Goal: Task Accomplishment & Management: Manage account settings

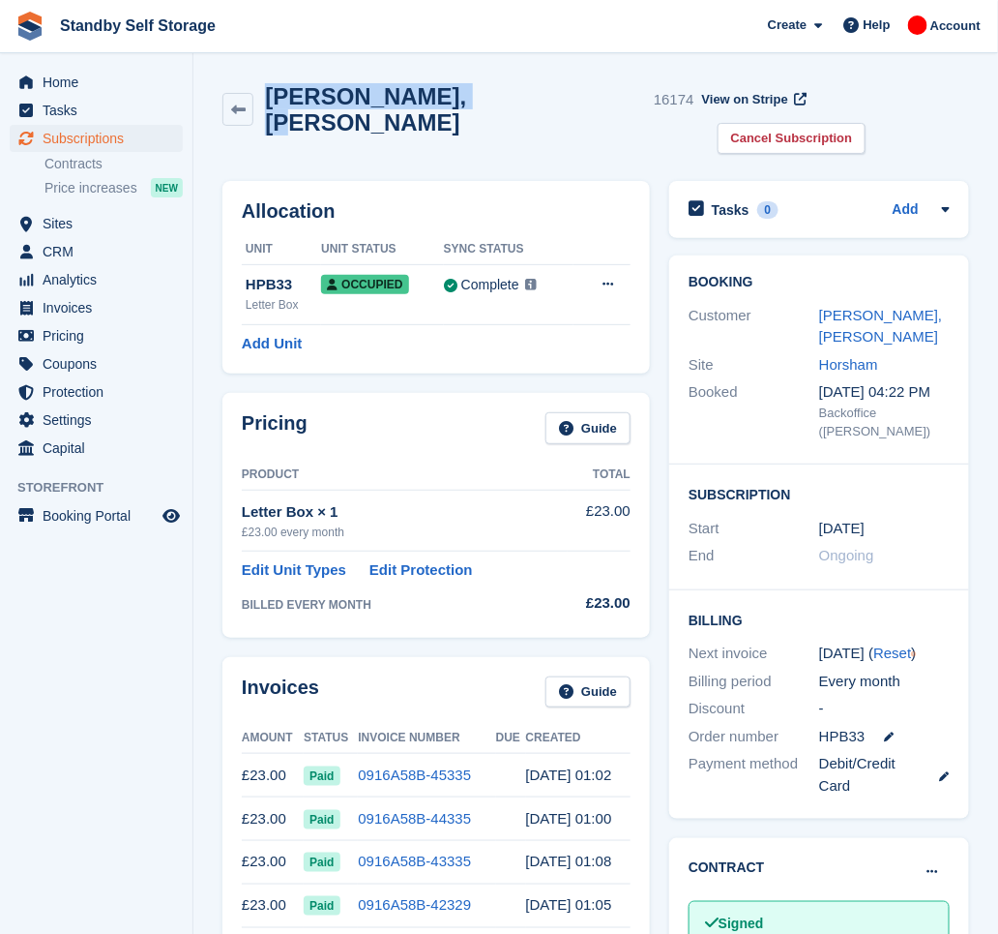
drag, startPoint x: 422, startPoint y: 109, endPoint x: 268, endPoint y: 131, distance: 155.3
click at [268, 131] on div "Lesley, Carpenter 16174 View on Stripe Cancel Subscription" at bounding box center [596, 123] width 766 height 98
drag, startPoint x: 876, startPoint y: 104, endPoint x: 842, endPoint y: 118, distance: 37.4
click at [867, 123] on link "Cancel Subscription" at bounding box center [792, 139] width 149 height 32
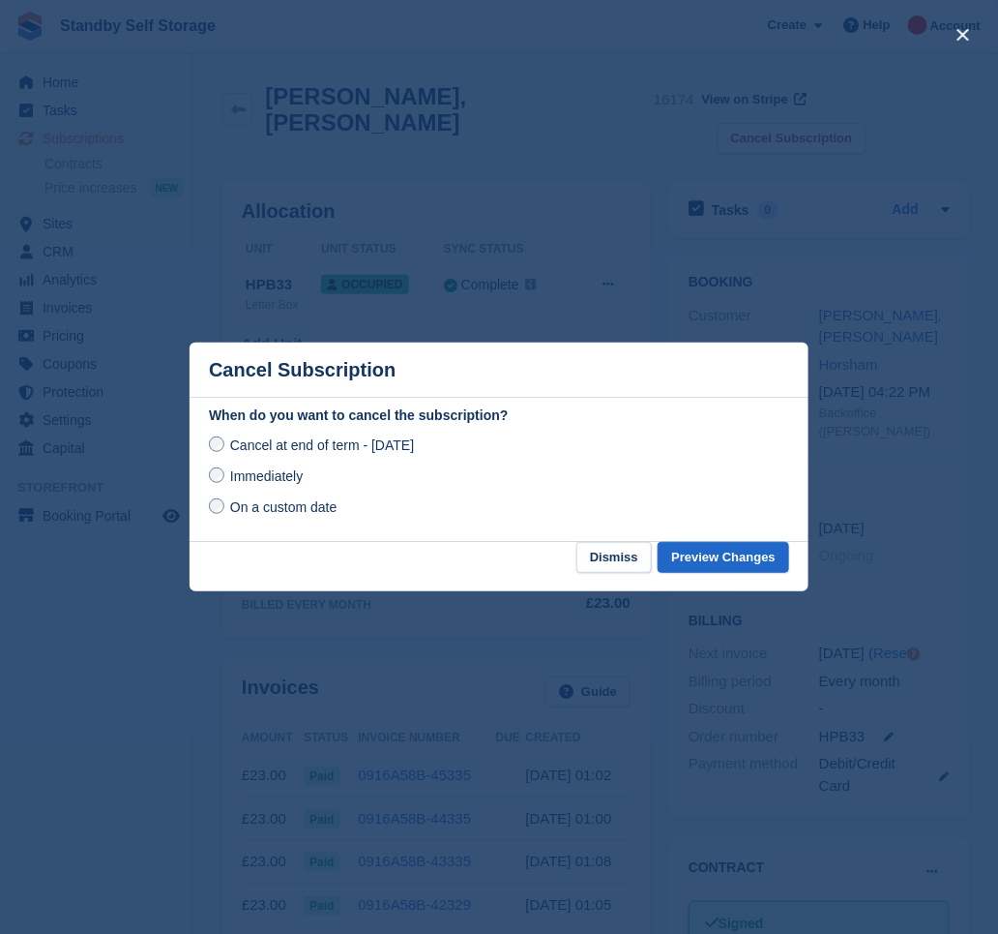
click at [256, 484] on span "Immediately" at bounding box center [266, 475] width 73 height 15
click at [704, 557] on button "Preview Changes" at bounding box center [724, 558] width 132 height 32
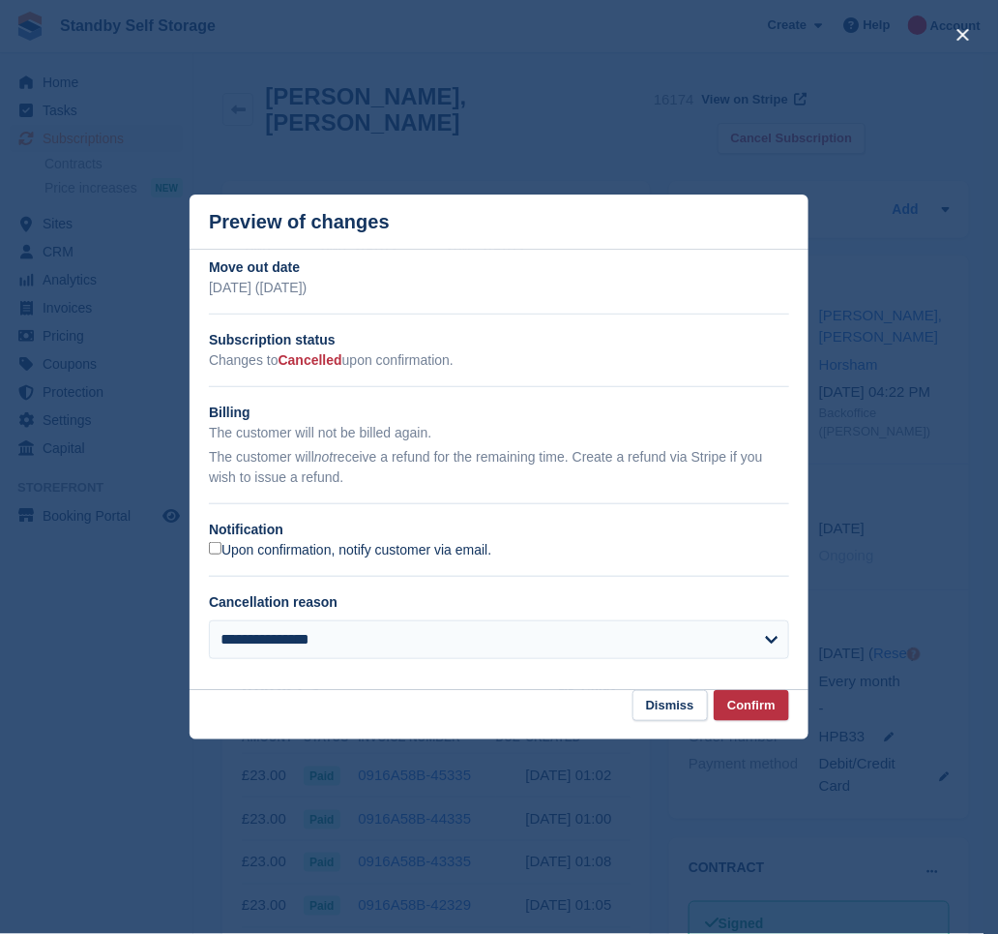
click at [241, 544] on label "Upon confirmation, notify customer via email." at bounding box center [350, 550] width 282 height 17
click at [744, 698] on button "Confirm" at bounding box center [751, 706] width 75 height 32
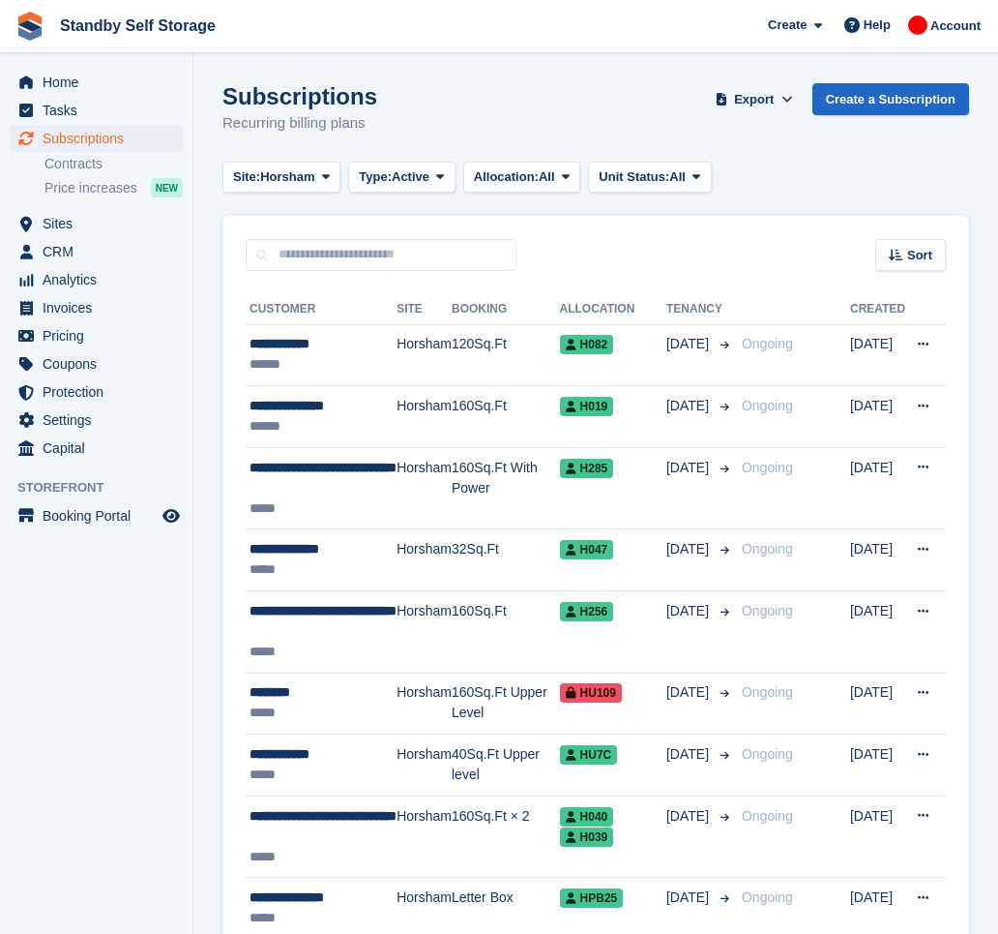
scroll to position [1437, 0]
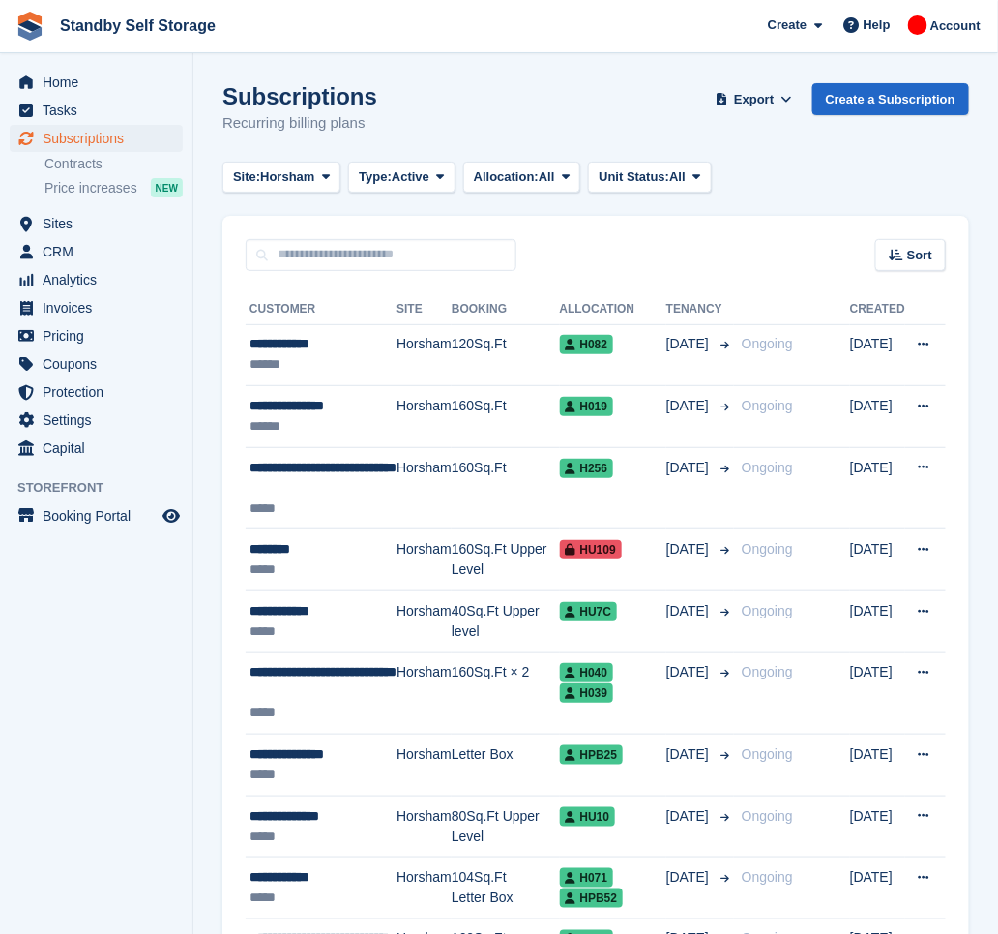
scroll to position [1232, 0]
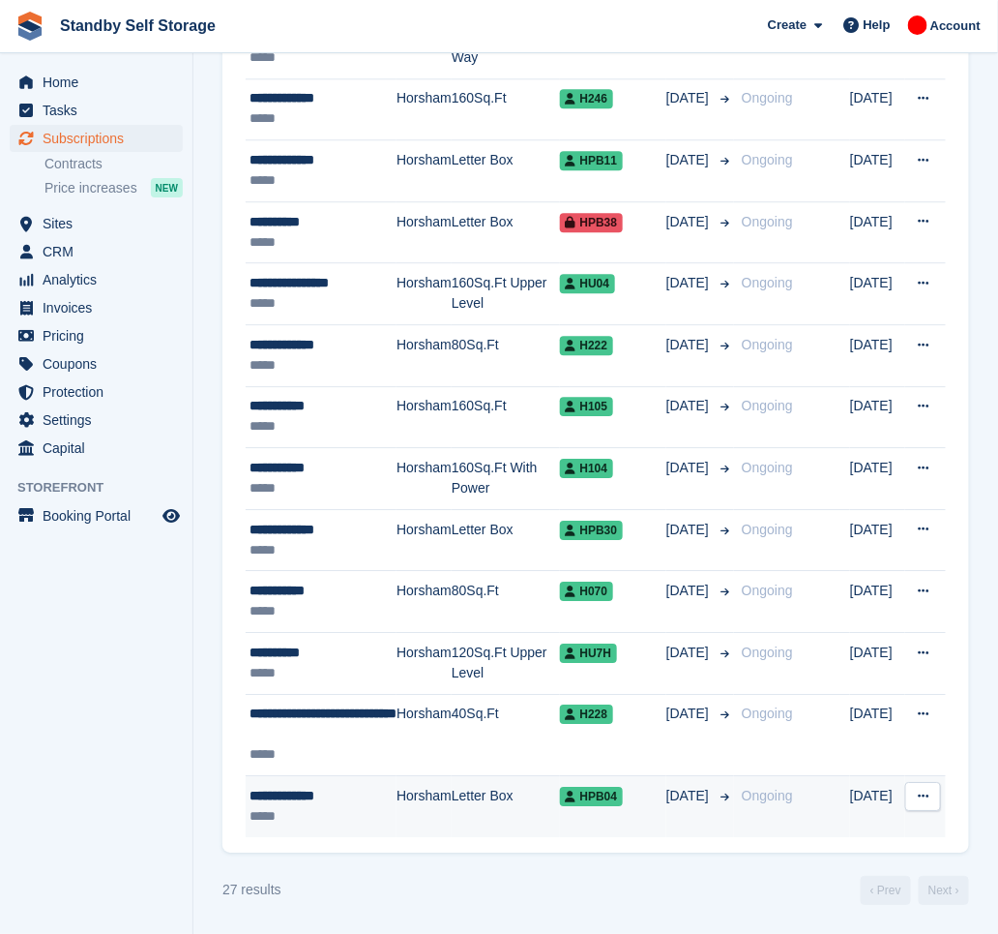
click at [347, 798] on div "**********" at bounding box center [323, 796] width 147 height 20
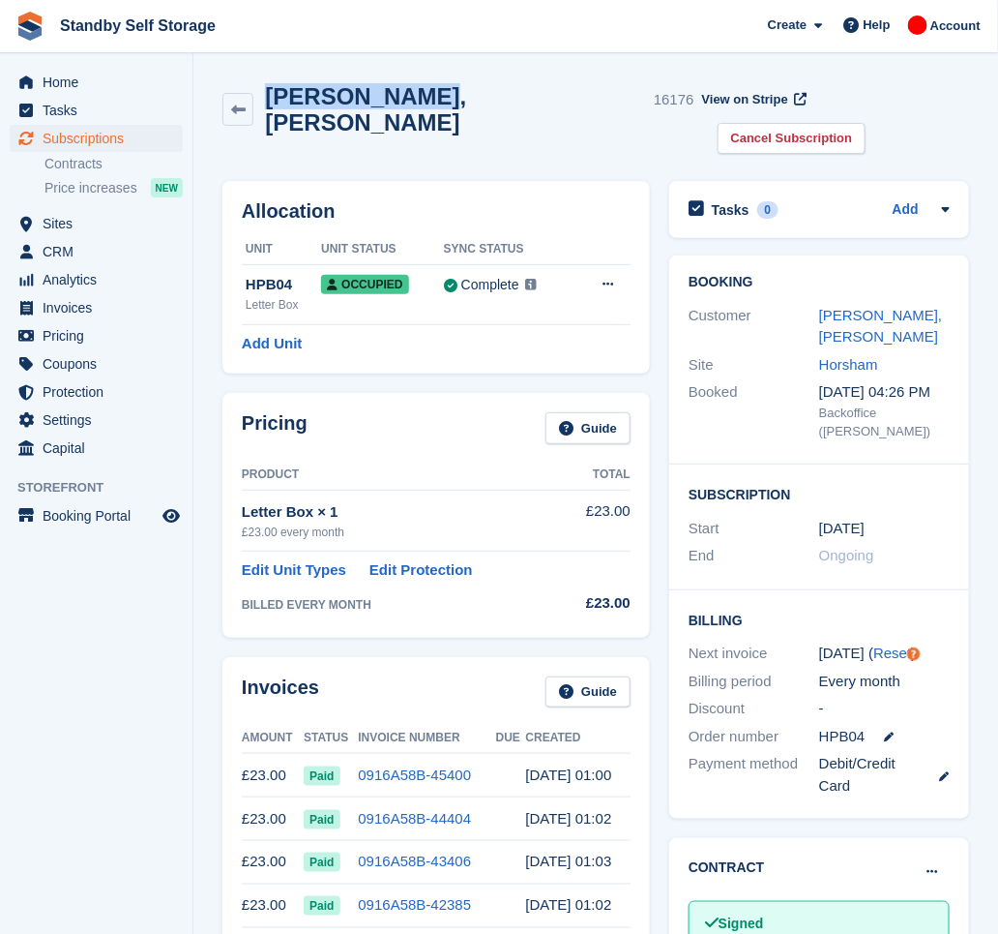
drag, startPoint x: 408, startPoint y: 101, endPoint x: 264, endPoint y: 114, distance: 144.8
click at [264, 114] on div "Ian, Campbell 16176" at bounding box center [459, 109] width 472 height 52
copy h2 "Ian, Campbell"
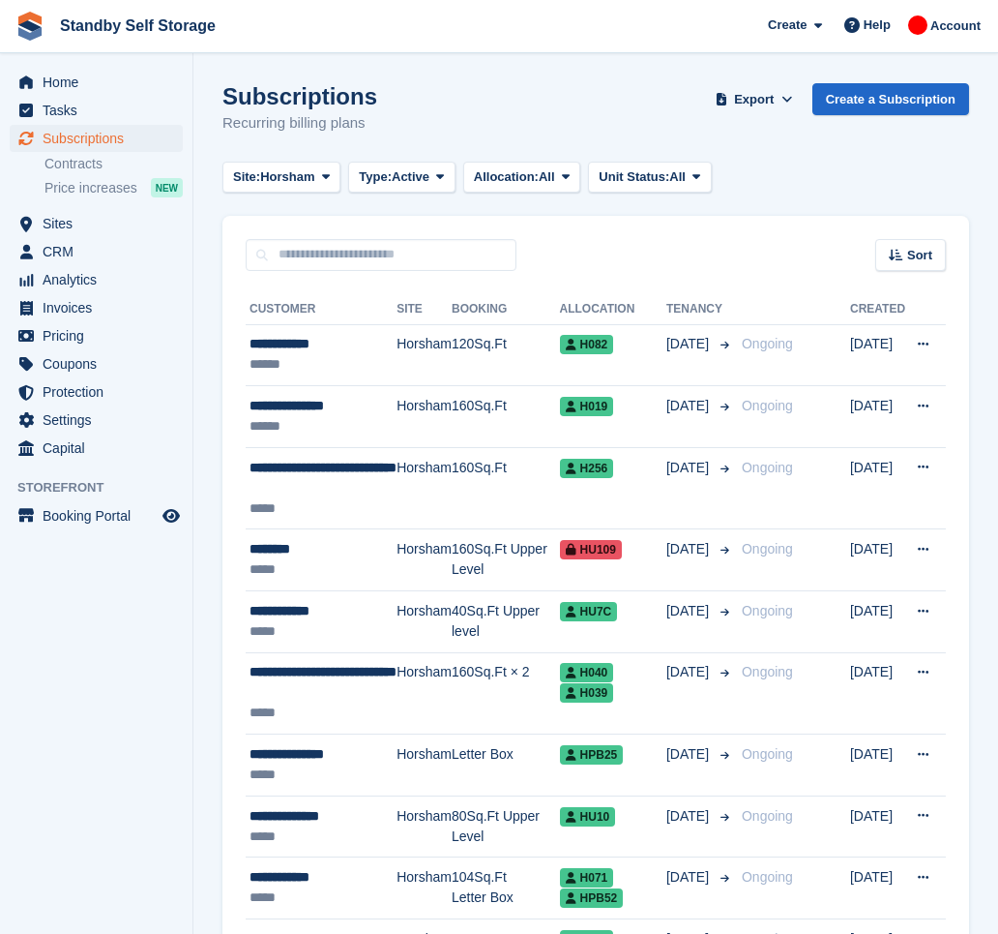
scroll to position [1232, 0]
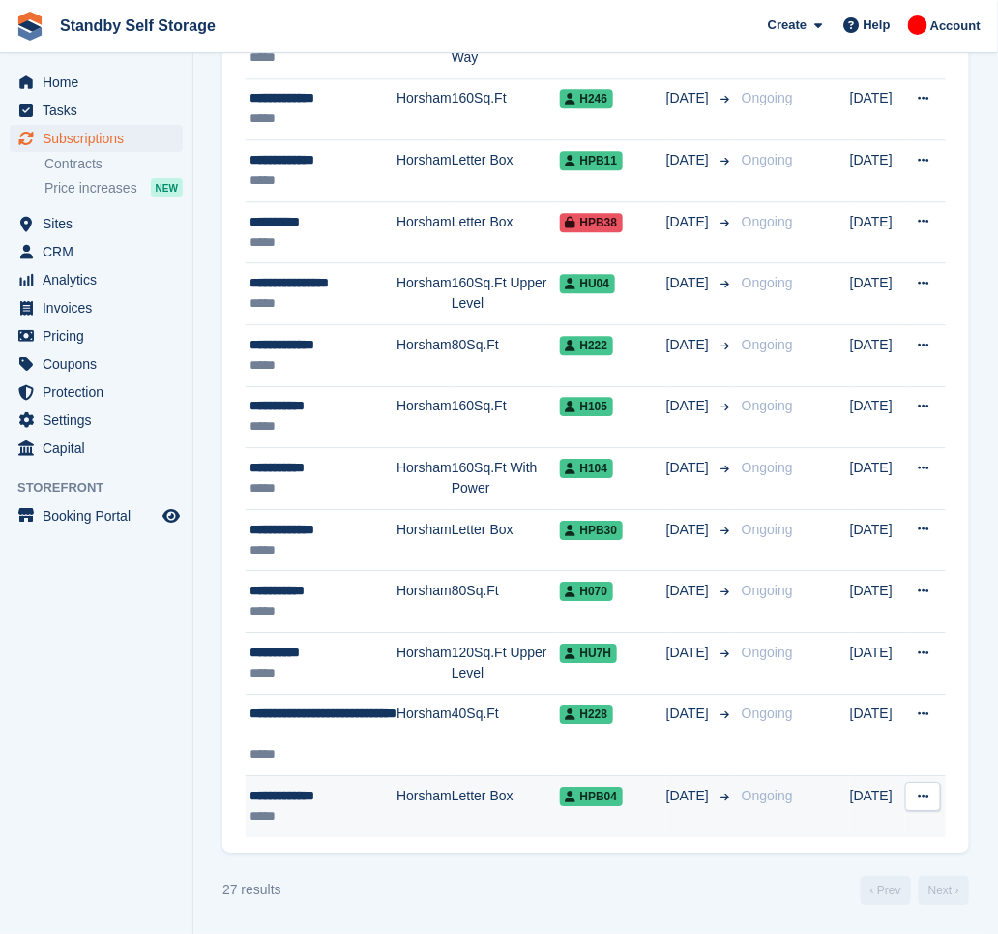
click at [342, 811] on div "*****" at bounding box center [323, 816] width 147 height 20
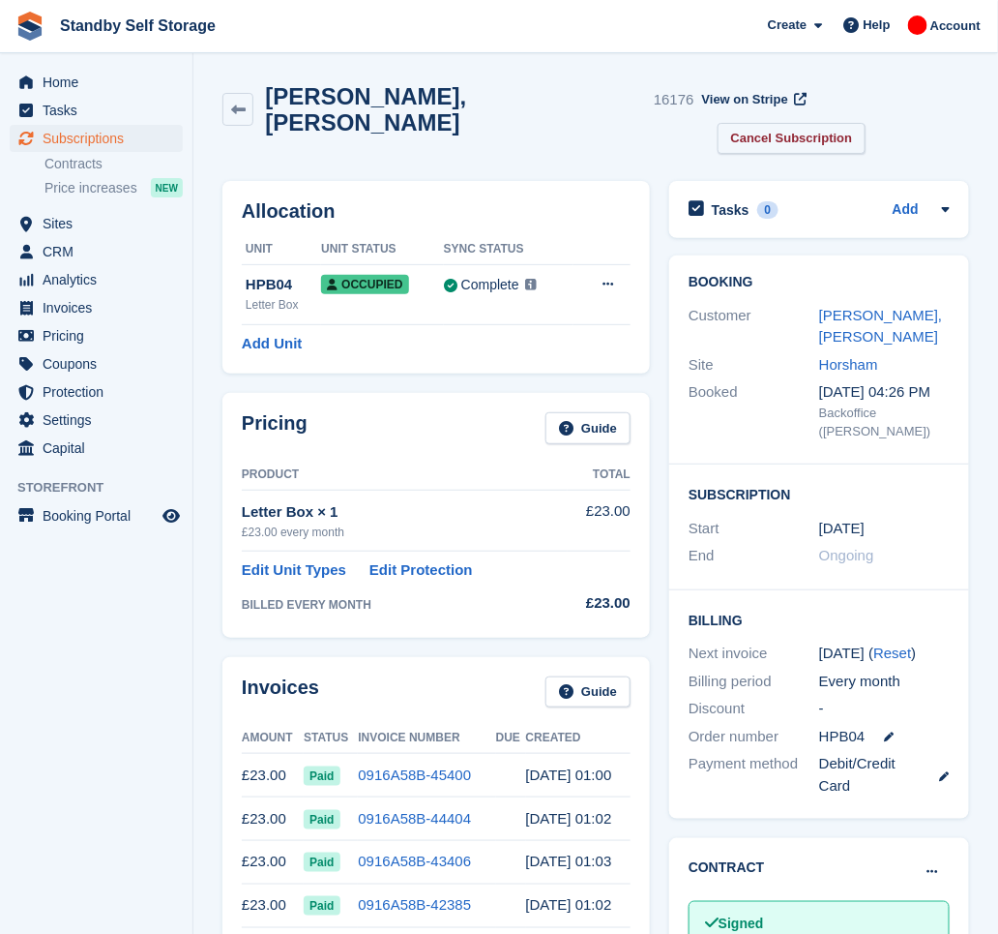
click at [867, 123] on link "Cancel Subscription" at bounding box center [792, 139] width 149 height 32
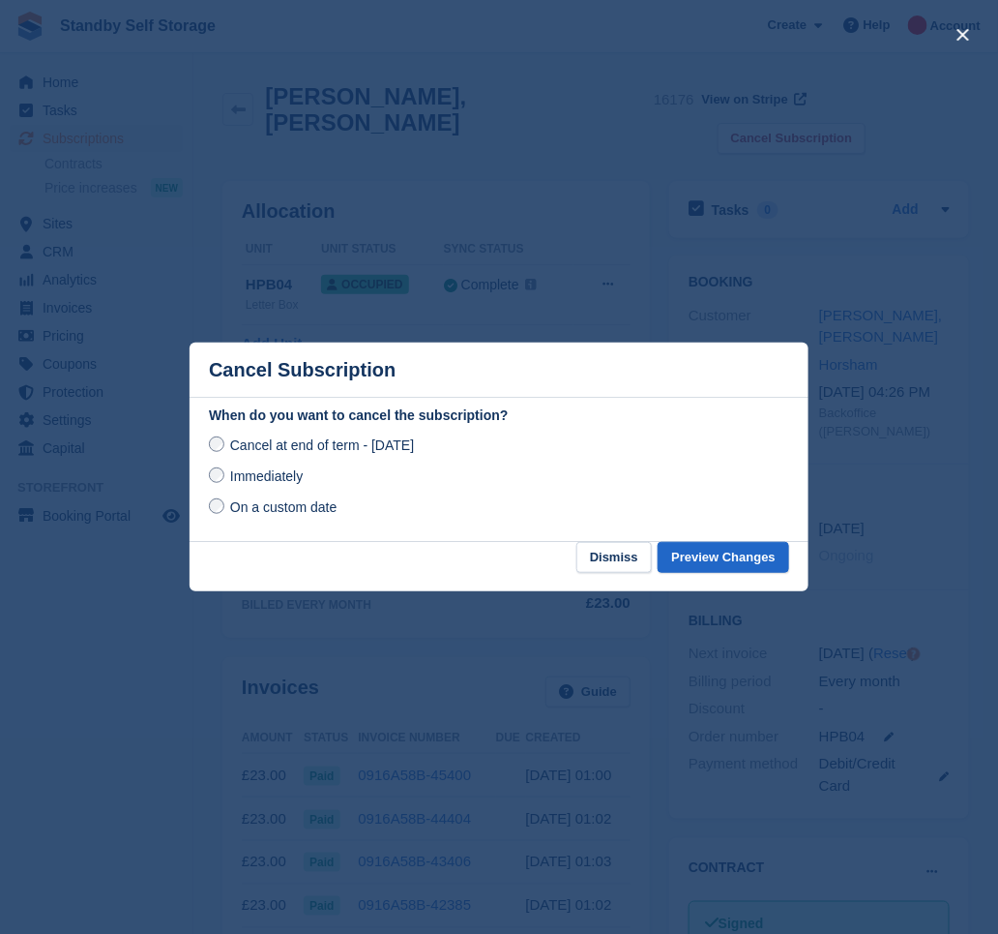
click at [268, 470] on span "Immediately" at bounding box center [266, 475] width 73 height 15
click at [727, 567] on button "Preview Changes" at bounding box center [724, 558] width 132 height 32
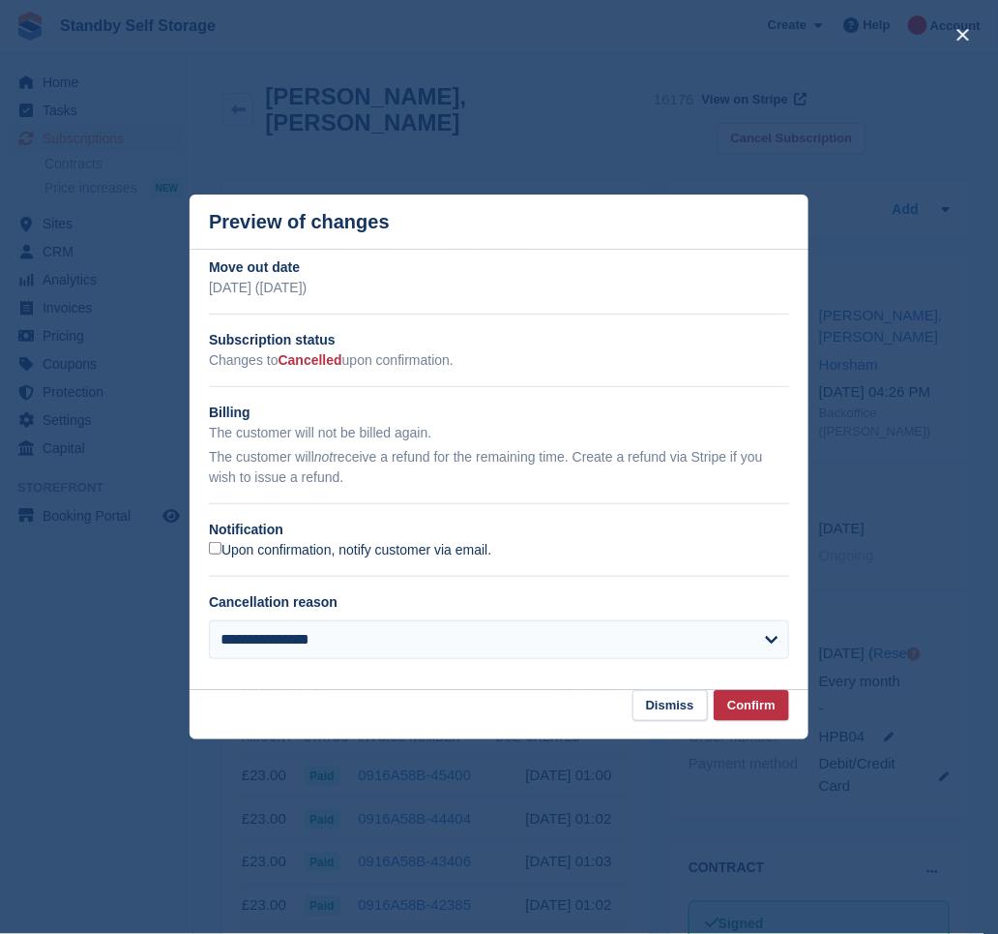
click at [253, 549] on label "Upon confirmation, notify customer via email." at bounding box center [350, 550] width 282 height 17
click at [756, 702] on button "Confirm" at bounding box center [751, 706] width 75 height 32
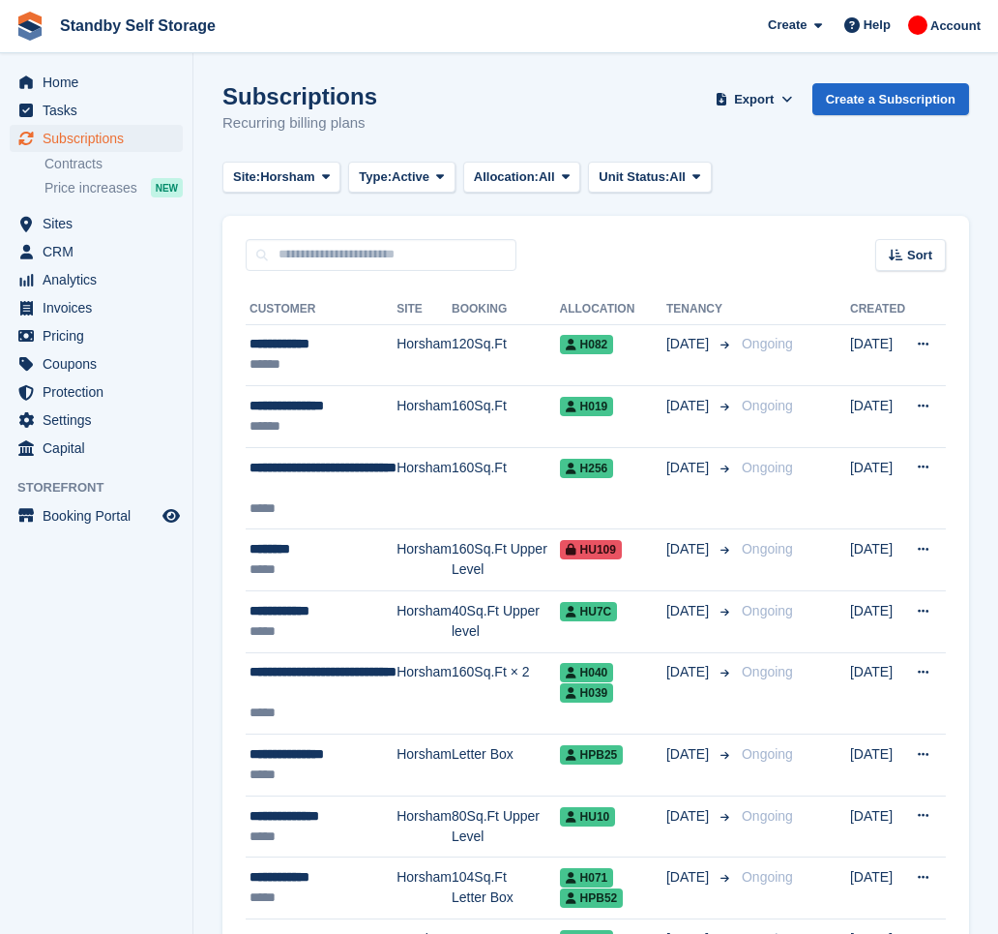
scroll to position [1232, 0]
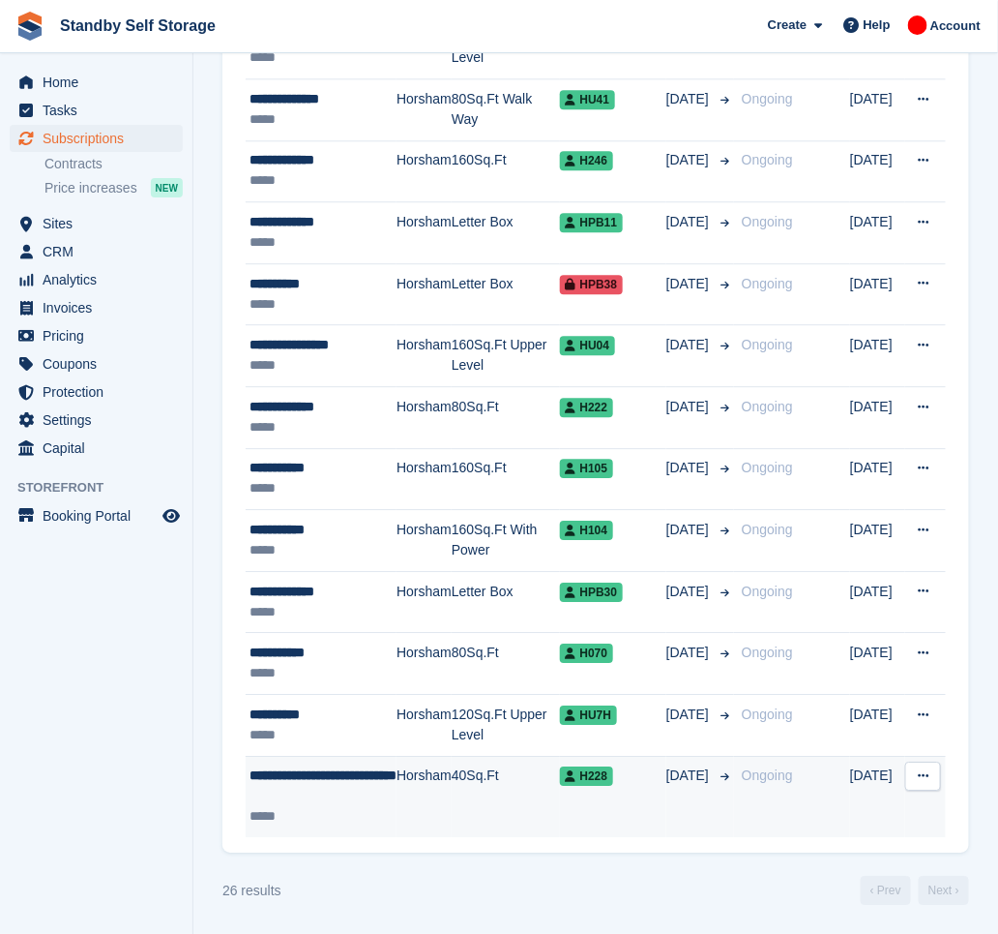
click at [419, 776] on td "Horsham" at bounding box center [424, 796] width 55 height 81
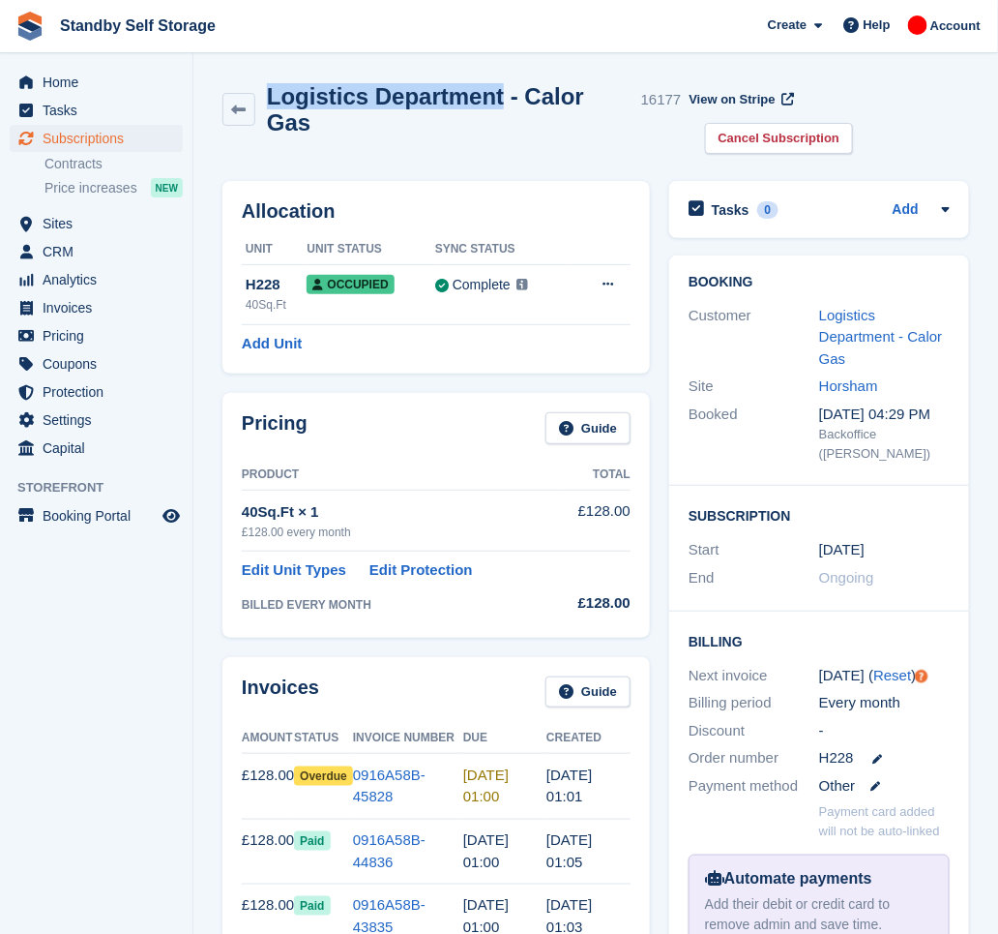
drag, startPoint x: 490, startPoint y: 104, endPoint x: 265, endPoint y: 79, distance: 226.7
click at [265, 79] on div "Logistics Department - Calor Gas 16177 View on Stripe Cancel Subscription" at bounding box center [596, 123] width 766 height 98
copy h2 "Logistics Department"
click at [854, 123] on link "Cancel Subscription" at bounding box center [779, 139] width 149 height 32
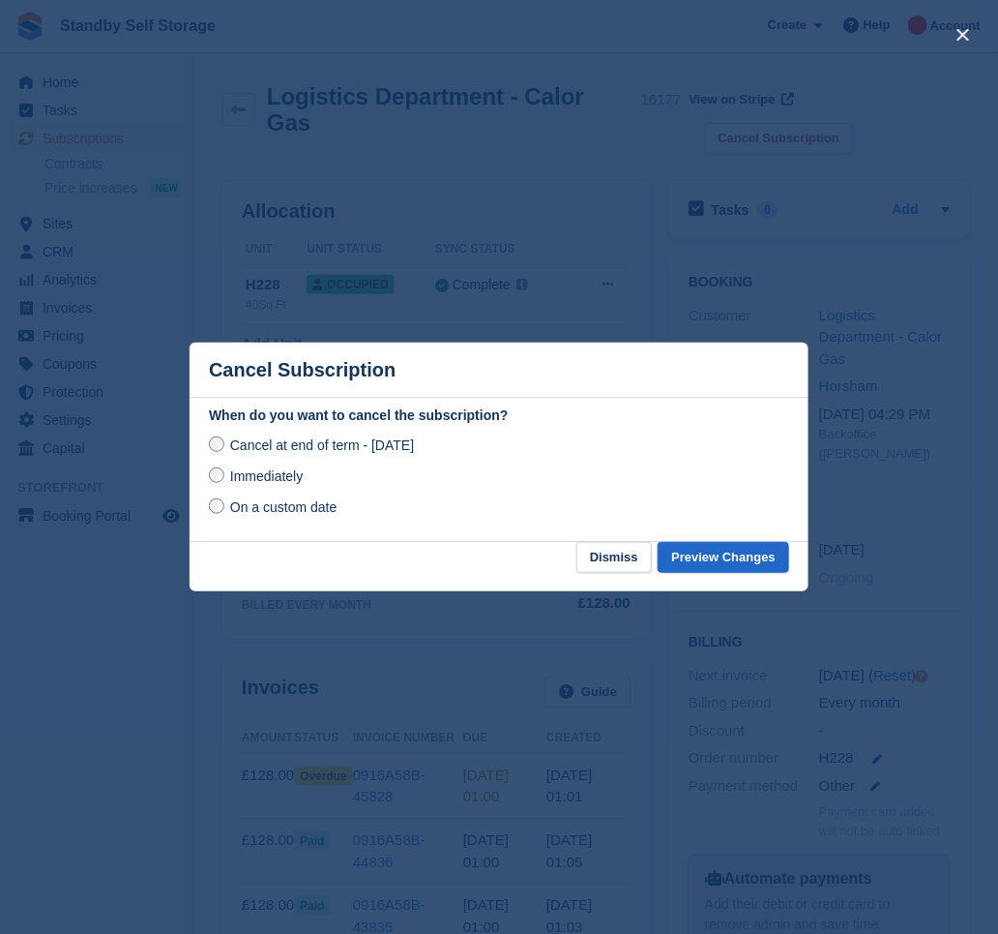
click at [236, 484] on span "Immediately" at bounding box center [266, 475] width 73 height 15
click at [707, 556] on button "Preview Changes" at bounding box center [724, 558] width 132 height 32
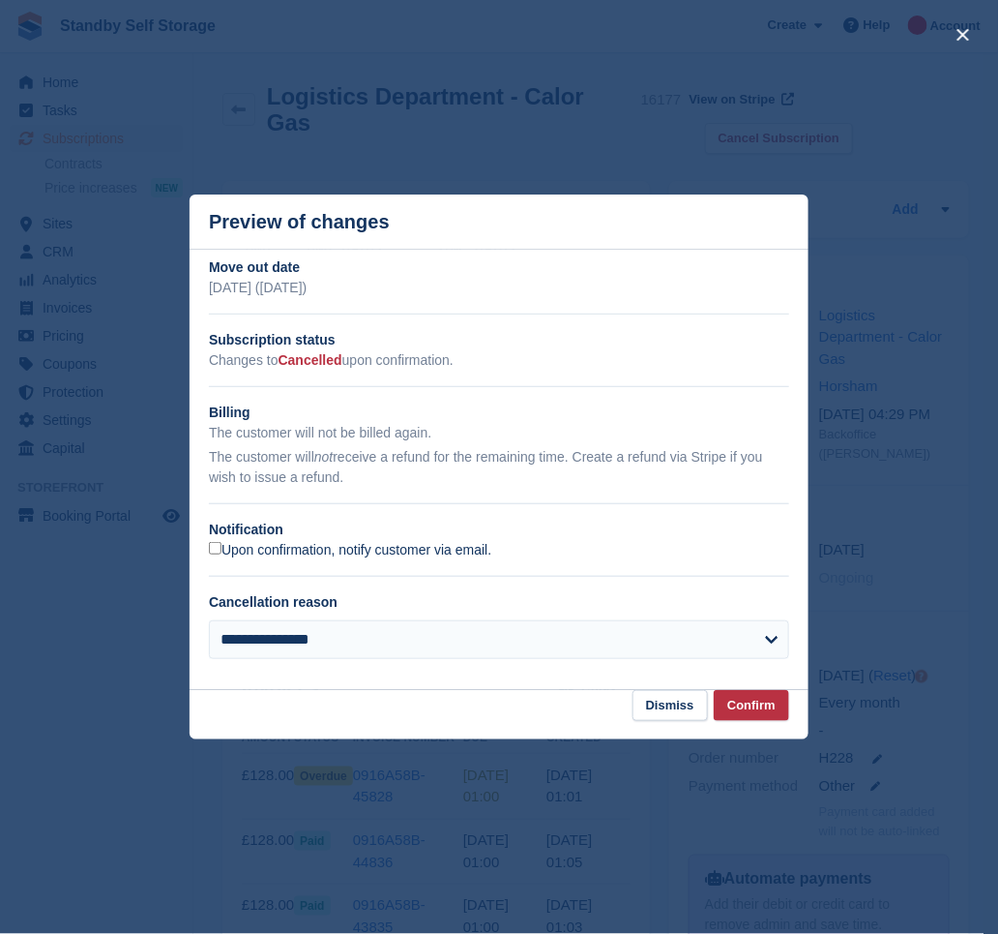
click at [269, 543] on label "Upon confirmation, notify customer via email." at bounding box center [350, 550] width 282 height 17
click at [757, 717] on button "Confirm" at bounding box center [751, 706] width 75 height 32
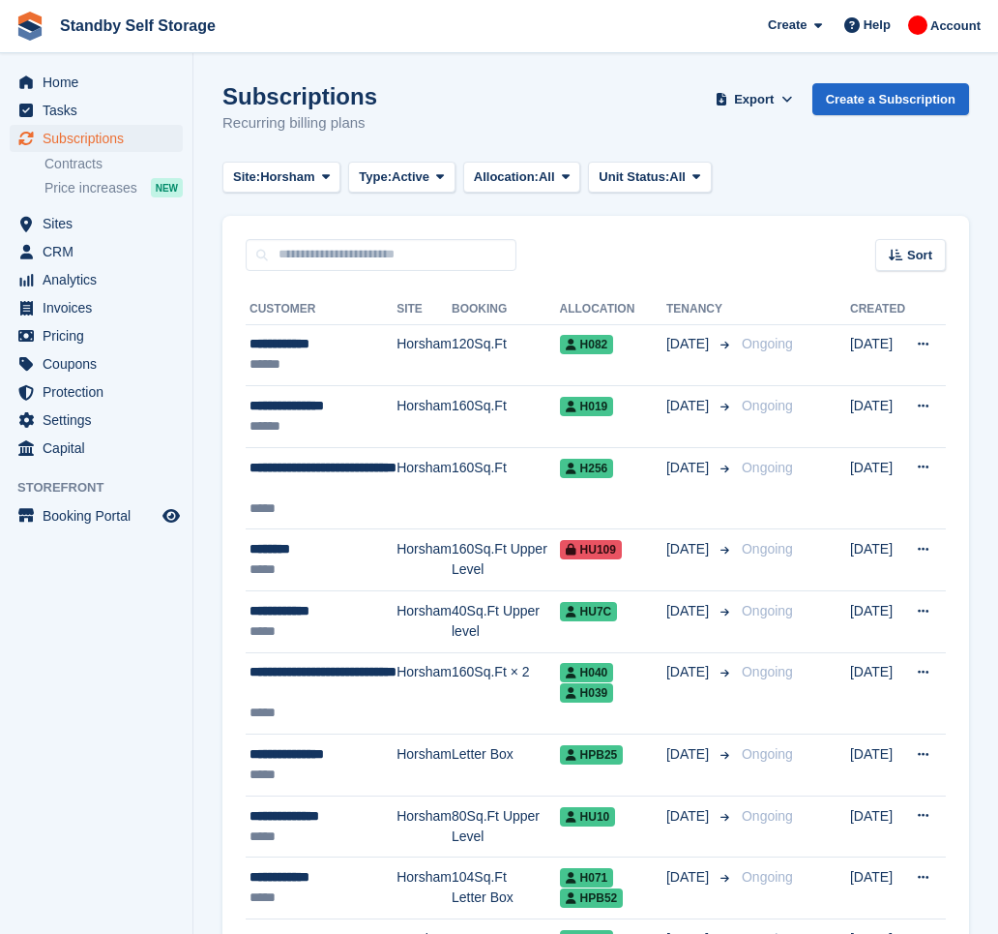
scroll to position [1172, 0]
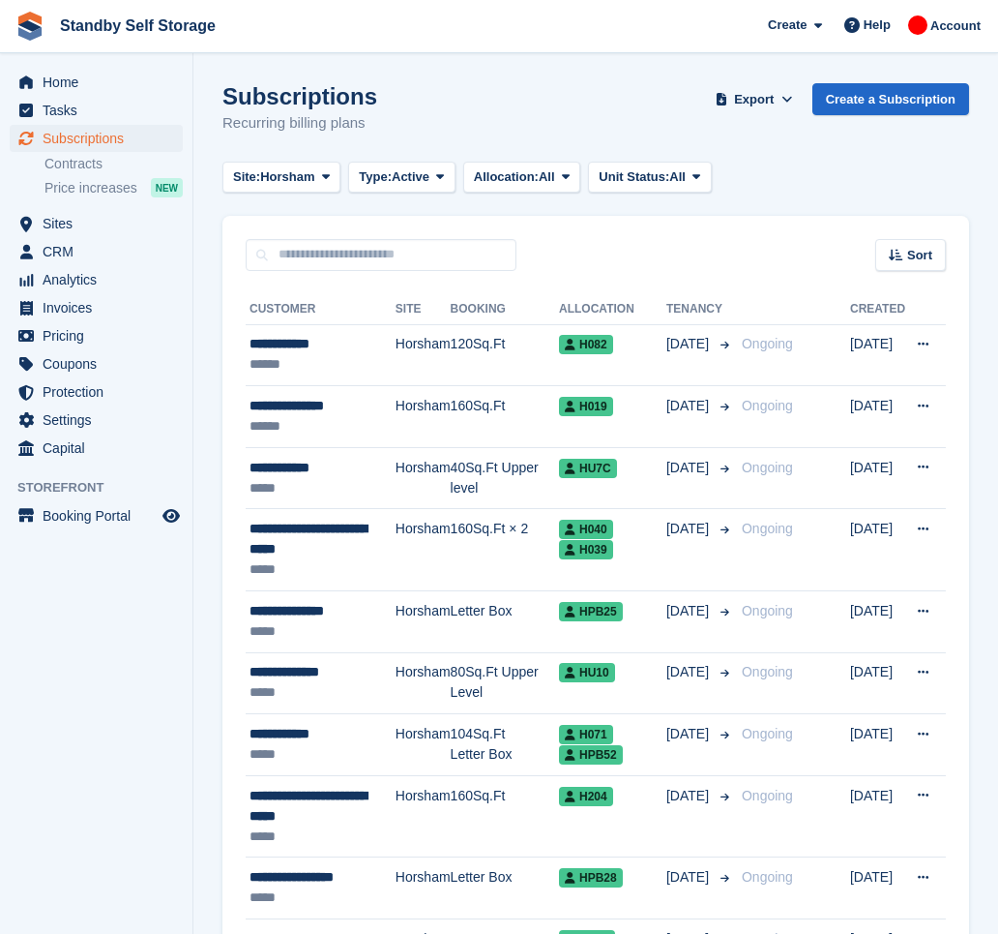
scroll to position [946, 0]
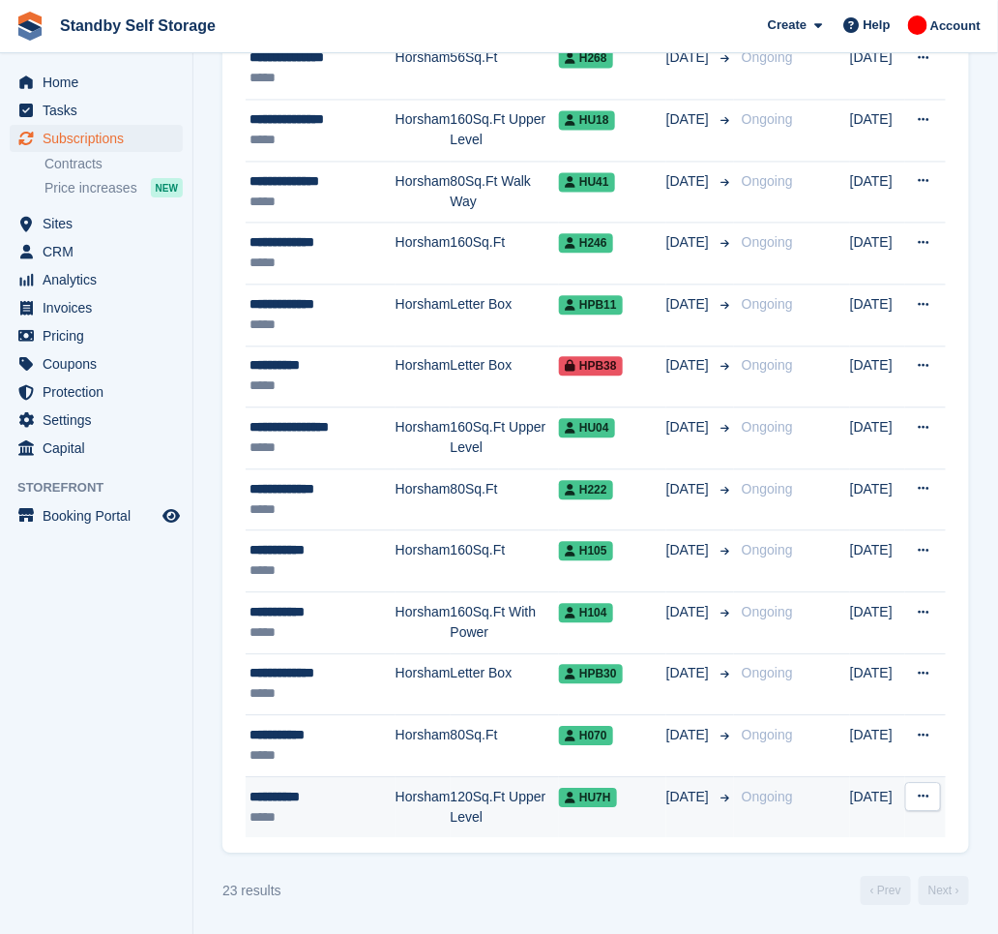
click at [349, 813] on div "*****" at bounding box center [323, 817] width 146 height 20
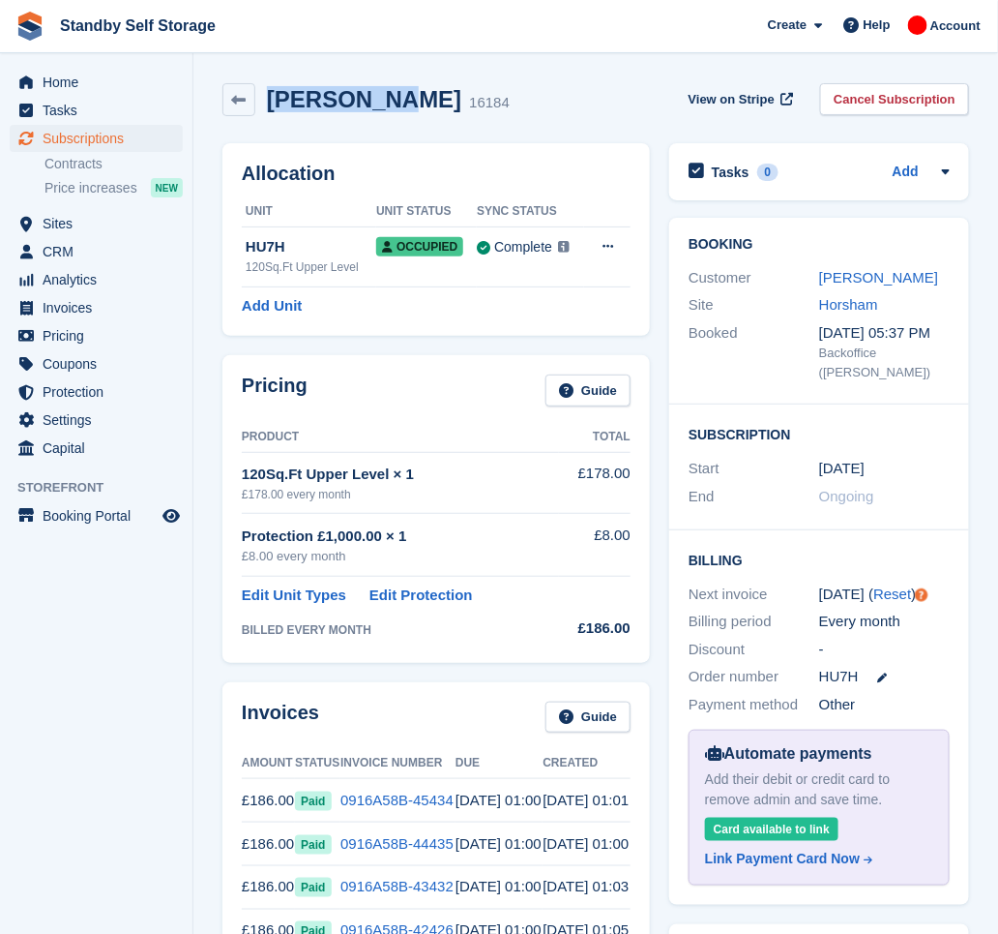
drag, startPoint x: 372, startPoint y: 105, endPoint x: 270, endPoint y: 109, distance: 102.6
click at [270, 109] on h2 "Fiona Burt" at bounding box center [364, 99] width 194 height 26
copy h2 "Fiona Burt"
click at [864, 106] on link "Cancel Subscription" at bounding box center [894, 99] width 149 height 32
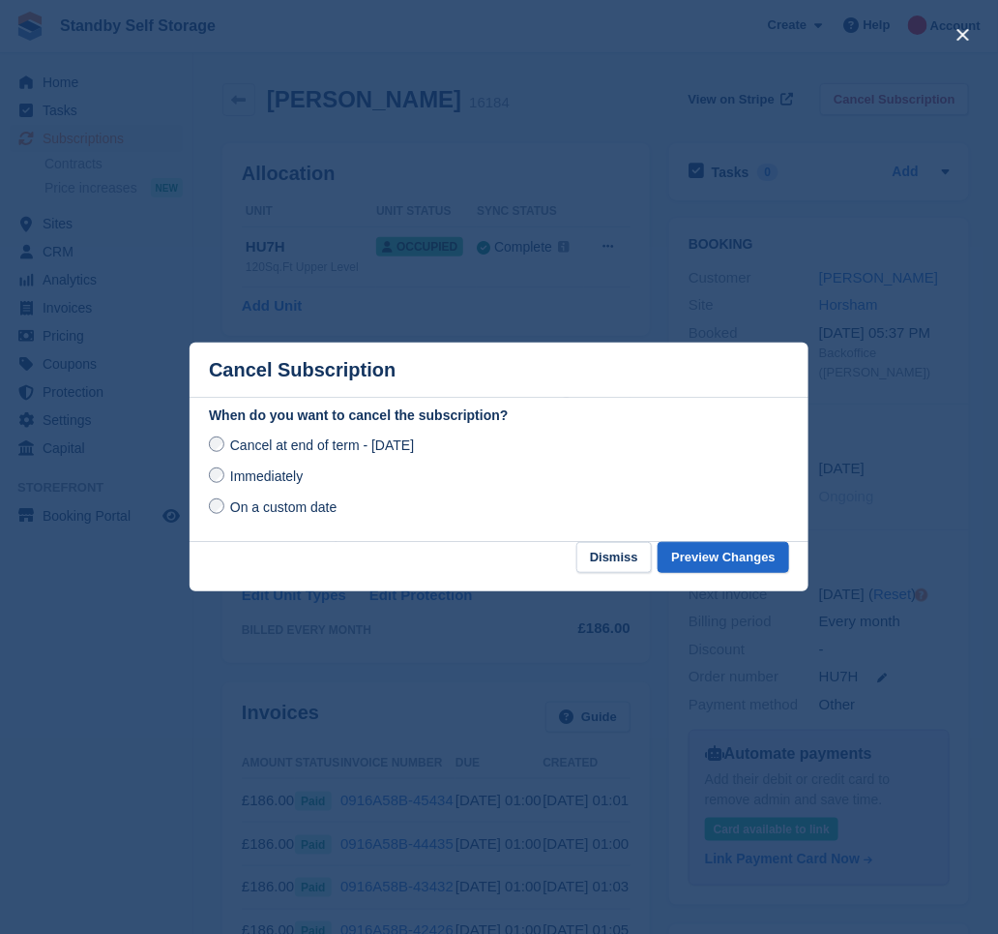
click at [269, 484] on span "Immediately" at bounding box center [266, 475] width 73 height 15
drag, startPoint x: 709, startPoint y: 554, endPoint x: 655, endPoint y: 547, distance: 54.7
click at [710, 554] on button "Preview Changes" at bounding box center [724, 558] width 132 height 32
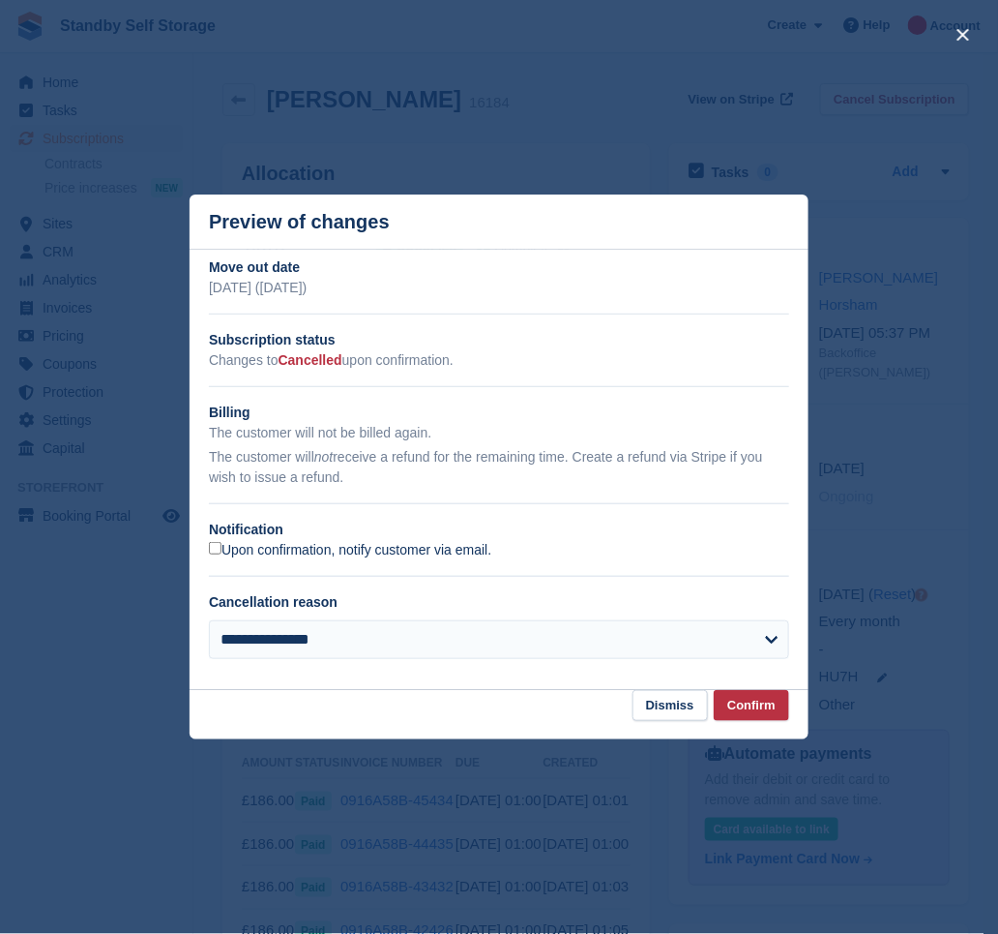
click at [259, 543] on label "Upon confirmation, notify customer via email." at bounding box center [350, 550] width 282 height 17
click at [745, 704] on button "Confirm" at bounding box center [751, 706] width 75 height 32
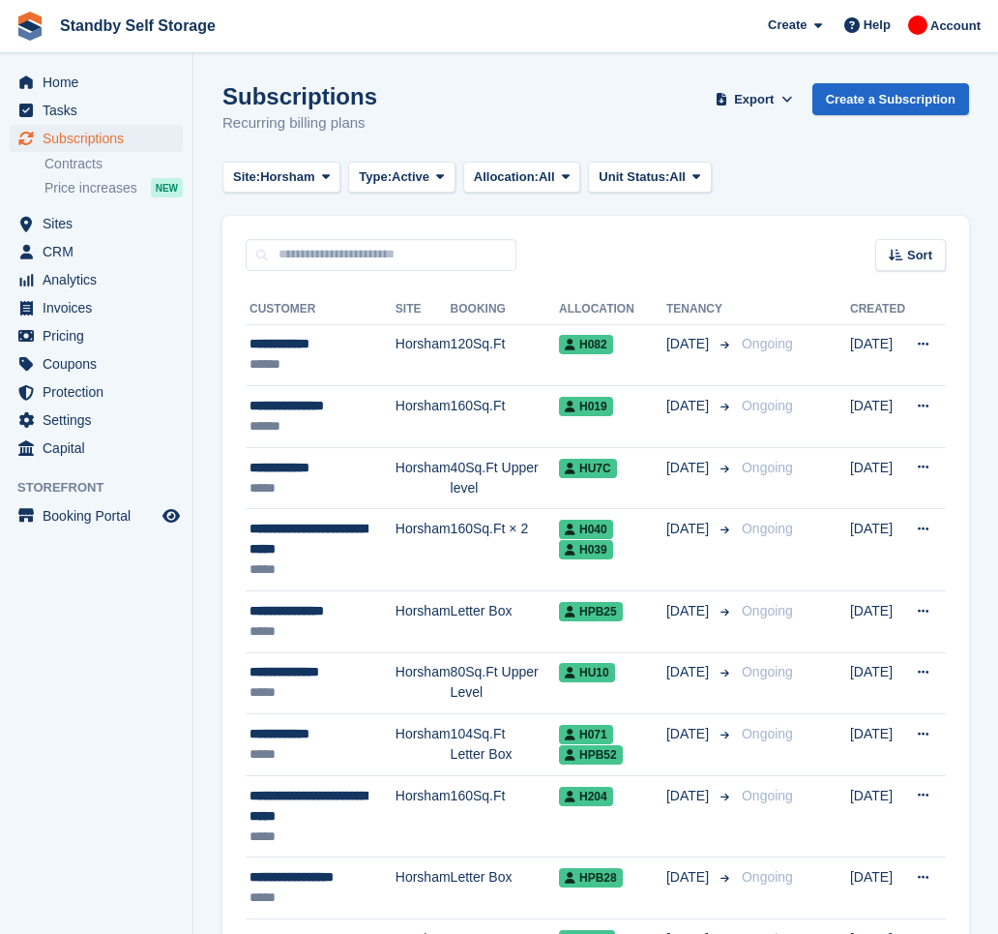
scroll to position [946, 0]
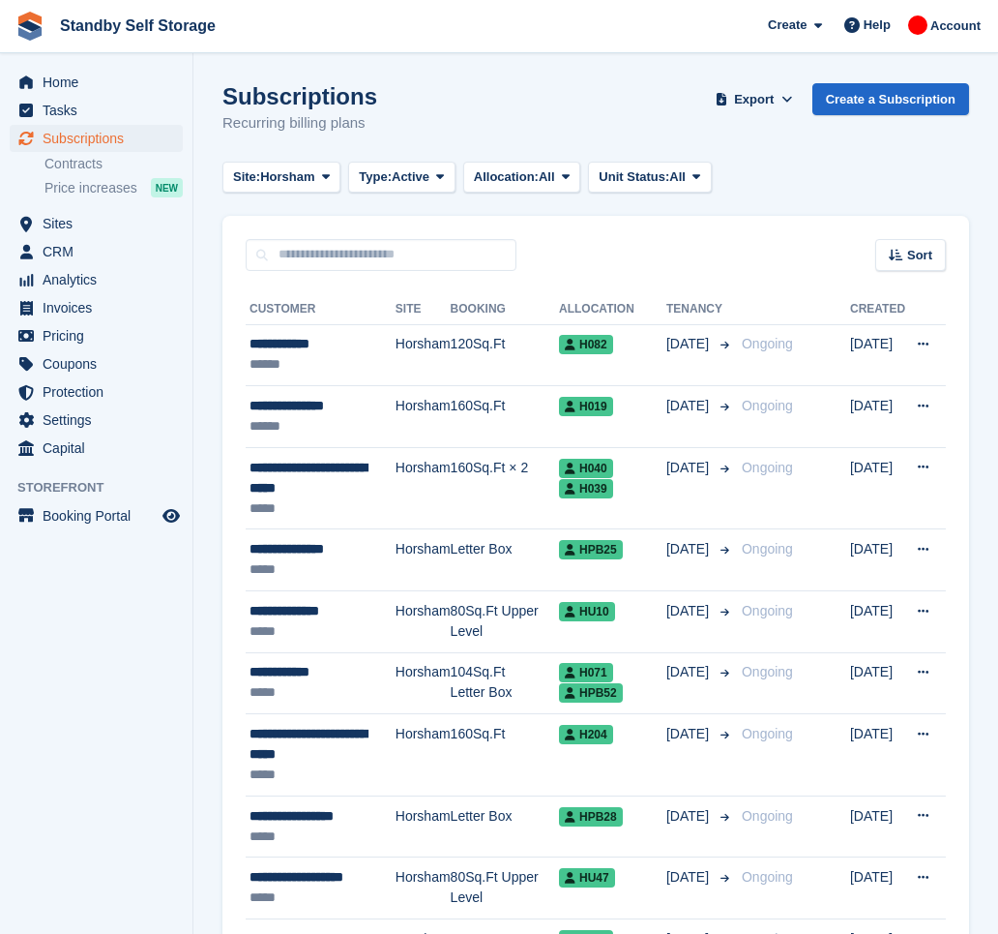
scroll to position [823, 0]
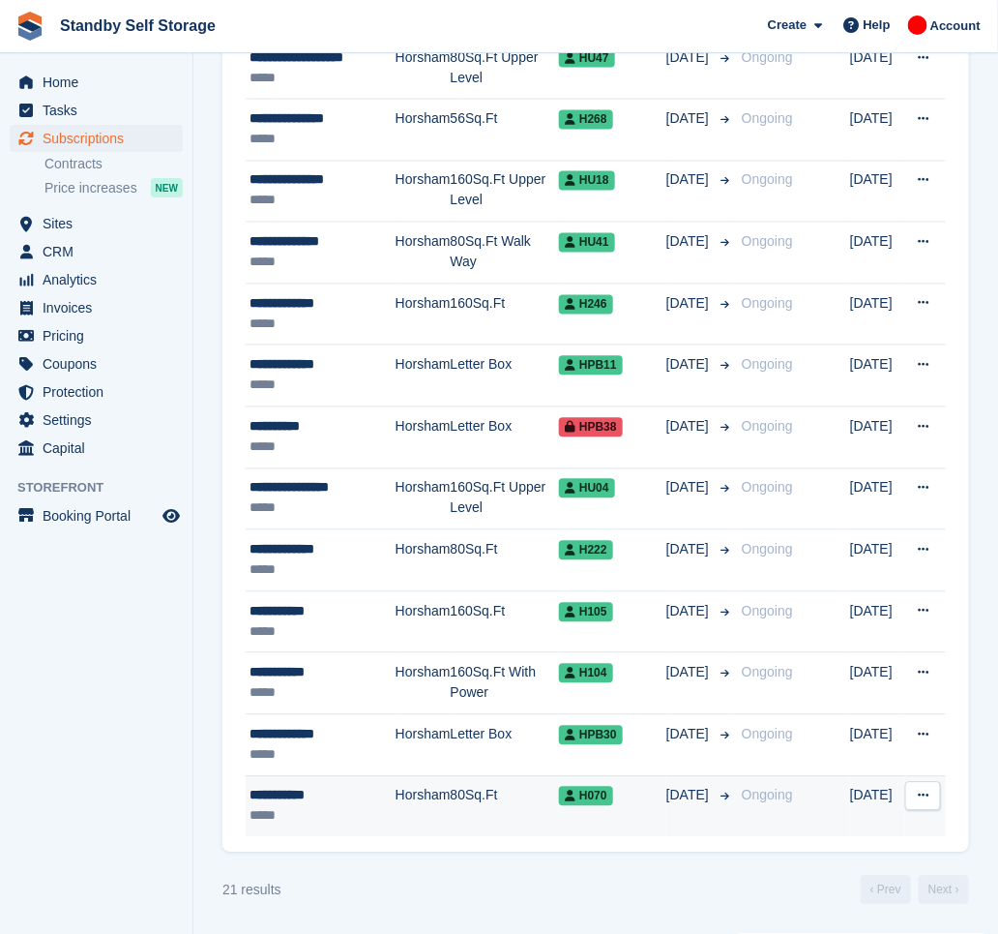
click at [425, 797] on td "Horsham" at bounding box center [423, 806] width 55 height 61
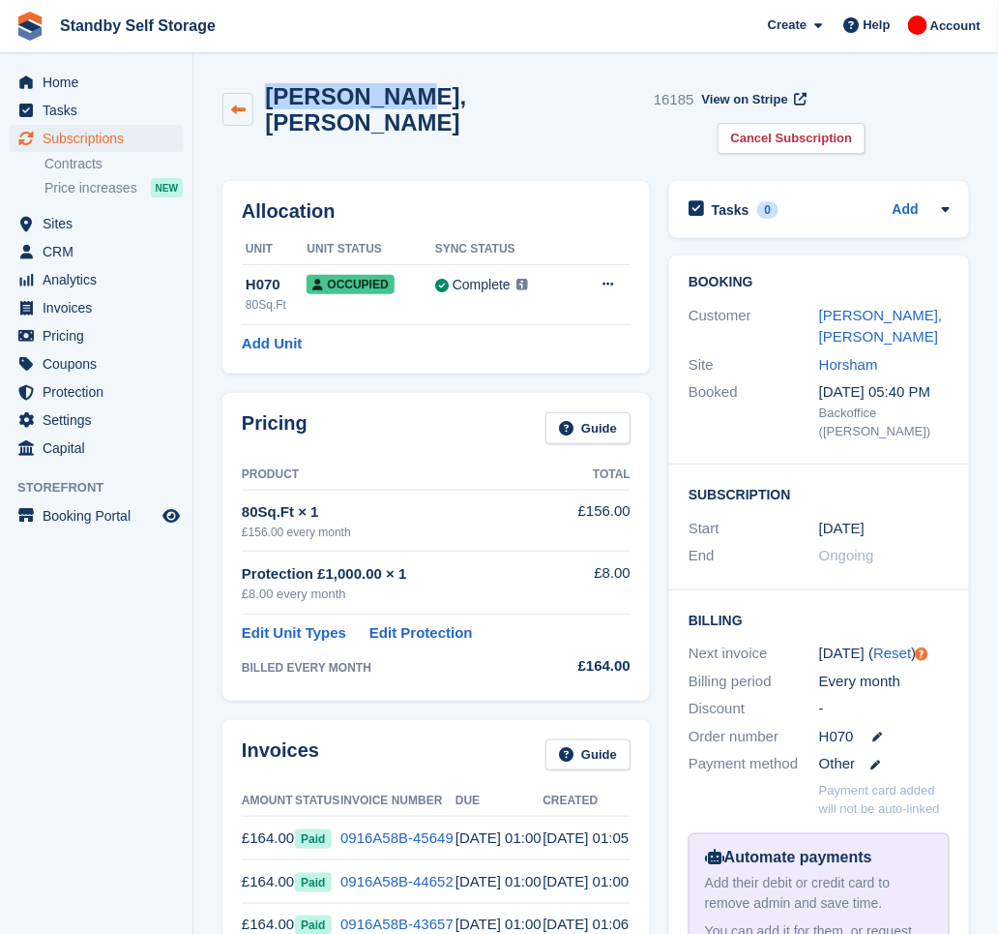
drag, startPoint x: 397, startPoint y: 99, endPoint x: 248, endPoint y: 95, distance: 149.0
click at [248, 95] on div "Ray, [GEOGRAPHIC_DATA] 16185" at bounding box center [459, 109] width 472 height 52
copy div "[PERSON_NAME], [PERSON_NAME]"
drag, startPoint x: 926, startPoint y: 94, endPoint x: 871, endPoint y: 119, distance: 60.6
click at [867, 123] on link "Cancel Subscription" at bounding box center [792, 139] width 149 height 32
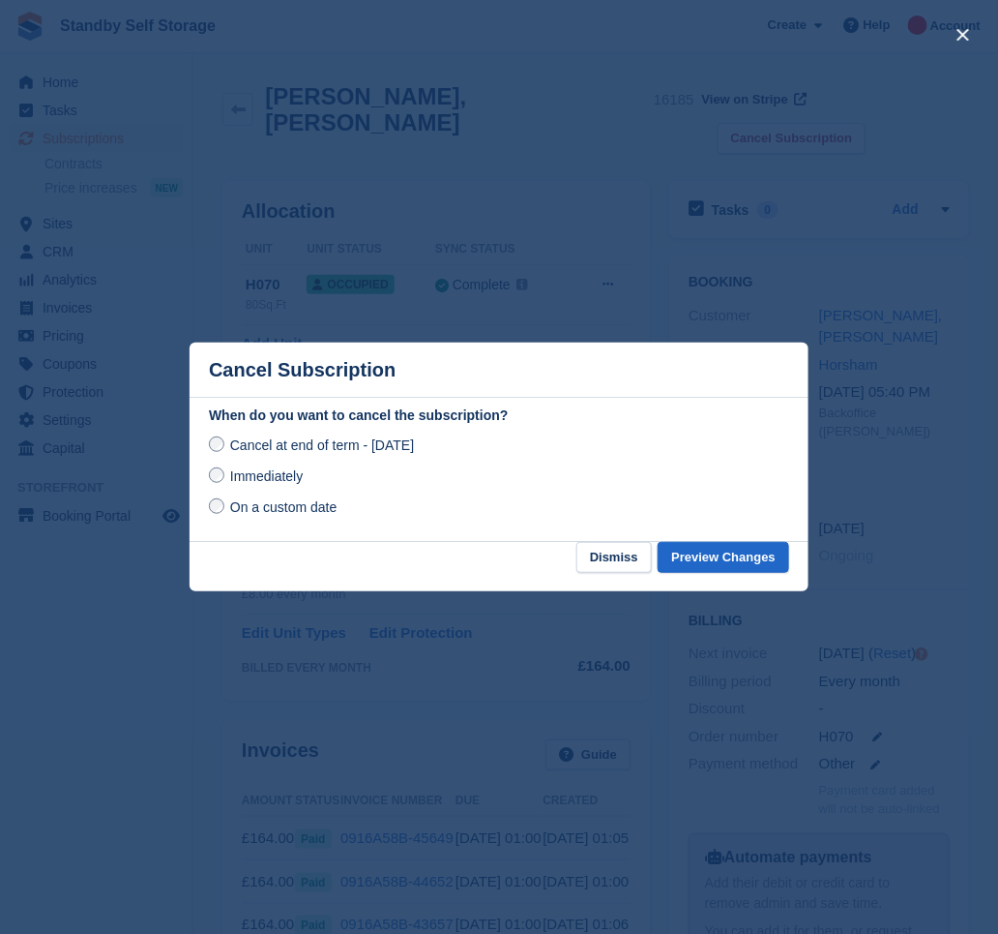
click at [252, 473] on span "Immediately" at bounding box center [266, 475] width 73 height 15
click at [753, 562] on button "Preview Changes" at bounding box center [724, 558] width 132 height 32
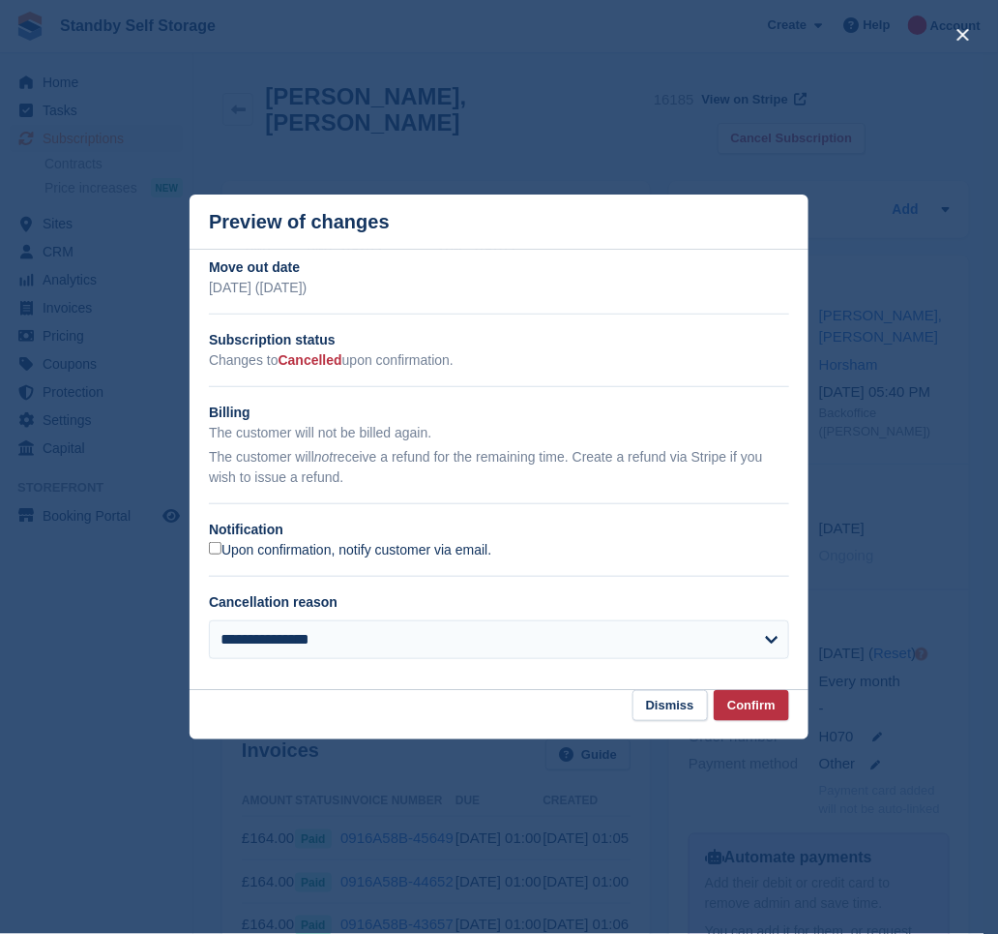
click at [282, 549] on label "Upon confirmation, notify customer via email." at bounding box center [350, 550] width 282 height 17
click at [775, 701] on button "Confirm" at bounding box center [751, 706] width 75 height 32
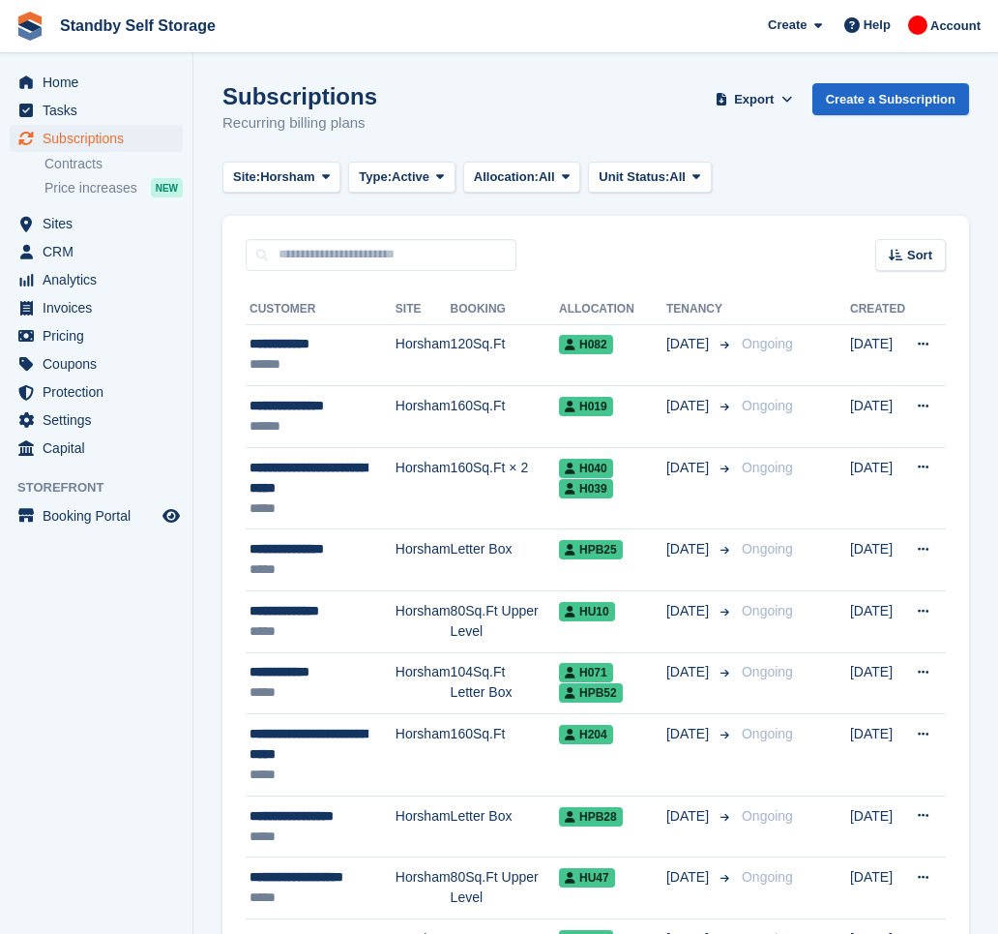
scroll to position [823, 0]
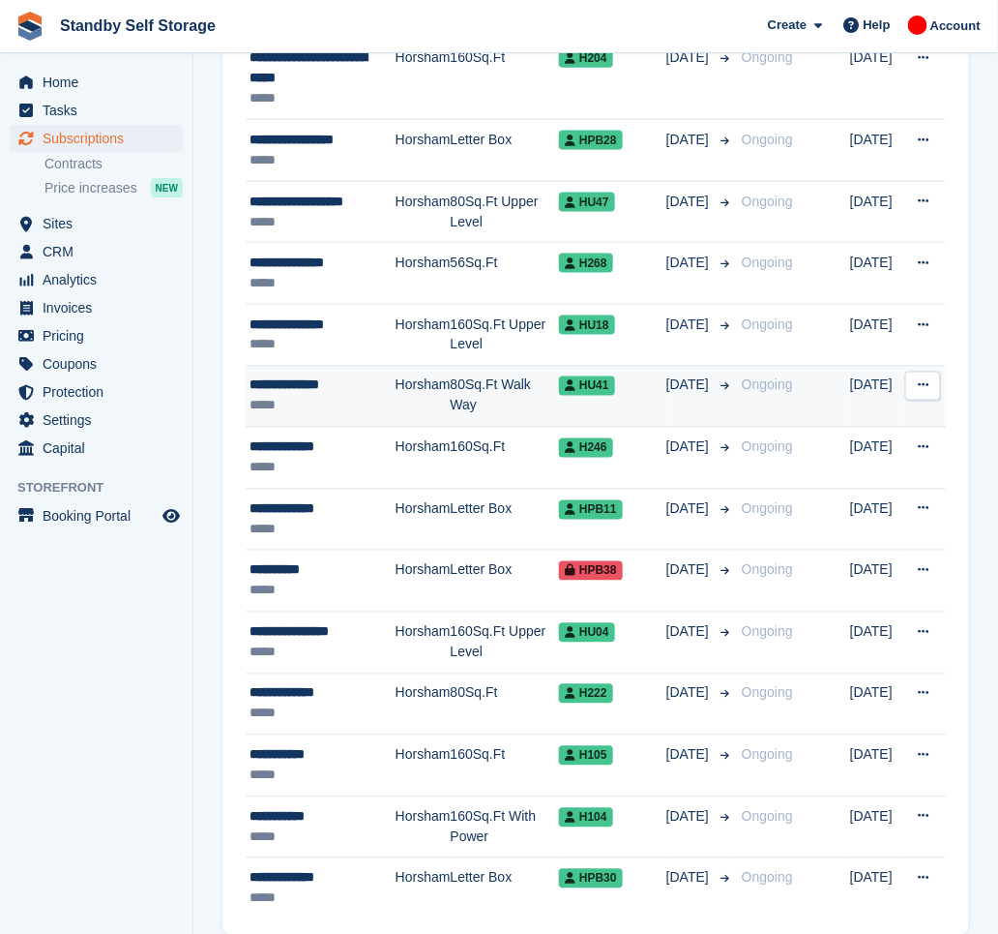
scroll to position [679, 0]
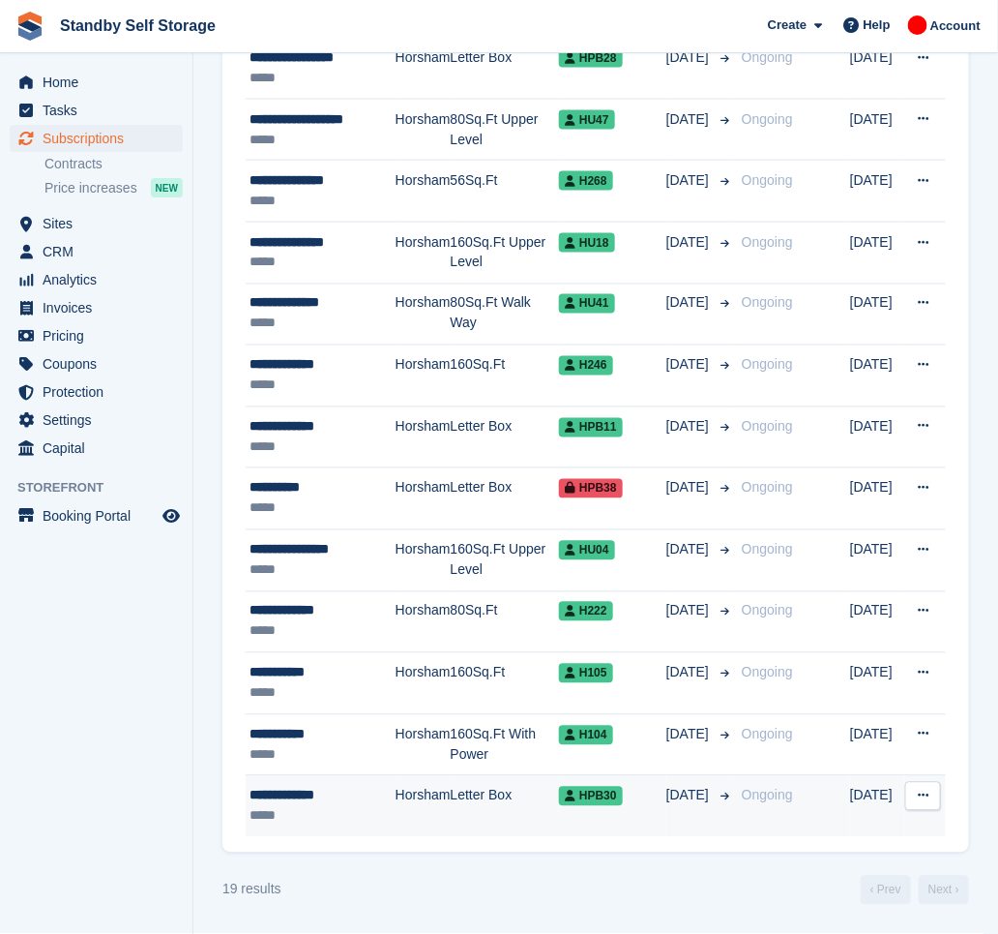
click at [360, 790] on div "**********" at bounding box center [323, 796] width 146 height 20
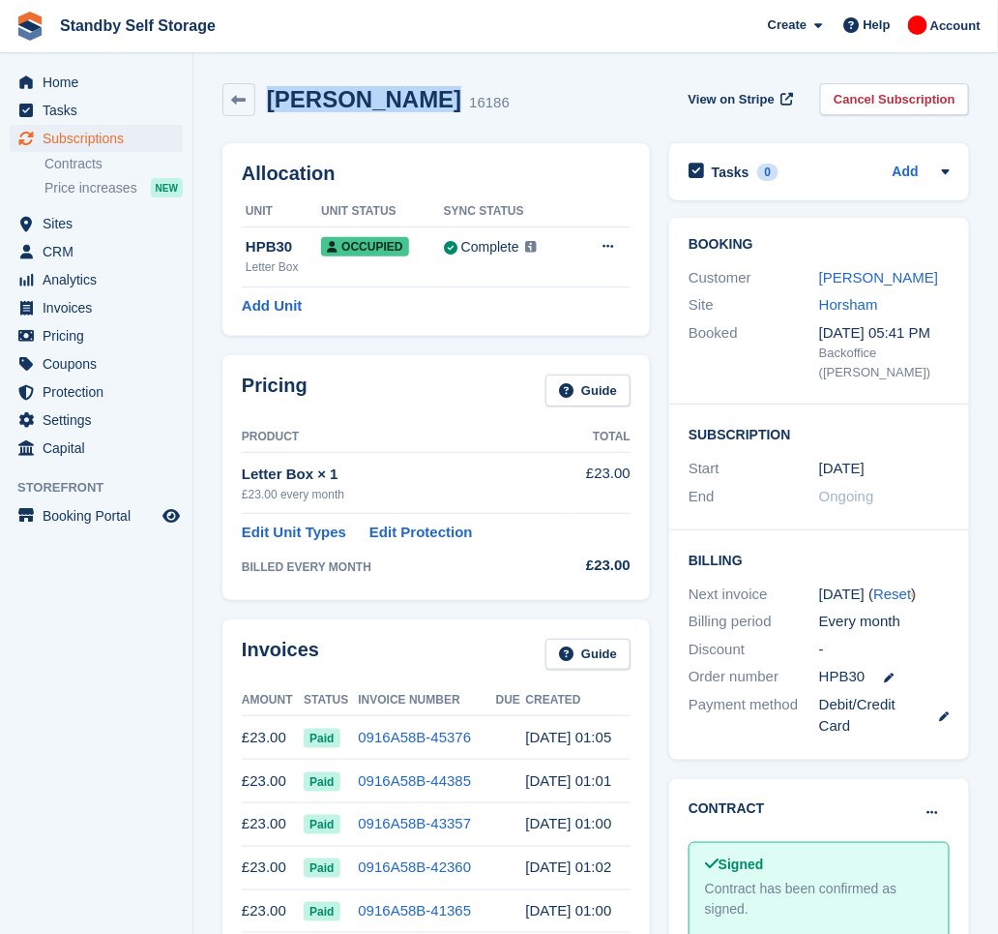
drag, startPoint x: 406, startPoint y: 101, endPoint x: 266, endPoint y: 120, distance: 141.6
click at [266, 120] on div "[PERSON_NAME] 16186 View on Stripe Cancel Subscription" at bounding box center [596, 104] width 766 height 60
copy h2 "[PERSON_NAME]"
click at [885, 95] on link "Cancel Subscription" at bounding box center [894, 99] width 149 height 32
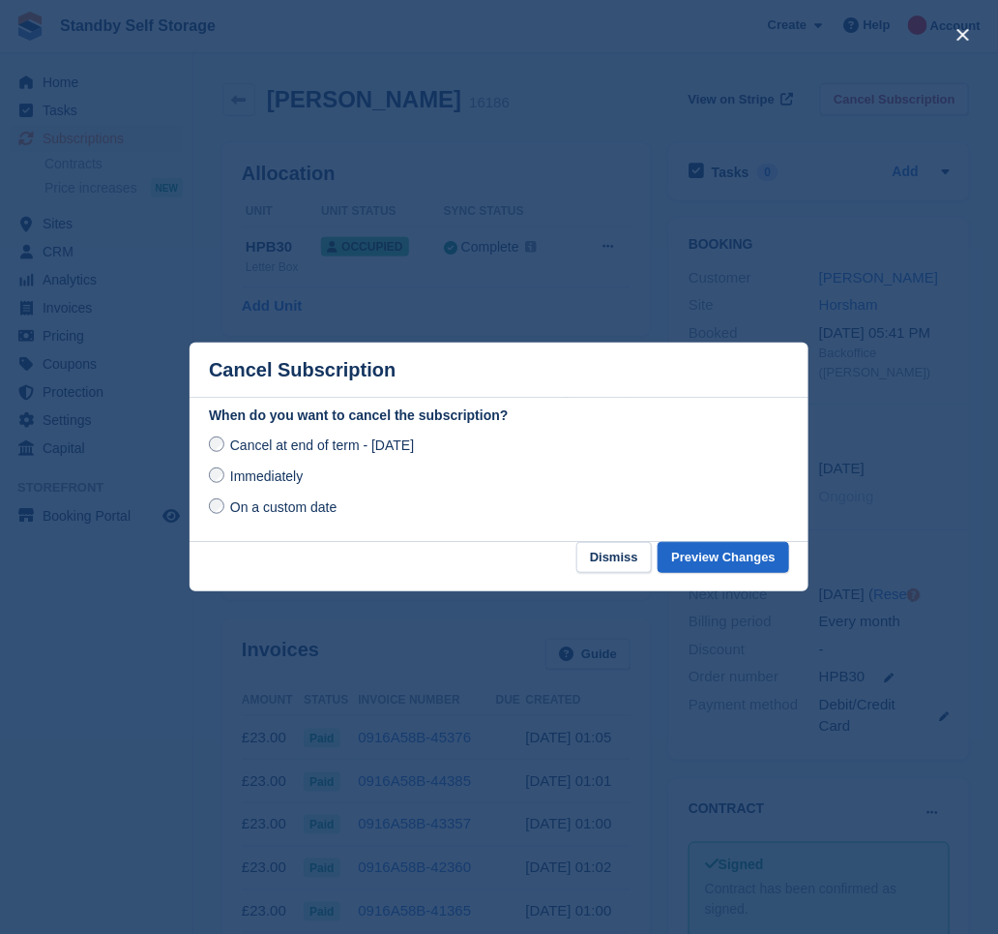
click at [259, 473] on span "Immediately" at bounding box center [266, 475] width 73 height 15
click at [727, 567] on button "Preview Changes" at bounding box center [724, 558] width 132 height 32
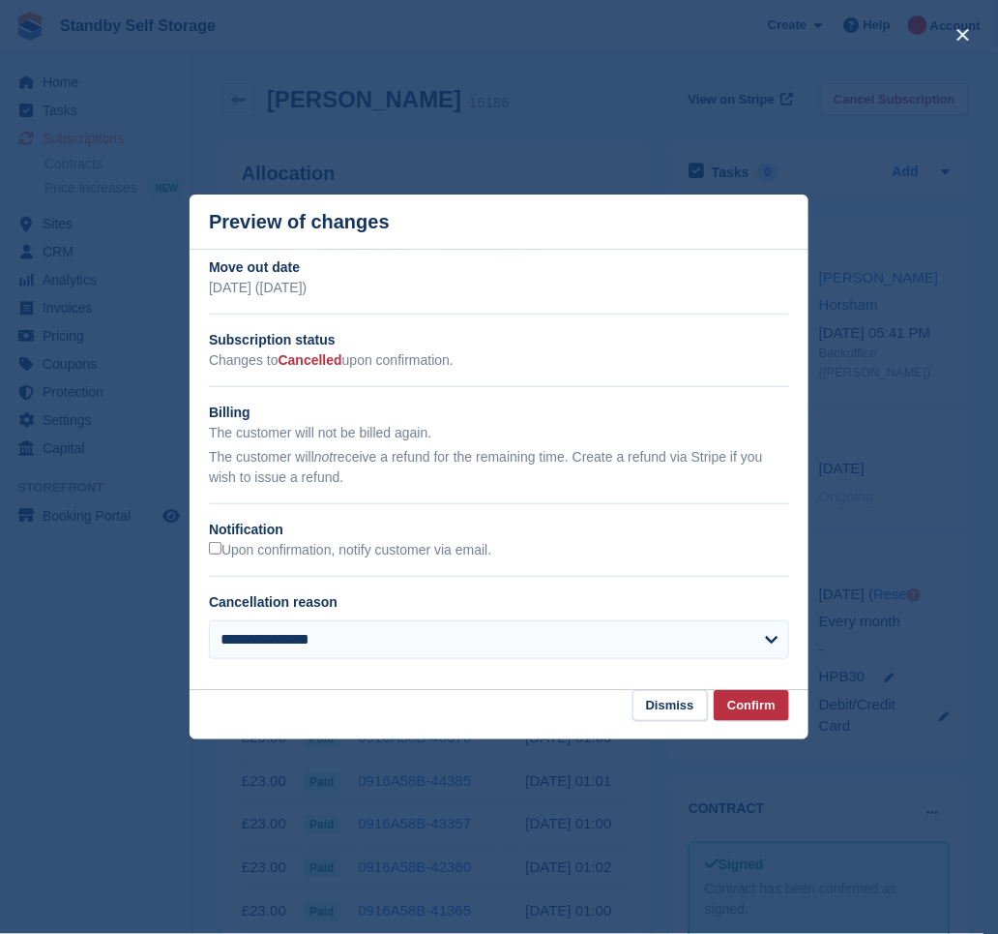
click at [319, 536] on h2 "Notification" at bounding box center [499, 529] width 580 height 20
click at [337, 553] on label "Upon confirmation, notify customer via email." at bounding box center [350, 550] width 282 height 17
click at [732, 701] on button "Confirm" at bounding box center [751, 706] width 75 height 32
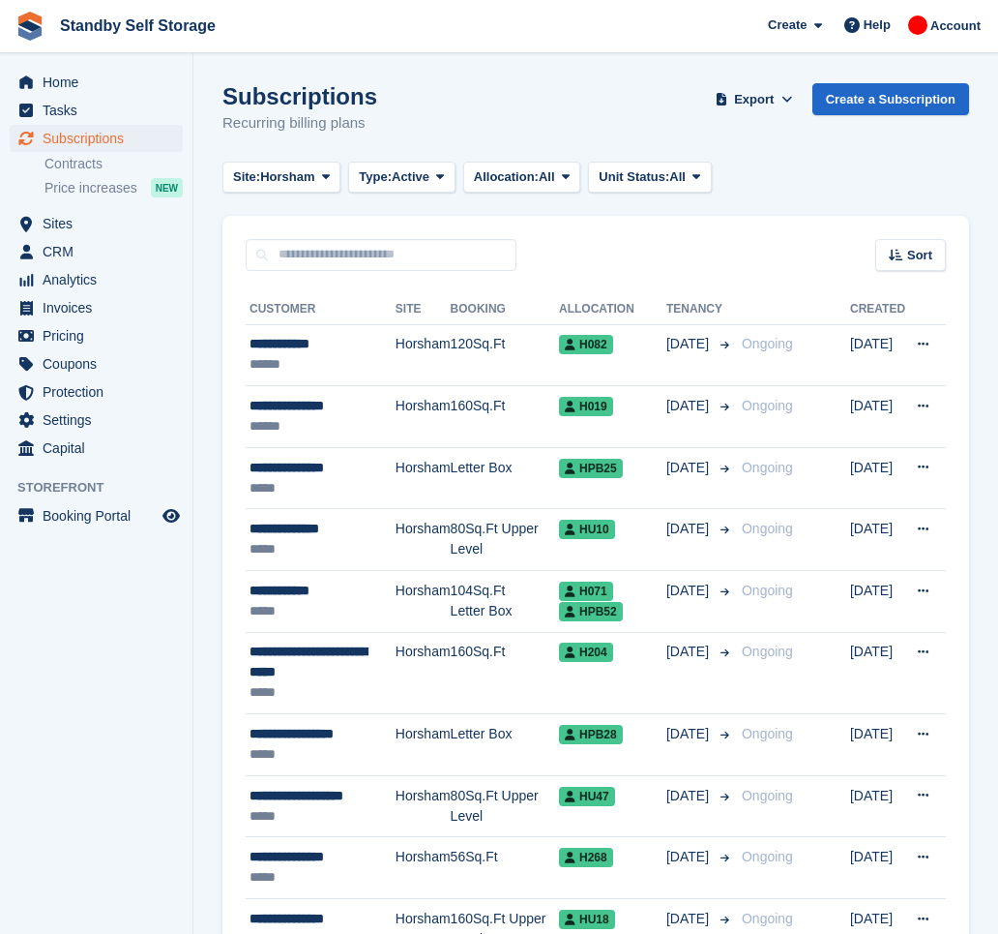
scroll to position [679, 0]
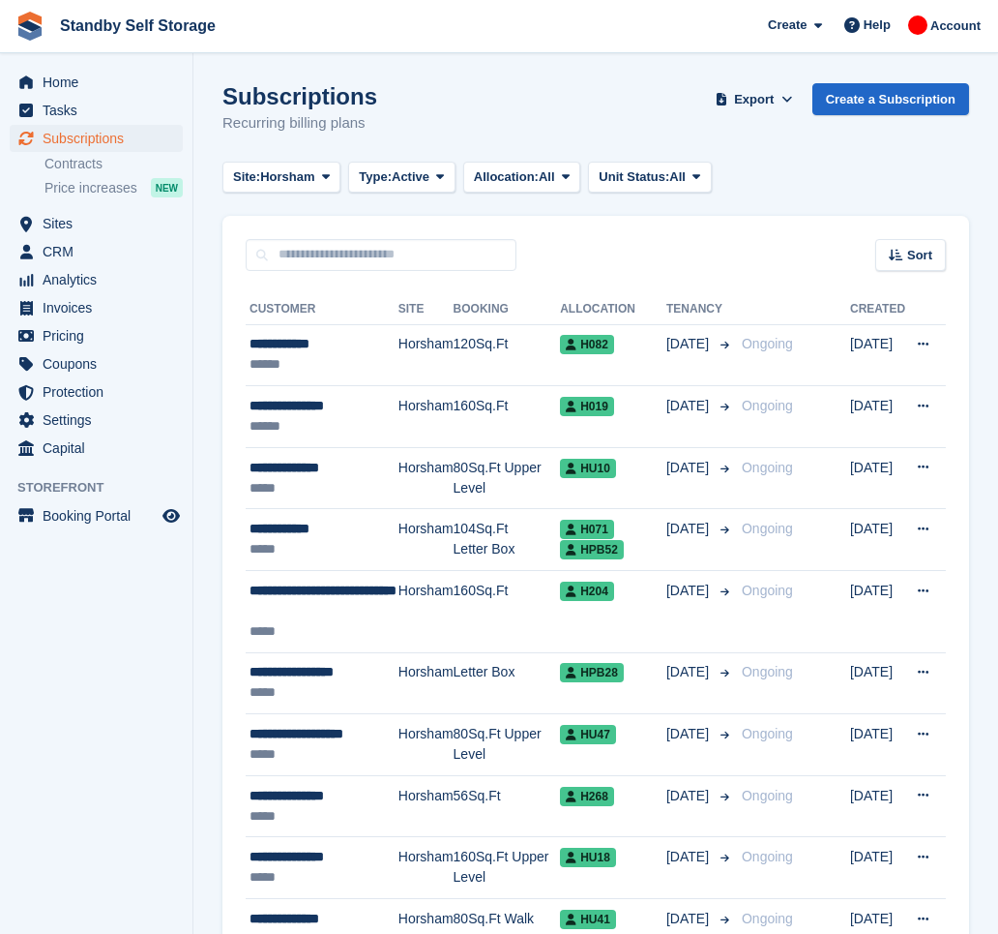
scroll to position [557, 0]
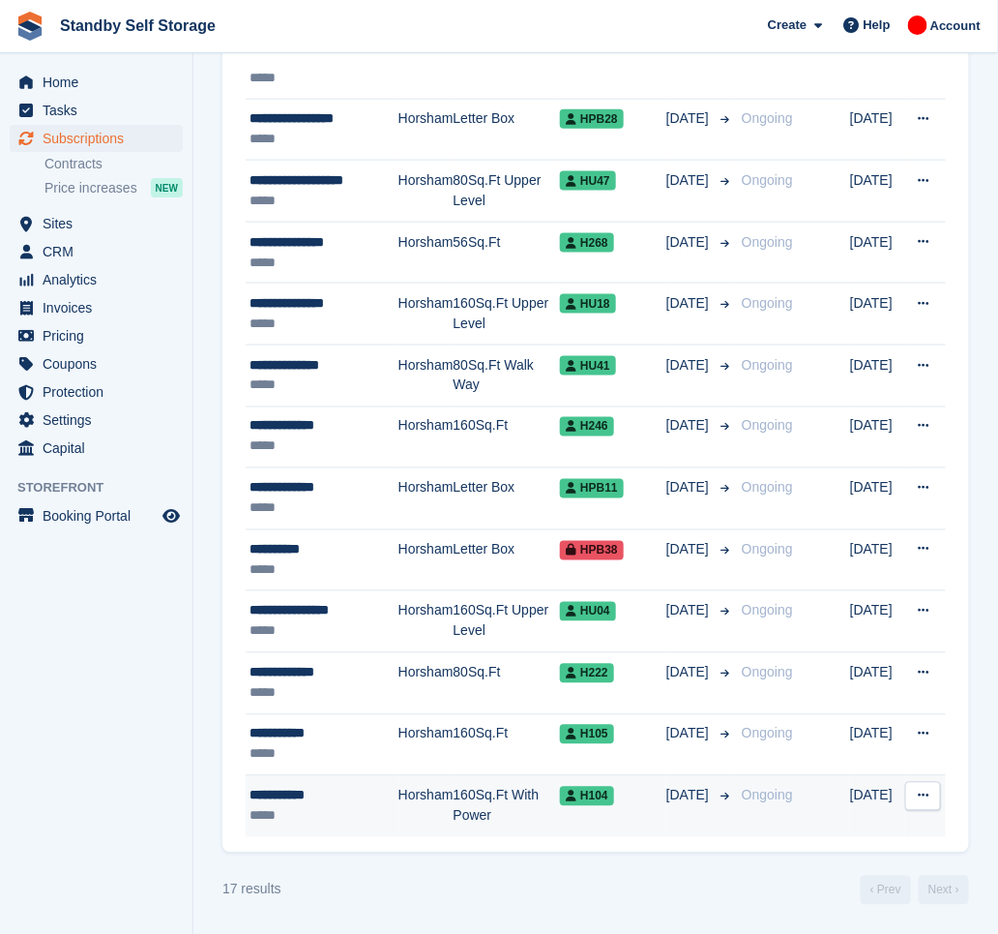
click at [343, 793] on div "**********" at bounding box center [324, 796] width 149 height 20
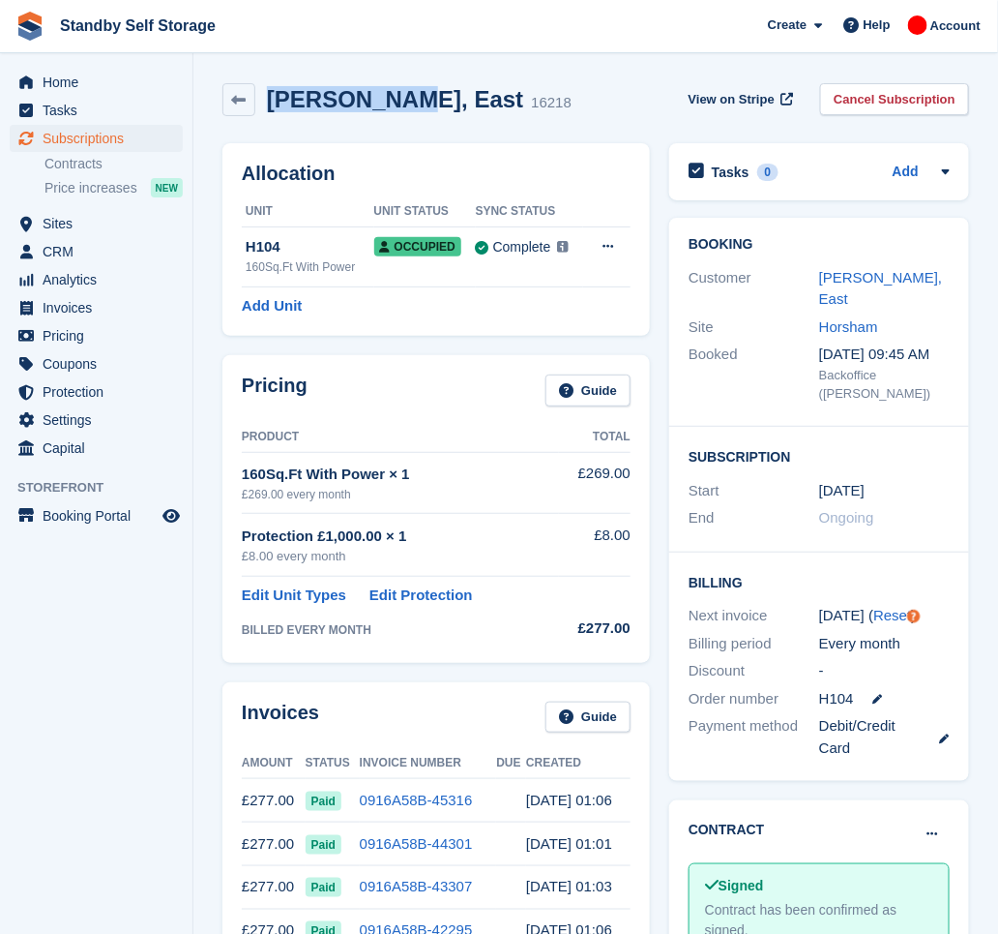
drag, startPoint x: 383, startPoint y: 102, endPoint x: 264, endPoint y: 129, distance: 122.0
click at [264, 129] on div "David, East 16218 View on Stripe Cancel Subscription" at bounding box center [596, 104] width 766 height 60
copy h2 "David, East"
click at [933, 103] on link "Cancel Subscription" at bounding box center [894, 99] width 149 height 32
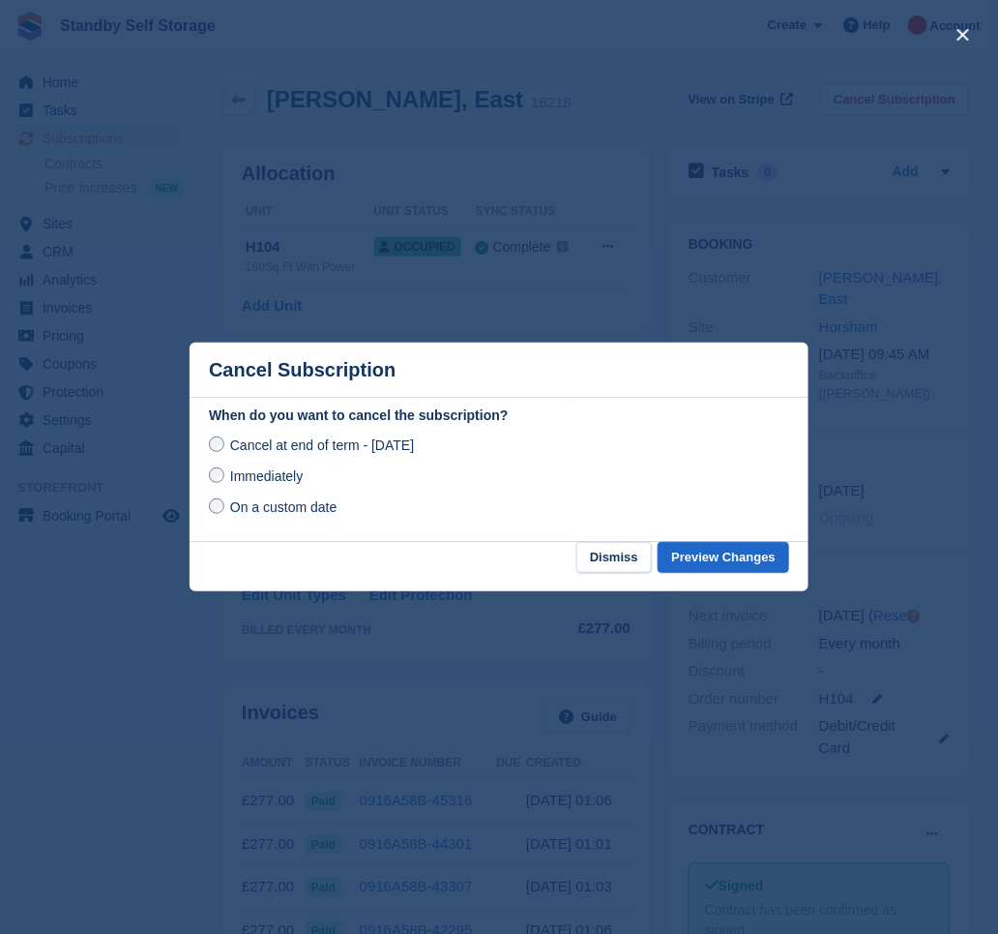
click at [290, 473] on span "Immediately" at bounding box center [266, 475] width 73 height 15
click at [686, 553] on button "Preview Changes" at bounding box center [724, 558] width 132 height 32
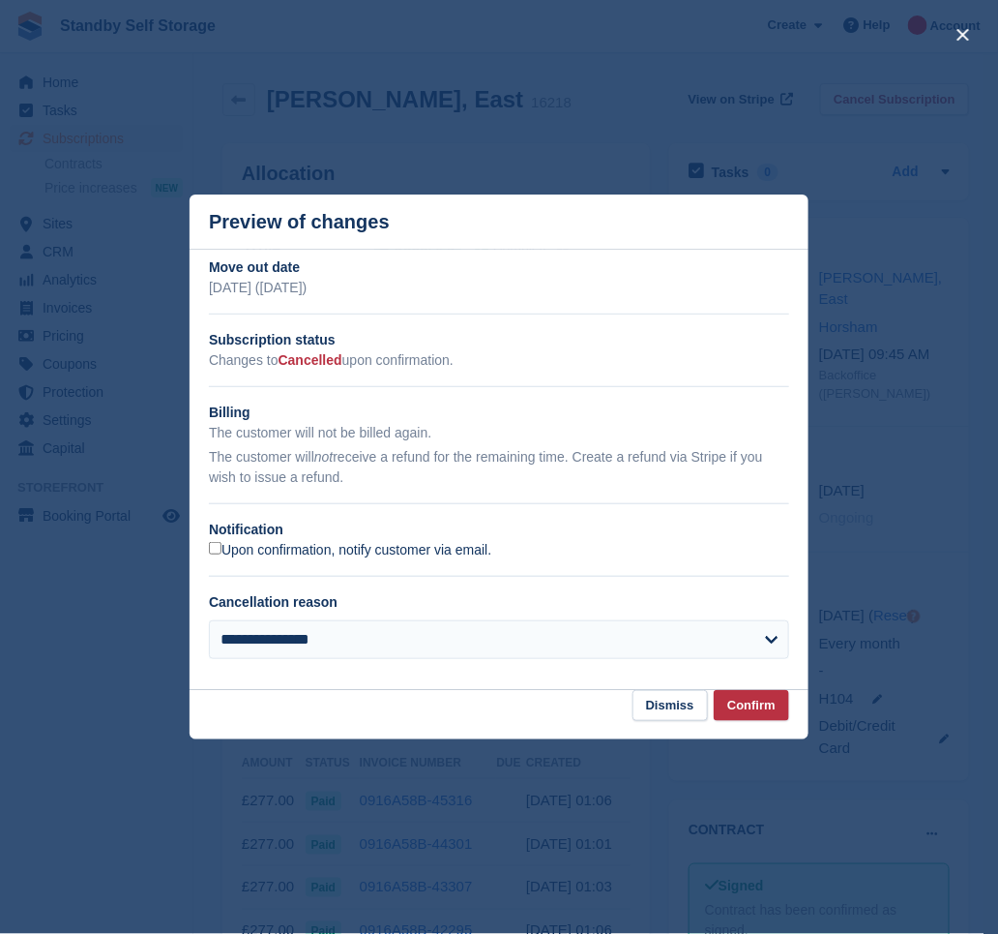
click at [316, 544] on label "Upon confirmation, notify customer via email." at bounding box center [350, 550] width 282 height 17
click at [736, 710] on button "Confirm" at bounding box center [751, 706] width 75 height 32
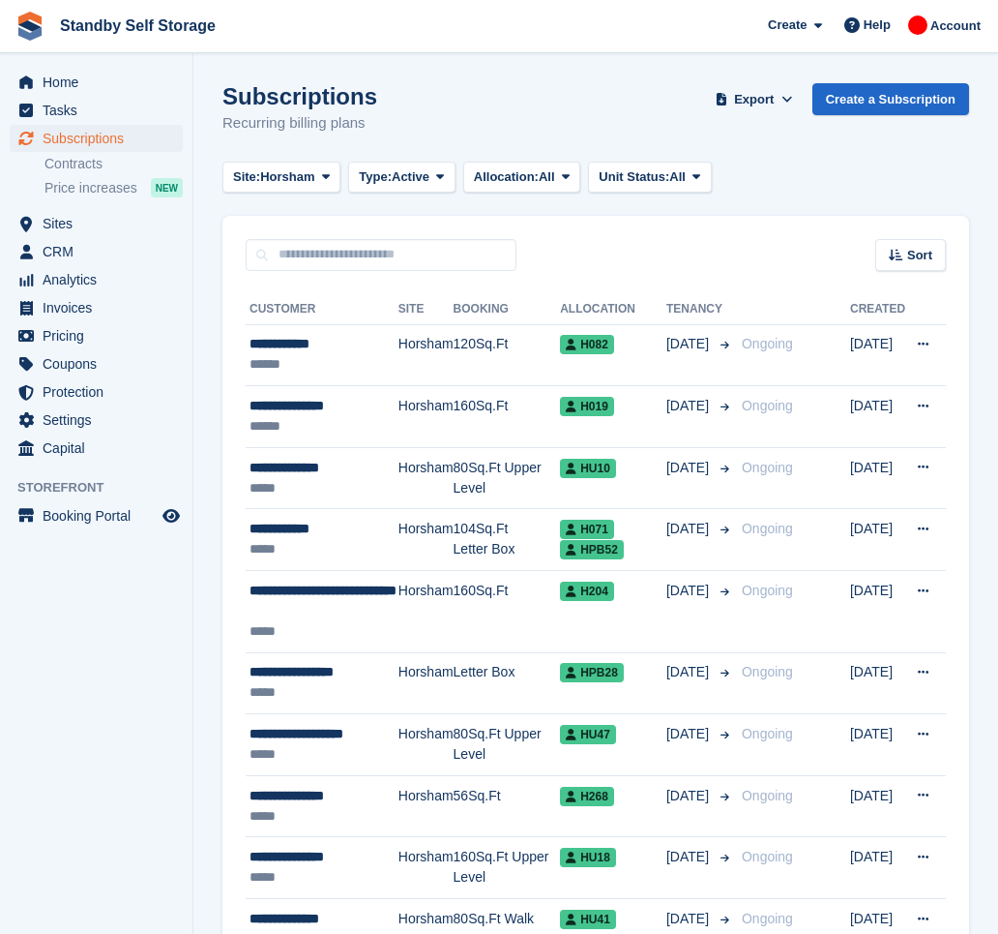
scroll to position [557, 0]
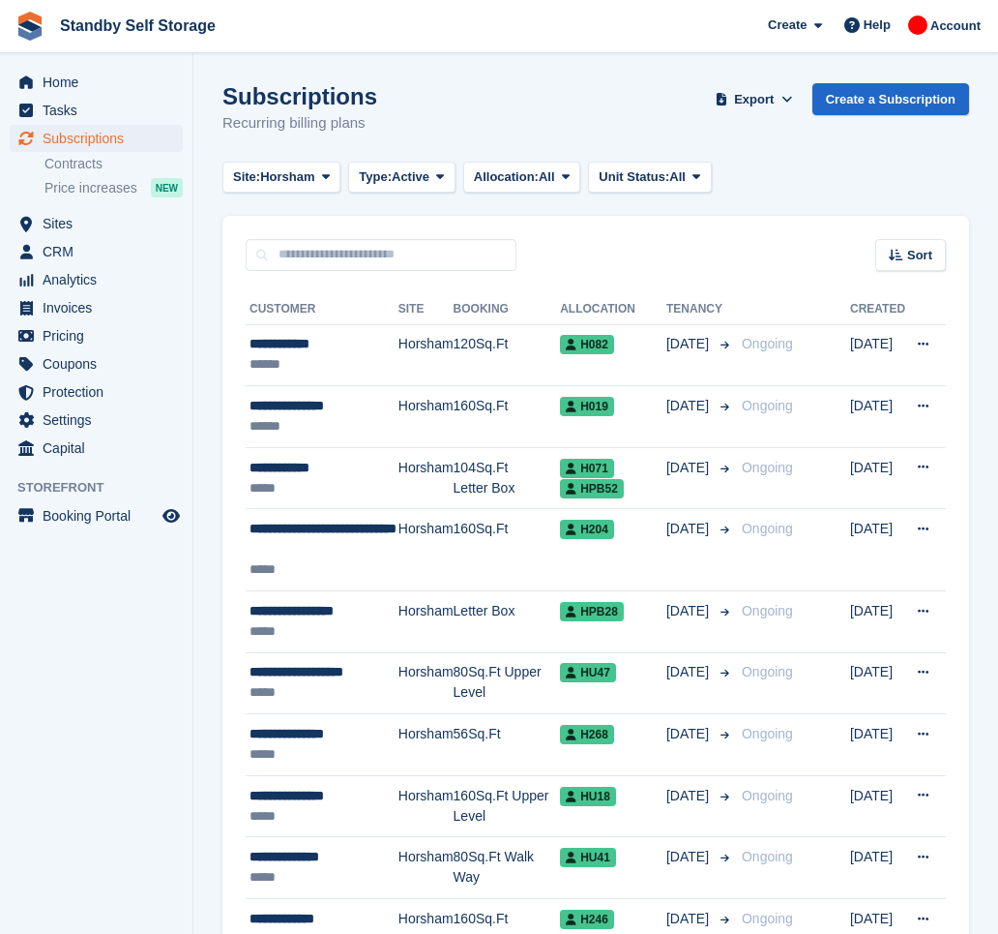
scroll to position [433, 0]
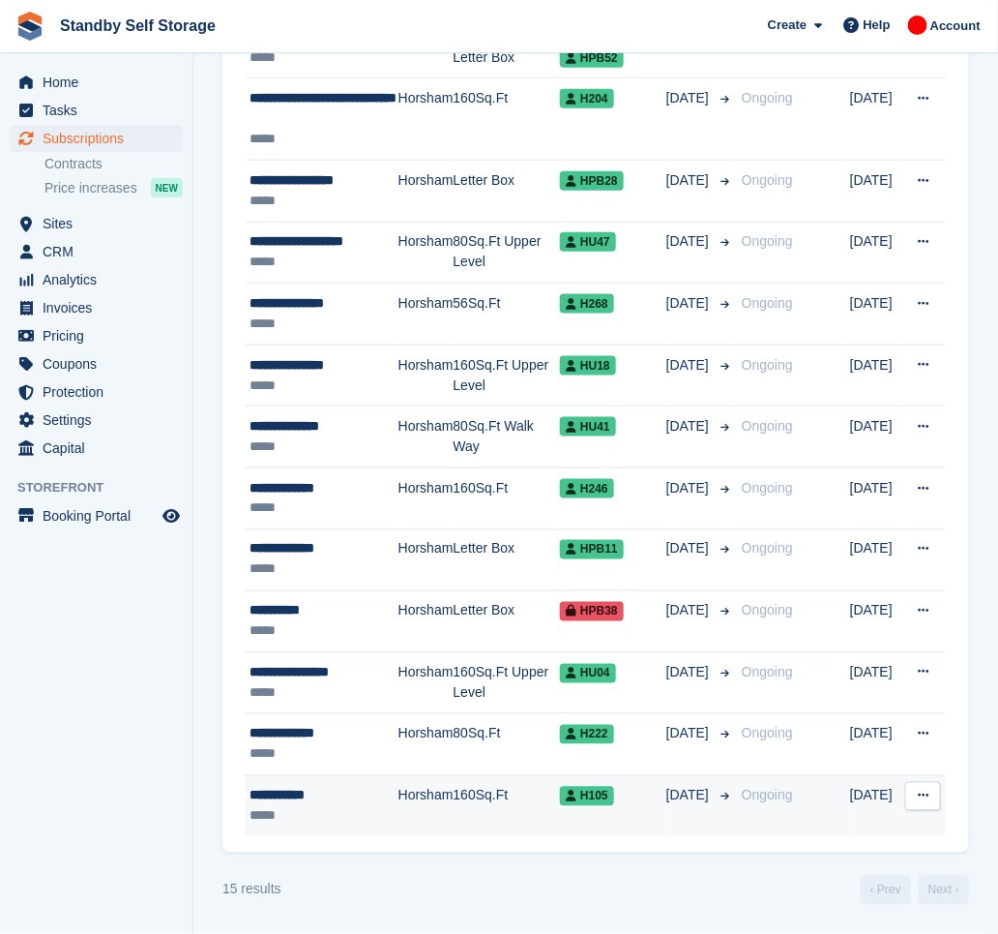
click at [393, 787] on div "**********" at bounding box center [324, 796] width 149 height 20
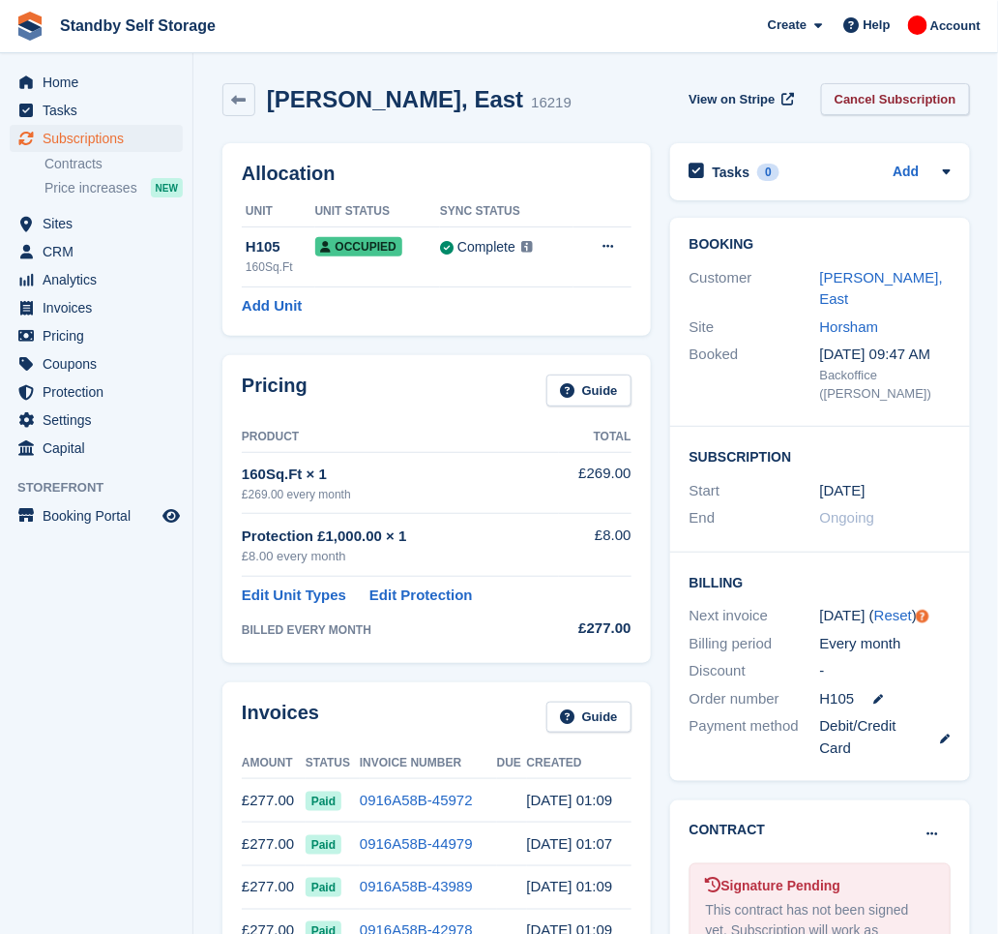
click at [862, 95] on link "Cancel Subscription" at bounding box center [895, 99] width 149 height 32
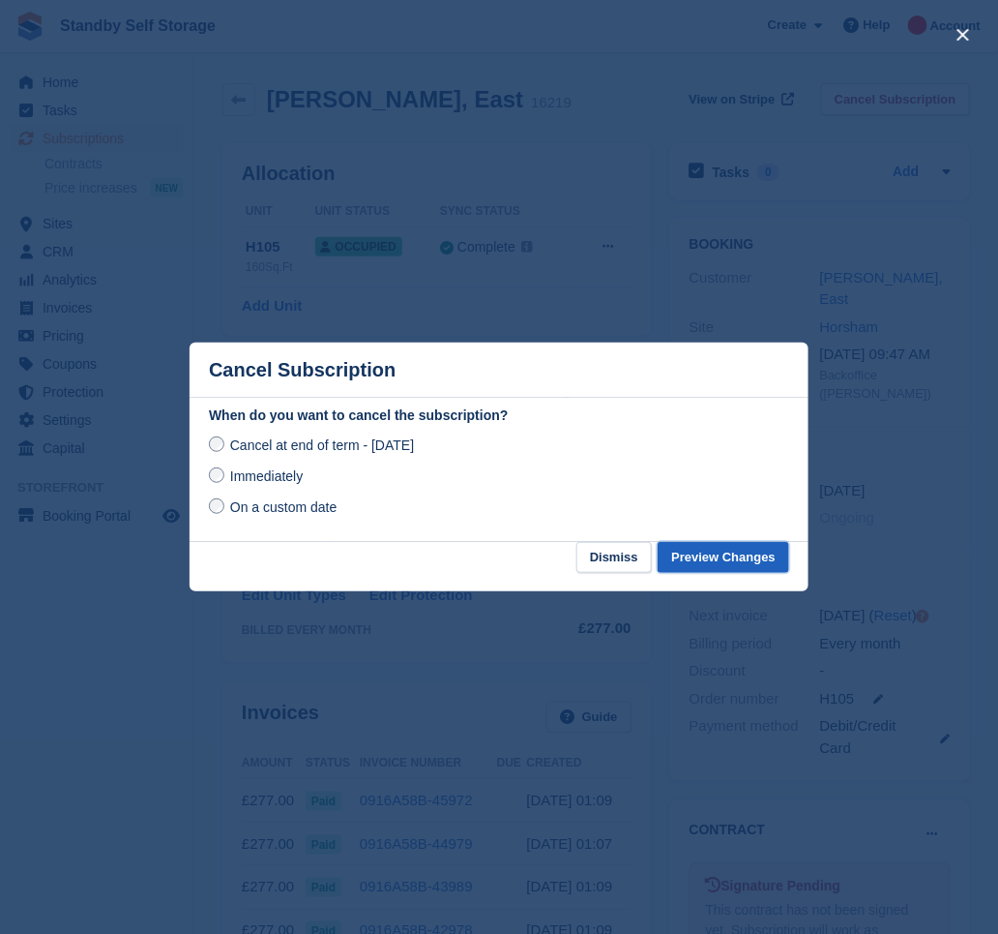
click at [699, 553] on button "Preview Changes" at bounding box center [724, 558] width 132 height 32
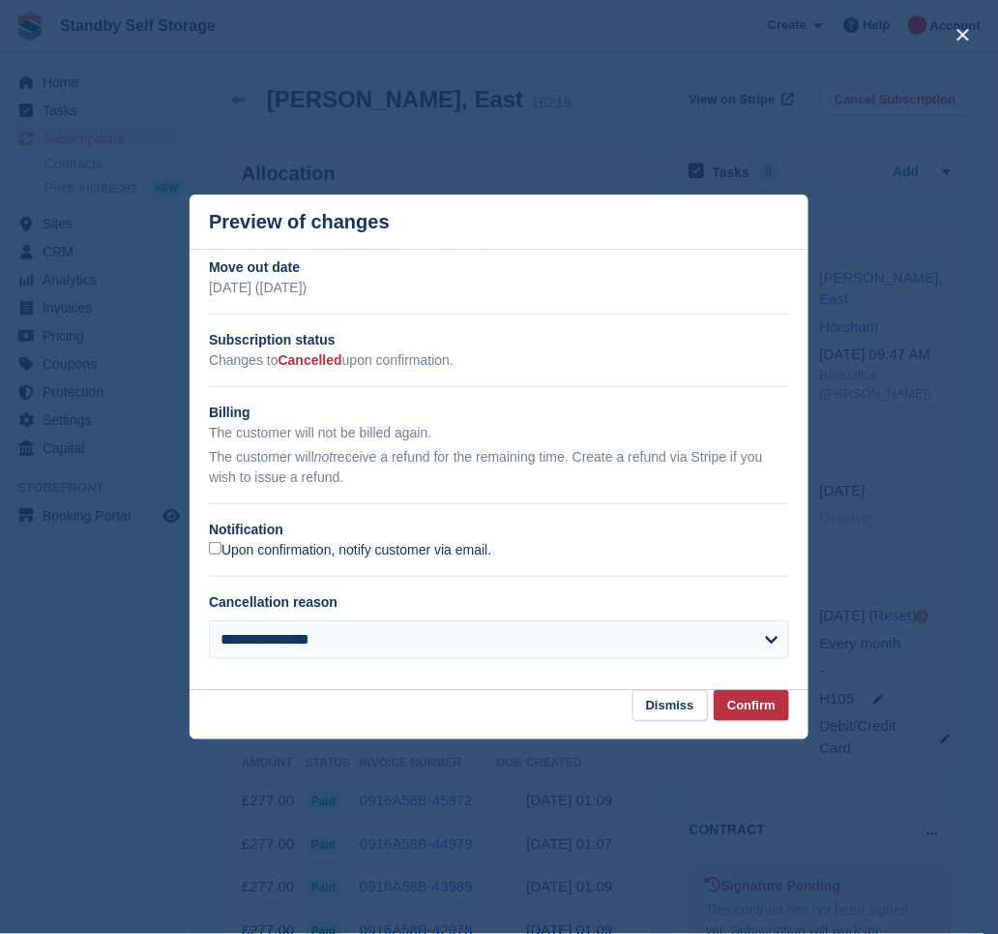
click at [440, 554] on label "Upon confirmation, notify customer via email." at bounding box center [350, 550] width 282 height 17
click at [744, 698] on button "Confirm" at bounding box center [751, 706] width 75 height 32
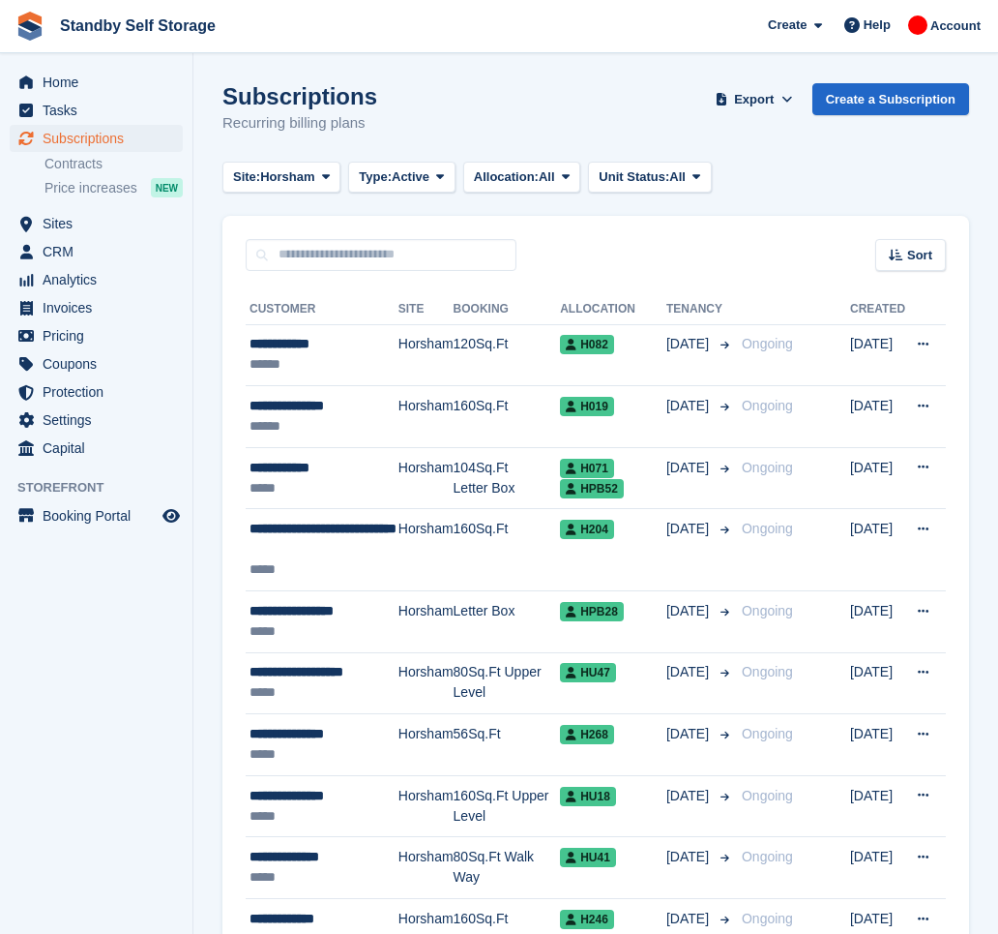
scroll to position [433, 0]
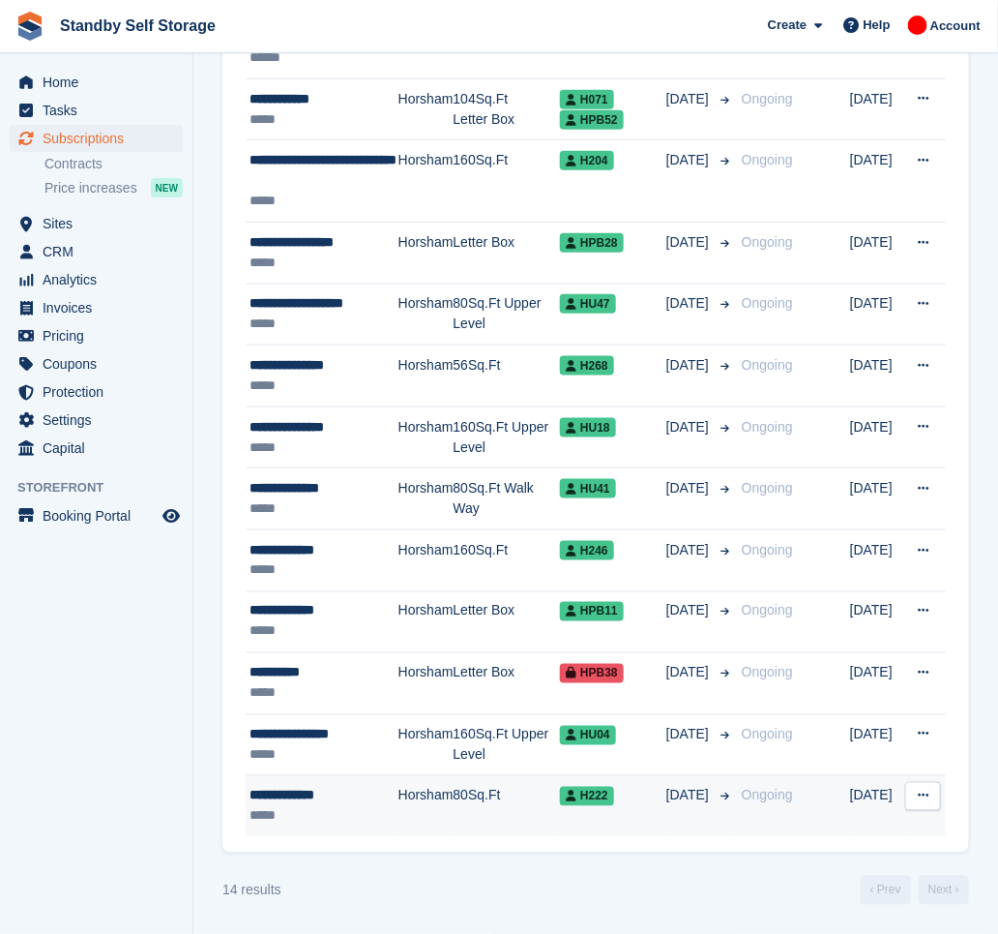
click at [486, 791] on td "80Sq.Ft" at bounding box center [507, 806] width 107 height 61
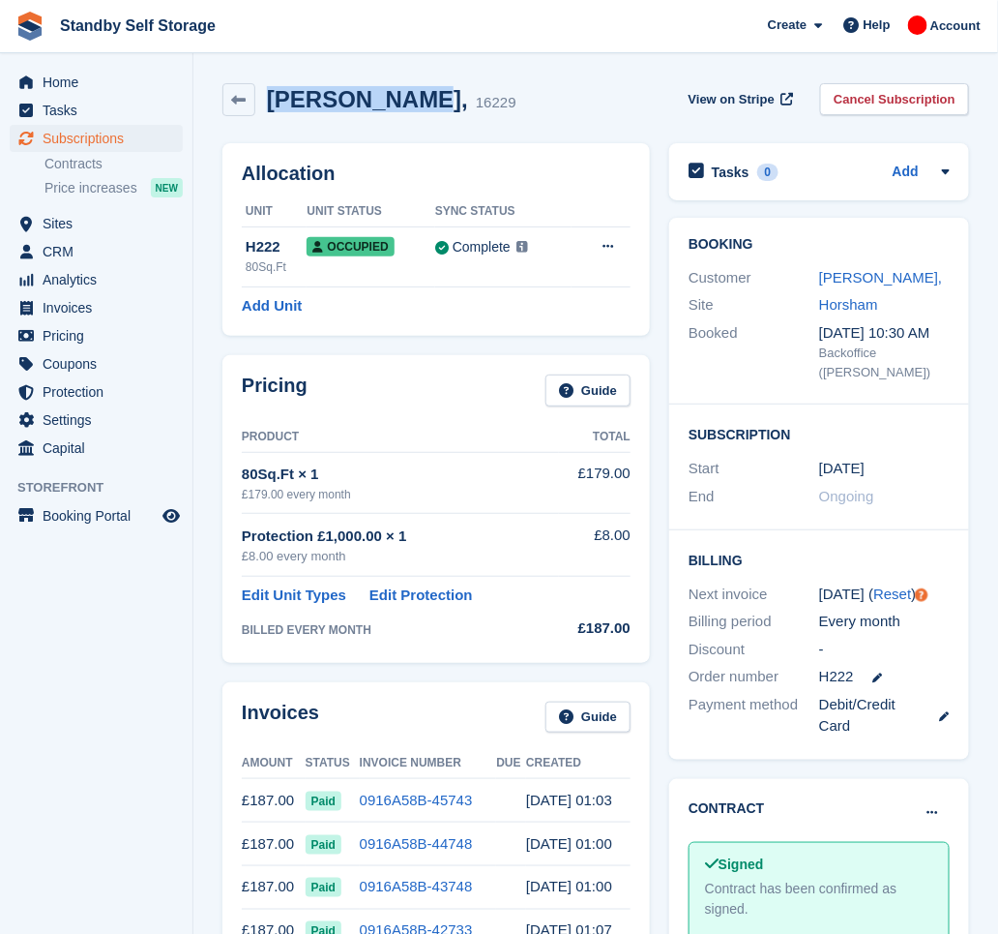
drag, startPoint x: 408, startPoint y: 95, endPoint x: 266, endPoint y: 110, distance: 143.0
click at [267, 110] on h2 "[PERSON_NAME]," at bounding box center [367, 99] width 201 height 26
copy h2 "[PERSON_NAME]"
click at [874, 93] on link "Cancel Subscription" at bounding box center [894, 99] width 149 height 32
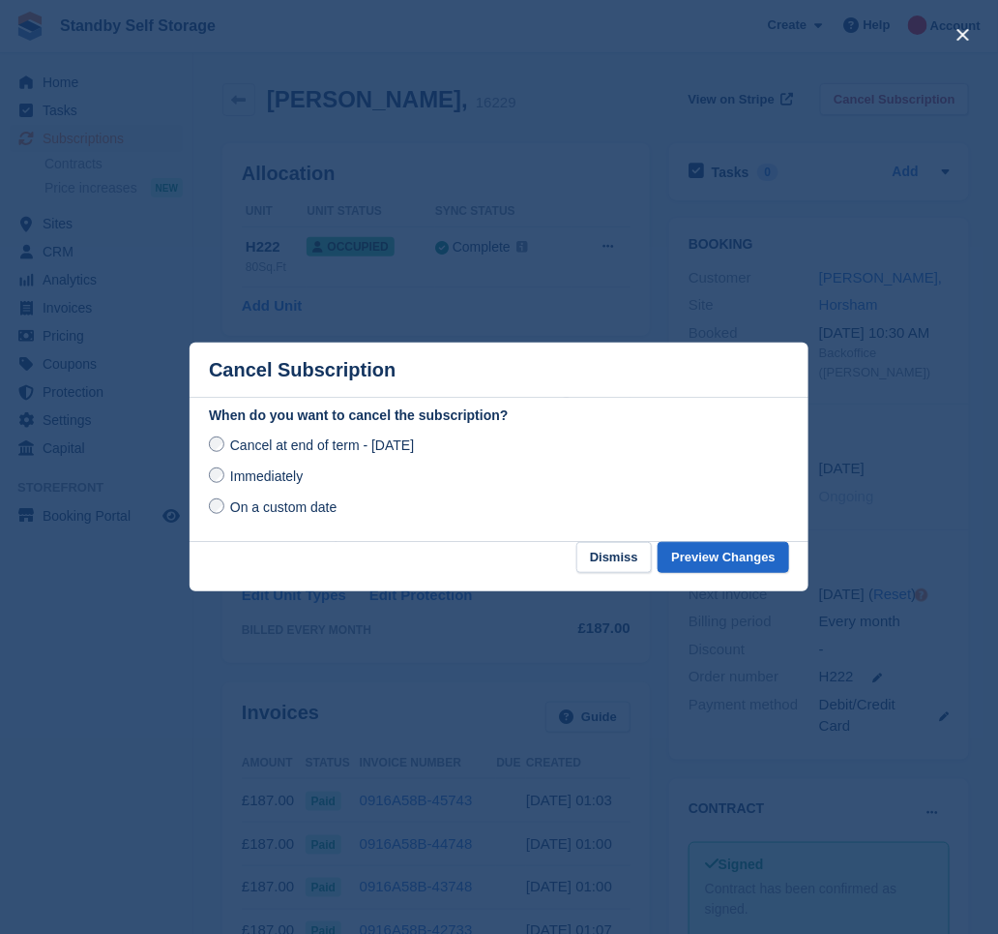
click at [292, 477] on span "Immediately" at bounding box center [266, 475] width 73 height 15
click at [707, 550] on button "Preview Changes" at bounding box center [724, 558] width 132 height 32
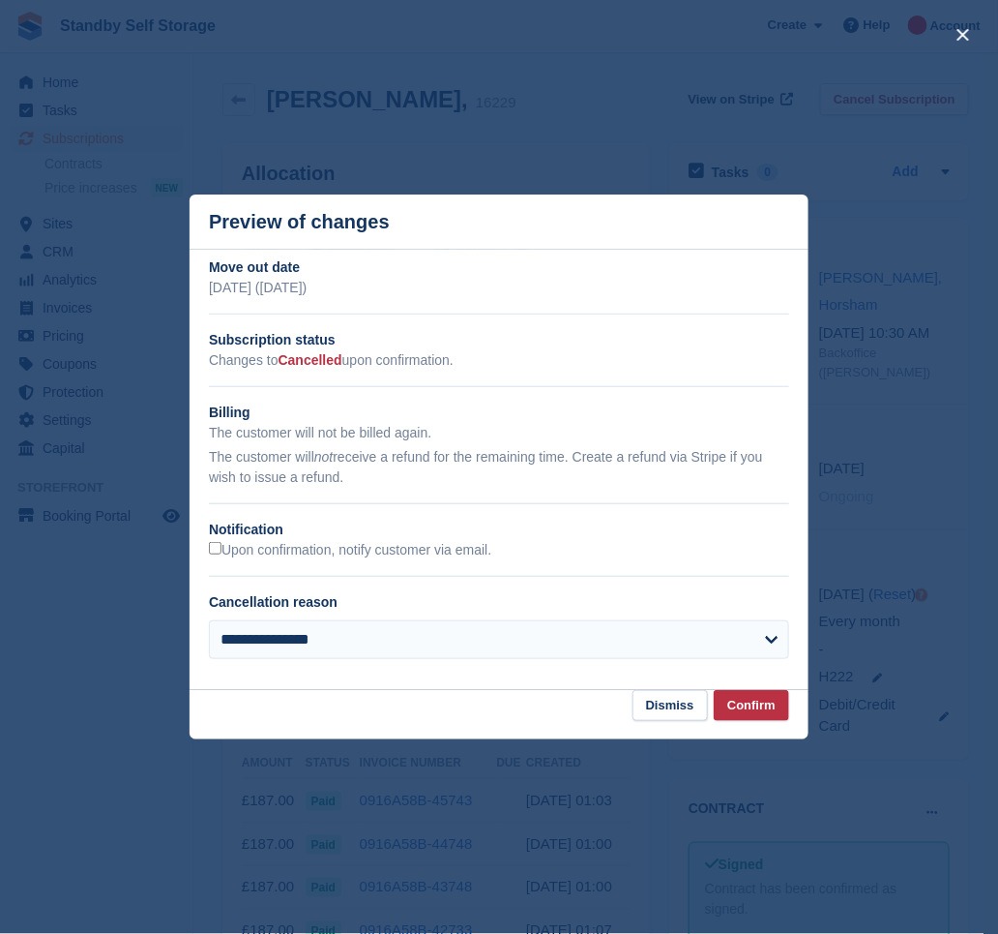
click at [286, 561] on div "**********" at bounding box center [499, 465] width 619 height 417
click at [290, 534] on h2 "Notification" at bounding box center [499, 529] width 580 height 20
click at [312, 551] on label "Upon confirmation, notify customer via email." at bounding box center [350, 550] width 282 height 17
click at [755, 704] on button "Confirm" at bounding box center [751, 706] width 75 height 32
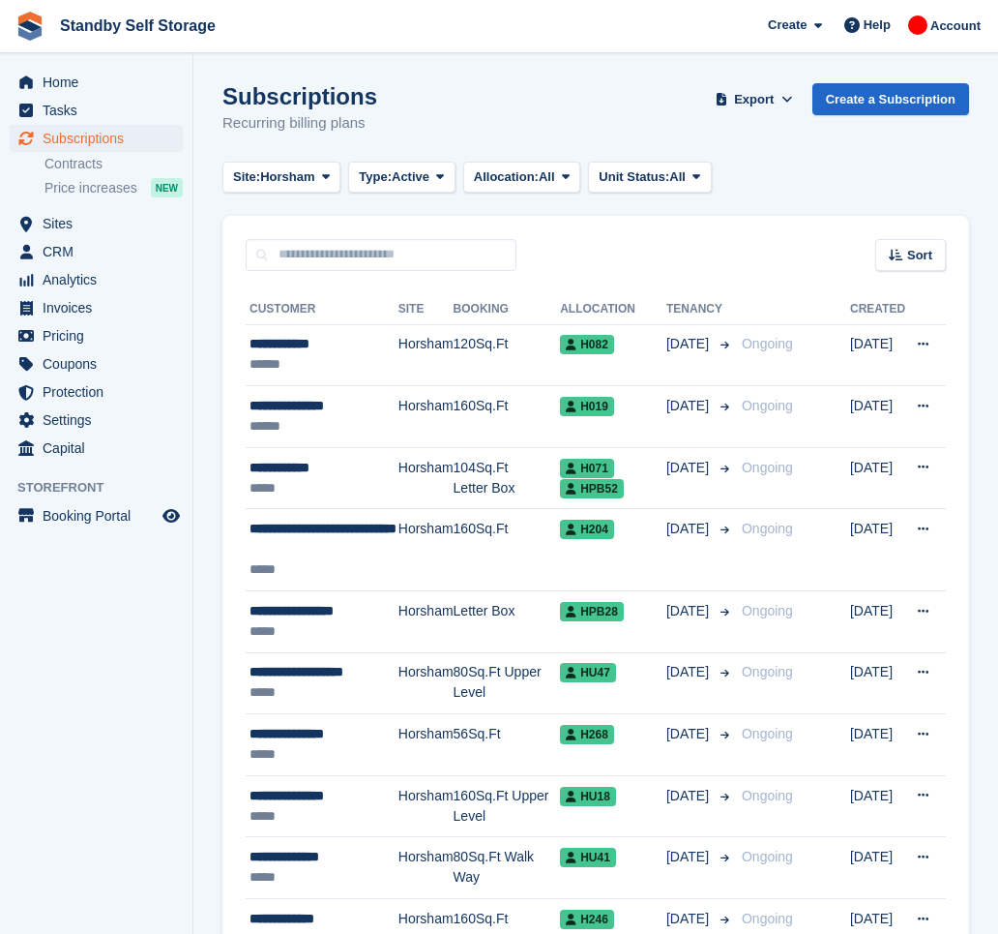
scroll to position [371, 0]
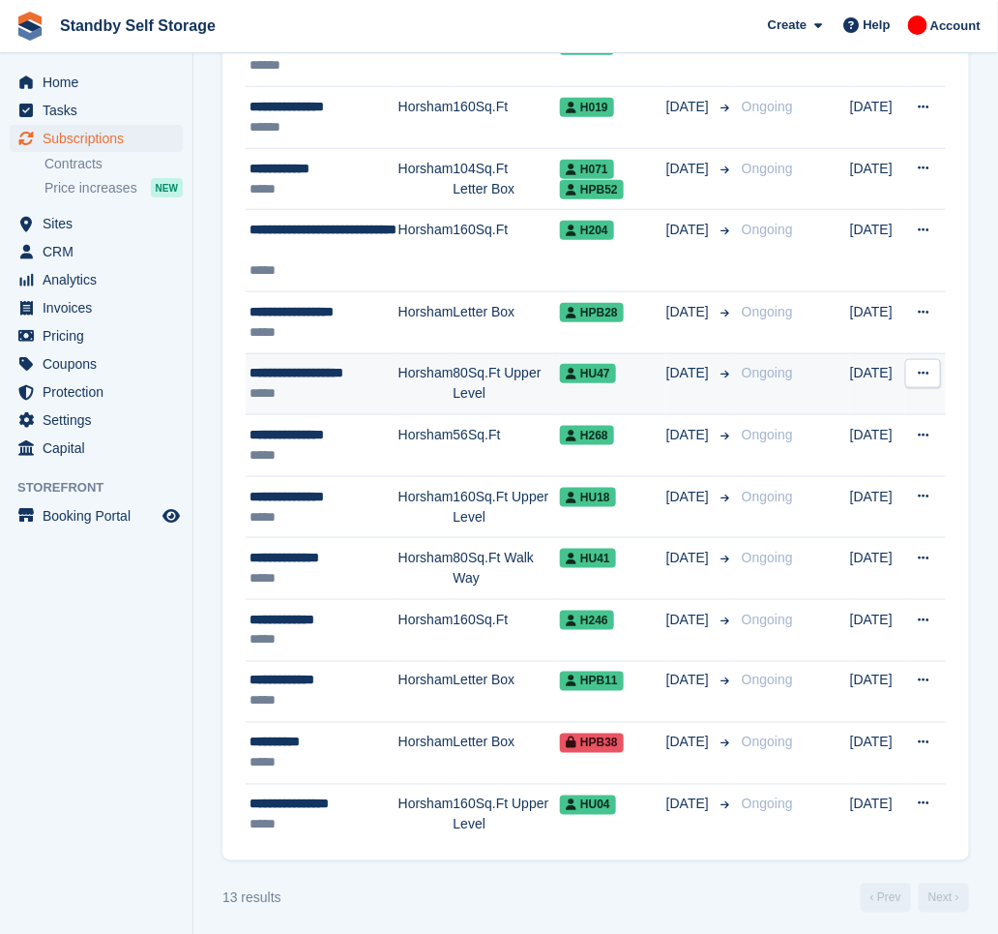
scroll to position [311, 0]
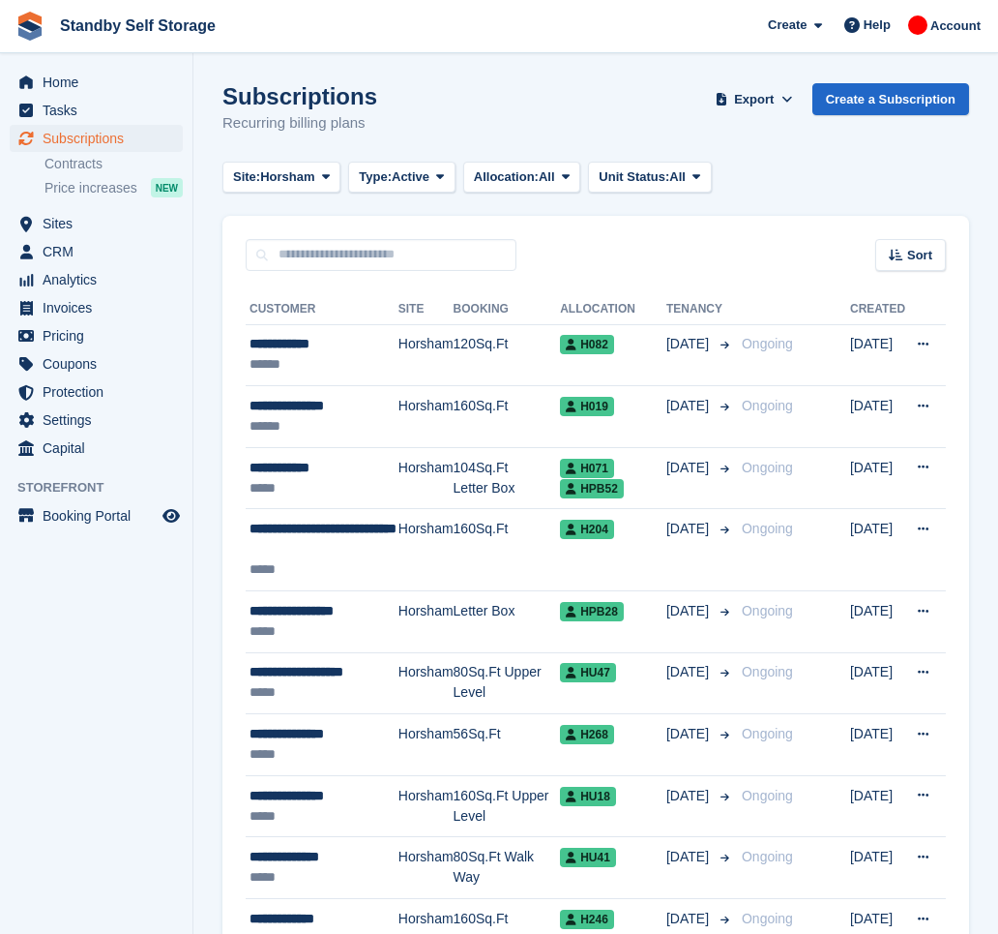
scroll to position [310, 0]
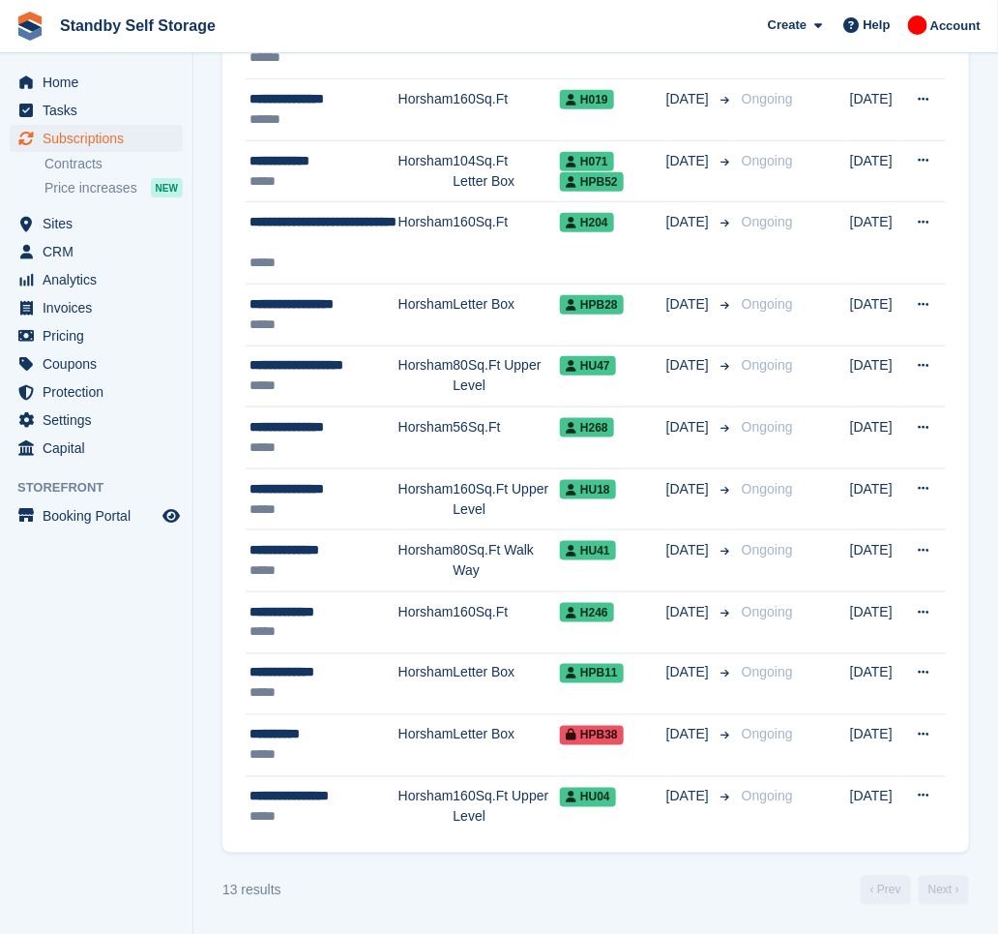
click at [317, 799] on div "**********" at bounding box center [324, 796] width 149 height 20
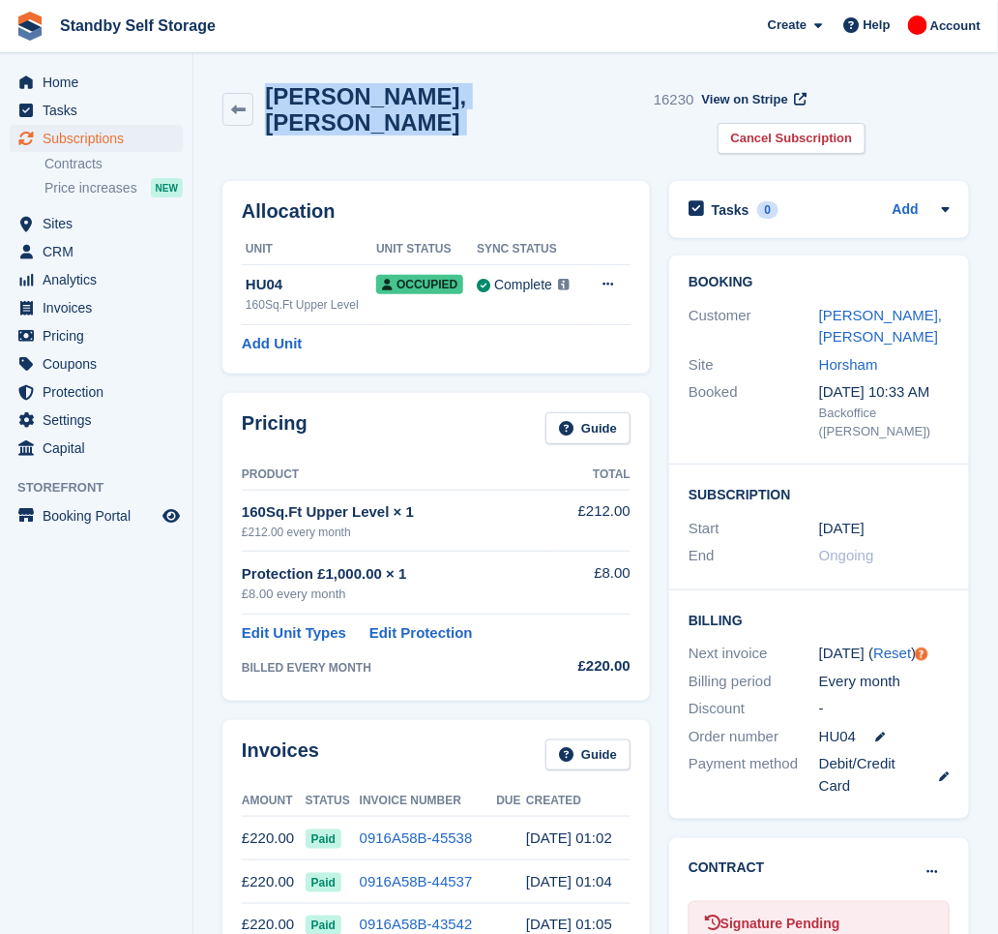
drag, startPoint x: 447, startPoint y: 102, endPoint x: 267, endPoint y: 121, distance: 181.0
click at [267, 121] on div "[PERSON_NAME], [PERSON_NAME] 16230 View on Stripe Cancel Subscription" at bounding box center [596, 123] width 766 height 98
copy div "Jonathan, Gayner"
drag, startPoint x: 887, startPoint y: 95, endPoint x: 877, endPoint y: 102, distance: 11.8
click at [867, 123] on link "Cancel Subscription" at bounding box center [792, 139] width 149 height 32
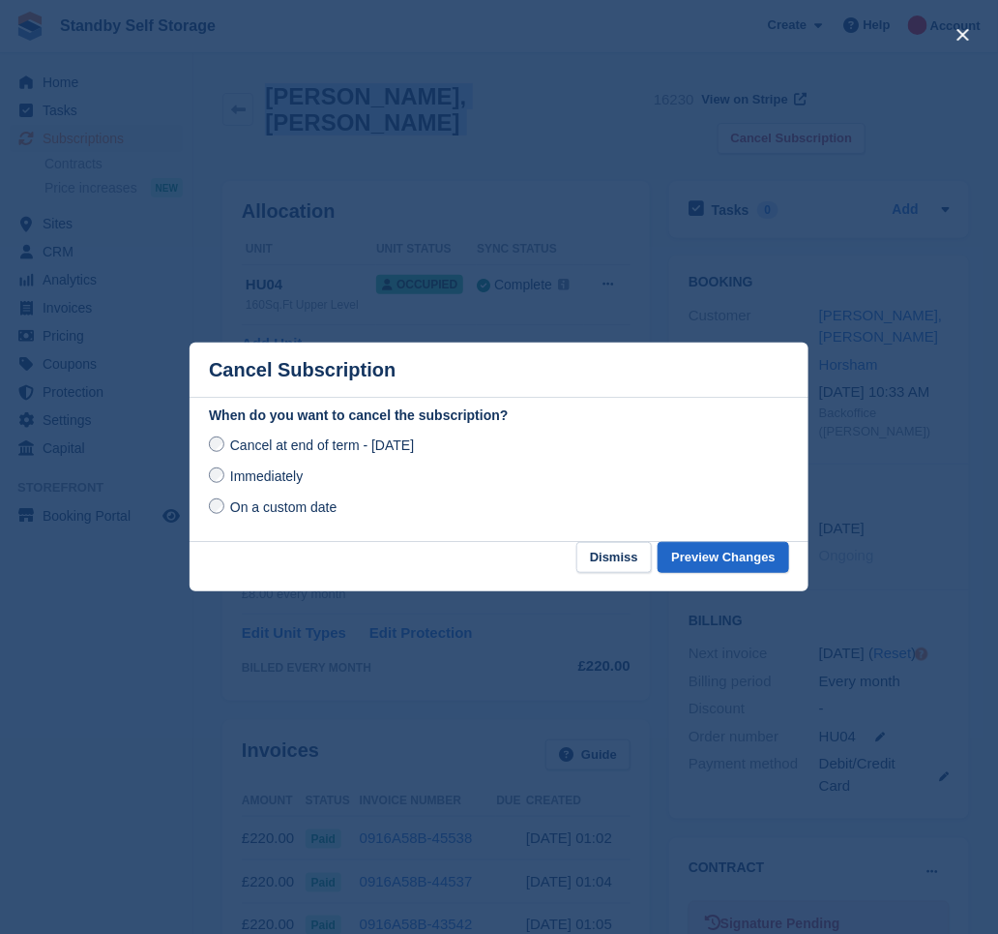
click at [294, 476] on span "Immediately" at bounding box center [266, 475] width 73 height 15
click at [717, 557] on button "Preview Changes" at bounding box center [724, 558] width 132 height 32
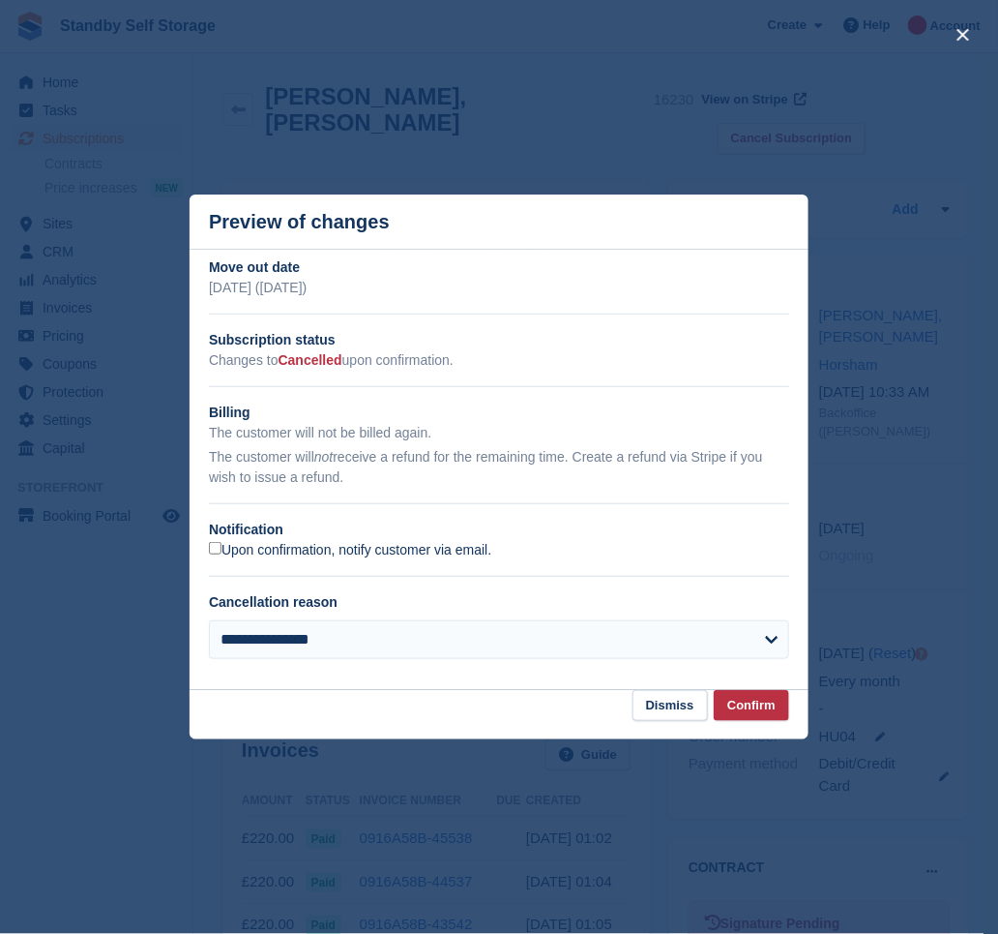
click at [307, 550] on label "Upon confirmation, notify customer via email." at bounding box center [350, 550] width 282 height 17
click at [748, 701] on button "Confirm" at bounding box center [751, 706] width 75 height 32
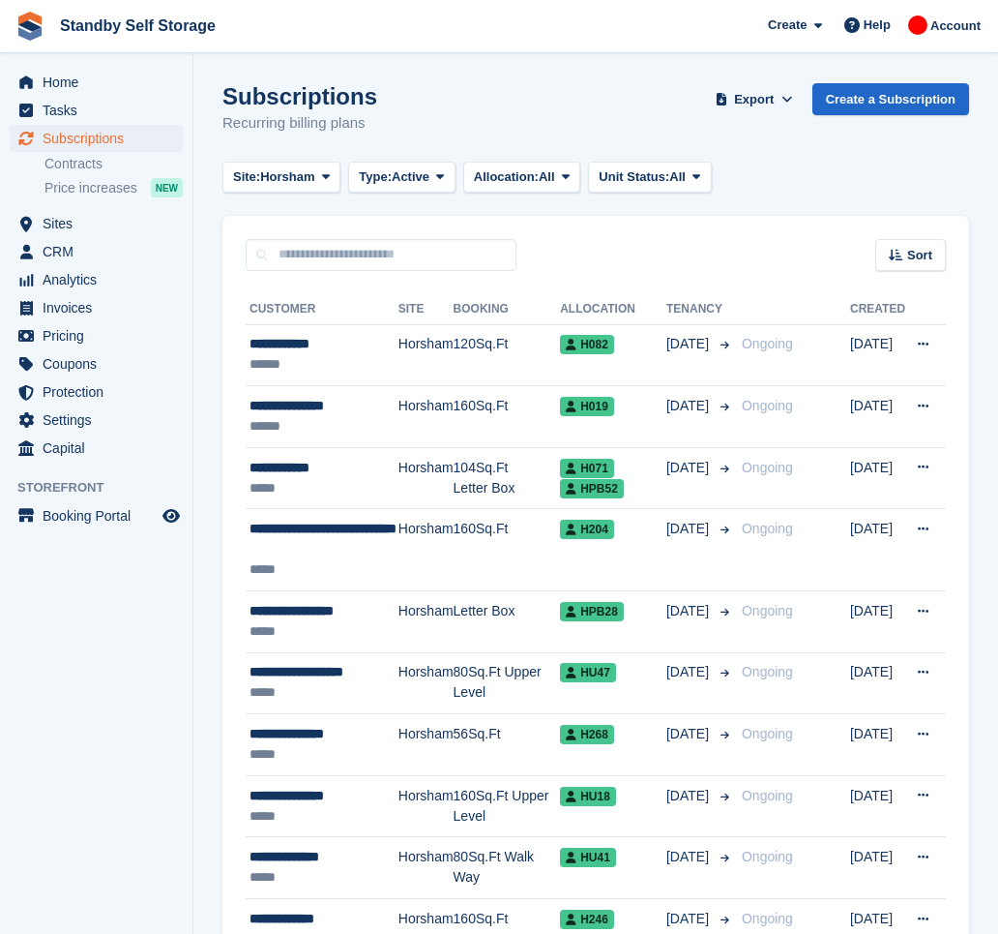
scroll to position [310, 0]
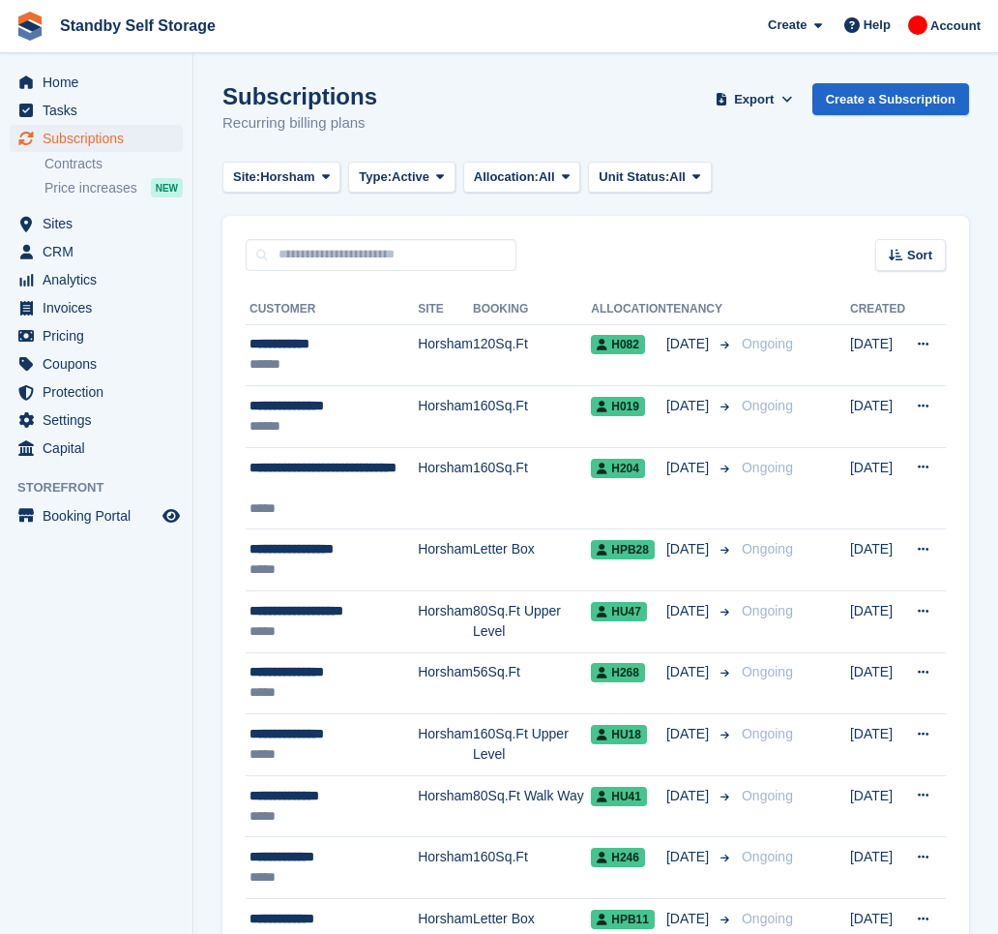
scroll to position [184, 0]
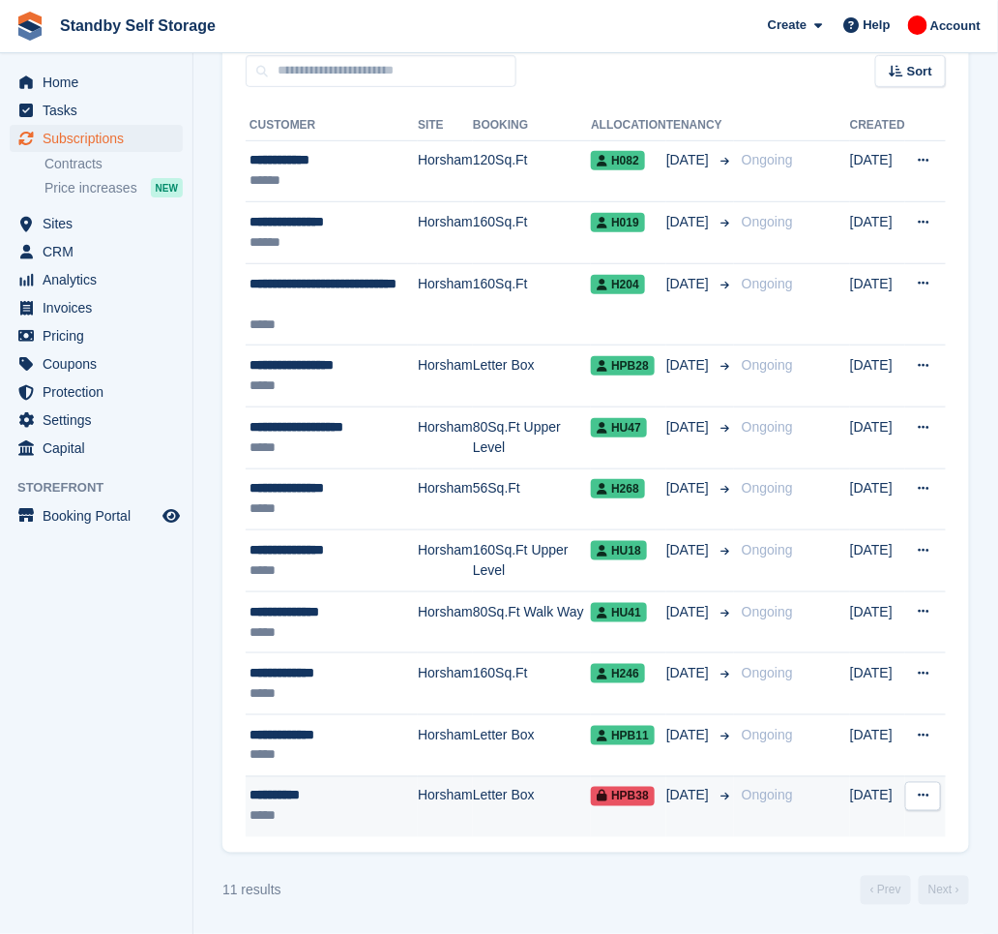
click at [404, 803] on div "**********" at bounding box center [334, 796] width 168 height 20
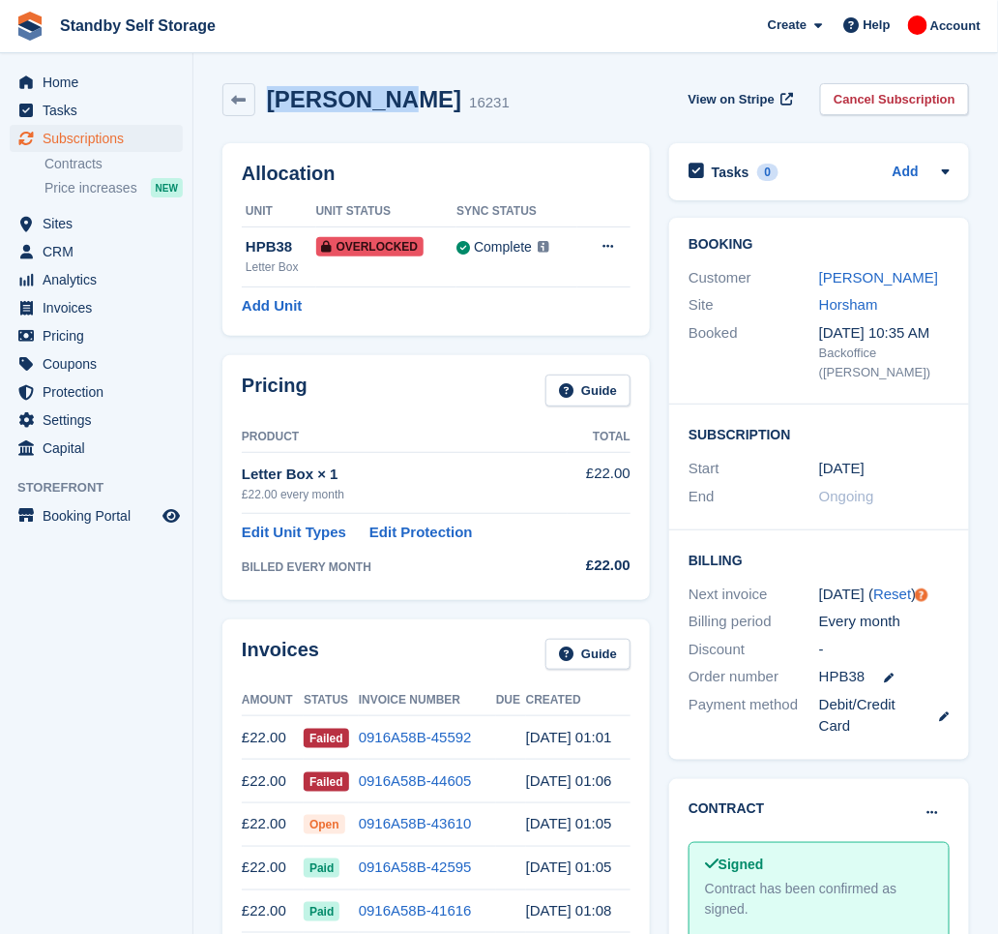
drag, startPoint x: 379, startPoint y: 113, endPoint x: 270, endPoint y: 106, distance: 109.5
click at [270, 106] on div "Paul Gibbs 16231" at bounding box center [382, 100] width 254 height 28
copy h2 "Paul Gibbs"
click at [883, 97] on link "Cancel Subscription" at bounding box center [894, 99] width 149 height 32
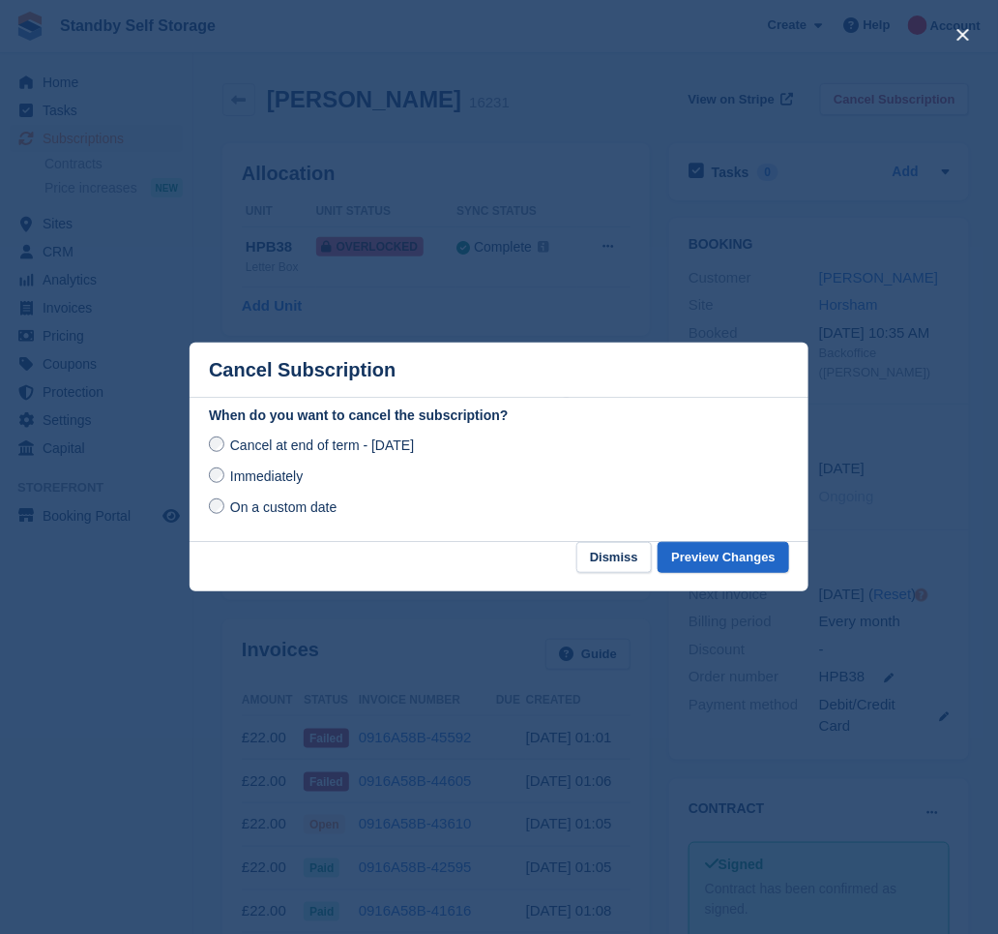
click at [268, 475] on span "Immediately" at bounding box center [266, 475] width 73 height 15
click at [752, 563] on button "Preview Changes" at bounding box center [724, 558] width 132 height 32
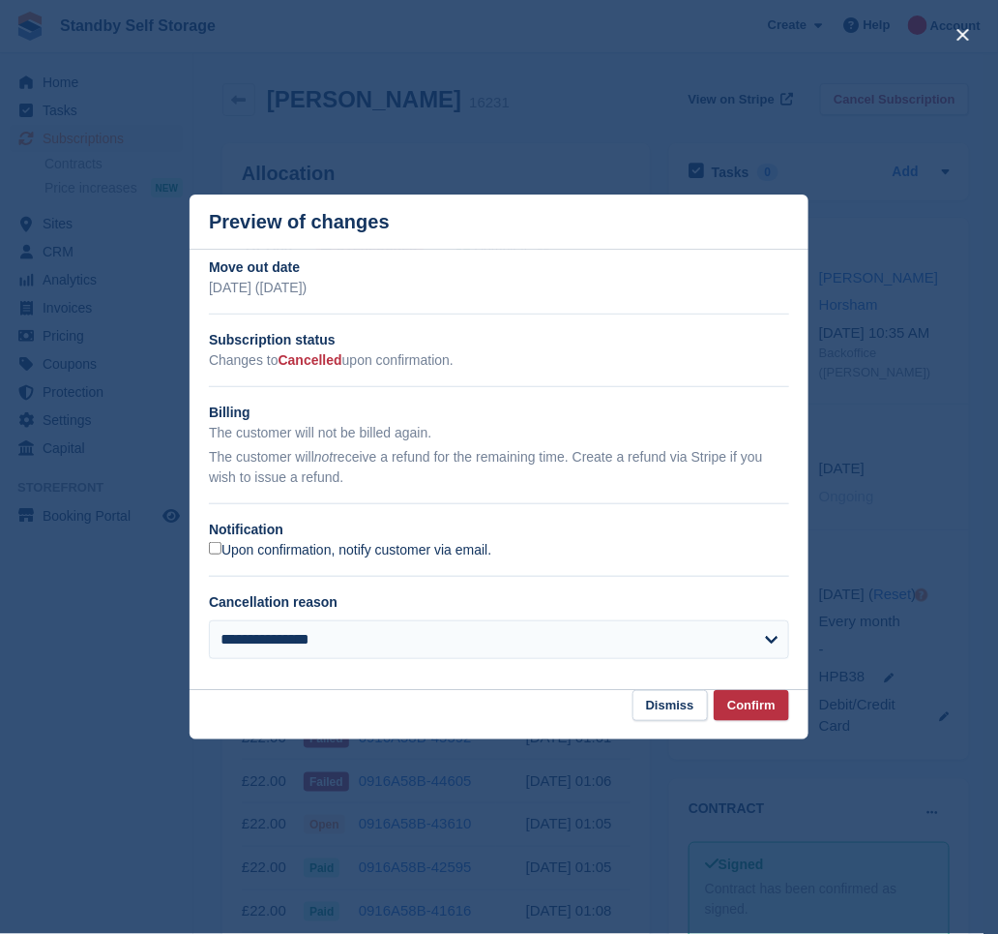
click at [294, 555] on label "Upon confirmation, notify customer via email." at bounding box center [350, 550] width 282 height 17
click at [233, 548] on label "Upon confirmation, notify customer via email." at bounding box center [350, 550] width 282 height 17
click at [744, 703] on button "Confirm" at bounding box center [751, 706] width 75 height 32
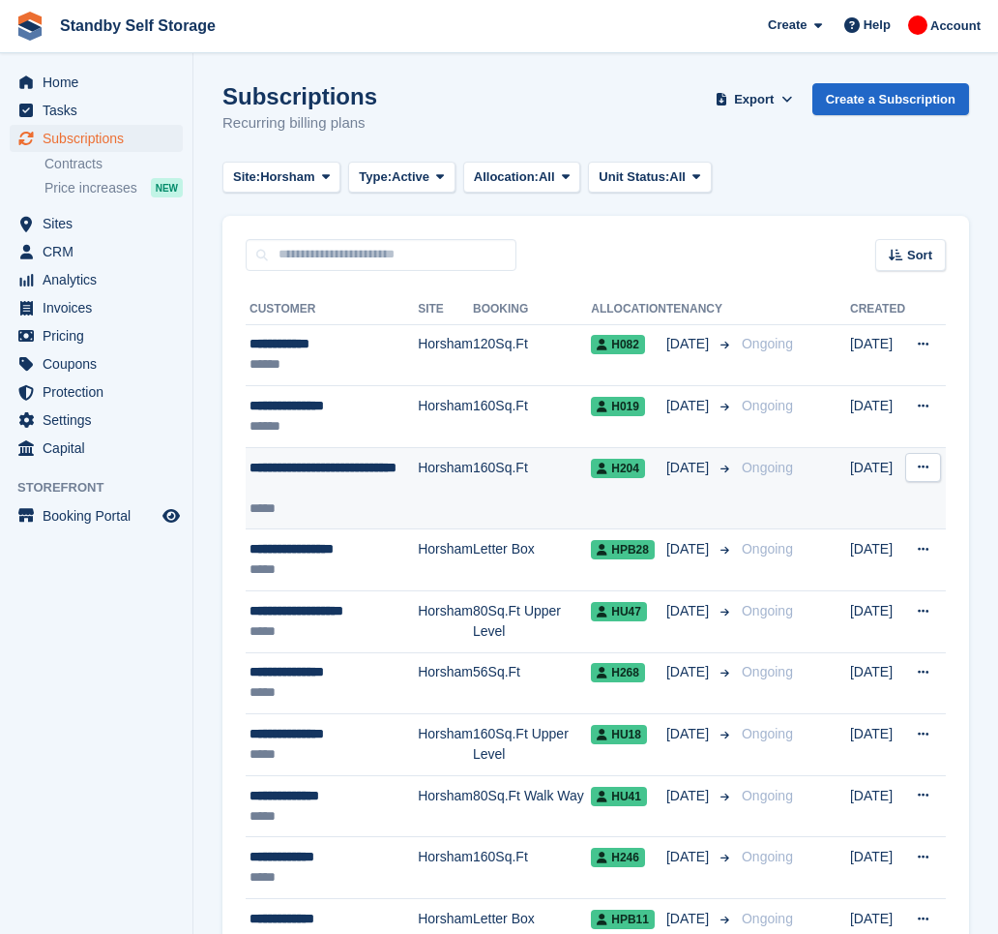
scroll to position [184, 0]
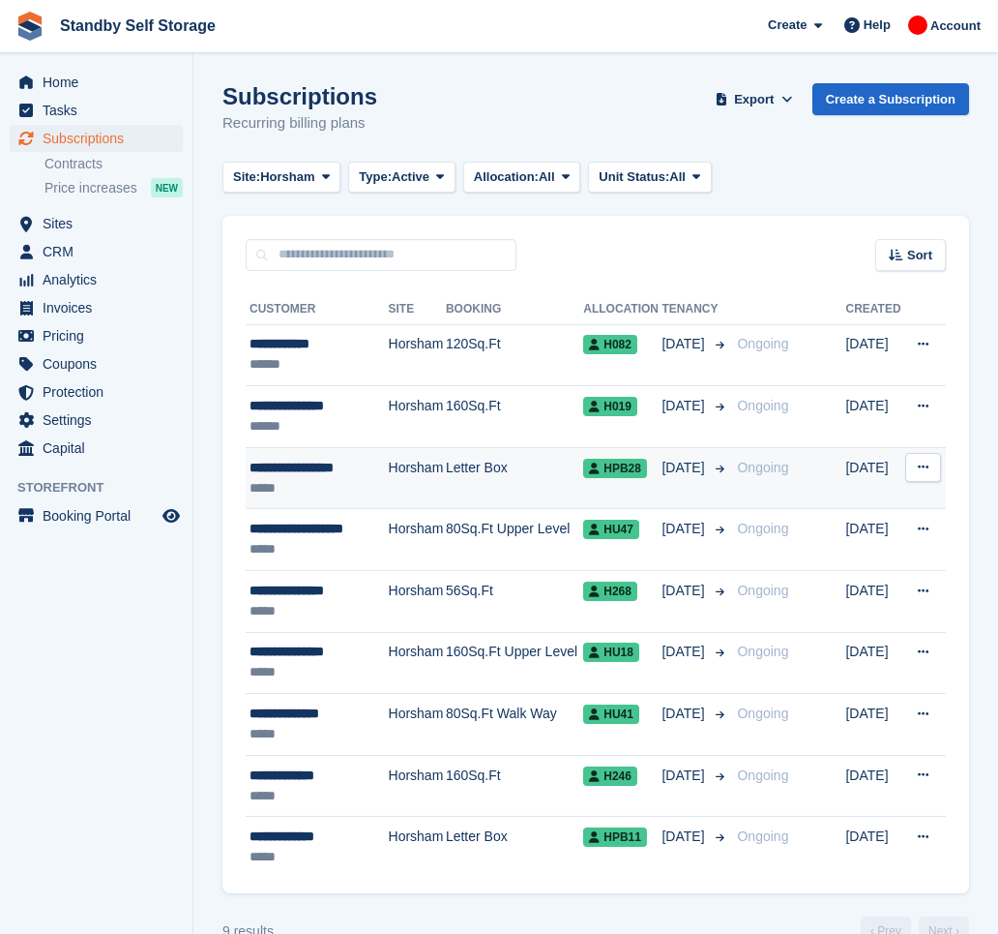
scroll to position [41, 0]
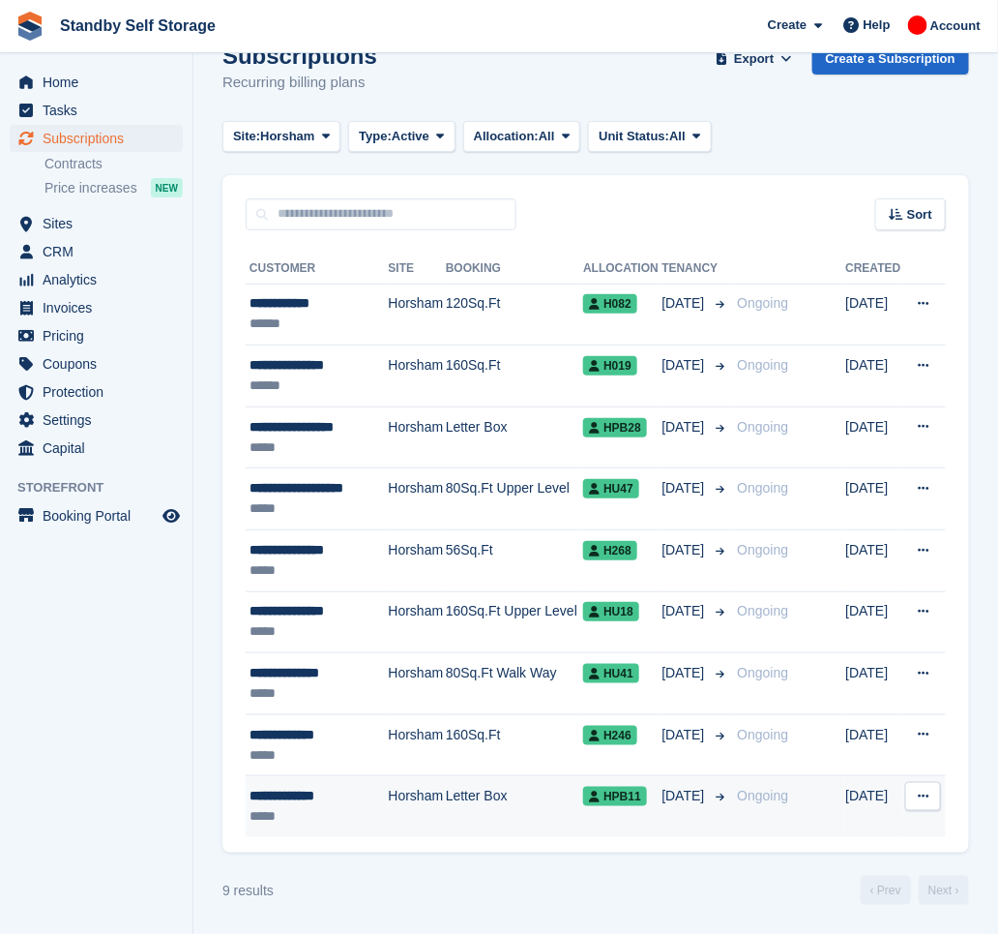
click at [395, 819] on td "Horsham" at bounding box center [417, 806] width 57 height 61
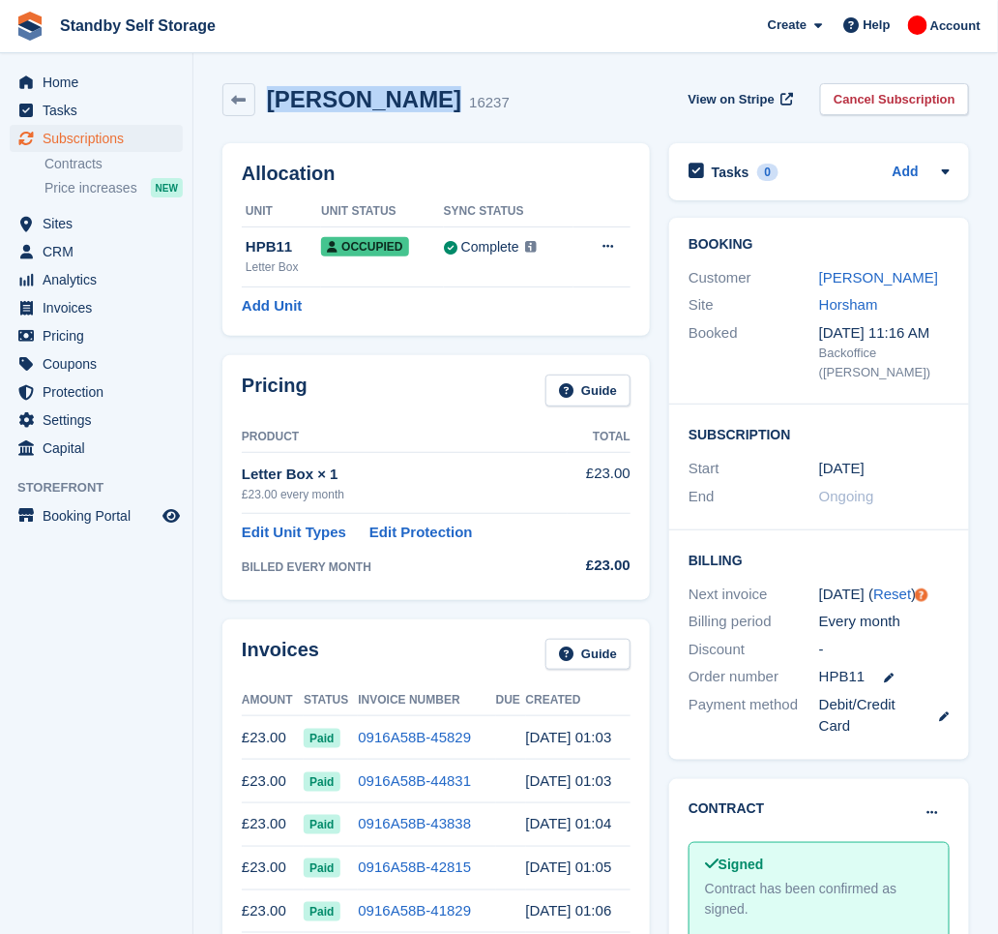
drag, startPoint x: 409, startPoint y: 90, endPoint x: 269, endPoint y: 105, distance: 141.1
click at [269, 105] on h2 "Beverley Gray" at bounding box center [364, 99] width 194 height 26
copy h2 "Beverley Gray"
click at [856, 99] on link "Cancel Subscription" at bounding box center [894, 99] width 149 height 32
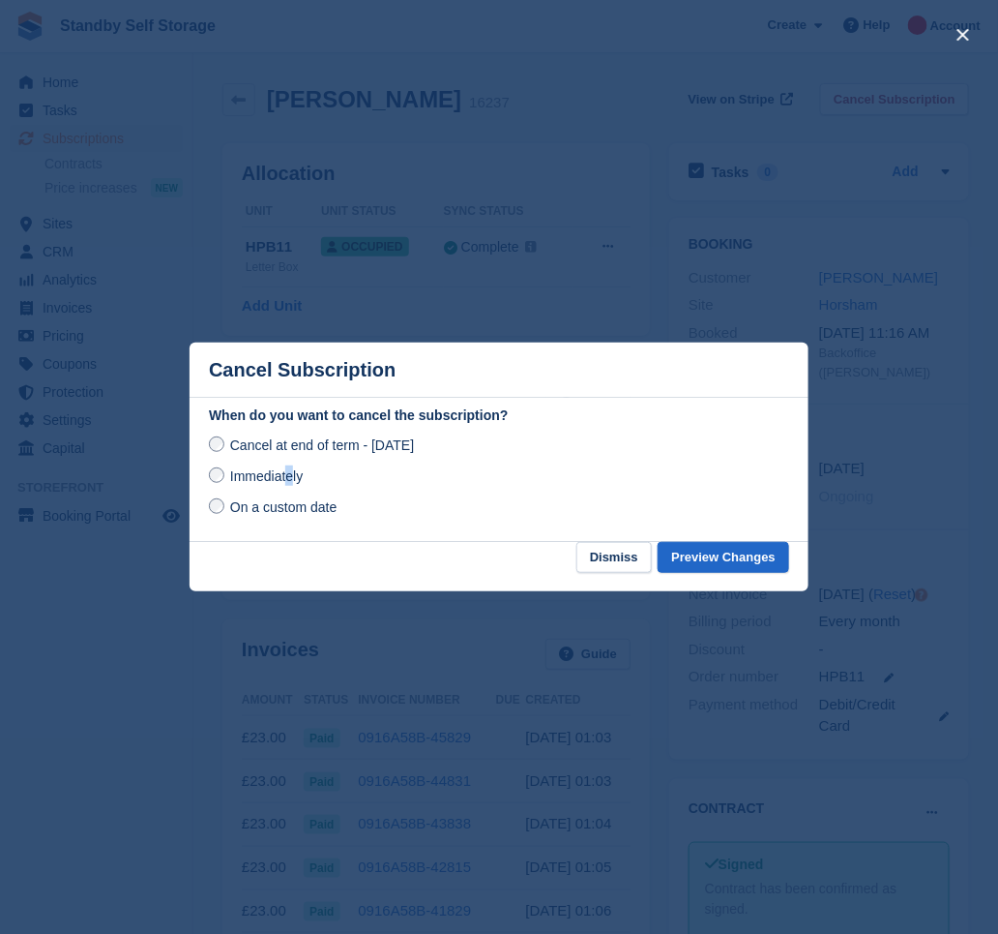
click at [289, 477] on span "Immediately" at bounding box center [266, 475] width 73 height 15
click at [240, 472] on span "Immediately" at bounding box center [266, 475] width 73 height 15
click at [726, 559] on button "Preview Changes" at bounding box center [724, 558] width 132 height 32
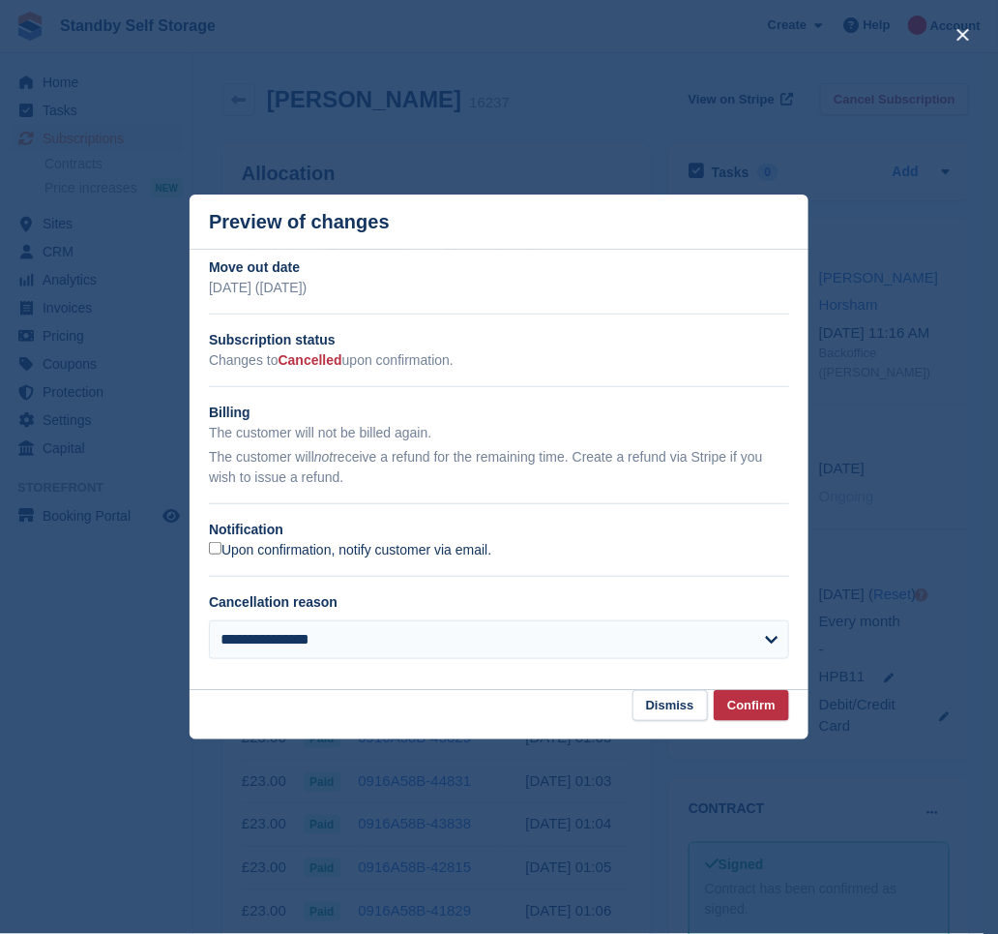
click at [242, 548] on label "Upon confirmation, notify customer via email." at bounding box center [350, 550] width 282 height 17
click at [783, 708] on button "Confirm" at bounding box center [751, 706] width 75 height 32
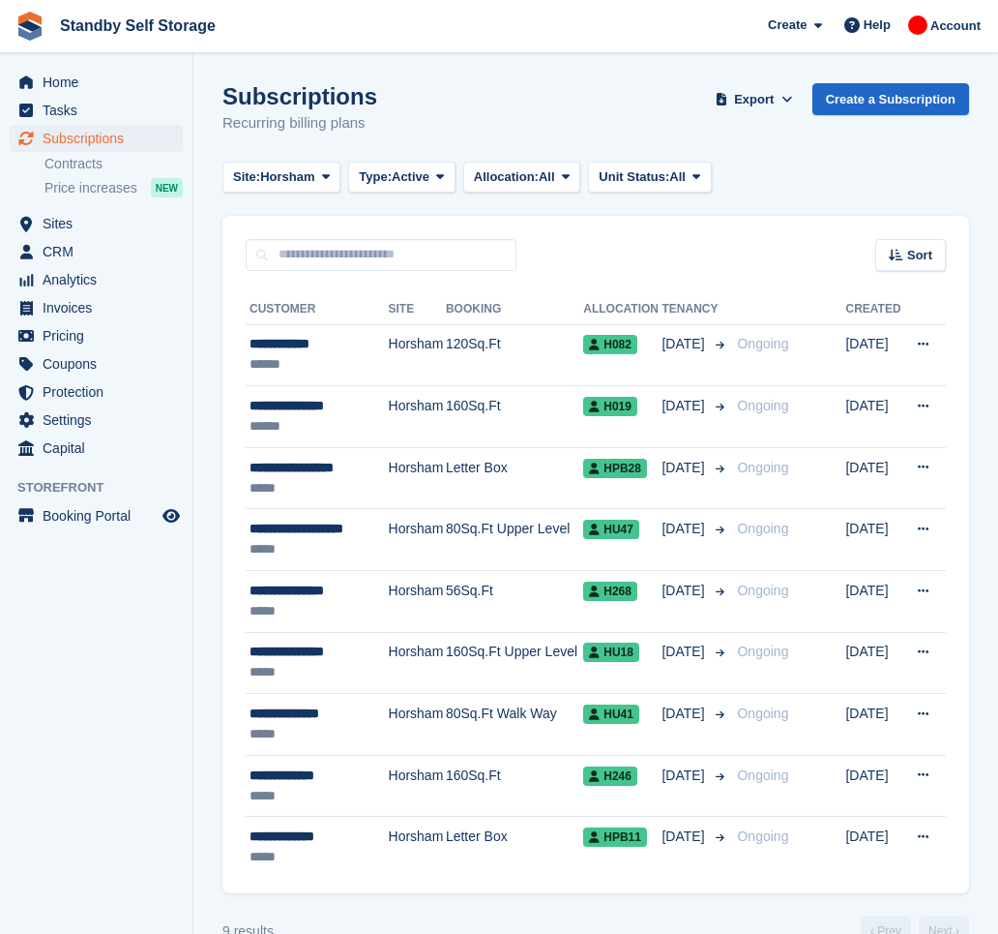
scroll to position [41, 0]
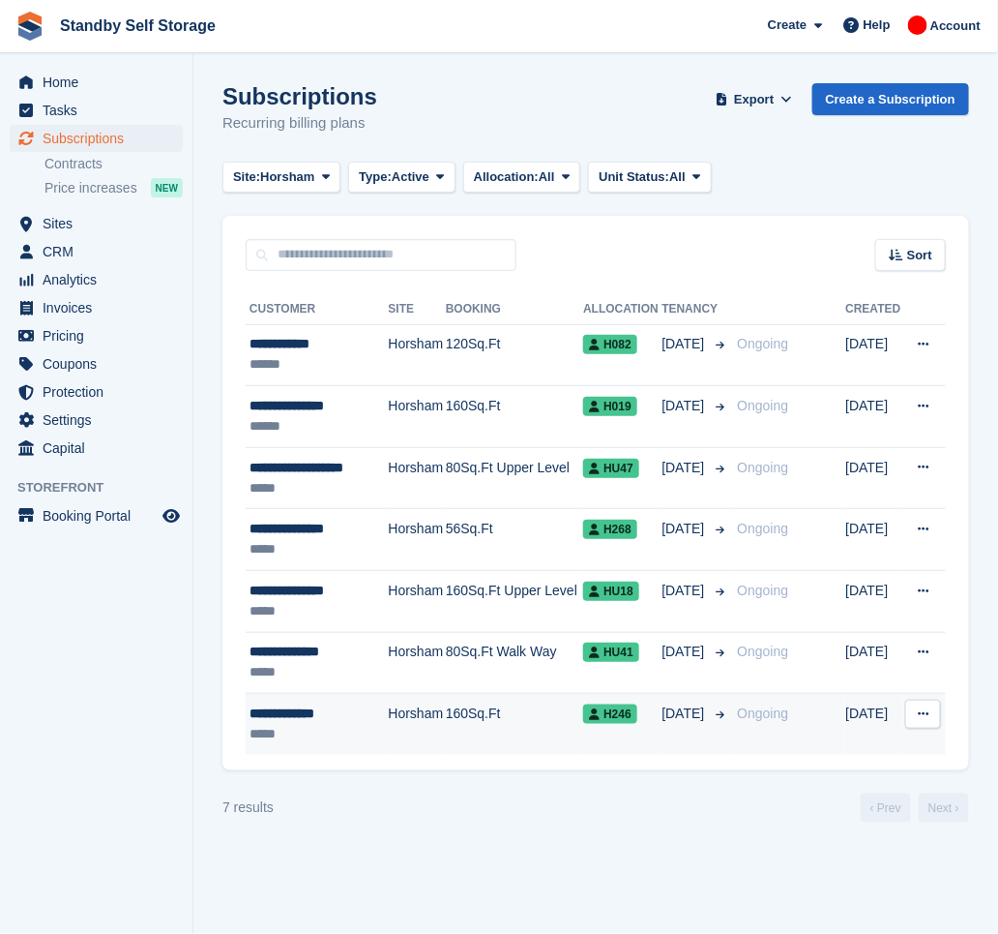
click at [389, 718] on td "Horsham" at bounding box center [417, 724] width 57 height 61
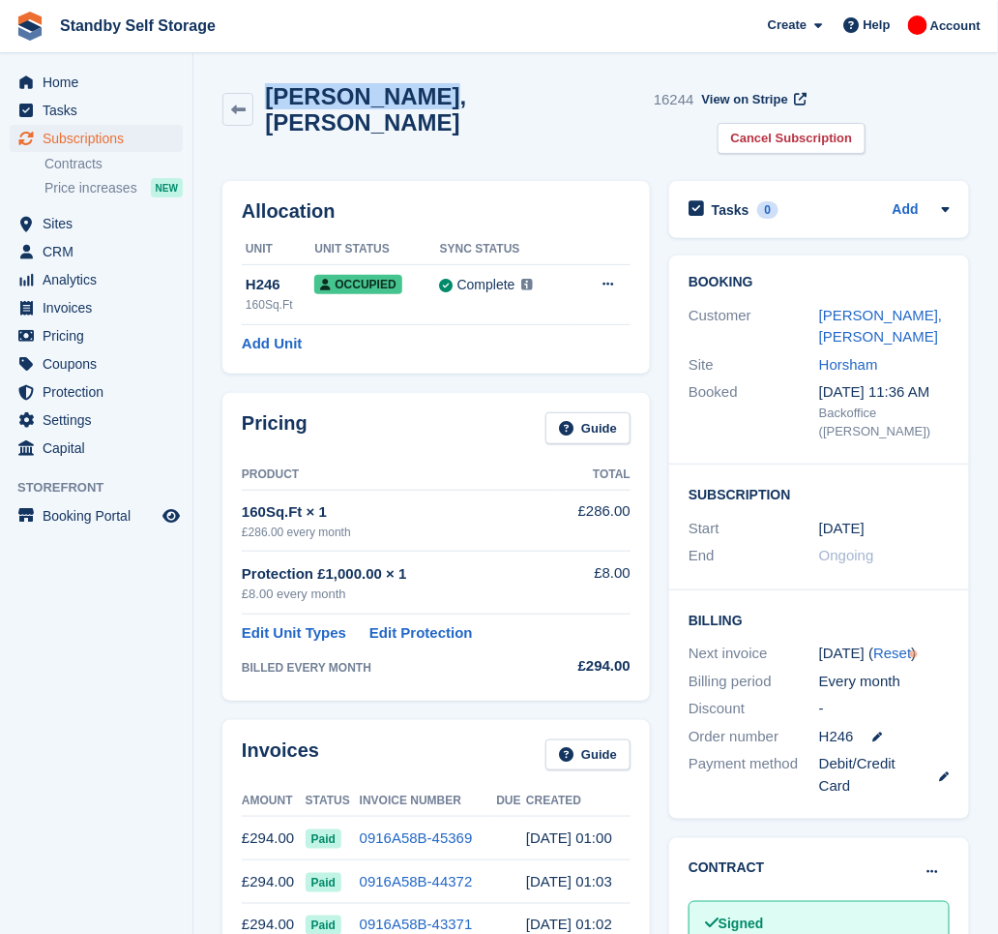
drag, startPoint x: 403, startPoint y: 99, endPoint x: 267, endPoint y: 85, distance: 137.1
click at [267, 85] on div "[PERSON_NAME], [PERSON_NAME] 16244" at bounding box center [473, 109] width 440 height 52
copy h2 "Ralph, Harris"
drag, startPoint x: 913, startPoint y: 107, endPoint x: 735, endPoint y: 188, distance: 195.3
click at [867, 123] on link "Cancel Subscription" at bounding box center [792, 139] width 149 height 32
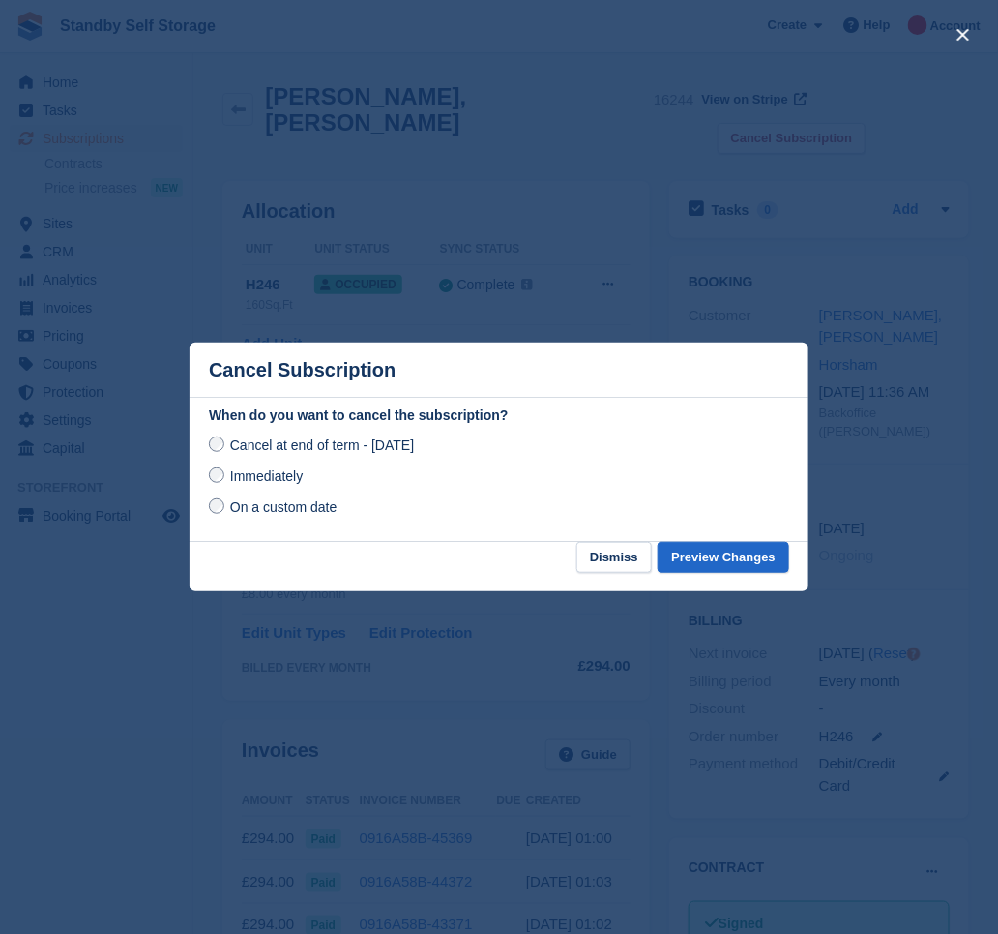
click at [281, 484] on span "Immediately" at bounding box center [266, 475] width 73 height 15
click at [697, 554] on button "Preview Changes" at bounding box center [724, 558] width 132 height 32
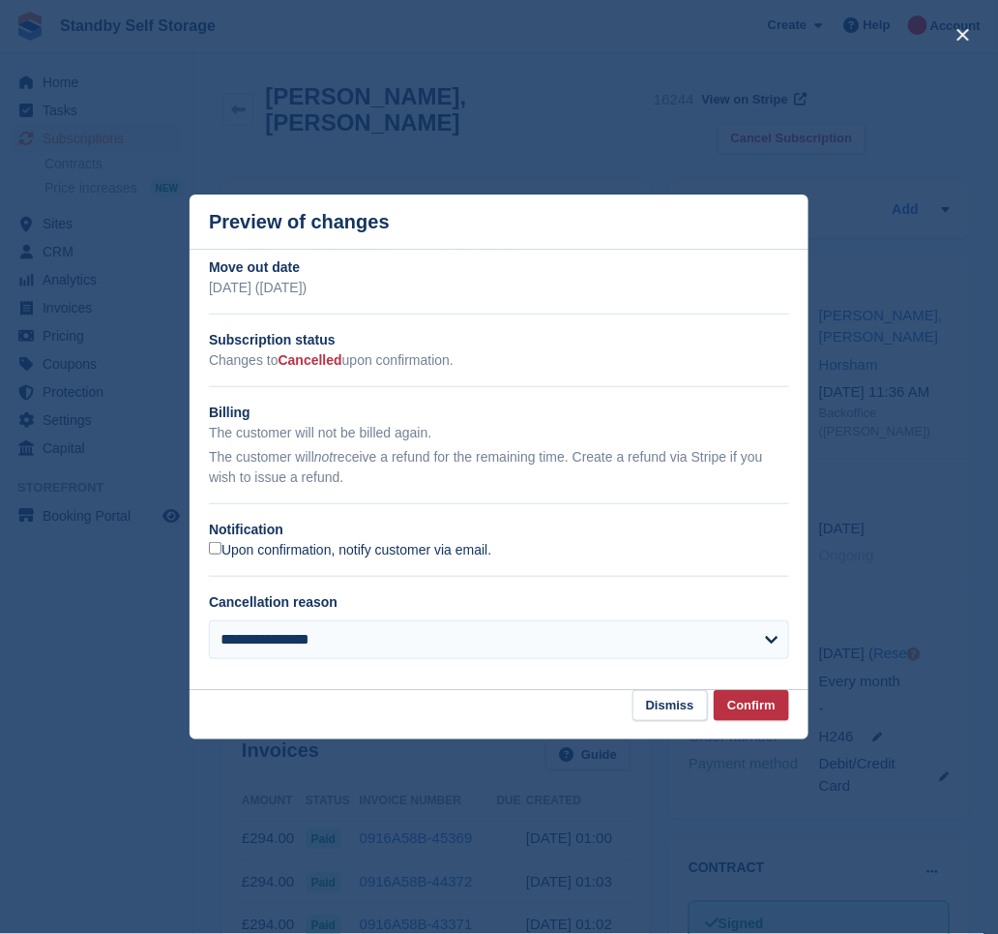
click at [288, 557] on label "Upon confirmation, notify customer via email." at bounding box center [350, 550] width 282 height 17
click at [754, 703] on button "Confirm" at bounding box center [751, 706] width 75 height 32
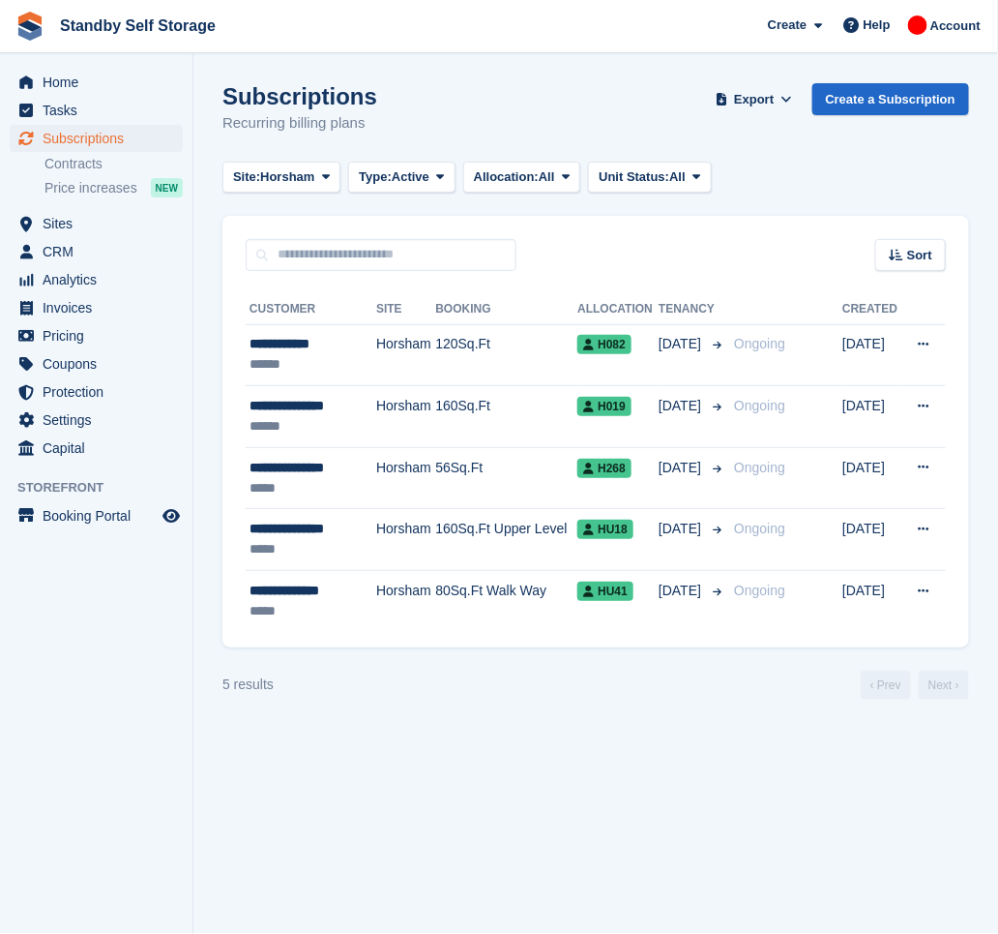
click at [436, 603] on td "80Sq.Ft Walk Way" at bounding box center [506, 601] width 142 height 61
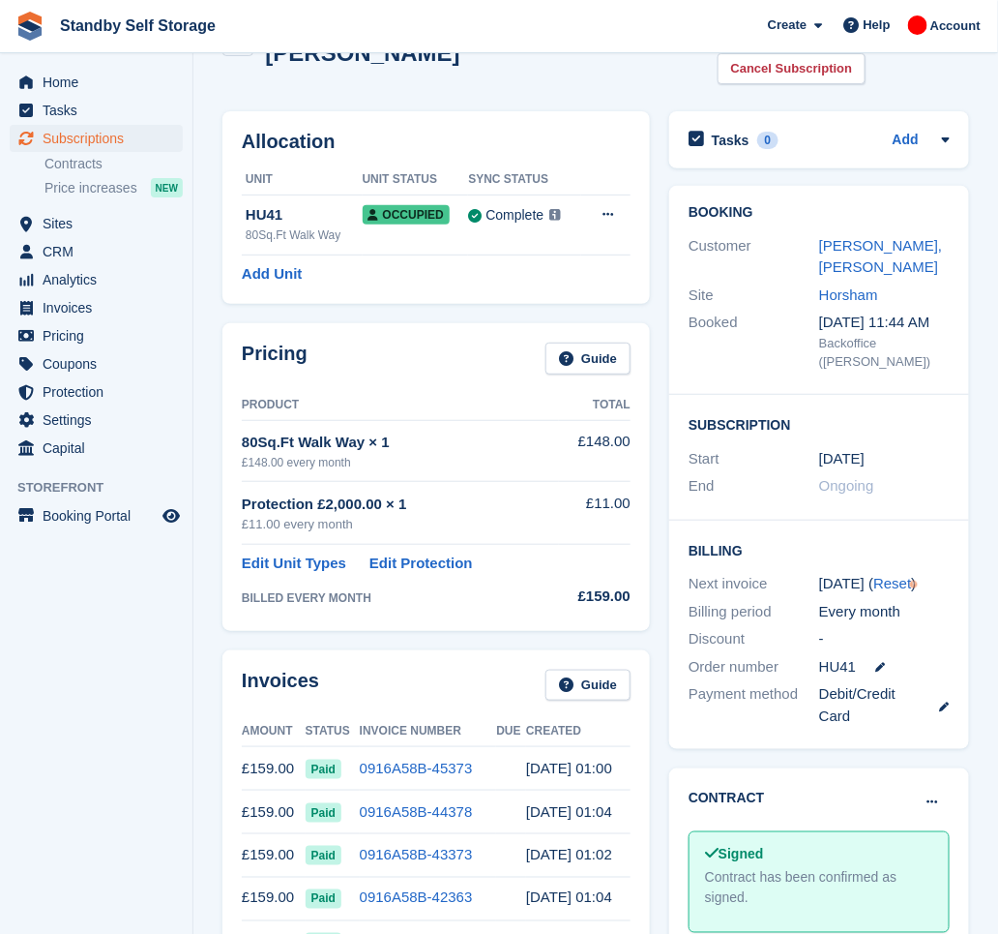
scroll to position [129, 0]
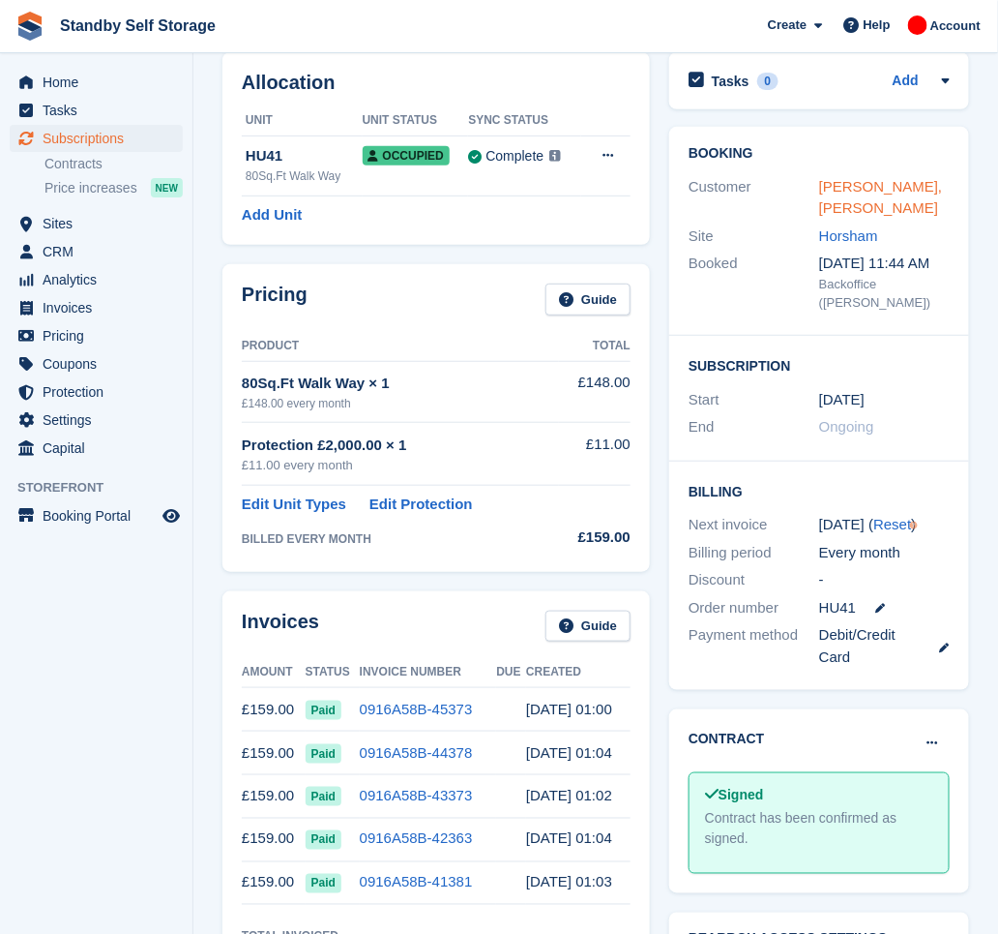
click at [845, 178] on link "Robert, Harris" at bounding box center [881, 197] width 124 height 39
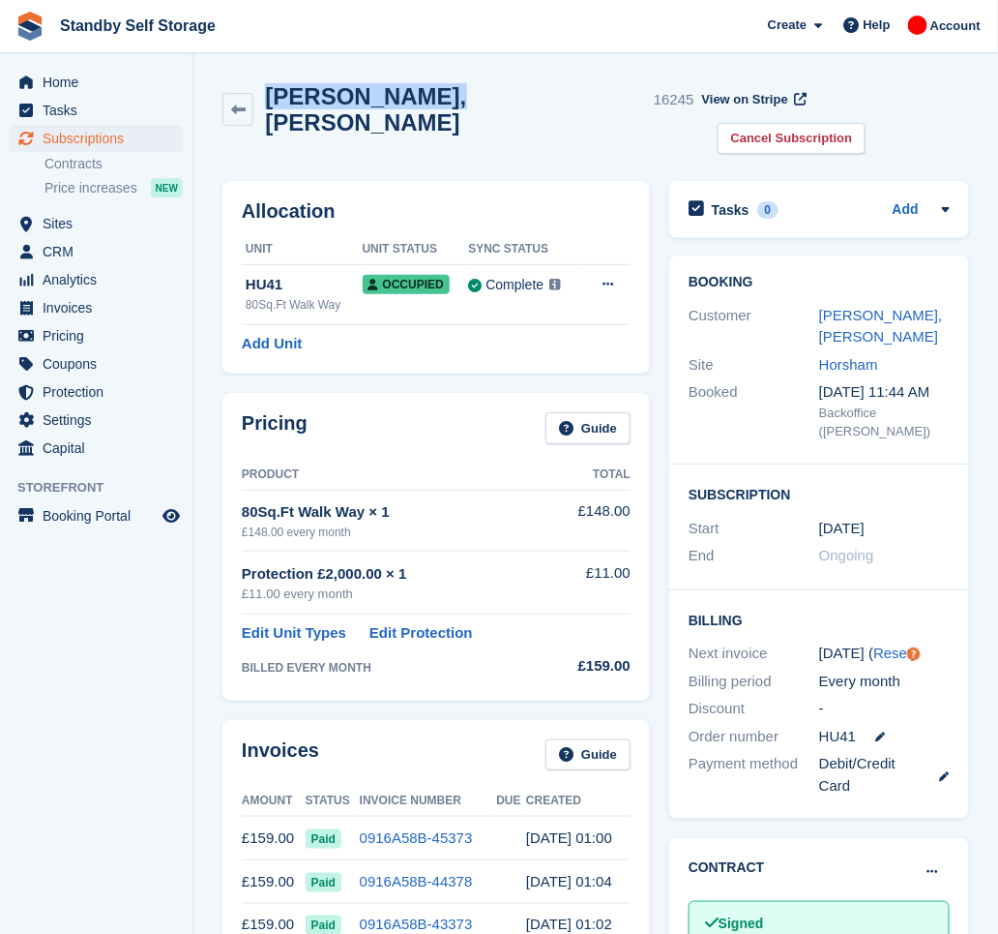
drag, startPoint x: 413, startPoint y: 113, endPoint x: 268, endPoint y: 90, distance: 147.0
click at [268, 90] on div "Robert, Harris 16245" at bounding box center [459, 109] width 472 height 52
copy h2 "Robert, Harris"
drag, startPoint x: 858, startPoint y: 93, endPoint x: 824, endPoint y: 117, distance: 41.6
click at [858, 123] on link "Cancel Subscription" at bounding box center [792, 139] width 149 height 32
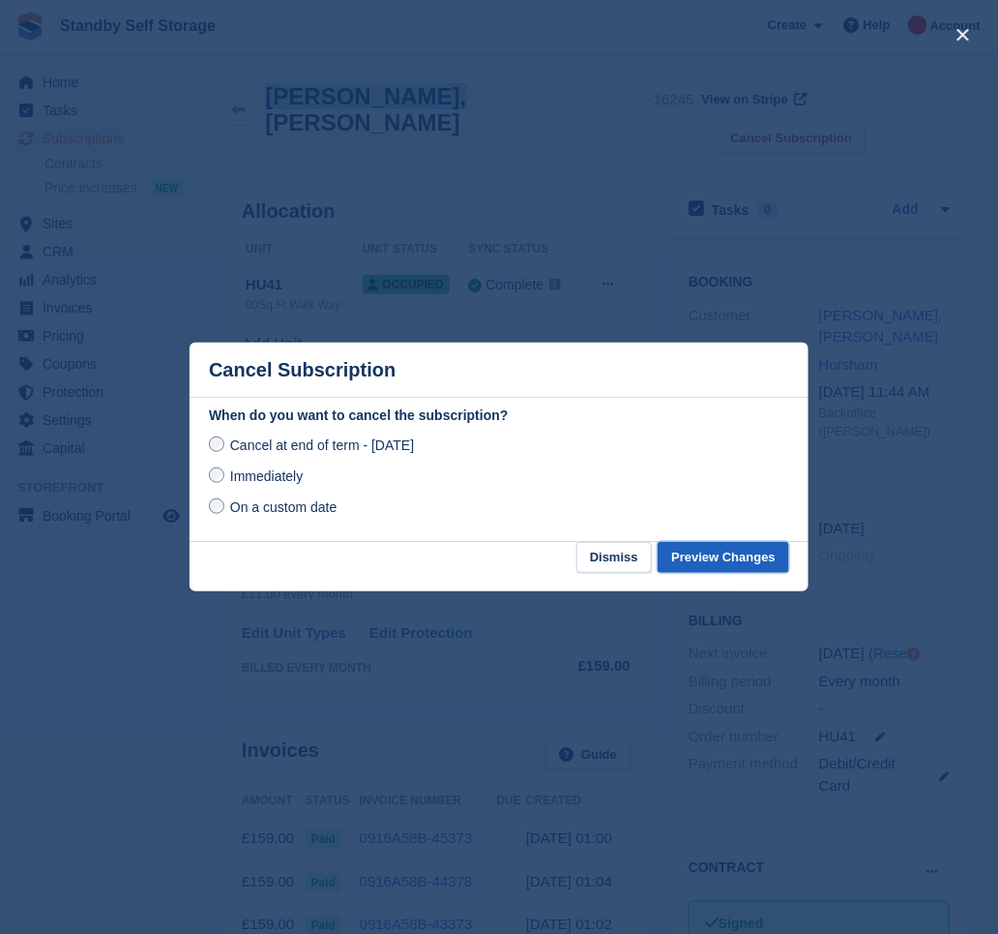
click at [697, 562] on button "Preview Changes" at bounding box center [724, 558] width 132 height 32
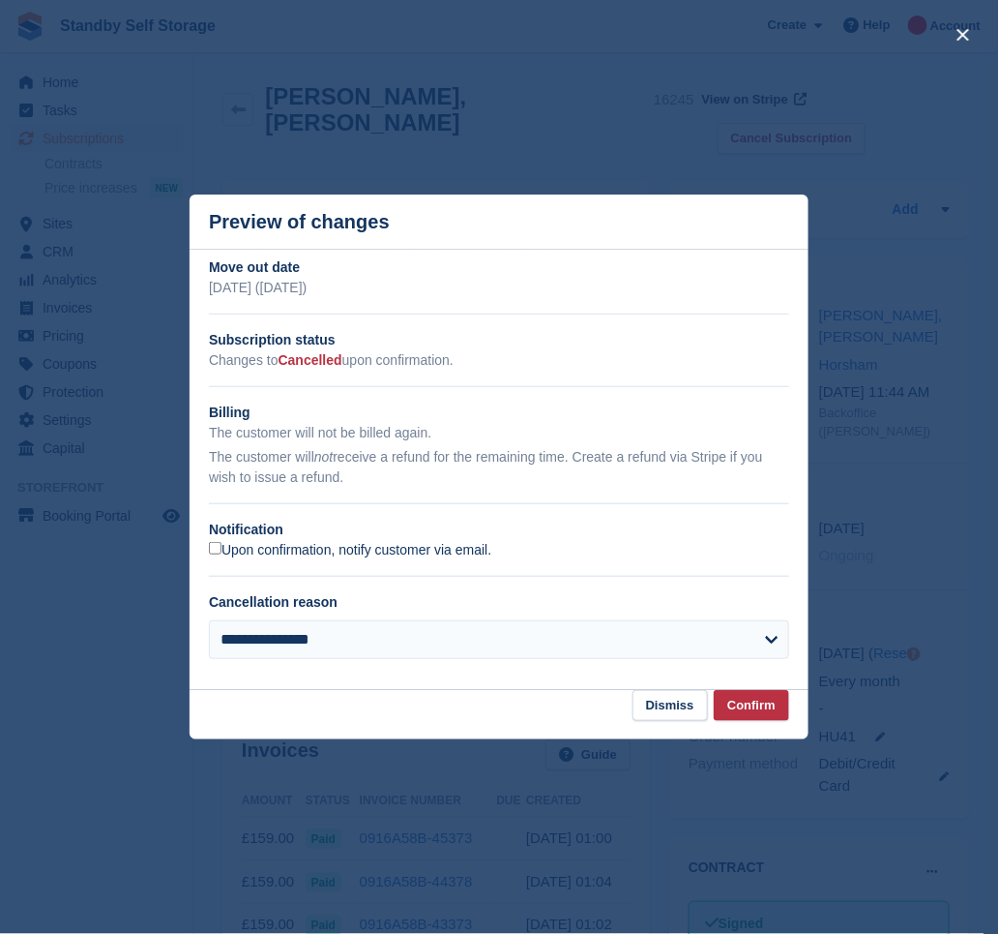
click at [245, 550] on label "Upon confirmation, notify customer via email." at bounding box center [350, 550] width 282 height 17
click at [748, 701] on button "Confirm" at bounding box center [751, 706] width 75 height 32
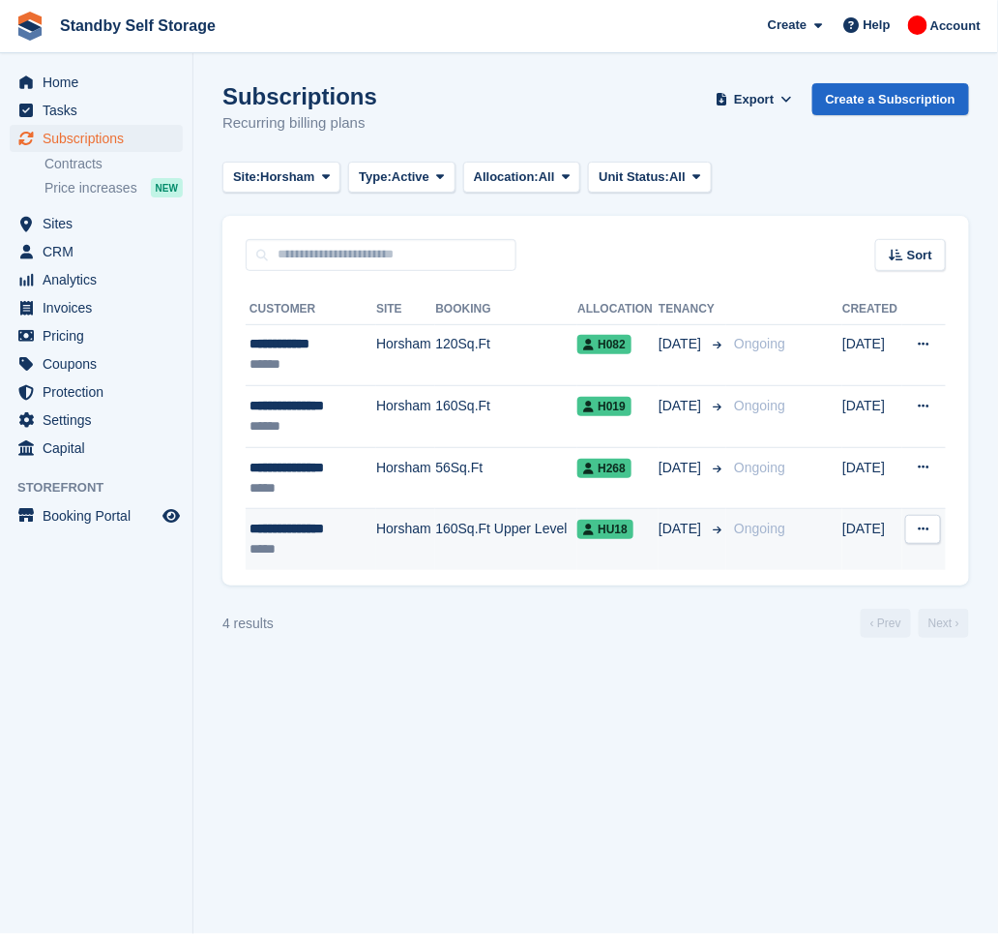
click at [435, 538] on td "160Sq.Ft Upper Level" at bounding box center [506, 539] width 142 height 61
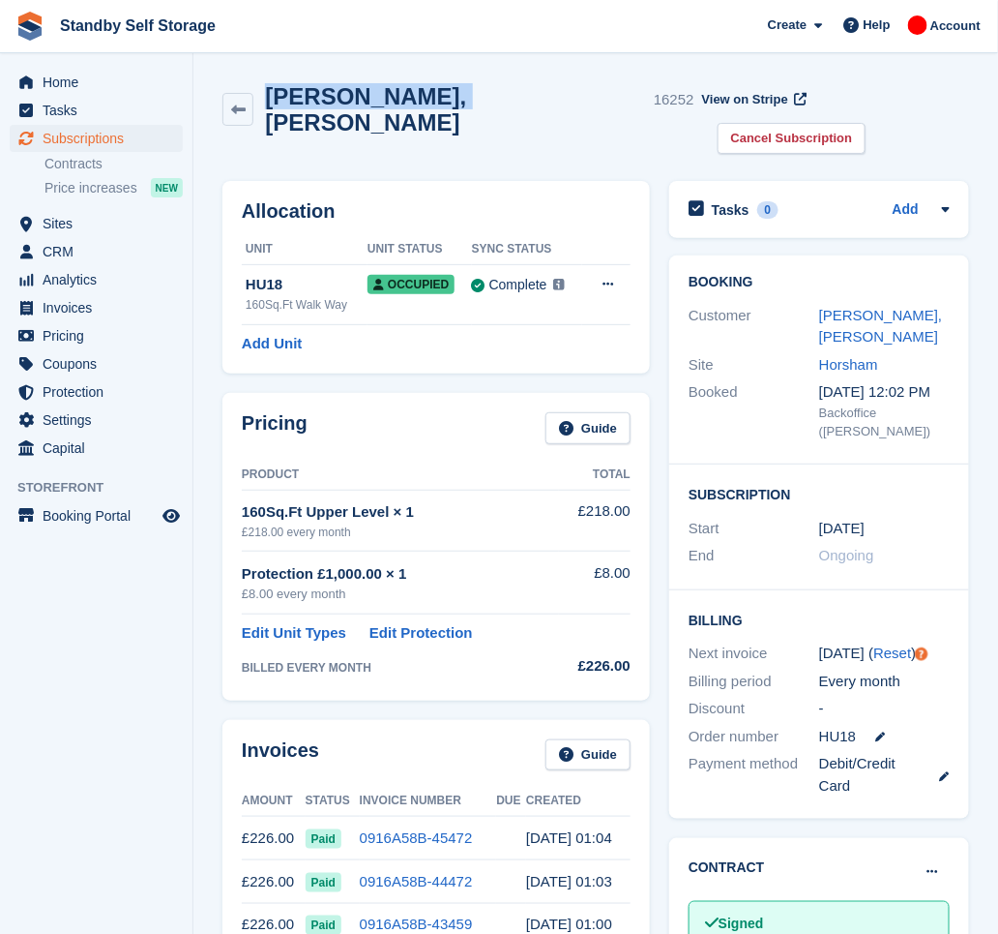
drag, startPoint x: 445, startPoint y: 102, endPoint x: 270, endPoint y: 79, distance: 176.5
click at [270, 79] on div "[PERSON_NAME], [PERSON_NAME] 16252 View on Stripe Cancel Subscription" at bounding box center [596, 123] width 766 height 98
copy h2 "[PERSON_NAME], [PERSON_NAME]"
drag, startPoint x: 901, startPoint y: 93, endPoint x: 888, endPoint y: 106, distance: 18.5
click at [867, 123] on link "Cancel Subscription" at bounding box center [792, 139] width 149 height 32
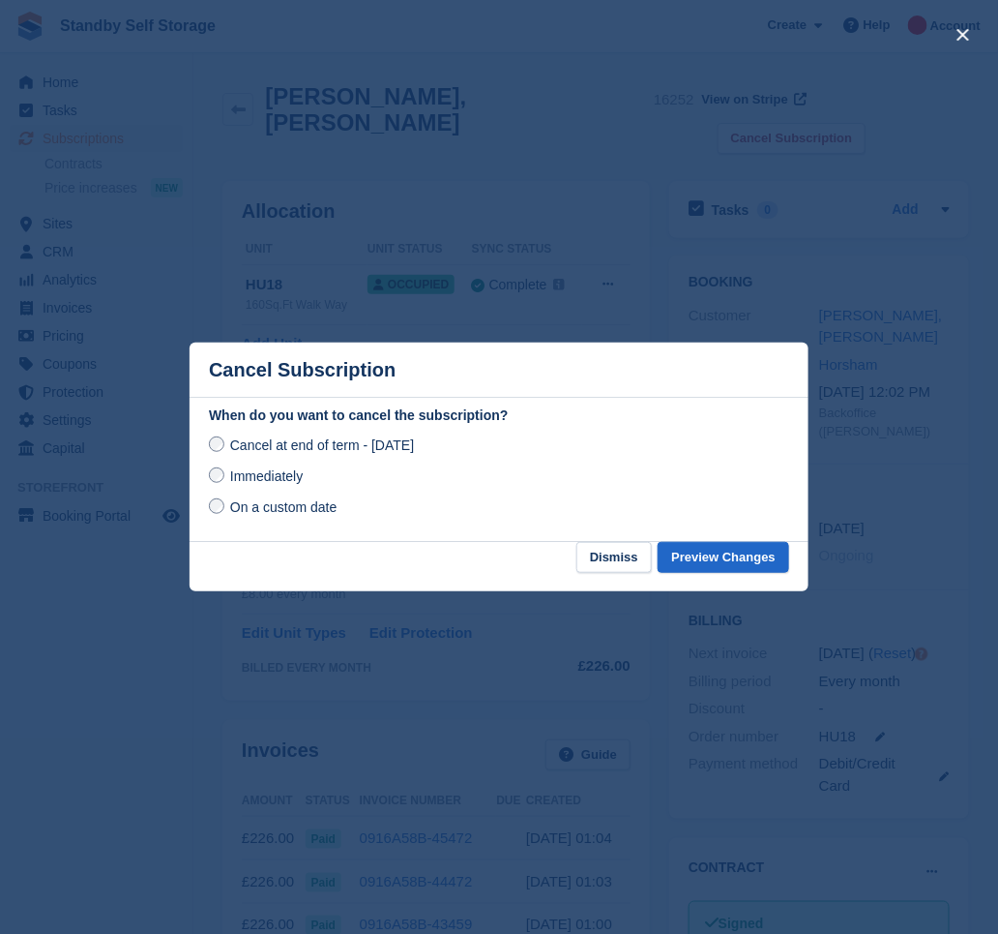
click at [234, 475] on span "Immediately" at bounding box center [266, 475] width 73 height 15
click at [717, 557] on button "Preview Changes" at bounding box center [724, 558] width 132 height 32
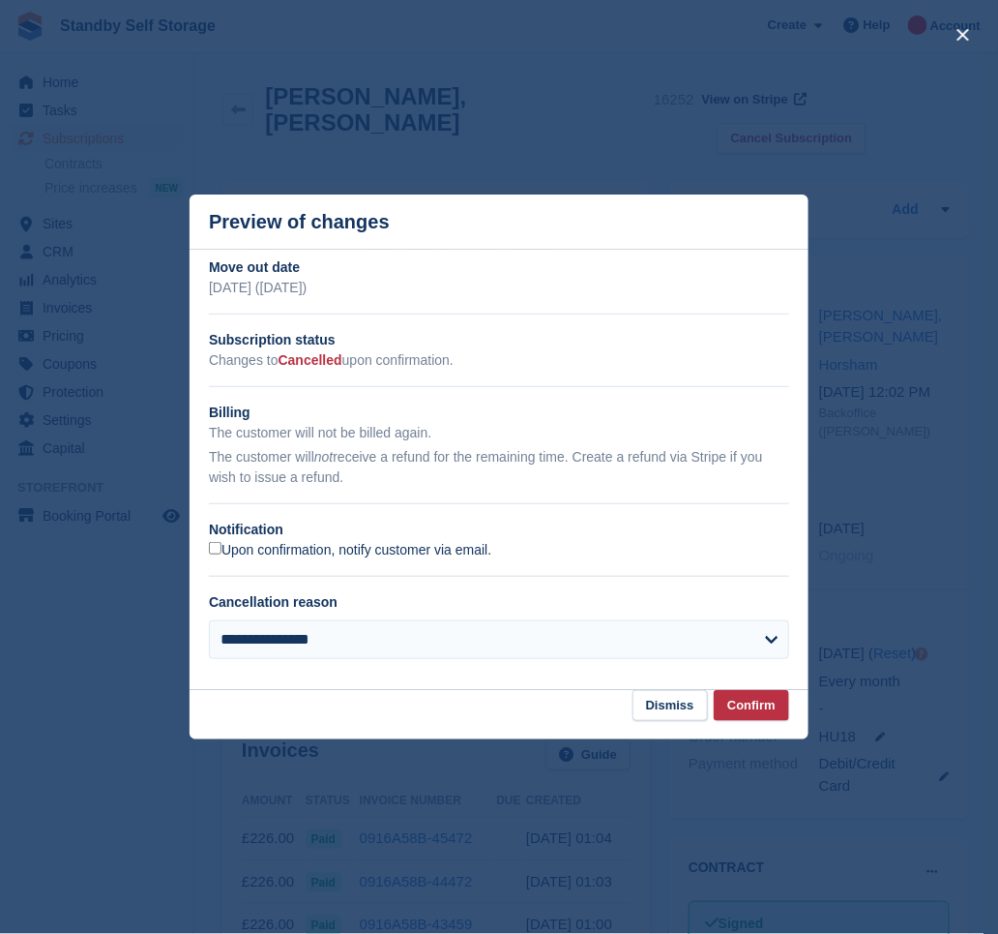
click at [256, 544] on label "Upon confirmation, notify customer via email." at bounding box center [350, 550] width 282 height 17
click at [745, 697] on button "Confirm" at bounding box center [751, 706] width 75 height 32
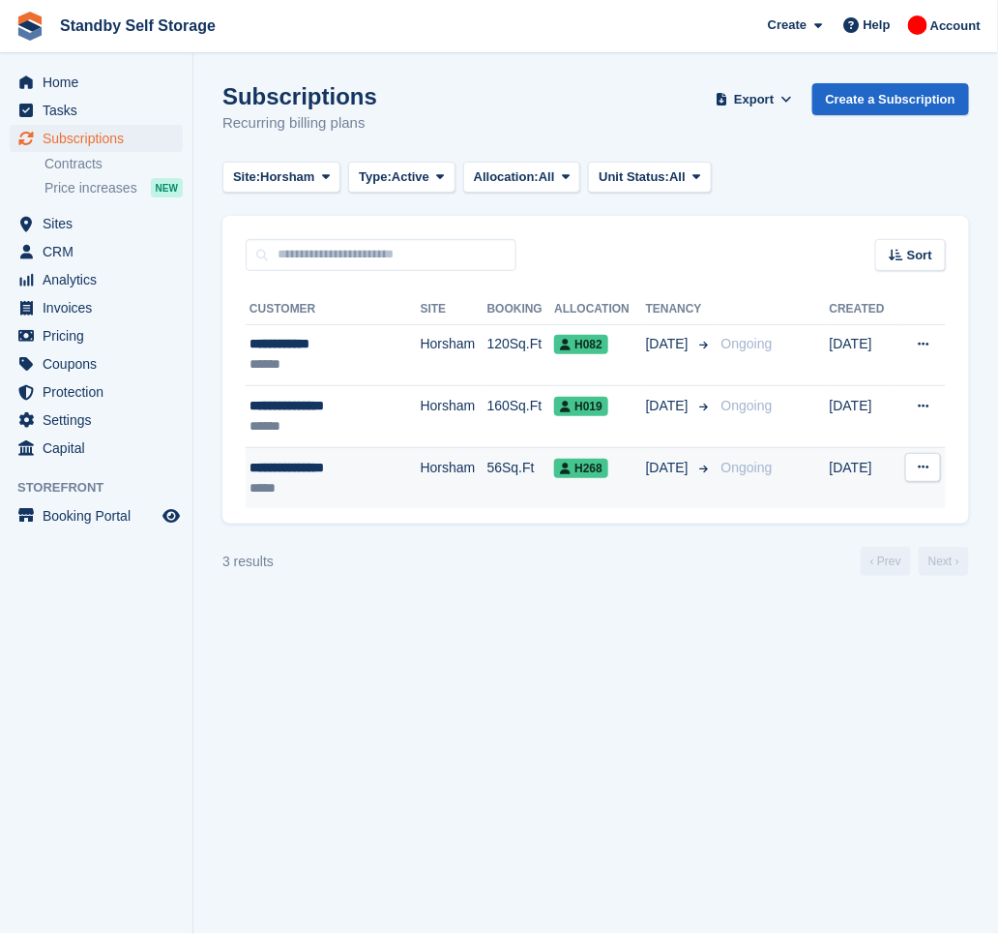
click at [421, 478] on td "Horsham" at bounding box center [454, 477] width 67 height 61
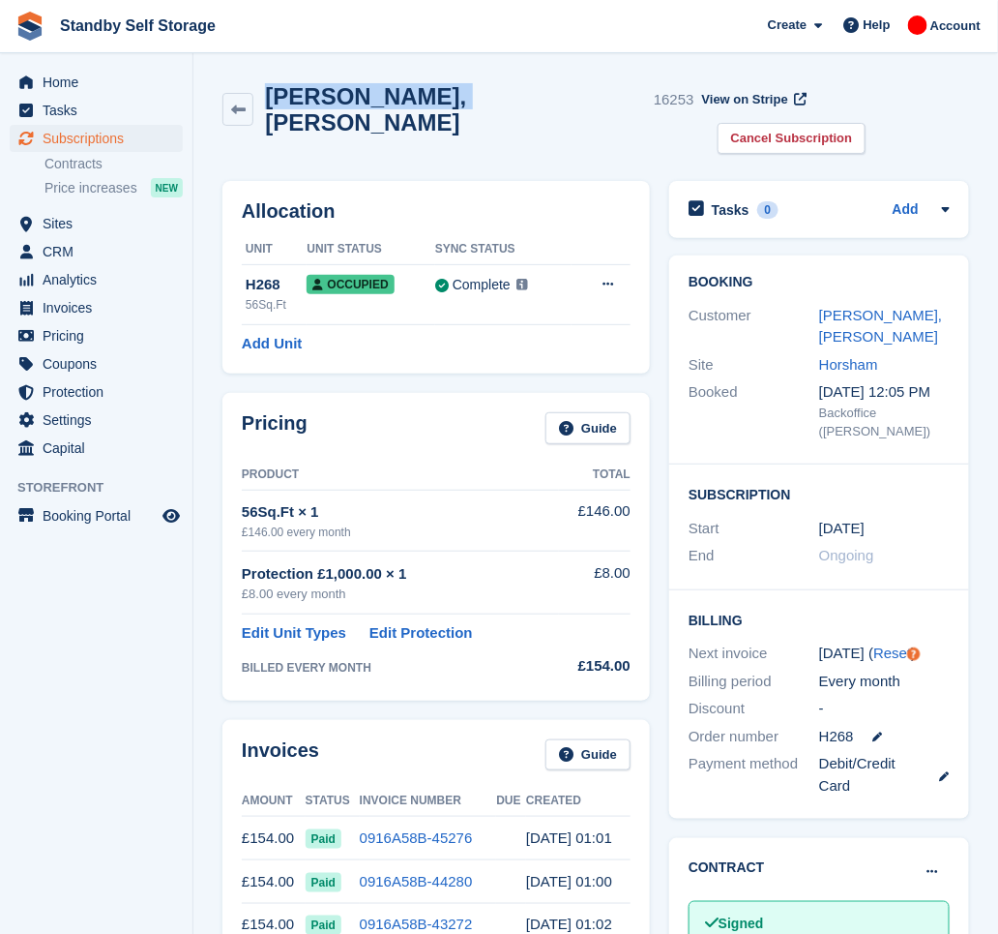
drag, startPoint x: 446, startPoint y: 103, endPoint x: 268, endPoint y: 91, distance: 178.4
click at [268, 91] on h2 "[PERSON_NAME], [PERSON_NAME]" at bounding box center [455, 109] width 381 height 52
copy h2 "[PERSON_NAME], [PERSON_NAME]"
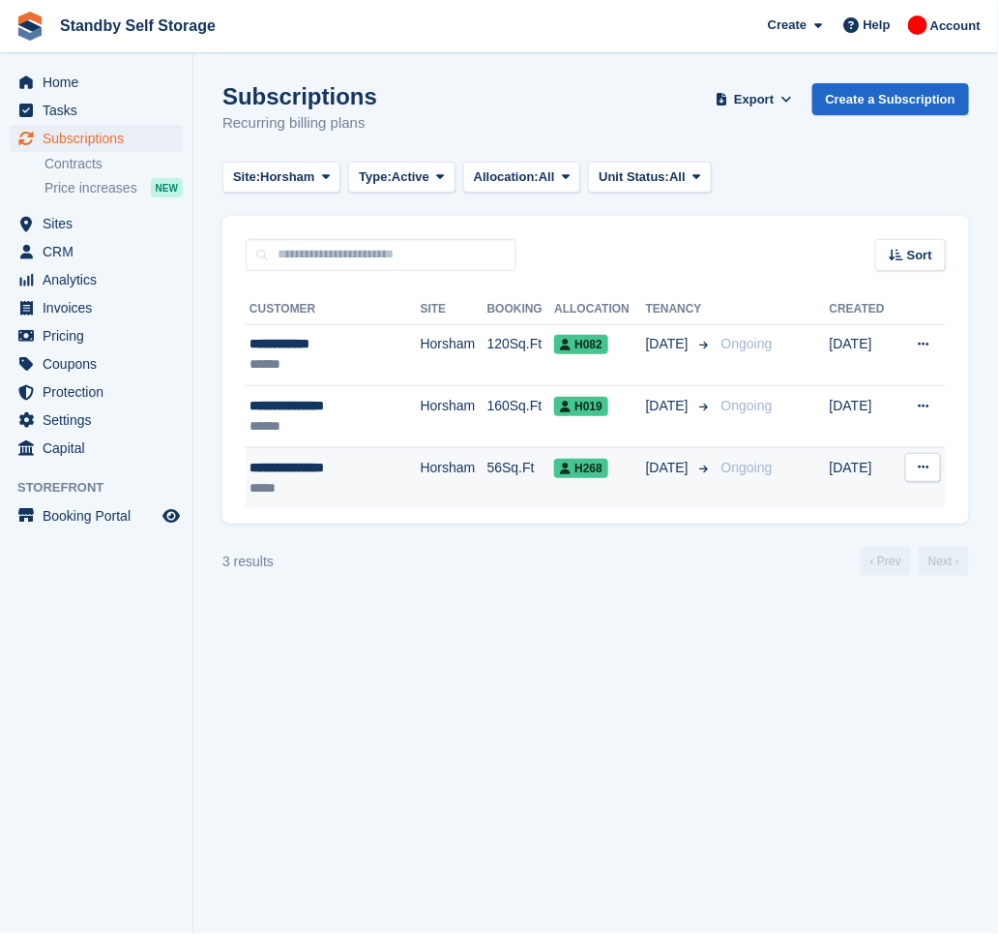
click at [373, 471] on div "**********" at bounding box center [320, 468] width 140 height 20
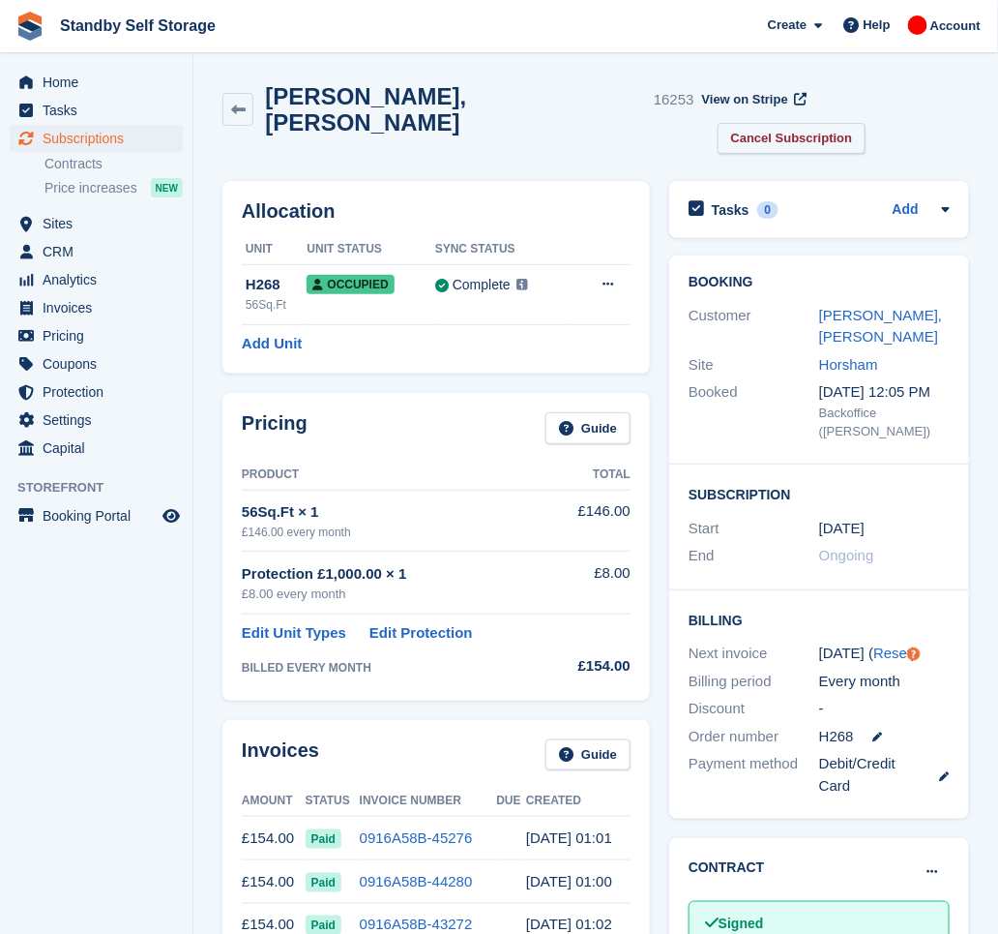
click at [867, 123] on link "Cancel Subscription" at bounding box center [792, 139] width 149 height 32
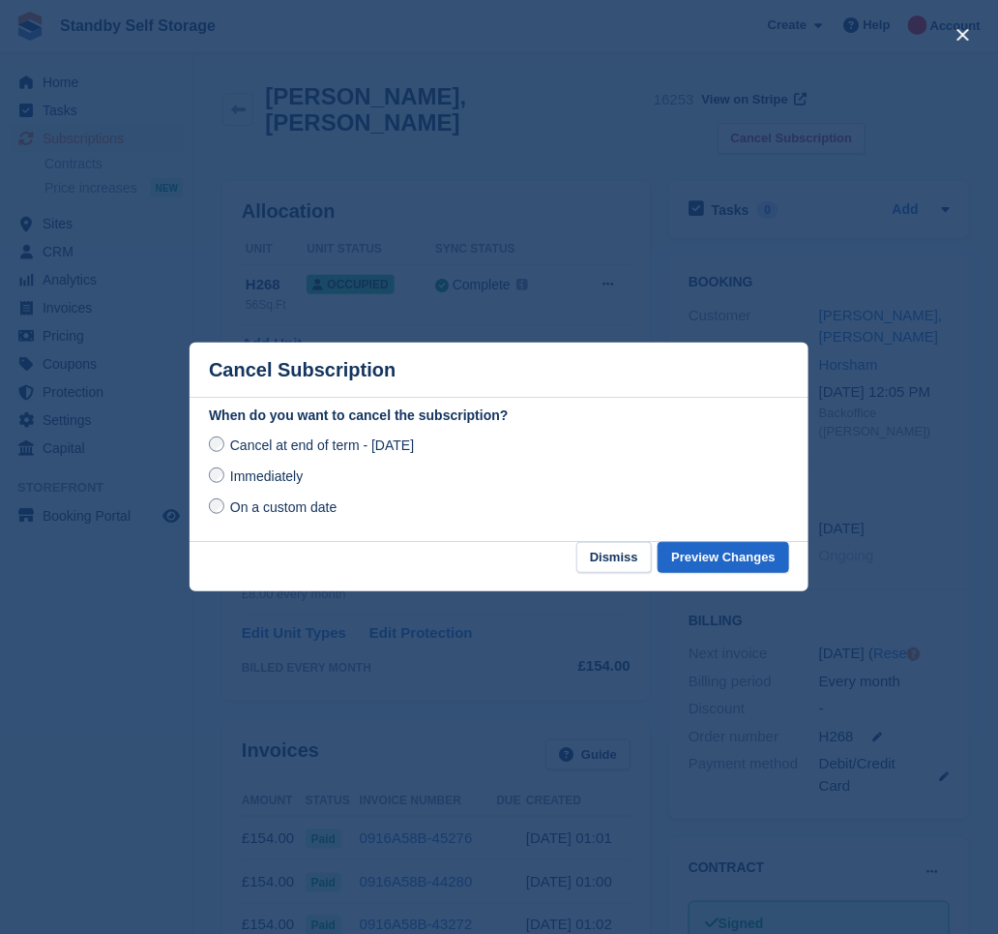
click at [292, 482] on span "Immediately" at bounding box center [266, 475] width 73 height 15
click at [705, 551] on button "Preview Changes" at bounding box center [724, 558] width 132 height 32
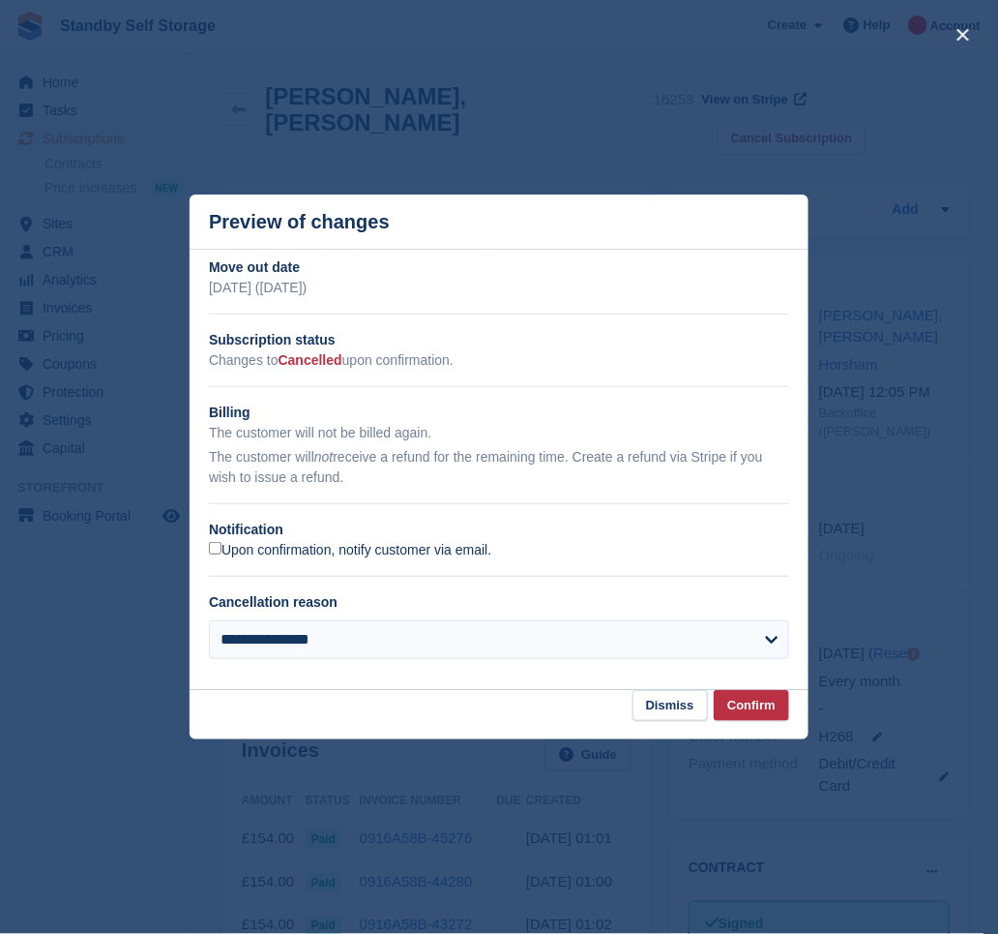
click at [270, 549] on label "Upon confirmation, notify customer via email." at bounding box center [350, 550] width 282 height 17
click at [741, 698] on button "Confirm" at bounding box center [751, 706] width 75 height 32
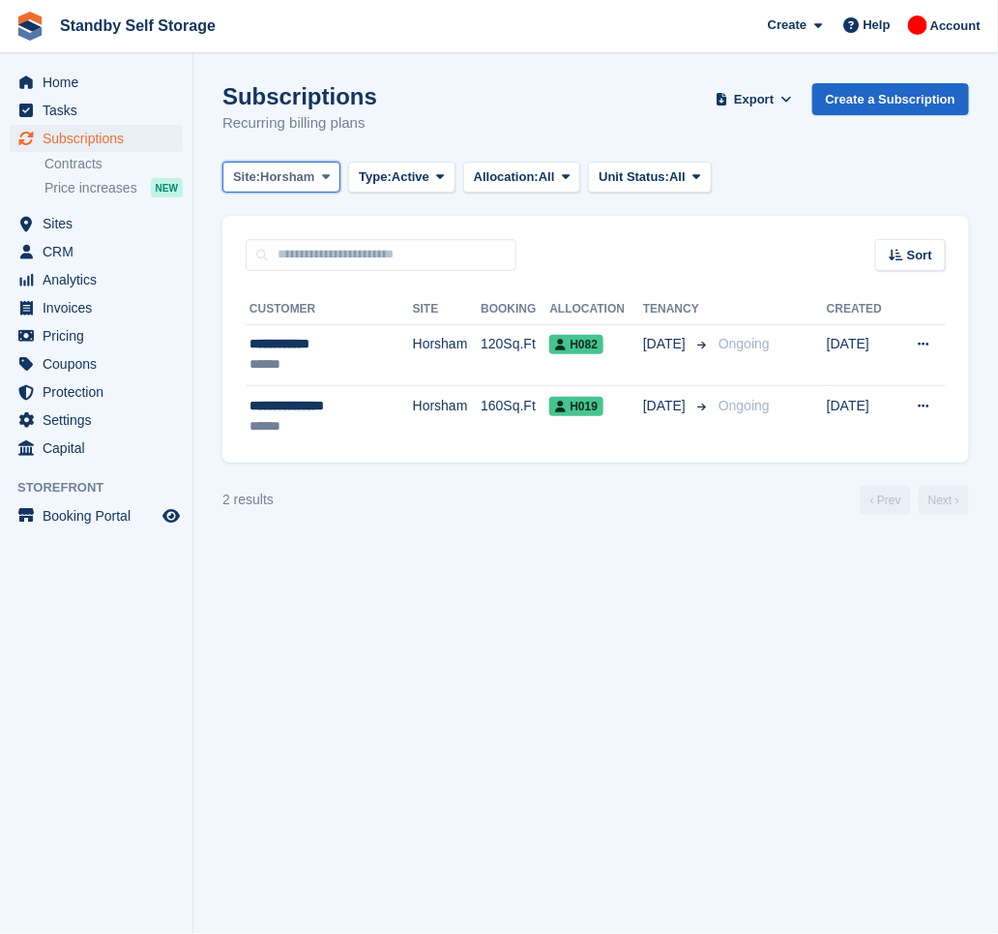
click at [318, 178] on span at bounding box center [325, 176] width 15 height 15
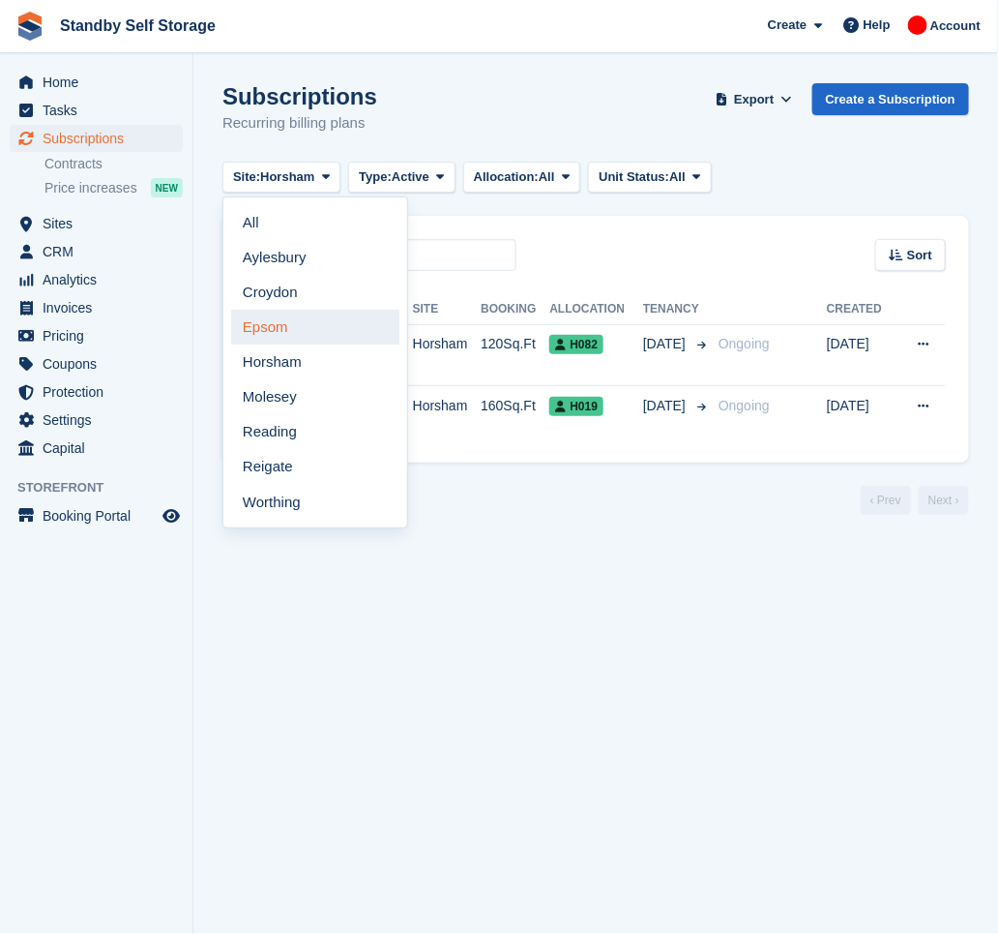
click at [305, 334] on link "Epsom" at bounding box center [315, 327] width 168 height 35
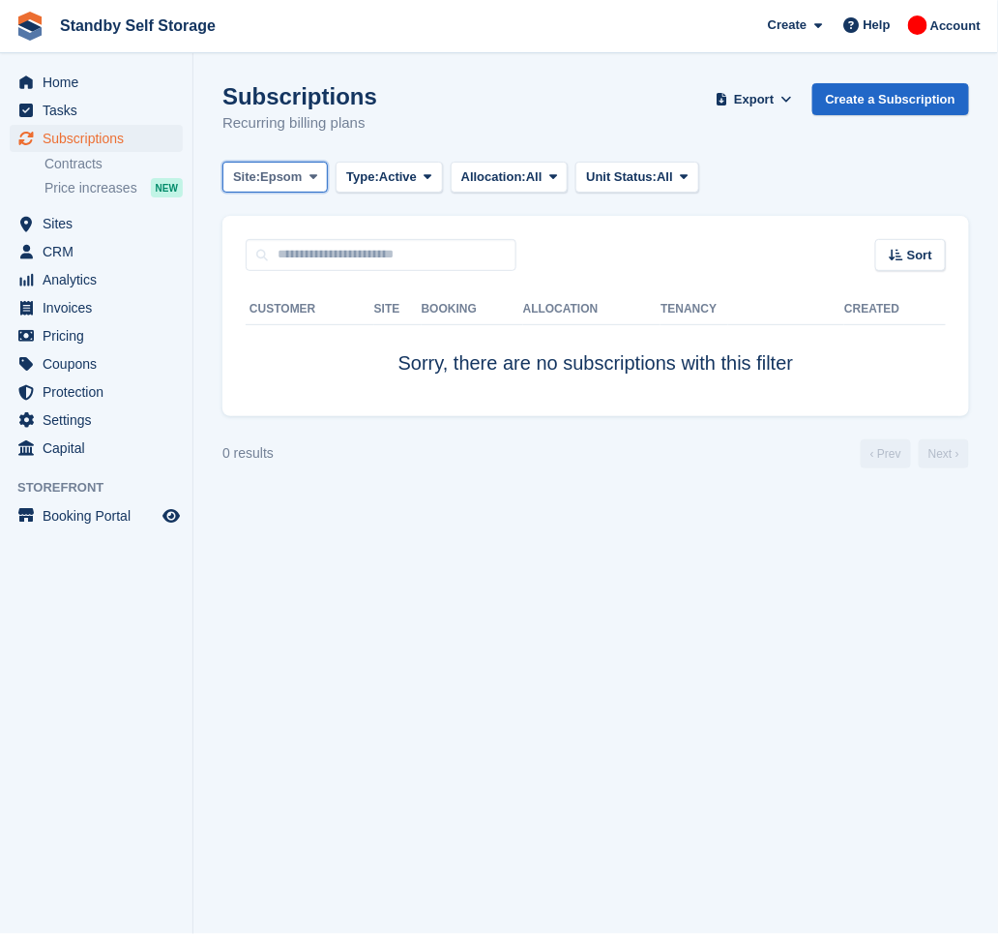
click at [302, 192] on button "Site: Epsom" at bounding box center [275, 178] width 105 height 32
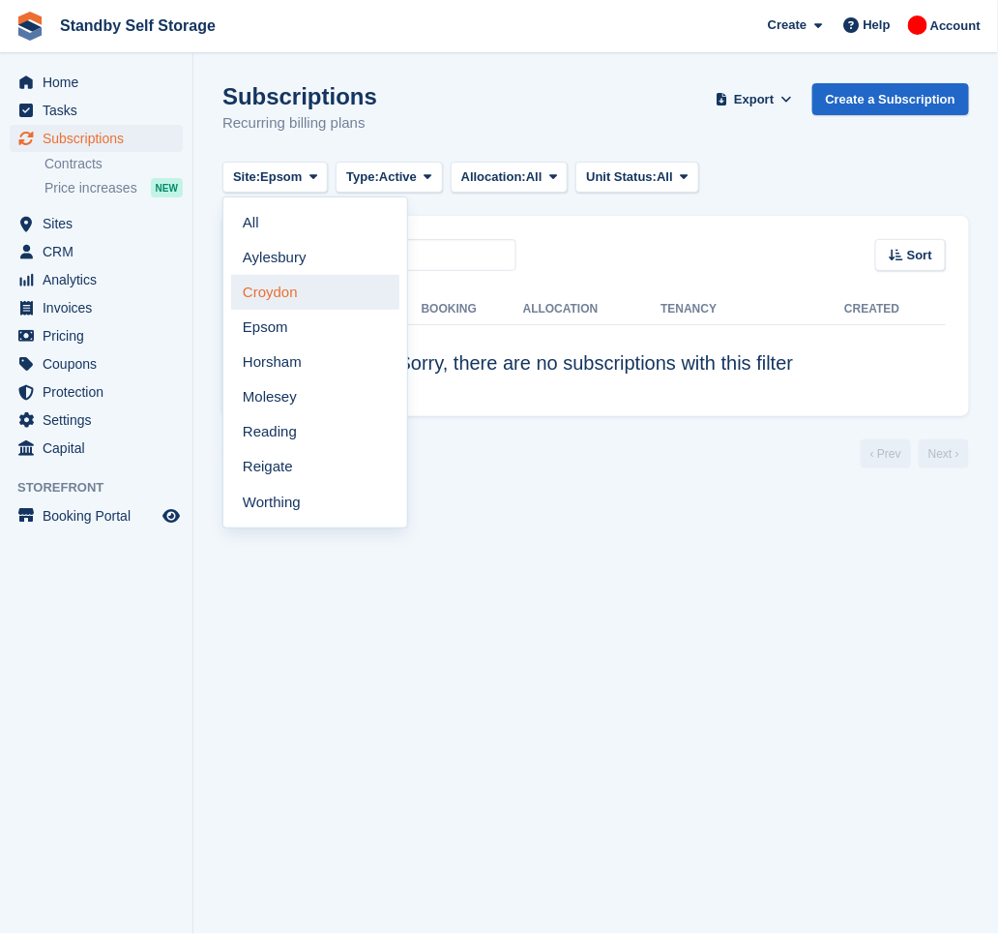
click at [294, 294] on link "Croydon" at bounding box center [315, 292] width 168 height 35
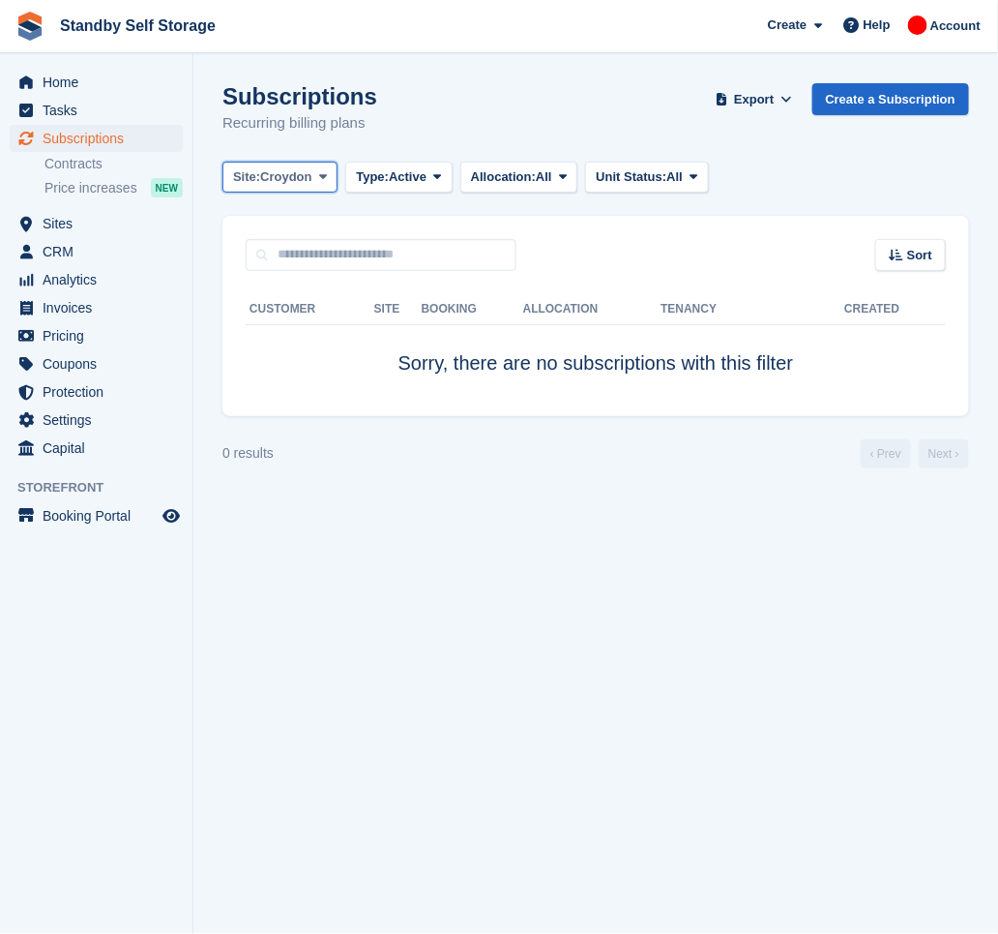
click at [307, 171] on span "Croydon" at bounding box center [285, 176] width 51 height 19
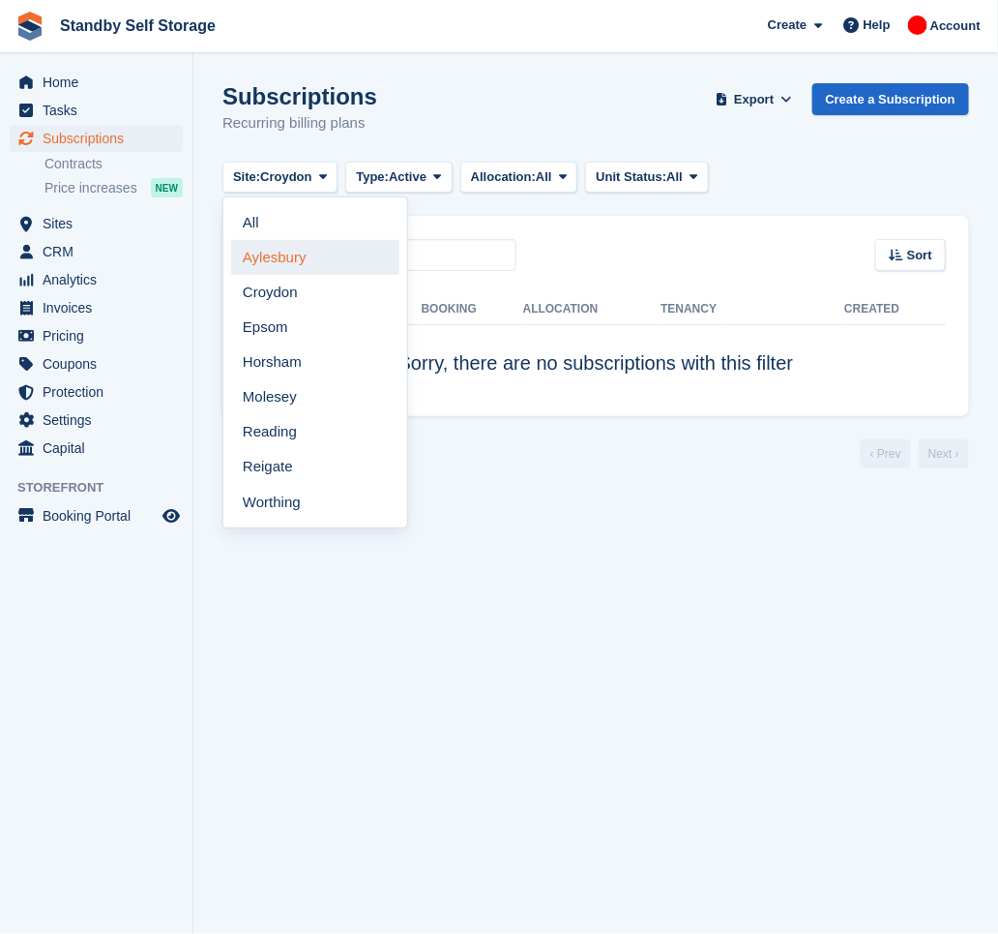
click at [319, 264] on link "Aylesbury" at bounding box center [315, 257] width 168 height 35
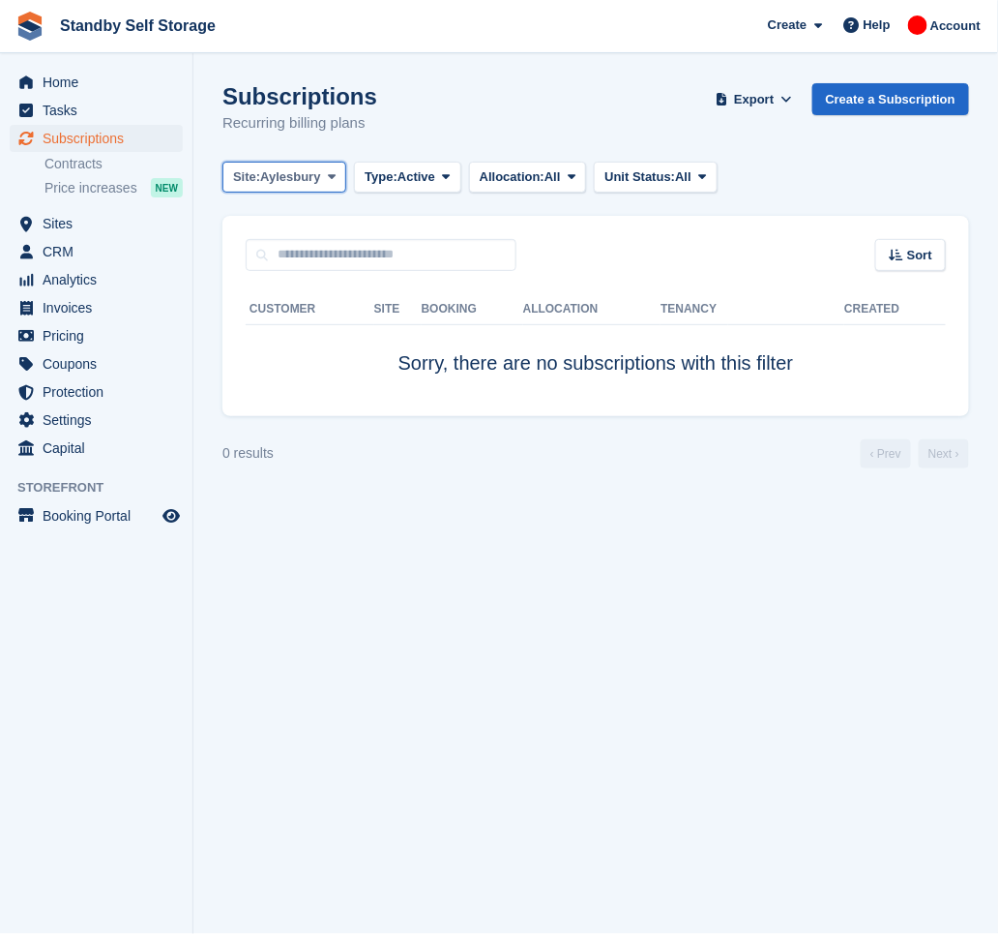
click at [307, 178] on span "Aylesbury" at bounding box center [290, 176] width 60 height 19
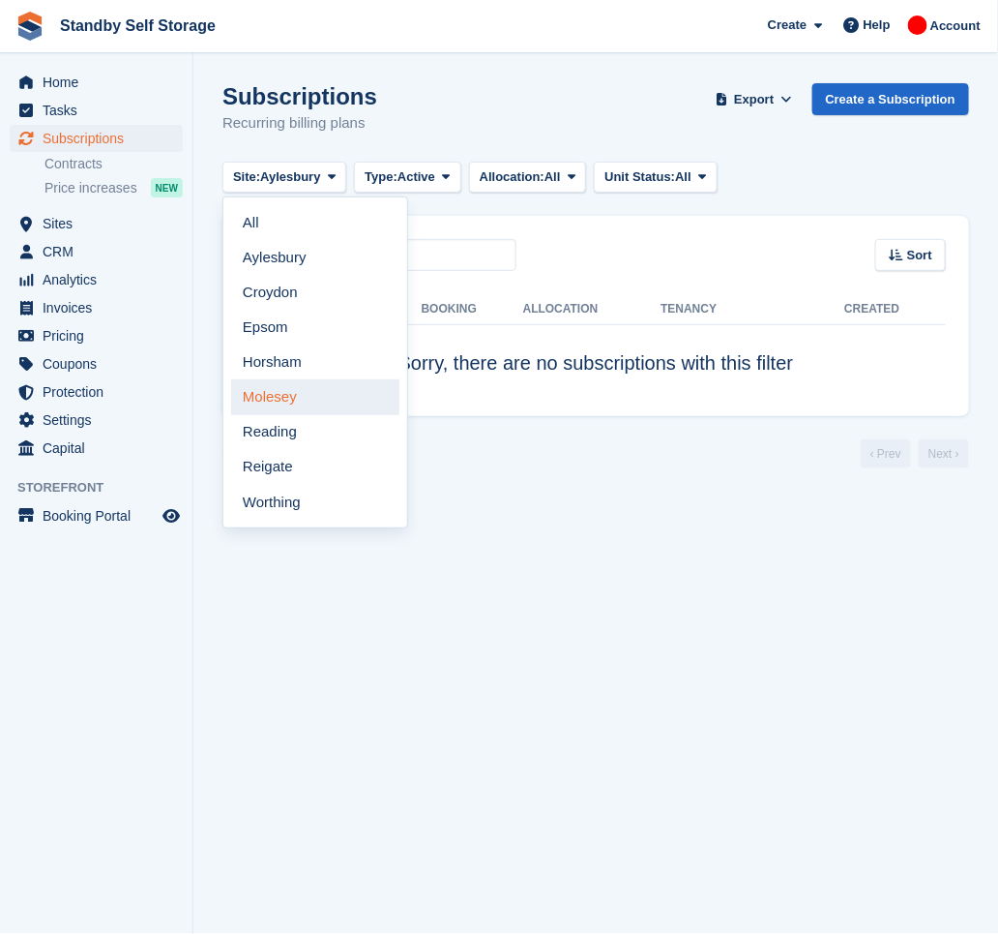
click at [317, 397] on link "Molesey" at bounding box center [315, 396] width 168 height 35
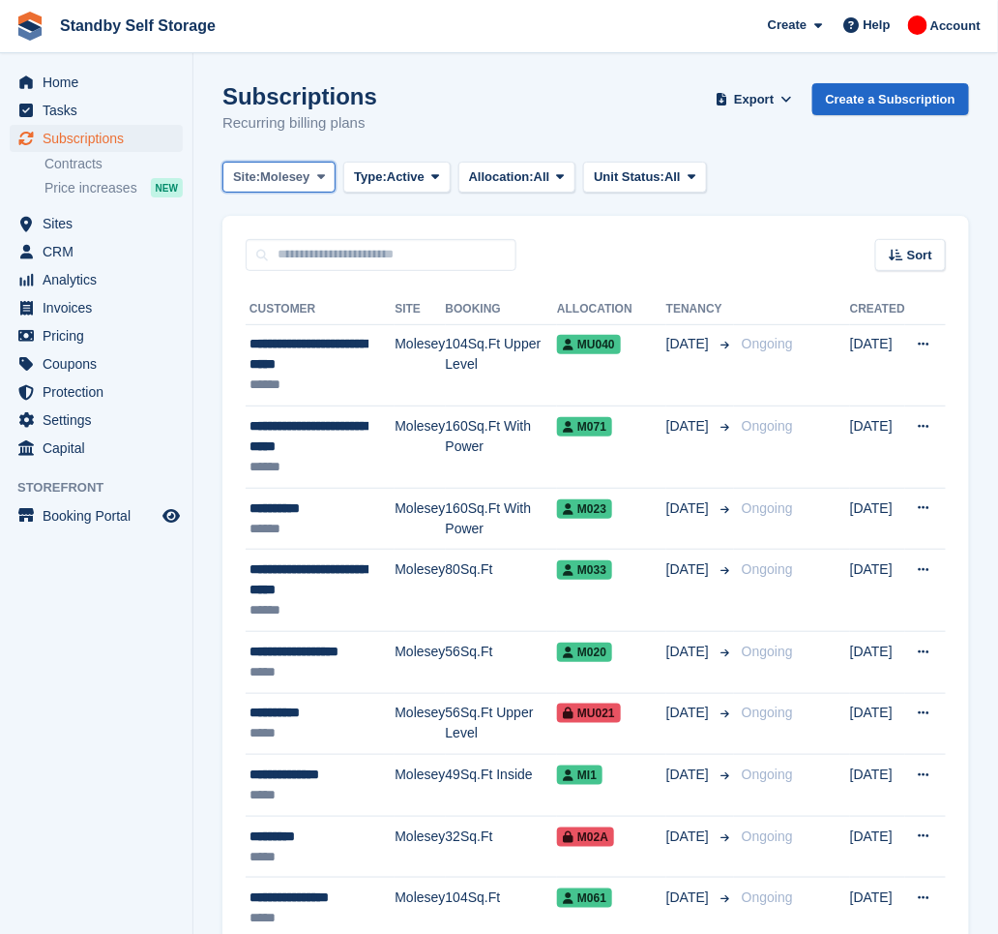
click at [269, 179] on span "Molesey" at bounding box center [284, 176] width 49 height 19
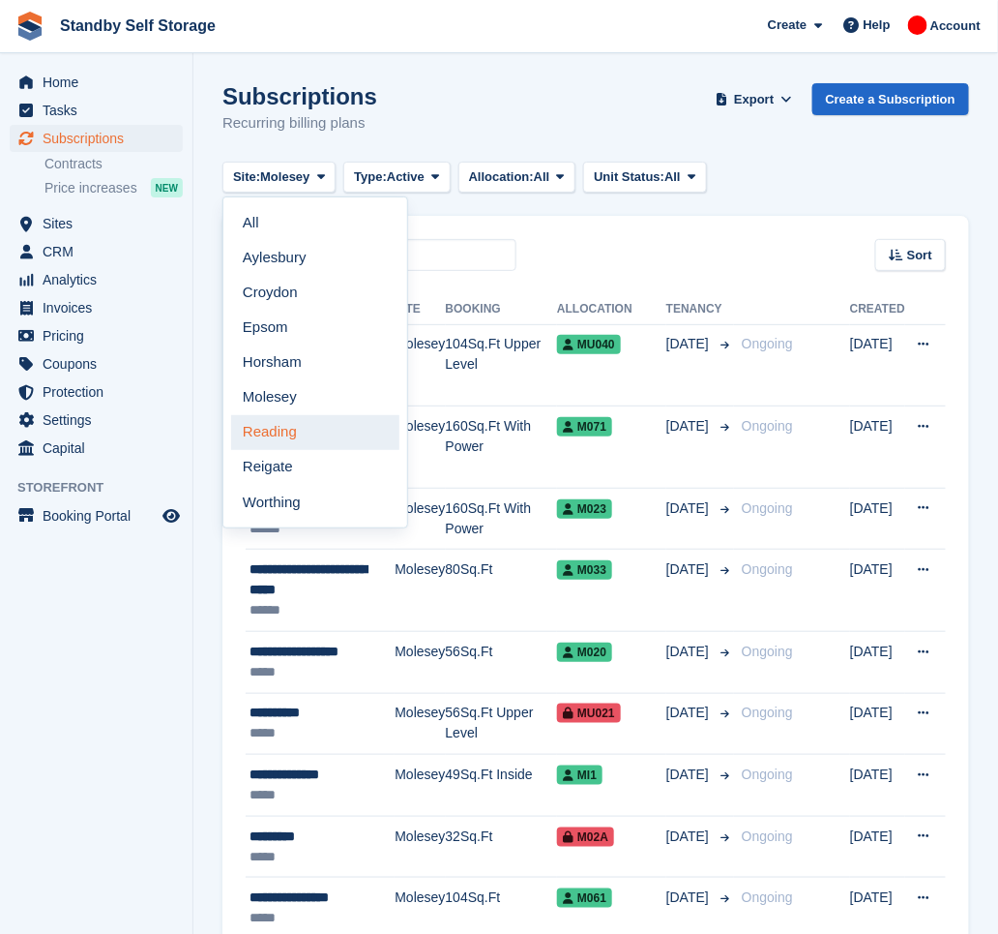
click at [277, 438] on link "Reading" at bounding box center [315, 432] width 168 height 35
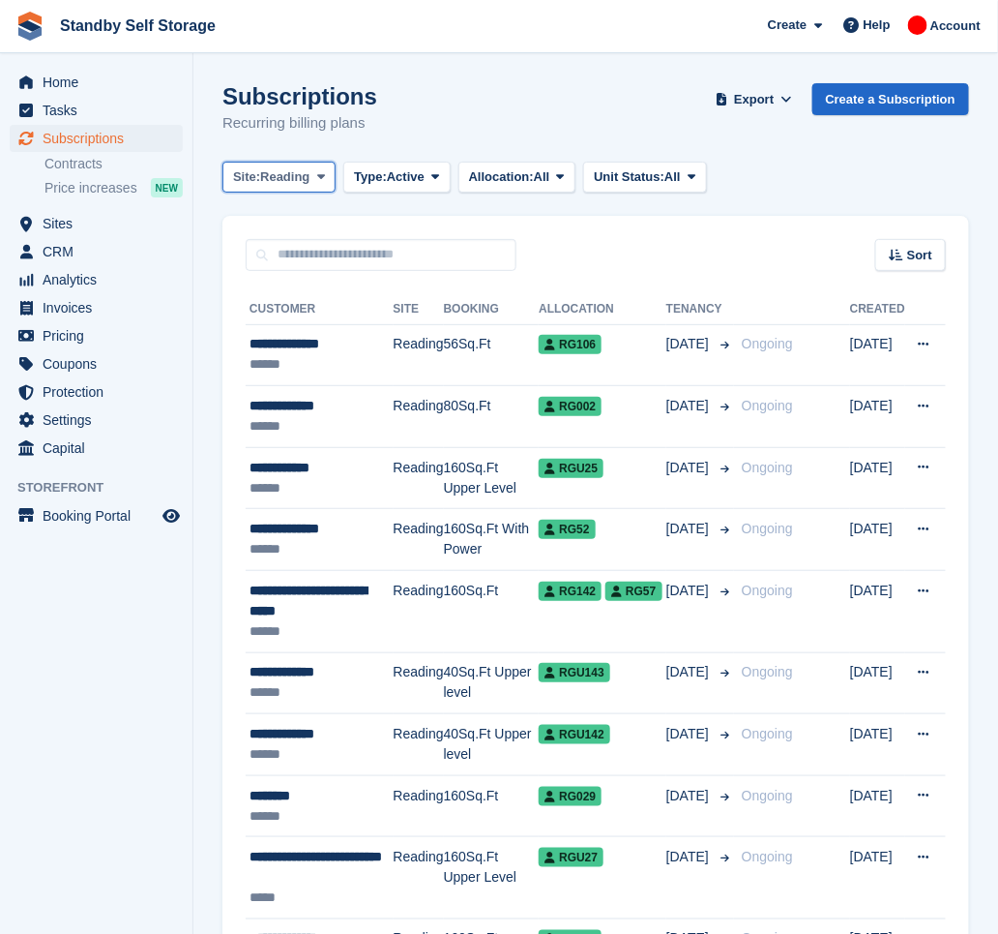
click at [286, 187] on button "Site: Reading" at bounding box center [279, 178] width 113 height 32
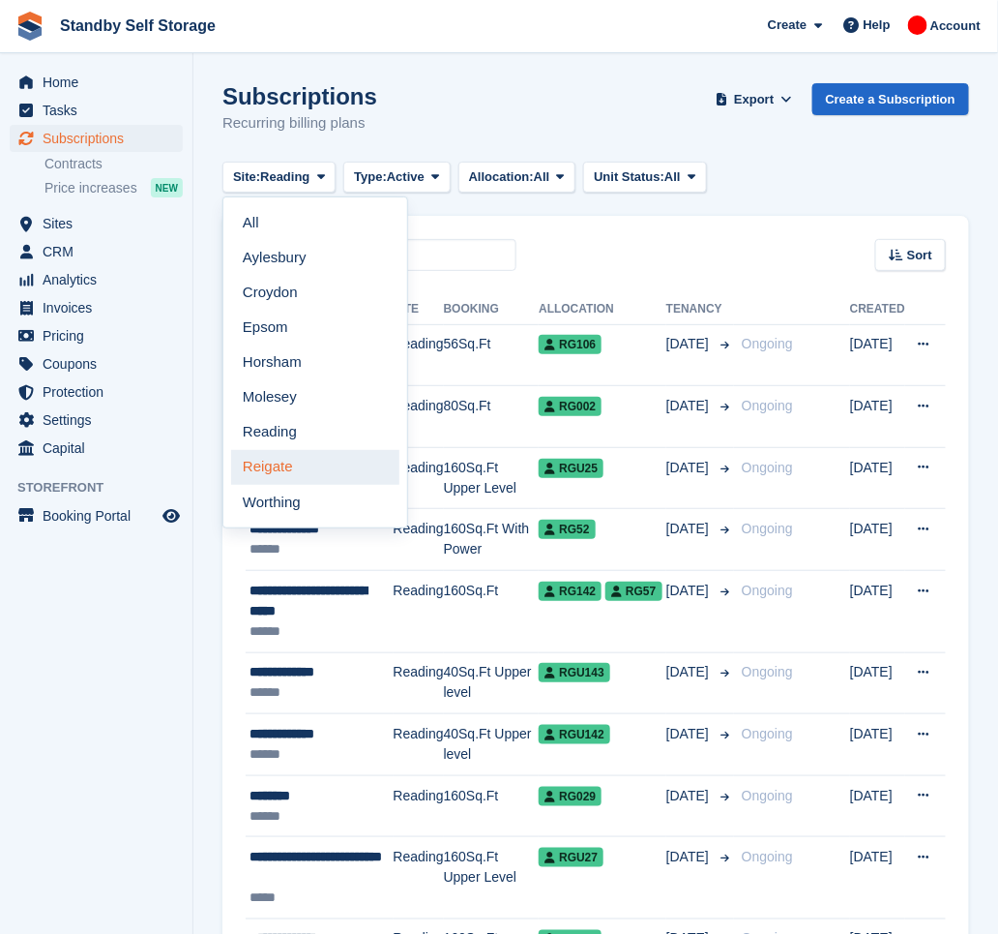
click at [282, 478] on link "Reigate" at bounding box center [315, 467] width 168 height 35
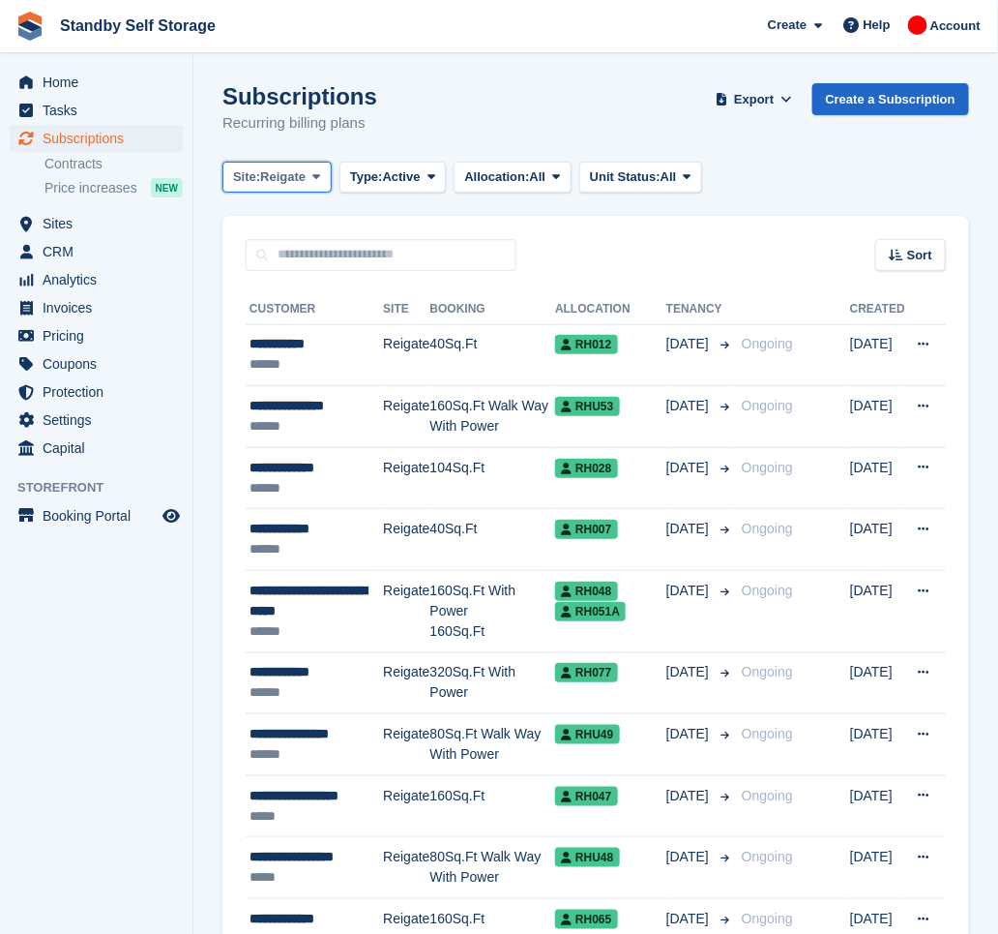
click at [273, 167] on span "Reigate" at bounding box center [282, 176] width 45 height 19
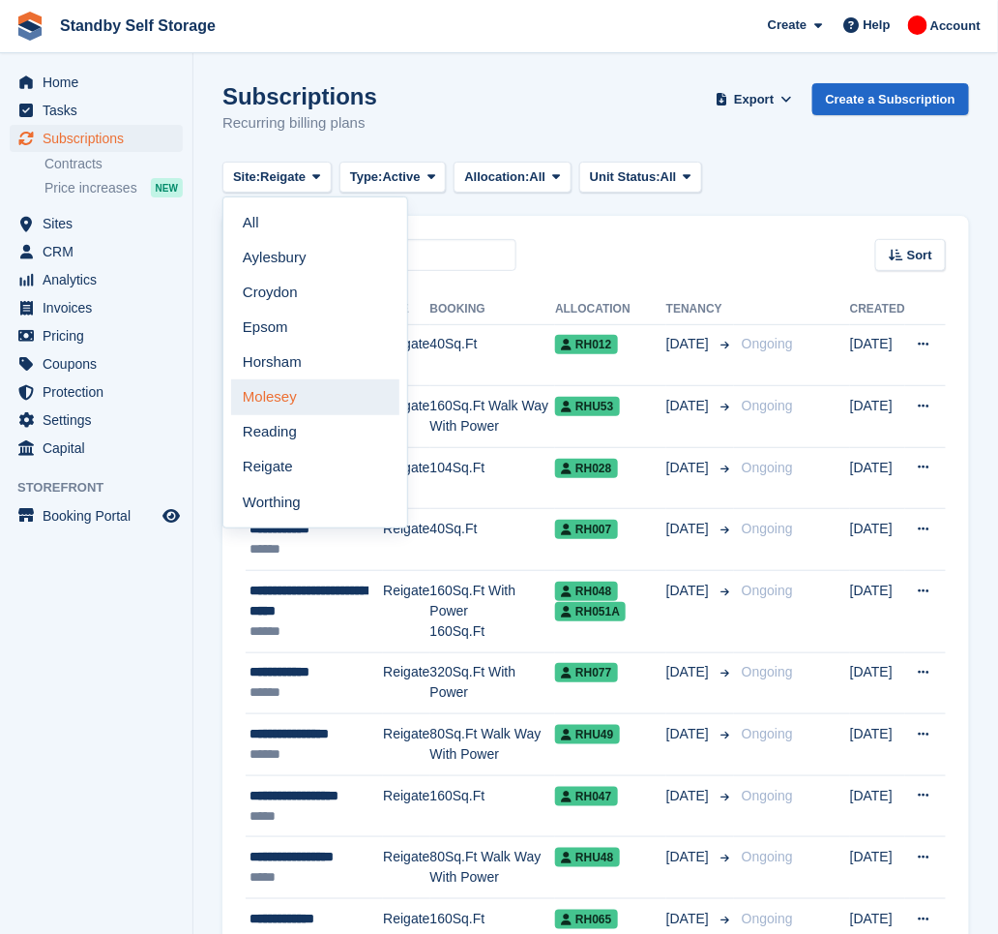
click at [305, 400] on link "Molesey" at bounding box center [315, 396] width 168 height 35
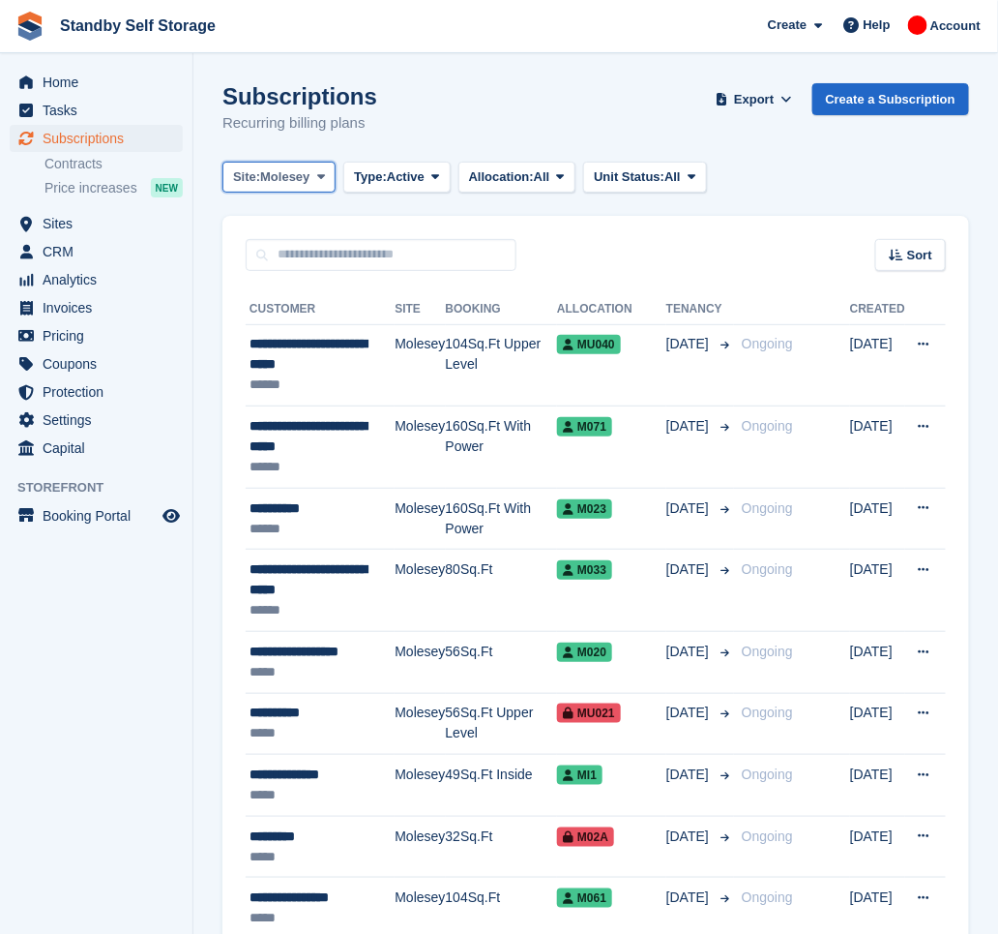
click at [297, 192] on button "Site: Molesey" at bounding box center [279, 178] width 113 height 32
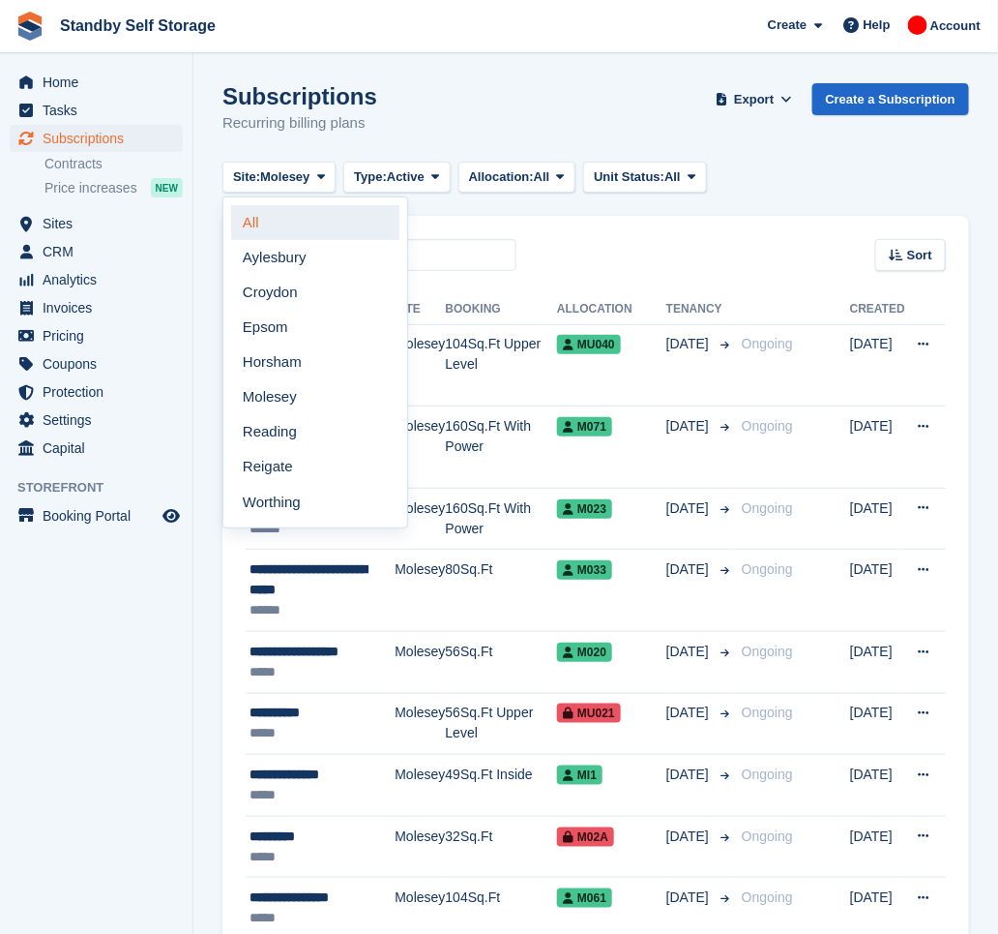
click at [299, 218] on link "All" at bounding box center [315, 222] width 168 height 35
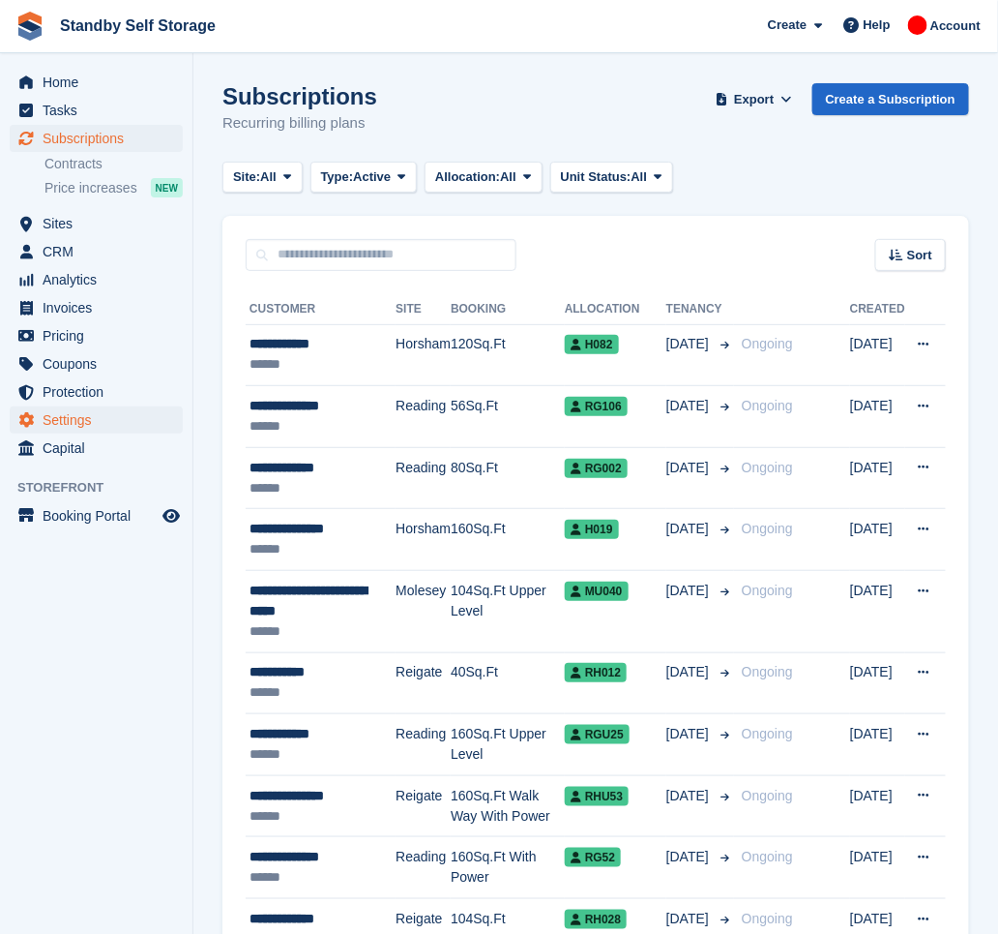
drag, startPoint x: 171, startPoint y: 641, endPoint x: 166, endPoint y: 410, distance: 231.3
click at [173, 641] on aside "Home Tasks Subscriptions Subscriptions Subscriptions Contracts Price increases …" at bounding box center [96, 471] width 193 height 837
click at [274, 175] on span "All" at bounding box center [268, 176] width 16 height 19
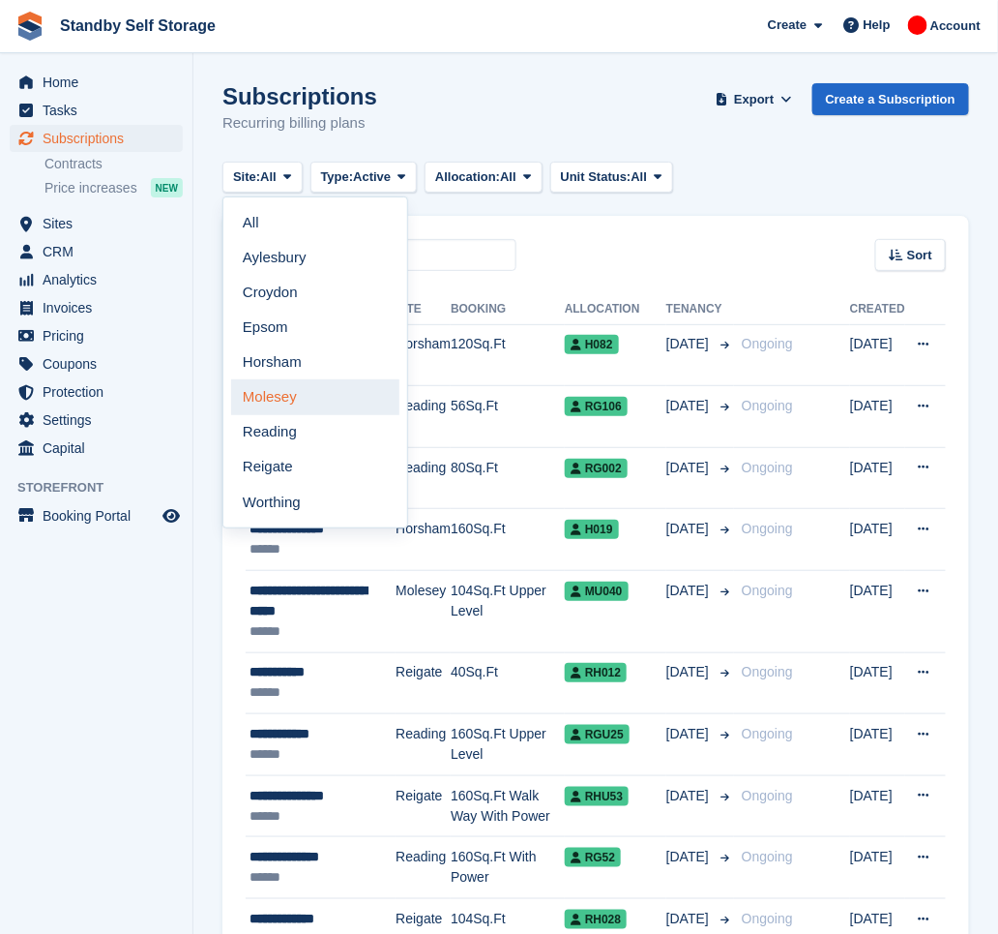
click at [303, 394] on link "Molesey" at bounding box center [315, 396] width 168 height 35
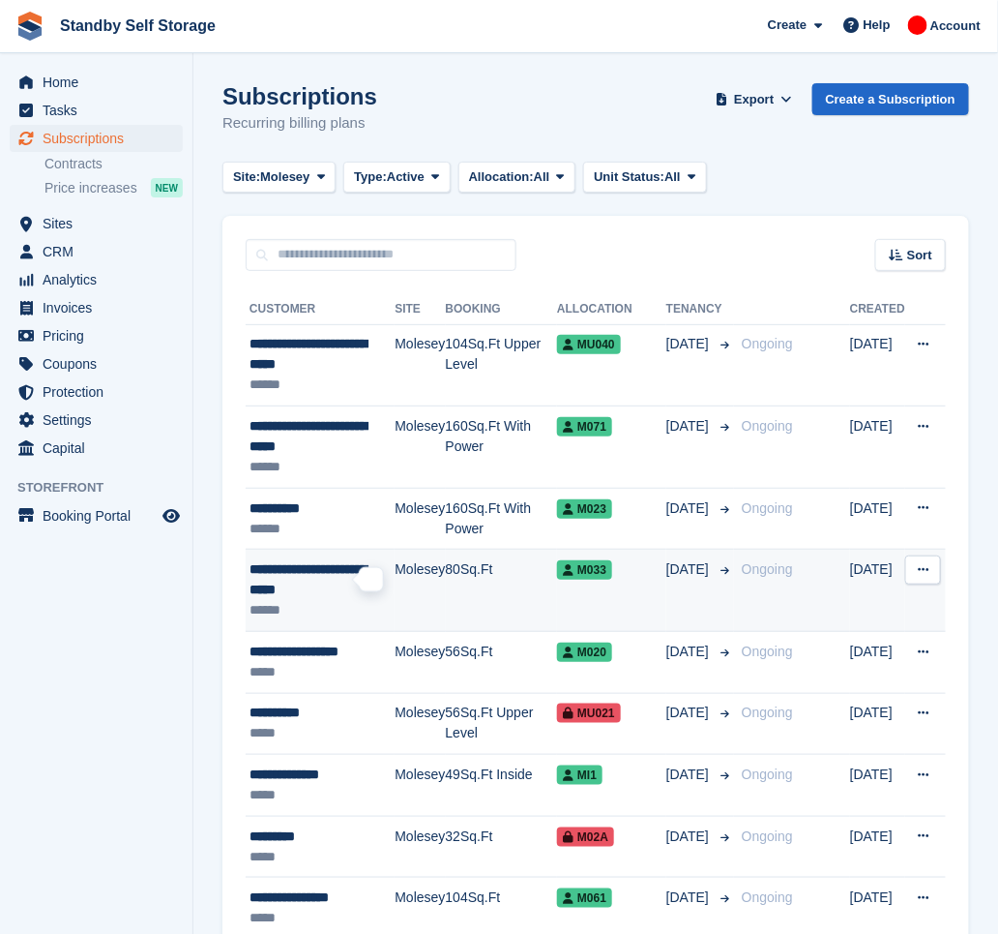
click at [346, 565] on span "**********" at bounding box center [308, 579] width 117 height 34
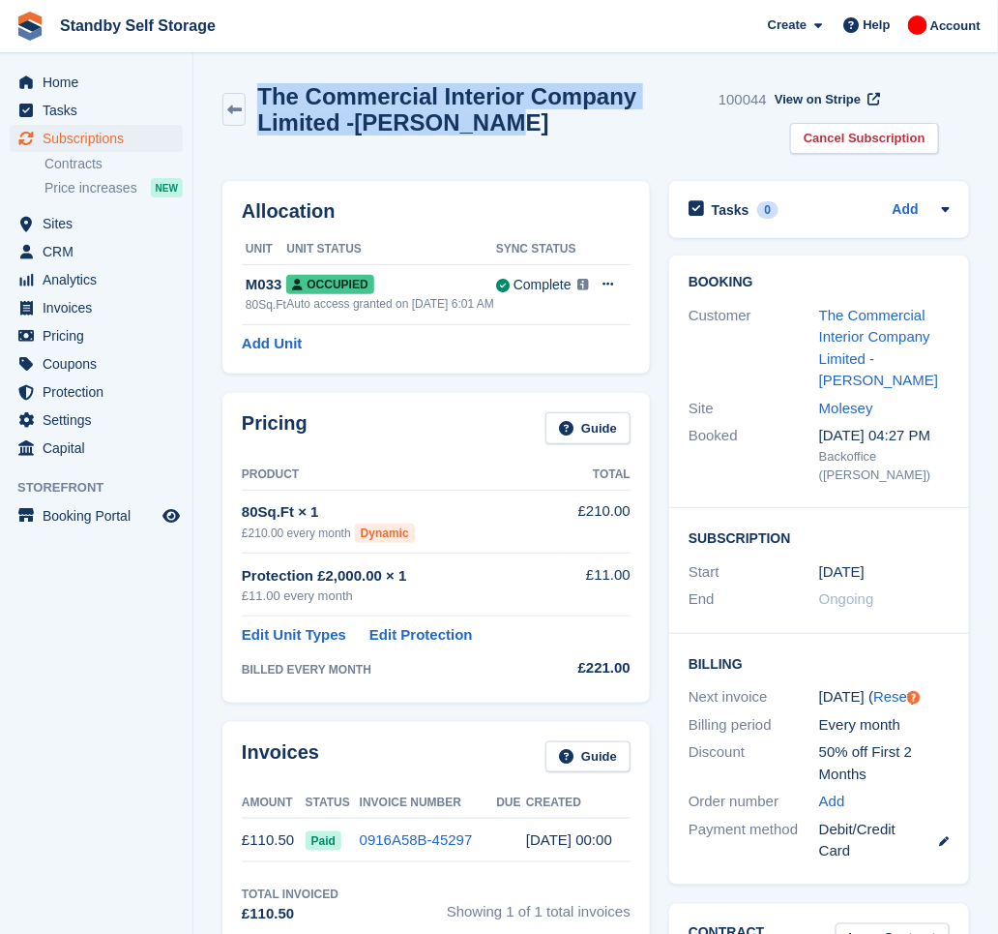
drag, startPoint x: 477, startPoint y: 122, endPoint x: 265, endPoint y: 85, distance: 215.0
click at [265, 85] on h2 "The Commercial Interior Company Limited -Harry Ricks" at bounding box center [484, 109] width 454 height 52
copy h2 "The Commercial Interior Company Limited -Harry Ricks"
click at [843, 137] on link "Cancel Subscription" at bounding box center [864, 139] width 149 height 32
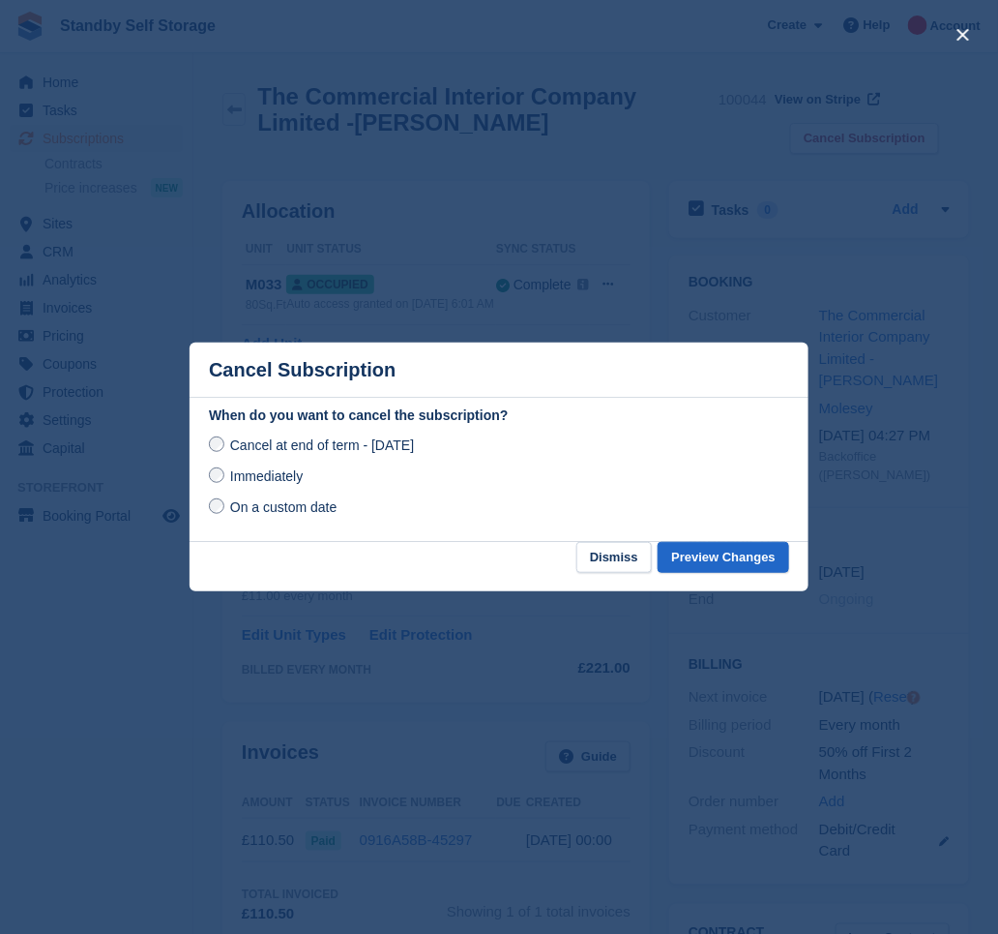
click at [248, 478] on span "Immediately" at bounding box center [266, 475] width 73 height 15
click at [746, 556] on button "Preview Changes" at bounding box center [724, 558] width 132 height 32
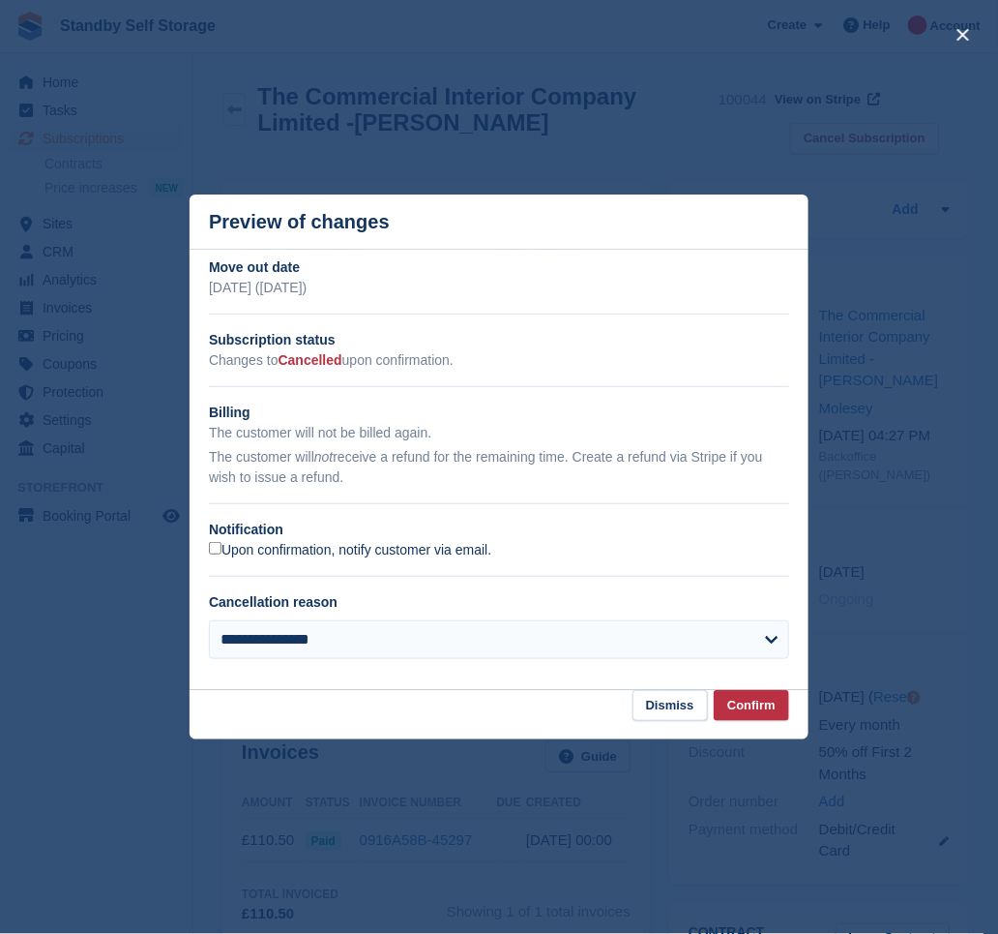
click at [260, 543] on label "Upon confirmation, notify customer via email." at bounding box center [350, 550] width 282 height 17
click at [744, 707] on button "Confirm" at bounding box center [751, 706] width 75 height 32
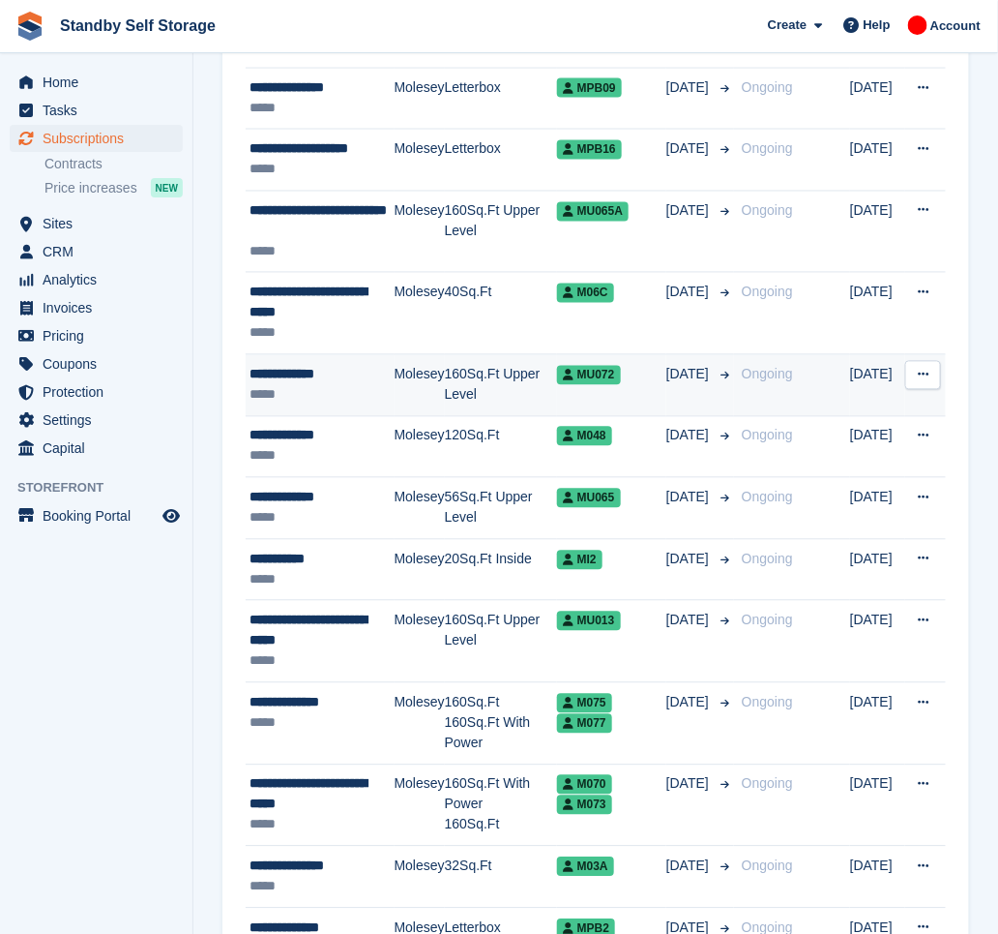
scroll to position [2812, 0]
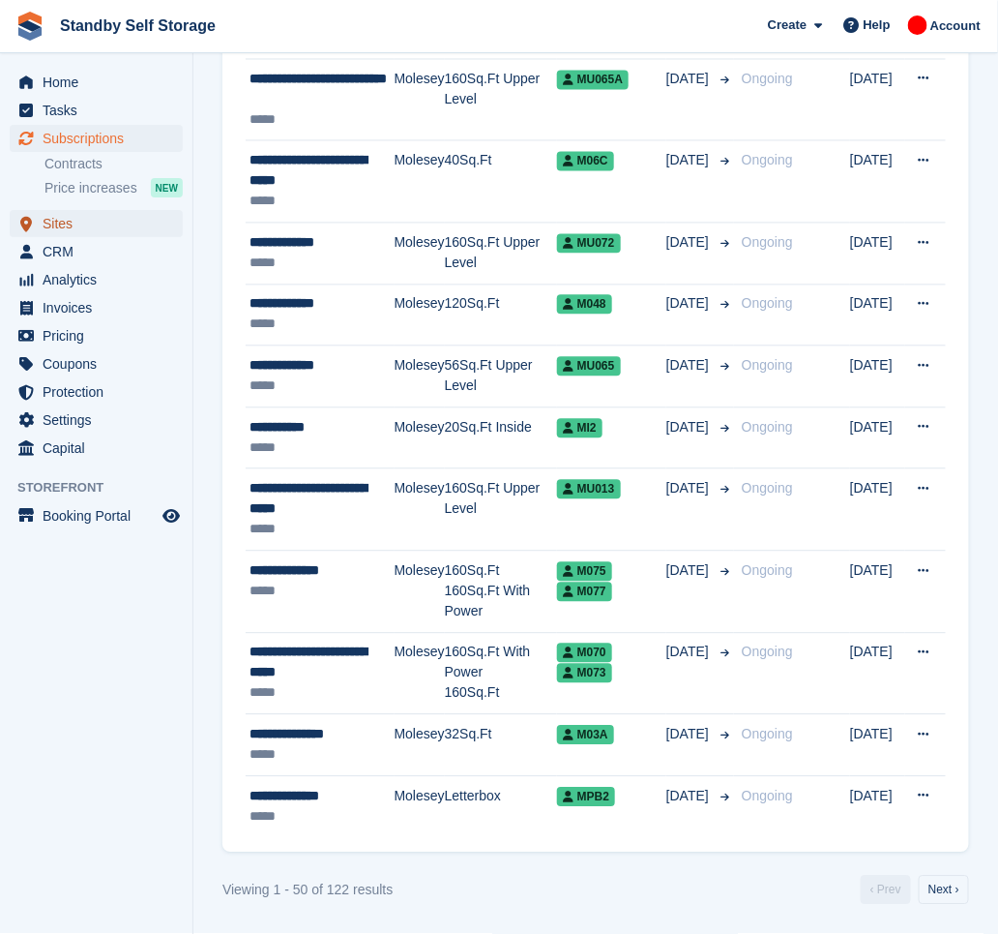
click at [65, 225] on span "Sites" at bounding box center [101, 223] width 116 height 27
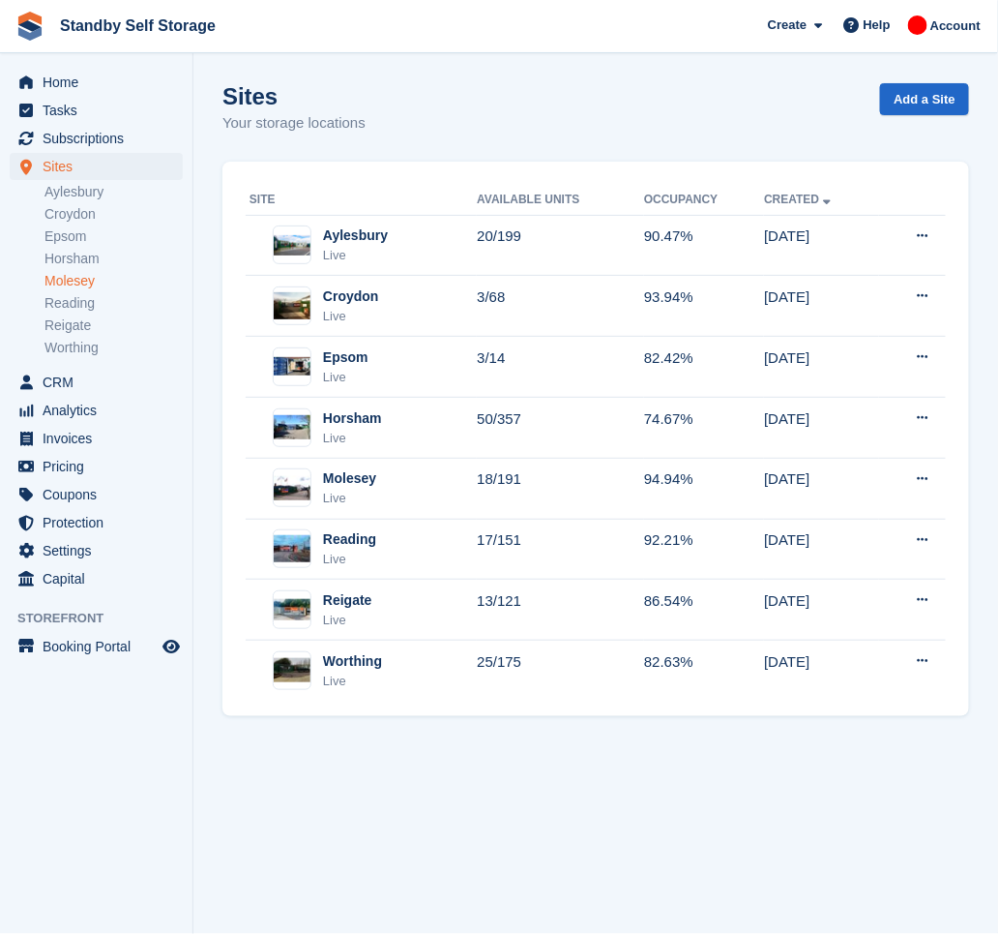
click at [89, 280] on link "Molesey" at bounding box center [114, 281] width 138 height 18
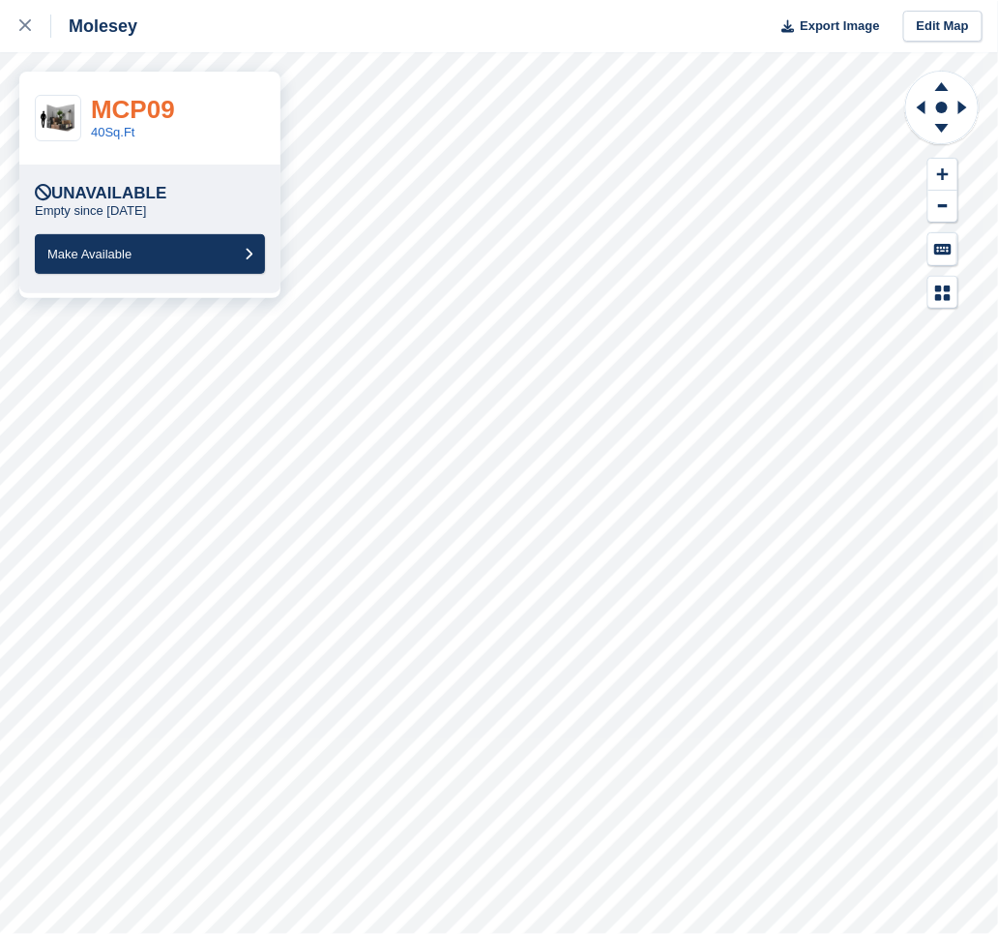
click at [162, 110] on link "MCP09" at bounding box center [133, 109] width 84 height 29
click at [136, 112] on link "M056" at bounding box center [122, 109] width 63 height 29
click at [964, 104] on icon at bounding box center [963, 108] width 9 height 14
click at [120, 109] on link "M019" at bounding box center [122, 109] width 63 height 29
click at [924, 103] on icon at bounding box center [921, 108] width 9 height 14
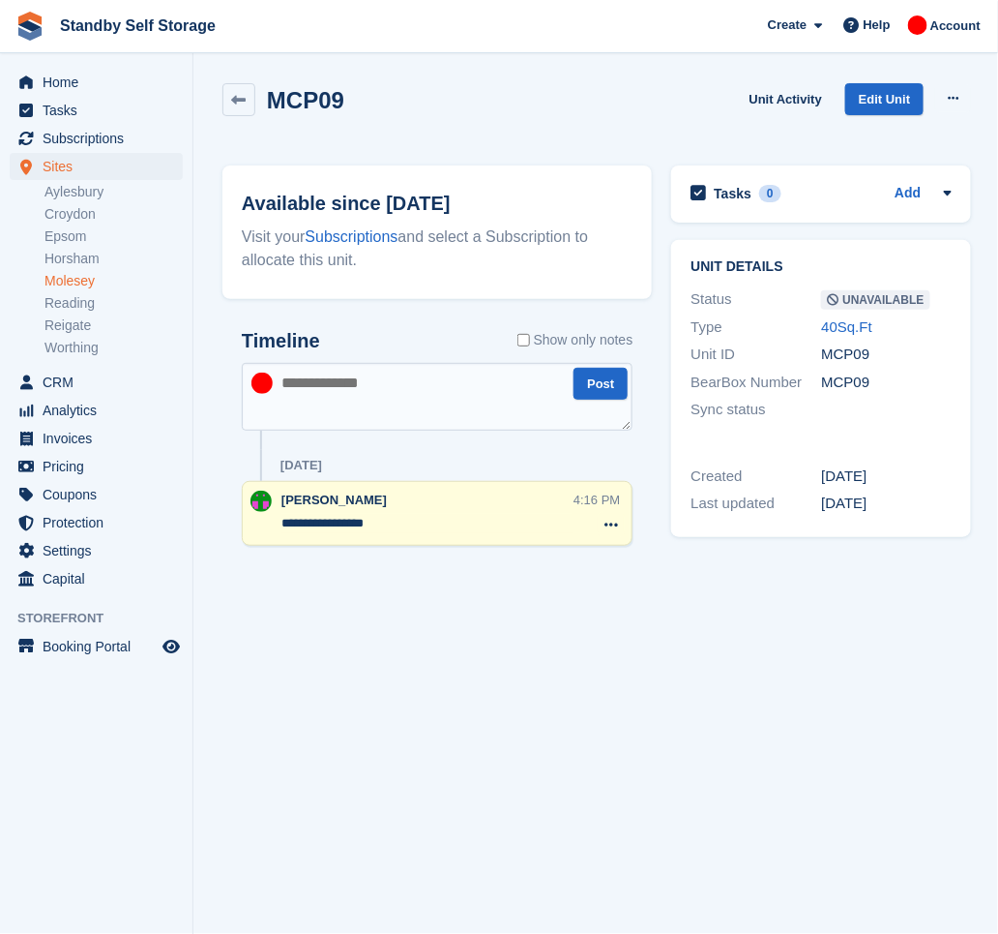
drag, startPoint x: 399, startPoint y: 519, endPoint x: 257, endPoint y: 496, distance: 143.0
click at [257, 496] on div "**********" at bounding box center [437, 513] width 391 height 65
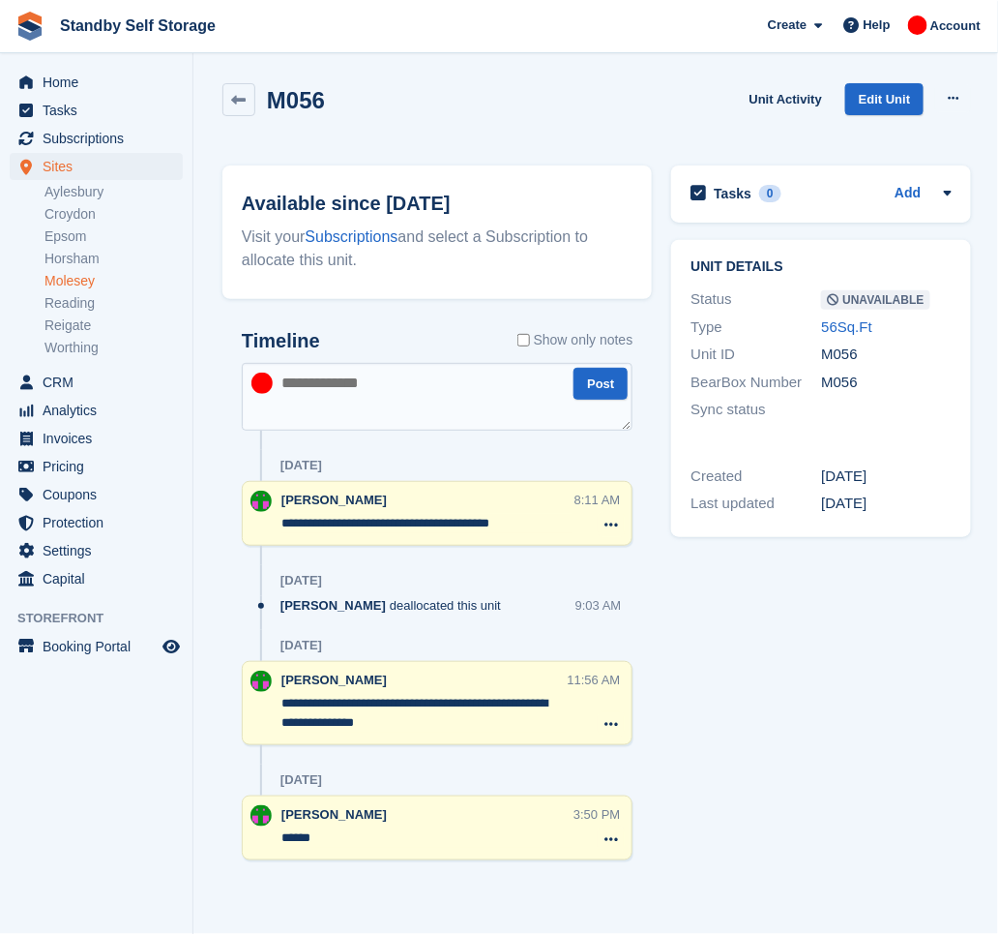
drag, startPoint x: 537, startPoint y: 528, endPoint x: 252, endPoint y: 527, distance: 285.4
click at [252, 527] on div "**********" at bounding box center [437, 513] width 391 height 65
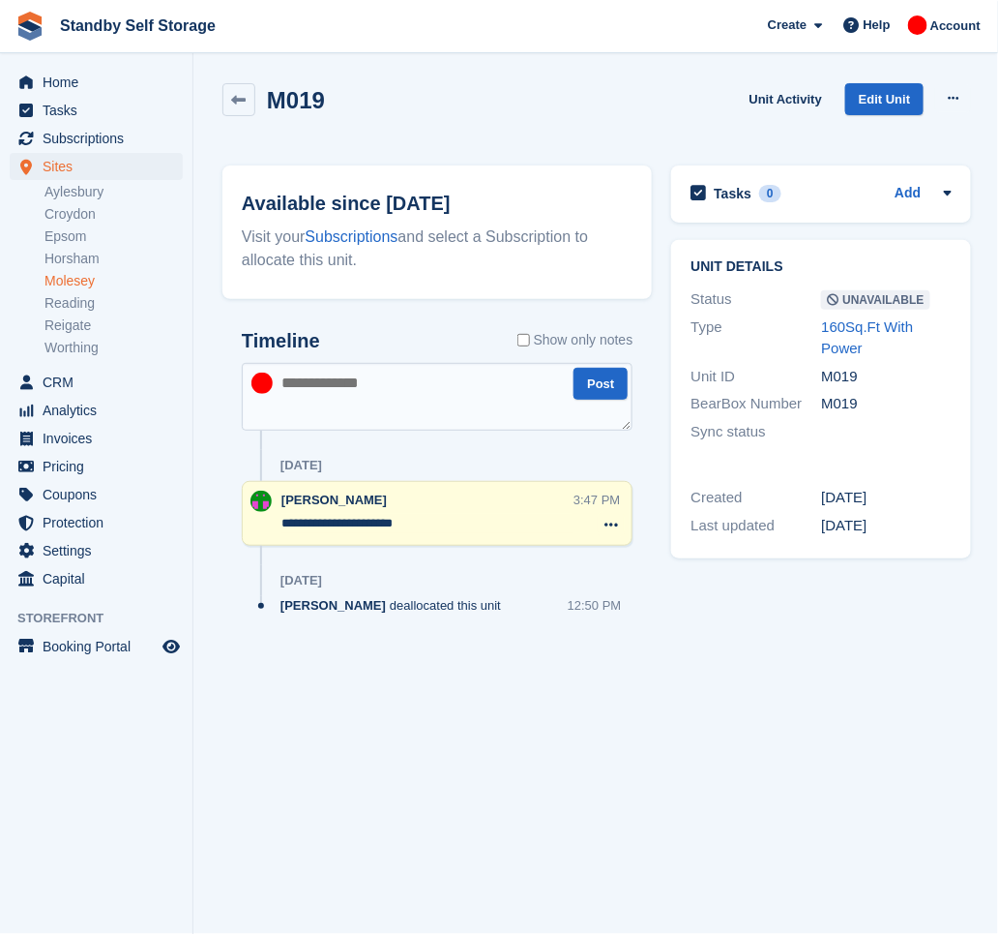
drag, startPoint x: 410, startPoint y: 523, endPoint x: 189, endPoint y: 492, distance: 223.7
click at [189, 492] on div "Home Tasks Subscriptions Subscriptions Subscriptions Contracts Price increases …" at bounding box center [499, 467] width 998 height 934
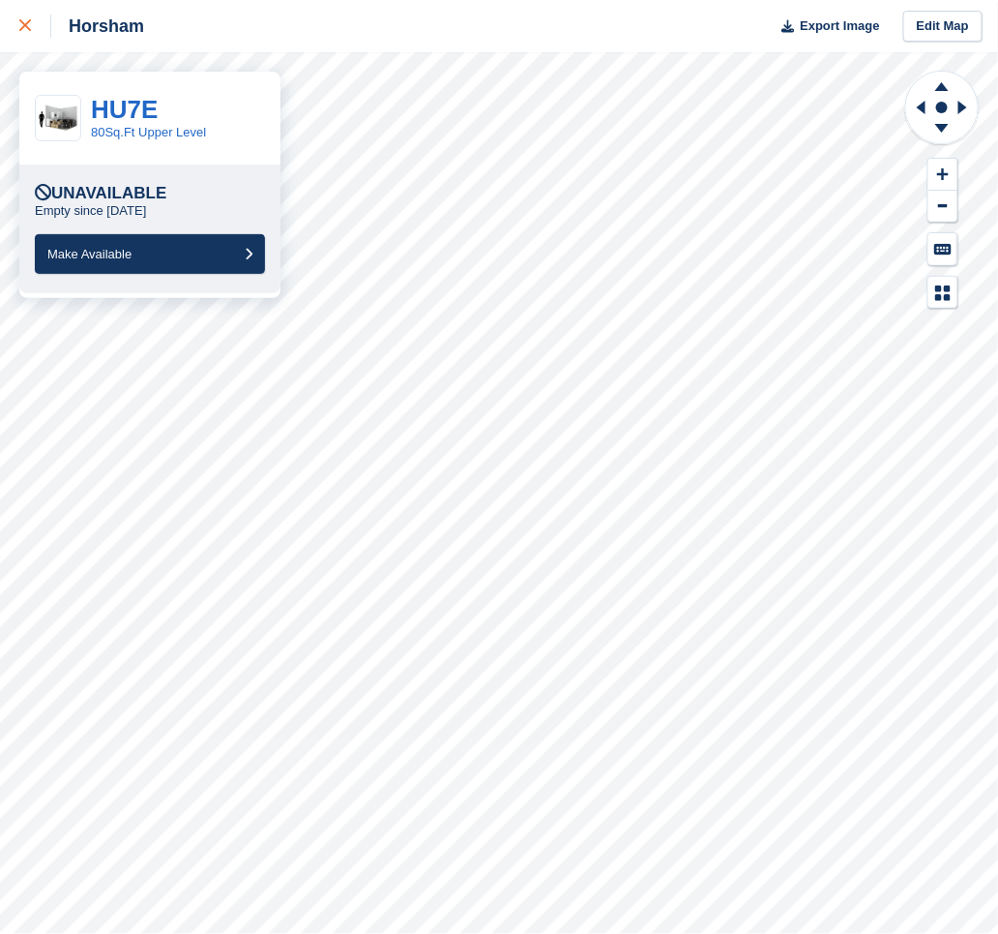
click at [29, 22] on icon at bounding box center [25, 25] width 12 height 12
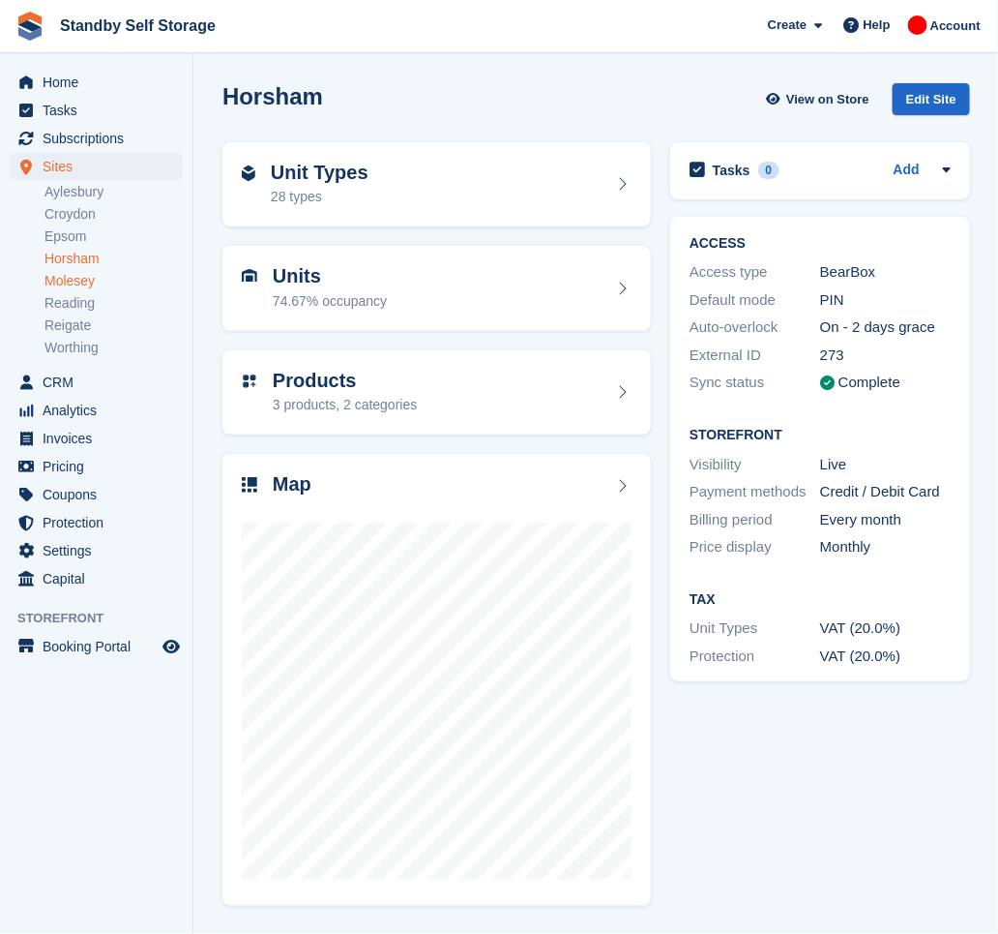
click at [85, 283] on link "Molesey" at bounding box center [114, 281] width 138 height 18
click at [108, 132] on span "Subscriptions" at bounding box center [101, 138] width 116 height 27
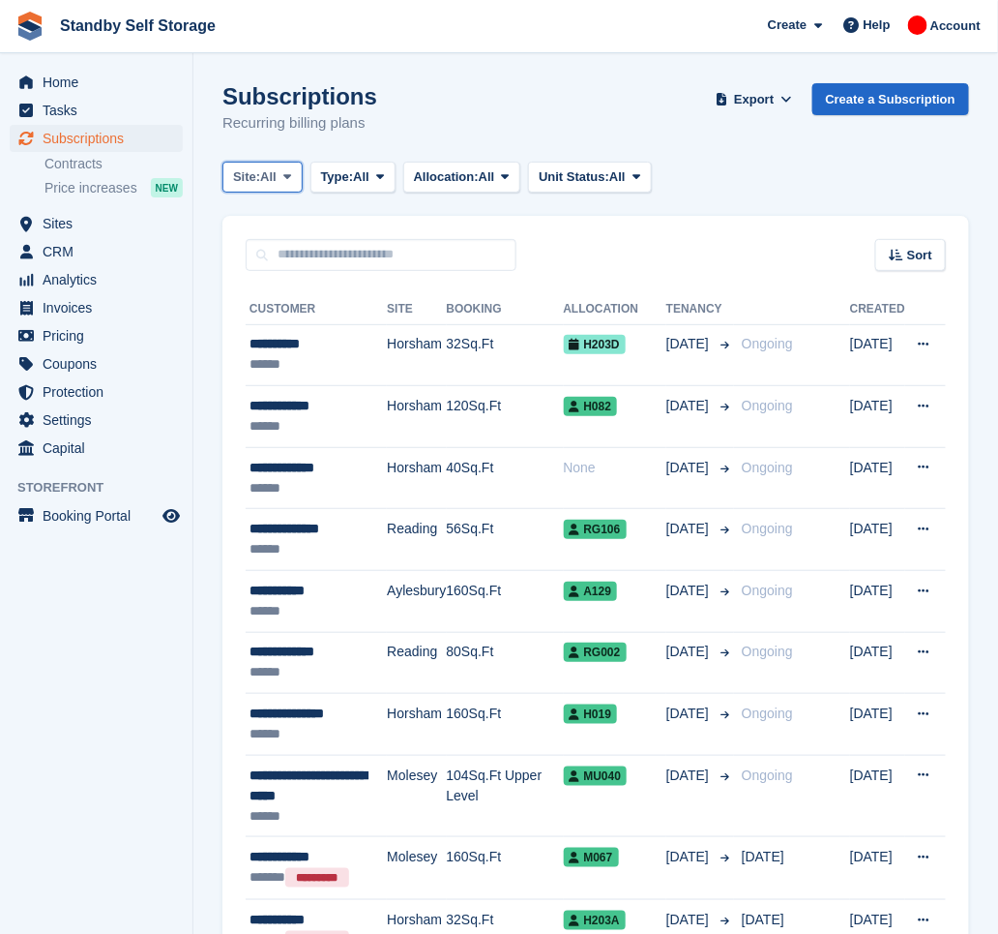
click at [258, 172] on span "Site:" at bounding box center [246, 176] width 27 height 19
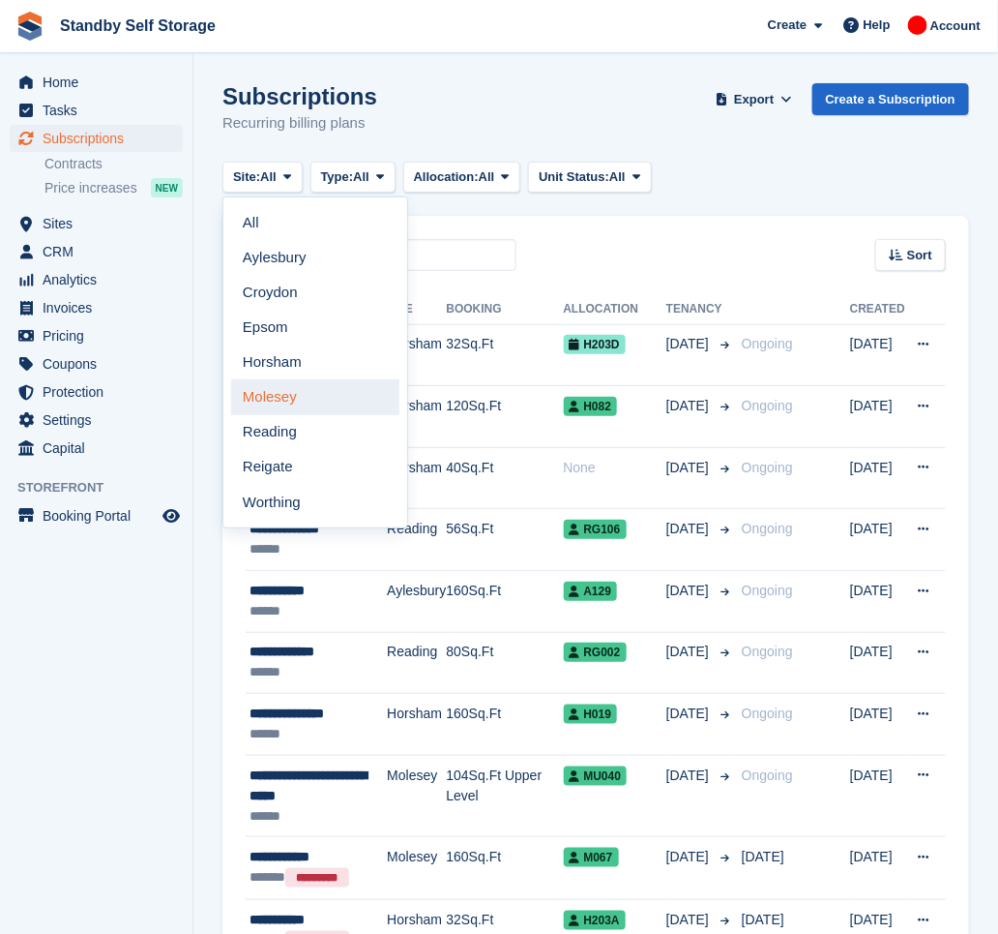
click at [314, 396] on link "Molesey" at bounding box center [315, 396] width 168 height 35
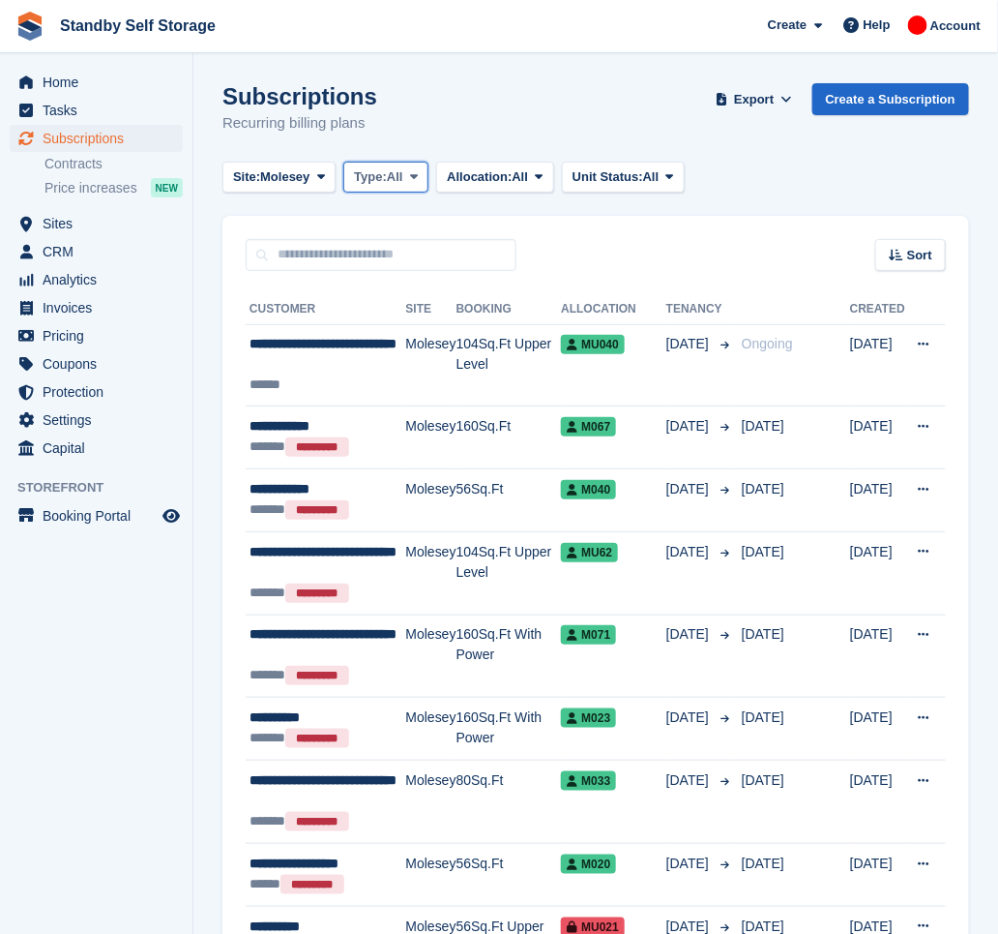
click at [377, 182] on span "Type:" at bounding box center [370, 176] width 33 height 19
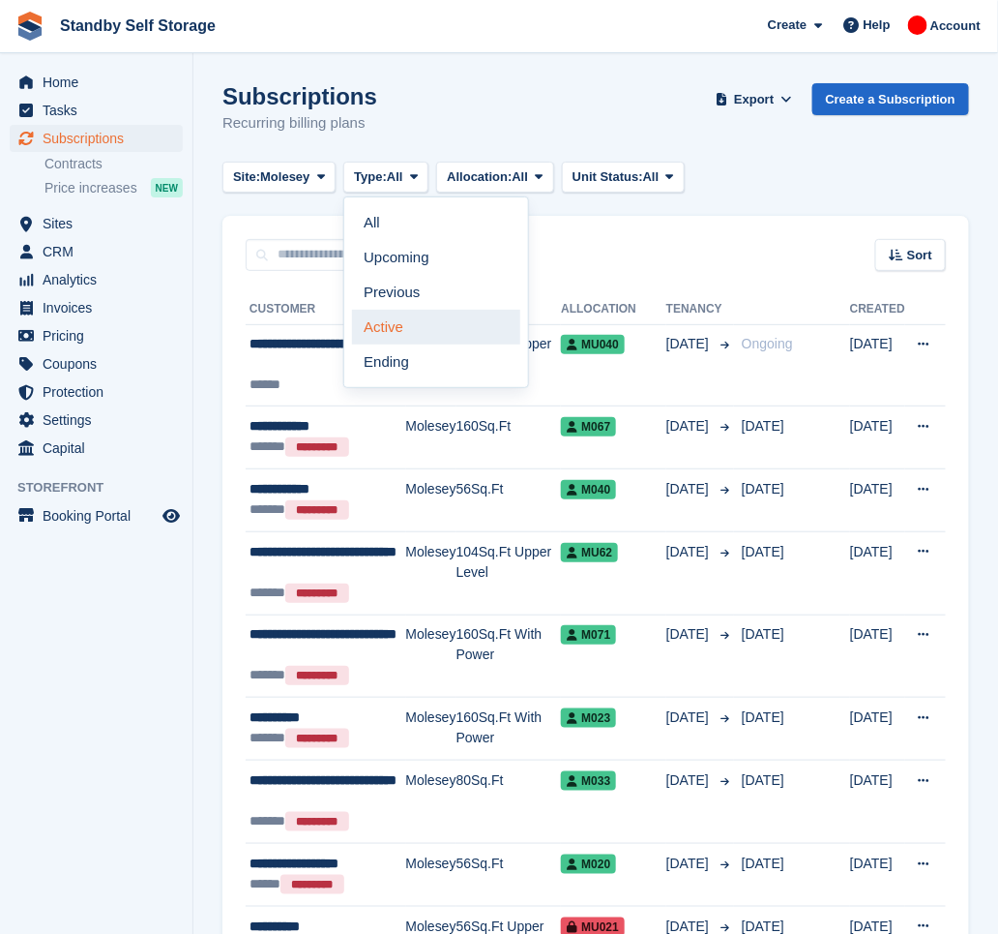
click at [421, 340] on link "Active" at bounding box center [436, 327] width 168 height 35
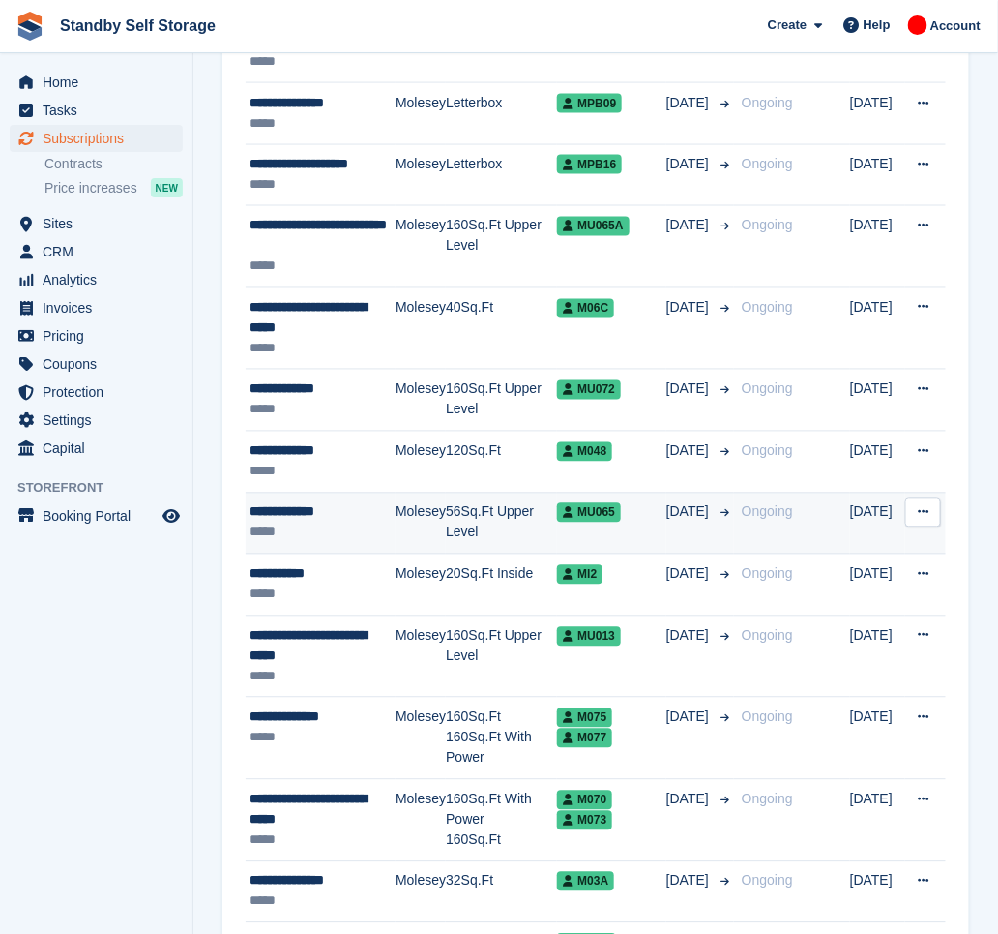
scroll to position [2833, 0]
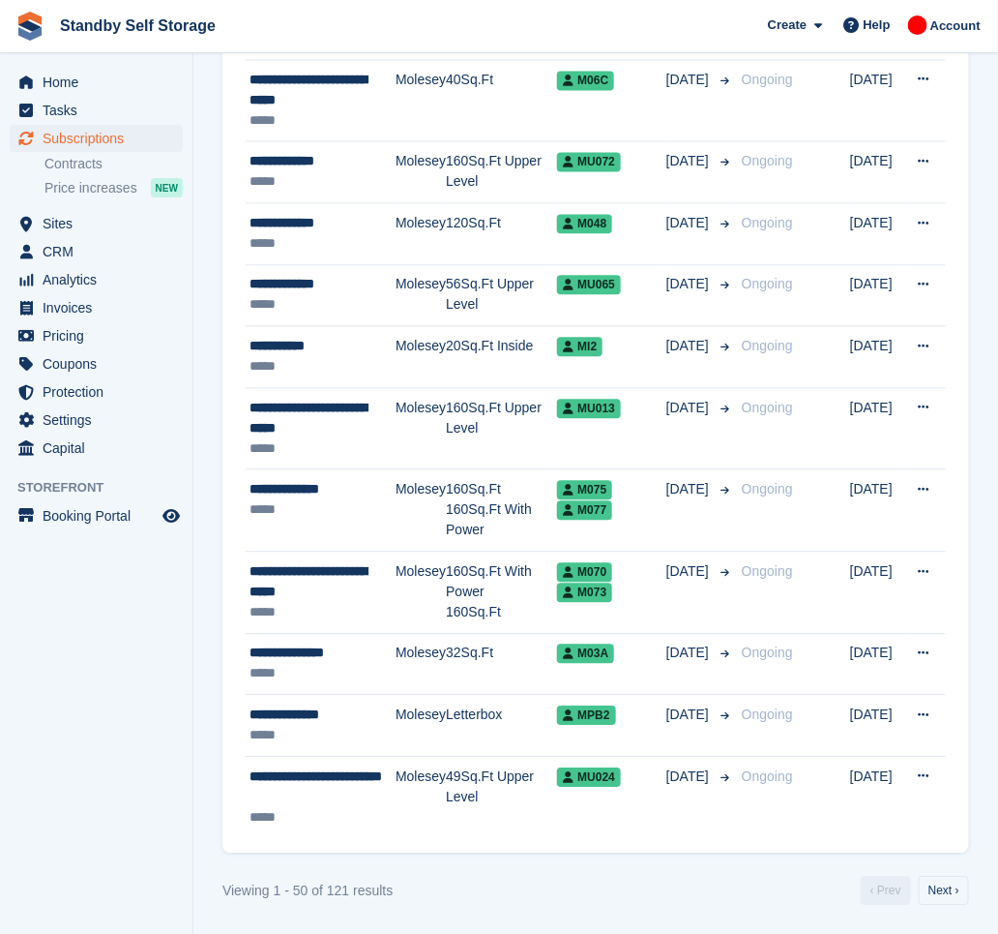
click at [101, 766] on aside "Home Tasks Subscriptions Subscriptions Subscriptions Contracts Price increases …" at bounding box center [96, 471] width 193 height 837
click at [108, 767] on aside "Home Tasks Subscriptions Subscriptions Subscriptions Contracts Price increases …" at bounding box center [96, 471] width 193 height 837
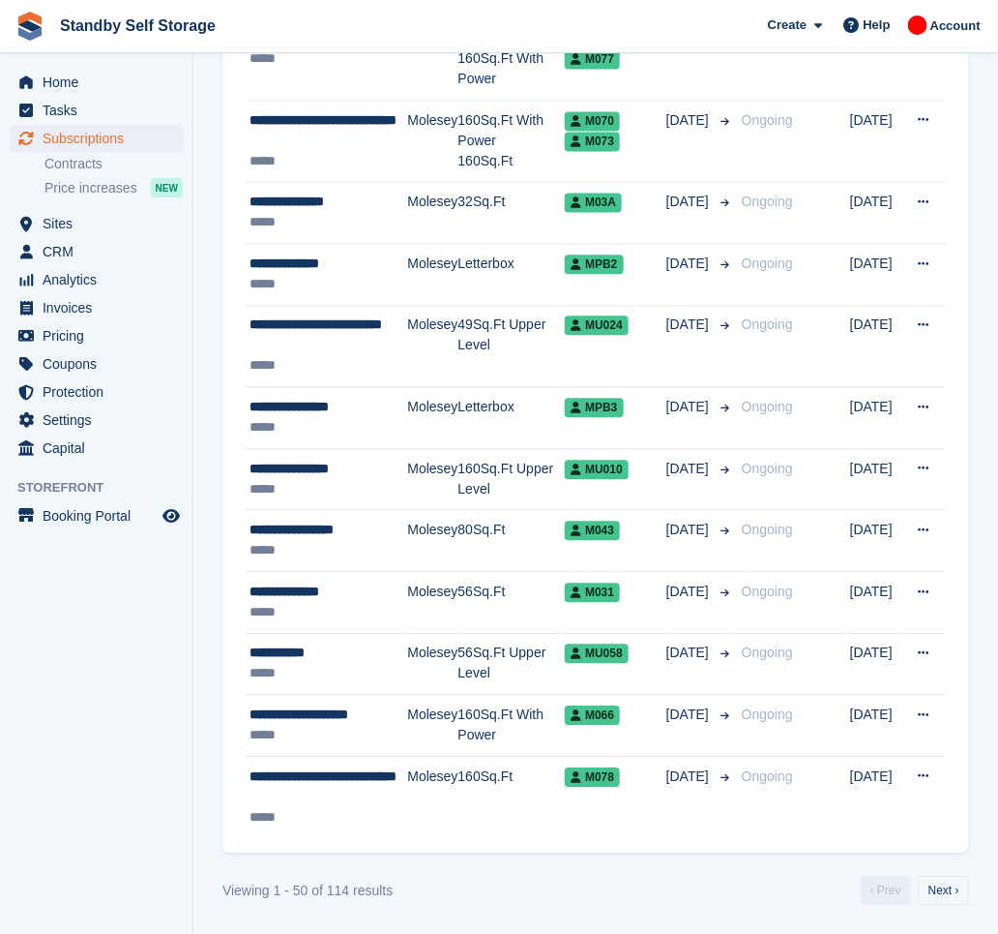
scroll to position [2830, 0]
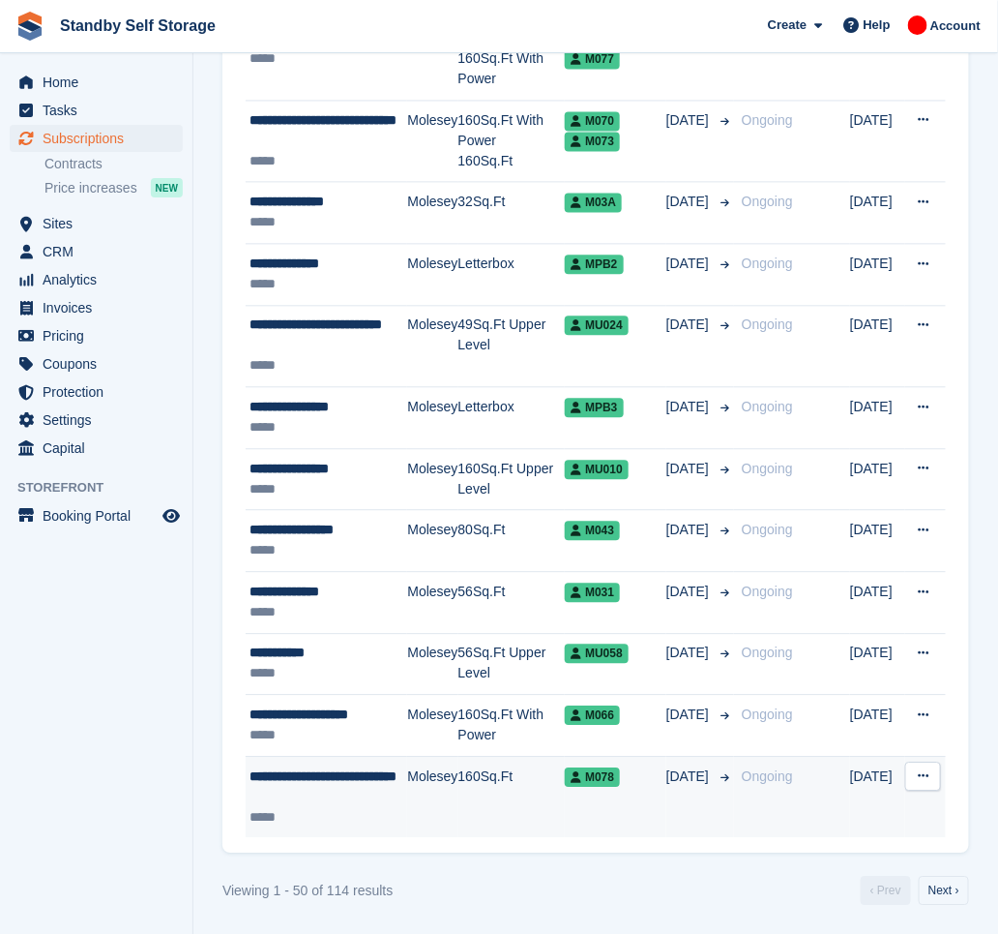
click at [375, 796] on div "**********" at bounding box center [329, 786] width 158 height 41
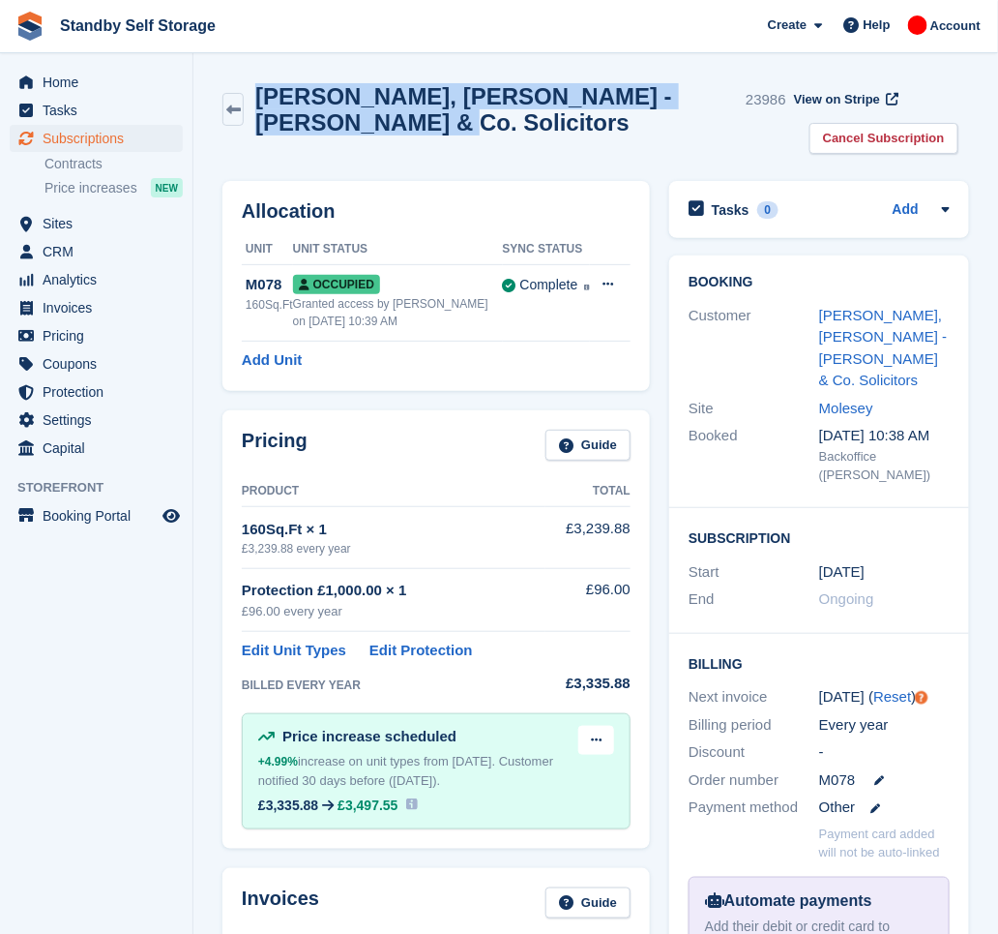
drag, startPoint x: 368, startPoint y: 114, endPoint x: 265, endPoint y: 99, distance: 103.7
click at [265, 99] on h2 "[PERSON_NAME], [PERSON_NAME] - [PERSON_NAME] & Co. Solicitors" at bounding box center [496, 109] width 483 height 52
copy h2 "[PERSON_NAME], [PERSON_NAME] - [PERSON_NAME] & Co. Solicitors"
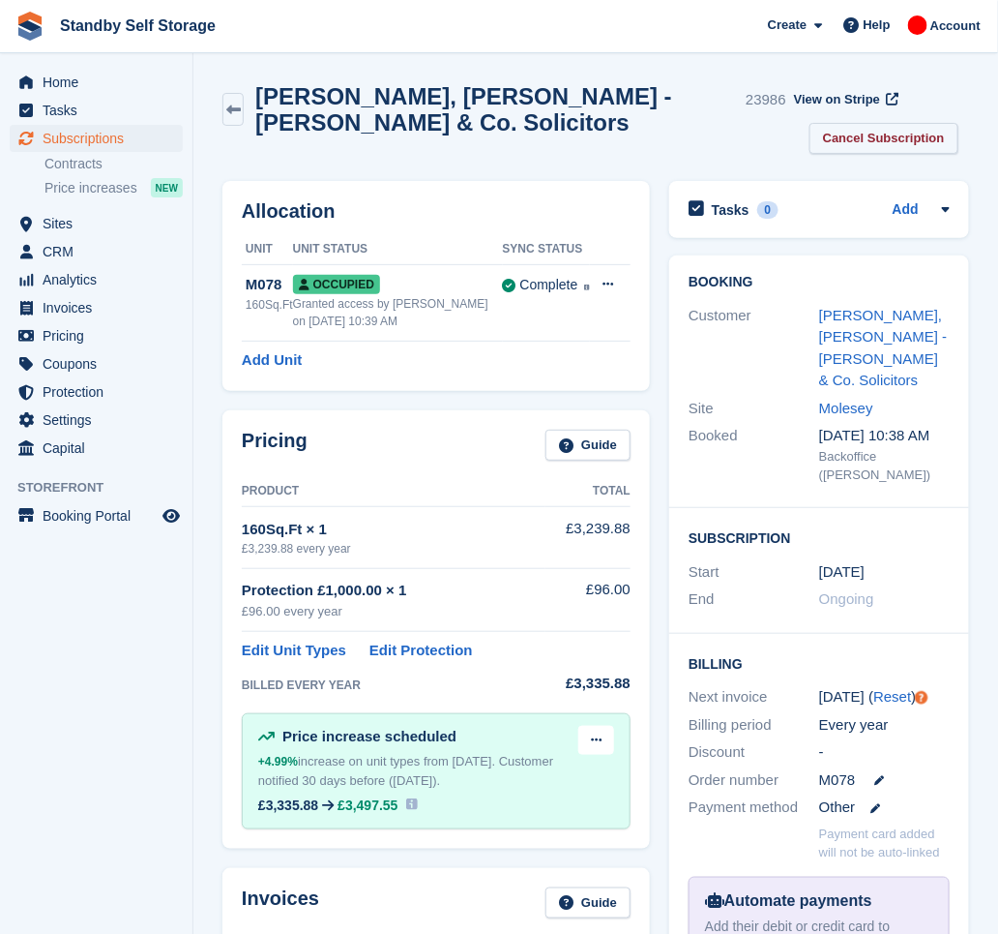
click at [798, 118] on div "View on Stripe" at bounding box center [844, 103] width 117 height 40
click at [830, 143] on link "Cancel Subscription" at bounding box center [884, 139] width 149 height 32
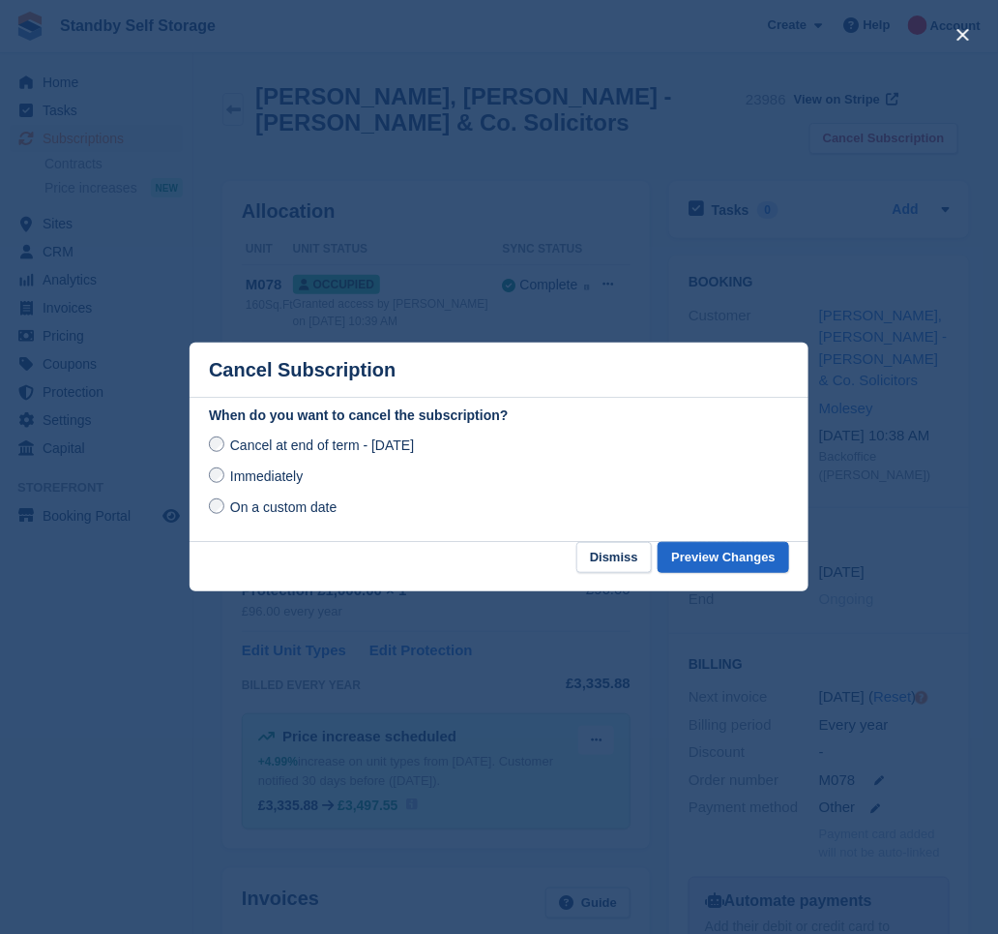
click at [256, 482] on span "Immediately" at bounding box center [266, 475] width 73 height 15
click at [688, 556] on button "Preview Changes" at bounding box center [724, 558] width 132 height 32
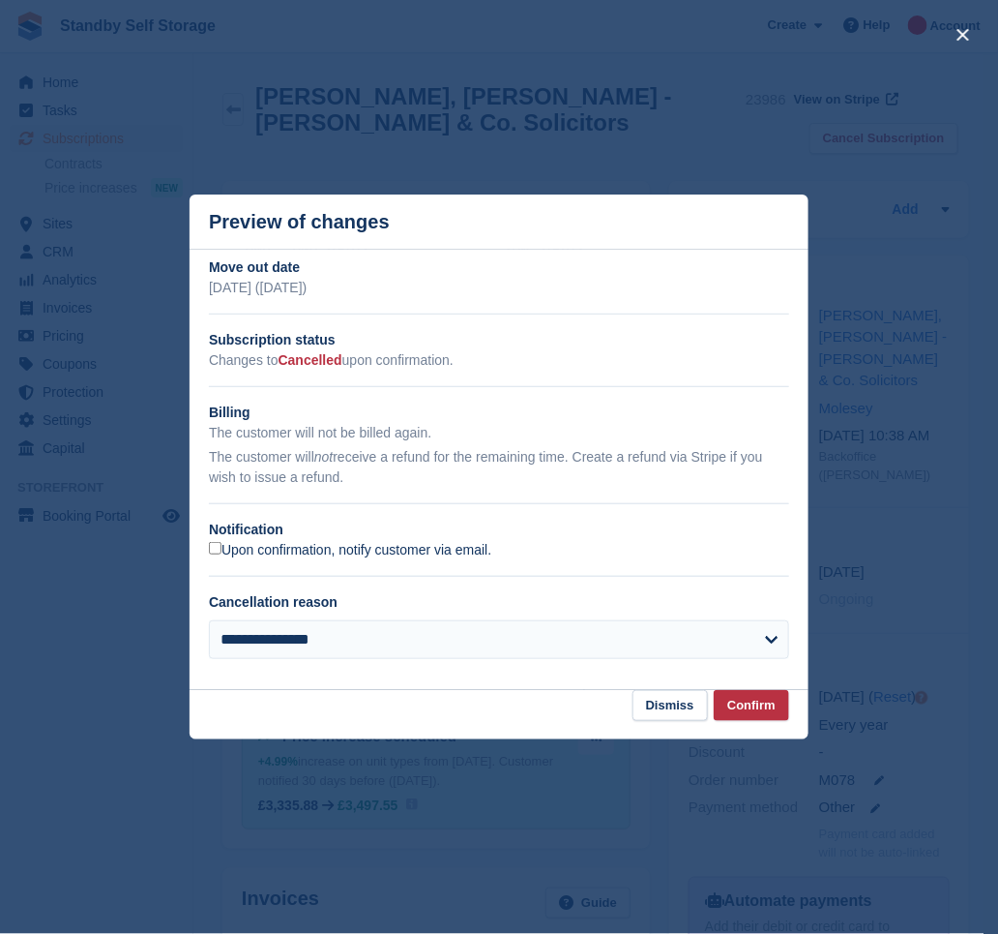
click at [256, 548] on label "Upon confirmation, notify customer via email." at bounding box center [350, 550] width 282 height 17
click at [765, 712] on button "Confirm" at bounding box center [751, 706] width 75 height 32
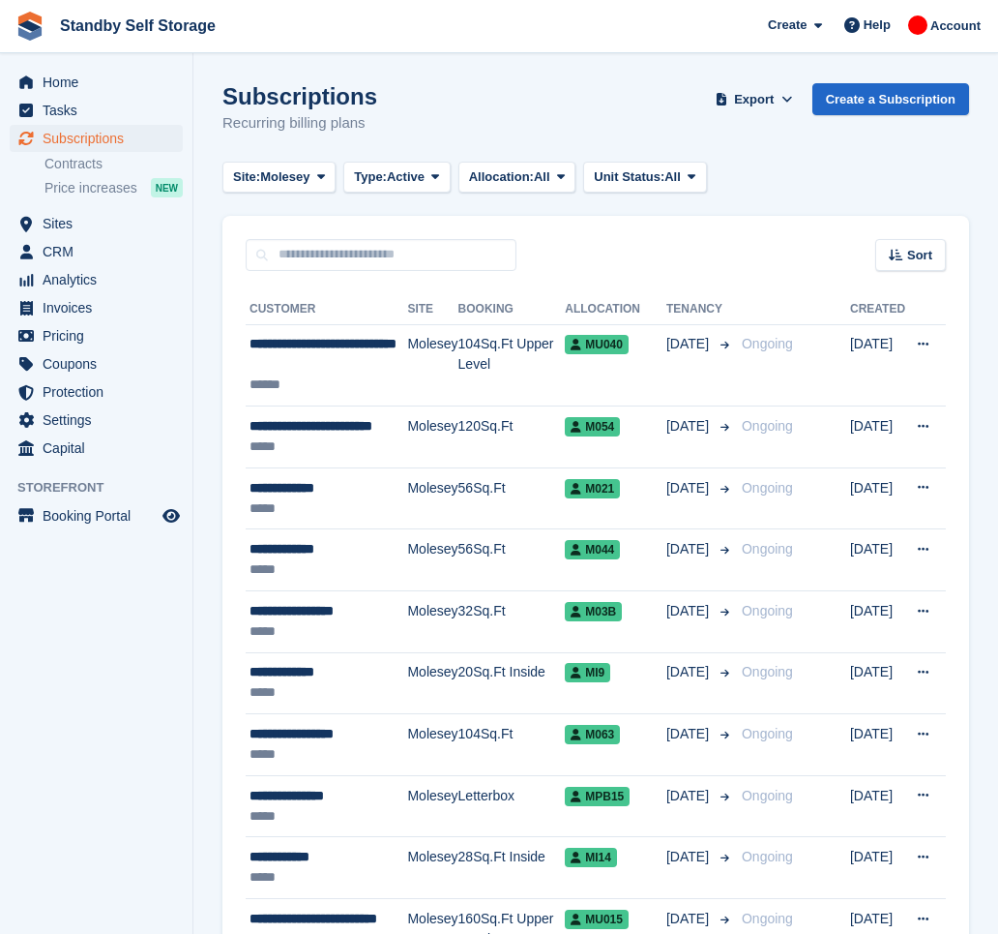
scroll to position [2830, 0]
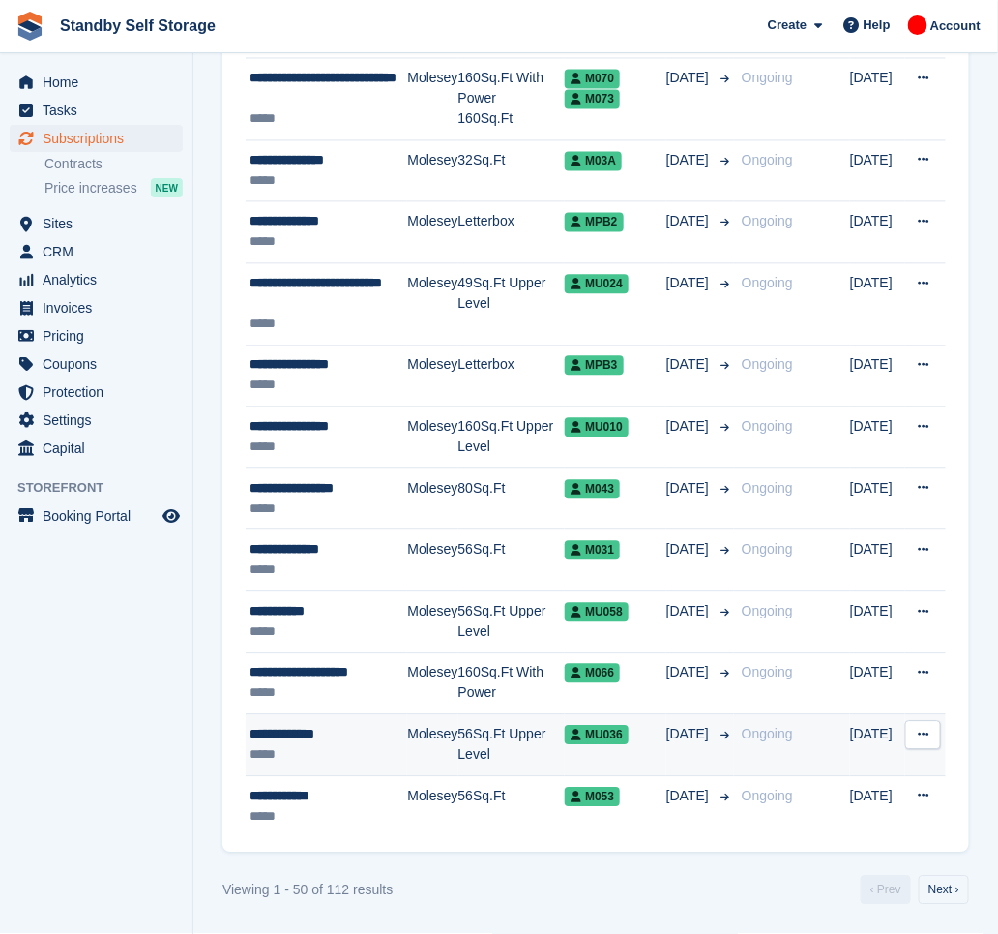
scroll to position [2809, 0]
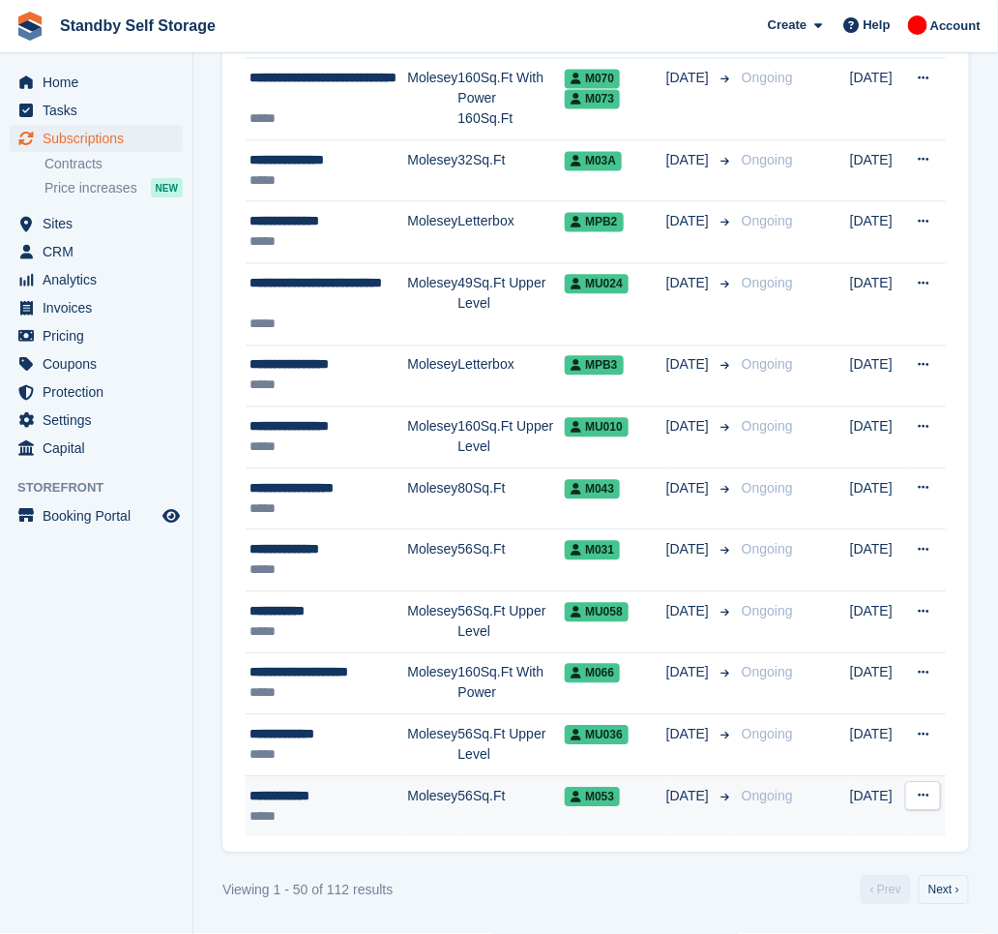
click at [388, 807] on div "*****" at bounding box center [329, 817] width 158 height 20
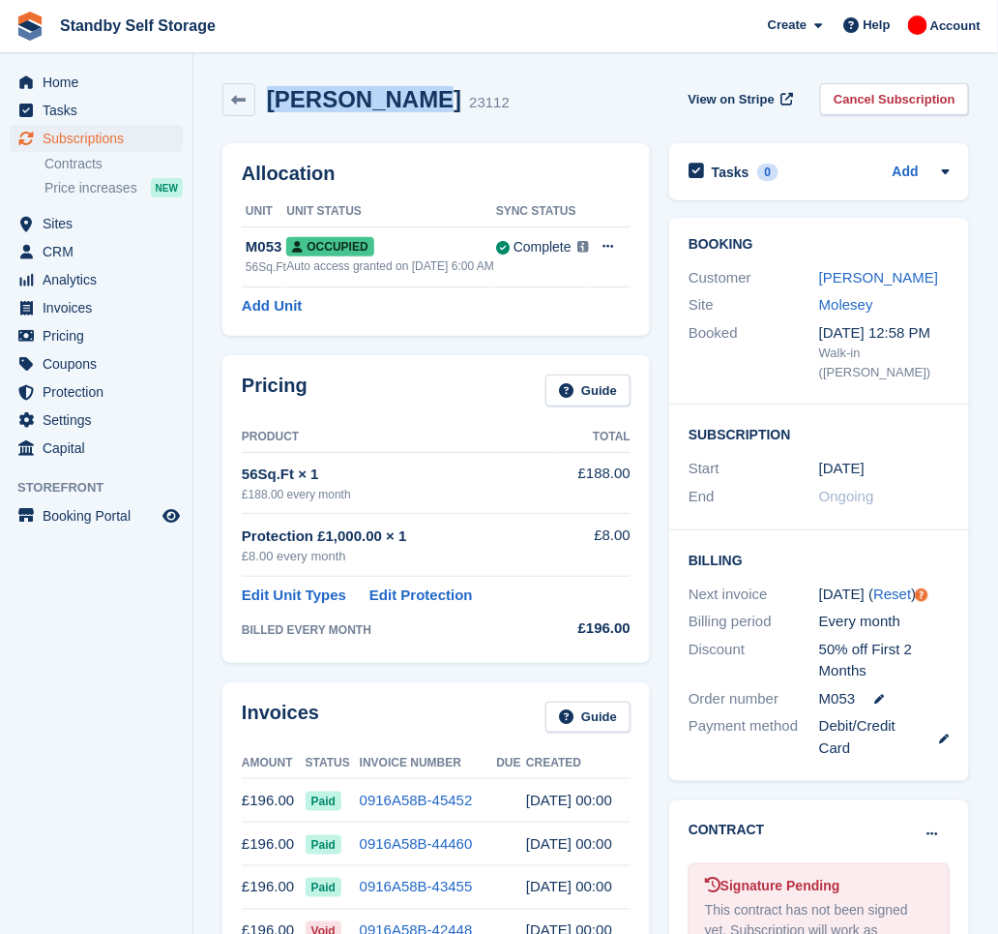
drag, startPoint x: 412, startPoint y: 90, endPoint x: 274, endPoint y: 113, distance: 140.3
click at [274, 112] on h2 "Damien Brady" at bounding box center [364, 99] width 194 height 26
copy h2 "Damien Brady"
drag, startPoint x: 906, startPoint y: 99, endPoint x: 762, endPoint y: 159, distance: 156.1
click at [906, 99] on link "Cancel Subscription" at bounding box center [894, 99] width 149 height 32
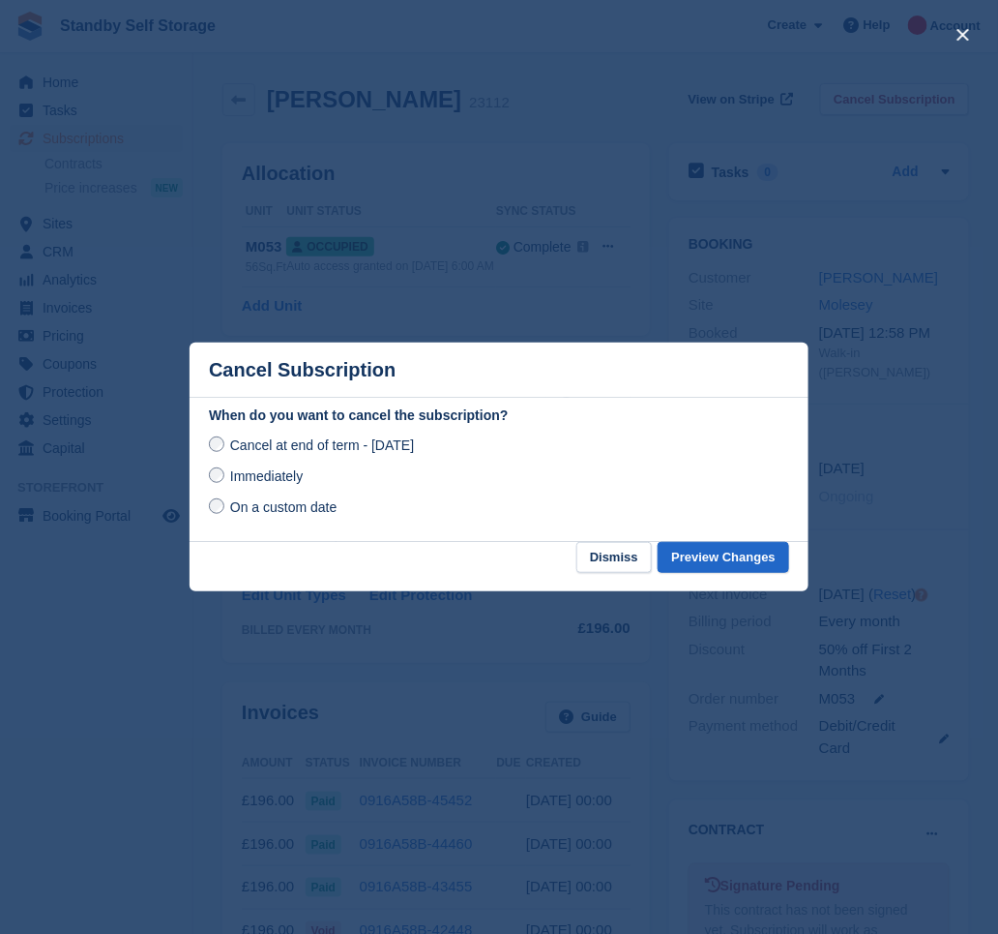
click at [295, 478] on span "Immediately" at bounding box center [266, 475] width 73 height 15
click at [752, 549] on button "Preview Changes" at bounding box center [724, 558] width 132 height 32
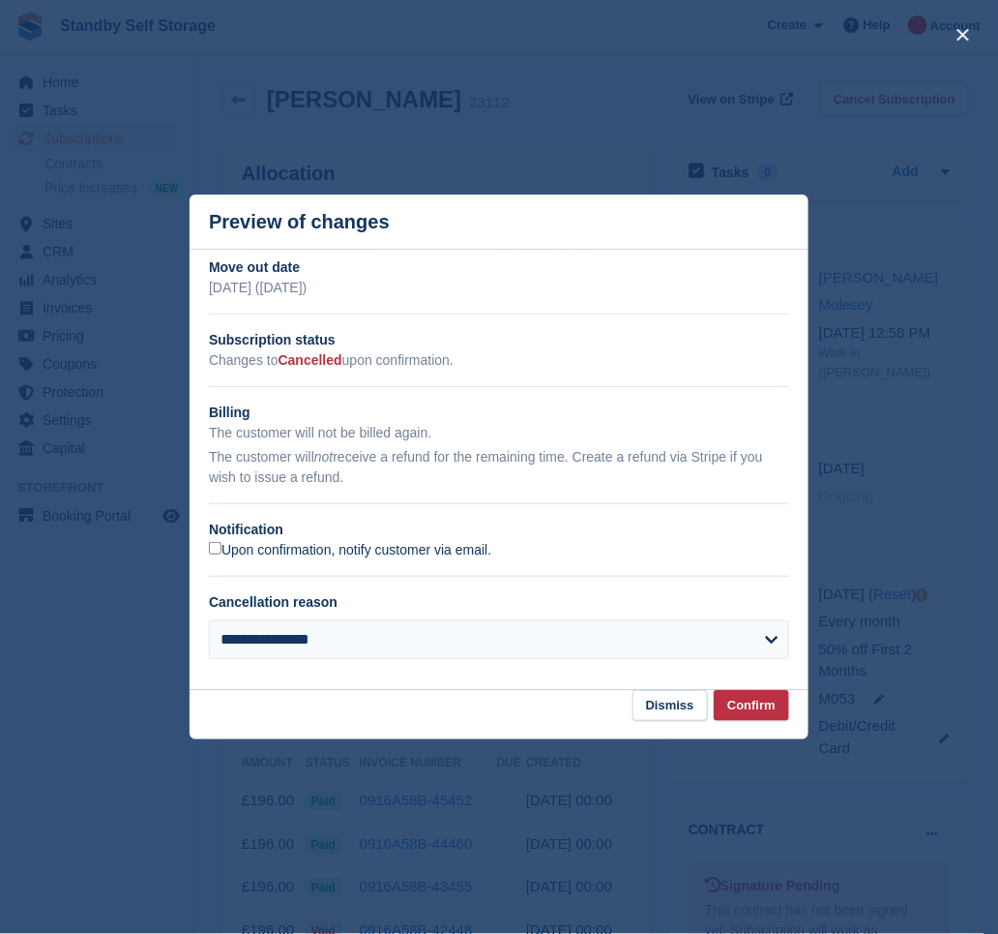
click at [243, 559] on label "Upon confirmation, notify customer via email." at bounding box center [350, 550] width 282 height 17
click at [770, 707] on button "Confirm" at bounding box center [751, 706] width 75 height 32
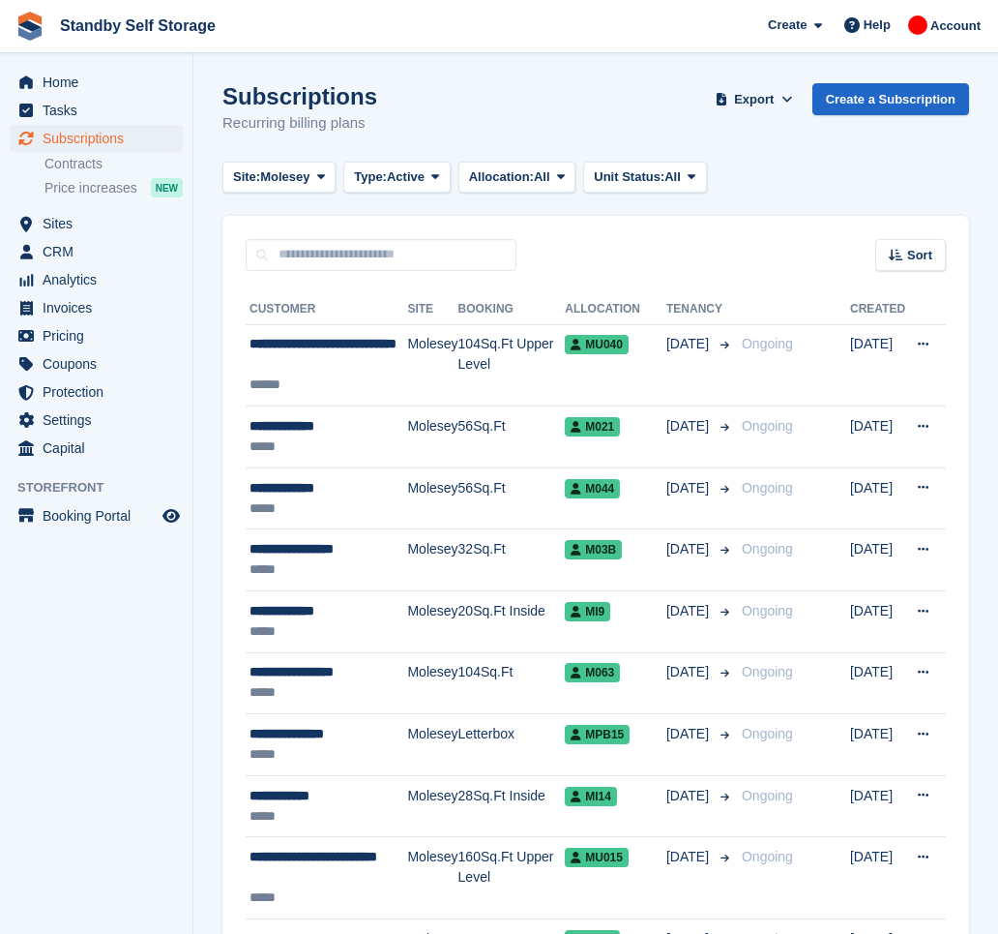
scroll to position [2809, 0]
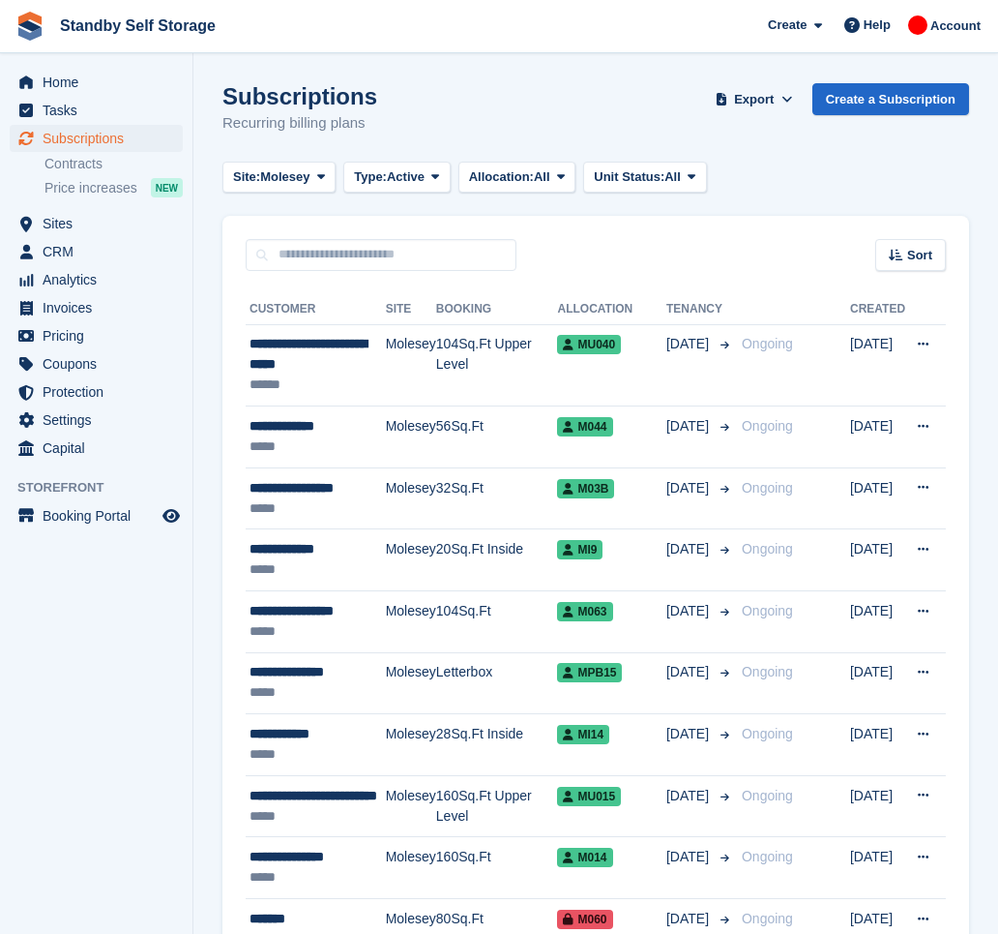
scroll to position [2830, 0]
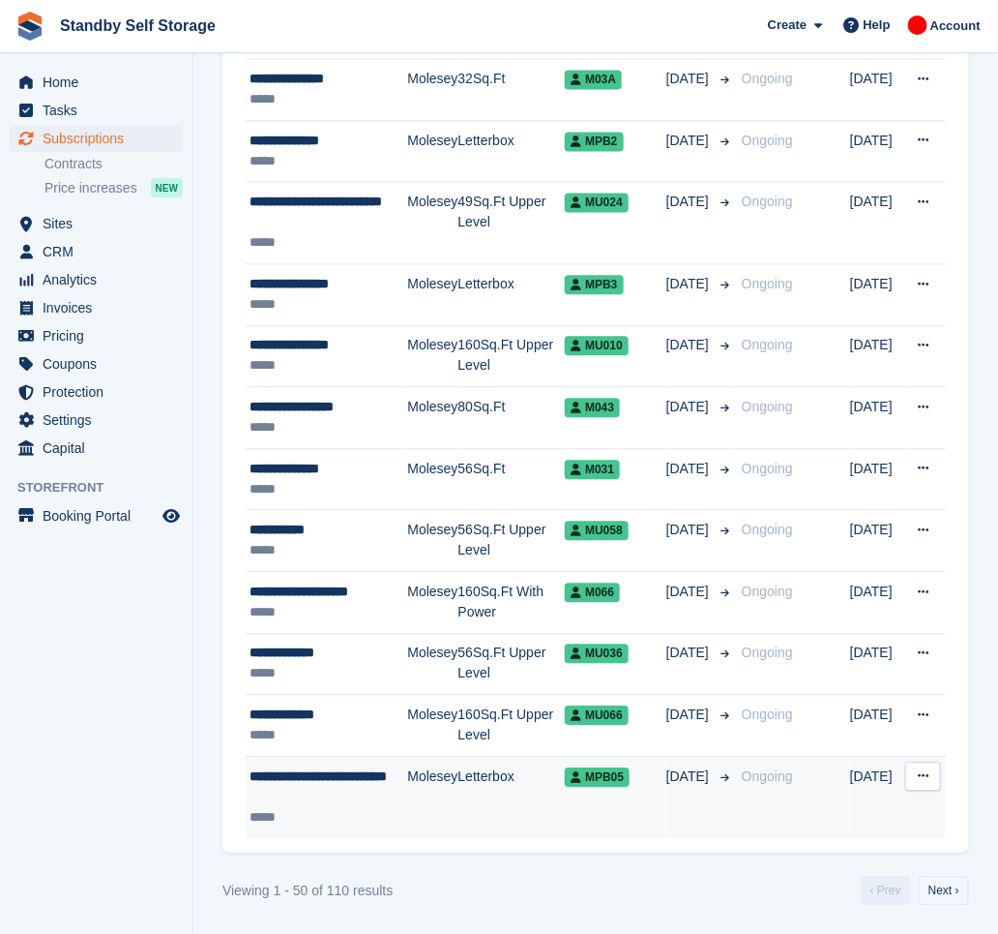
click at [415, 796] on td "Molesey" at bounding box center [432, 796] width 50 height 81
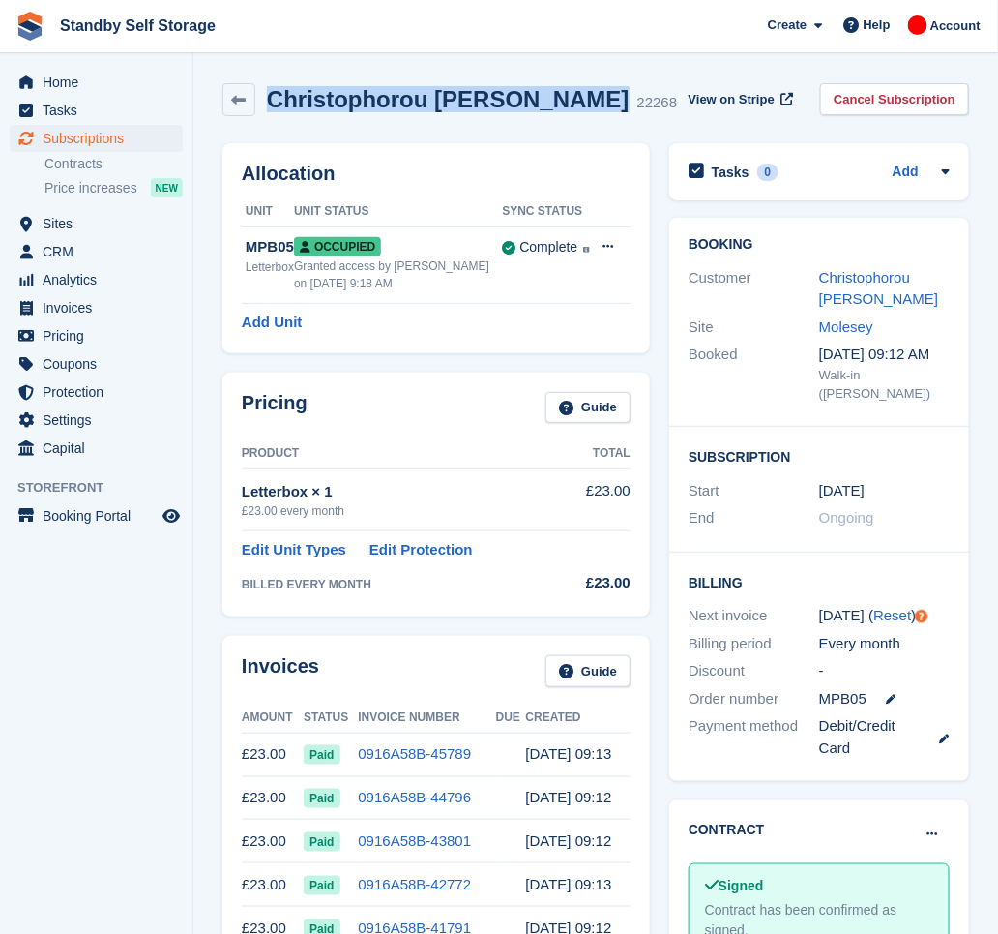
drag, startPoint x: 579, startPoint y: 101, endPoint x: 270, endPoint y: 94, distance: 308.7
click at [270, 94] on h2 "Christophorou [PERSON_NAME]" at bounding box center [448, 99] width 363 height 26
copy h2 "Christophorou [PERSON_NAME]"
click at [902, 104] on link "Cancel Subscription" at bounding box center [894, 99] width 149 height 32
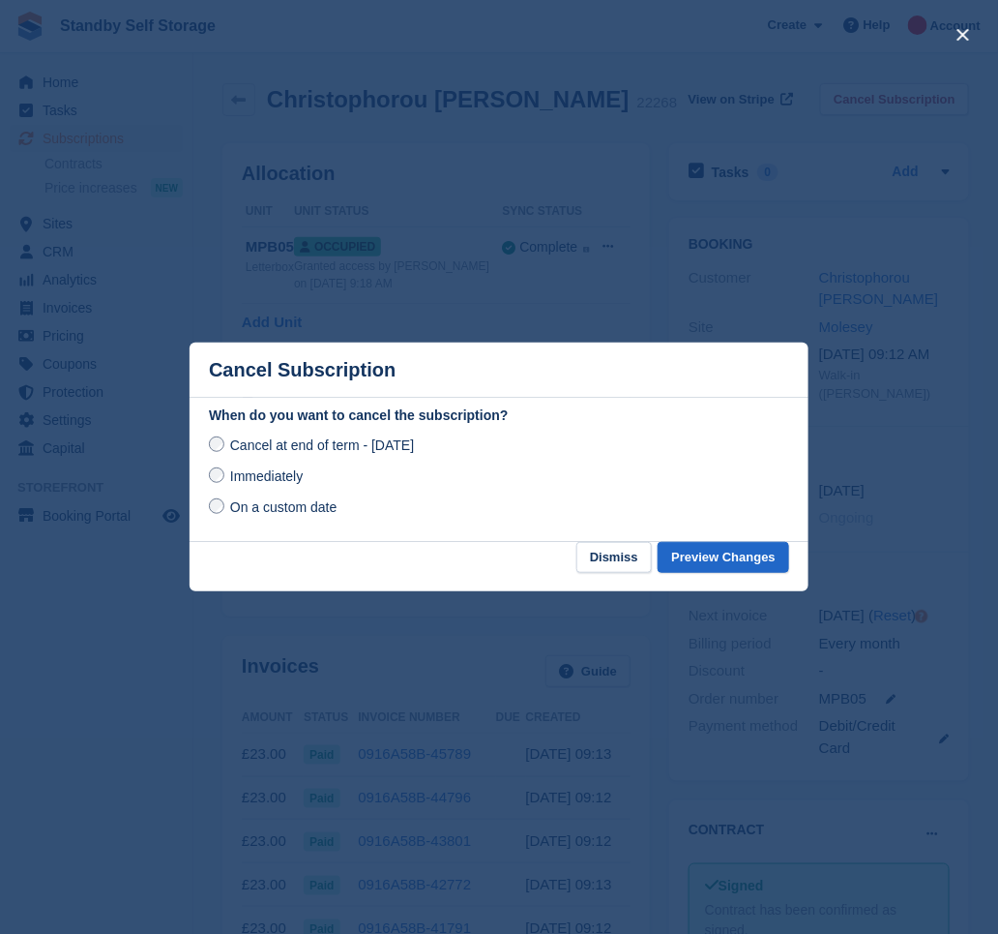
click at [289, 488] on div "Immediately" at bounding box center [499, 475] width 580 height 23
click at [280, 480] on span "Immediately" at bounding box center [266, 475] width 73 height 15
click at [723, 569] on button "Preview Changes" at bounding box center [724, 558] width 132 height 32
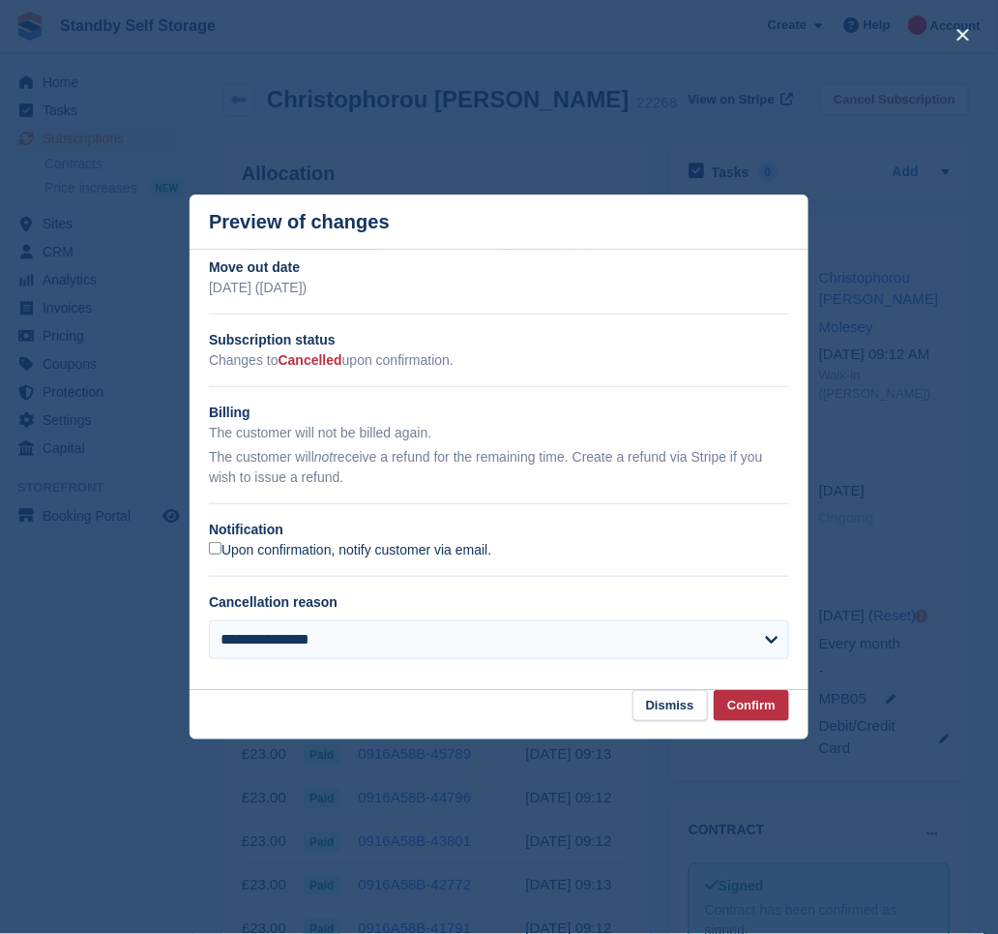
click at [223, 549] on label "Upon confirmation, notify customer via email." at bounding box center [350, 550] width 282 height 17
click at [749, 709] on button "Confirm" at bounding box center [751, 706] width 75 height 32
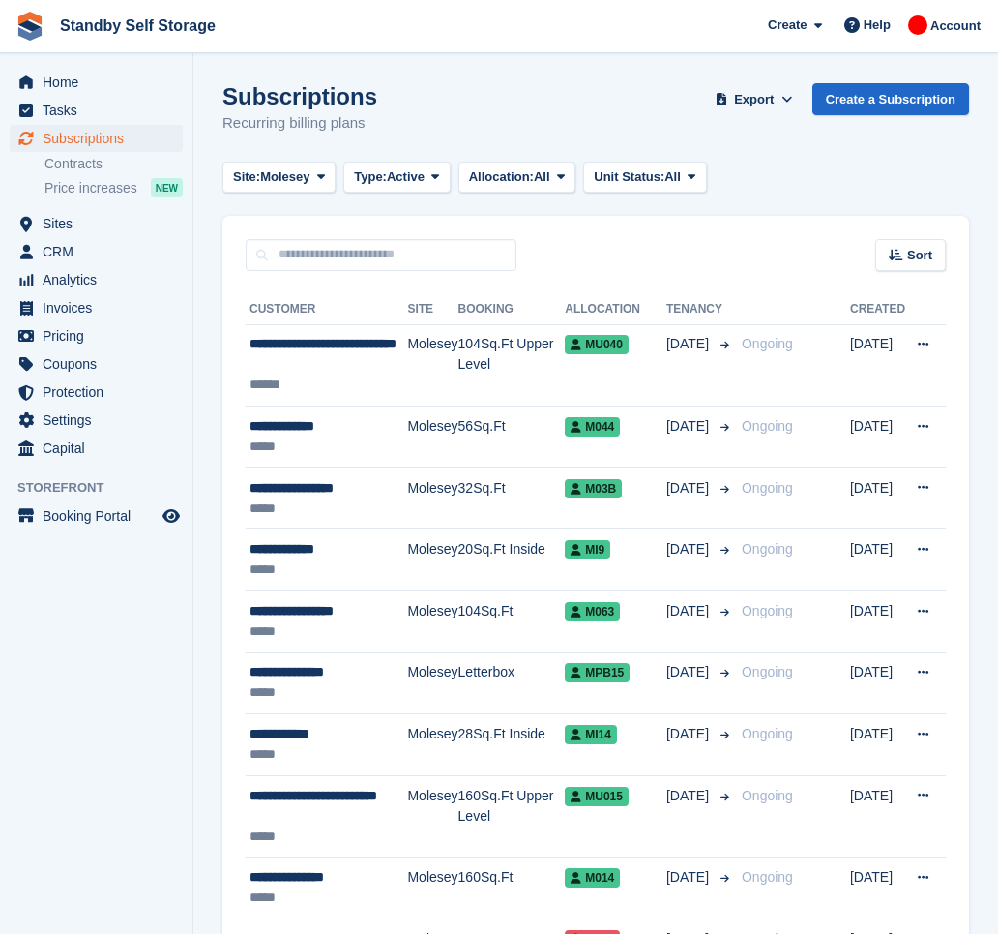
scroll to position [2830, 0]
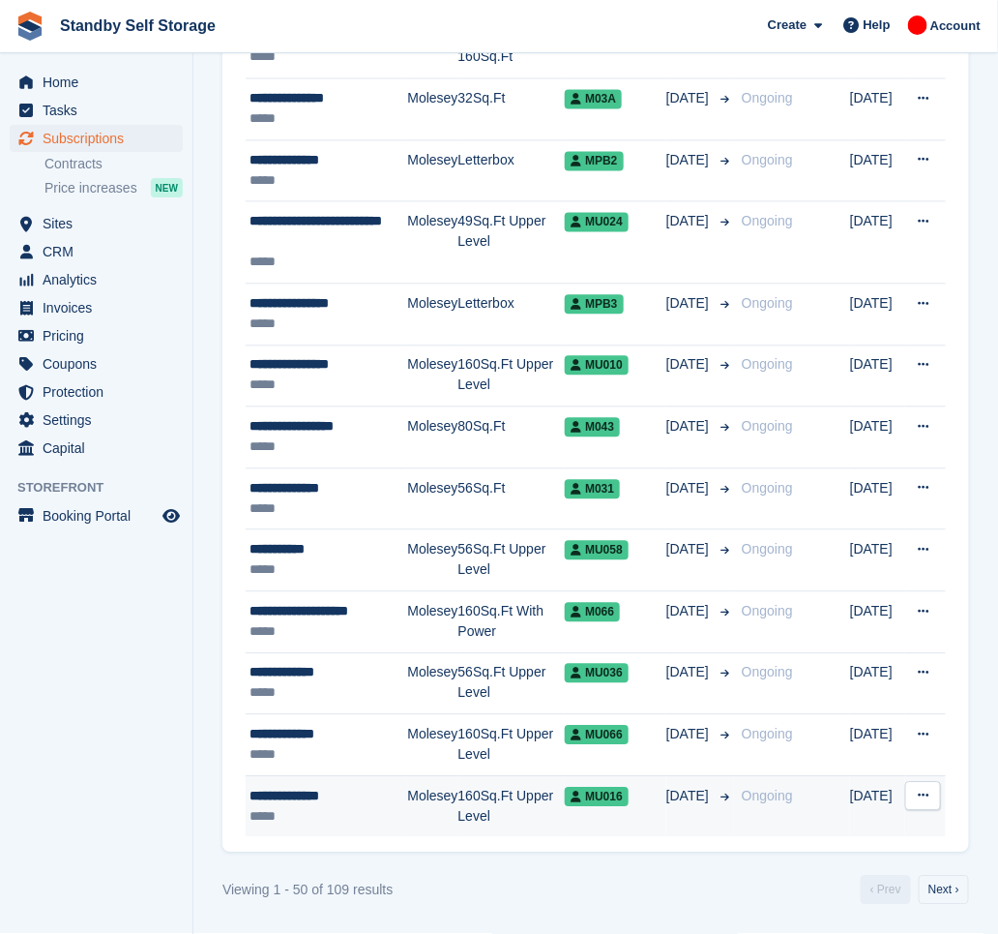
click at [392, 791] on div "**********" at bounding box center [329, 796] width 158 height 20
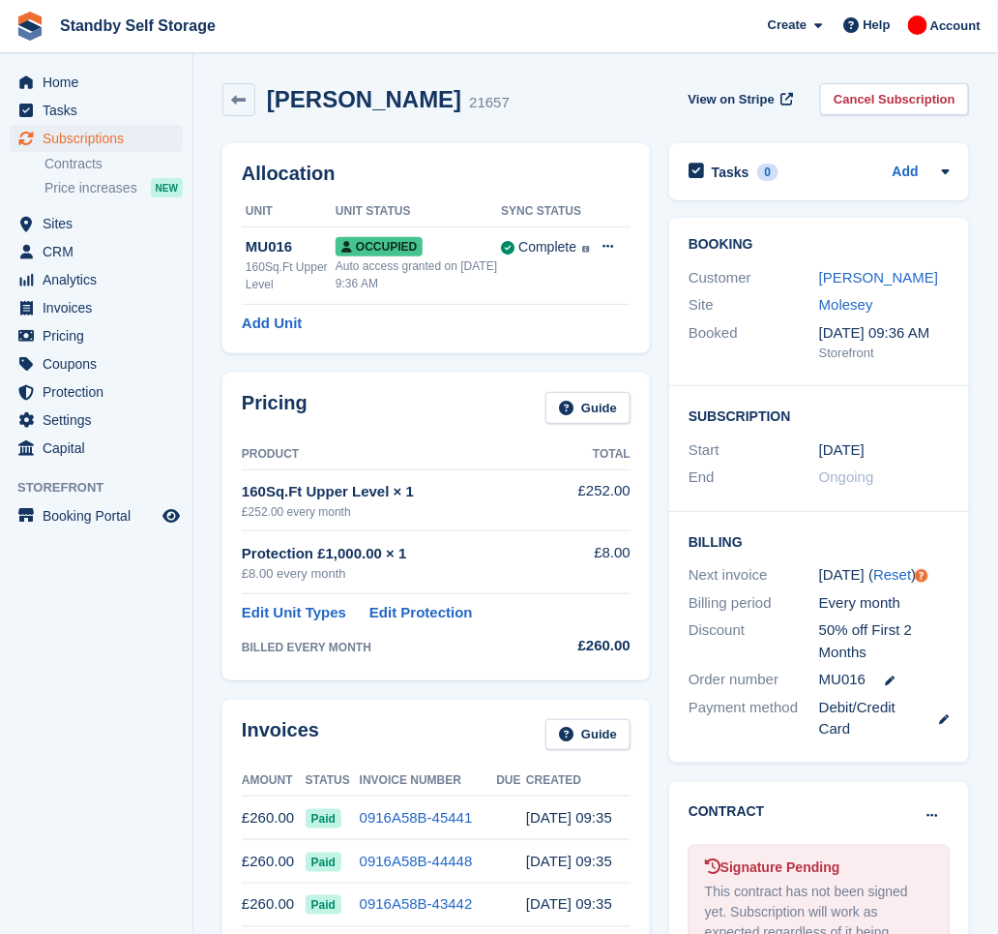
drag, startPoint x: 429, startPoint y: 104, endPoint x: 265, endPoint y: 106, distance: 163.5
click at [265, 106] on div "John Dollimore 21657" at bounding box center [382, 100] width 254 height 28
copy h2 "John Dollimore"
click at [859, 102] on link "Cancel Subscription" at bounding box center [894, 99] width 149 height 32
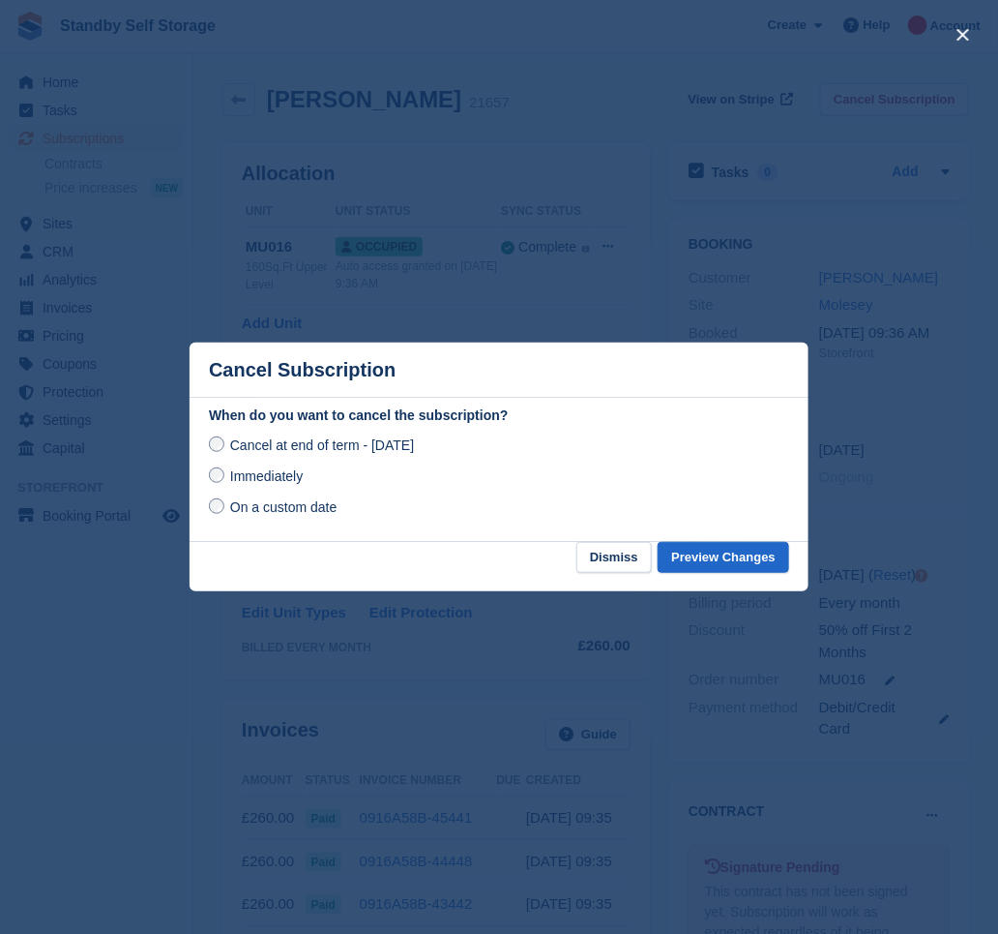
click at [245, 476] on span "Immediately" at bounding box center [266, 475] width 73 height 15
click at [707, 562] on button "Preview Changes" at bounding box center [724, 558] width 132 height 32
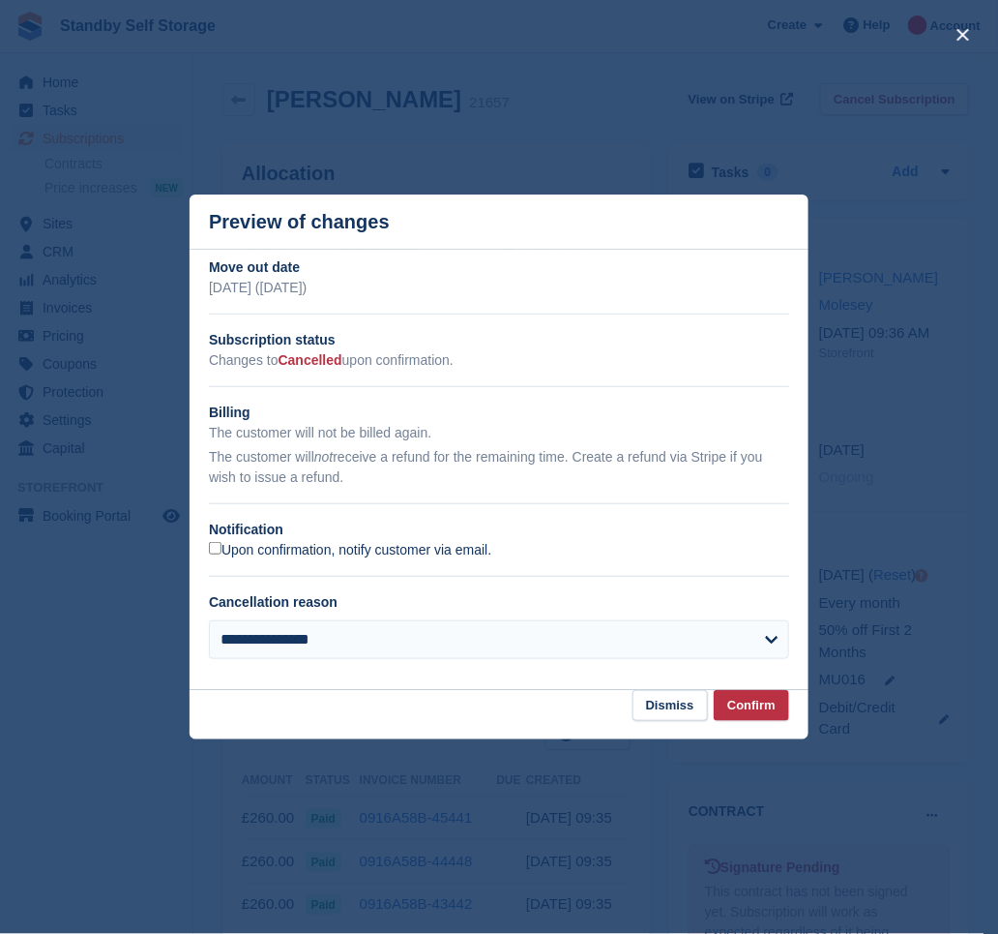
click at [236, 544] on label "Upon confirmation, notify customer via email." at bounding box center [350, 550] width 282 height 17
click at [757, 700] on button "Confirm" at bounding box center [751, 706] width 75 height 32
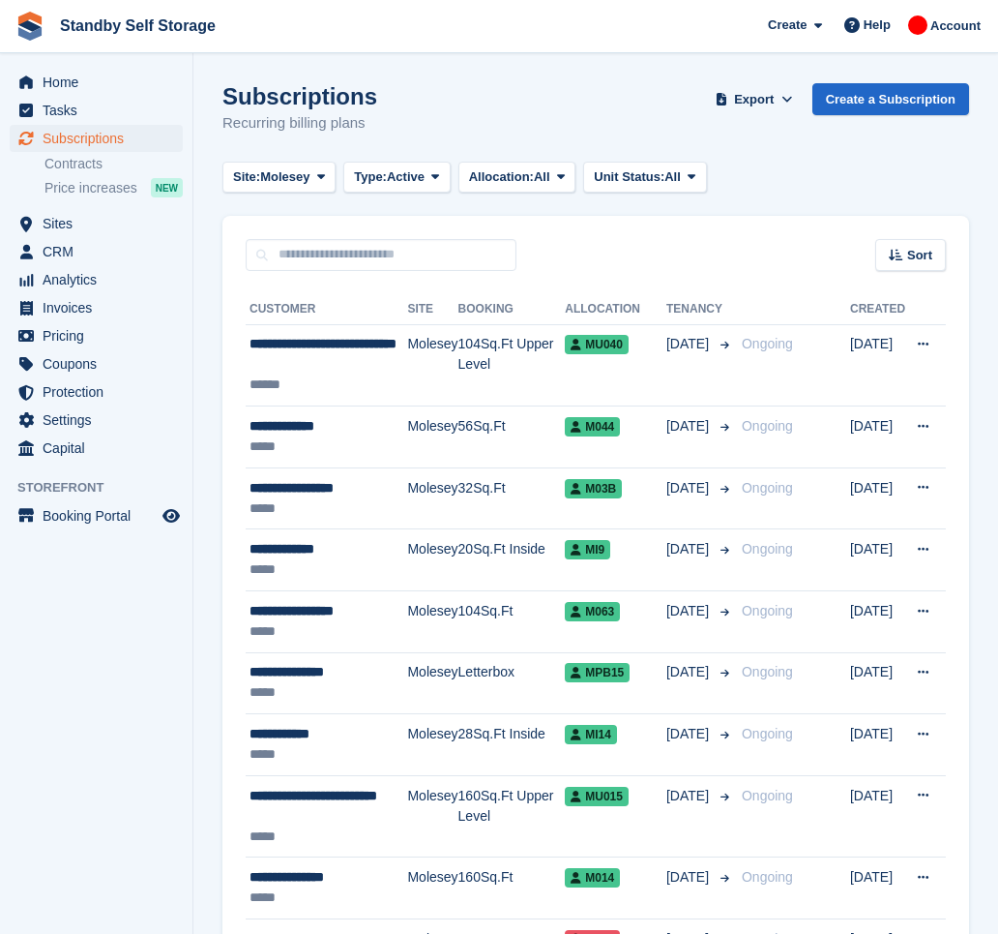
scroll to position [2809, 0]
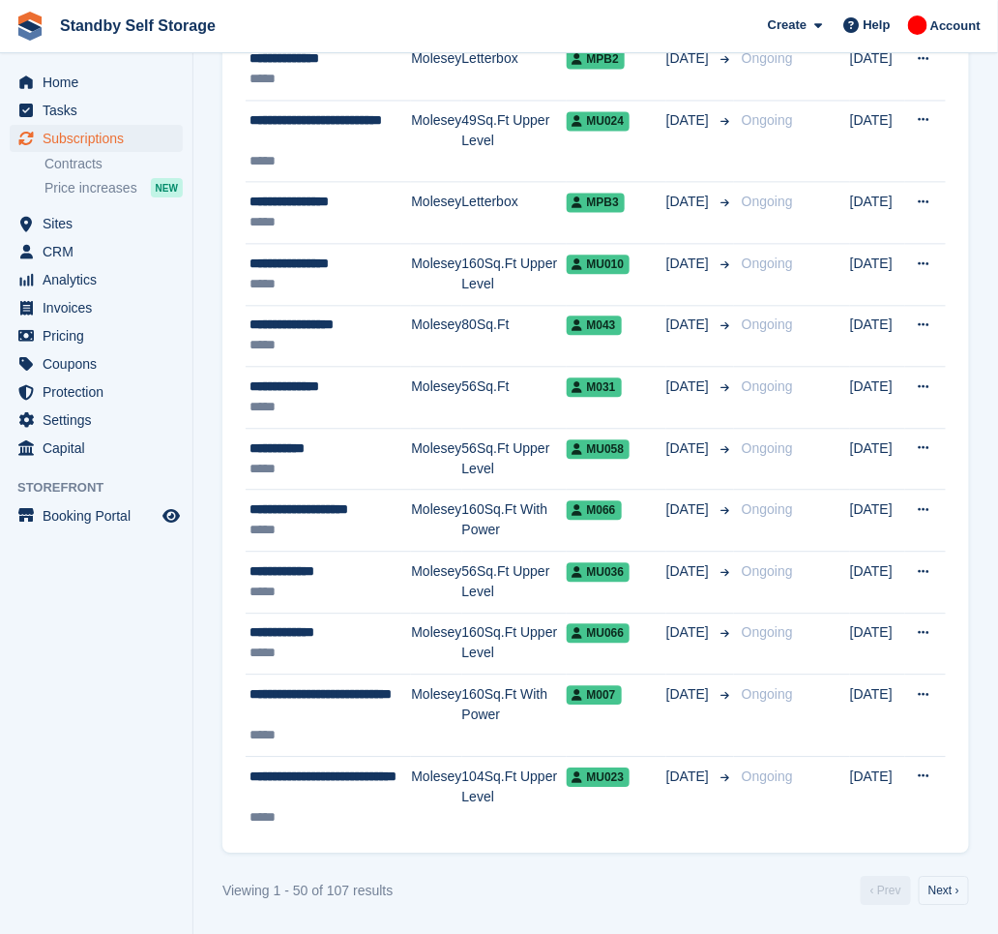
scroll to position [2830, 0]
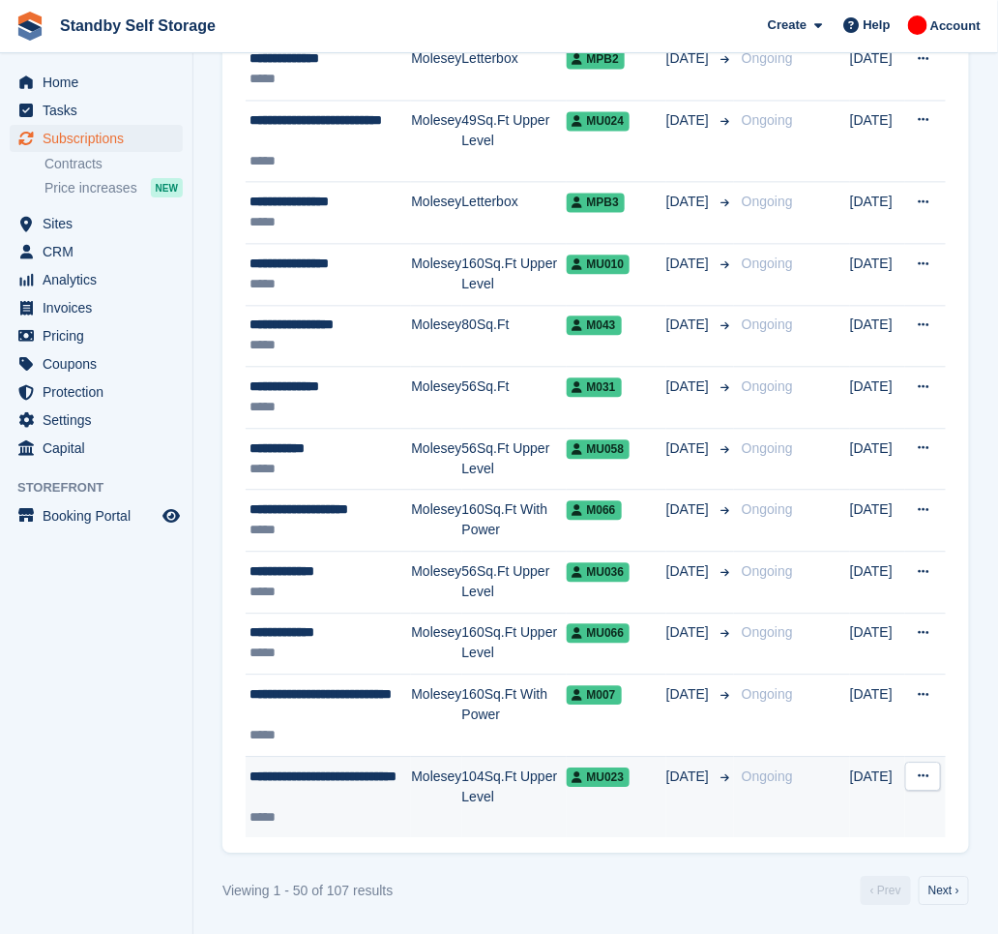
click at [333, 786] on div "**********" at bounding box center [331, 786] width 162 height 41
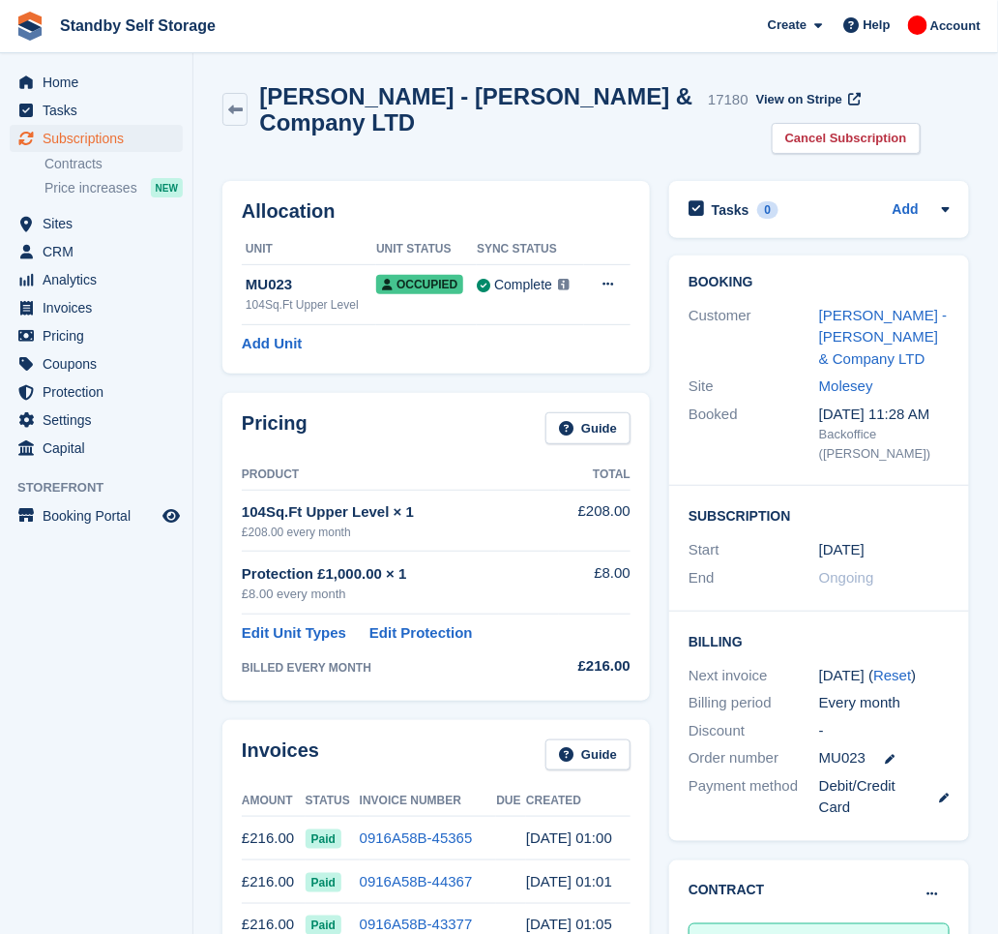
drag, startPoint x: 411, startPoint y: 120, endPoint x: 257, endPoint y: 104, distance: 154.7
click at [257, 104] on div "[PERSON_NAME] - [PERSON_NAME] & Company LTD 17180" at bounding box center [498, 109] width 500 height 52
copy h2 "[PERSON_NAME] - [PERSON_NAME] & Company LTD"
click at [808, 132] on link "Cancel Subscription" at bounding box center [846, 139] width 149 height 32
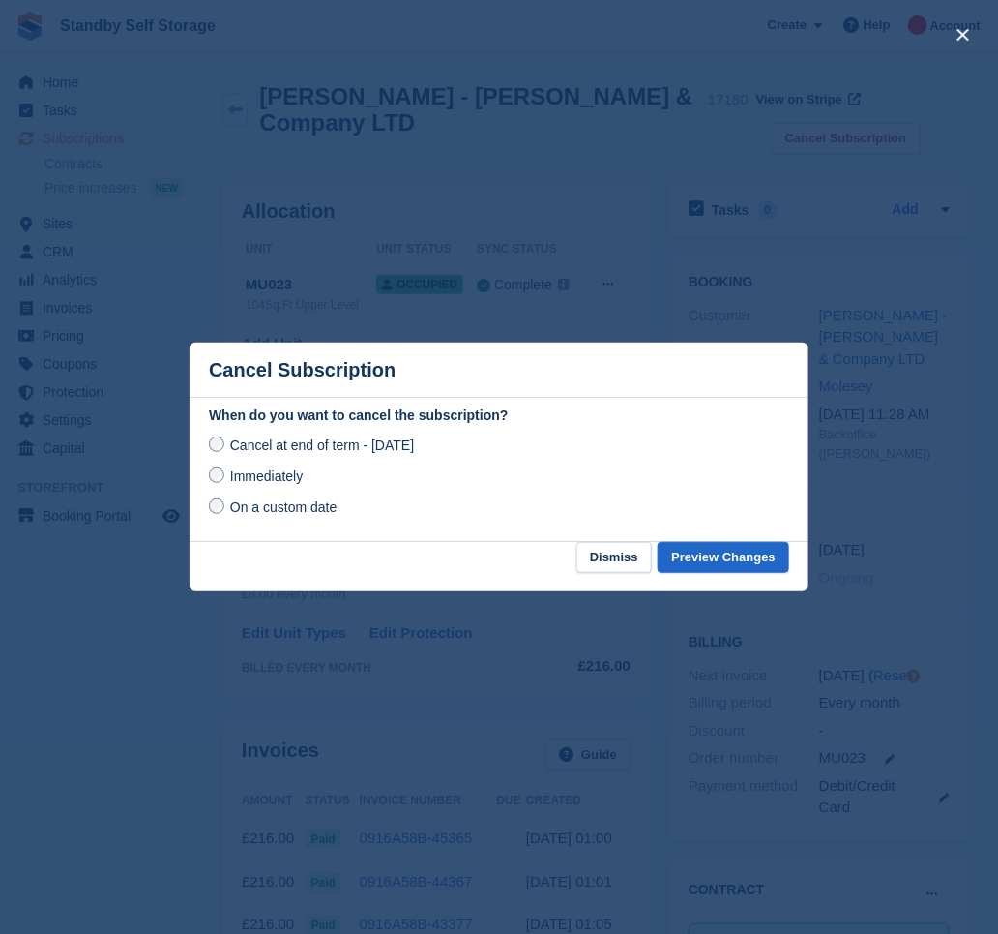
click at [233, 474] on span "Immediately" at bounding box center [266, 475] width 73 height 15
drag, startPoint x: 736, startPoint y: 563, endPoint x: 724, endPoint y: 558, distance: 13.5
click at [736, 562] on button "Preview Changes" at bounding box center [724, 558] width 132 height 32
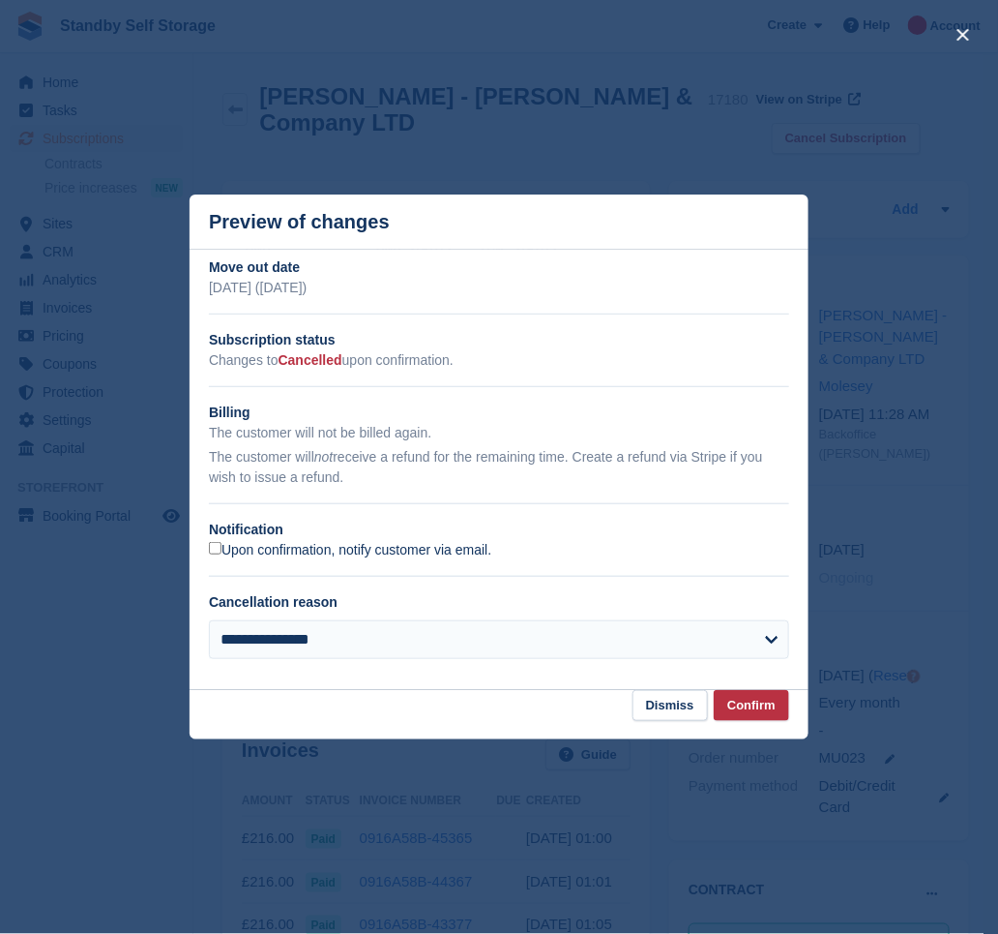
click at [265, 549] on label "Upon confirmation, notify customer via email." at bounding box center [350, 550] width 282 height 17
drag, startPoint x: 743, startPoint y: 702, endPoint x: 660, endPoint y: 656, distance: 95.3
click at [744, 702] on button "Confirm" at bounding box center [751, 706] width 75 height 32
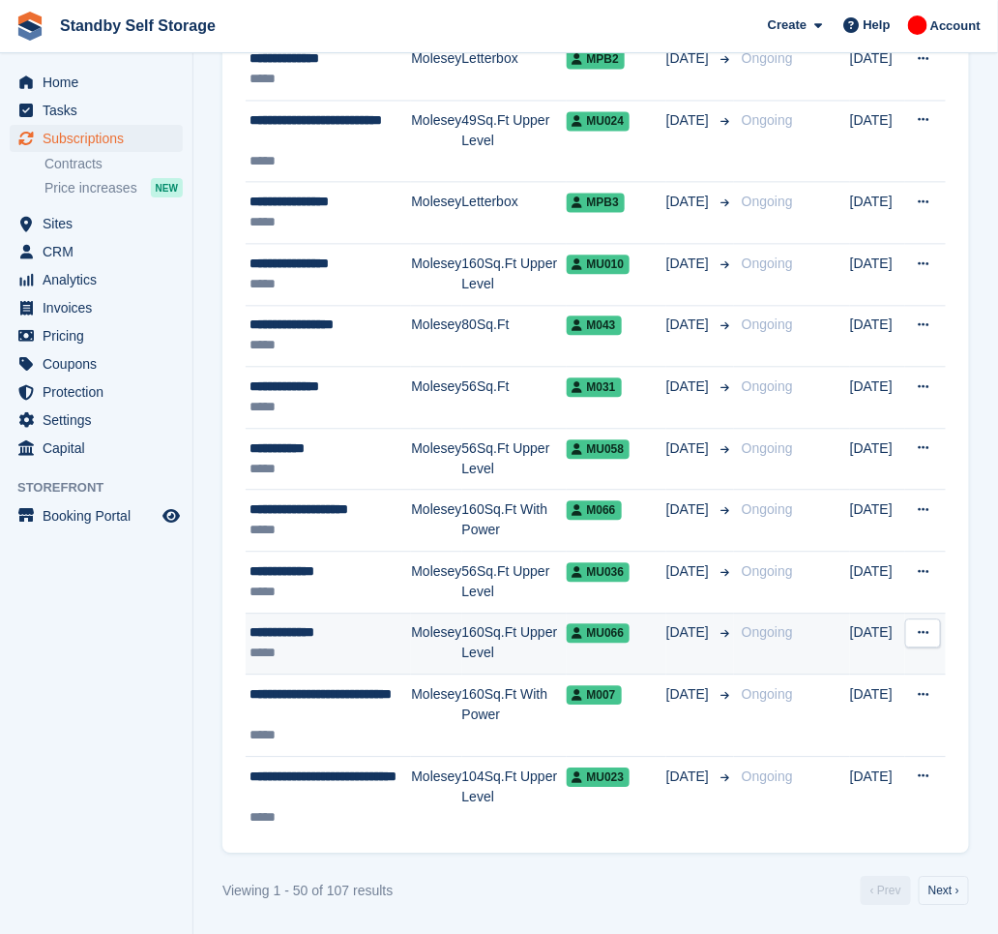
scroll to position [2830, 0]
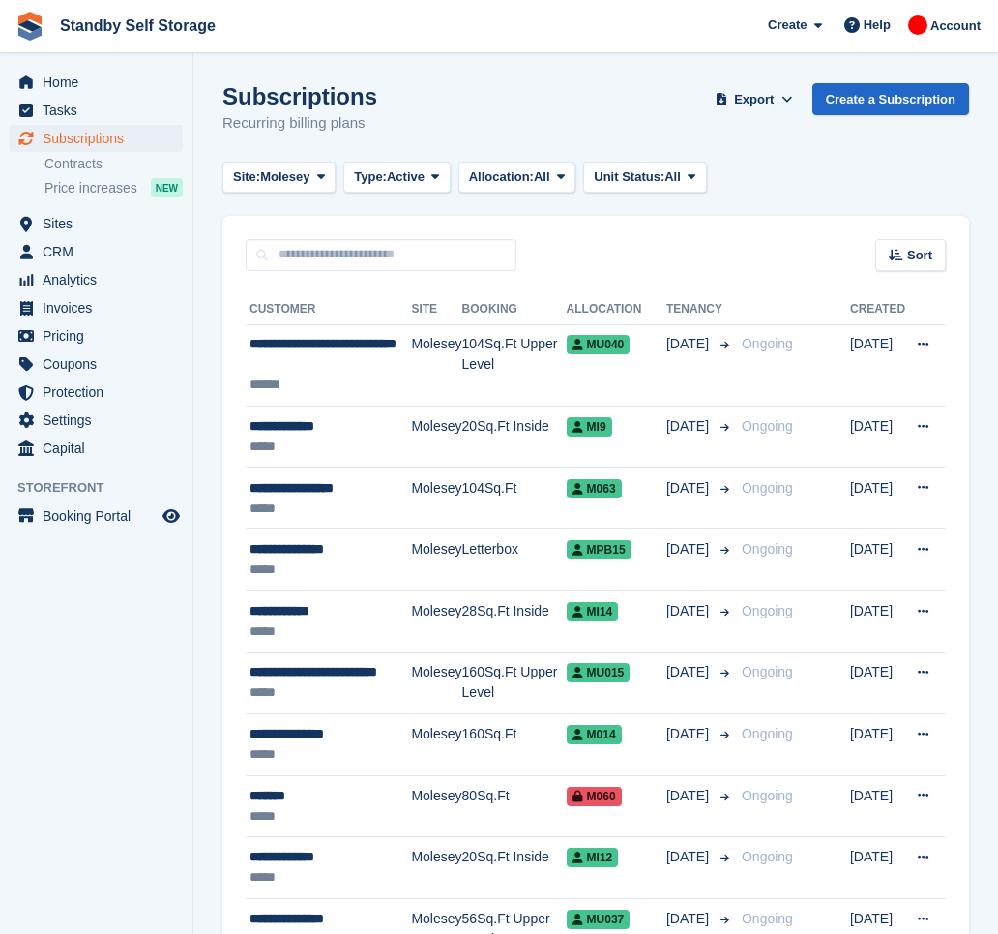
scroll to position [2829, 0]
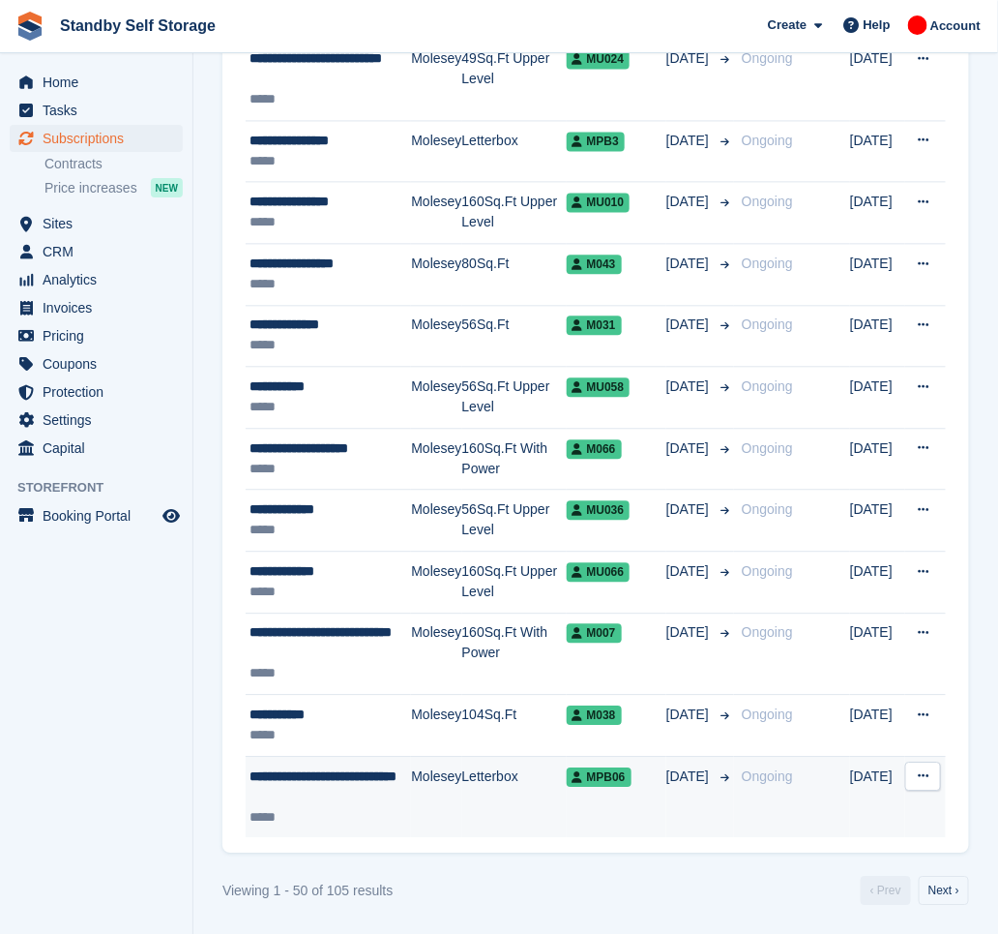
click at [425, 798] on td "Molesey" at bounding box center [436, 796] width 50 height 81
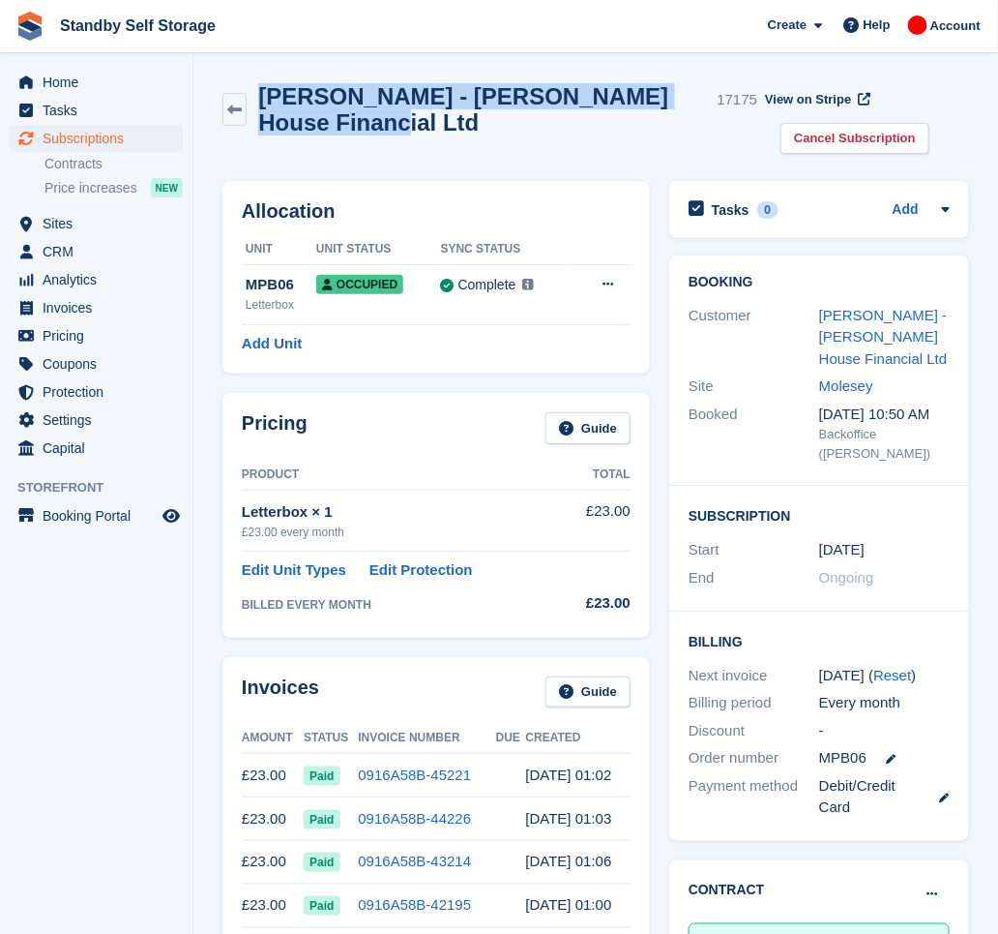
drag, startPoint x: 408, startPoint y: 126, endPoint x: 264, endPoint y: 97, distance: 147.0
click at [264, 97] on h2 "Stephen Lok - Clarence House Financial Ltd" at bounding box center [483, 109] width 451 height 52
copy h2 "Stephen Lok - Clarence House Financial Ltd"
drag, startPoint x: 821, startPoint y: 123, endPoint x: 820, endPoint y: 133, distance: 9.7
click at [820, 123] on link "Cancel Subscription" at bounding box center [855, 139] width 149 height 32
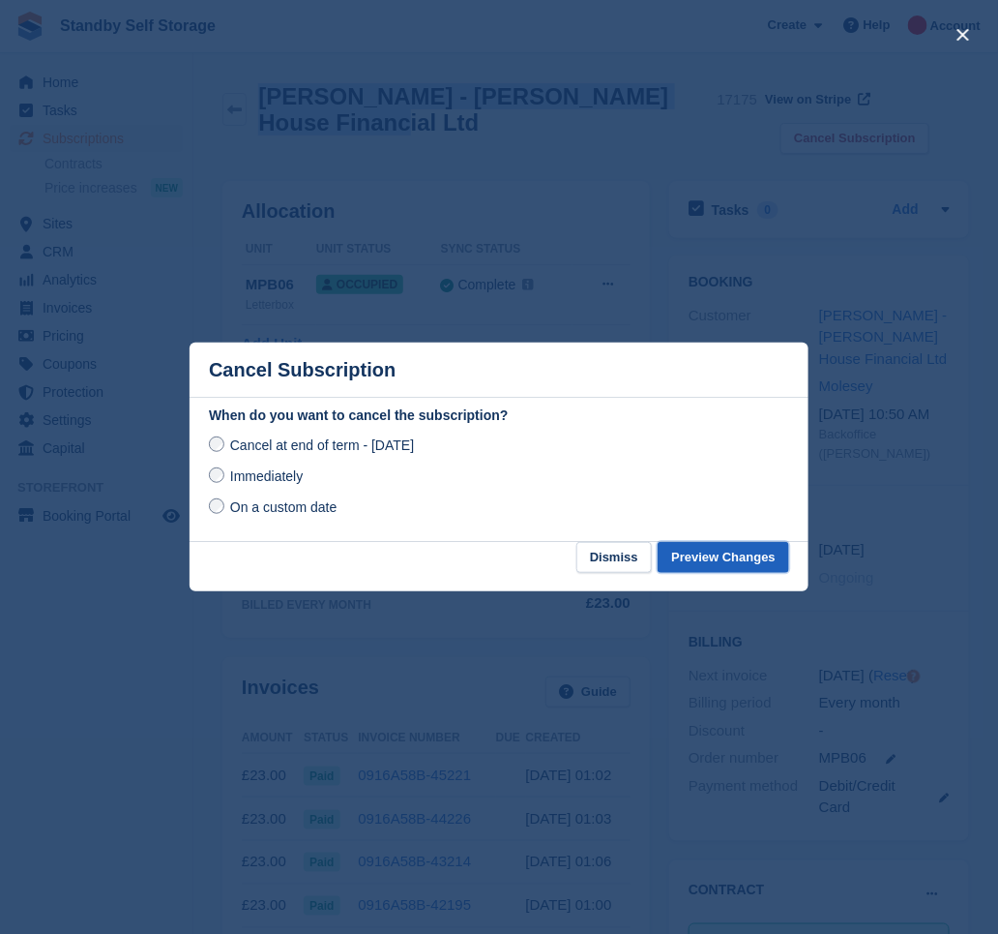
click at [719, 550] on button "Preview Changes" at bounding box center [724, 558] width 132 height 32
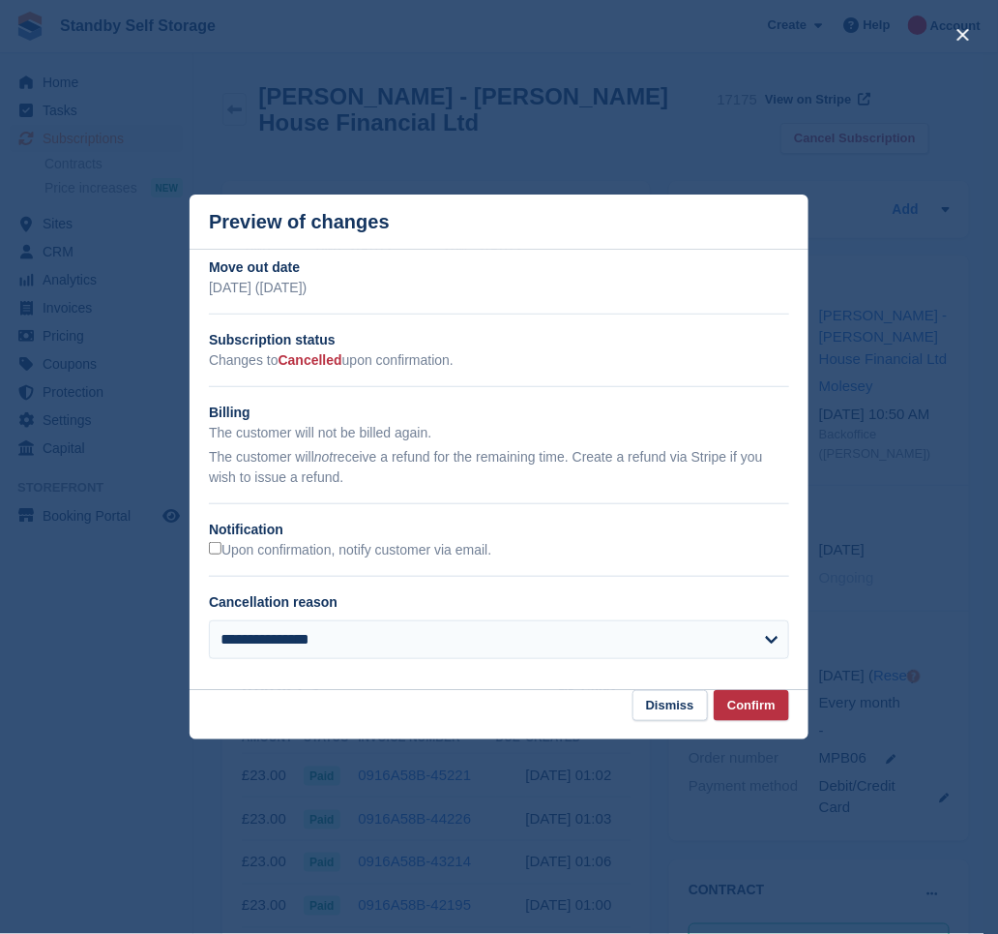
click at [228, 560] on div "Upon confirmation, notify customer via email." at bounding box center [499, 550] width 580 height 20
click at [242, 557] on label "Upon confirmation, notify customer via email." at bounding box center [350, 550] width 282 height 17
click at [753, 714] on button "Confirm" at bounding box center [751, 706] width 75 height 32
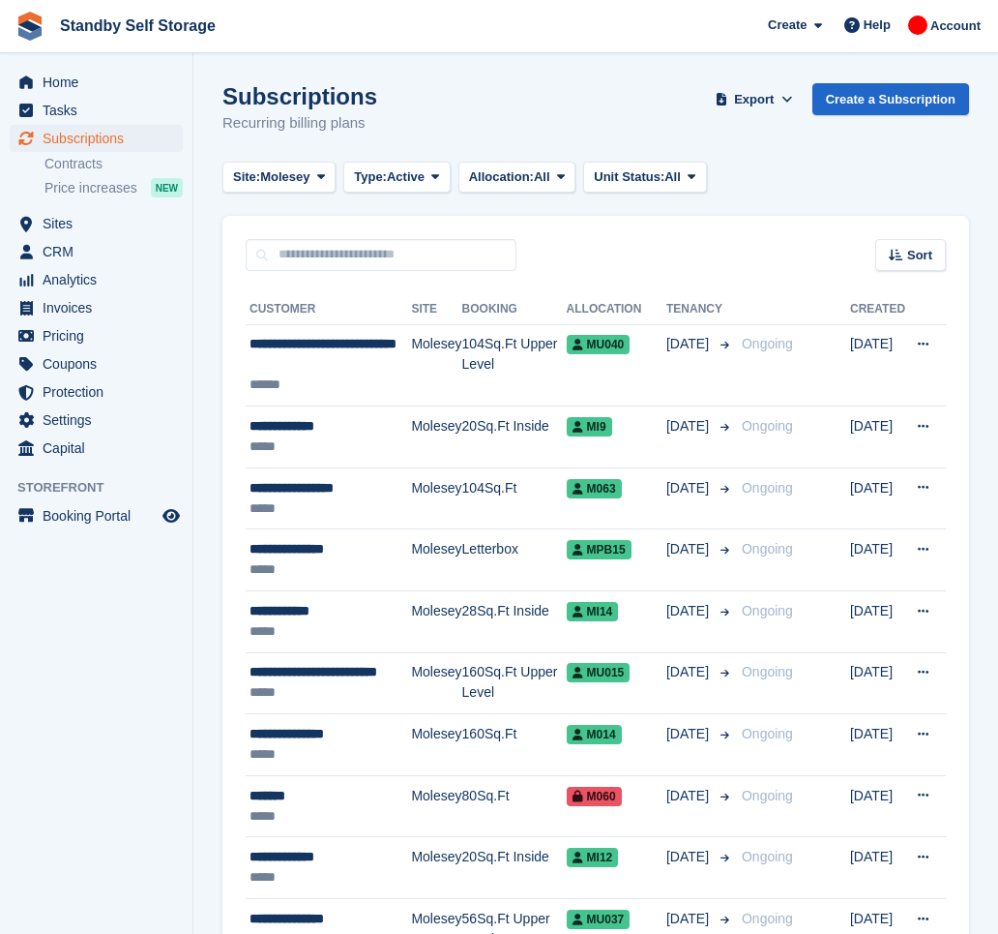
scroll to position [2829, 0]
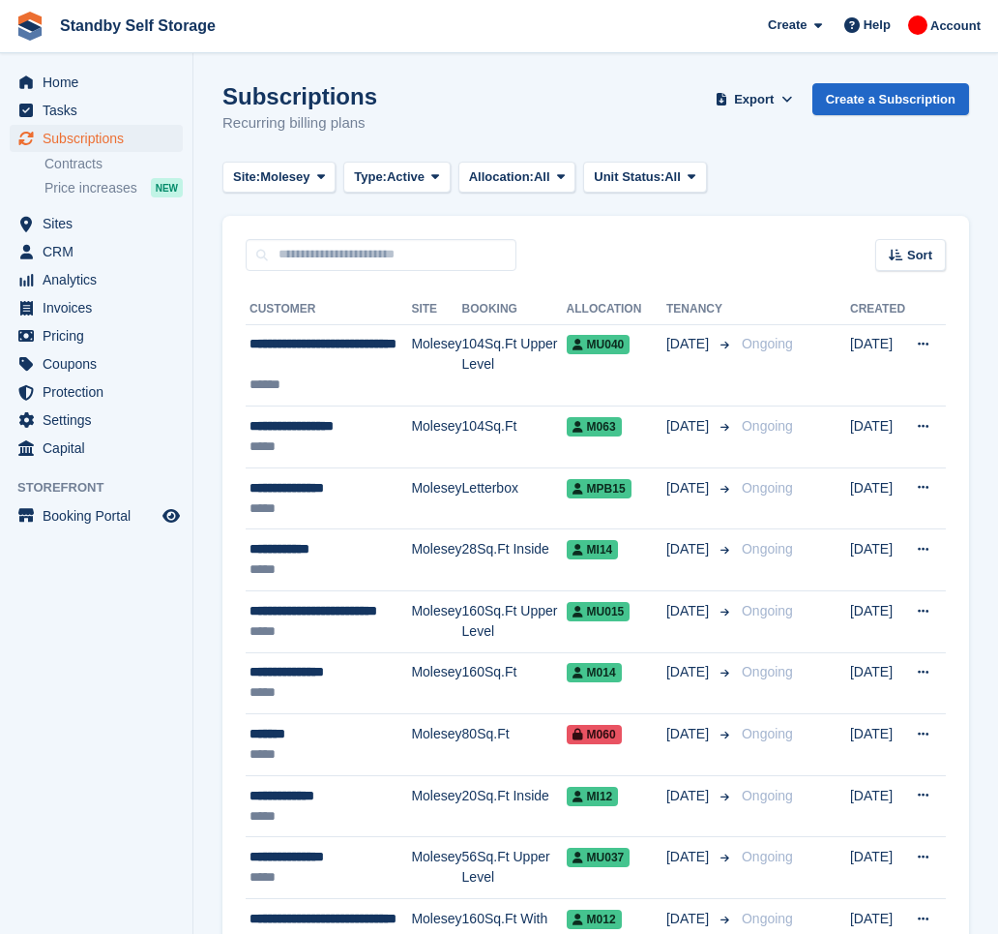
scroll to position [2809, 0]
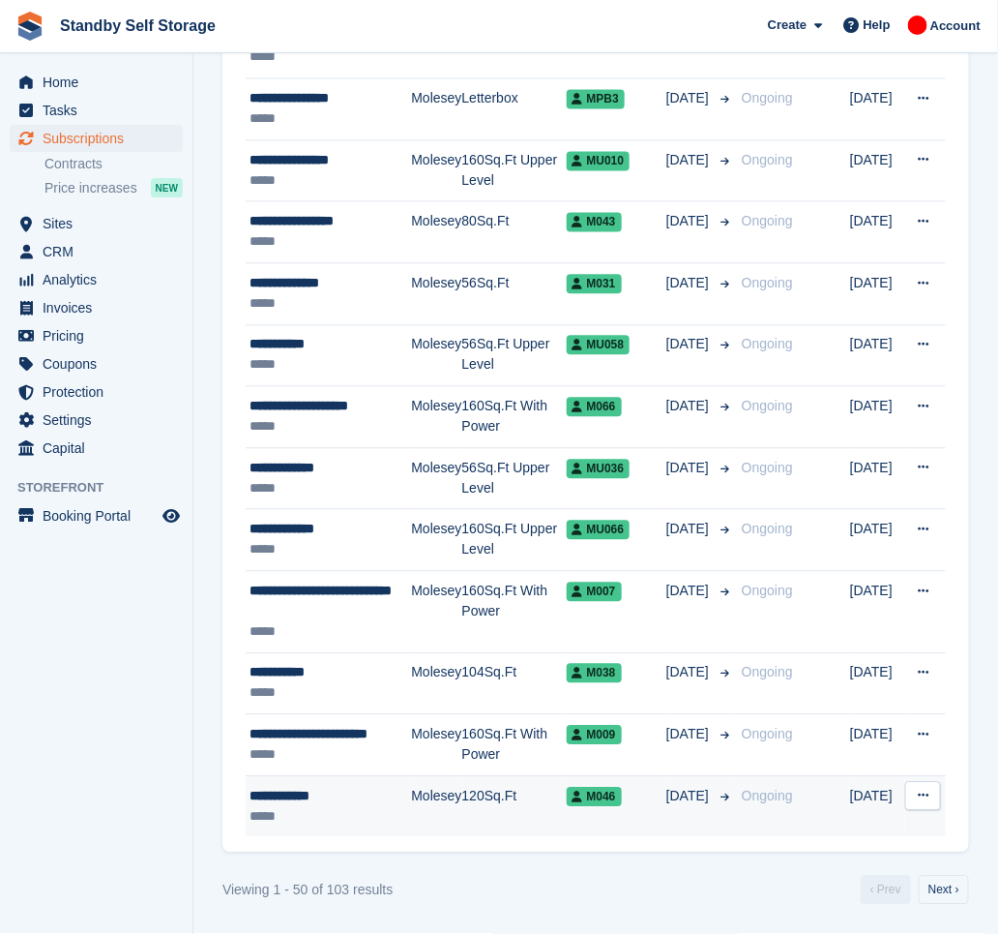
click at [426, 802] on td "Molesey" at bounding box center [436, 806] width 50 height 61
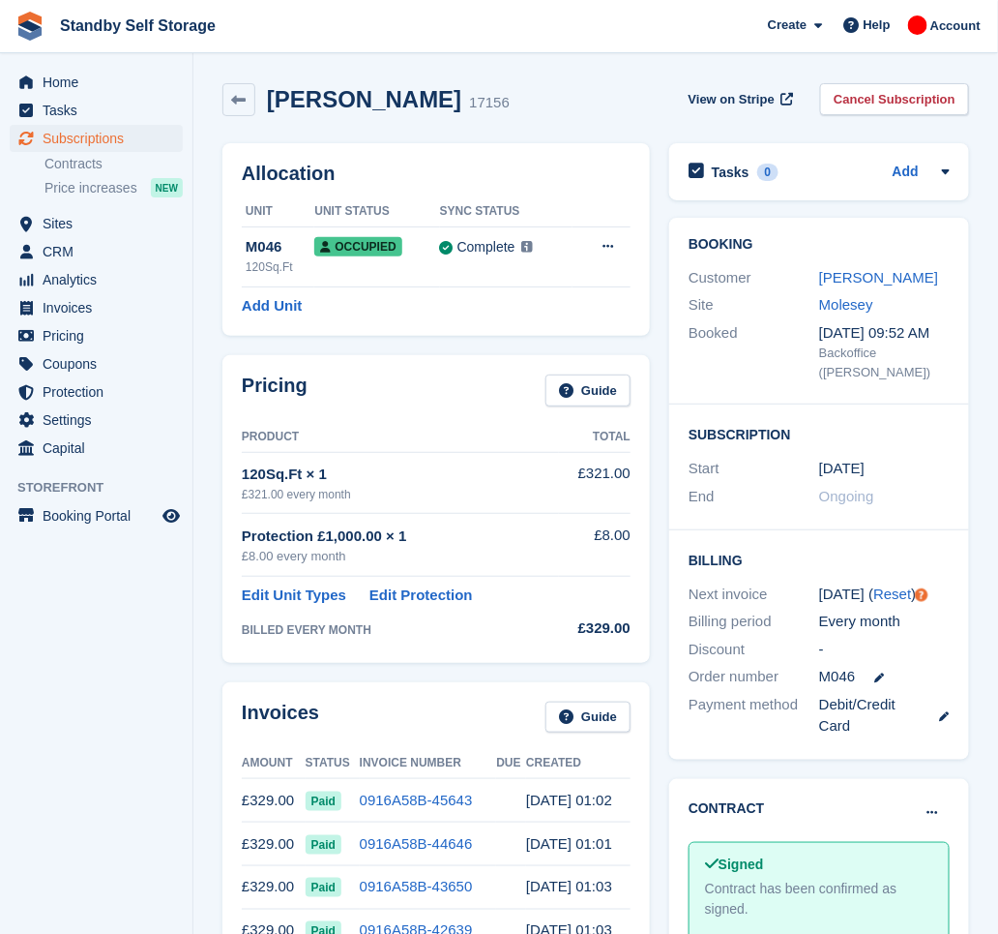
click at [382, 95] on h2 "Jack Jeffery" at bounding box center [364, 99] width 194 height 26
drag, startPoint x: 390, startPoint y: 99, endPoint x: 258, endPoint y: 95, distance: 131.6
click at [258, 95] on div "Jack Jeffery 17156" at bounding box center [382, 100] width 254 height 28
copy h2 "Jack Jeffery"
drag, startPoint x: 876, startPoint y: 92, endPoint x: 844, endPoint y: 116, distance: 40.8
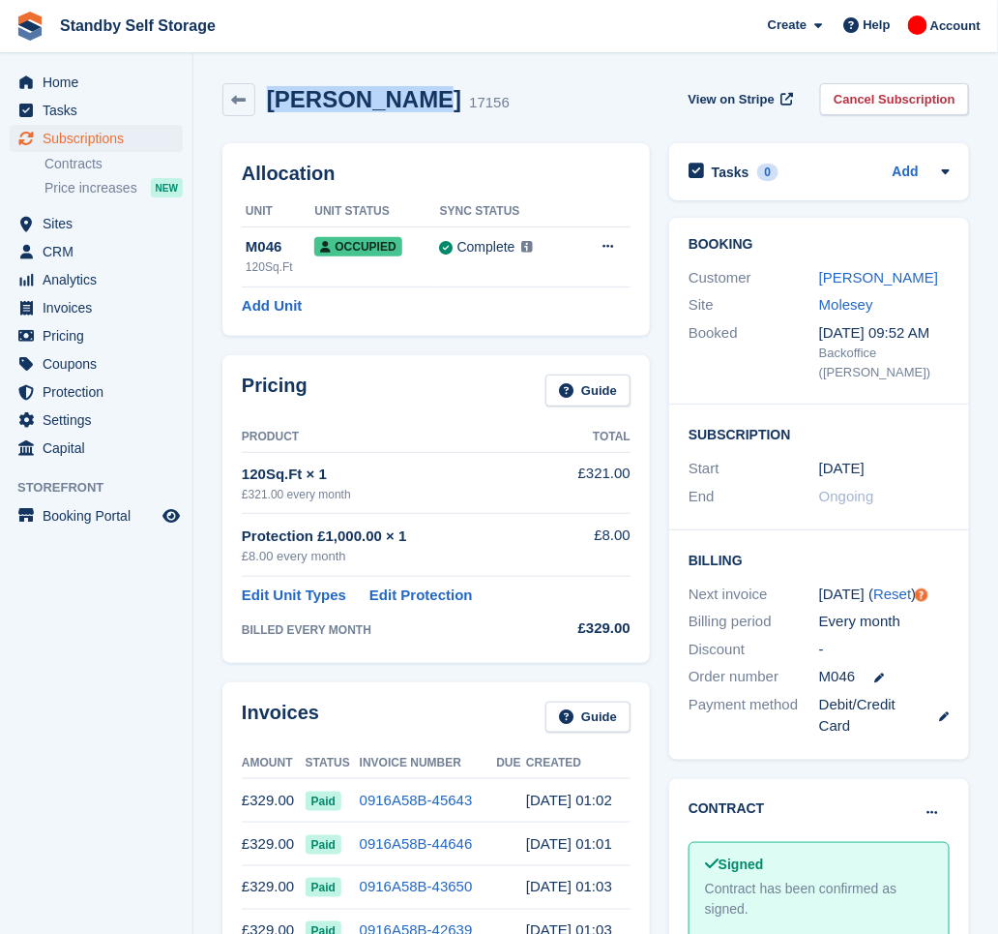
click at [876, 92] on link "Cancel Subscription" at bounding box center [894, 99] width 149 height 32
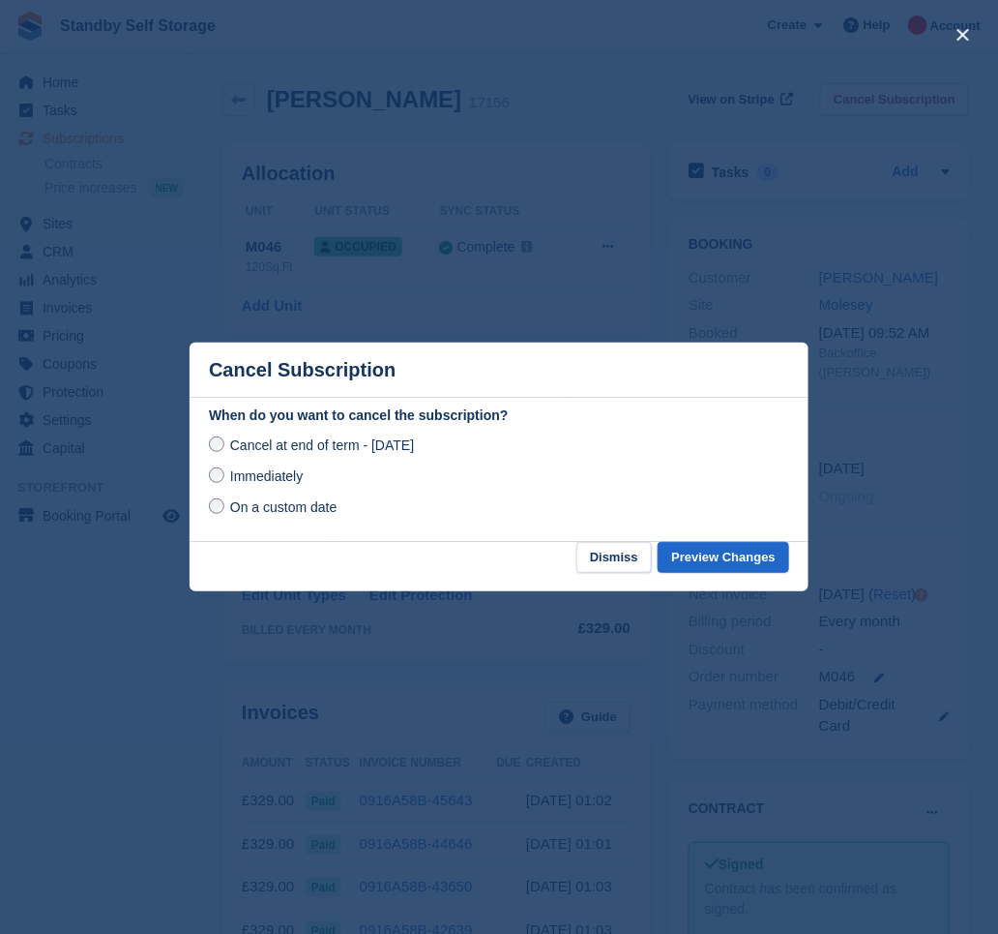
click at [294, 474] on span "Immediately" at bounding box center [266, 475] width 73 height 15
click at [704, 552] on button "Preview Changes" at bounding box center [724, 558] width 132 height 32
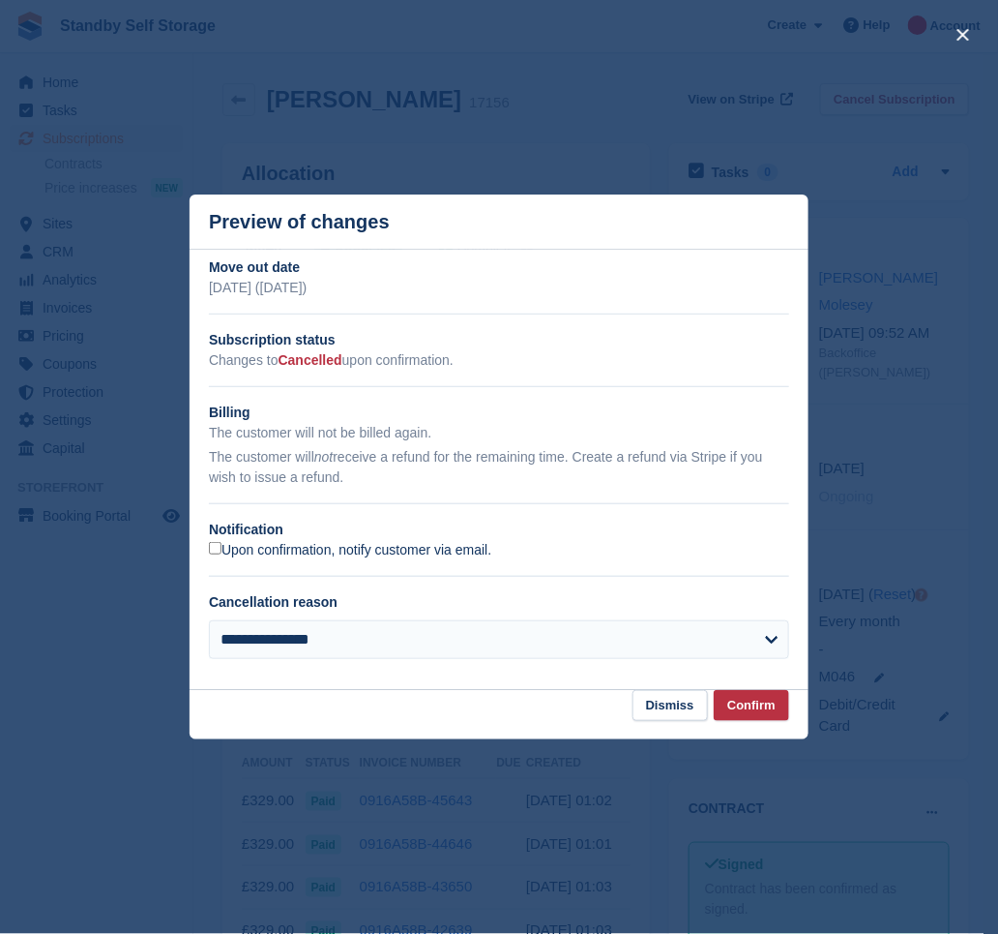
click at [280, 552] on label "Upon confirmation, notify customer via email." at bounding box center [350, 550] width 282 height 17
click at [729, 696] on button "Confirm" at bounding box center [751, 706] width 75 height 32
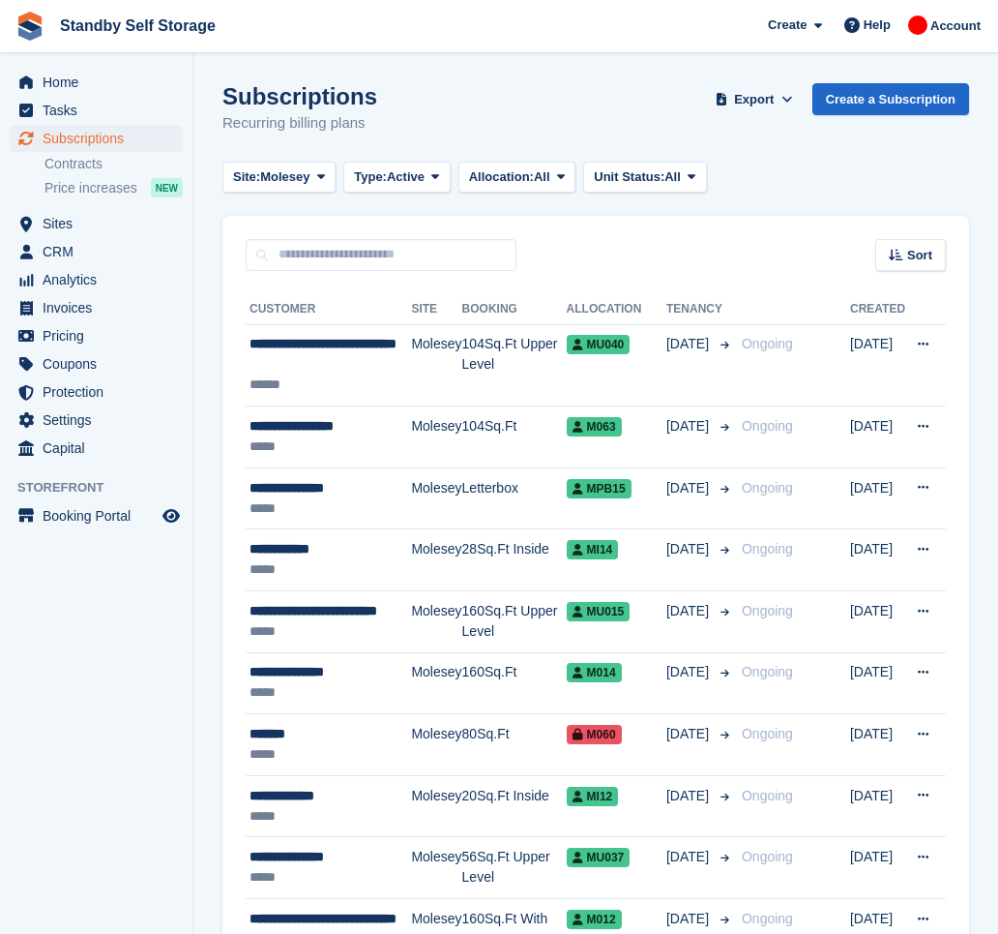
scroll to position [2809, 0]
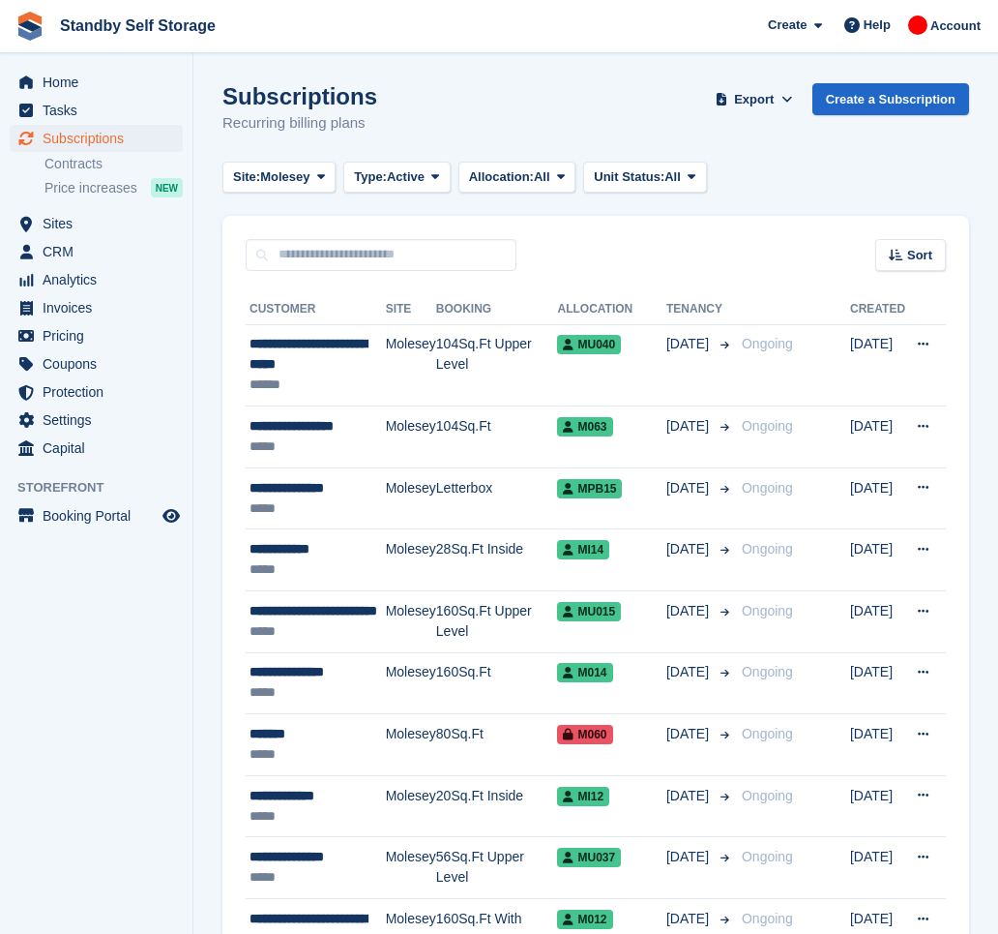
scroll to position [2809, 0]
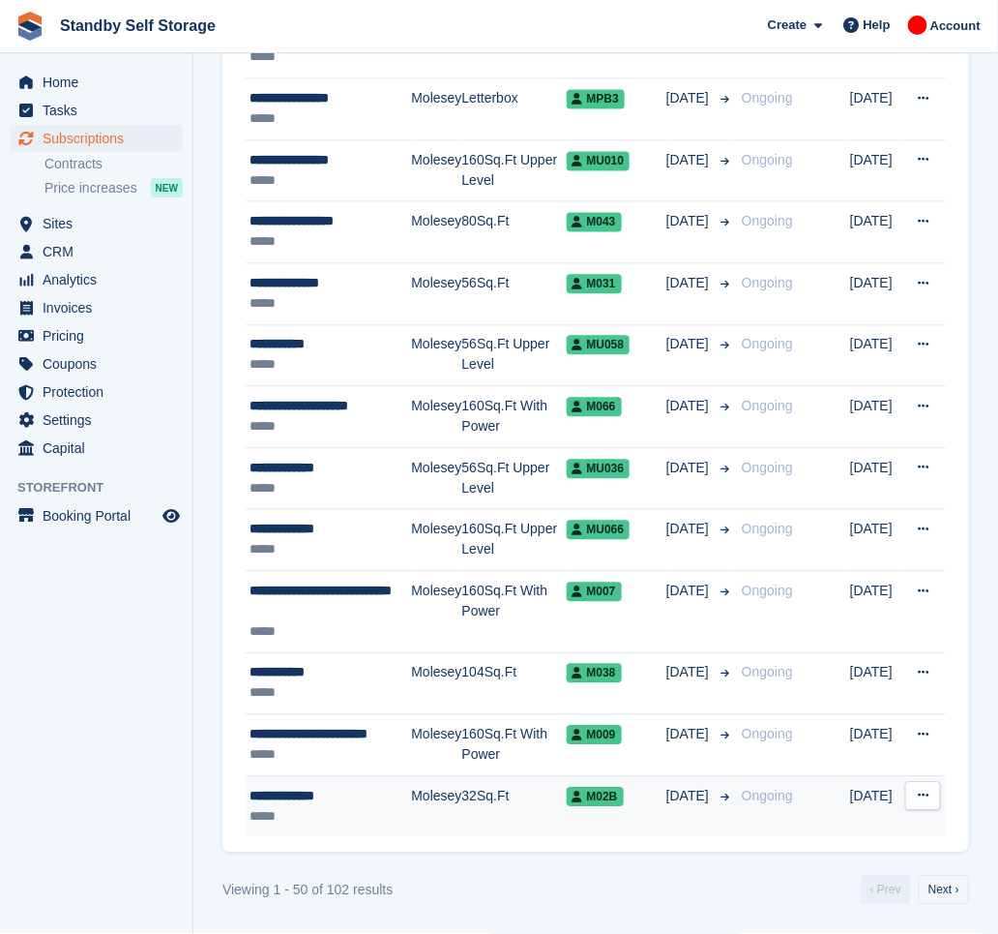
click at [329, 807] on div "*****" at bounding box center [331, 817] width 162 height 20
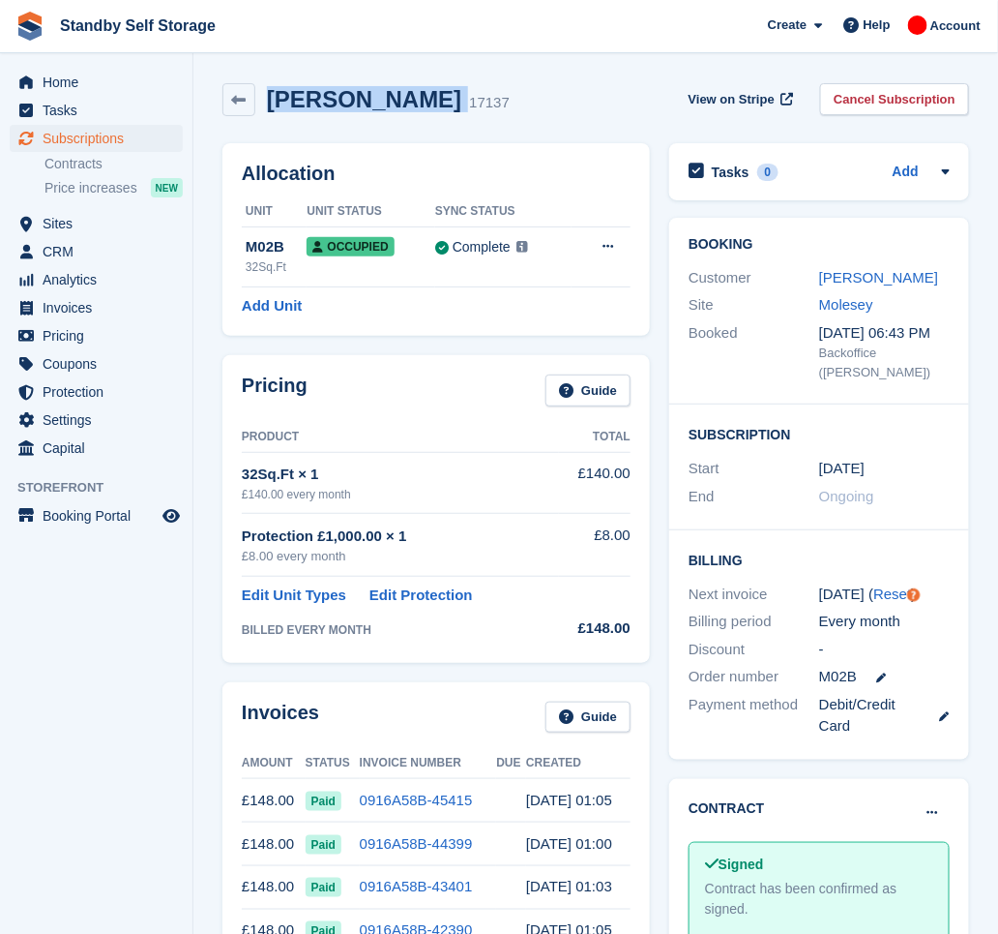
drag, startPoint x: 415, startPoint y: 94, endPoint x: 267, endPoint y: 117, distance: 149.8
click at [267, 117] on div "[PERSON_NAME] 17137 View on Stripe Cancel Subscription" at bounding box center [596, 104] width 766 height 60
copy div "[PERSON_NAME]"
click at [938, 94] on link "Cancel Subscription" at bounding box center [894, 99] width 149 height 32
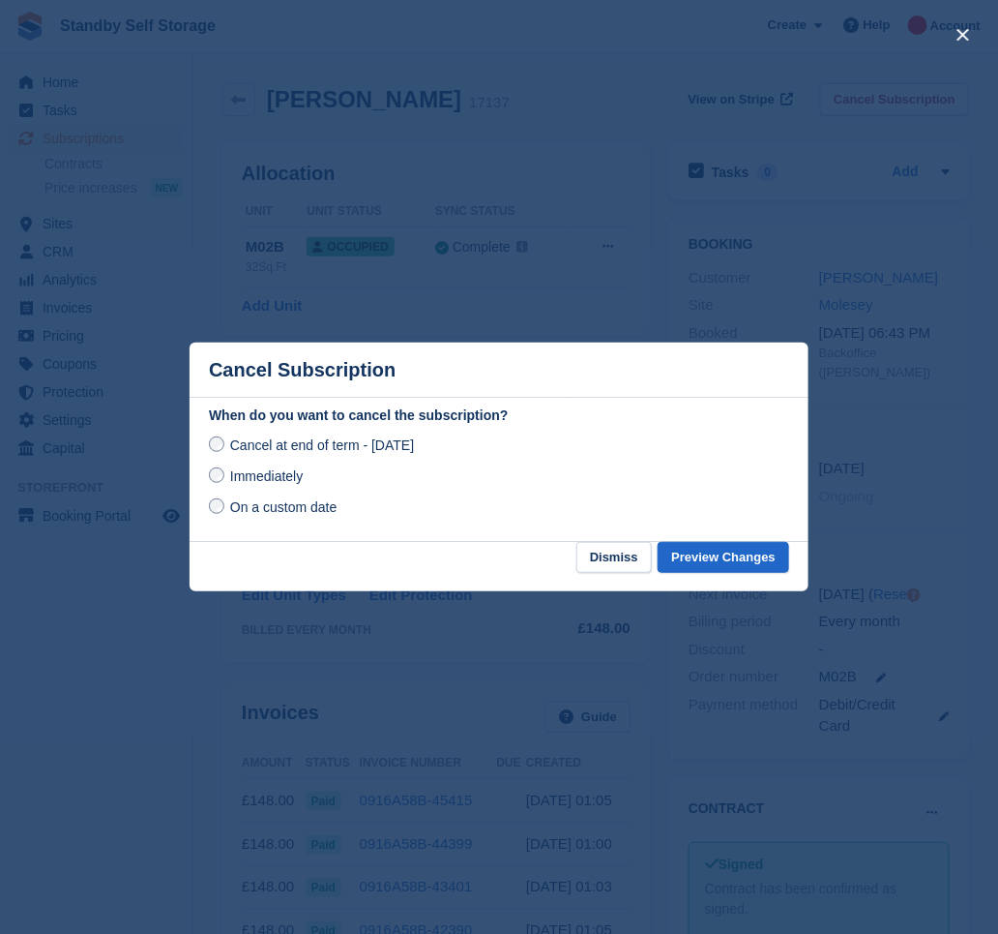
click at [230, 477] on span "Immediately" at bounding box center [266, 475] width 73 height 15
click at [728, 550] on button "Preview Changes" at bounding box center [724, 558] width 132 height 32
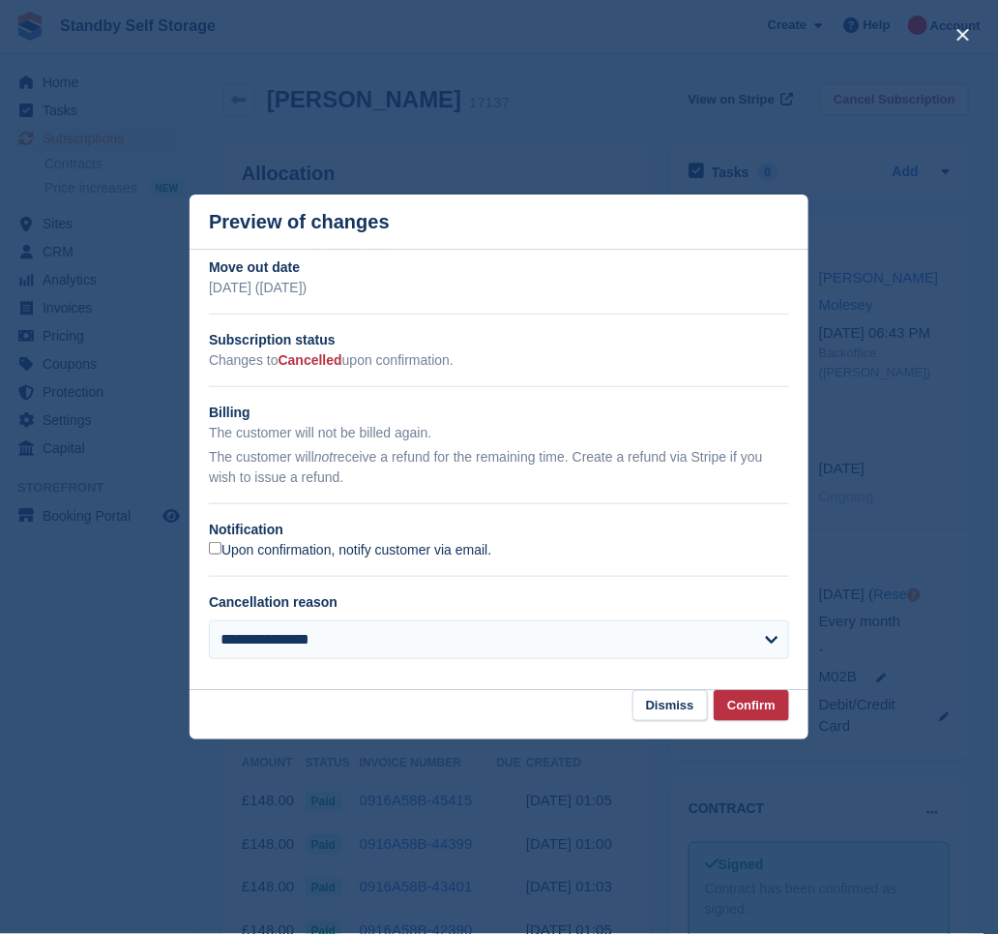
click at [233, 556] on label "Upon confirmation, notify customer via email." at bounding box center [350, 550] width 282 height 17
click at [763, 700] on button "Confirm" at bounding box center [751, 706] width 75 height 32
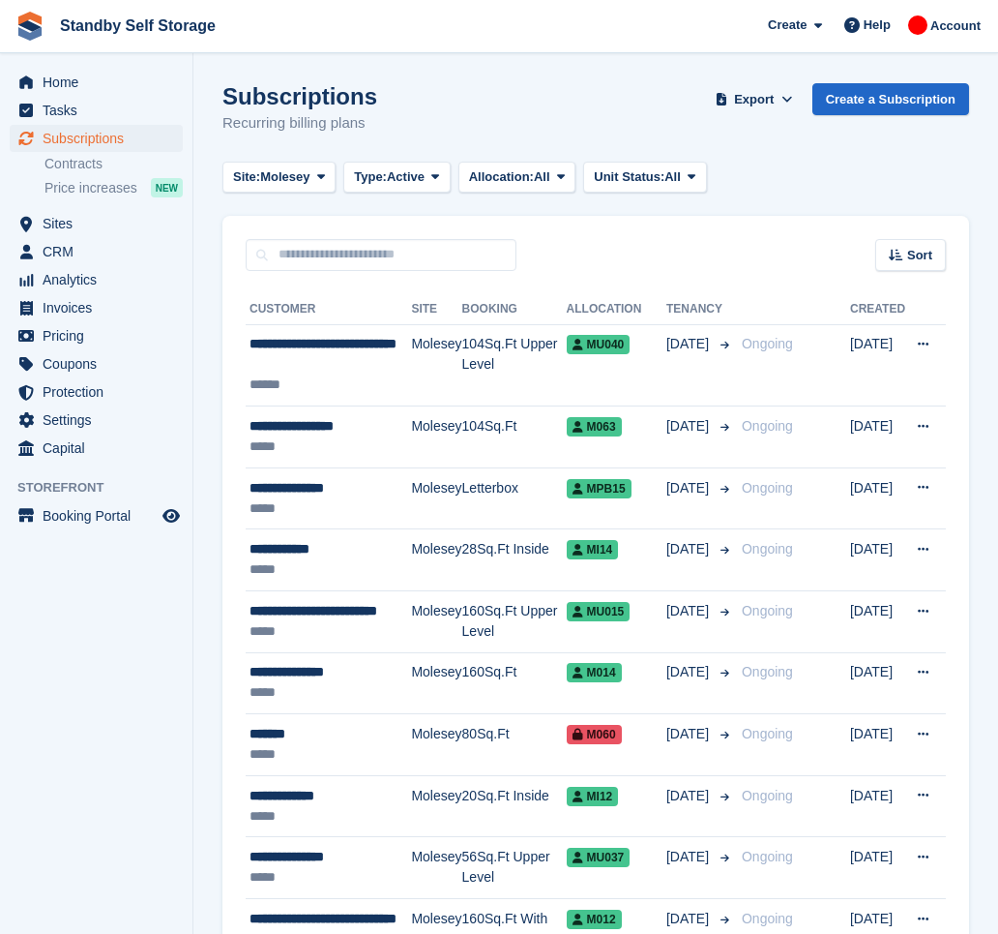
scroll to position [2809, 0]
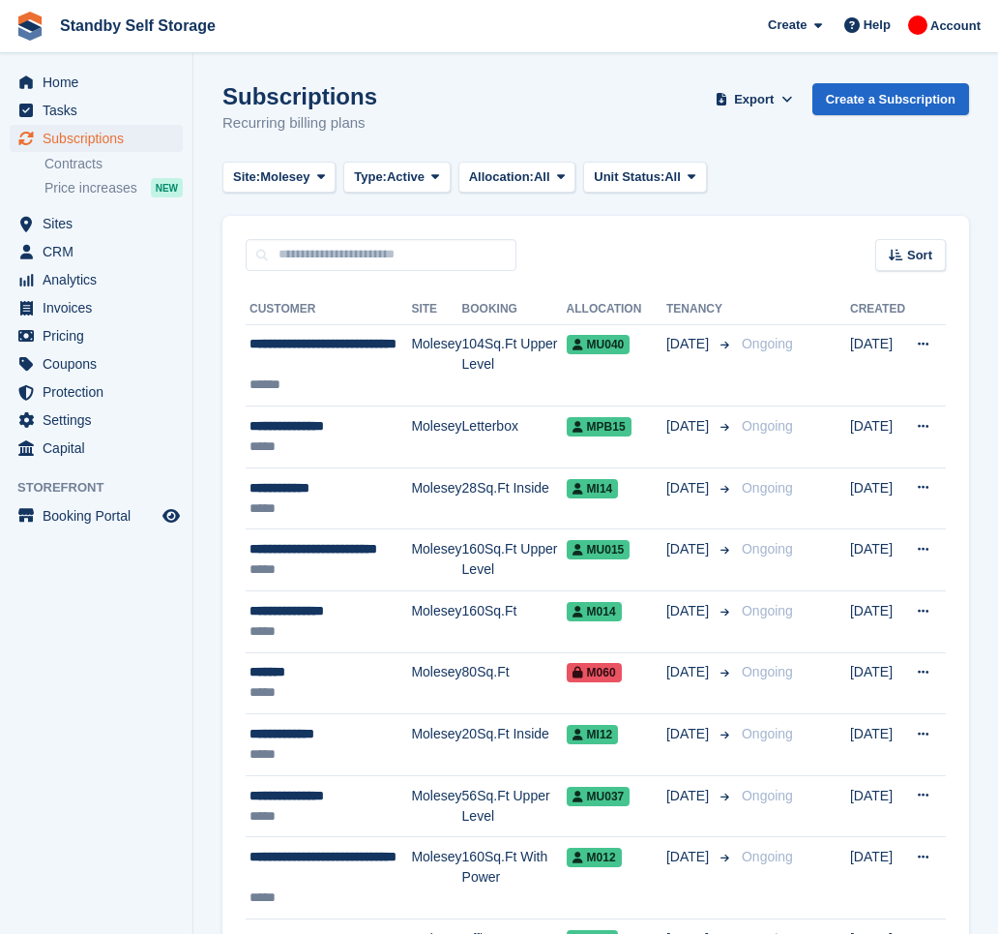
scroll to position [2809, 0]
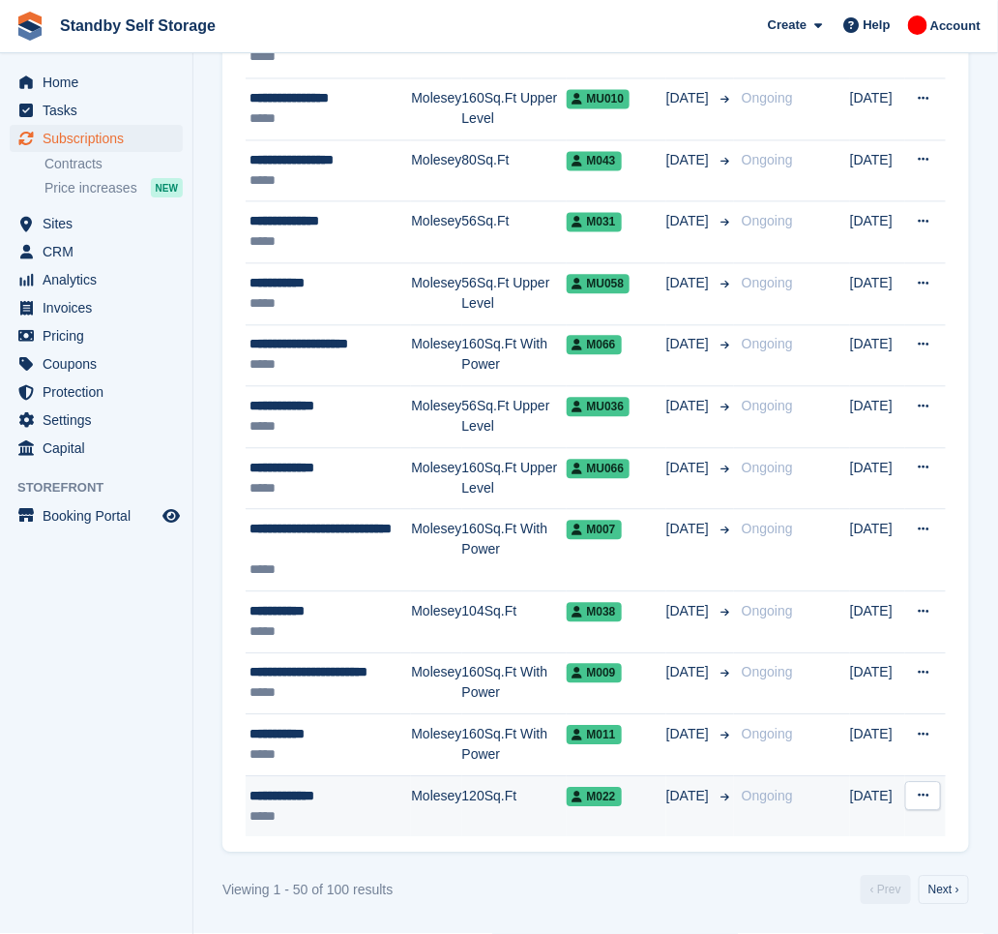
click at [429, 793] on td "Molesey" at bounding box center [436, 806] width 50 height 61
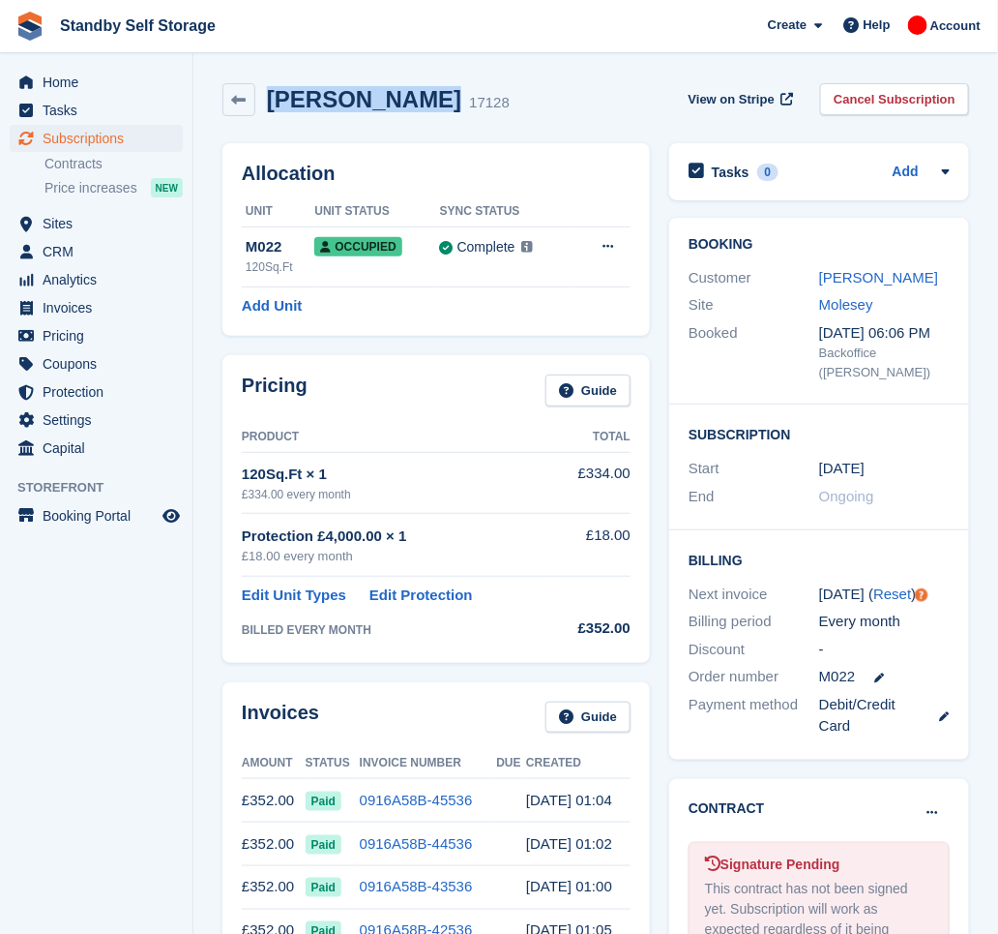
drag, startPoint x: 418, startPoint y: 99, endPoint x: 269, endPoint y: 116, distance: 150.0
click at [269, 116] on div "Anthony, Kaye 17128 View on Stripe Cancel Subscription" at bounding box center [596, 104] width 766 height 60
copy h2 "Anthony, Kaye"
click at [915, 107] on link "Cancel Subscription" at bounding box center [894, 99] width 149 height 32
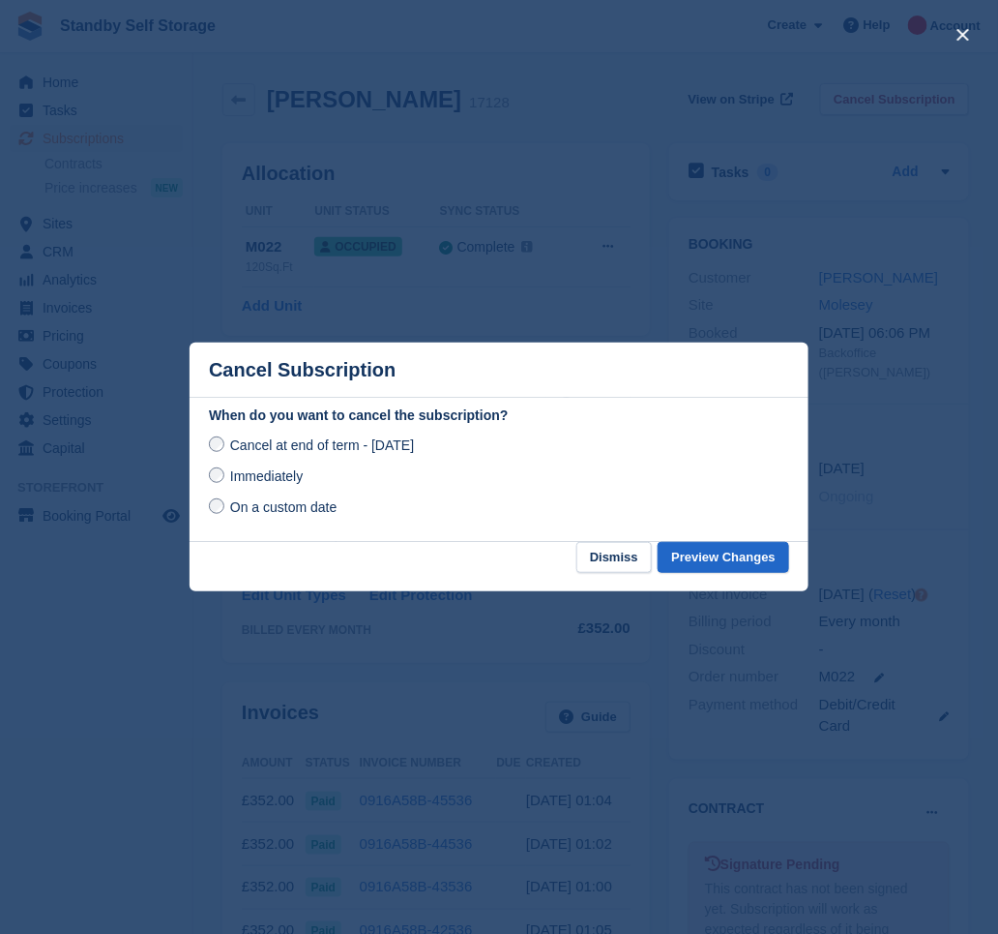
click at [300, 479] on span "Immediately" at bounding box center [266, 475] width 73 height 15
click at [769, 552] on button "Preview Changes" at bounding box center [724, 558] width 132 height 32
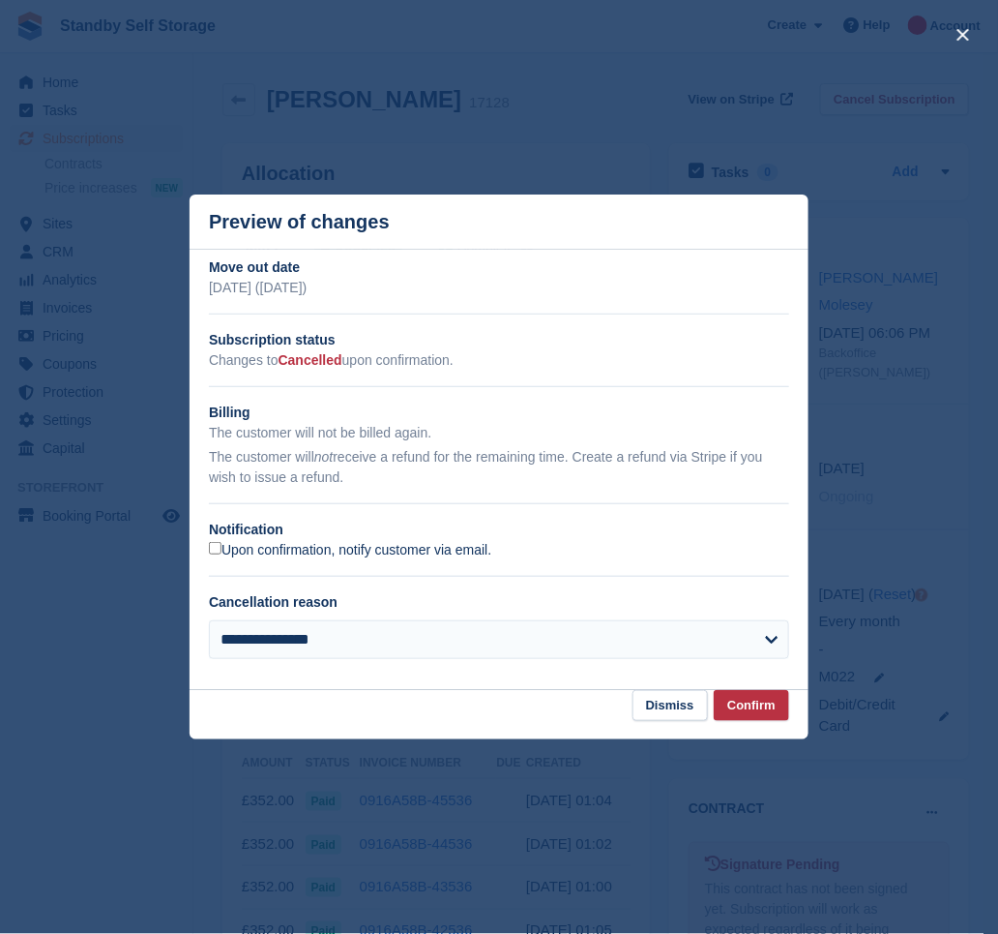
click at [238, 549] on label "Upon confirmation, notify customer via email." at bounding box center [350, 550] width 282 height 17
click at [759, 697] on button "Confirm" at bounding box center [751, 706] width 75 height 32
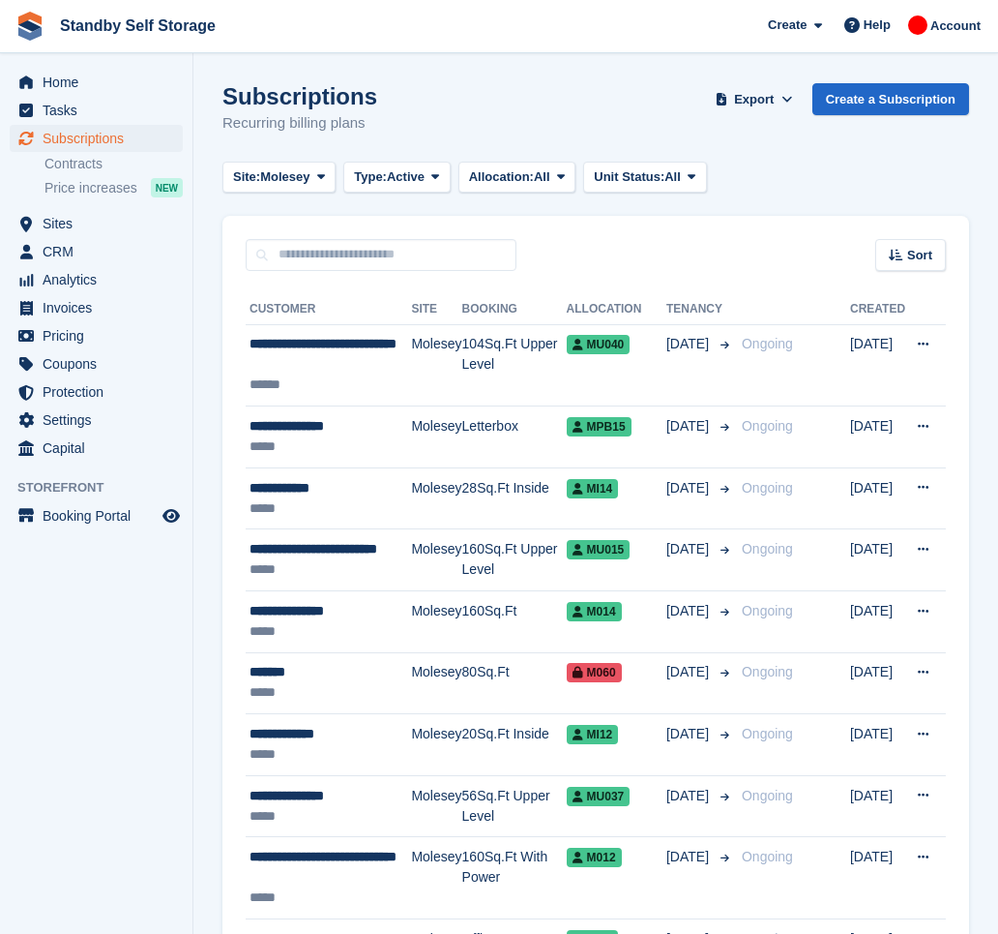
scroll to position [2809, 0]
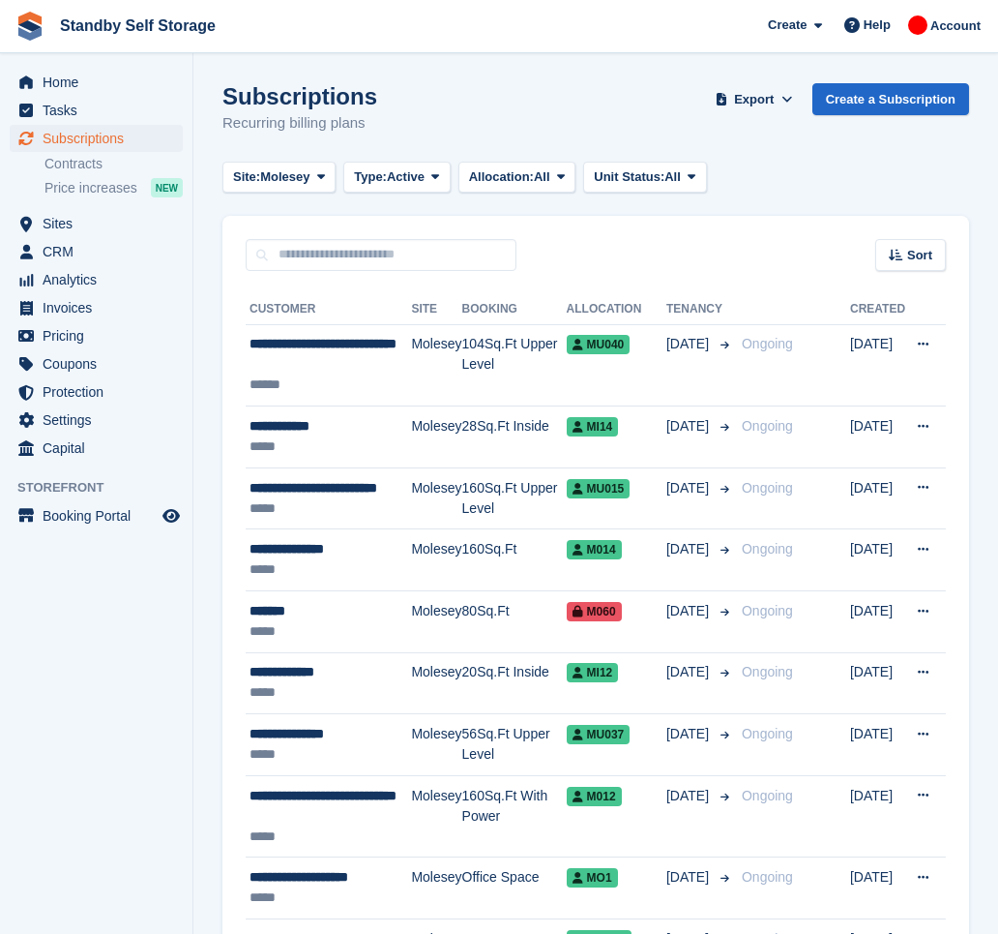
scroll to position [2850, 0]
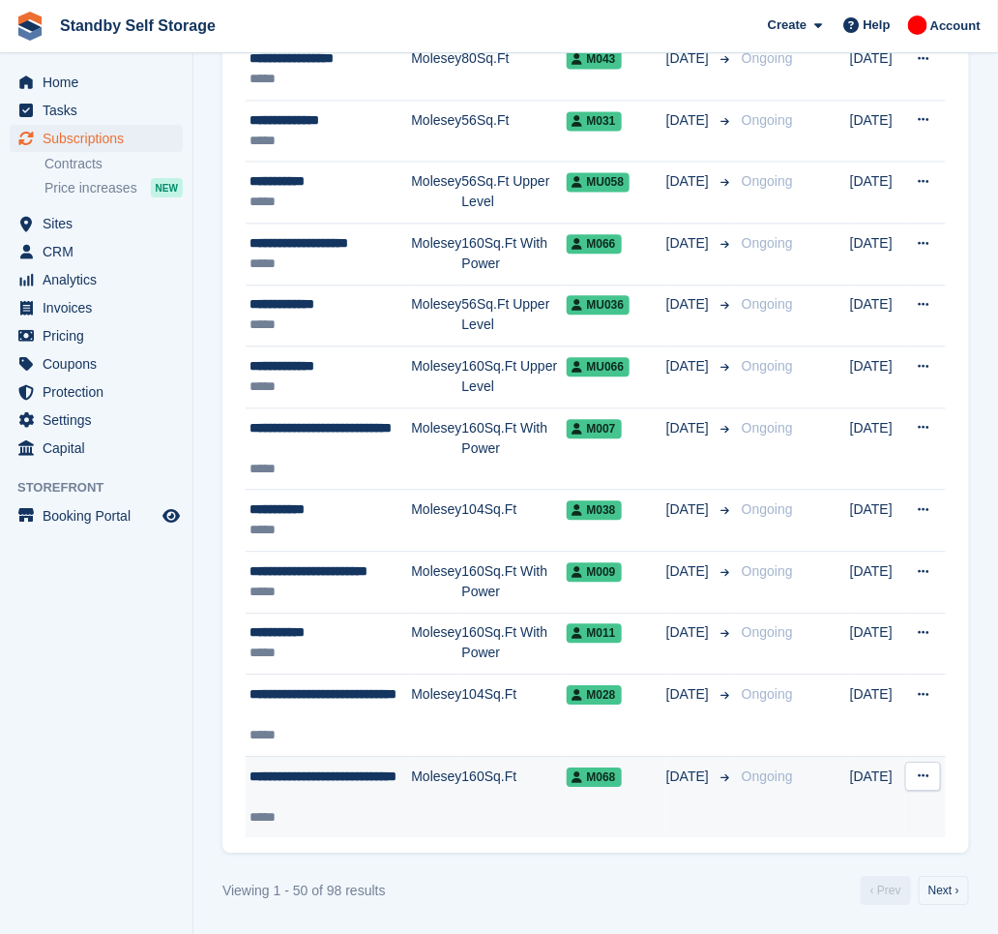
click at [321, 802] on div "**********" at bounding box center [331, 786] width 162 height 41
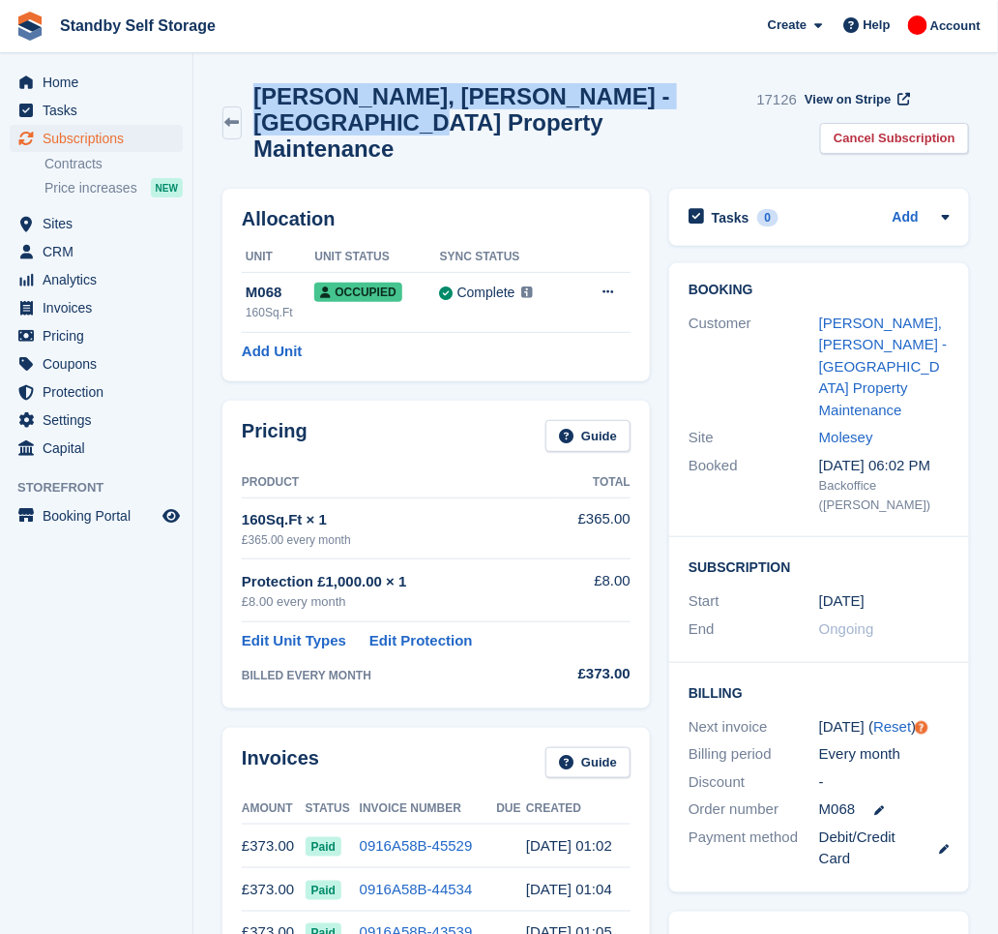
drag, startPoint x: 395, startPoint y: 125, endPoint x: 270, endPoint y: 93, distance: 128.8
click at [270, 93] on h2 "[PERSON_NAME], [PERSON_NAME] - [GEOGRAPHIC_DATA] Property Maintenance" at bounding box center [500, 122] width 495 height 78
copy h2 "[PERSON_NAME], [PERSON_NAME] - [GEOGRAPHIC_DATA] Property Maintenance"
drag, startPoint x: 807, startPoint y: 136, endPoint x: 695, endPoint y: 242, distance: 154.0
click at [820, 136] on link "Cancel Subscription" at bounding box center [894, 139] width 149 height 32
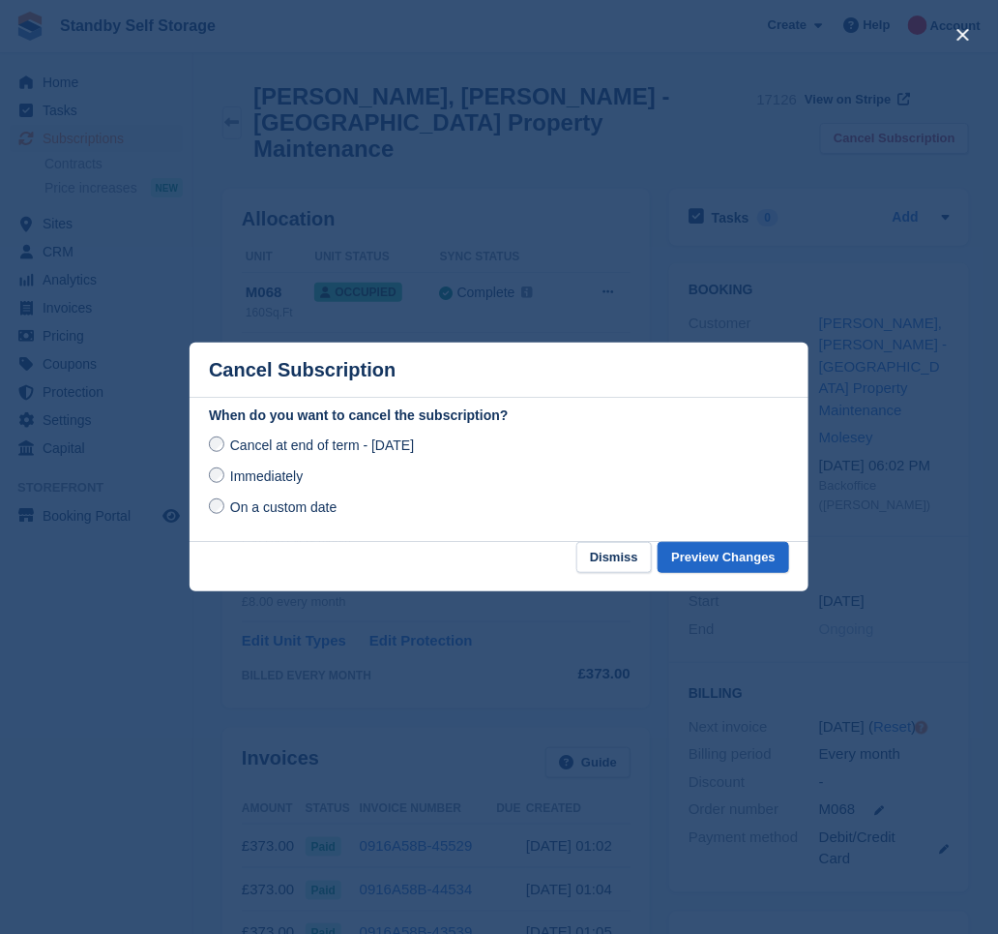
click at [257, 481] on span "Immediately" at bounding box center [266, 475] width 73 height 15
click at [768, 553] on button "Preview Changes" at bounding box center [724, 558] width 132 height 32
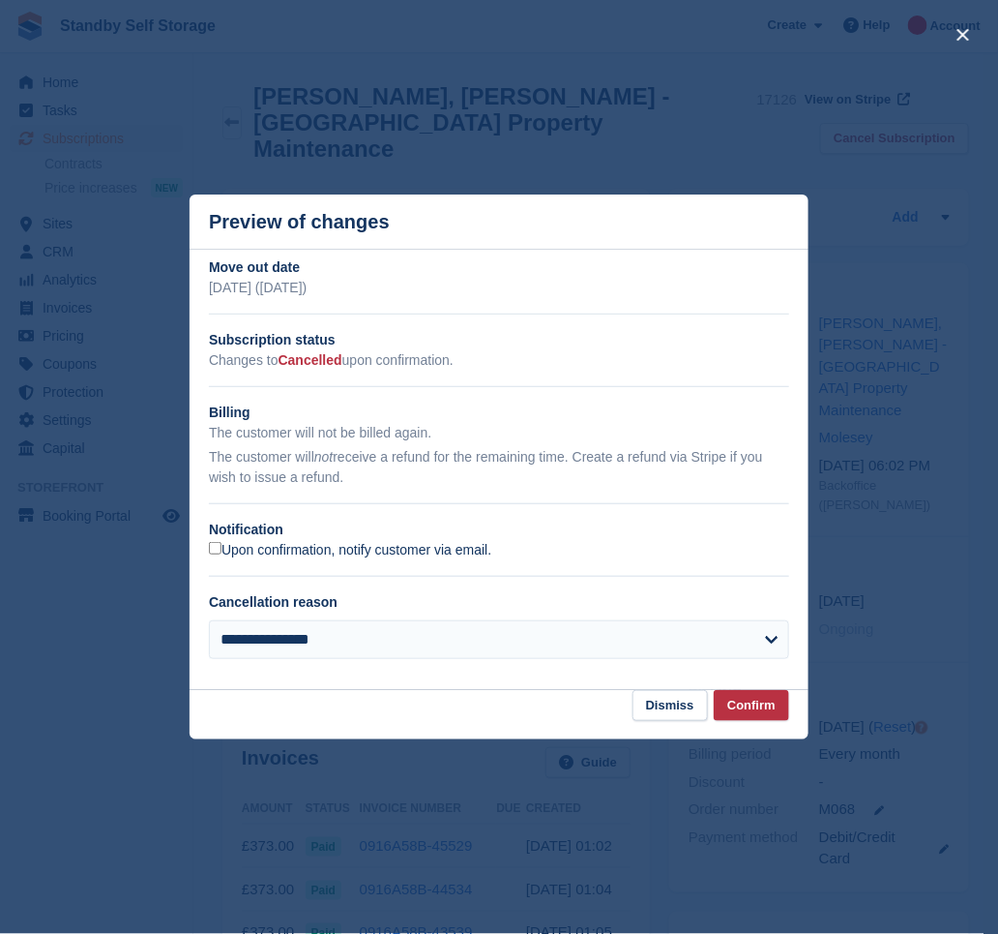
click at [222, 547] on label "Upon confirmation, notify customer via email." at bounding box center [350, 550] width 282 height 17
click at [747, 705] on button "Confirm" at bounding box center [751, 706] width 75 height 32
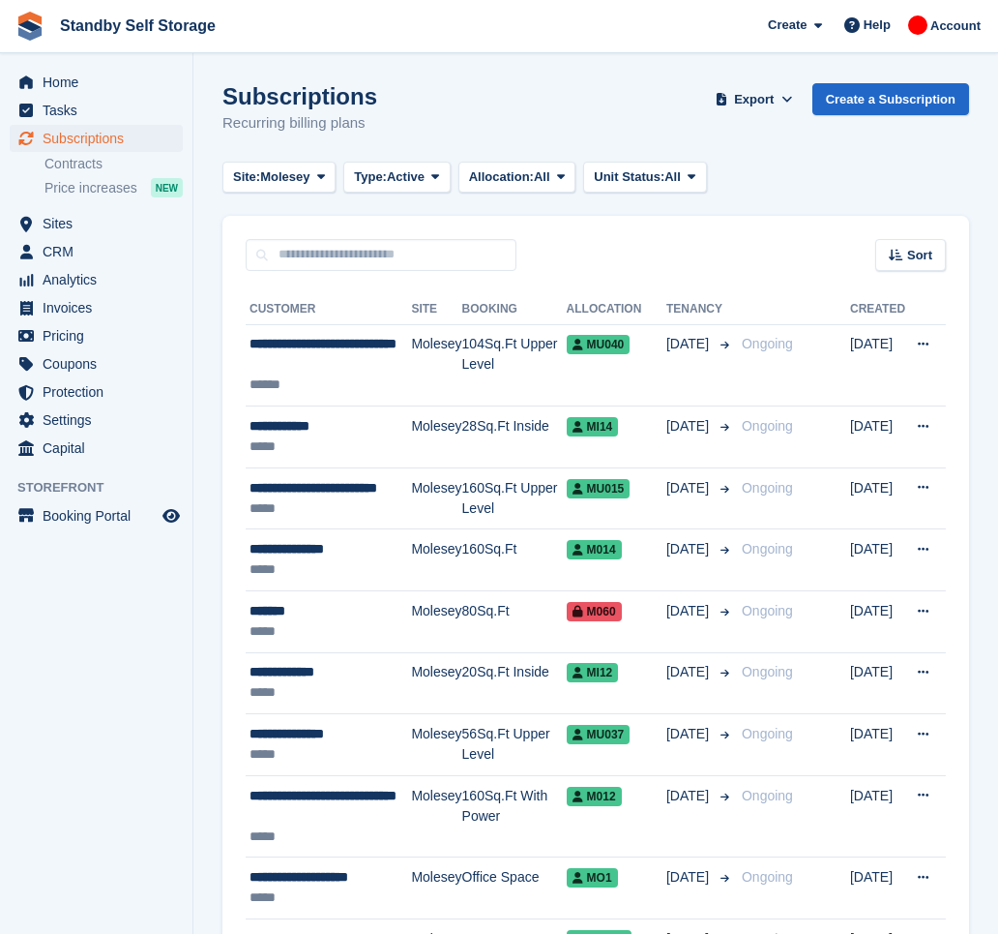
scroll to position [2850, 0]
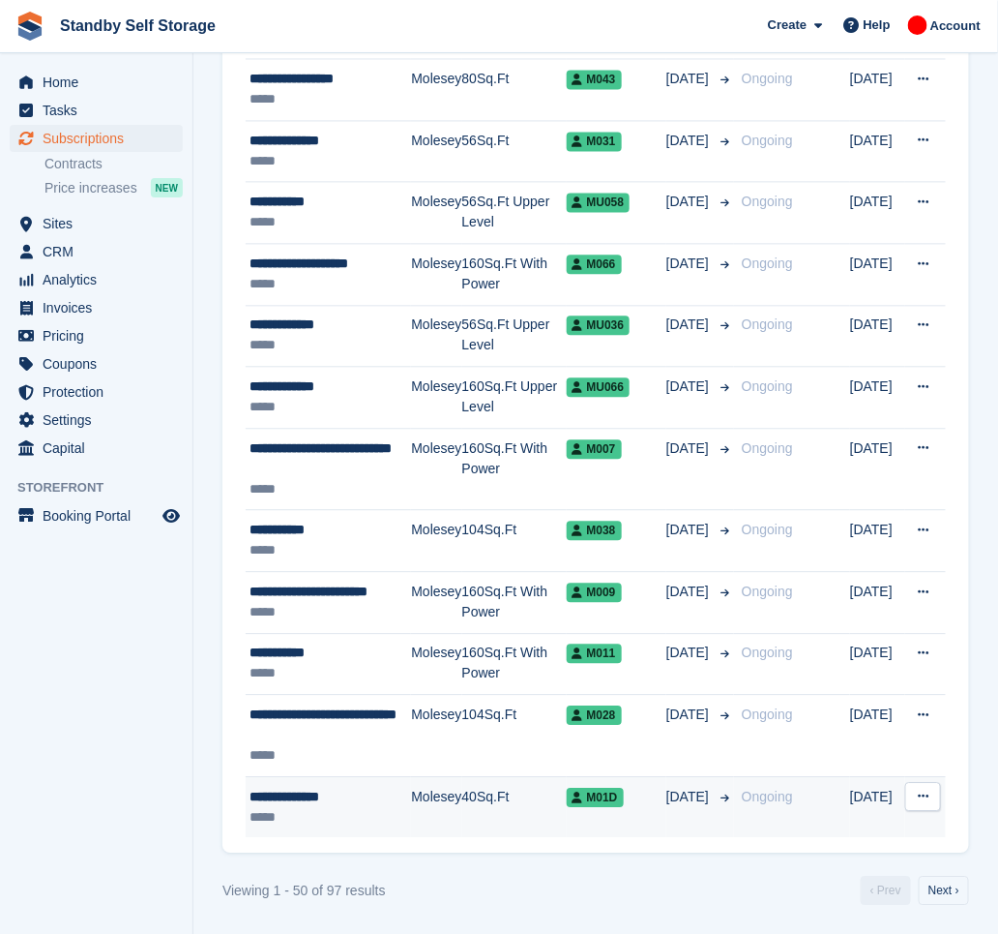
click at [367, 819] on div "*****" at bounding box center [331, 817] width 162 height 20
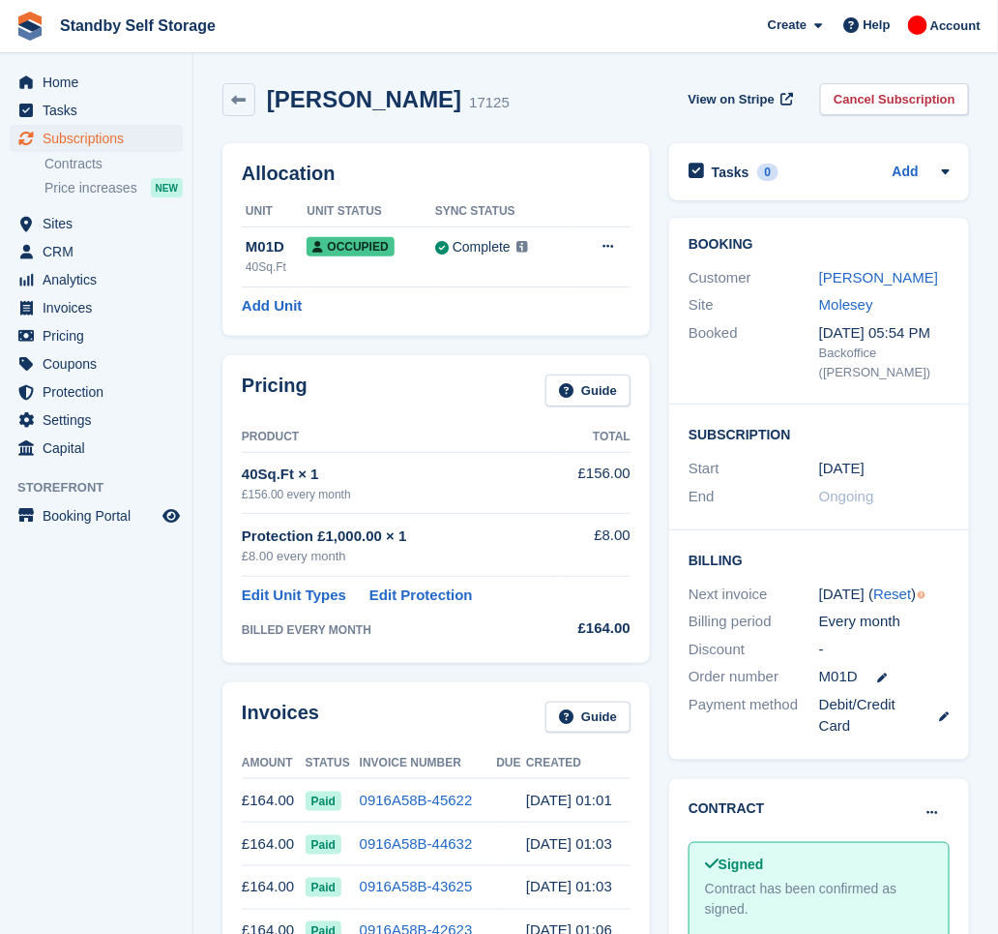
drag, startPoint x: 442, startPoint y: 105, endPoint x: 271, endPoint y: 105, distance: 171.2
click at [271, 105] on h2 "Andy Humphries" at bounding box center [364, 99] width 194 height 26
copy h2 "Andy Humphries"
click at [865, 107] on link "Cancel Subscription" at bounding box center [894, 99] width 149 height 32
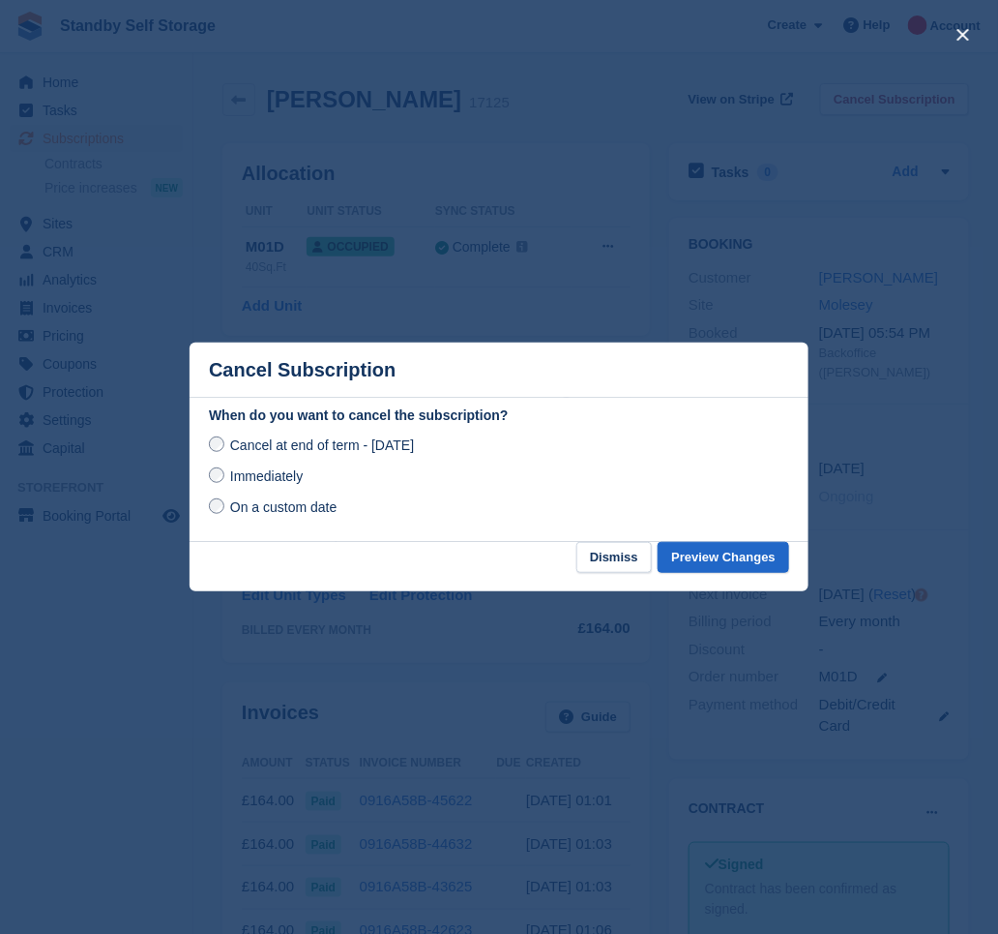
click at [244, 479] on span "Immediately" at bounding box center [266, 475] width 73 height 15
click at [714, 558] on button "Preview Changes" at bounding box center [724, 558] width 132 height 32
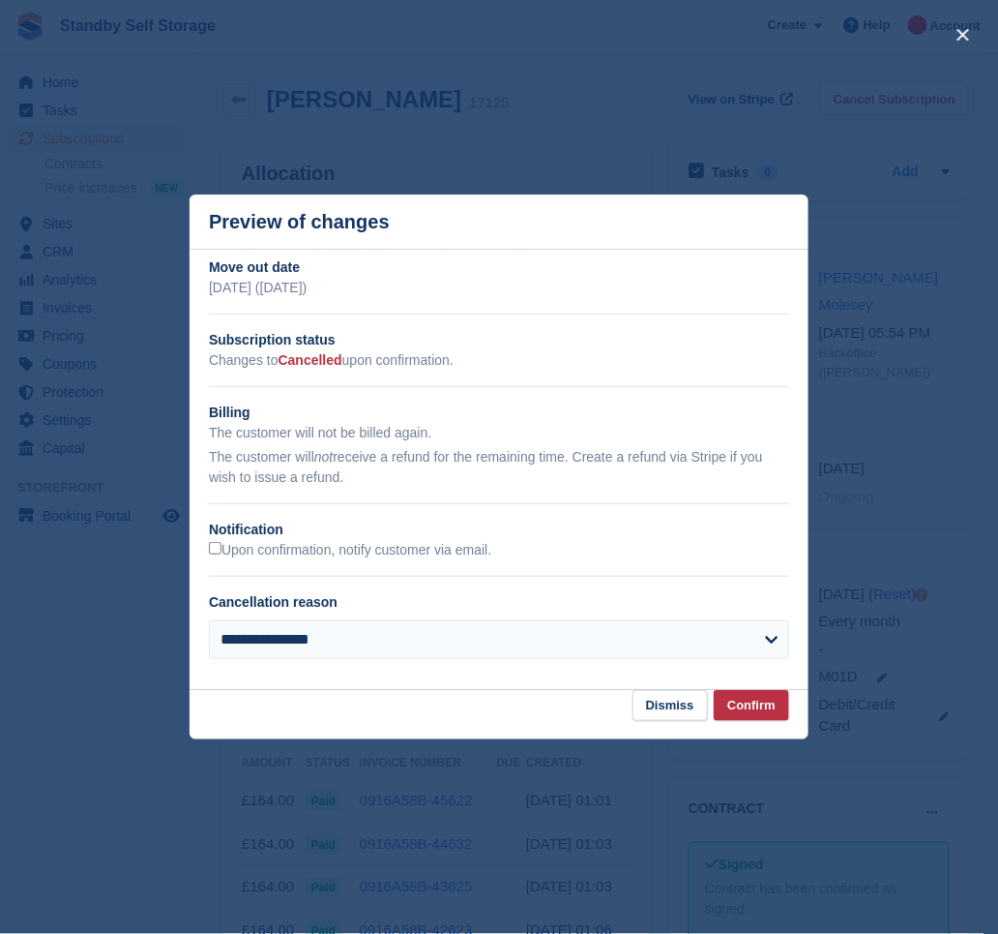
drag, startPoint x: 228, startPoint y: 552, endPoint x: 497, endPoint y: 606, distance: 274.1
click at [228, 551] on label "Upon confirmation, notify customer via email." at bounding box center [350, 550] width 282 height 17
click at [748, 711] on button "Confirm" at bounding box center [751, 706] width 75 height 32
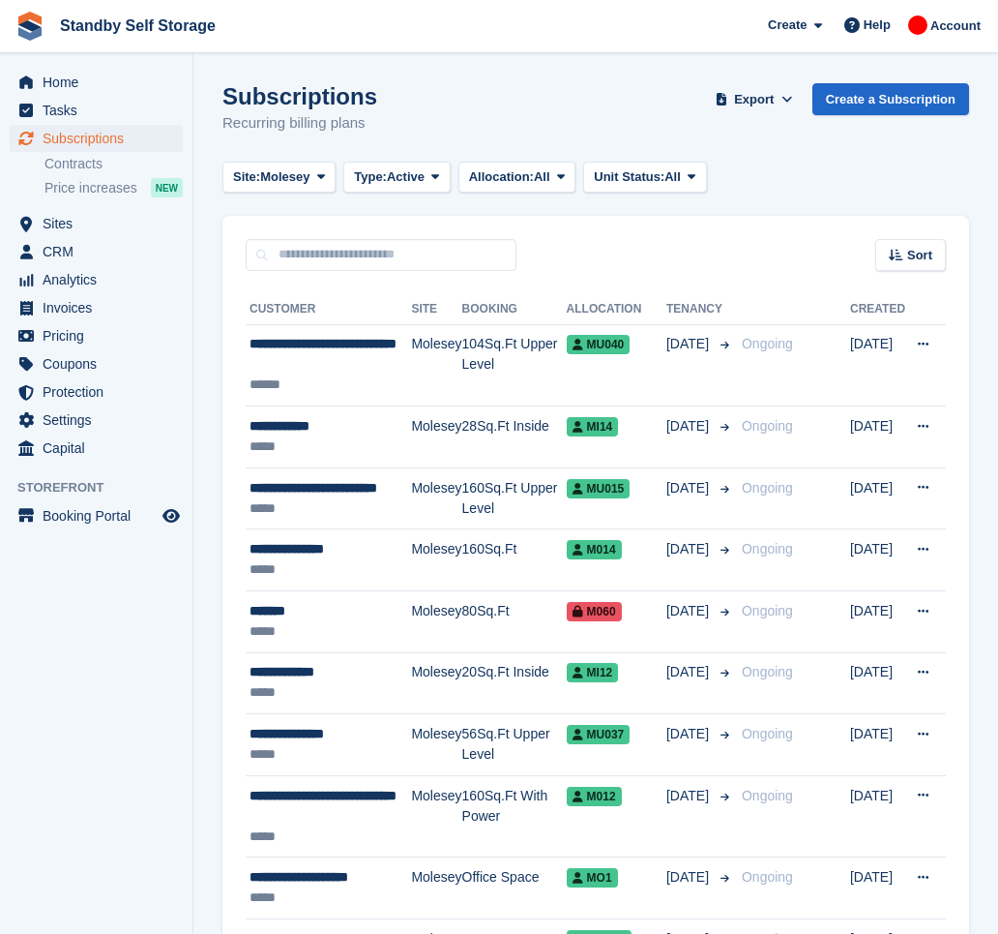
scroll to position [2830, 0]
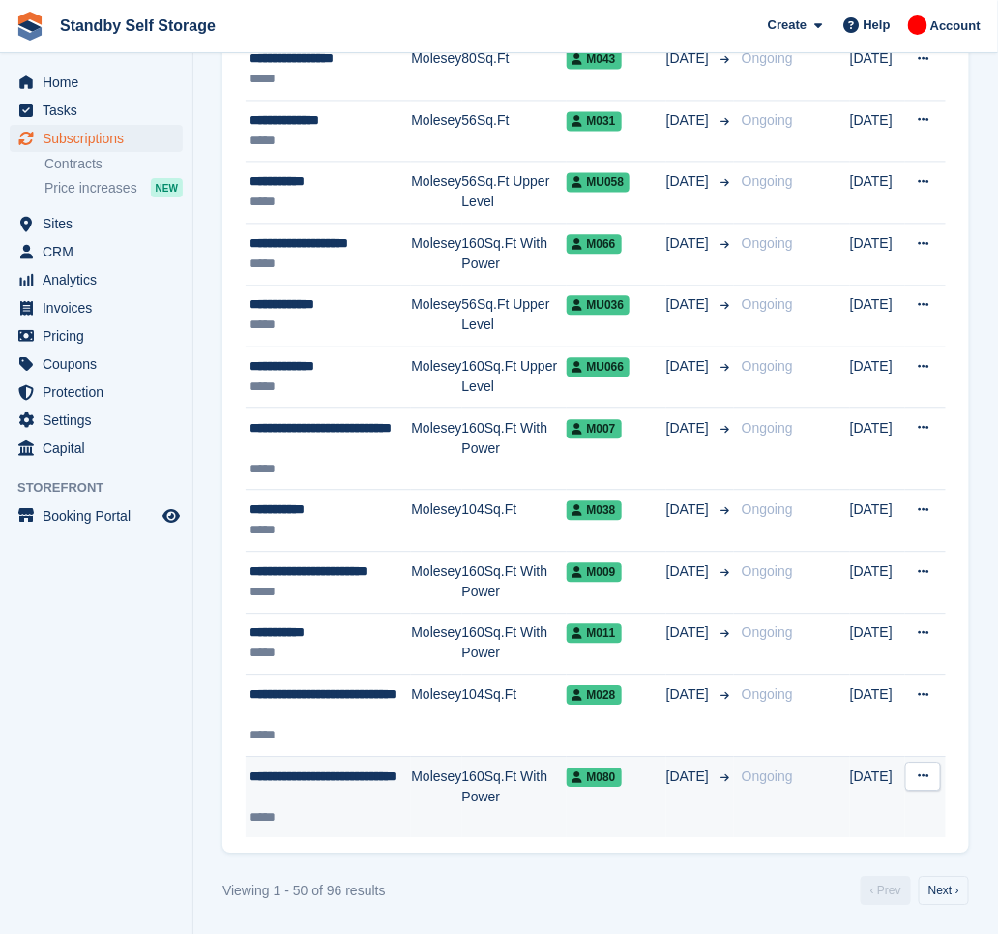
click at [402, 788] on div "**********" at bounding box center [331, 786] width 162 height 41
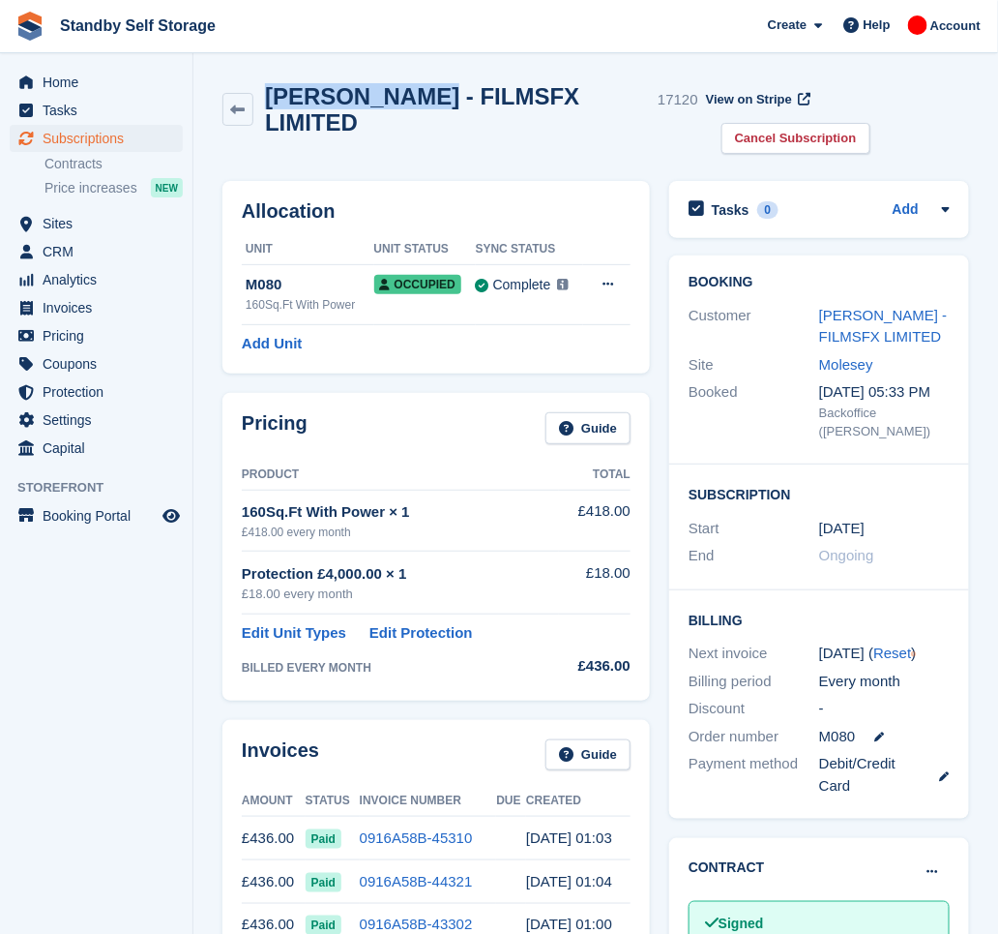
drag, startPoint x: 409, startPoint y: 104, endPoint x: 270, endPoint y: 112, distance: 139.6
click at [270, 112] on h2 "[PERSON_NAME] - FILMSFX LIMITED" at bounding box center [457, 109] width 385 height 52
copy h2 "[PERSON_NAME]"
click at [871, 123] on link "Cancel Subscription" at bounding box center [796, 139] width 149 height 32
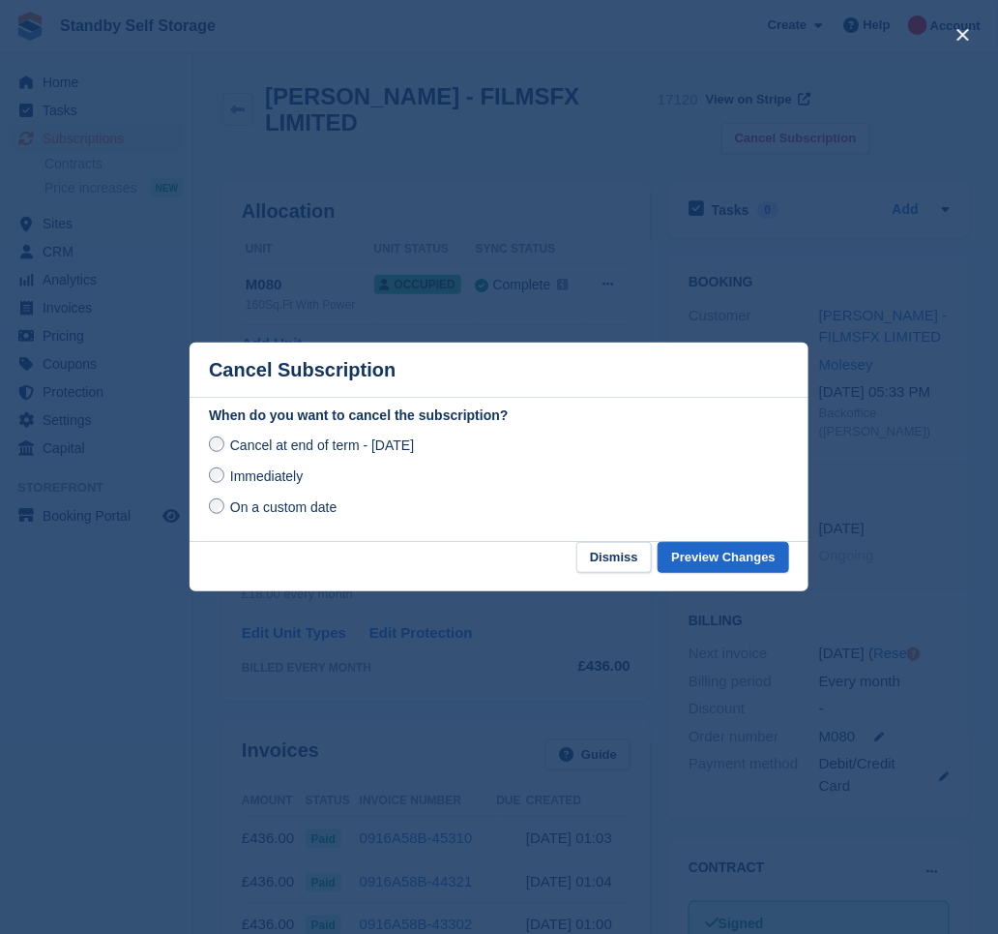
click at [301, 477] on span "Immediately" at bounding box center [266, 475] width 73 height 15
click at [735, 554] on button "Preview Changes" at bounding box center [724, 558] width 132 height 32
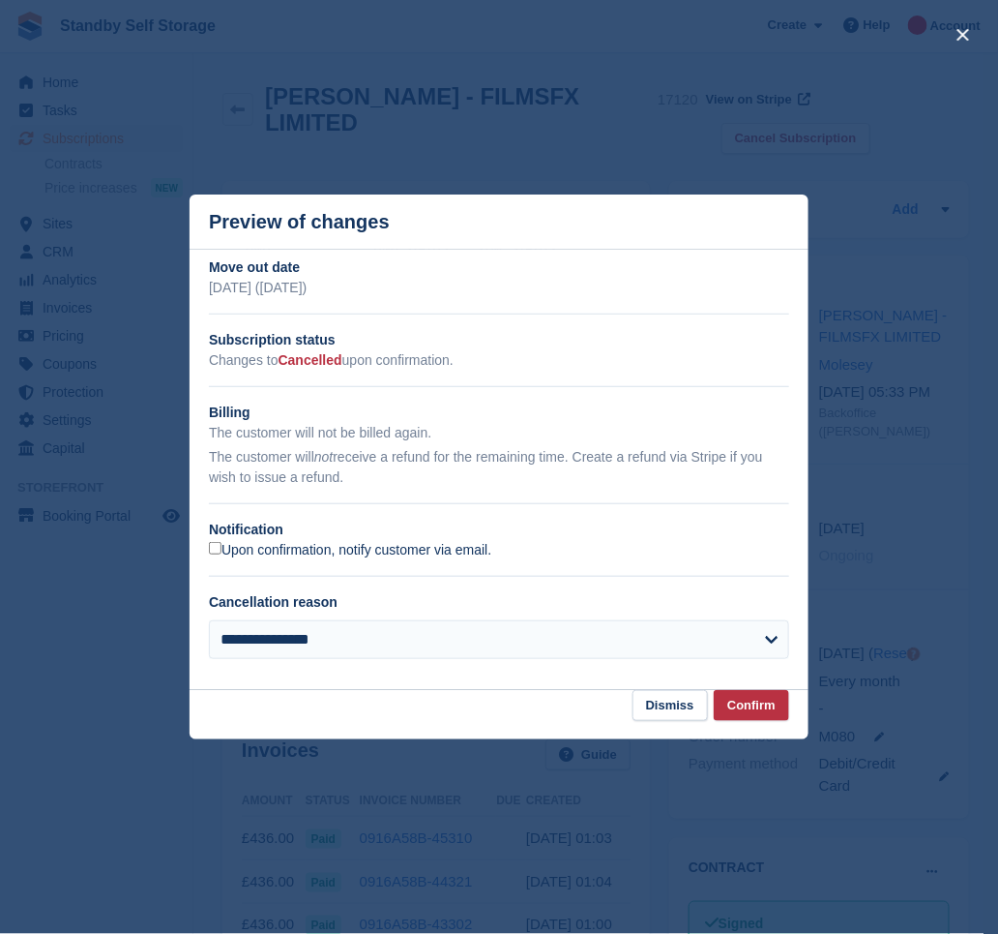
click at [465, 546] on label "Upon confirmation, notify customer via email." at bounding box center [350, 550] width 282 height 17
click at [754, 700] on button "Confirm" at bounding box center [751, 706] width 75 height 32
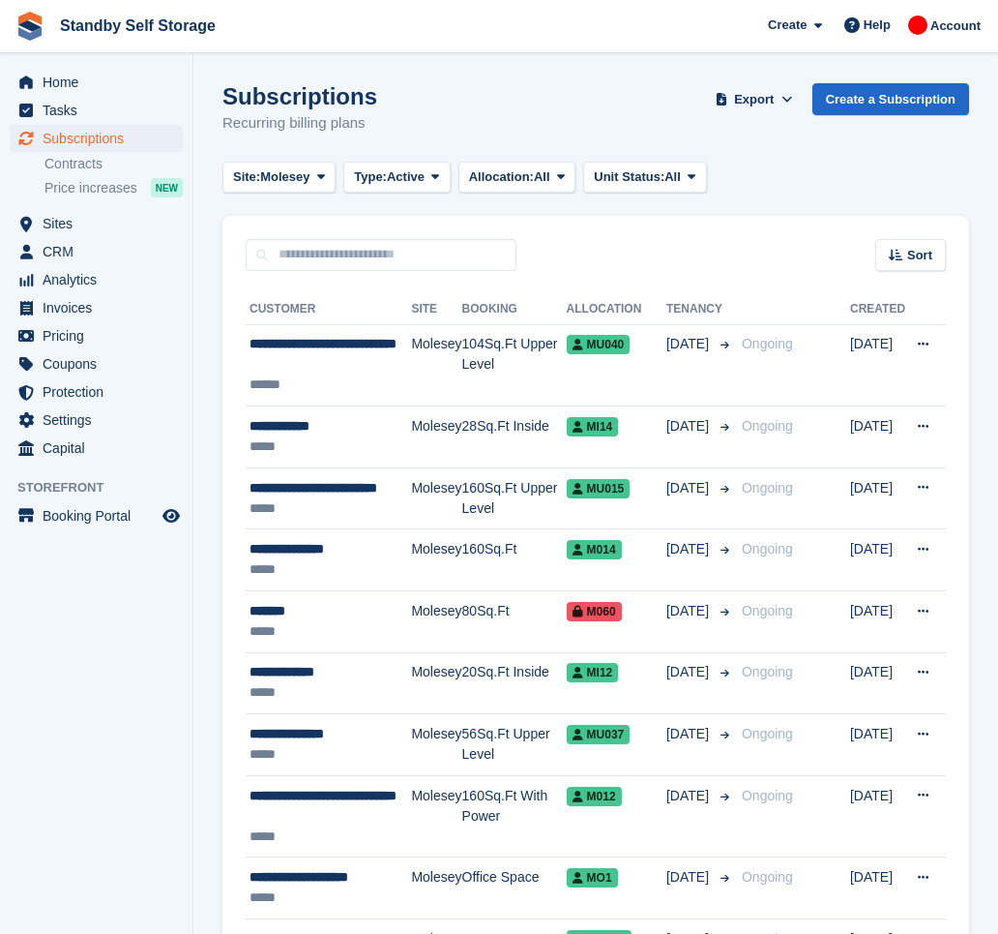
scroll to position [2851, 0]
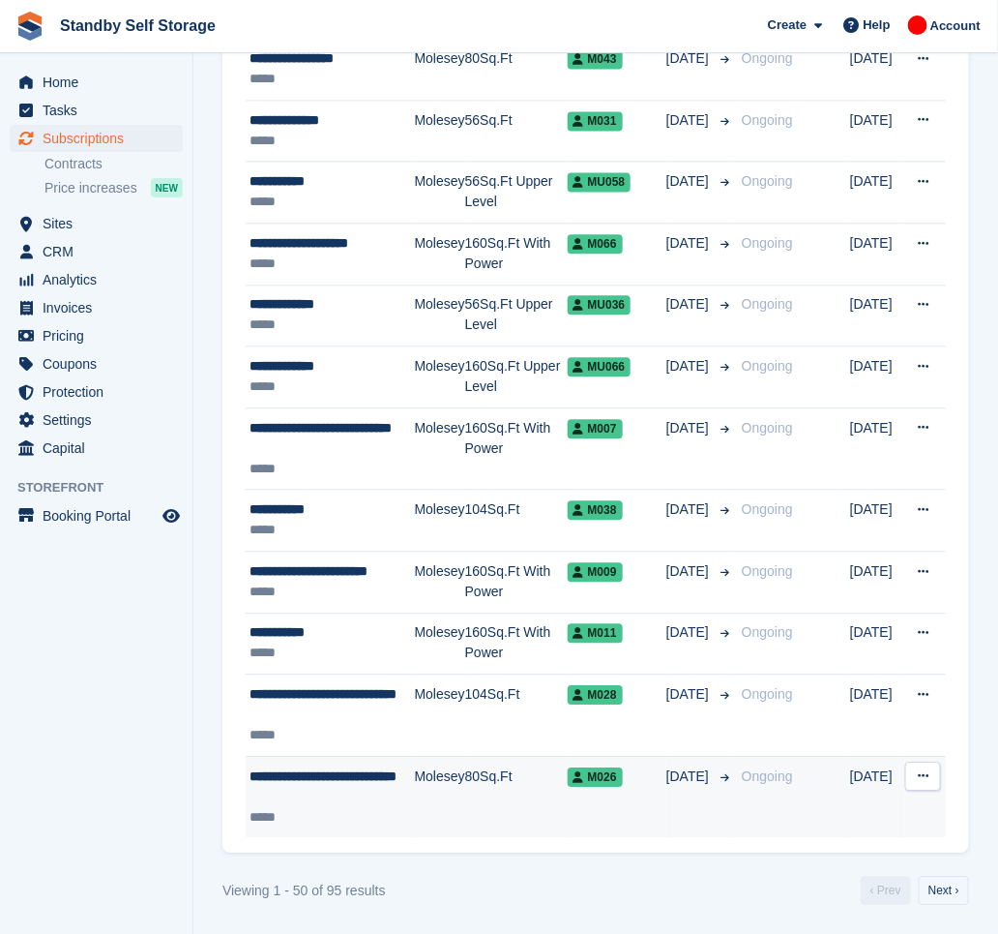
click at [357, 790] on div "**********" at bounding box center [332, 786] width 165 height 41
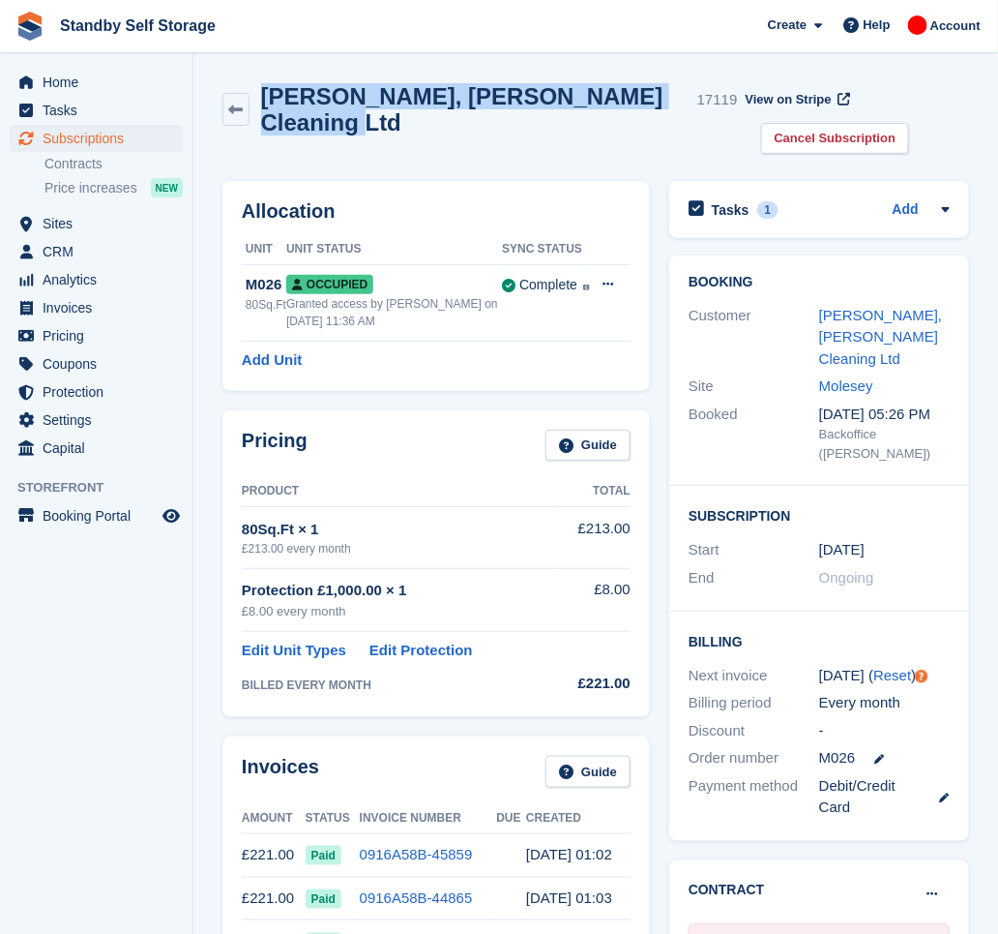
drag, startPoint x: 399, startPoint y: 122, endPoint x: 265, endPoint y: 97, distance: 135.8
click at [265, 97] on h2 "[PERSON_NAME], [PERSON_NAME] Cleaning Ltd" at bounding box center [475, 109] width 429 height 52
copy h2 "[PERSON_NAME], [PERSON_NAME] Cleaning Ltd"
click at [818, 134] on link "Cancel Subscription" at bounding box center [835, 139] width 149 height 32
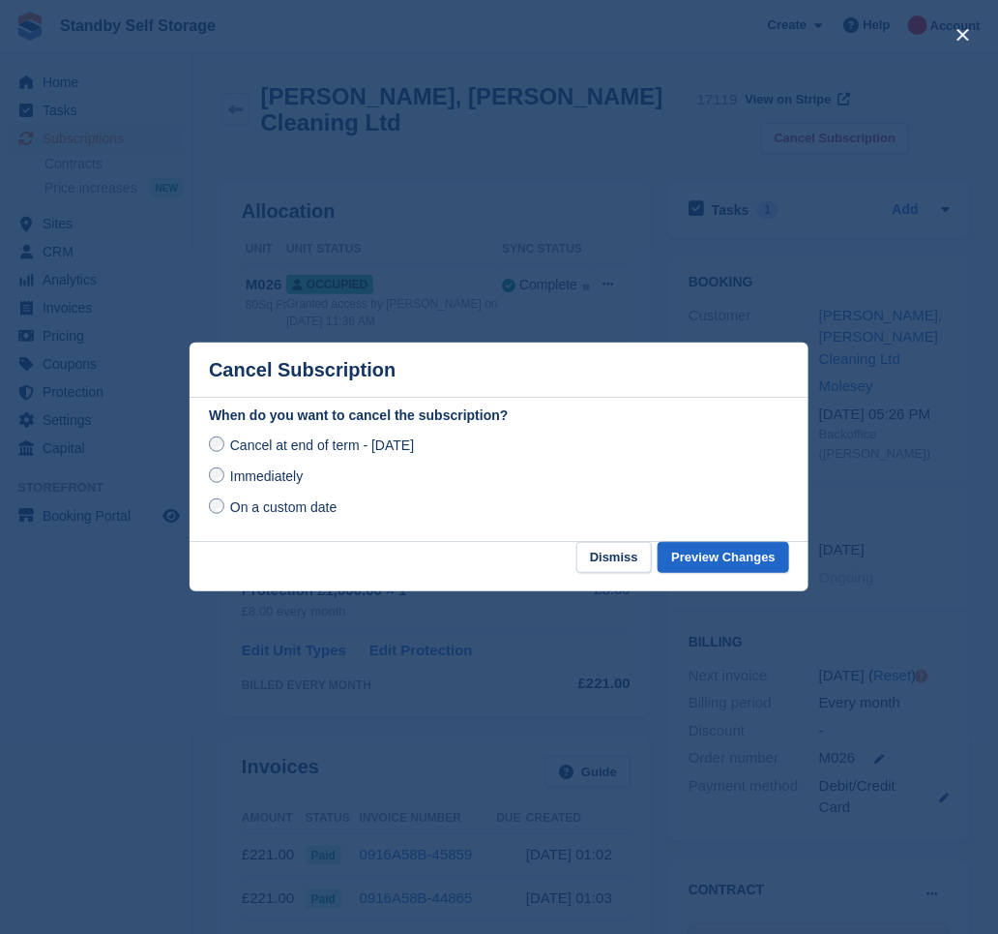
click at [252, 475] on span "Immediately" at bounding box center [266, 475] width 73 height 15
click at [756, 554] on button "Preview Changes" at bounding box center [724, 558] width 132 height 32
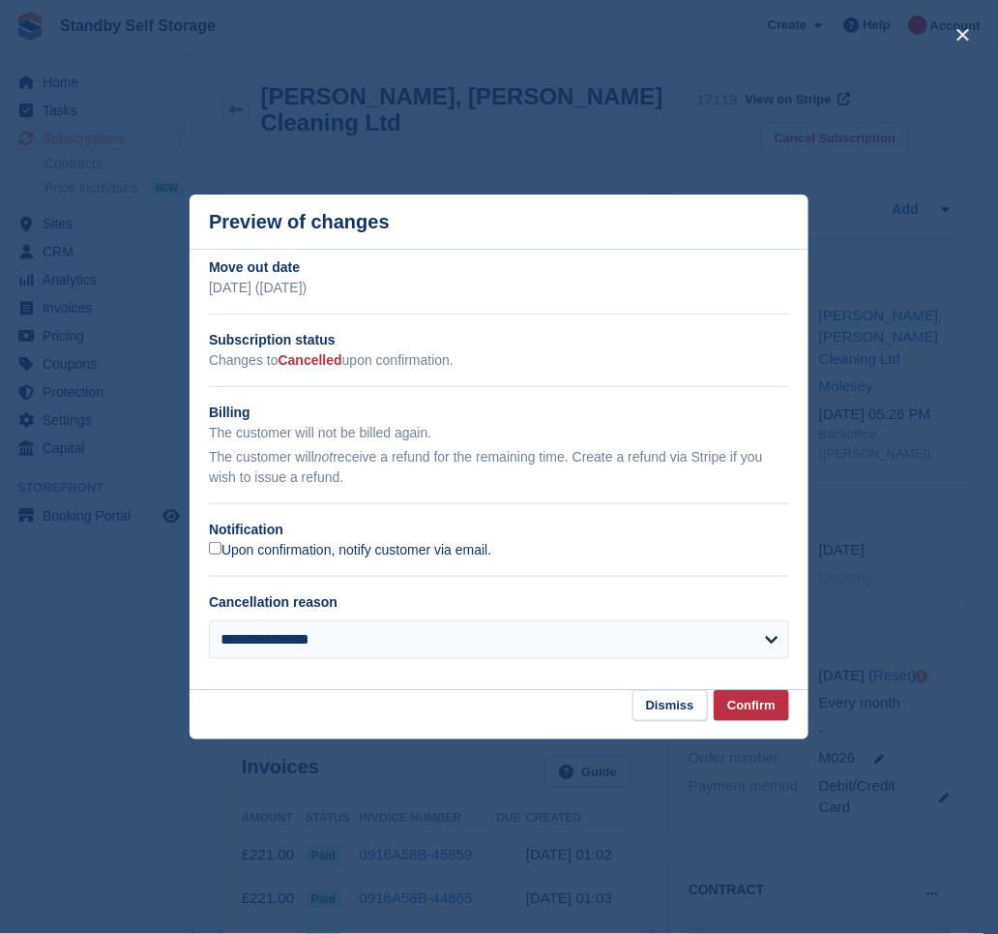
click at [242, 548] on label "Upon confirmation, notify customer via email." at bounding box center [350, 550] width 282 height 17
click at [774, 712] on button "Confirm" at bounding box center [751, 706] width 75 height 32
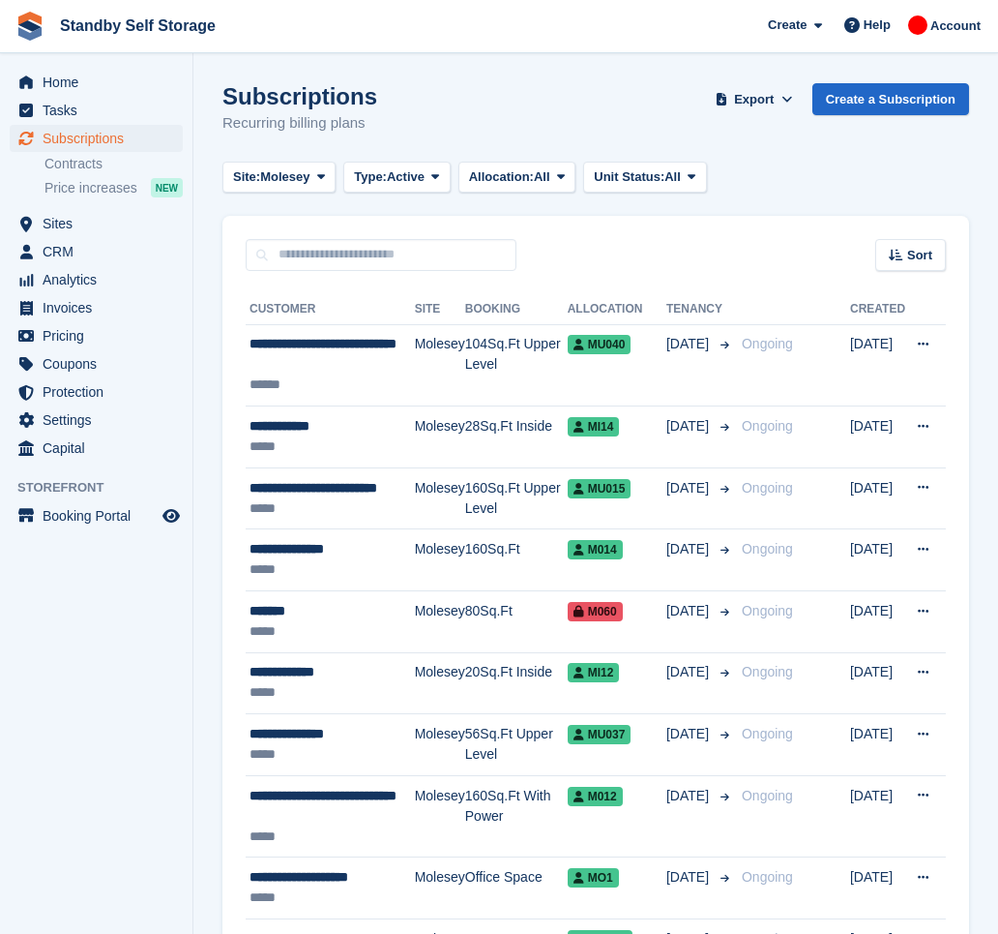
scroll to position [2850, 0]
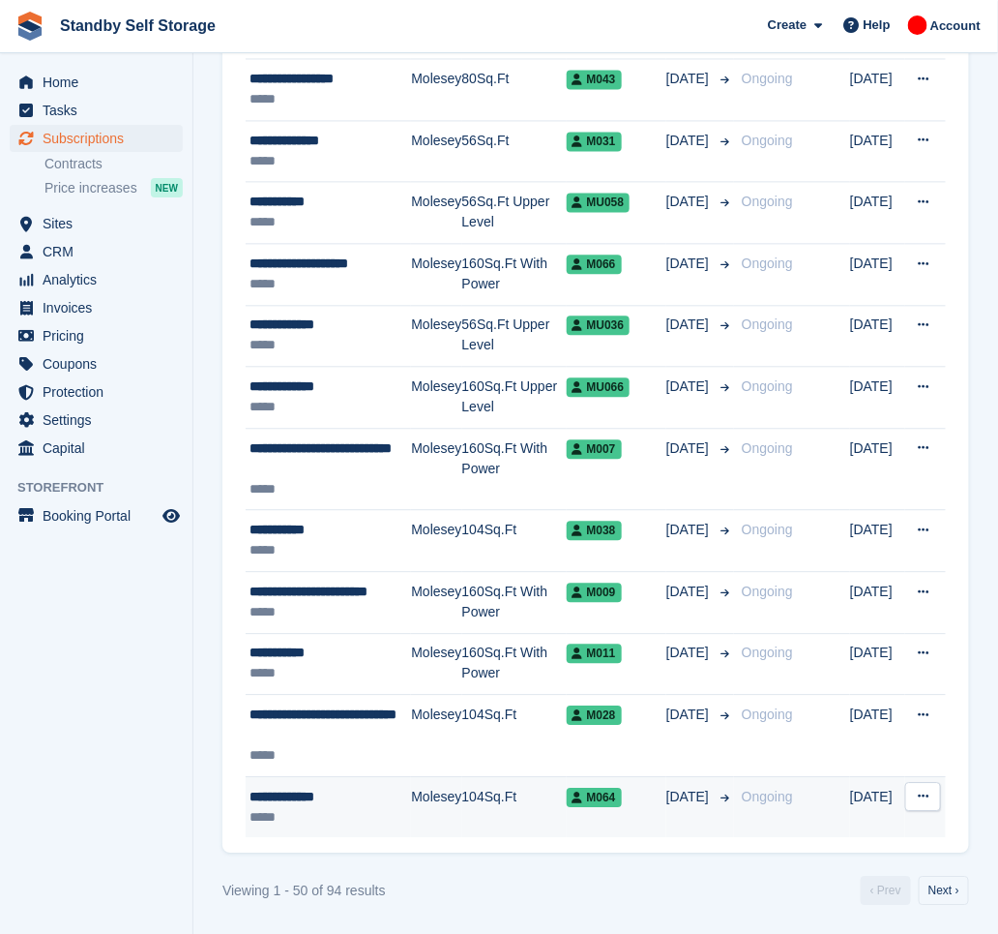
click at [650, 797] on div "M064" at bounding box center [617, 796] width 100 height 20
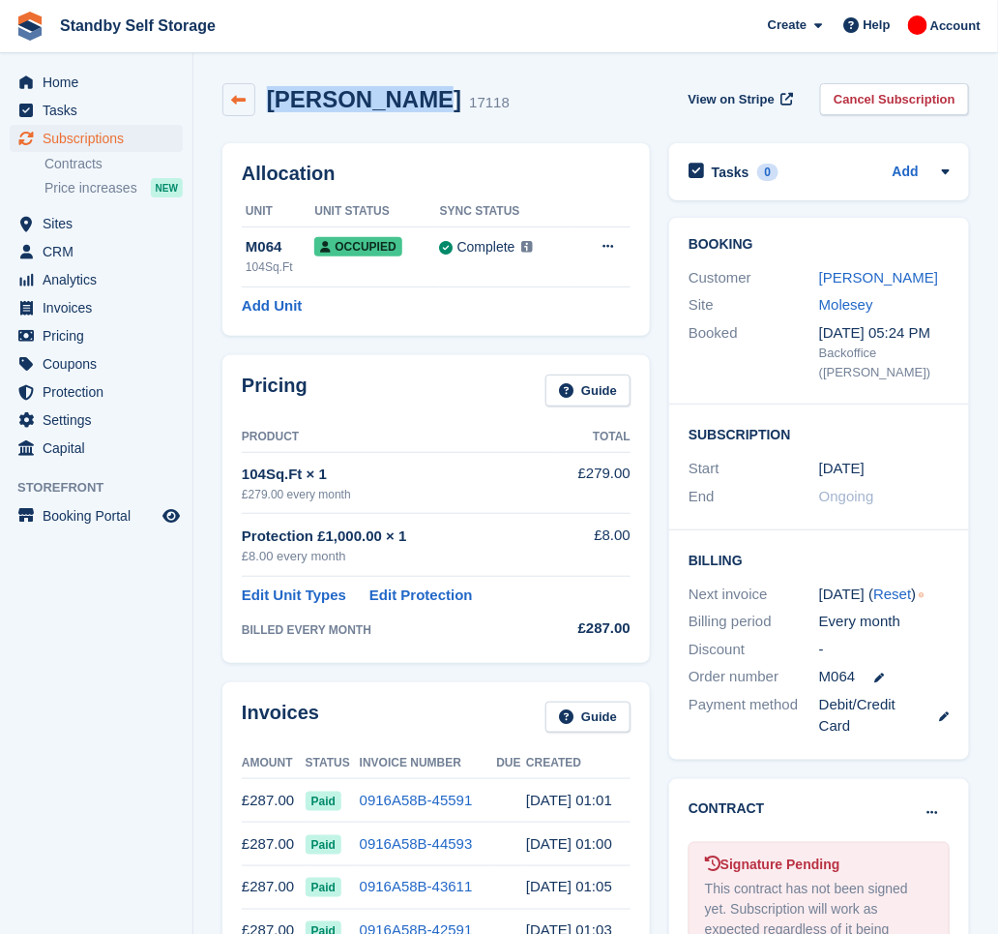
drag, startPoint x: 410, startPoint y: 98, endPoint x: 252, endPoint y: 99, distance: 158.7
click at [252, 99] on div "Michael Haigh 17118" at bounding box center [366, 99] width 287 height 33
copy div "Michael Haig"
click at [908, 97] on link "Cancel Subscription" at bounding box center [894, 99] width 149 height 32
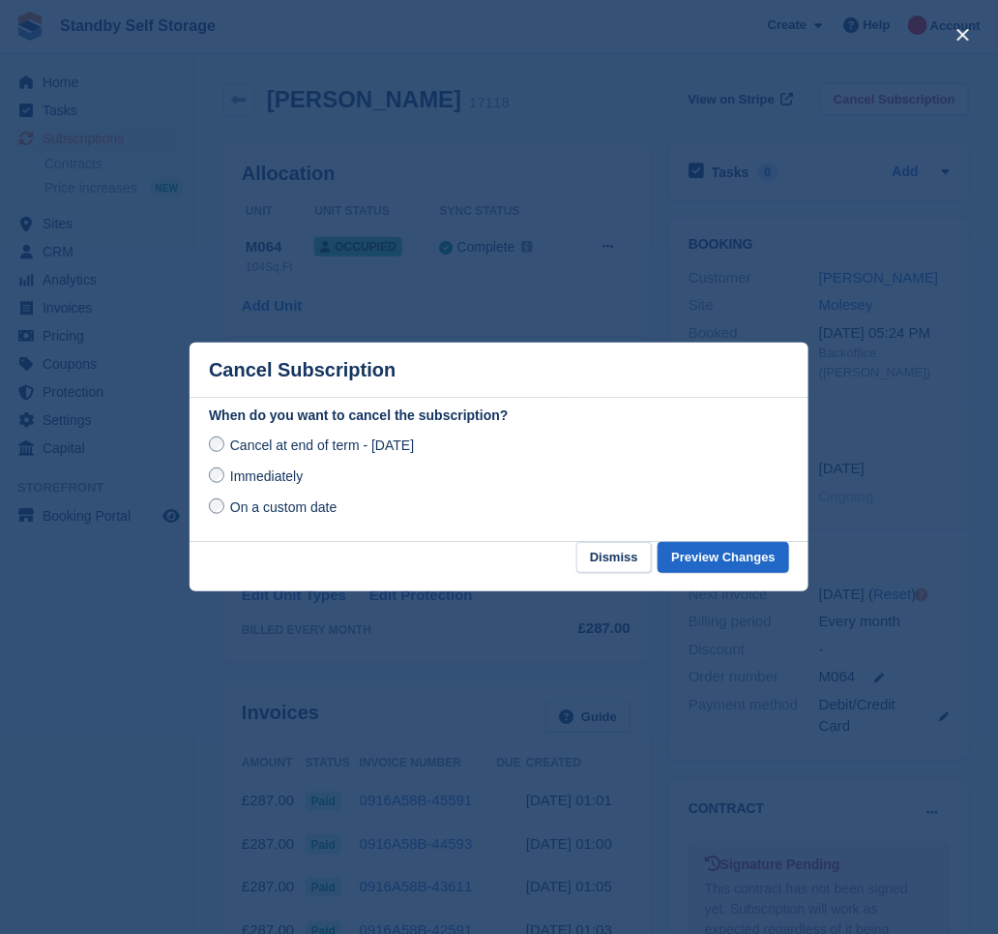
click at [267, 484] on span "Immediately" at bounding box center [266, 475] width 73 height 15
click at [710, 557] on button "Preview Changes" at bounding box center [724, 558] width 132 height 32
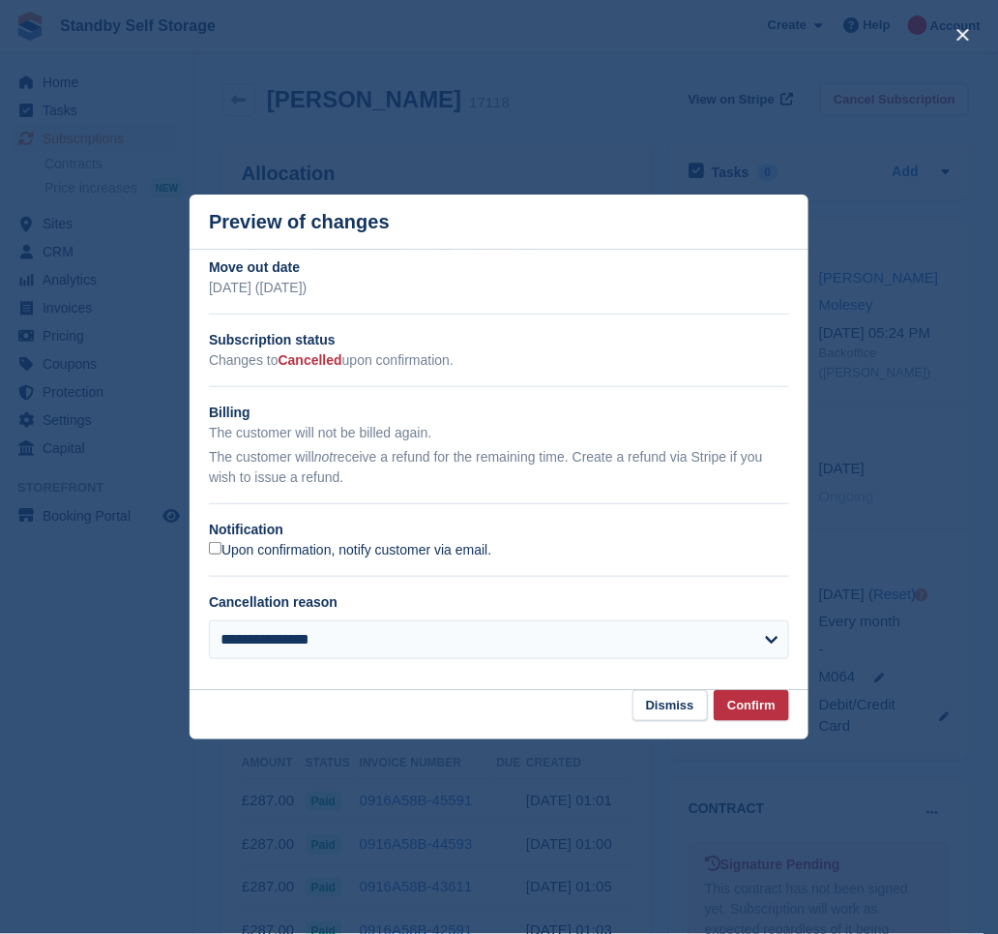
click at [287, 552] on label "Upon confirmation, notify customer via email." at bounding box center [350, 550] width 282 height 17
click at [751, 716] on button "Confirm" at bounding box center [751, 706] width 75 height 32
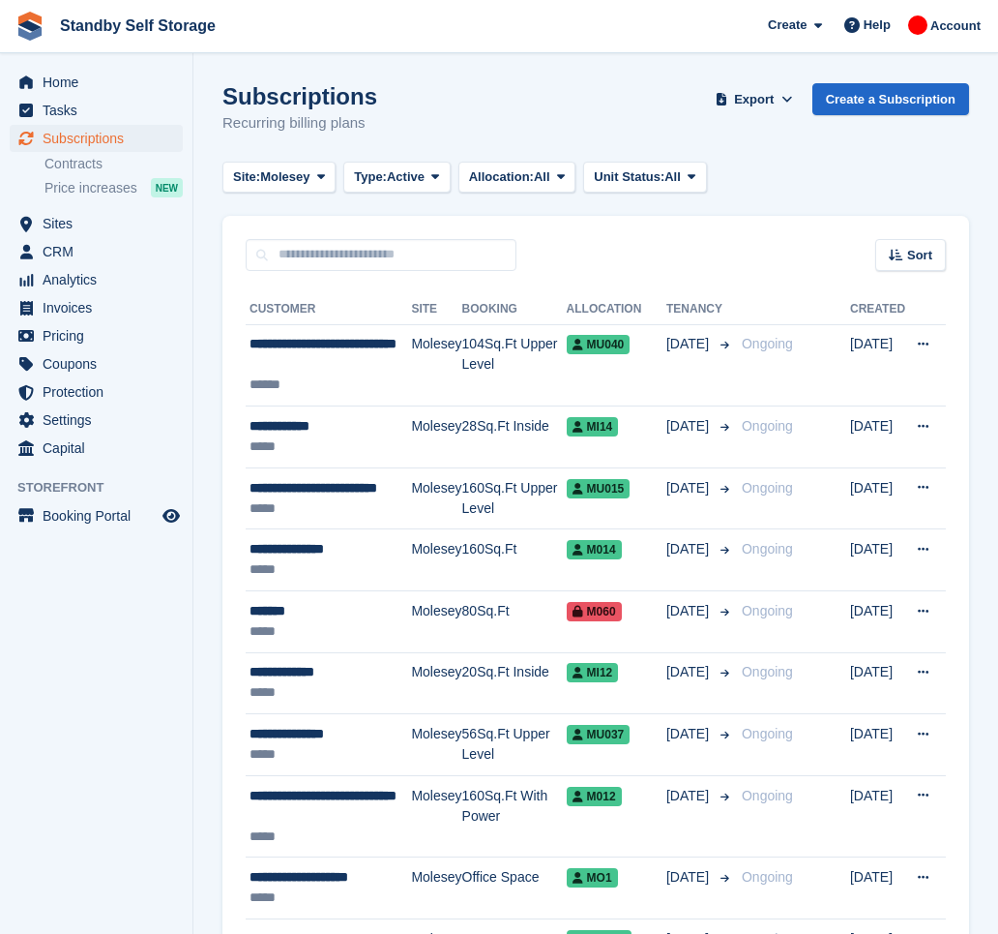
scroll to position [2830, 0]
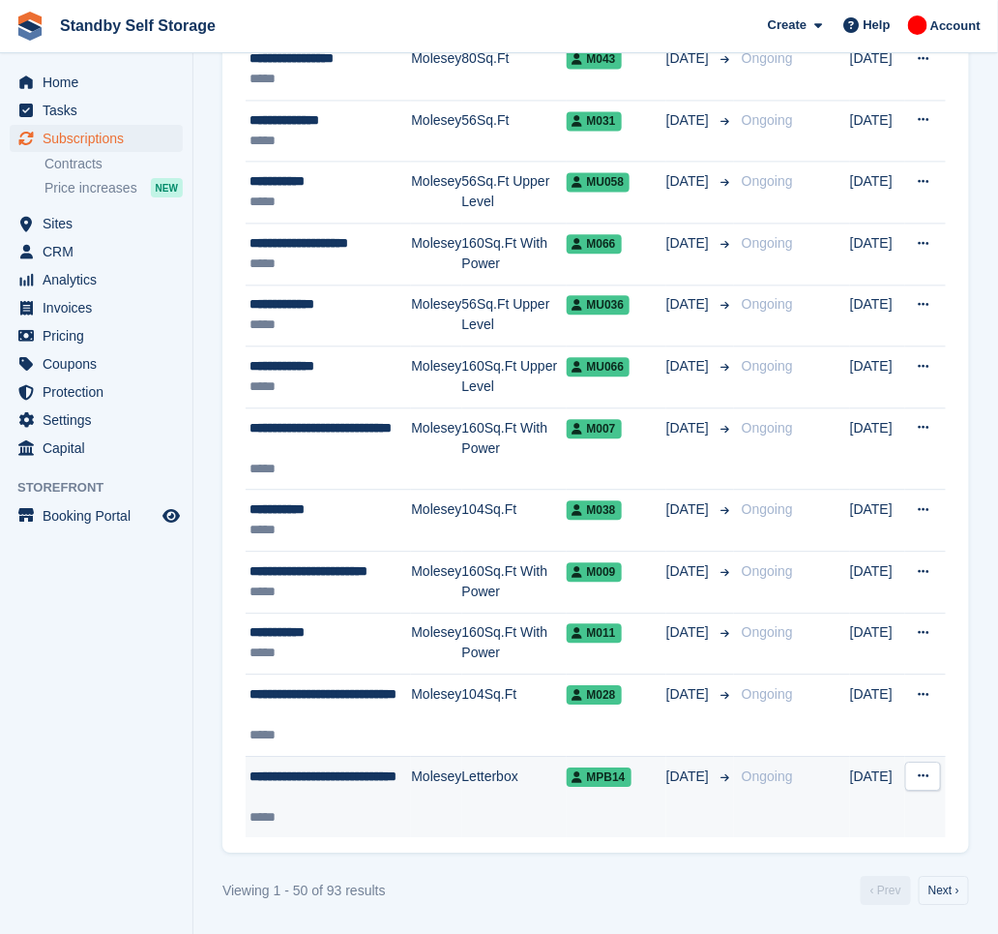
click at [423, 773] on td "Molesey" at bounding box center [436, 796] width 50 height 81
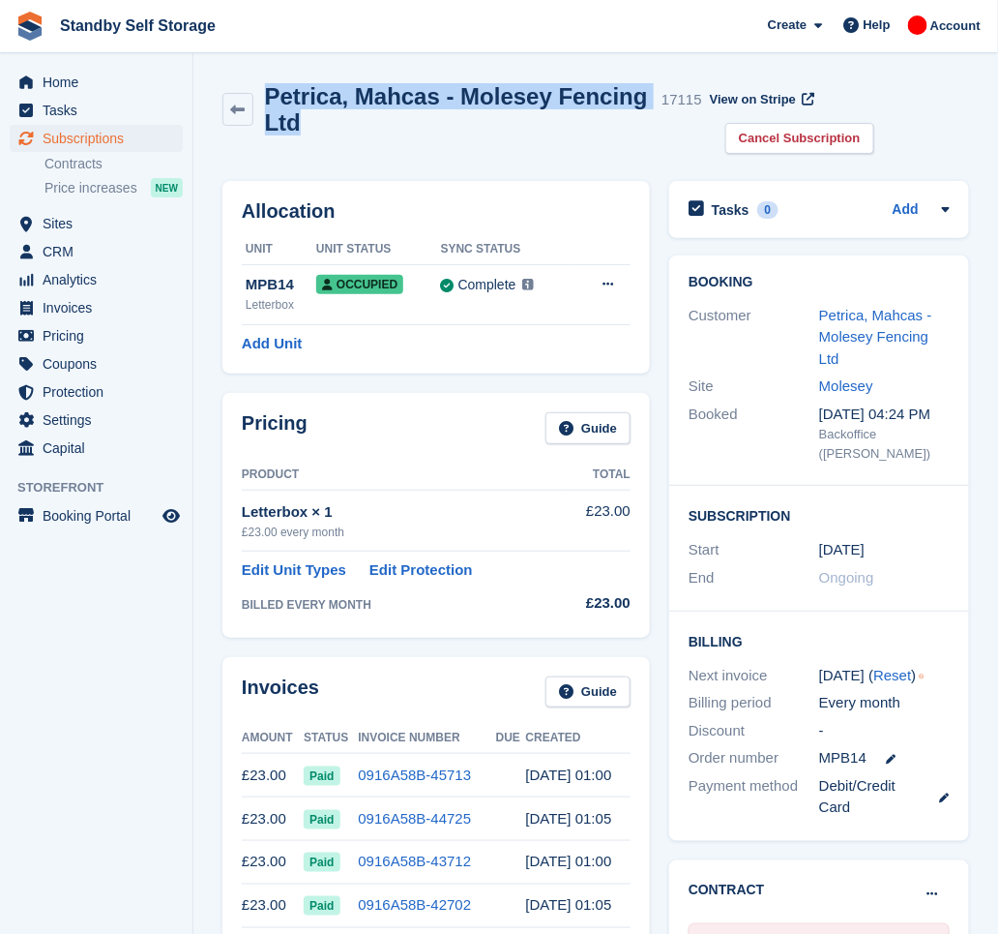
drag, startPoint x: 303, startPoint y: 115, endPoint x: 270, endPoint y: 99, distance: 36.8
click at [270, 99] on h2 "Petrica, Mahcas - Molesey Fencing Ltd" at bounding box center [460, 109] width 390 height 52
copy h2 "Petrica, Mahcas - Molesey Fencing Ltd"
click at [65, 137] on span "Subscriptions" at bounding box center [101, 138] width 116 height 27
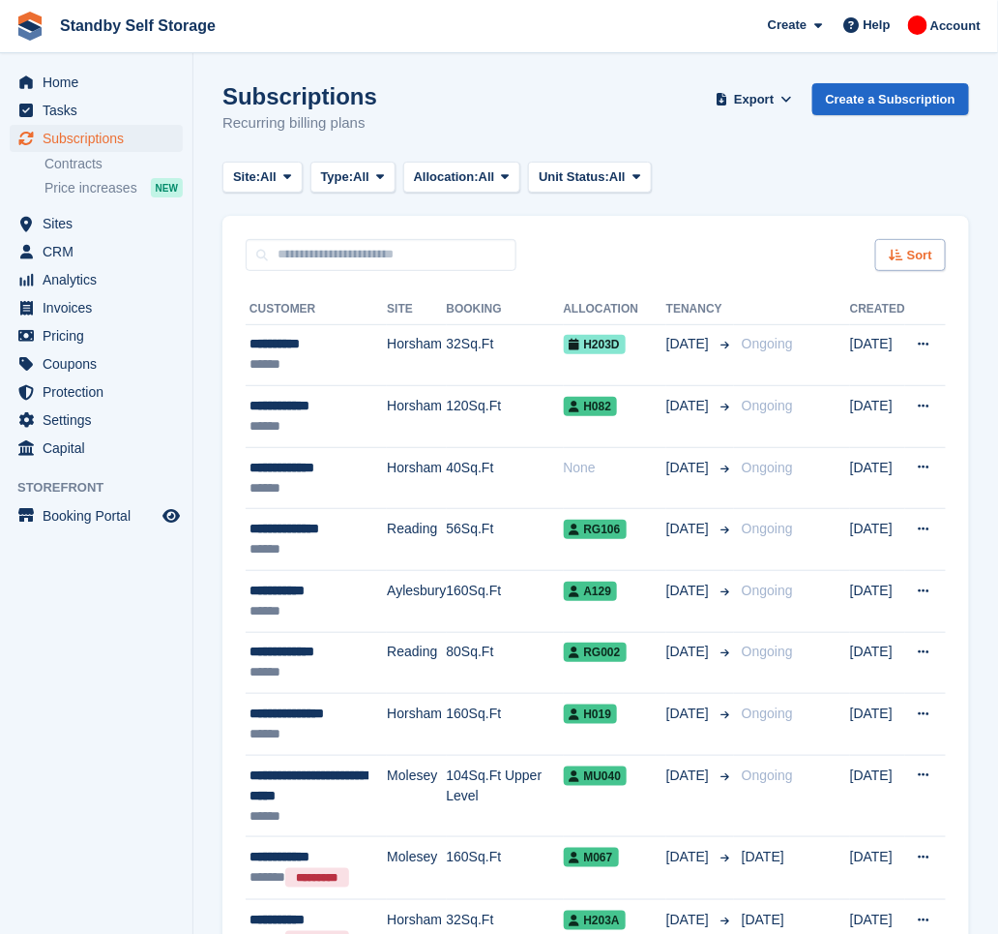
click at [906, 255] on div "Sort" at bounding box center [910, 255] width 71 height 32
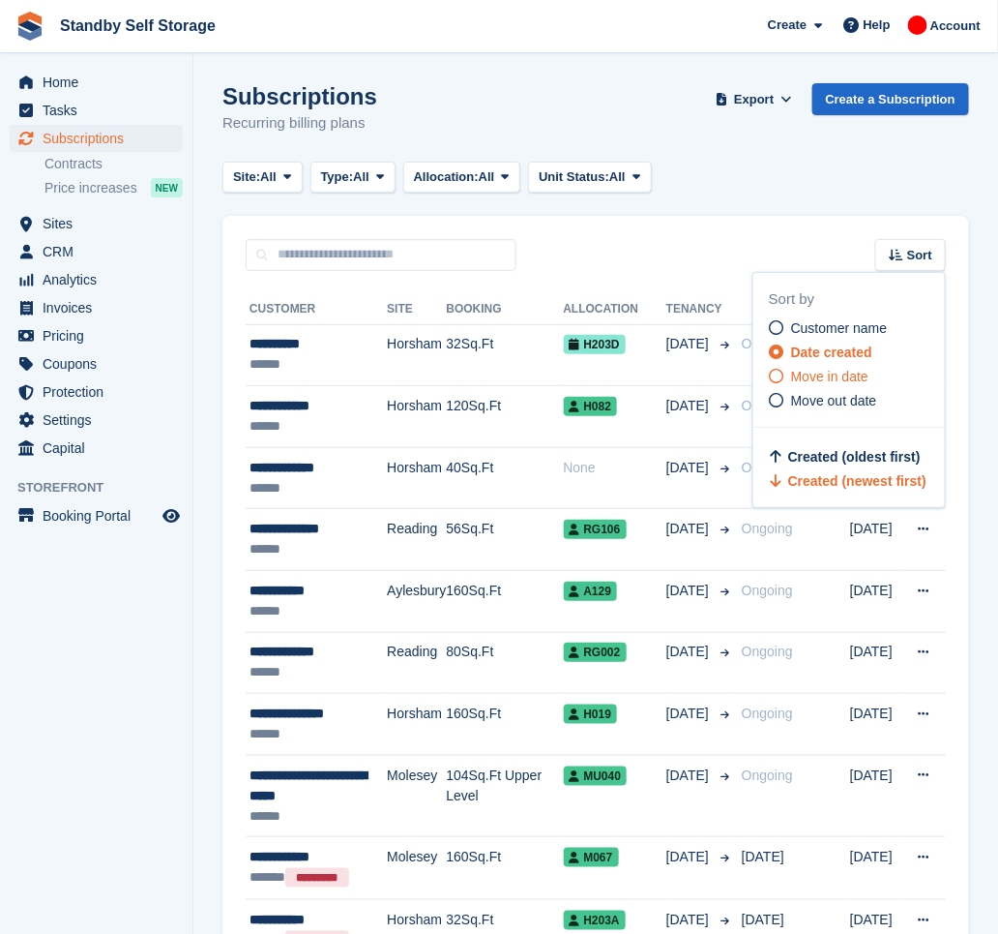
click at [849, 370] on span "Move in date" at bounding box center [829, 376] width 77 height 15
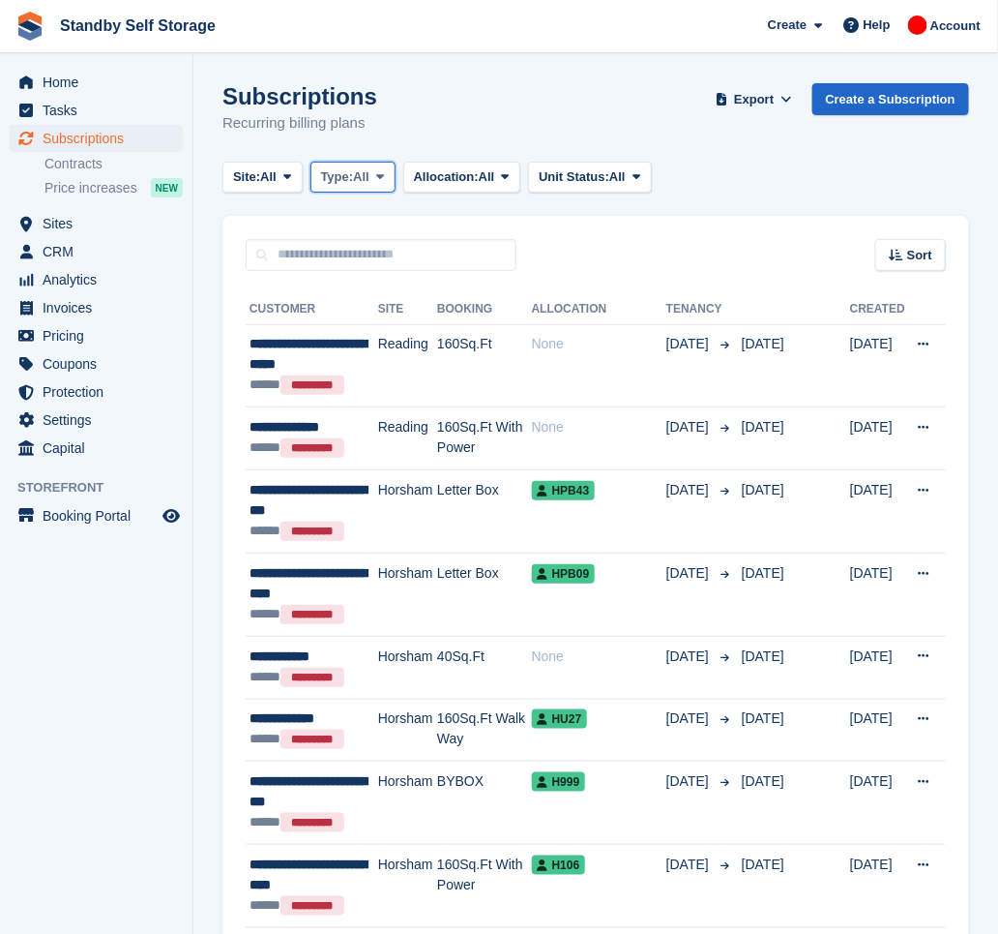
click at [354, 174] on span "Type:" at bounding box center [337, 176] width 33 height 19
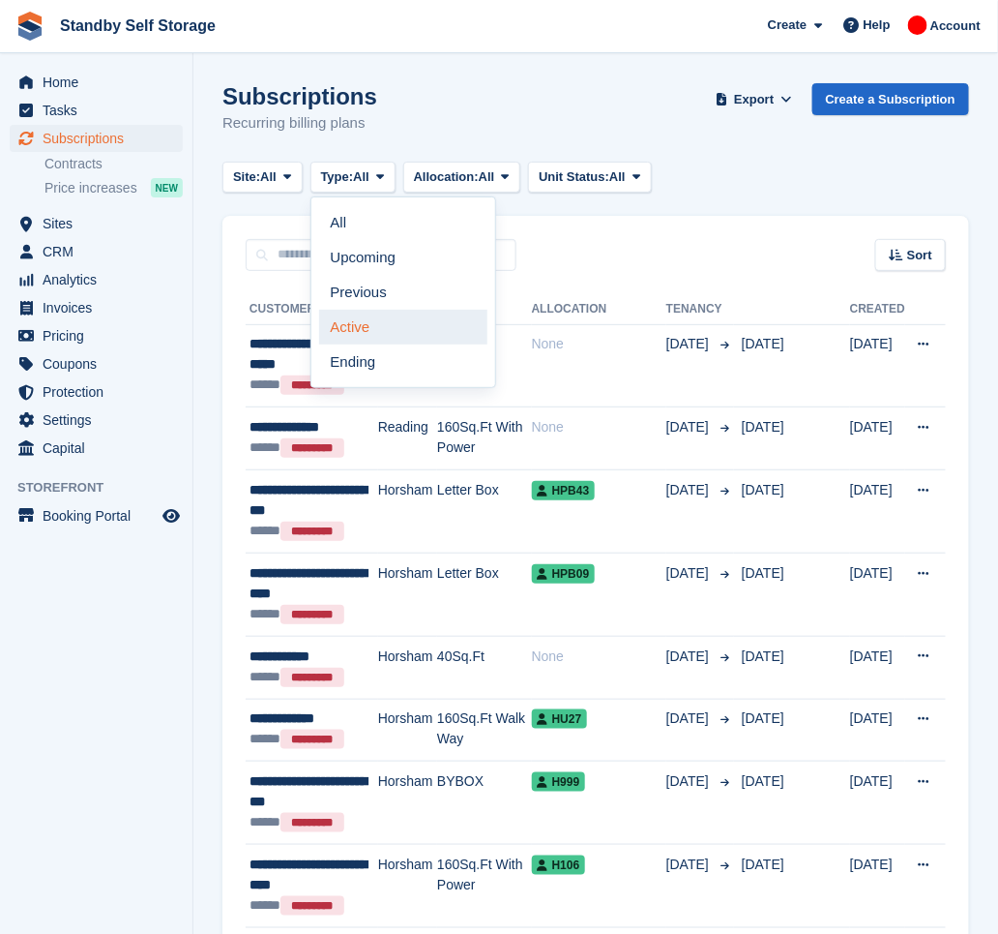
click at [396, 320] on link "Active" at bounding box center [403, 327] width 168 height 35
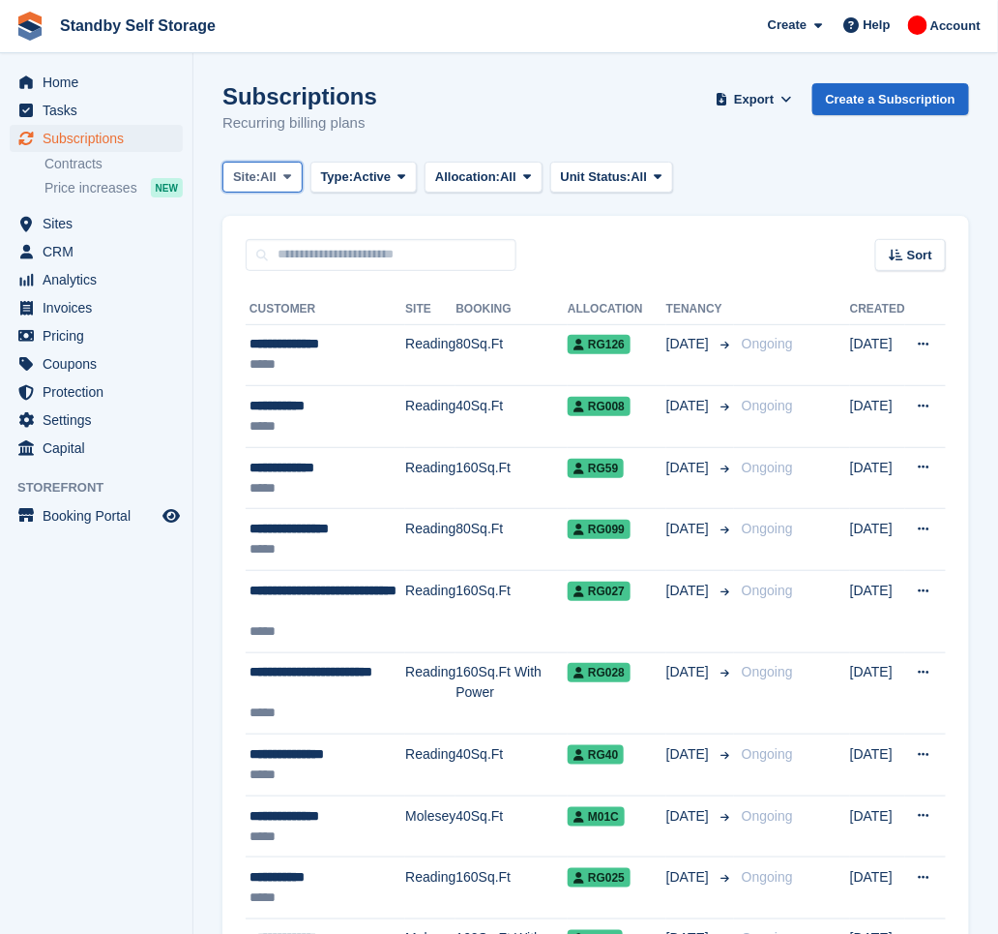
click at [282, 179] on span at bounding box center [287, 176] width 15 height 15
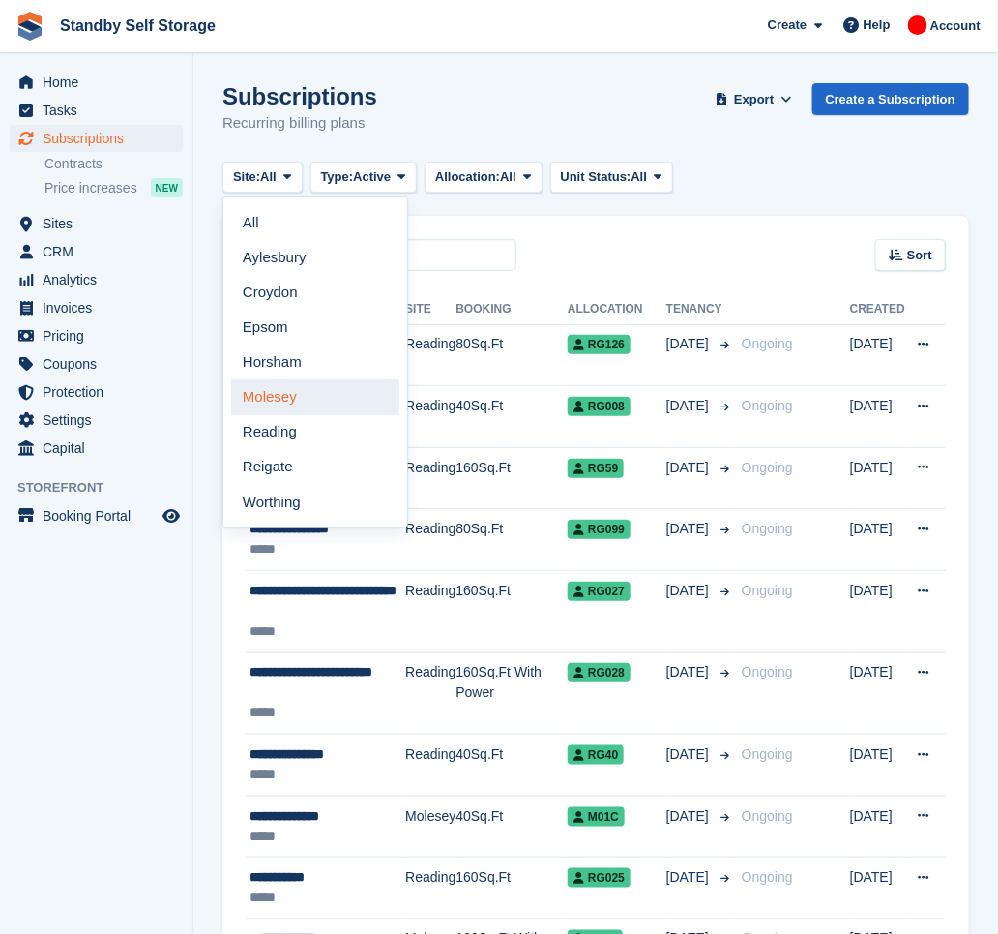
click at [326, 400] on link "Molesey" at bounding box center [315, 396] width 168 height 35
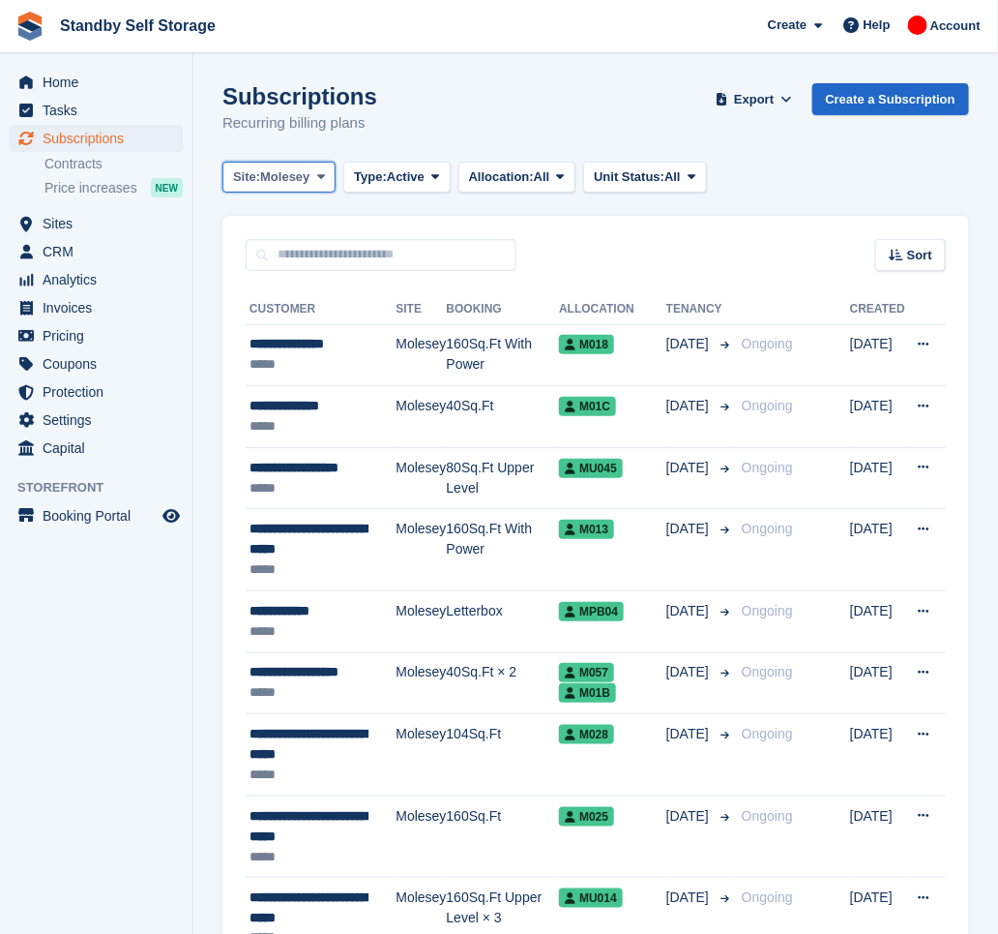
click at [256, 169] on span "Site:" at bounding box center [246, 176] width 27 height 19
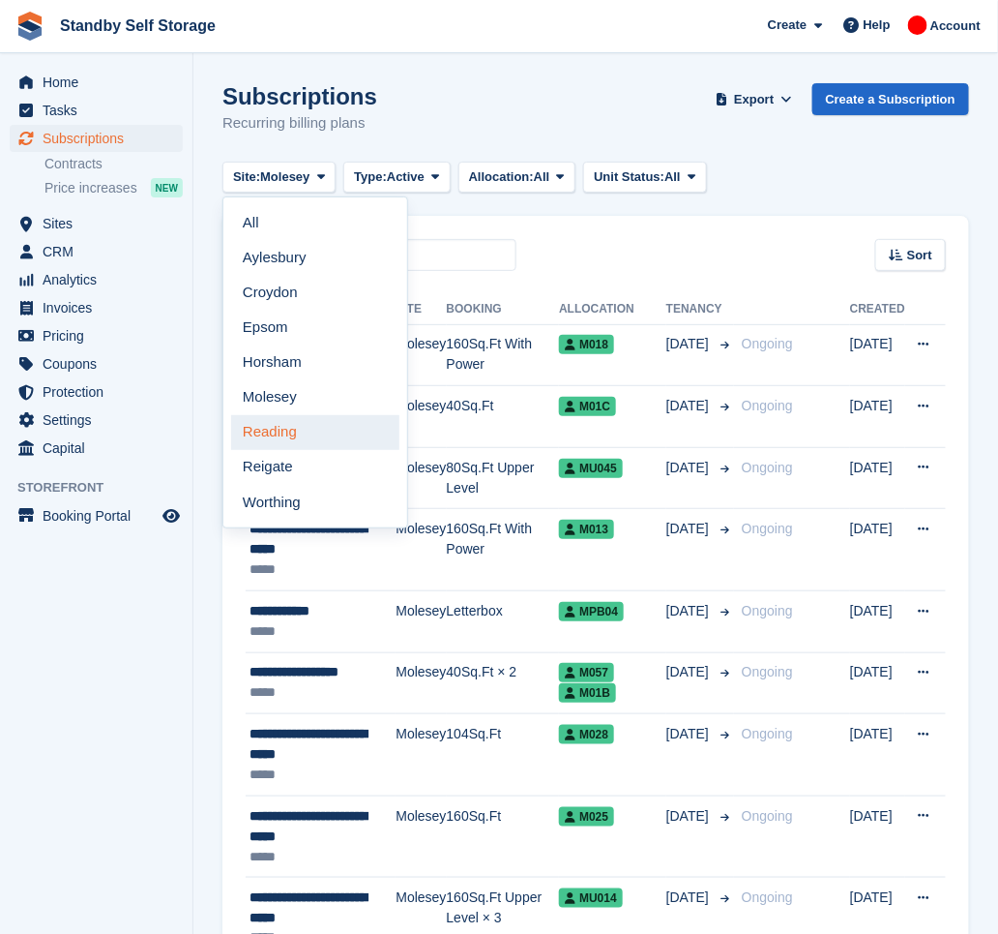
click at [288, 433] on link "Reading" at bounding box center [315, 432] width 168 height 35
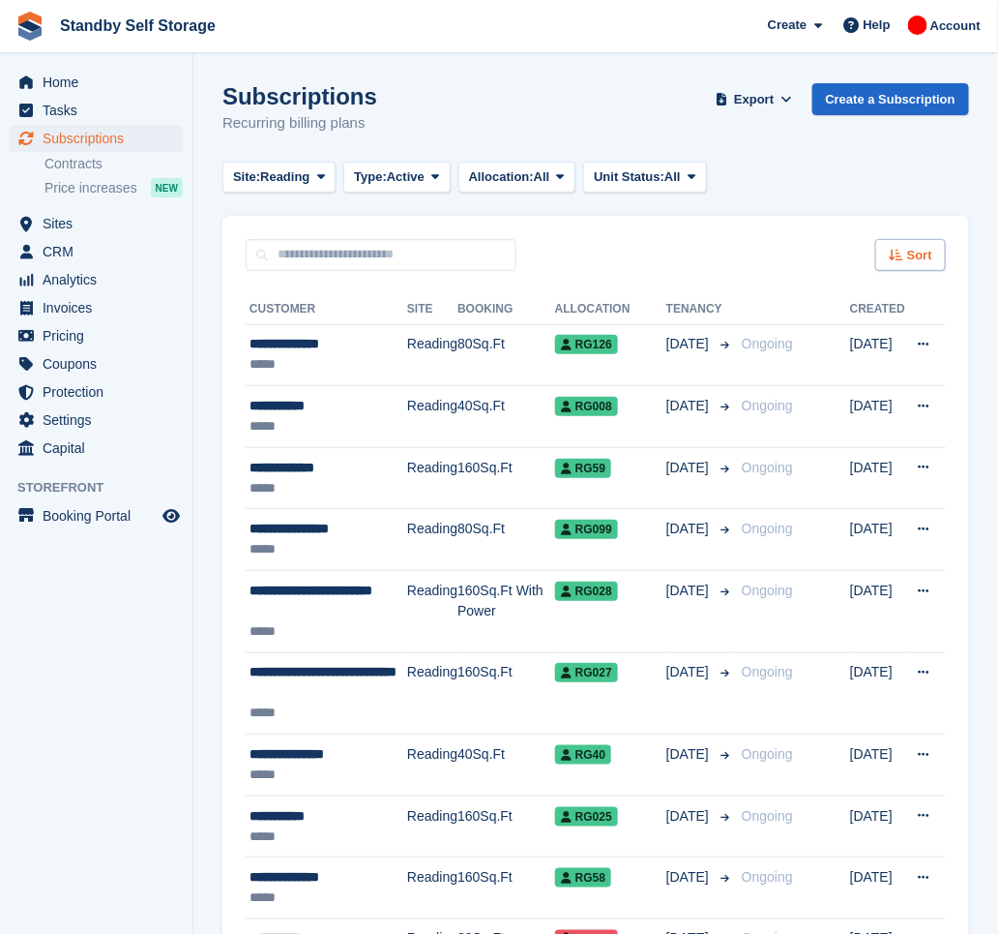
click at [907, 259] on div "Sort" at bounding box center [910, 255] width 71 height 32
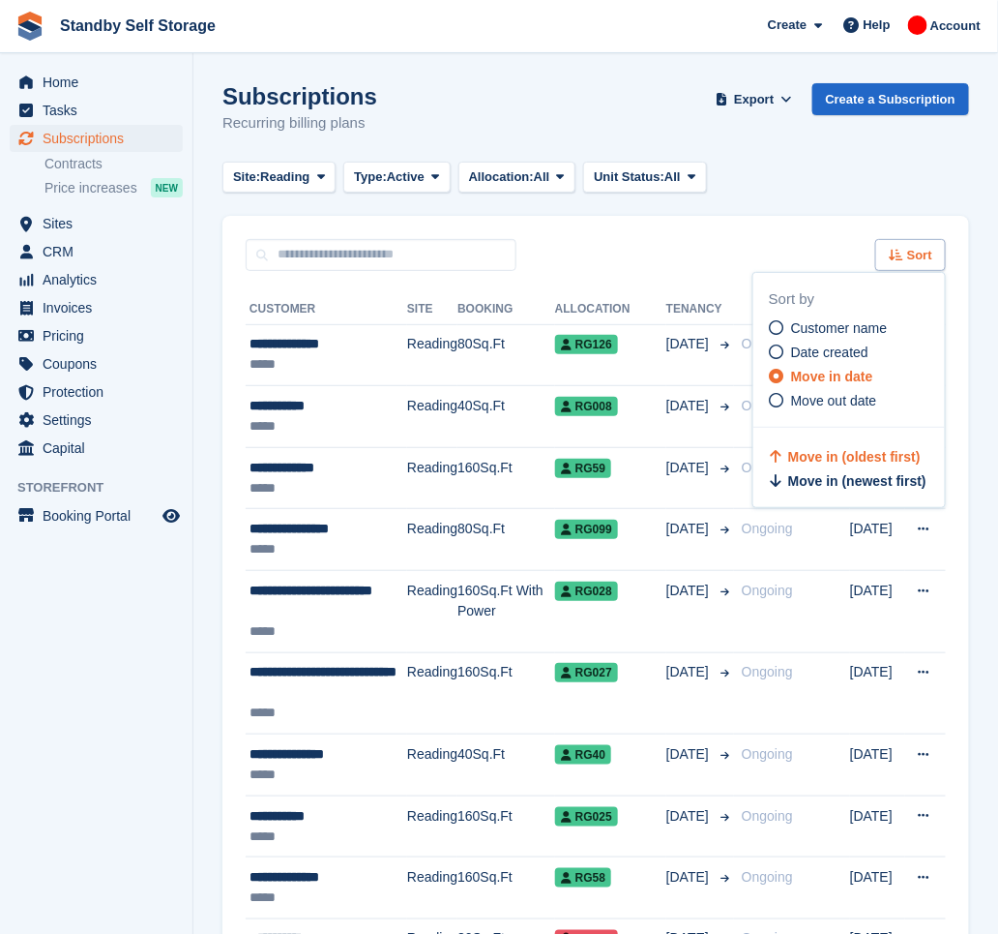
click at [907, 259] on div "Sort" at bounding box center [910, 255] width 71 height 32
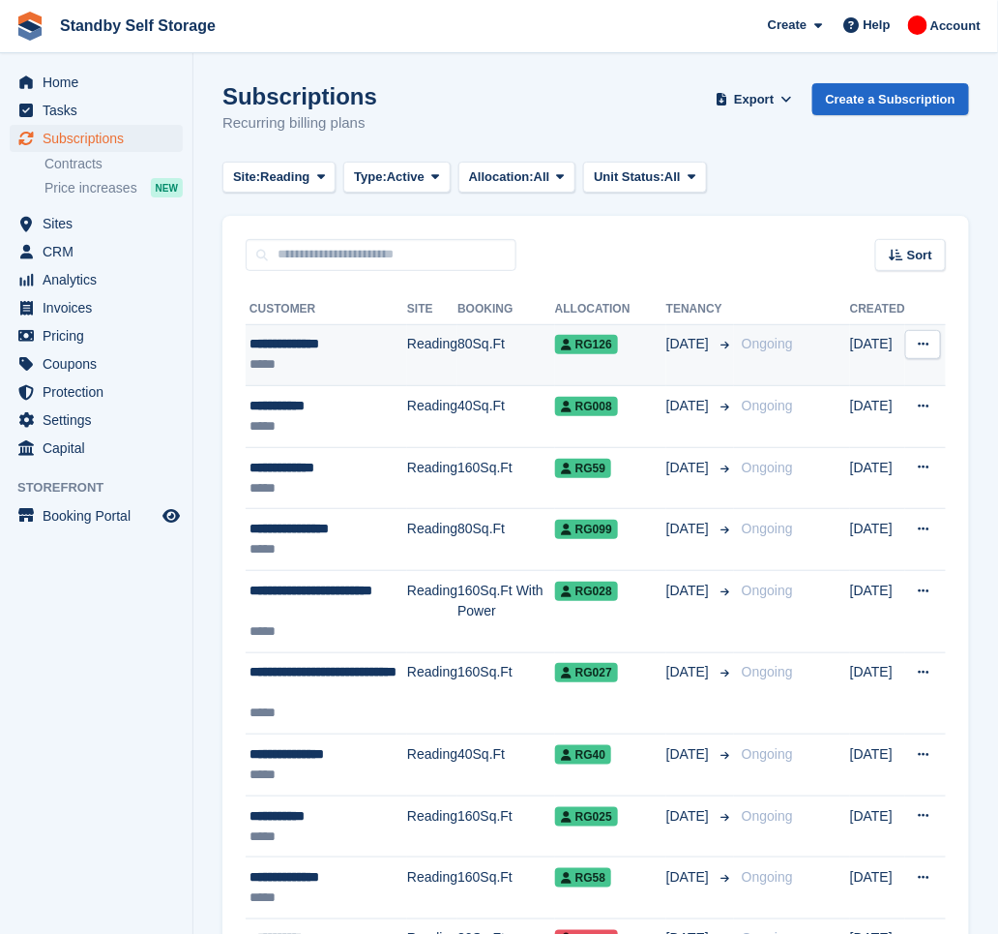
click at [639, 353] on div "RG126" at bounding box center [610, 344] width 111 height 20
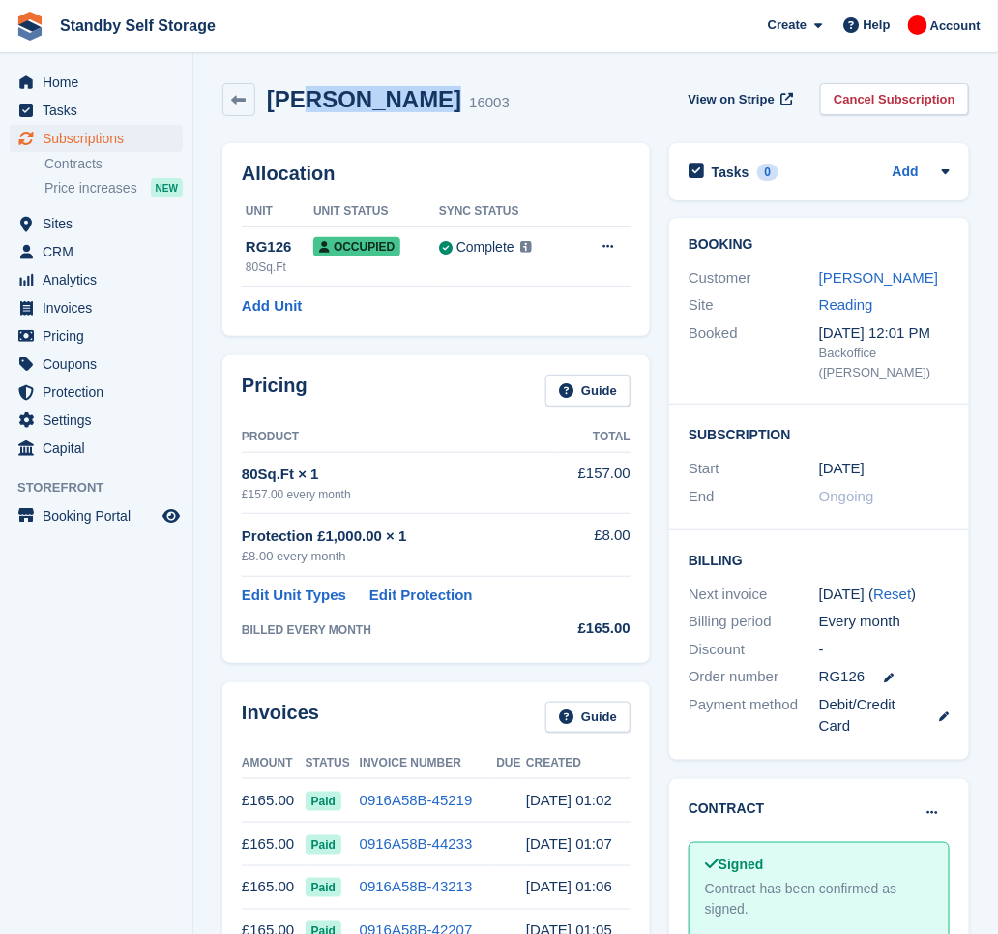
drag, startPoint x: 409, startPoint y: 104, endPoint x: 299, endPoint y: 84, distance: 112.1
click at [299, 86] on h2 "Leon, Mitchell" at bounding box center [364, 99] width 194 height 26
drag, startPoint x: 299, startPoint y: 84, endPoint x: 526, endPoint y: 102, distance: 228.0
click at [545, 102] on div "Leon, Mitchell 16003 View on Stripe Cancel Subscription" at bounding box center [596, 99] width 747 height 33
drag, startPoint x: 418, startPoint y: 97, endPoint x: 265, endPoint y: 109, distance: 153.4
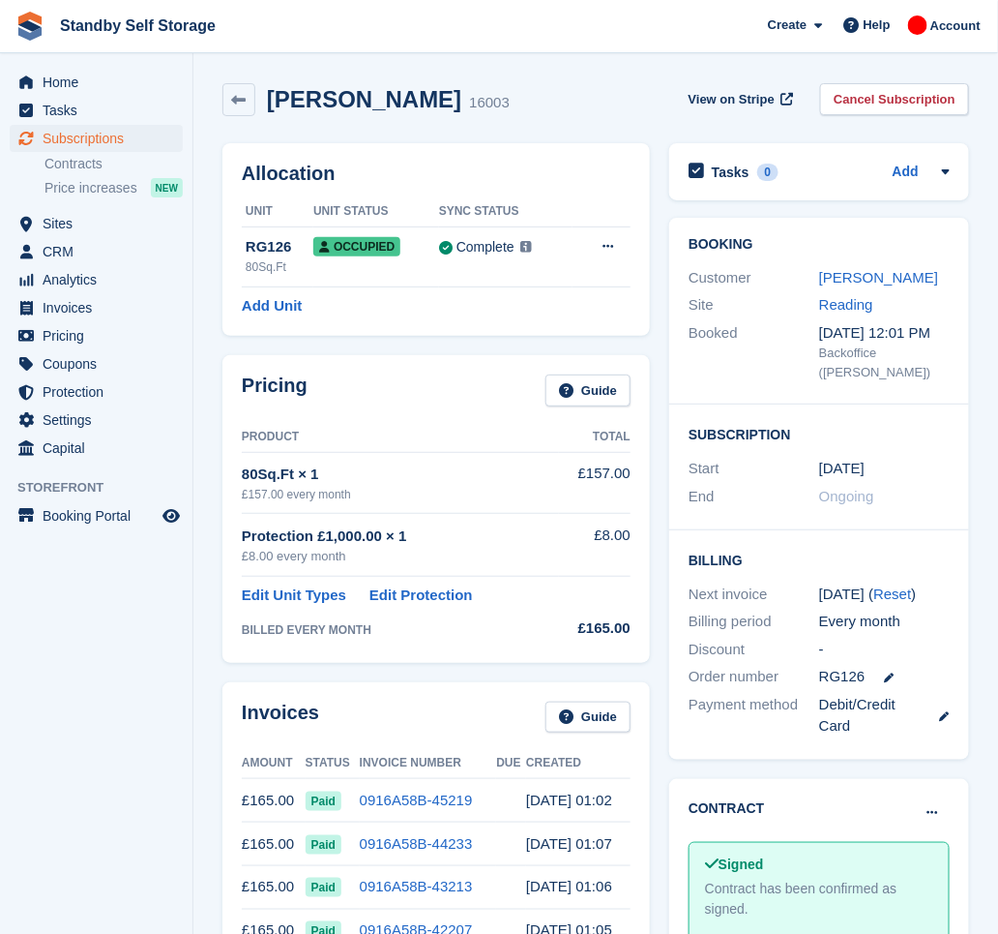
click at [265, 109] on div "Leon, Mitchell 16003" at bounding box center [382, 100] width 254 height 28
copy h2 "Leon, Mitchell"
drag, startPoint x: 878, startPoint y: 97, endPoint x: 833, endPoint y: 154, distance: 73.0
click at [879, 97] on link "Cancel Subscription" at bounding box center [894, 99] width 149 height 32
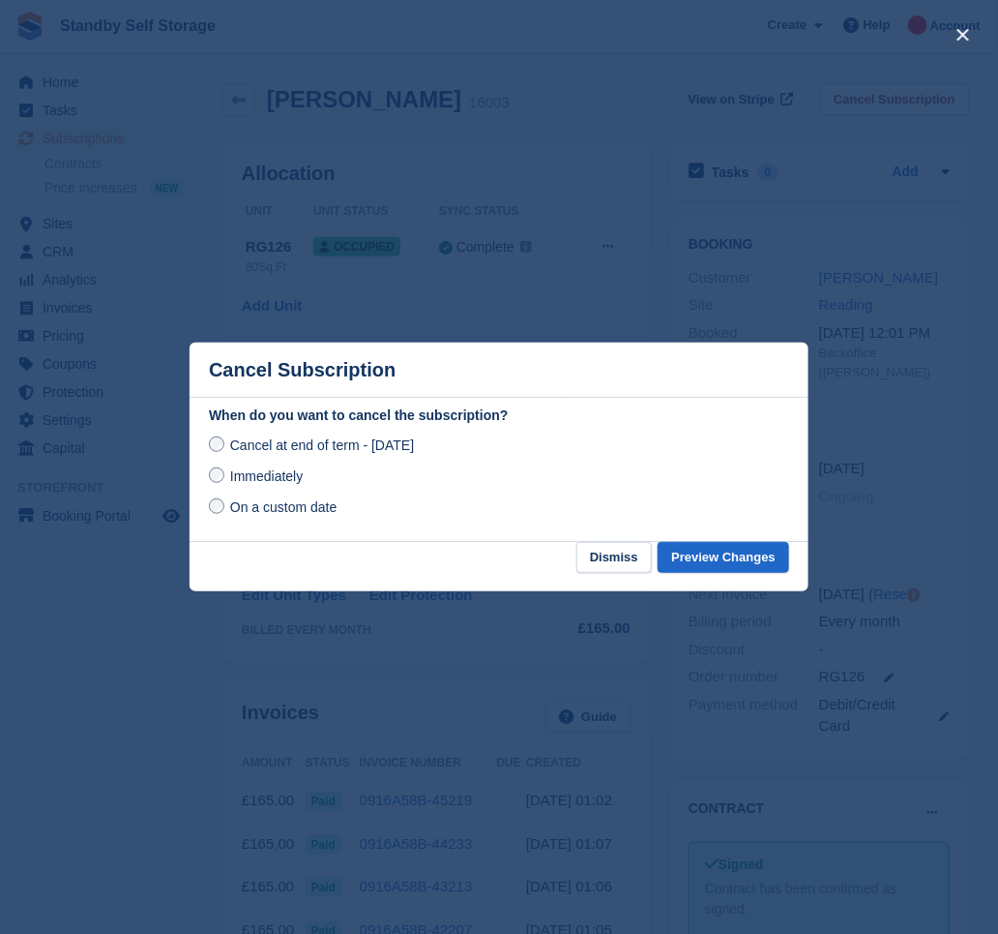
click at [255, 480] on span "Immediately" at bounding box center [266, 475] width 73 height 15
click at [717, 557] on button "Preview Changes" at bounding box center [724, 558] width 132 height 32
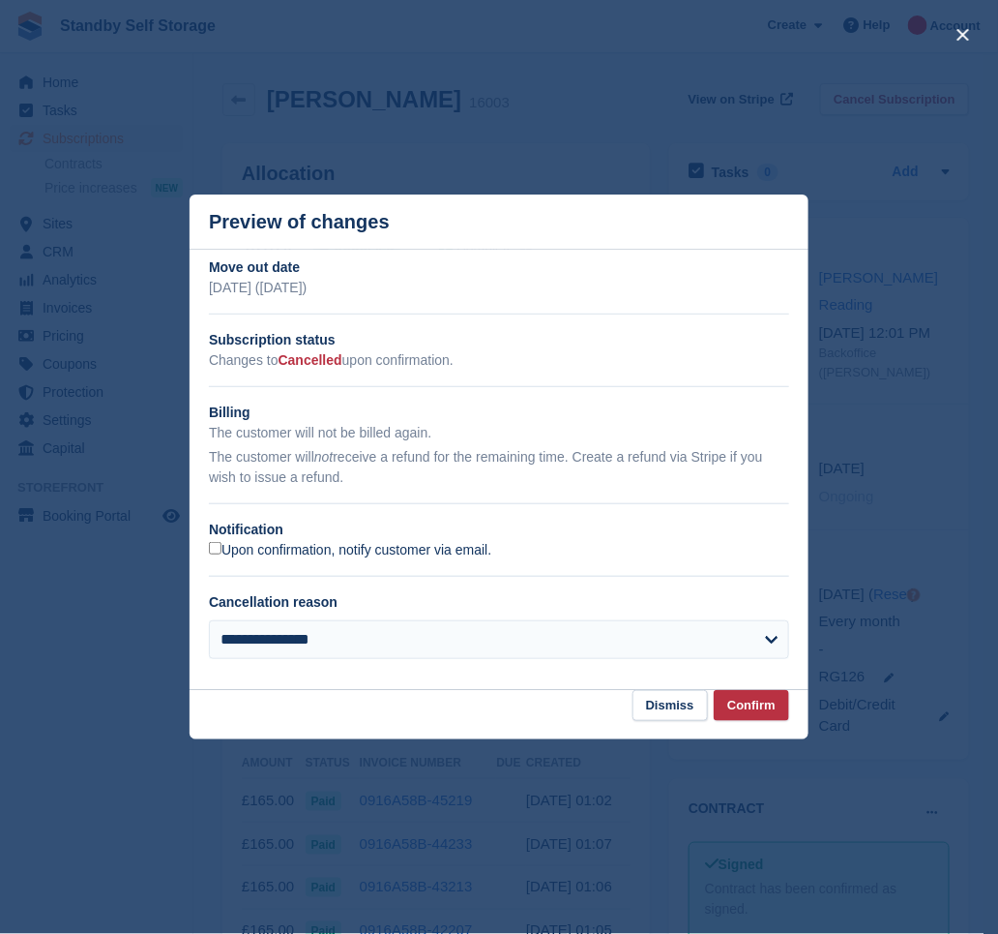
click at [280, 555] on label "Upon confirmation, notify customer via email." at bounding box center [350, 550] width 282 height 17
click at [733, 704] on button "Confirm" at bounding box center [751, 706] width 75 height 32
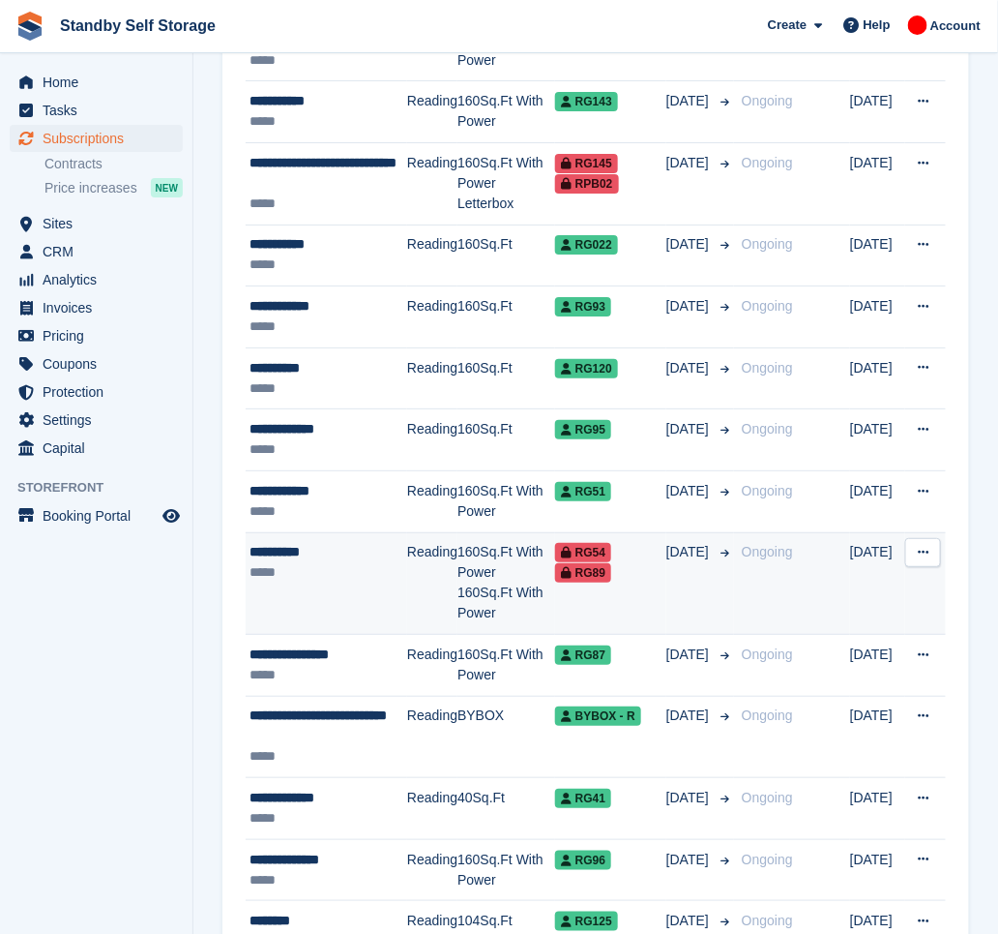
scroll to position [1805, 0]
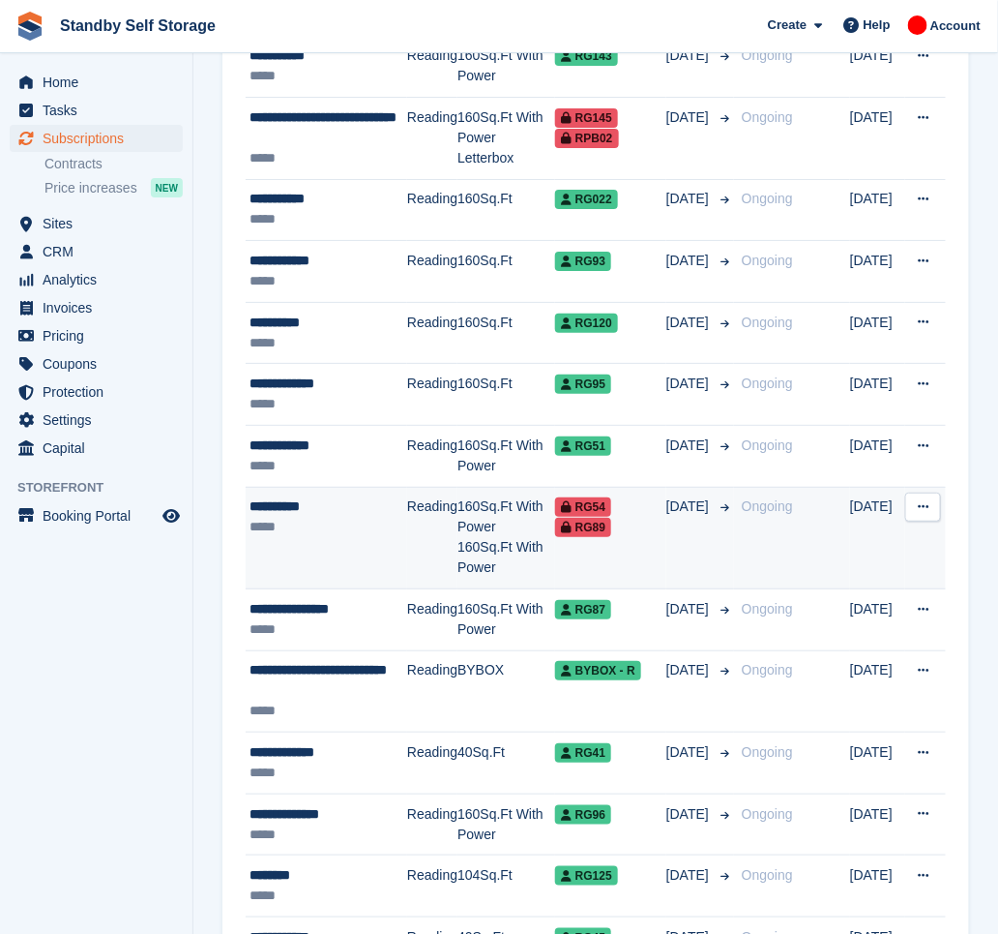
click at [667, 543] on td "03 Jan" at bounding box center [701, 538] width 68 height 103
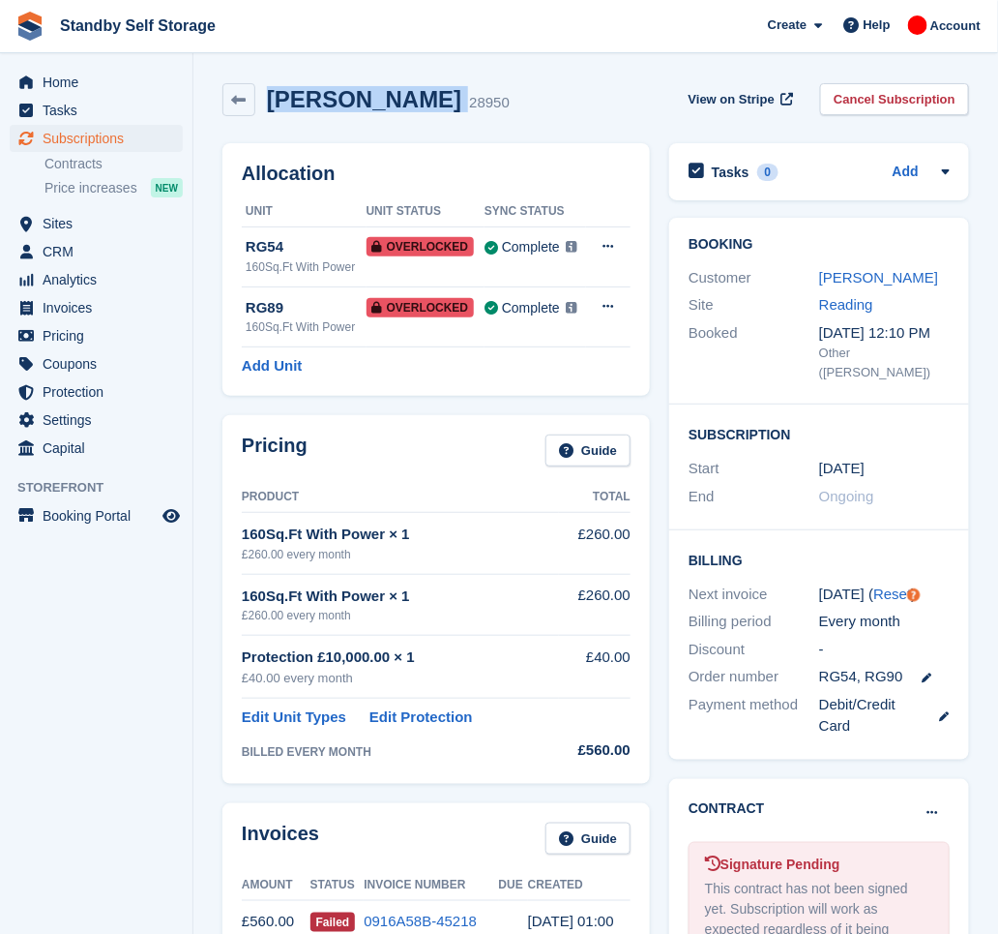
drag, startPoint x: 404, startPoint y: 101, endPoint x: 265, endPoint y: 87, distance: 140.0
click at [265, 87] on div "Papa Ndong 28950" at bounding box center [382, 100] width 254 height 28
copy div "[PERSON_NAME]"
drag, startPoint x: 914, startPoint y: 100, endPoint x: 769, endPoint y: 180, distance: 165.8
click at [913, 100] on link "Cancel Subscription" at bounding box center [894, 99] width 149 height 32
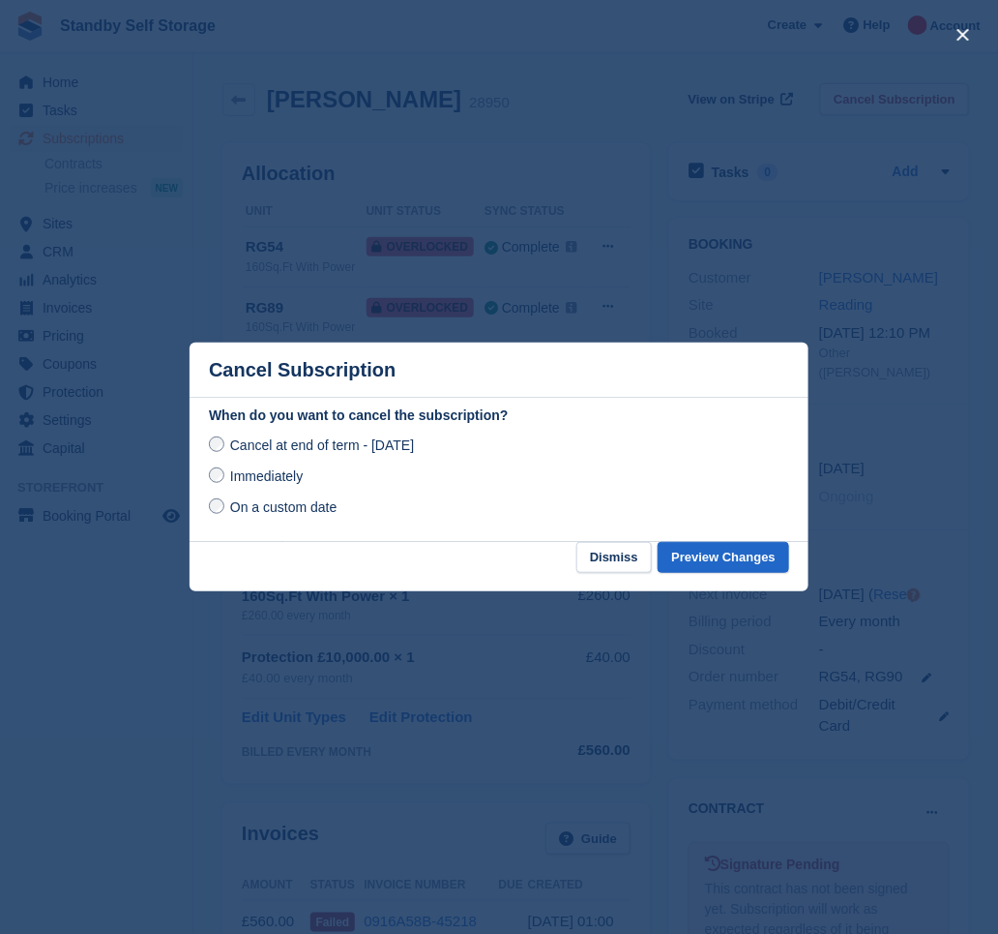
click at [282, 484] on span "Immediately" at bounding box center [266, 475] width 73 height 15
click at [738, 558] on button "Preview Changes" at bounding box center [724, 558] width 132 height 32
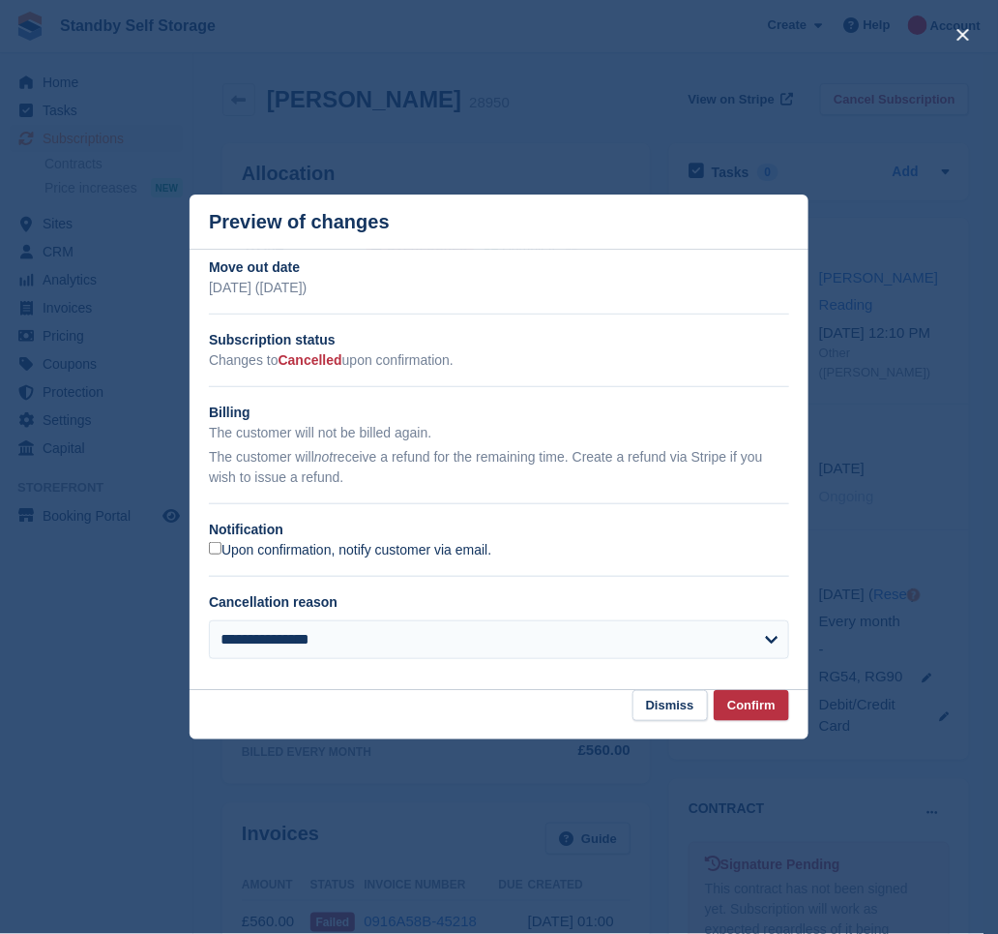
click at [240, 557] on label "Upon confirmation, notify customer via email." at bounding box center [350, 550] width 282 height 17
click at [760, 710] on button "Confirm" at bounding box center [751, 706] width 75 height 32
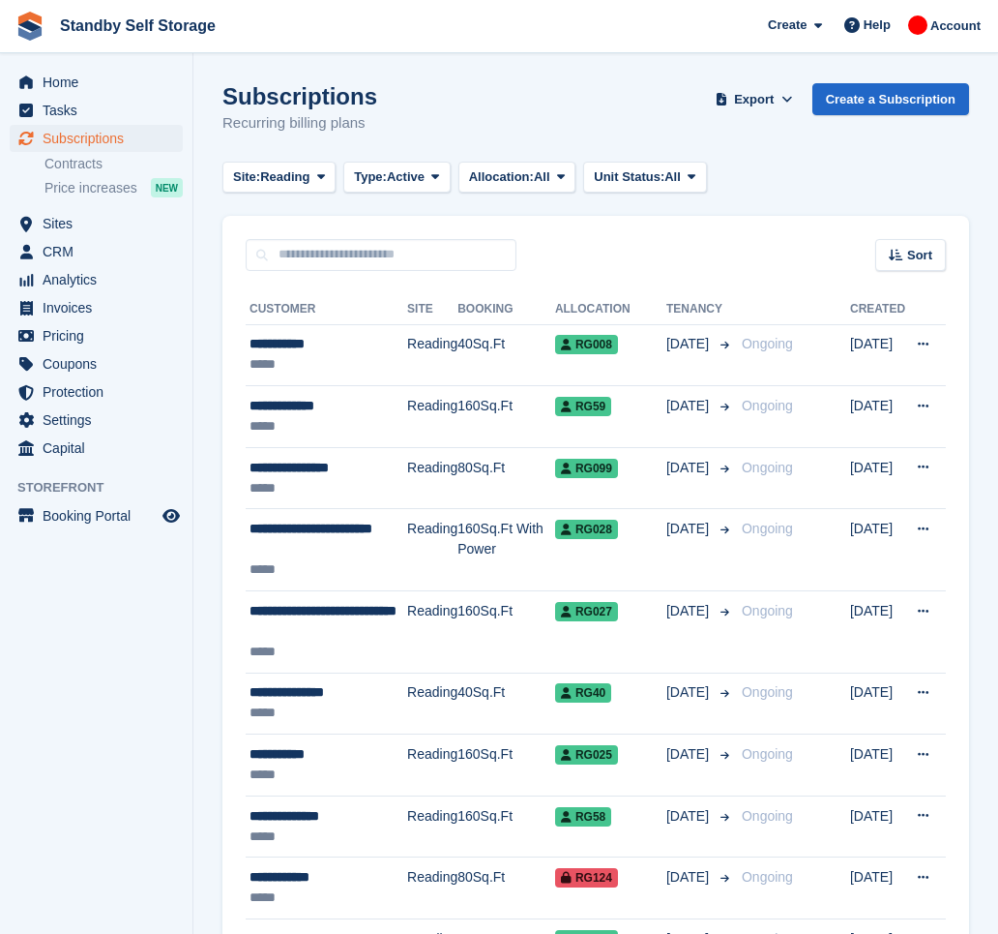
scroll to position [1805, 0]
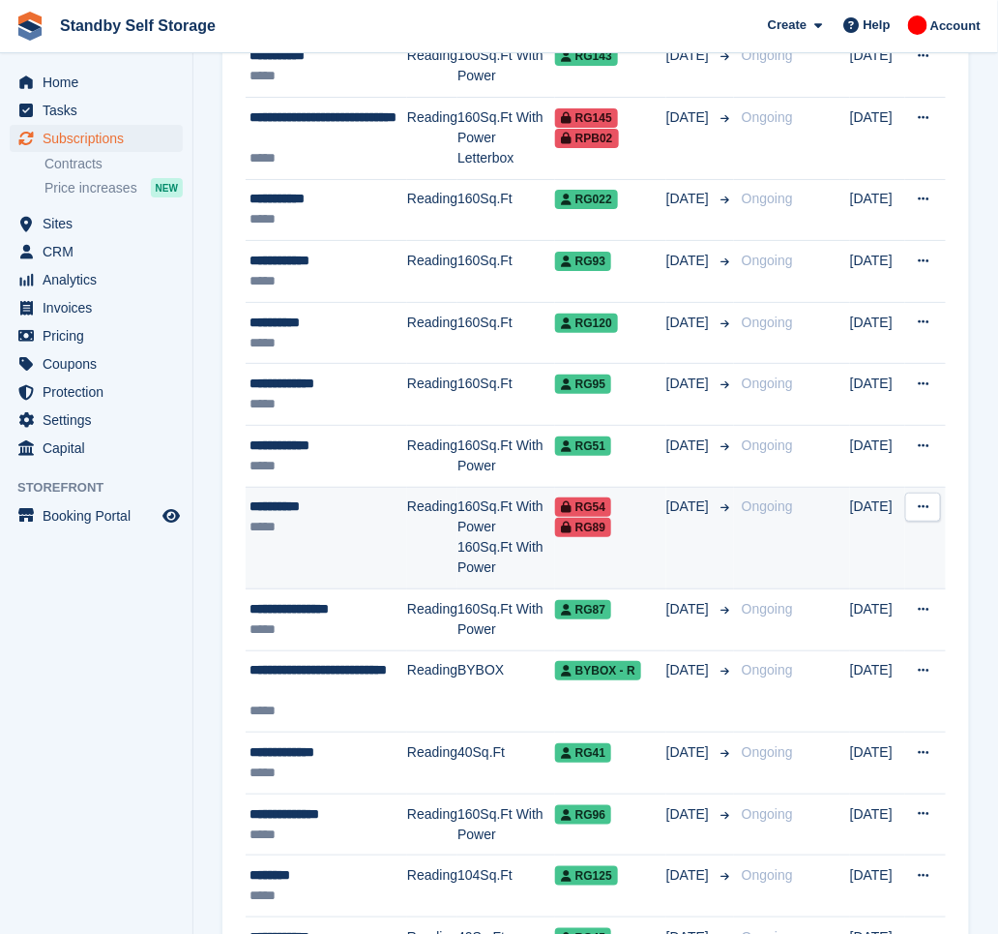
click at [384, 507] on div "**********" at bounding box center [329, 506] width 158 height 20
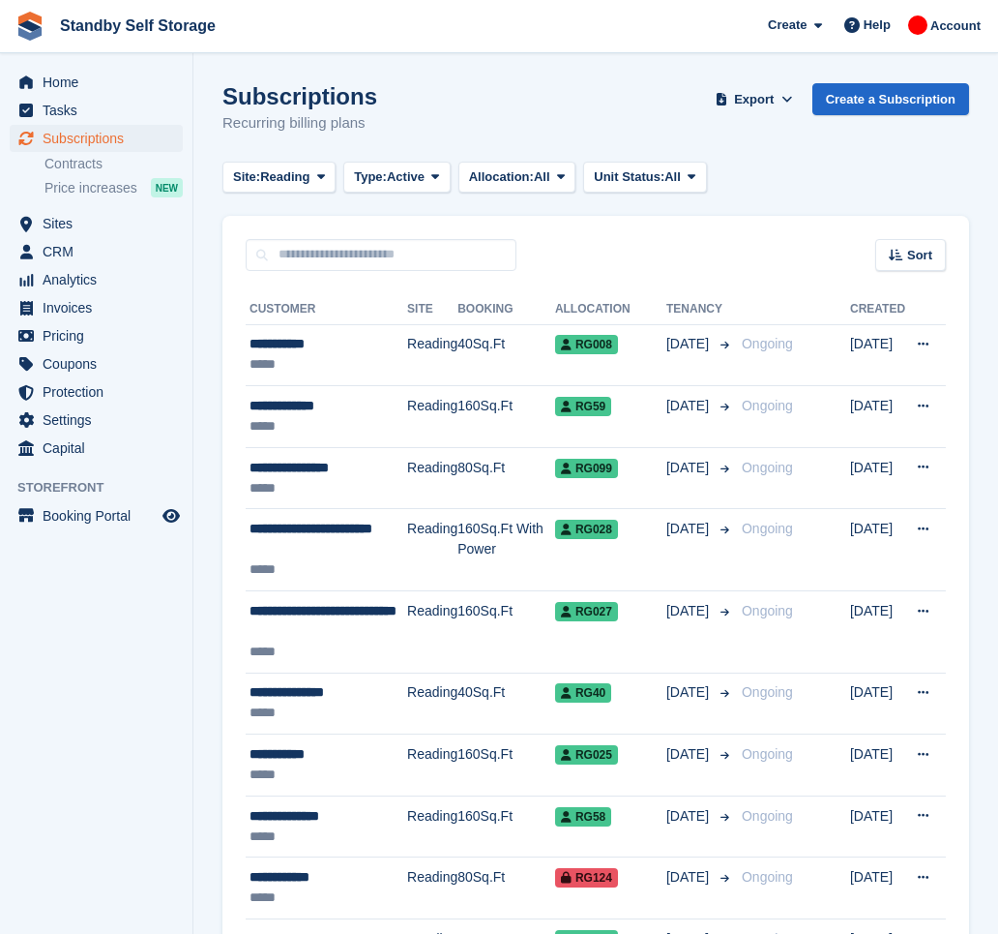
scroll to position [1805, 0]
click at [905, 257] on div "Sort" at bounding box center [910, 255] width 71 height 32
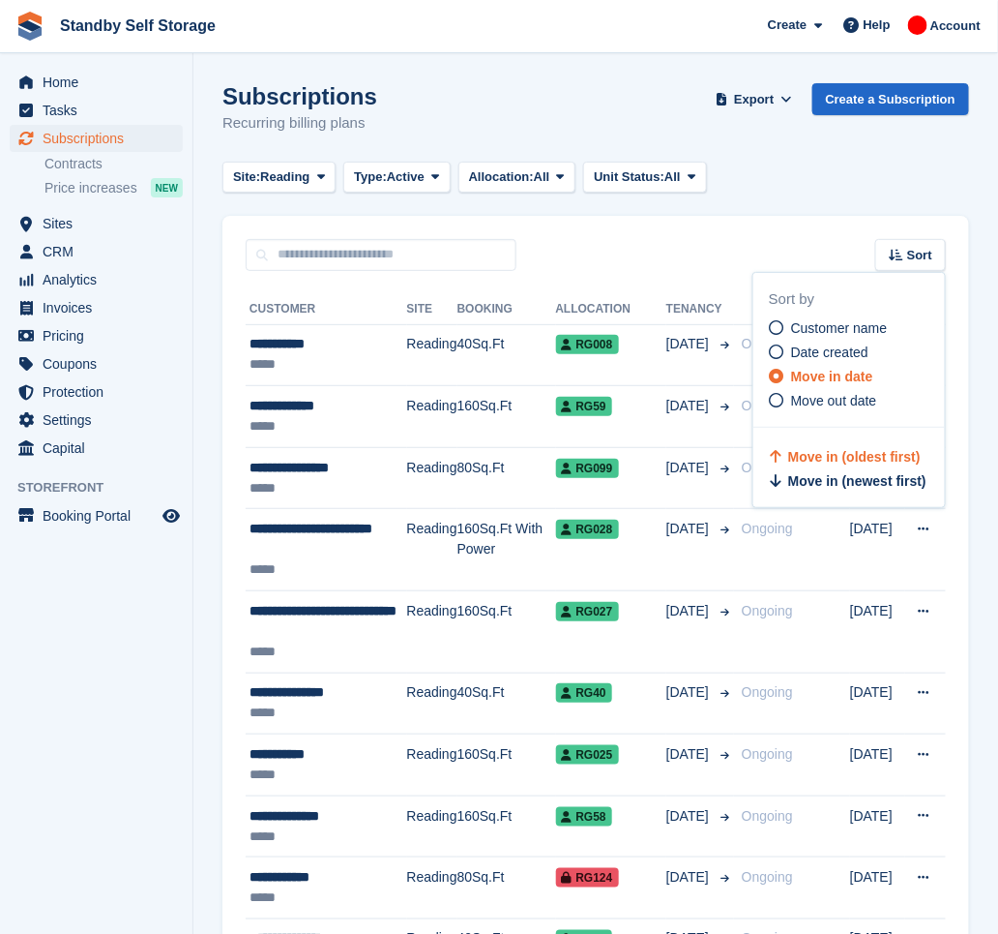
click at [825, 218] on div "Sort Sort by Customer name Date created Move in date Move out date Move in (old…" at bounding box center [596, 243] width 747 height 55
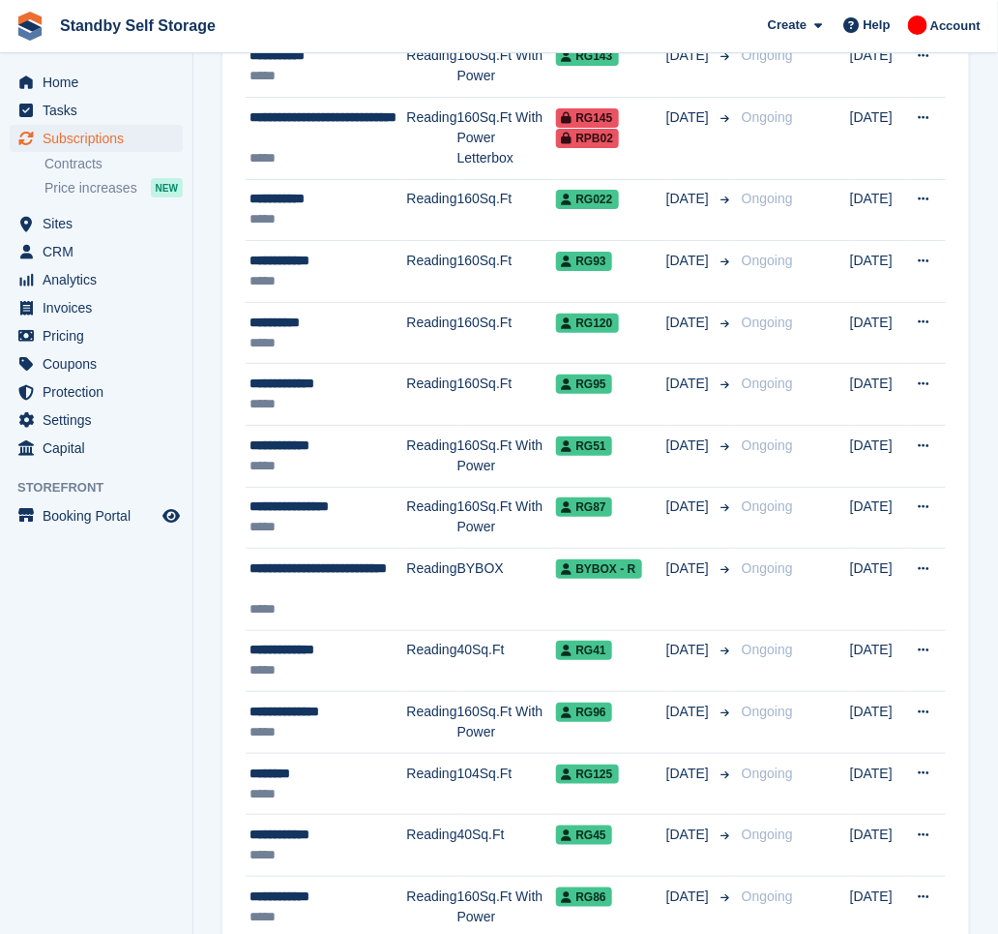
scroll to position [1935, 0]
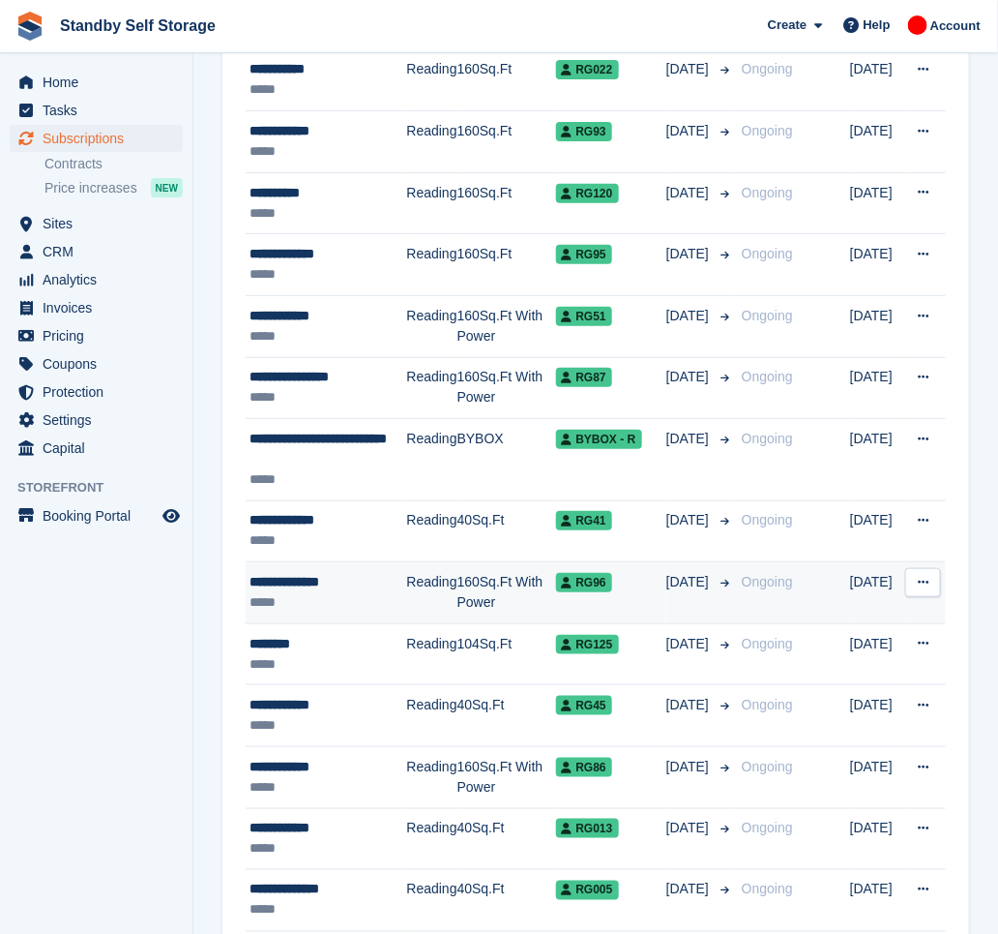
click at [629, 608] on td "RG96" at bounding box center [611, 593] width 110 height 62
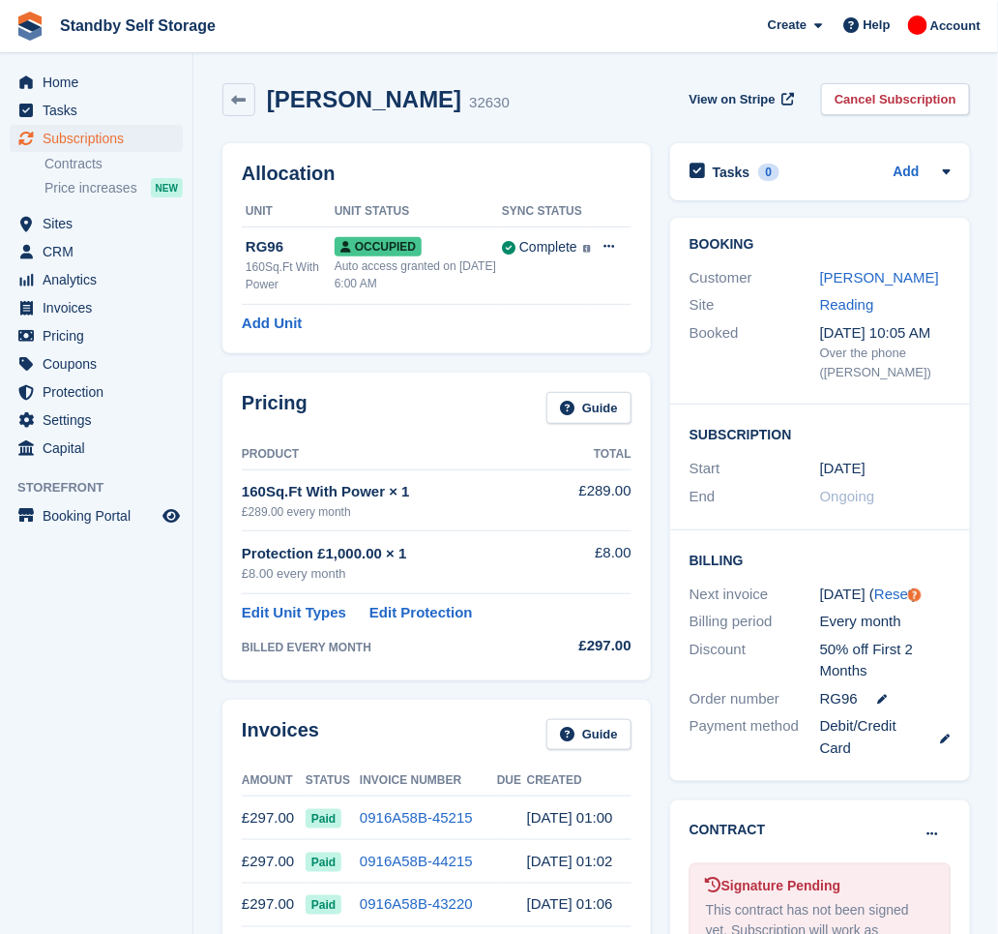
drag, startPoint x: 431, startPoint y: 101, endPoint x: 270, endPoint y: 97, distance: 161.6
click at [270, 97] on div "Nile Henderson 32630" at bounding box center [382, 100] width 254 height 28
copy h2 "Nile Henderson"
click at [872, 92] on link "Cancel Subscription" at bounding box center [895, 99] width 149 height 32
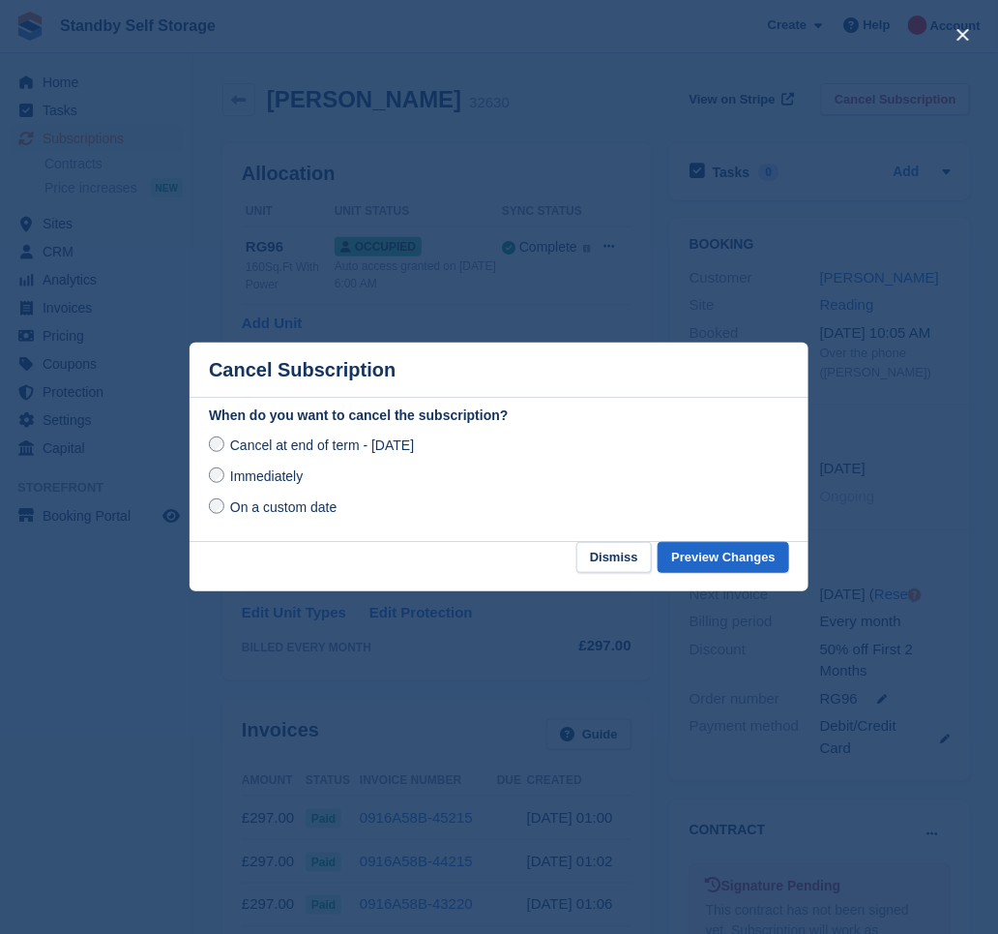
click at [268, 476] on span "Immediately" at bounding box center [266, 475] width 73 height 15
click at [758, 561] on button "Preview Changes" at bounding box center [724, 558] width 132 height 32
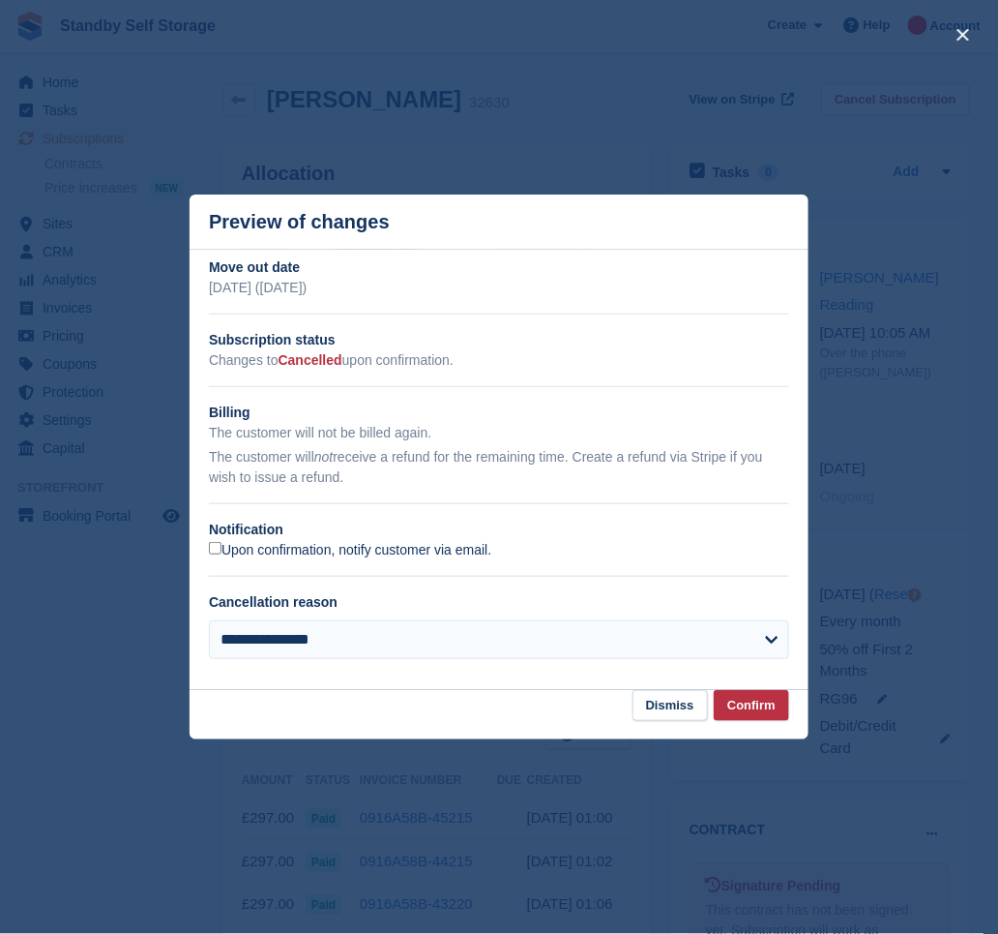
click at [266, 555] on label "Upon confirmation, notify customer via email." at bounding box center [350, 550] width 282 height 17
click at [778, 707] on button "Confirm" at bounding box center [751, 706] width 75 height 32
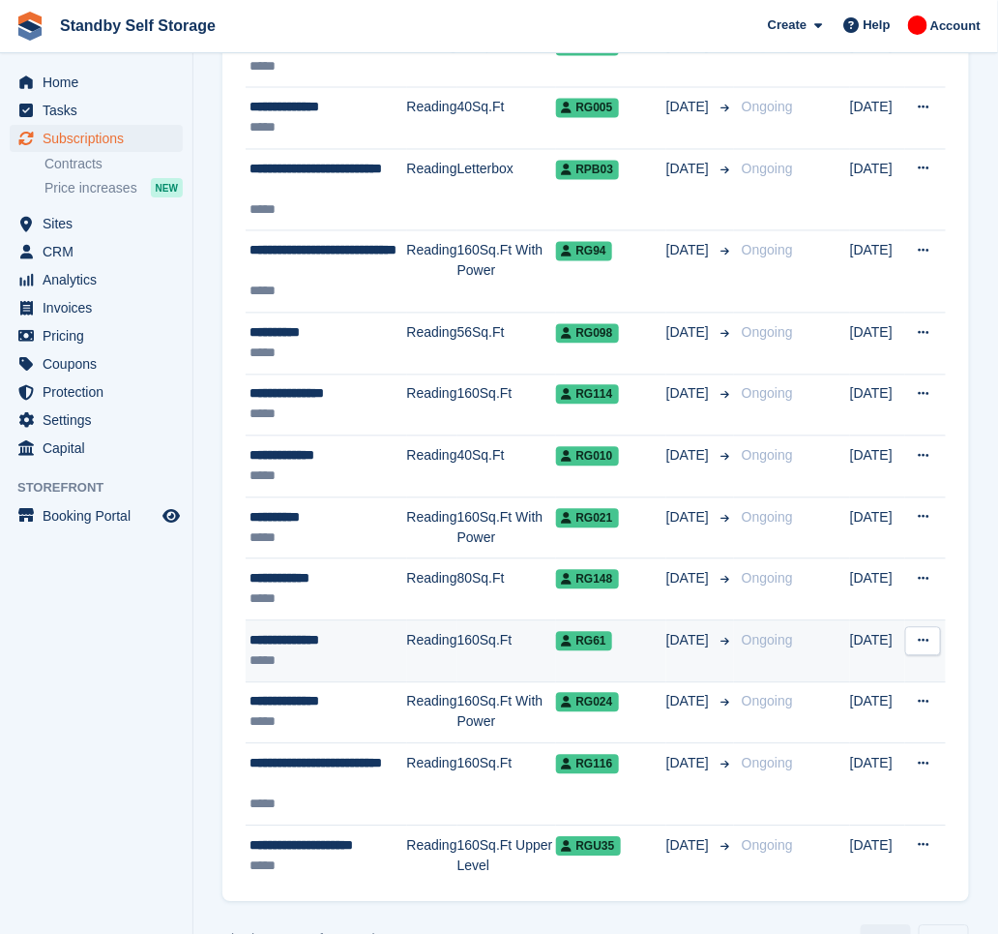
scroll to position [2769, 0]
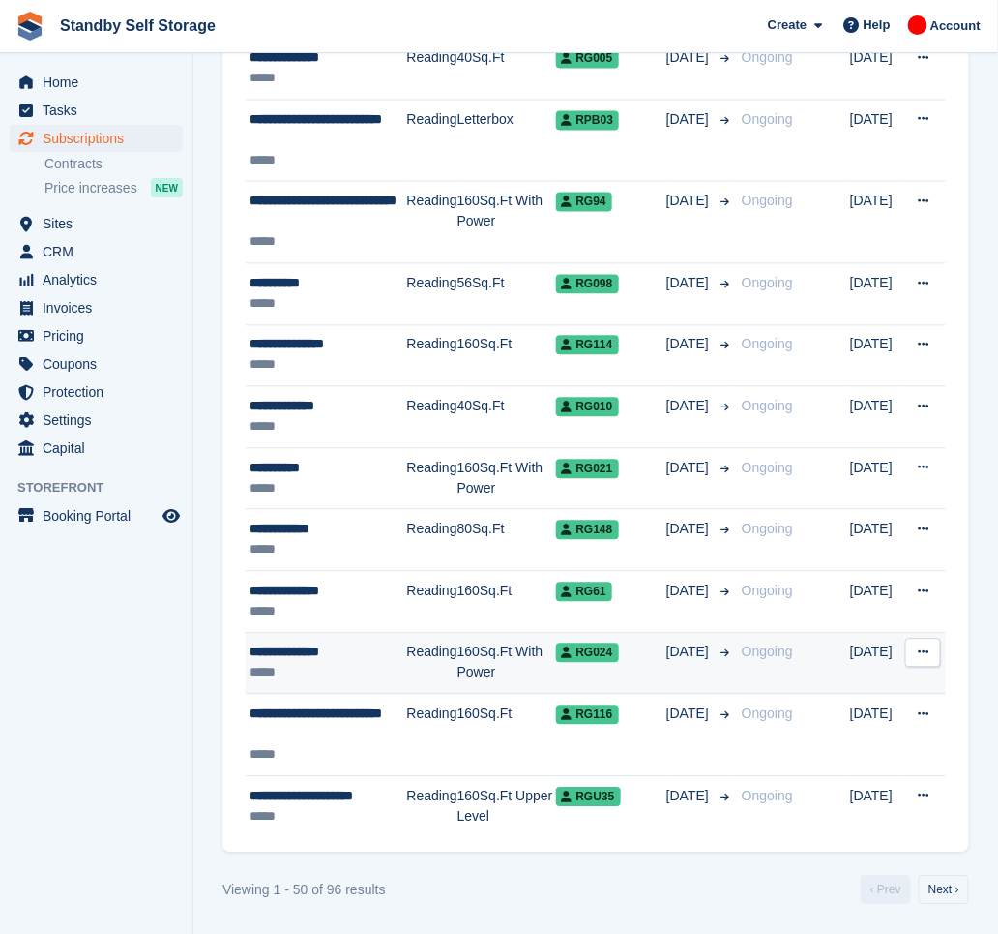
click at [636, 664] on td "RG024" at bounding box center [611, 664] width 110 height 62
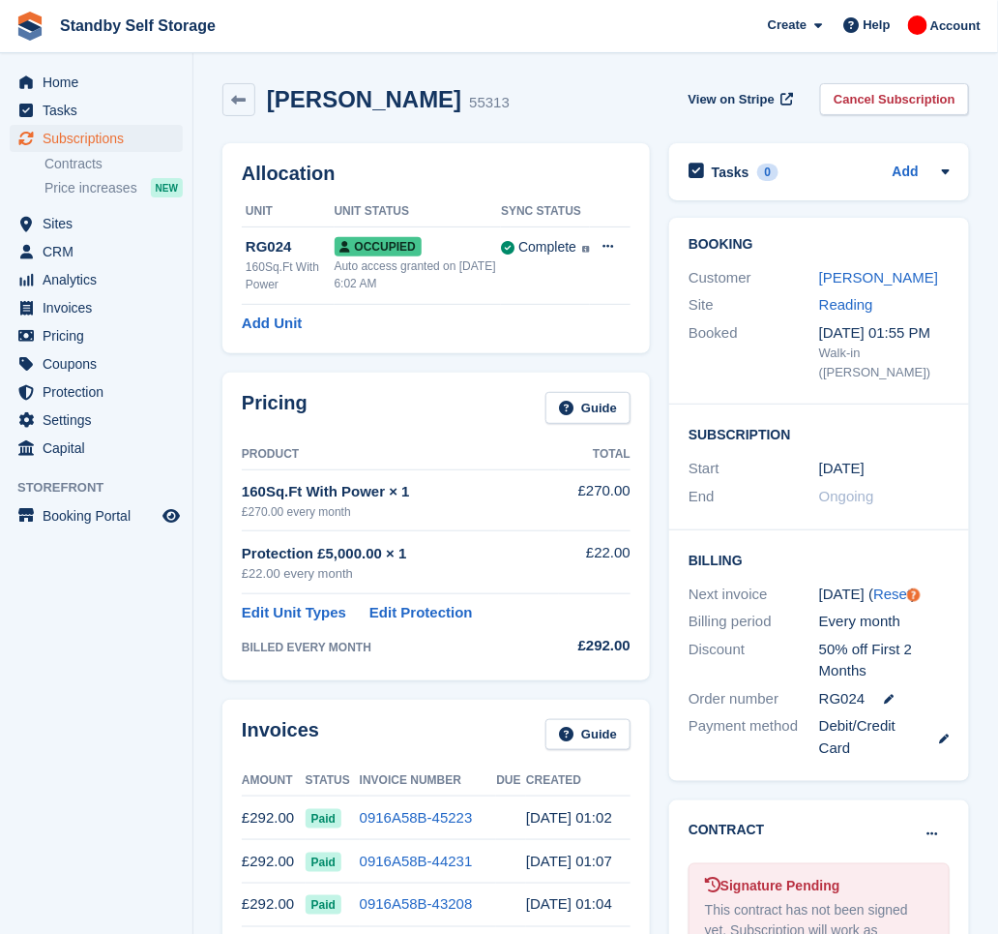
drag, startPoint x: 418, startPoint y: 102, endPoint x: 265, endPoint y: 98, distance: 152.9
click at [265, 98] on div "Bogdan Alistar 55313" at bounding box center [382, 100] width 254 height 28
copy h2 "Bogdan Alistar"
click at [893, 85] on link "Cancel Subscription" at bounding box center [894, 99] width 149 height 32
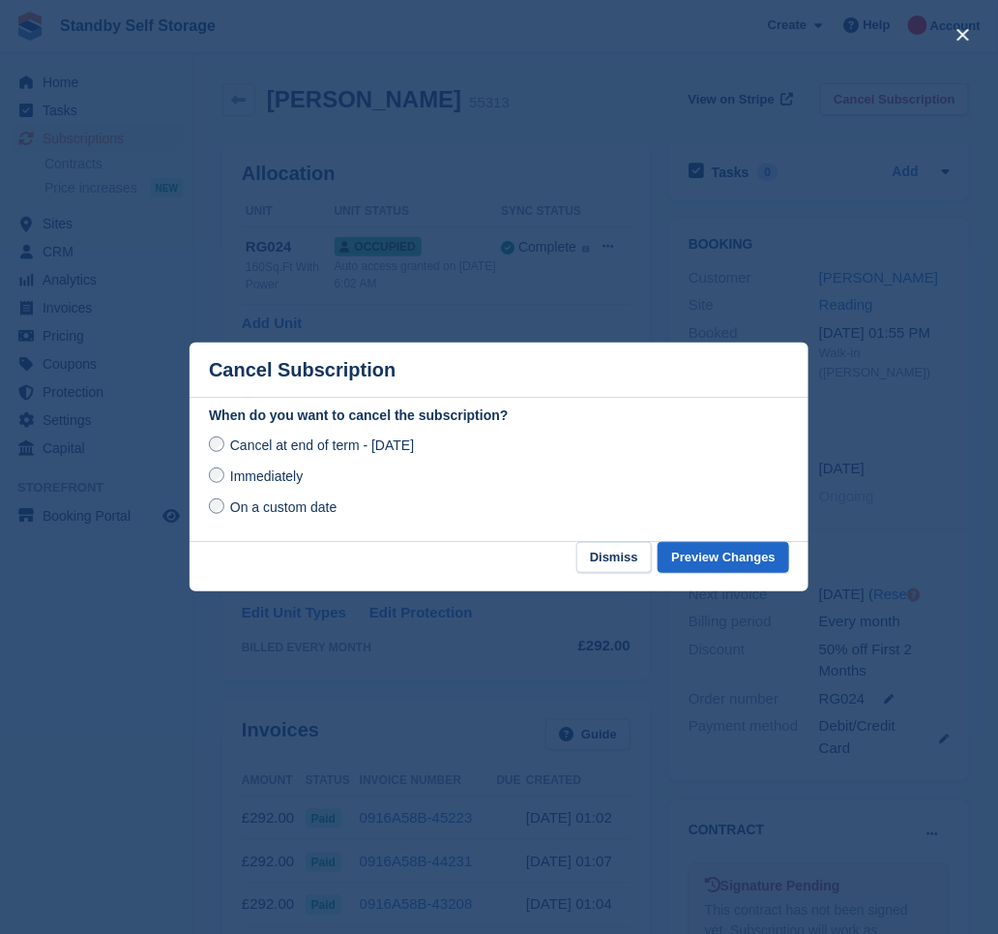
click at [254, 477] on span "Immediately" at bounding box center [266, 475] width 73 height 15
click at [720, 559] on button "Preview Changes" at bounding box center [724, 558] width 132 height 32
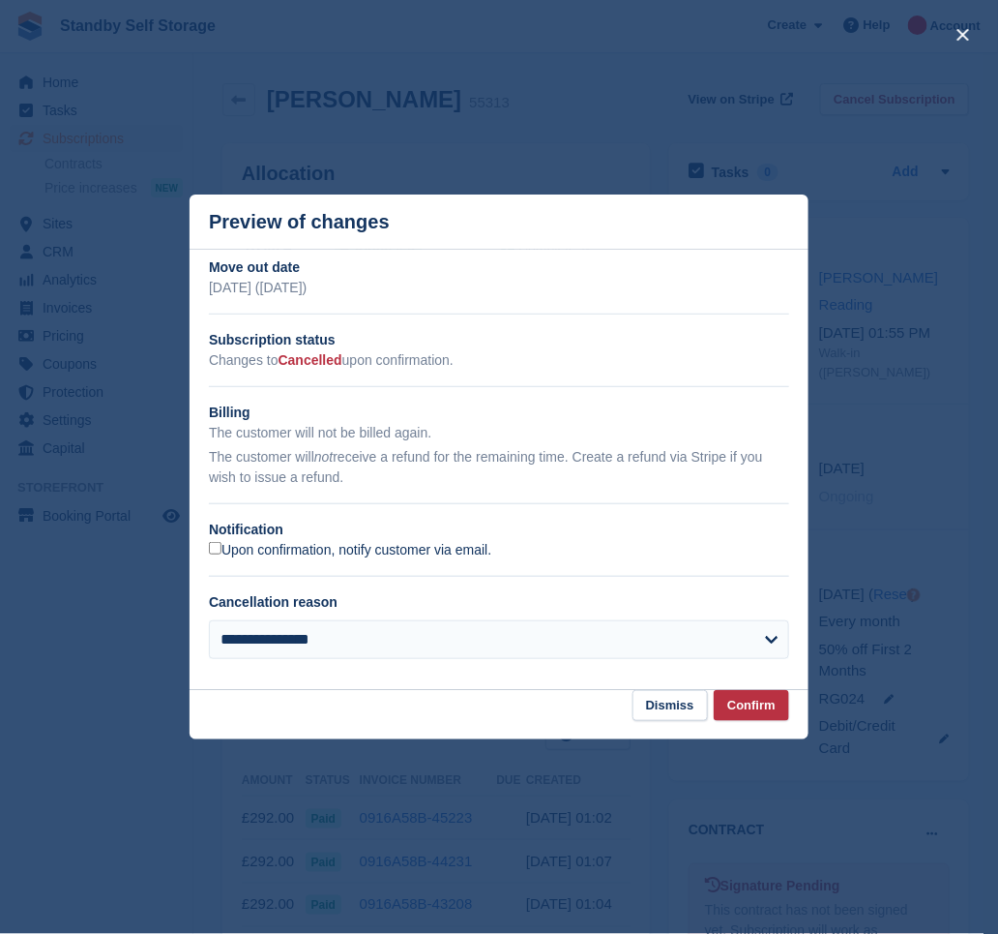
click at [296, 553] on label "Upon confirmation, notify customer via email." at bounding box center [350, 550] width 282 height 17
click at [741, 722] on button "Confirm" at bounding box center [751, 706] width 75 height 32
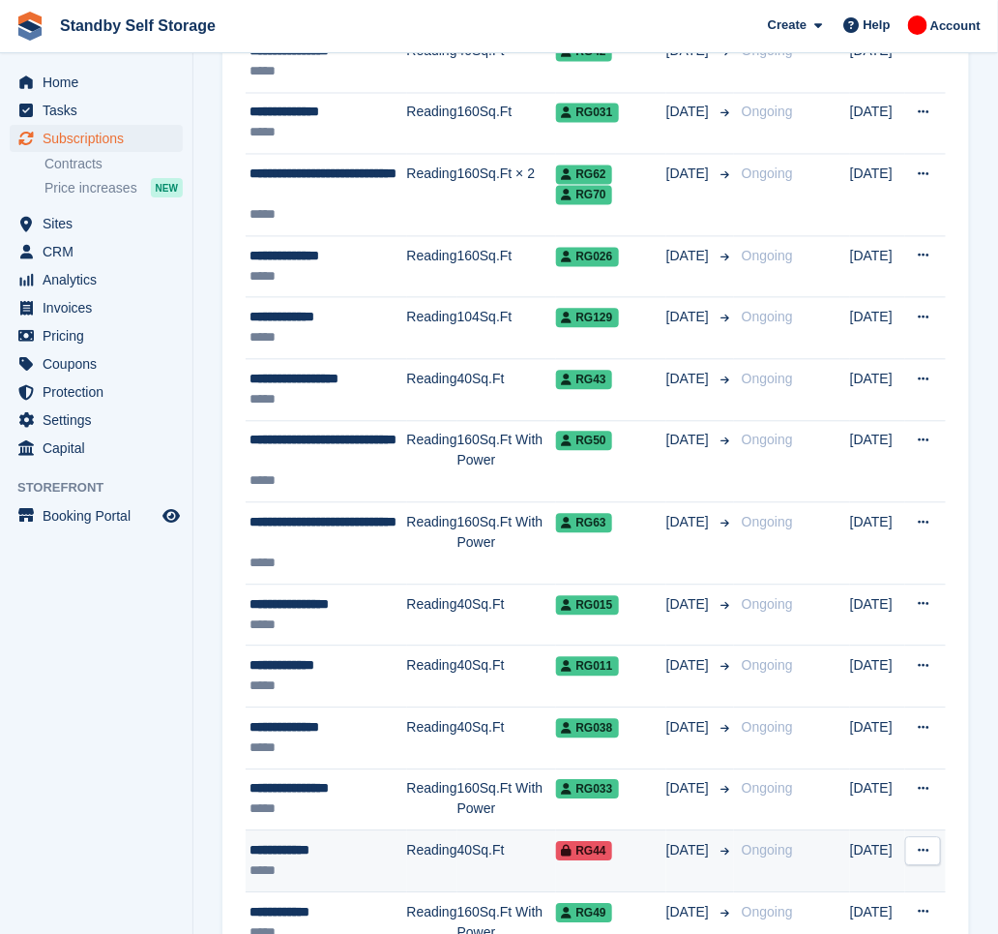
scroll to position [705, 0]
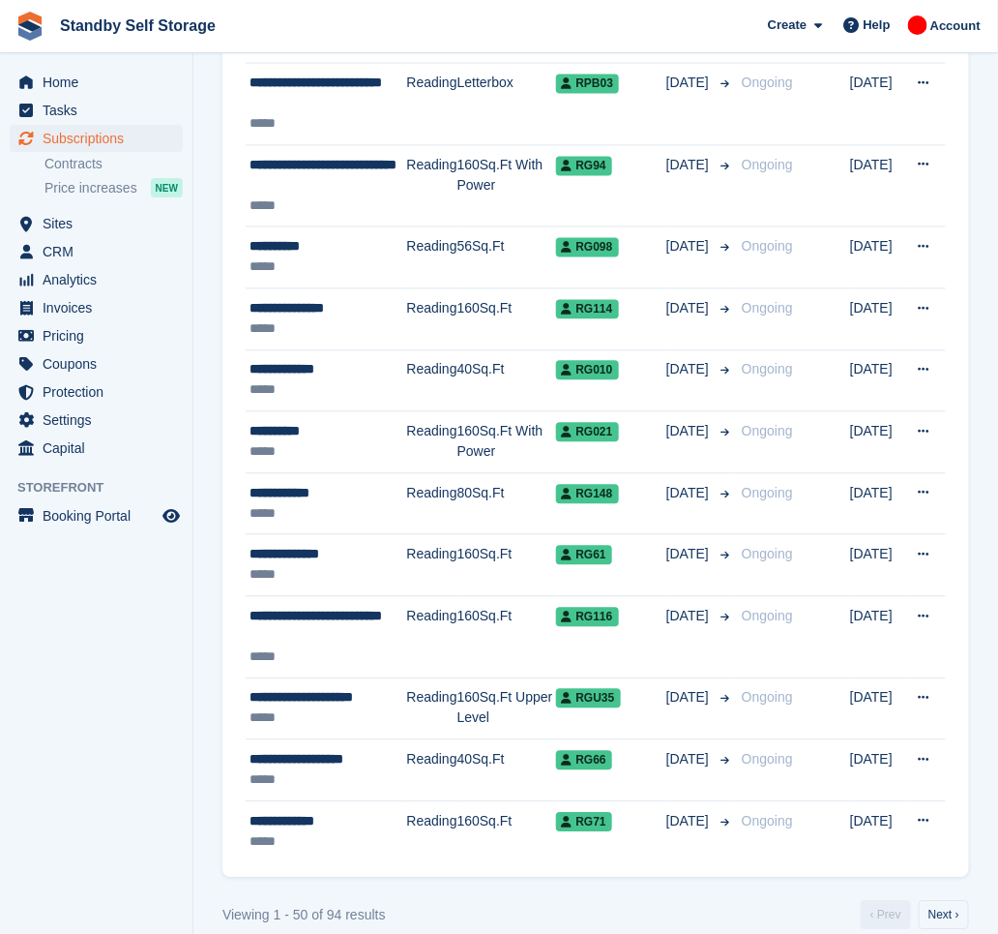
scroll to position [2769, 0]
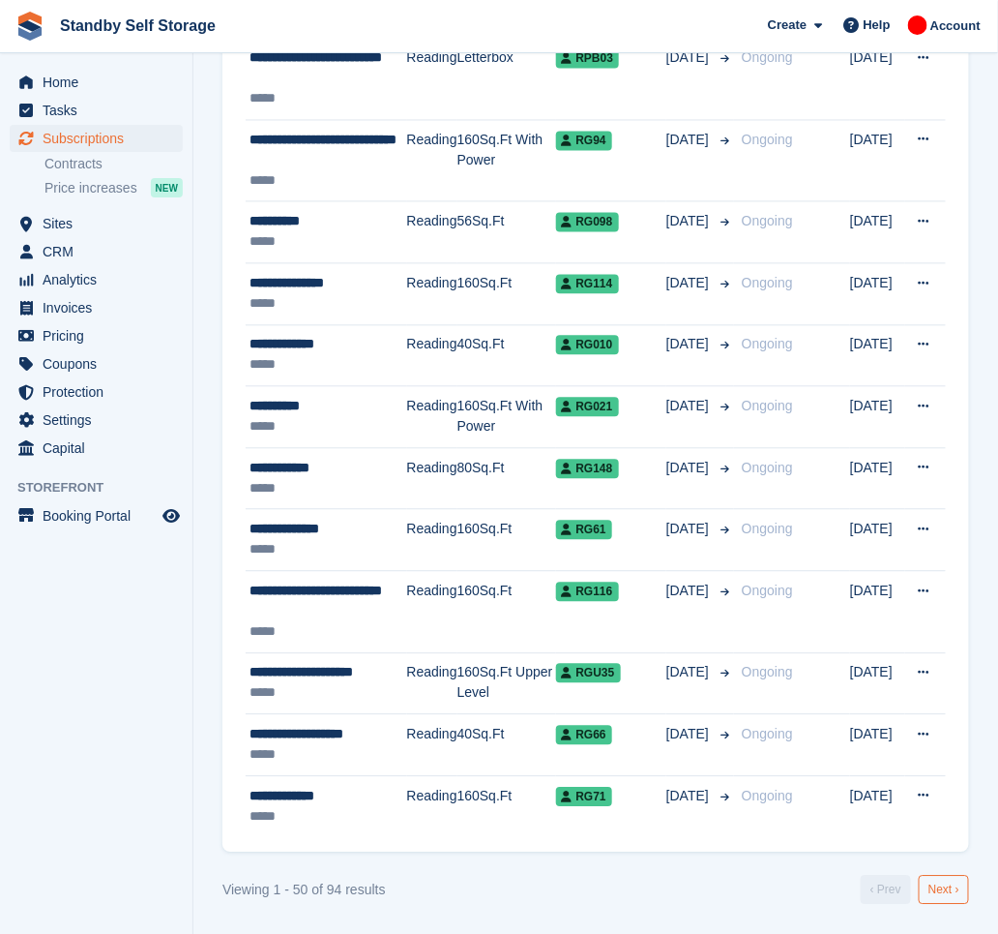
click at [929, 897] on link "Next ›" at bounding box center [944, 889] width 50 height 29
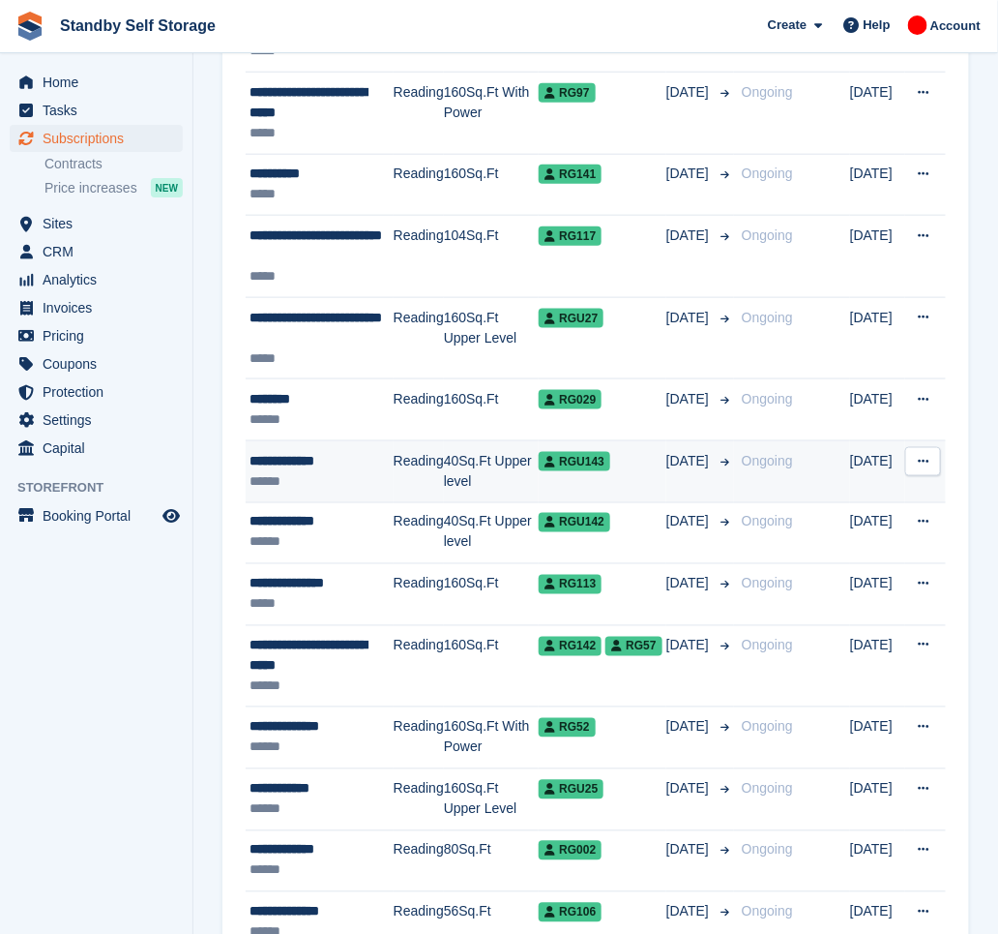
scroll to position [2440, 0]
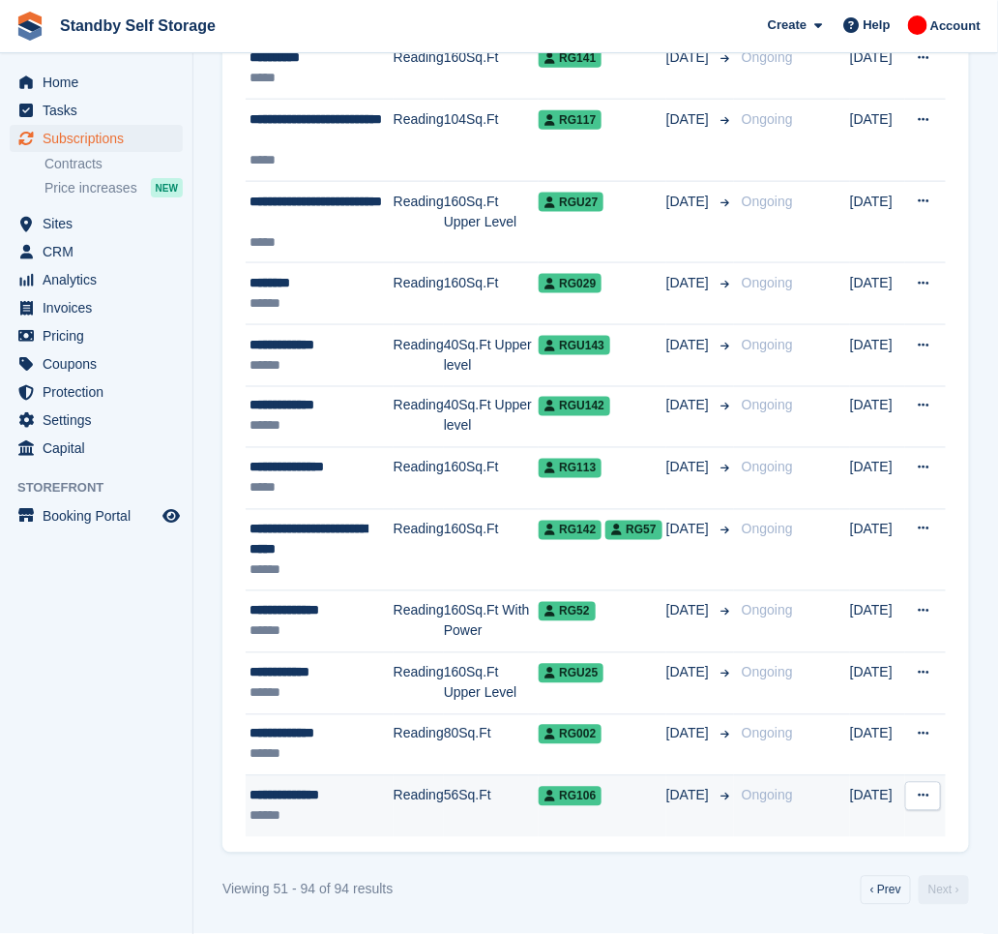
click at [667, 811] on td "[DATE]" at bounding box center [701, 806] width 68 height 61
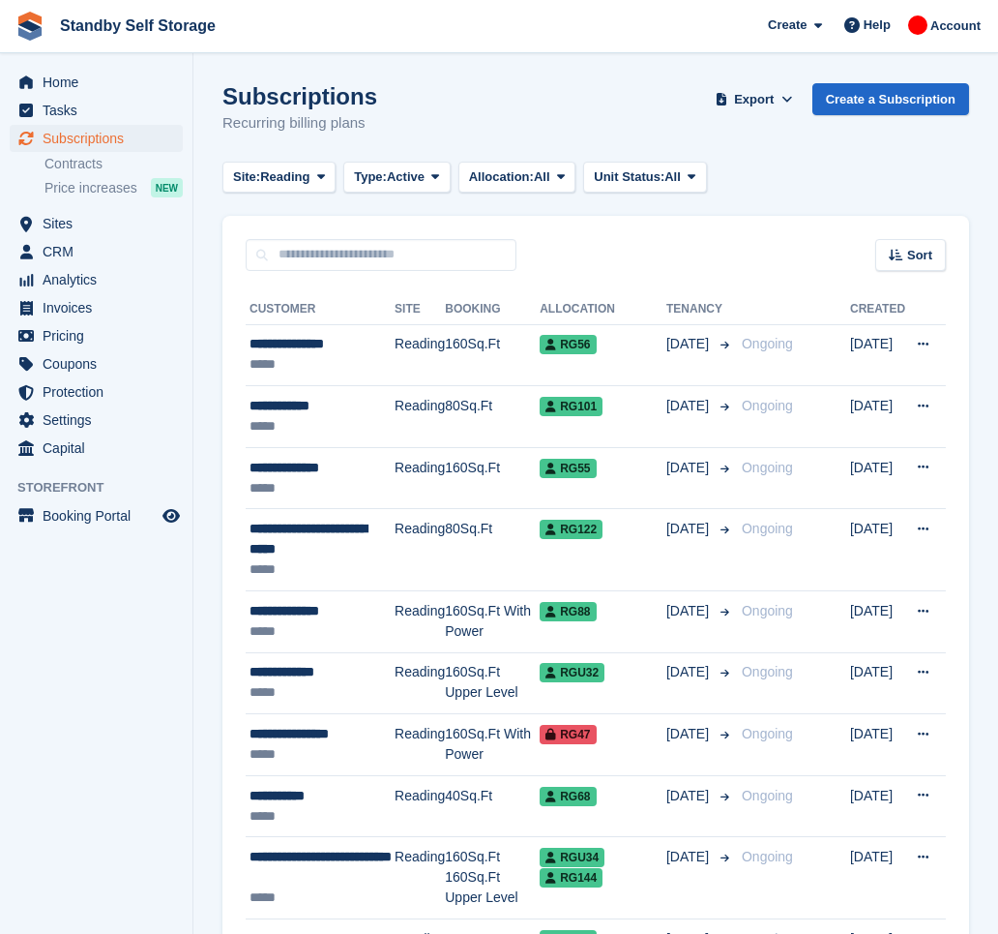
scroll to position [2440, 0]
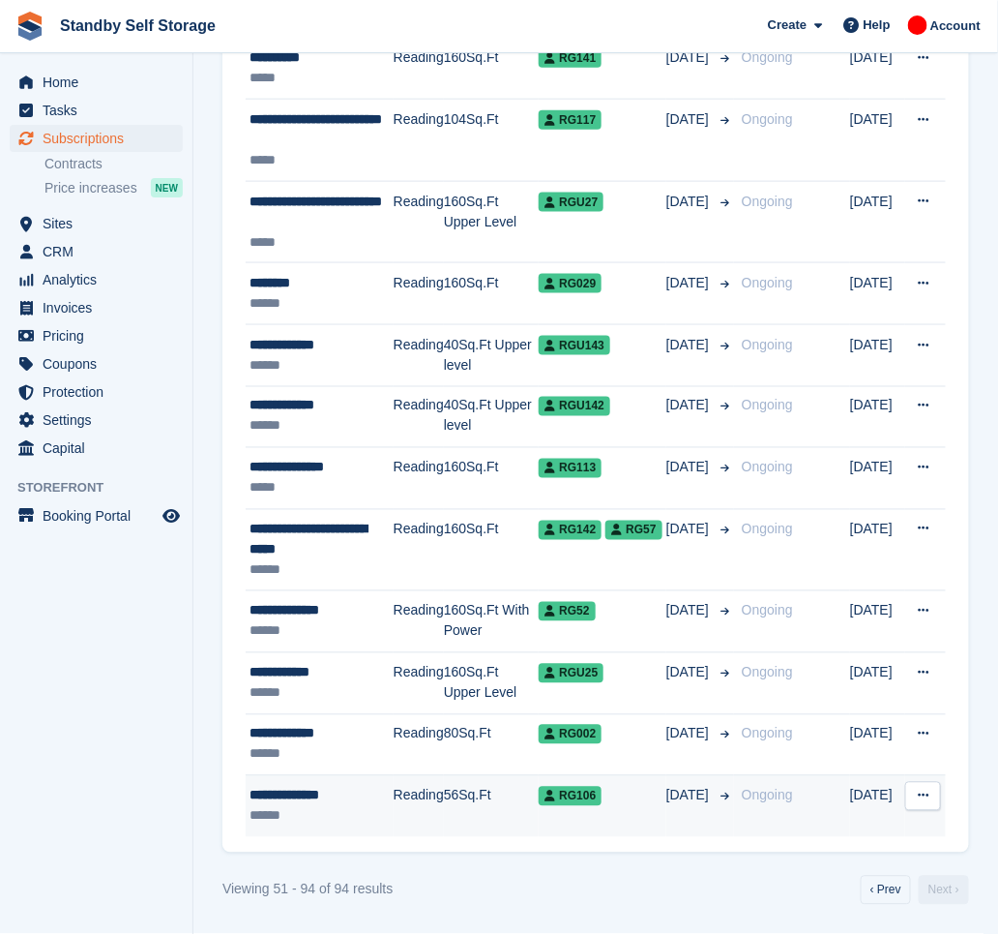
click at [642, 805] on div "RG106" at bounding box center [603, 796] width 128 height 20
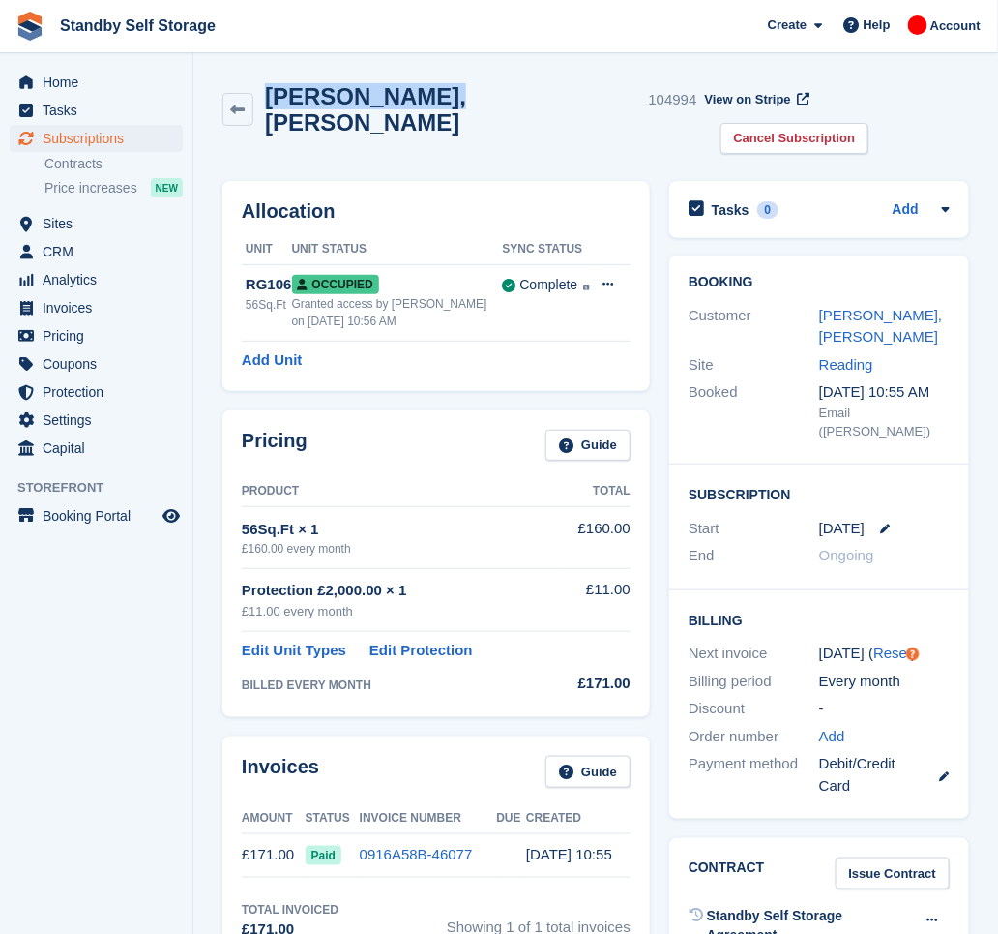
drag, startPoint x: 414, startPoint y: 100, endPoint x: 270, endPoint y: 123, distance: 146.0
click at [270, 123] on div "Chris, Withers 104994 View on Stripe Cancel Subscription" at bounding box center [596, 123] width 766 height 98
copy h2 "Chris, Withers"
drag, startPoint x: 871, startPoint y: 104, endPoint x: 842, endPoint y: 135, distance: 42.4
click at [870, 123] on link "Cancel Subscription" at bounding box center [795, 139] width 149 height 32
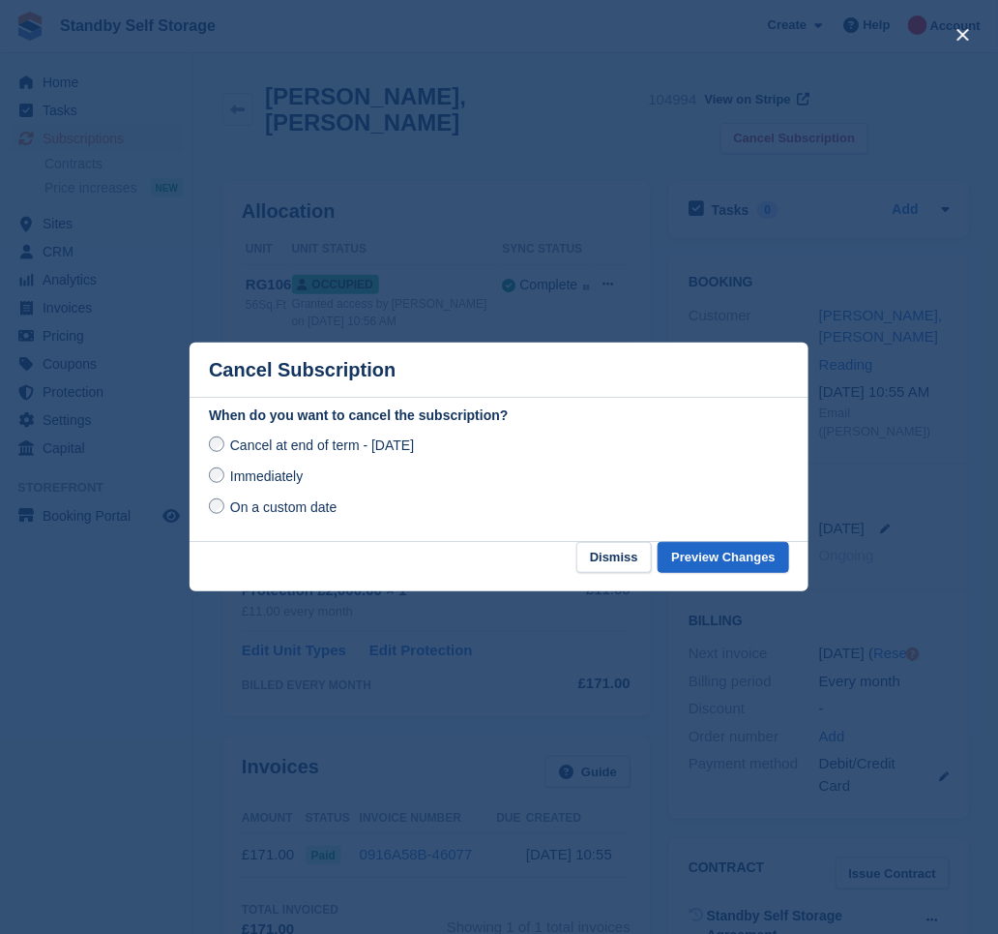
click at [277, 481] on span "Immediately" at bounding box center [266, 475] width 73 height 15
click at [741, 562] on button "Preview Changes" at bounding box center [724, 558] width 132 height 32
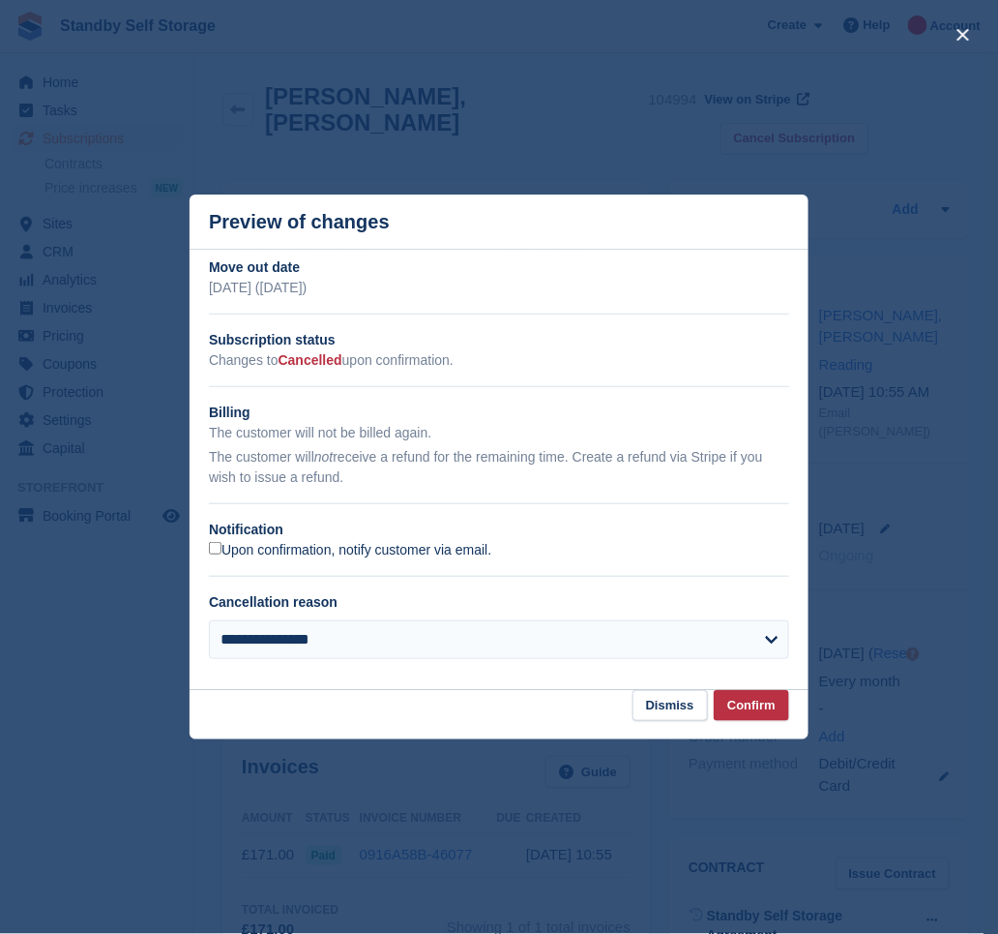
click at [313, 550] on label "Upon confirmation, notify customer via email." at bounding box center [350, 550] width 282 height 17
click at [738, 709] on button "Confirm" at bounding box center [751, 706] width 75 height 32
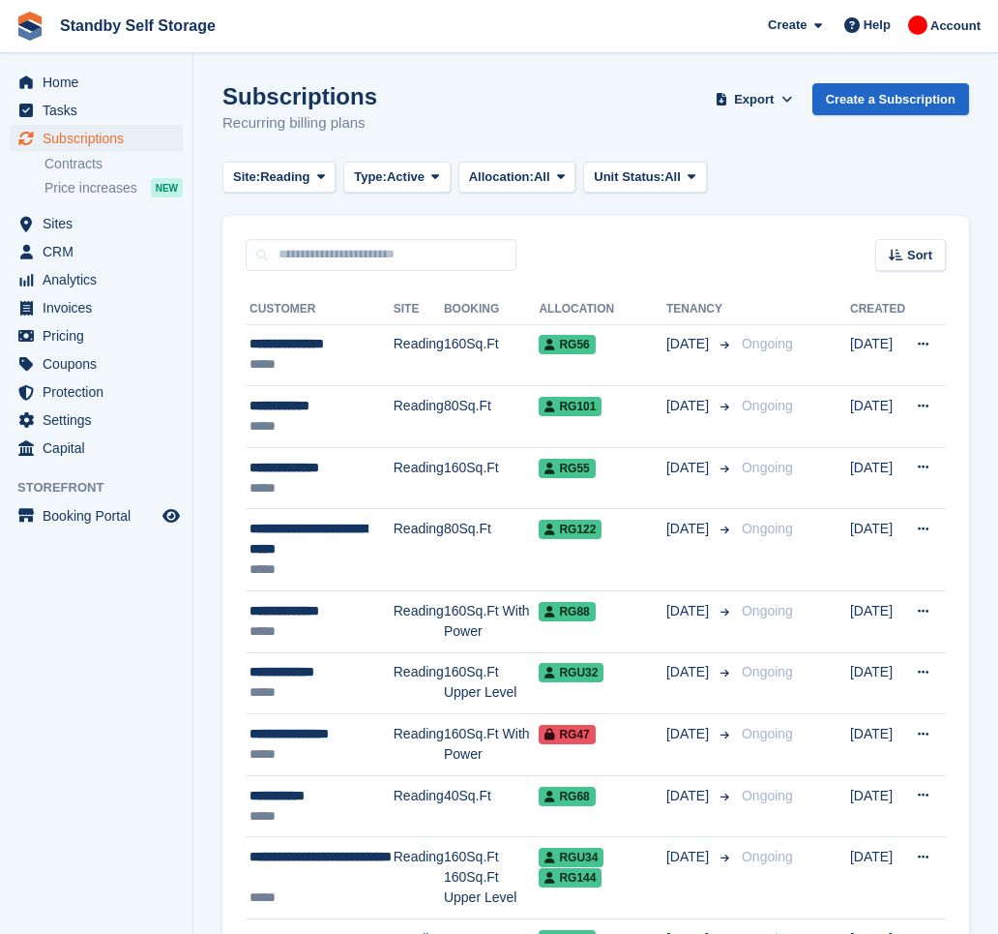
scroll to position [2440, 0]
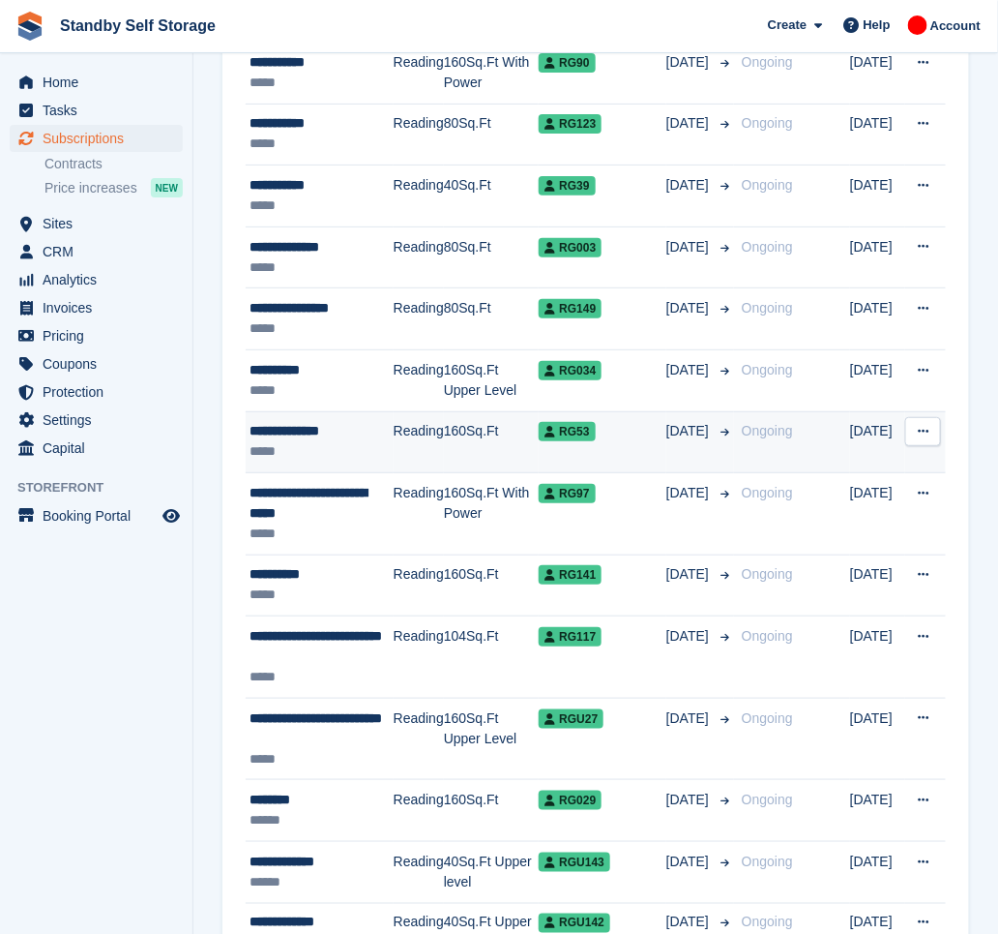
scroll to position [1862, 0]
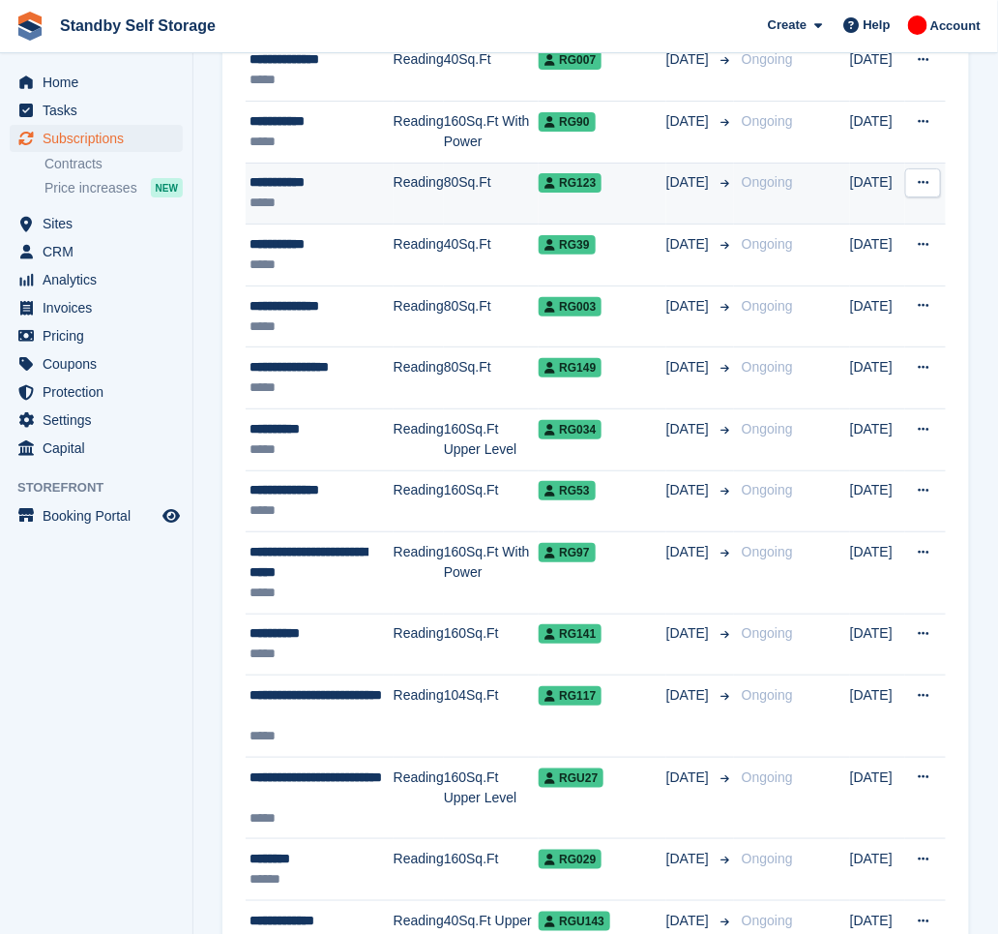
click at [656, 181] on div "RG123" at bounding box center [603, 182] width 128 height 20
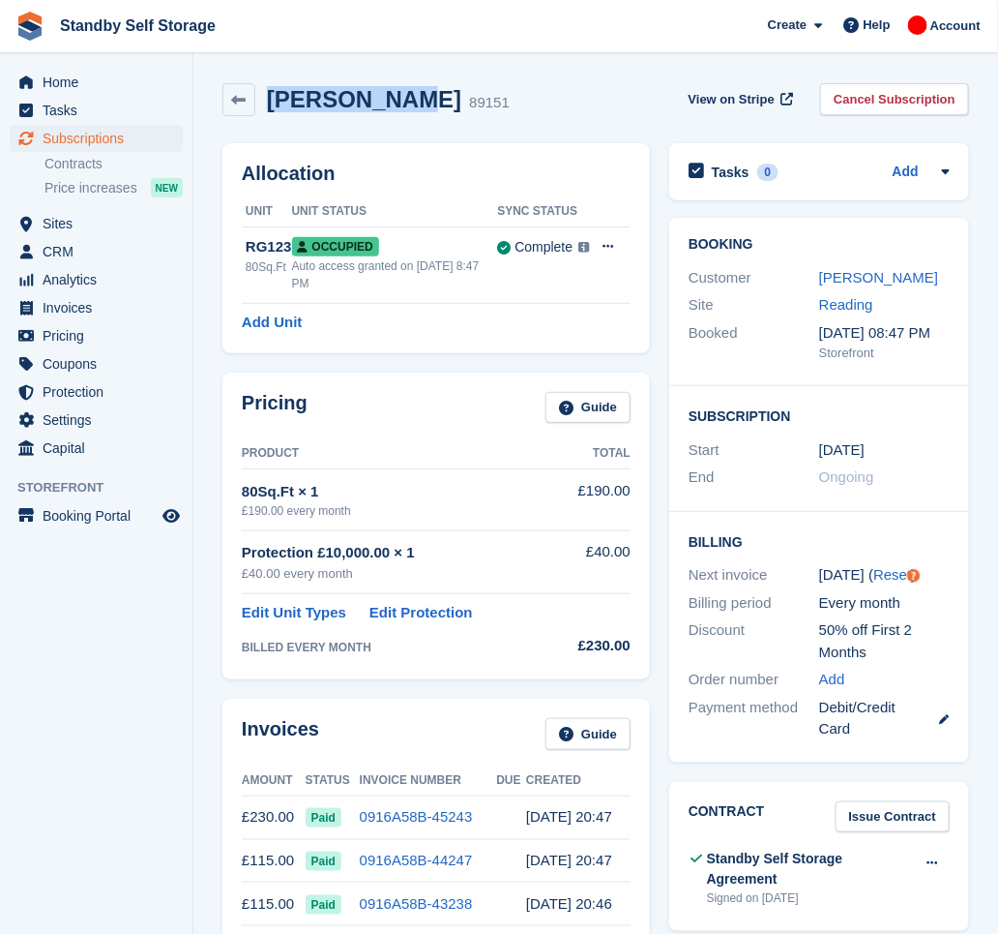
drag, startPoint x: 418, startPoint y: 95, endPoint x: 267, endPoint y: 117, distance: 152.5
click at [267, 117] on div "Usman Naeem 89151 View on Stripe Cancel Subscription" at bounding box center [596, 104] width 766 height 60
copy h2 "Usman Naeem"
drag, startPoint x: 867, startPoint y: 90, endPoint x: 769, endPoint y: 154, distance: 116.7
click at [868, 90] on link "Cancel Subscription" at bounding box center [894, 99] width 149 height 32
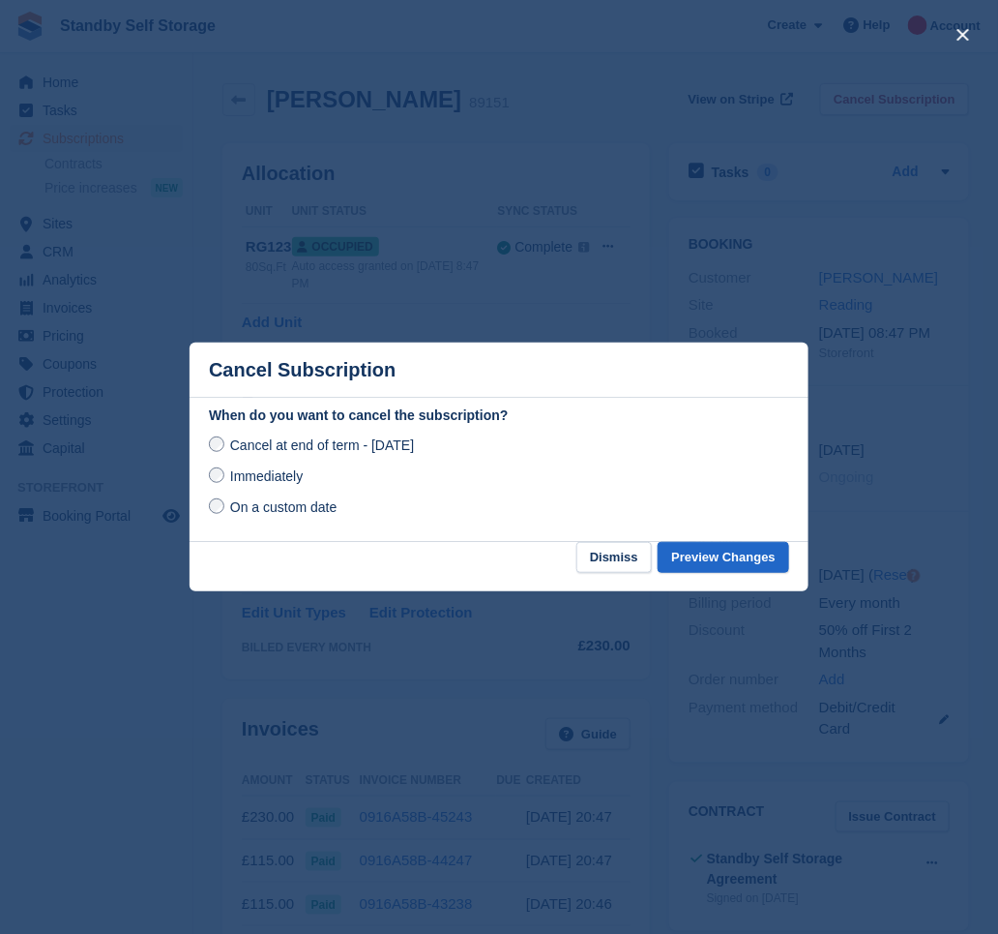
click at [255, 479] on span "Immediately" at bounding box center [266, 475] width 73 height 15
click at [759, 554] on button "Preview Changes" at bounding box center [724, 558] width 132 height 32
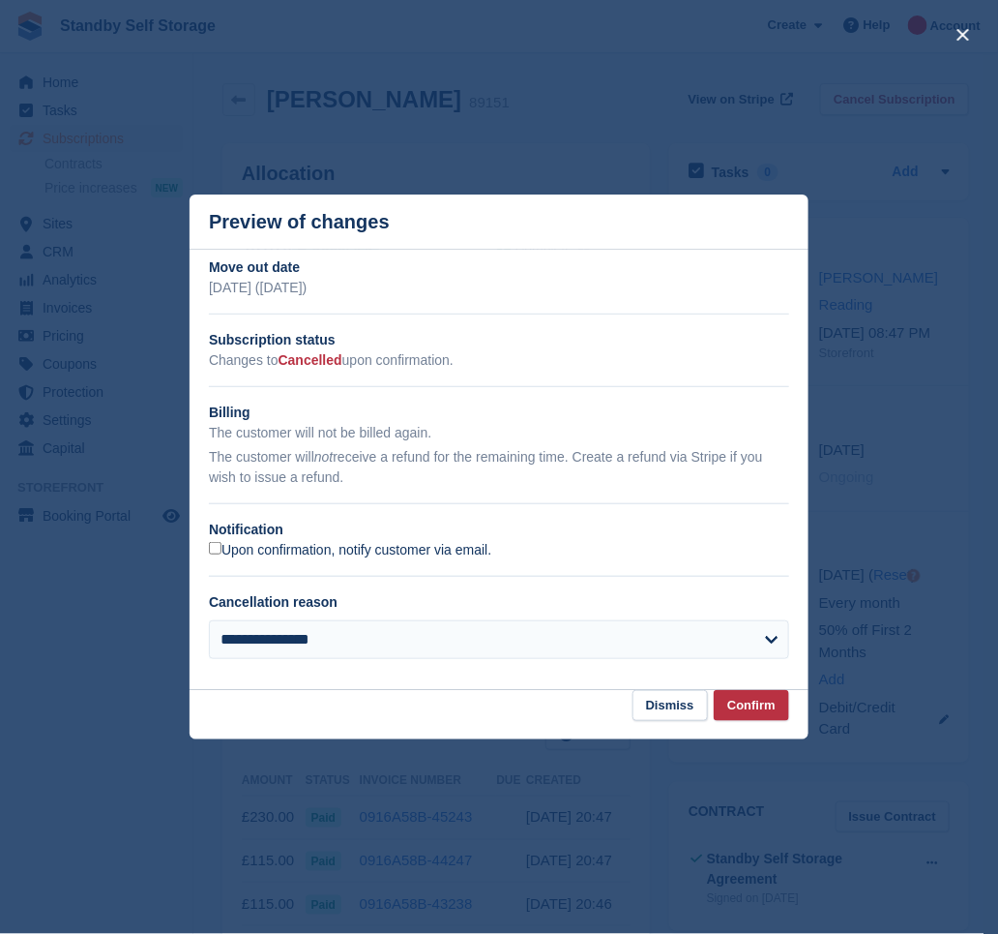
click at [229, 546] on label "Upon confirmation, notify customer via email." at bounding box center [350, 550] width 282 height 17
click at [772, 709] on button "Confirm" at bounding box center [751, 706] width 75 height 32
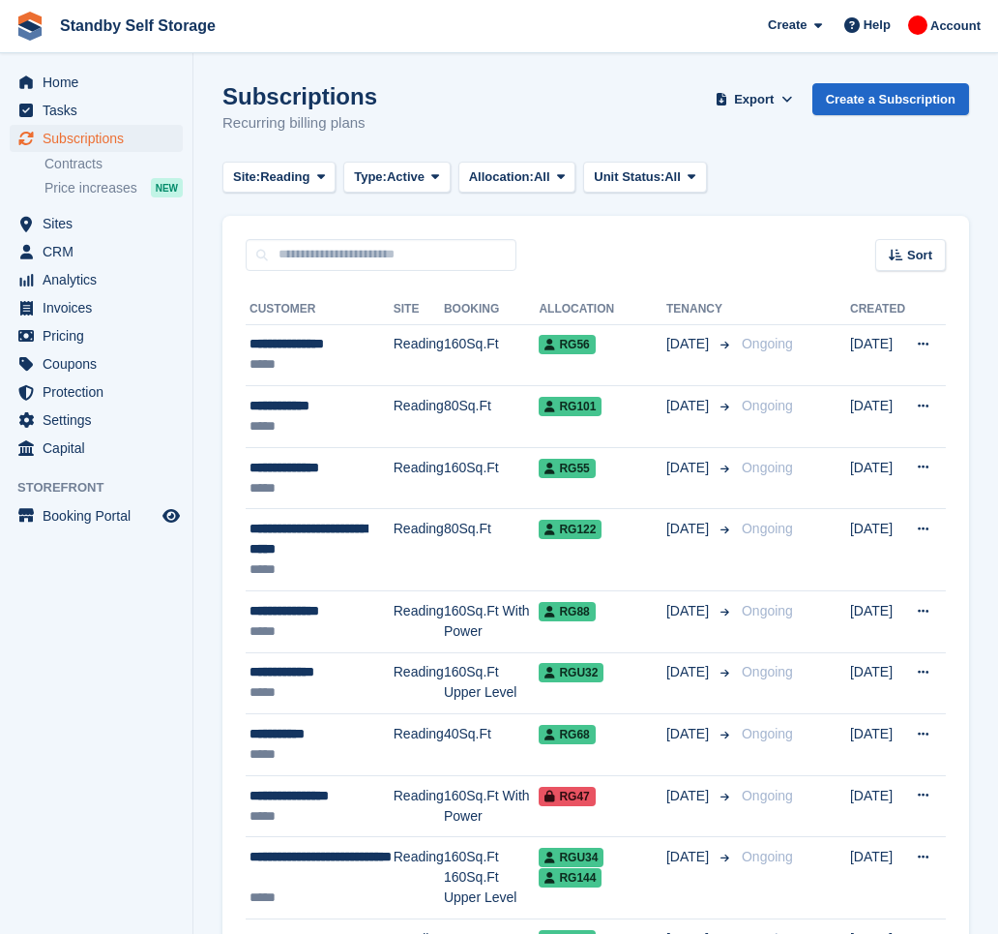
scroll to position [1862, 0]
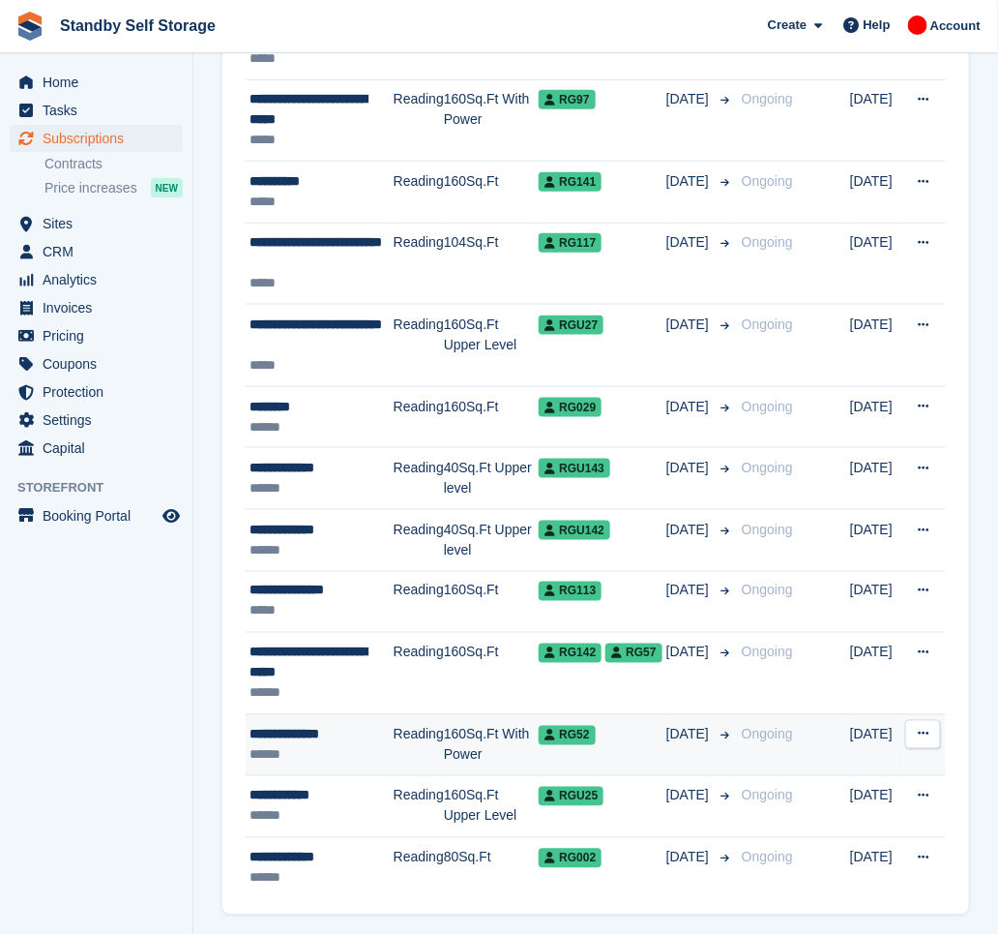
scroll to position [2317, 0]
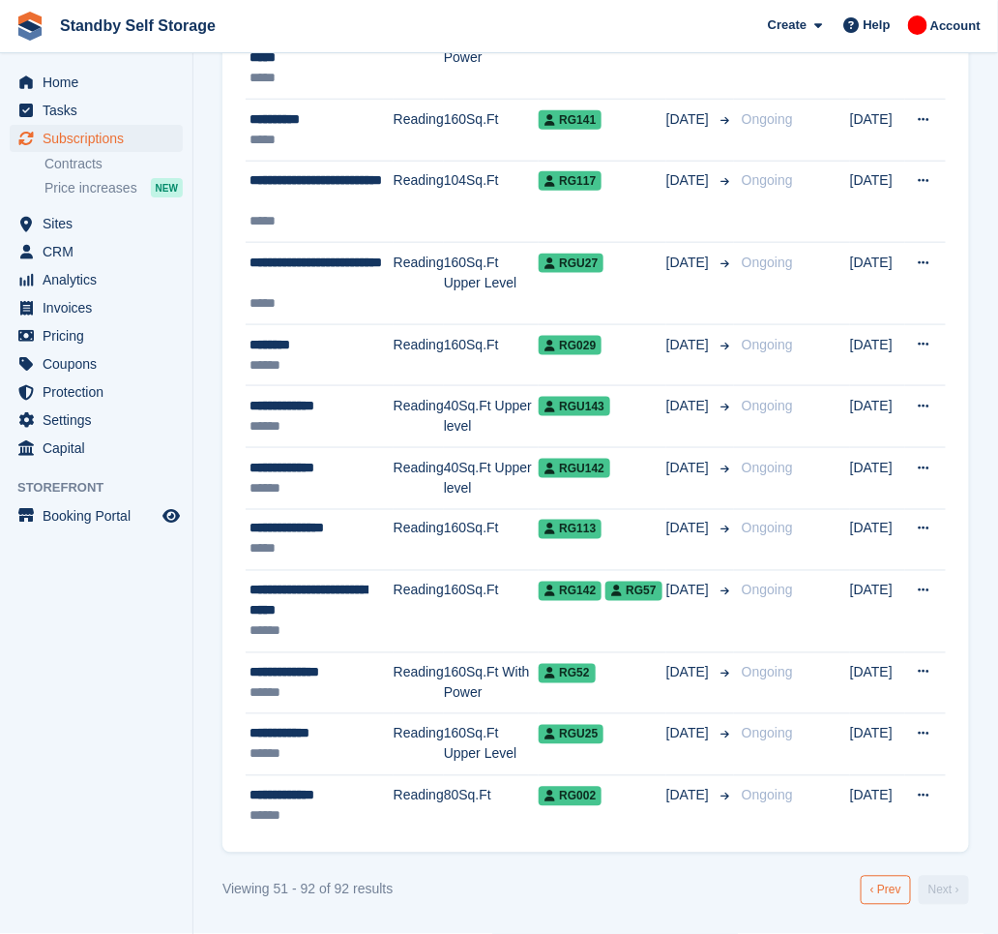
click at [886, 903] on link "‹ Prev" at bounding box center [886, 889] width 50 height 29
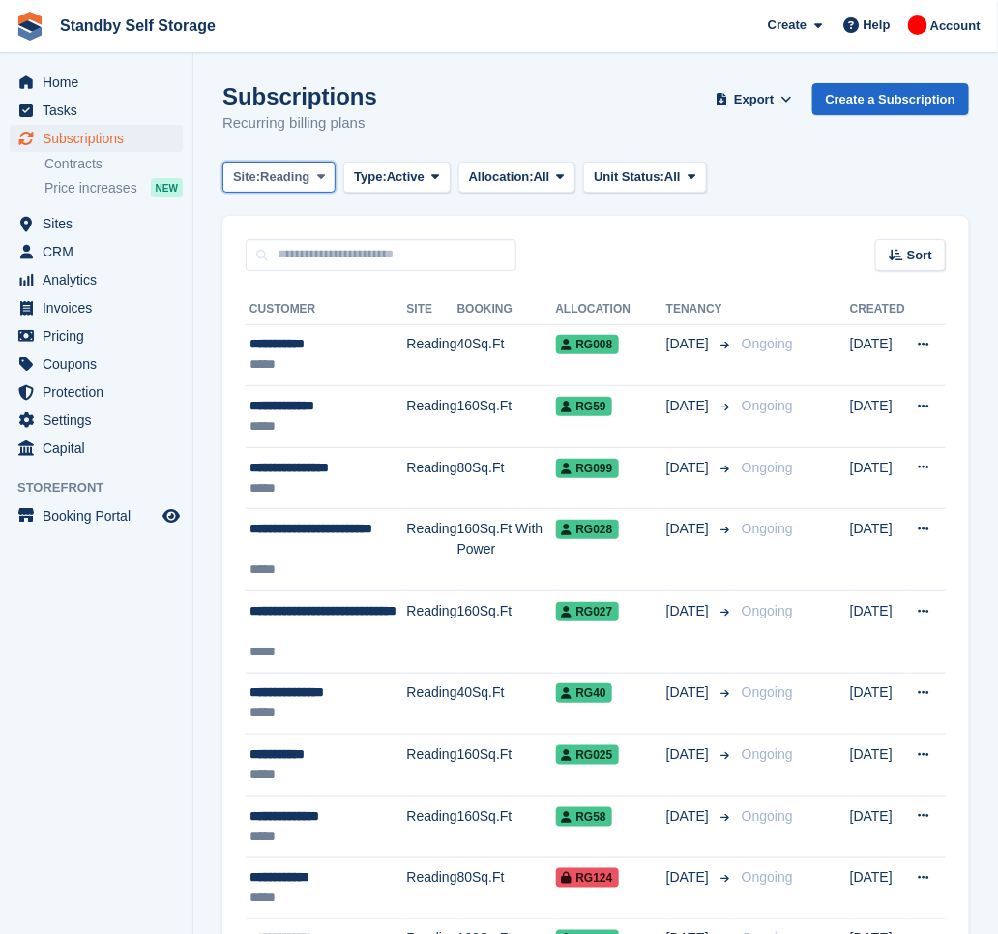
click at [308, 175] on span "Reading" at bounding box center [284, 176] width 49 height 19
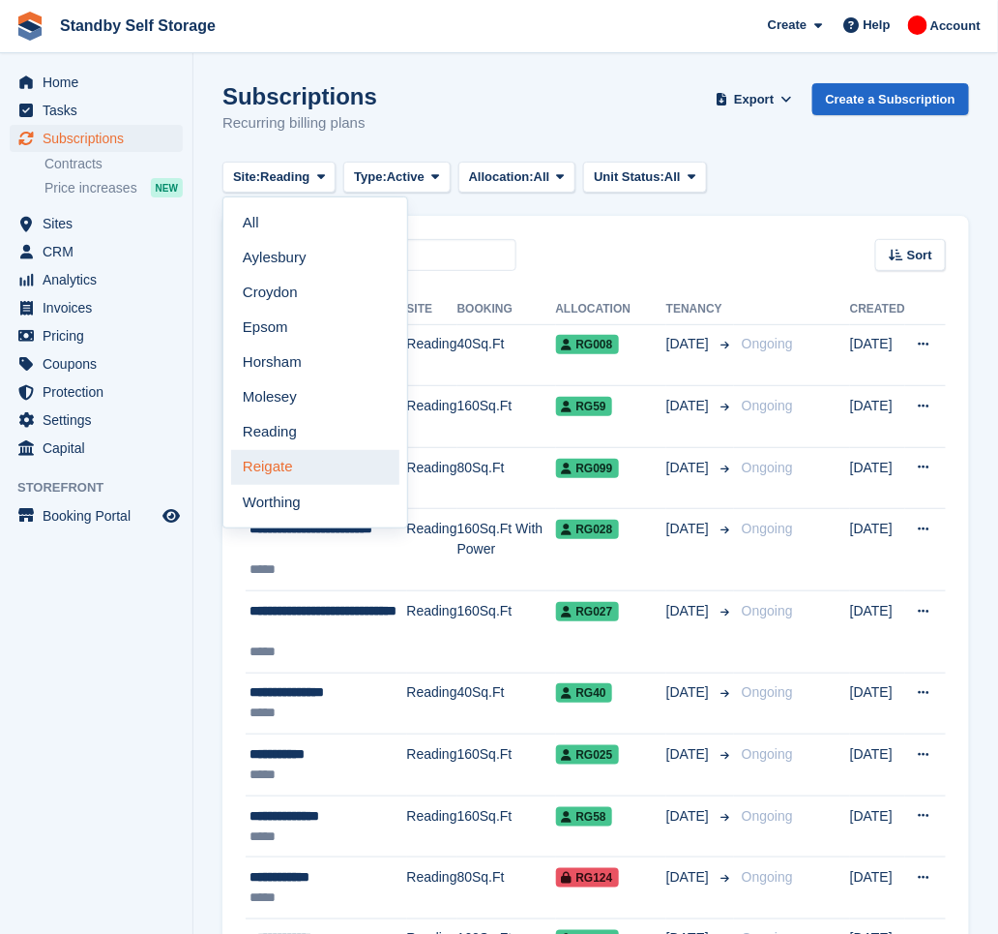
click at [279, 463] on link "Reigate" at bounding box center [315, 467] width 168 height 35
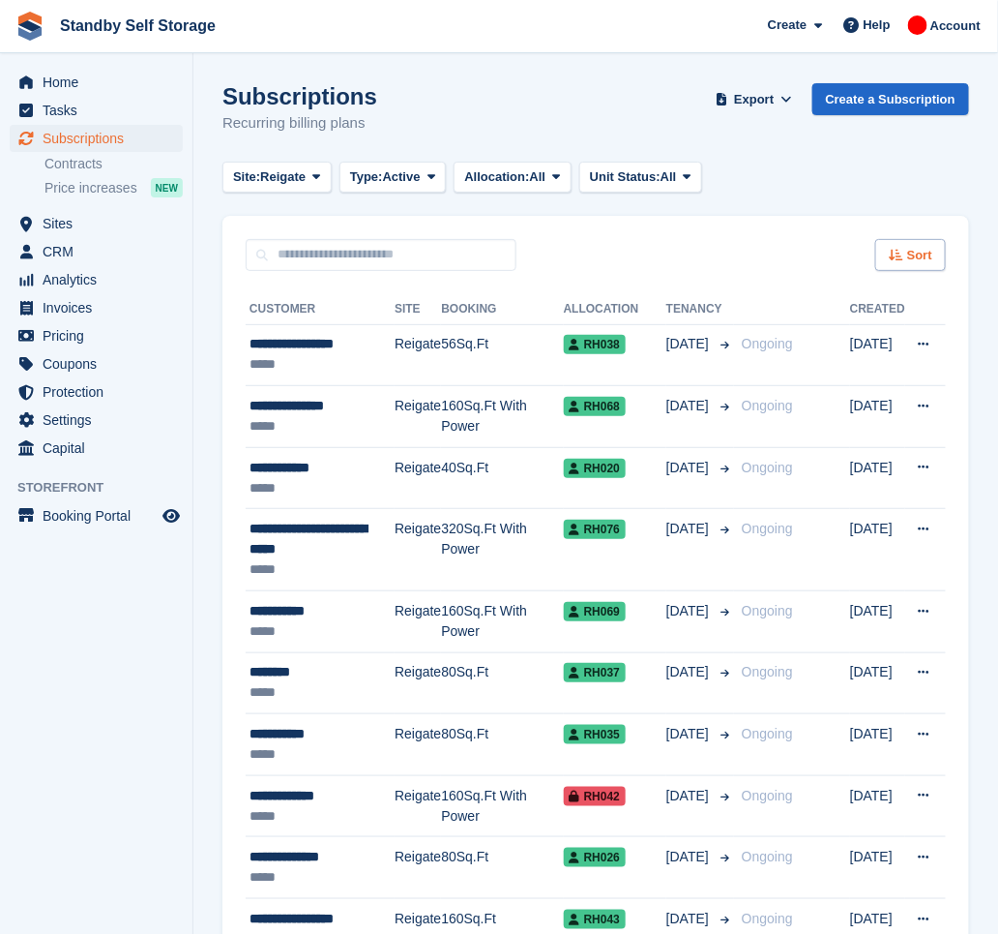
click at [921, 257] on span "Sort" at bounding box center [919, 255] width 25 height 19
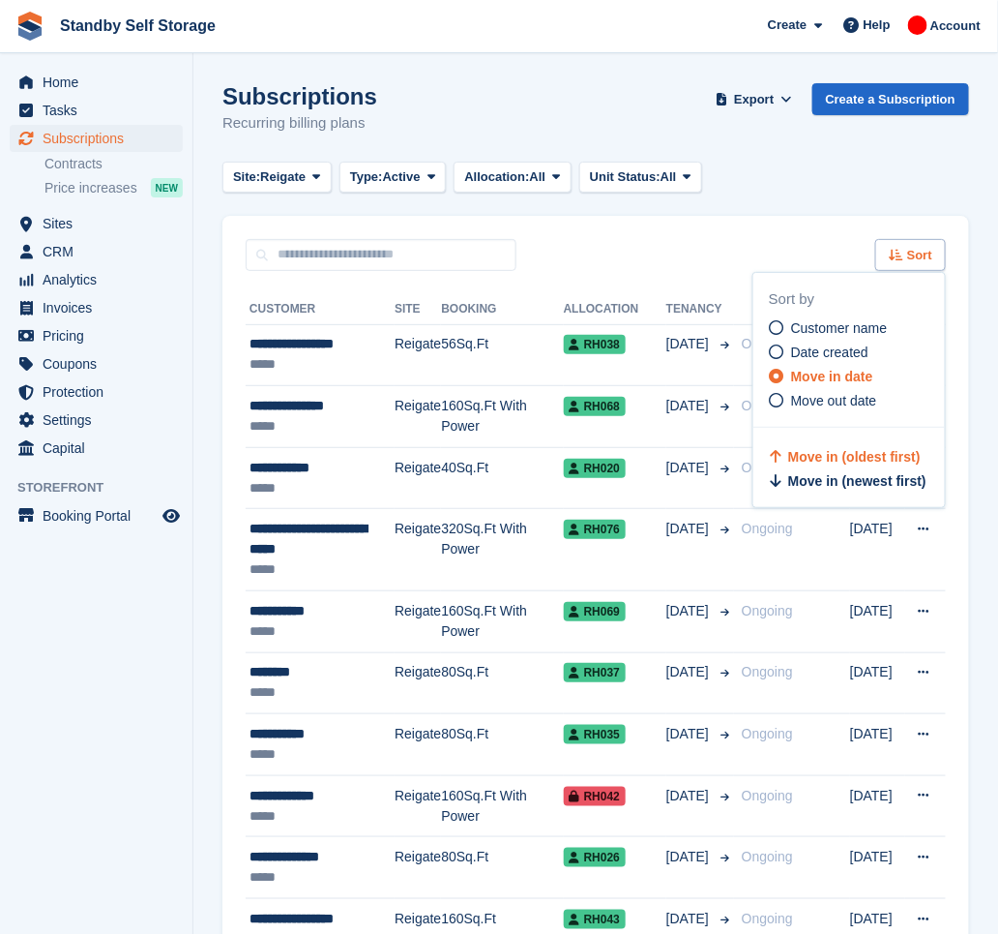
click at [921, 257] on span "Sort" at bounding box center [919, 255] width 25 height 19
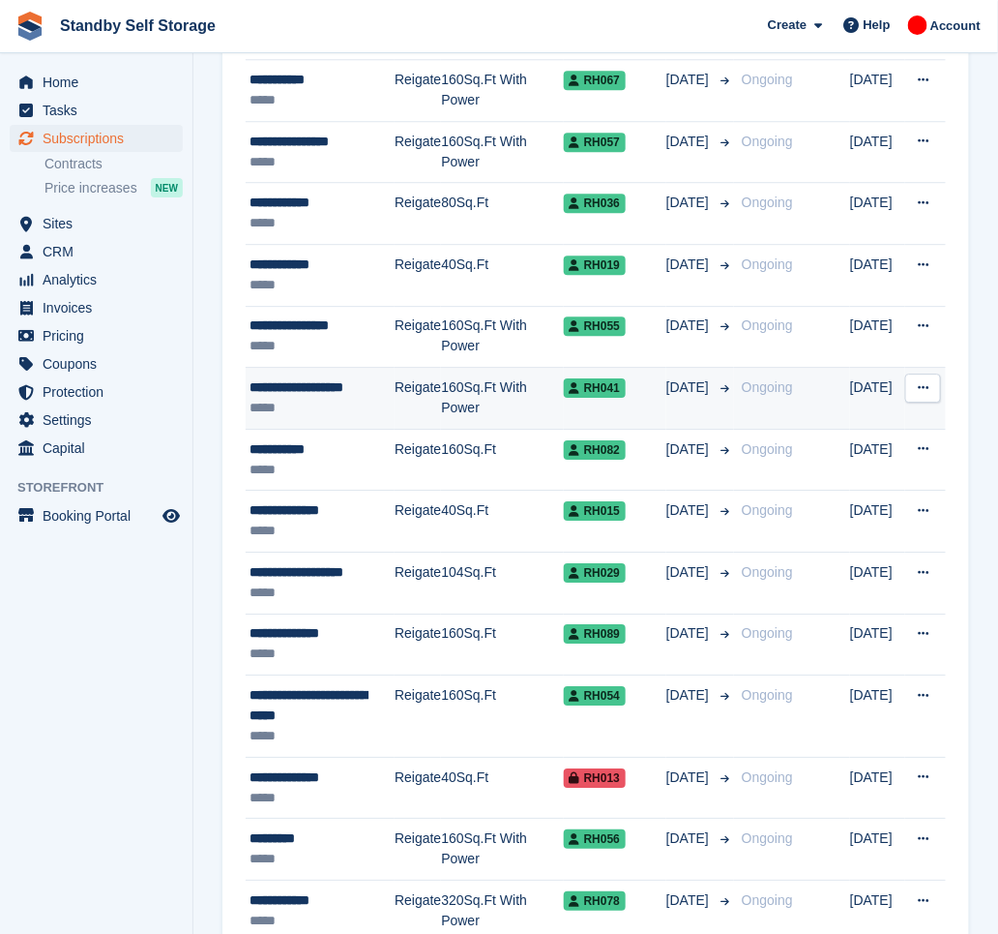
scroll to position [1418, 0]
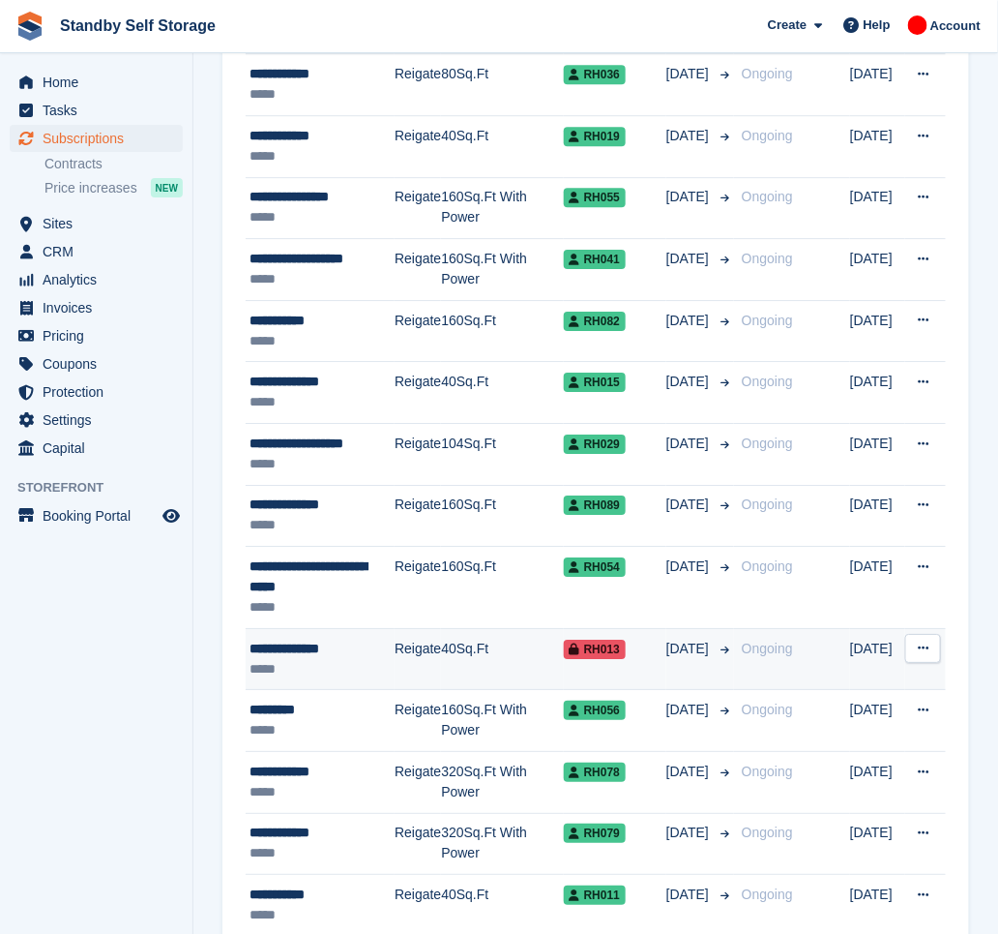
click at [713, 655] on span at bounding box center [721, 648] width 16 height 20
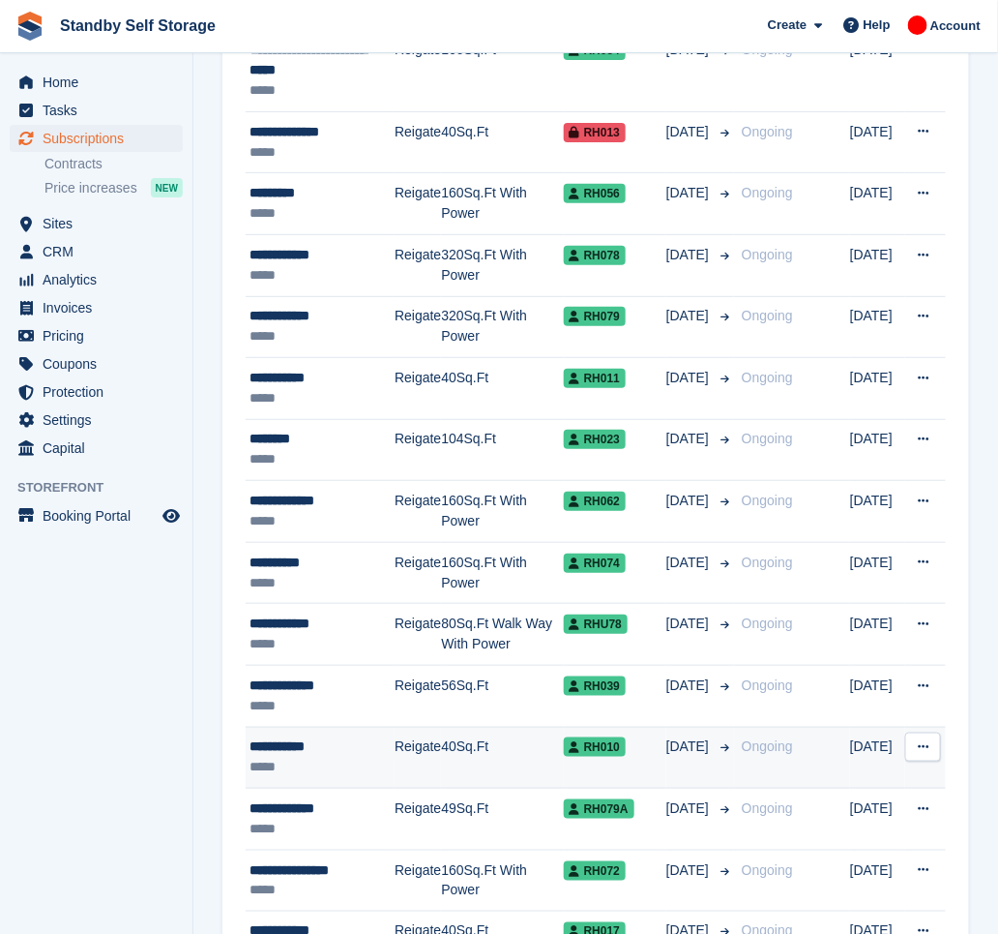
scroll to position [2063, 0]
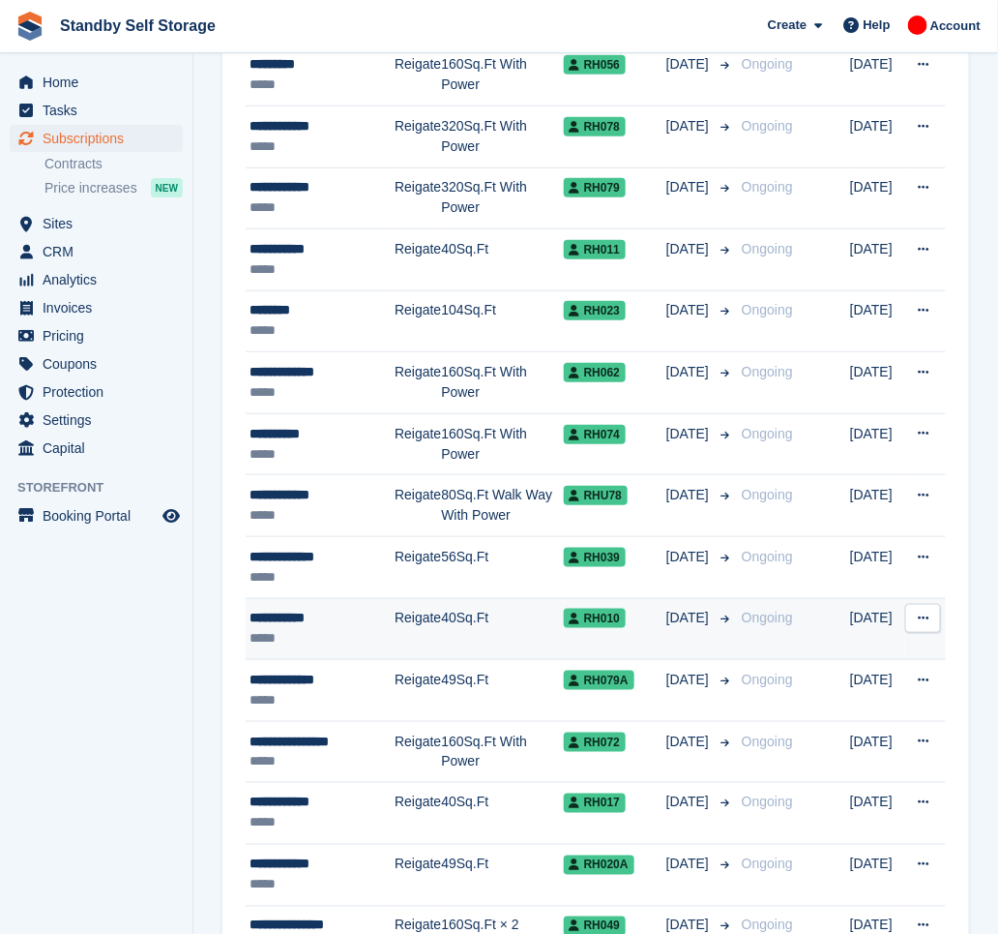
click at [682, 624] on span "03 Dec" at bounding box center [690, 618] width 46 height 20
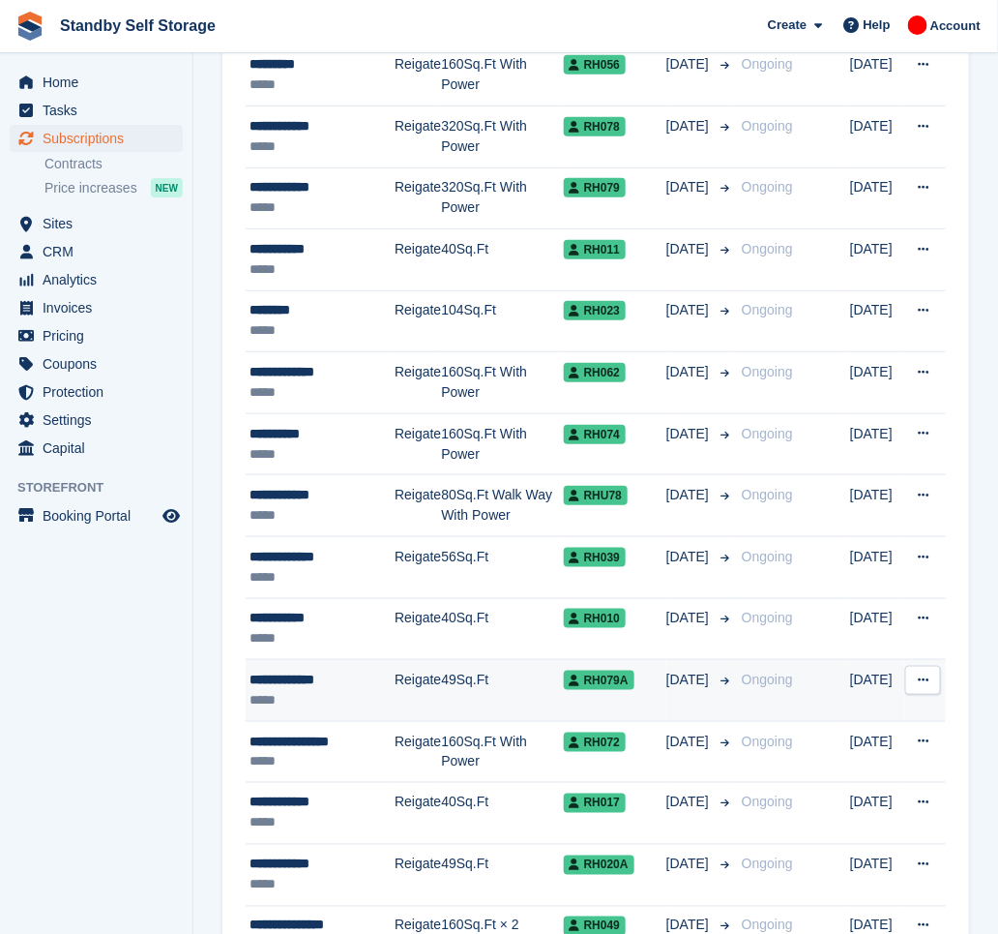
click at [499, 691] on td "49Sq.Ft" at bounding box center [502, 691] width 122 height 62
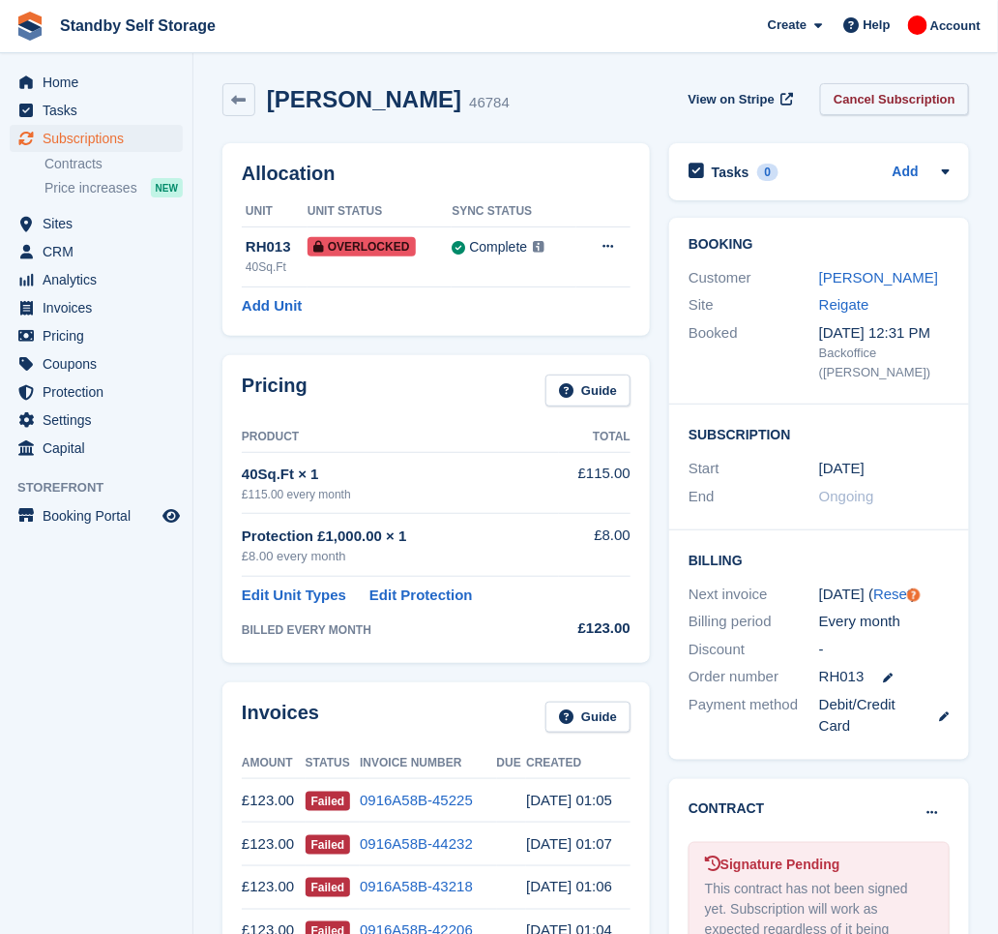
click at [879, 99] on link "Cancel Subscription" at bounding box center [894, 99] width 149 height 32
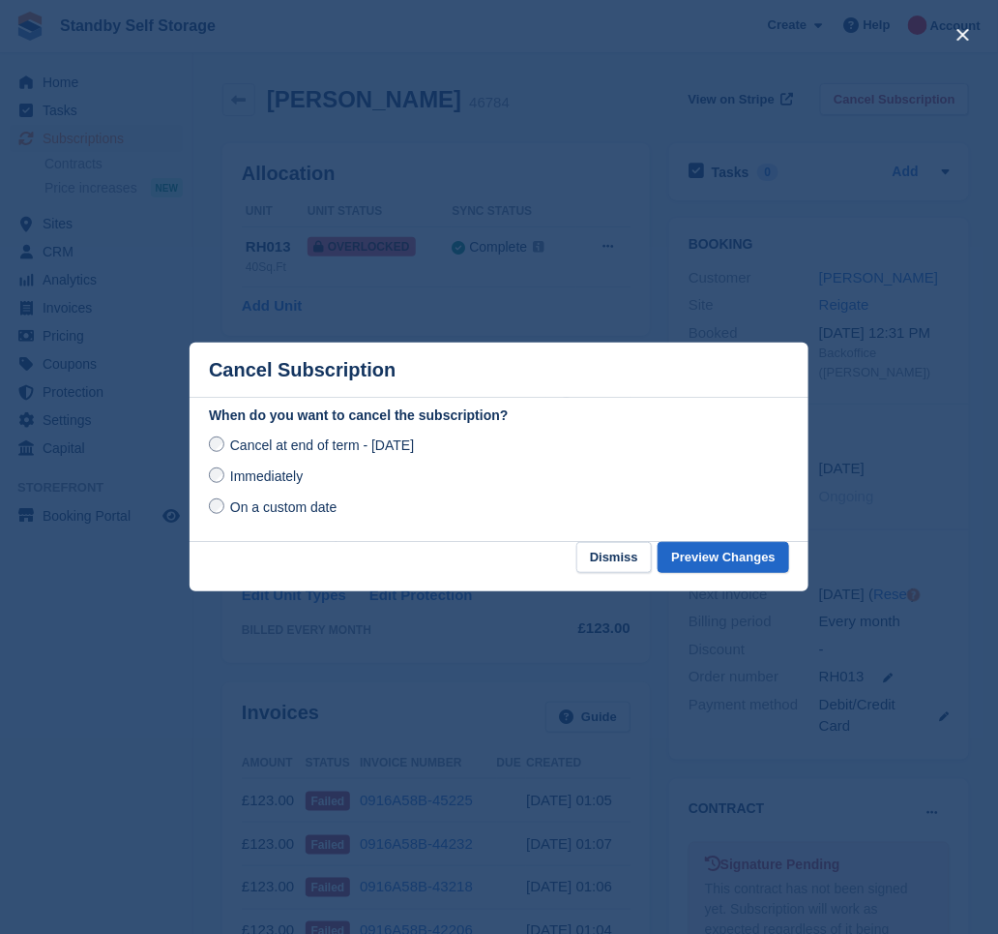
drag, startPoint x: 232, startPoint y: 479, endPoint x: 333, endPoint y: 500, distance: 102.8
click at [233, 479] on span "Immediately" at bounding box center [266, 475] width 73 height 15
click at [751, 557] on button "Preview Changes" at bounding box center [724, 558] width 132 height 32
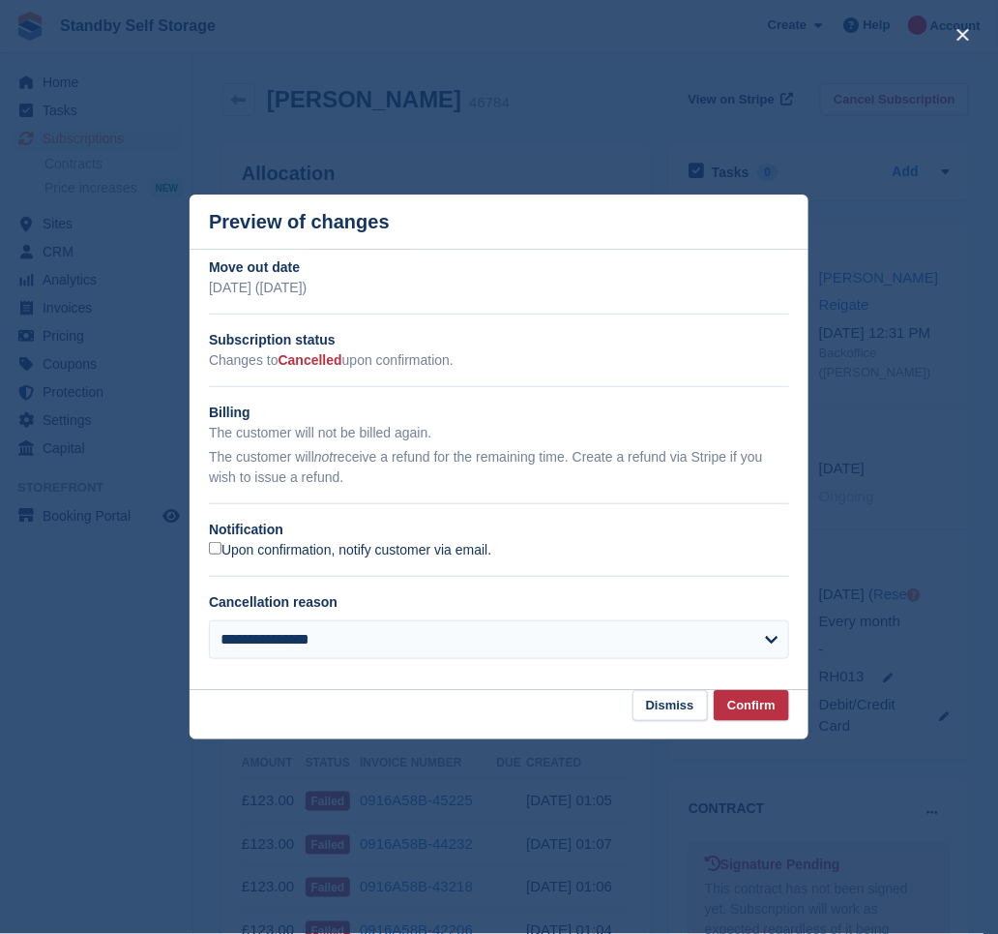
click at [250, 555] on label "Upon confirmation, notify customer via email." at bounding box center [350, 550] width 282 height 17
click at [735, 698] on button "Confirm" at bounding box center [751, 706] width 75 height 32
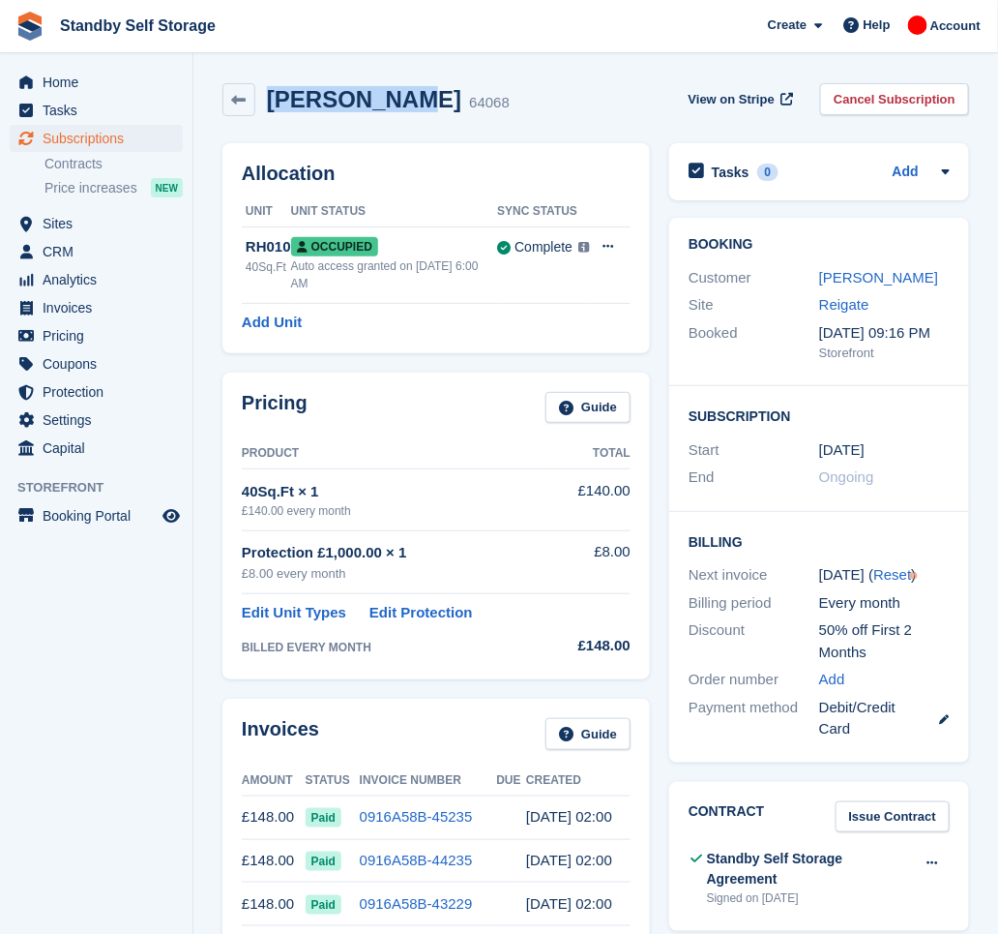
drag, startPoint x: 388, startPoint y: 106, endPoint x: 270, endPoint y: 109, distance: 118.1
click at [270, 109] on div "[PERSON_NAME] 64068" at bounding box center [382, 100] width 254 height 28
copy h2 "[PERSON_NAME]"
drag, startPoint x: 915, startPoint y: 95, endPoint x: 893, endPoint y: 105, distance: 24.7
click at [915, 97] on link "Cancel Subscription" at bounding box center [894, 99] width 149 height 32
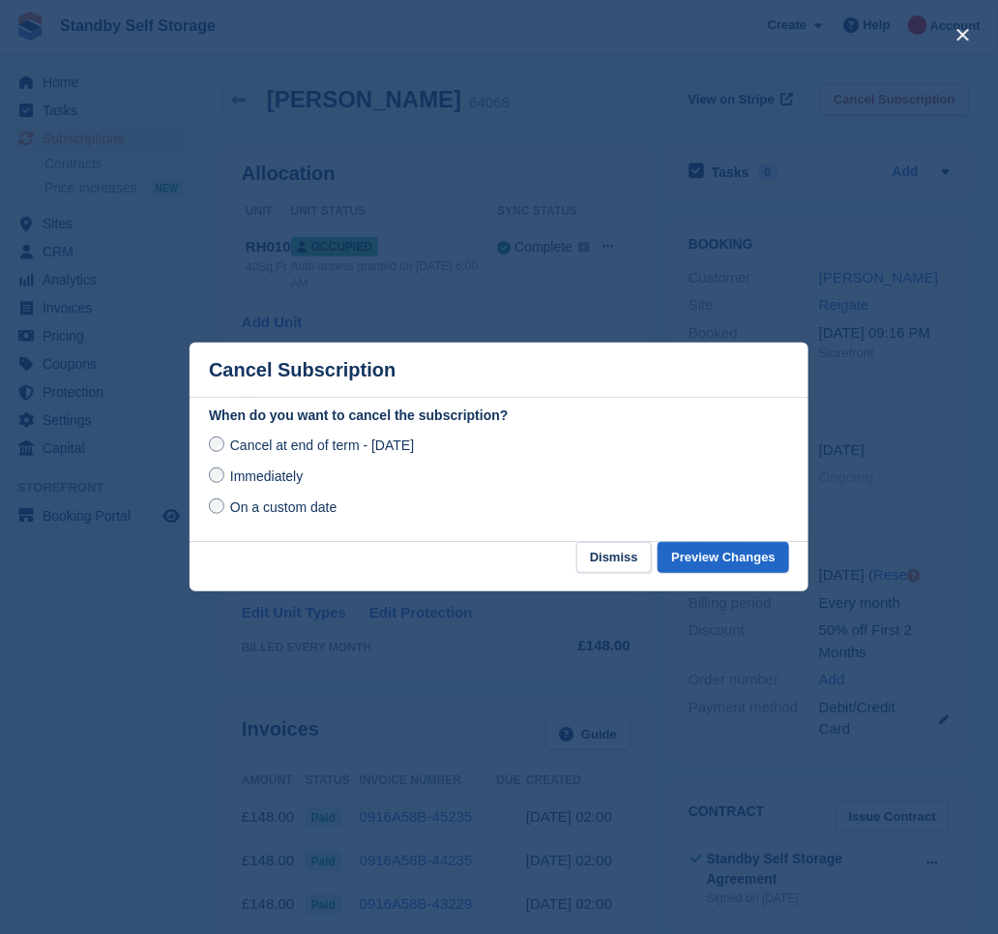
click at [259, 472] on span "Immediately" at bounding box center [266, 475] width 73 height 15
click at [741, 562] on button "Preview Changes" at bounding box center [724, 558] width 132 height 32
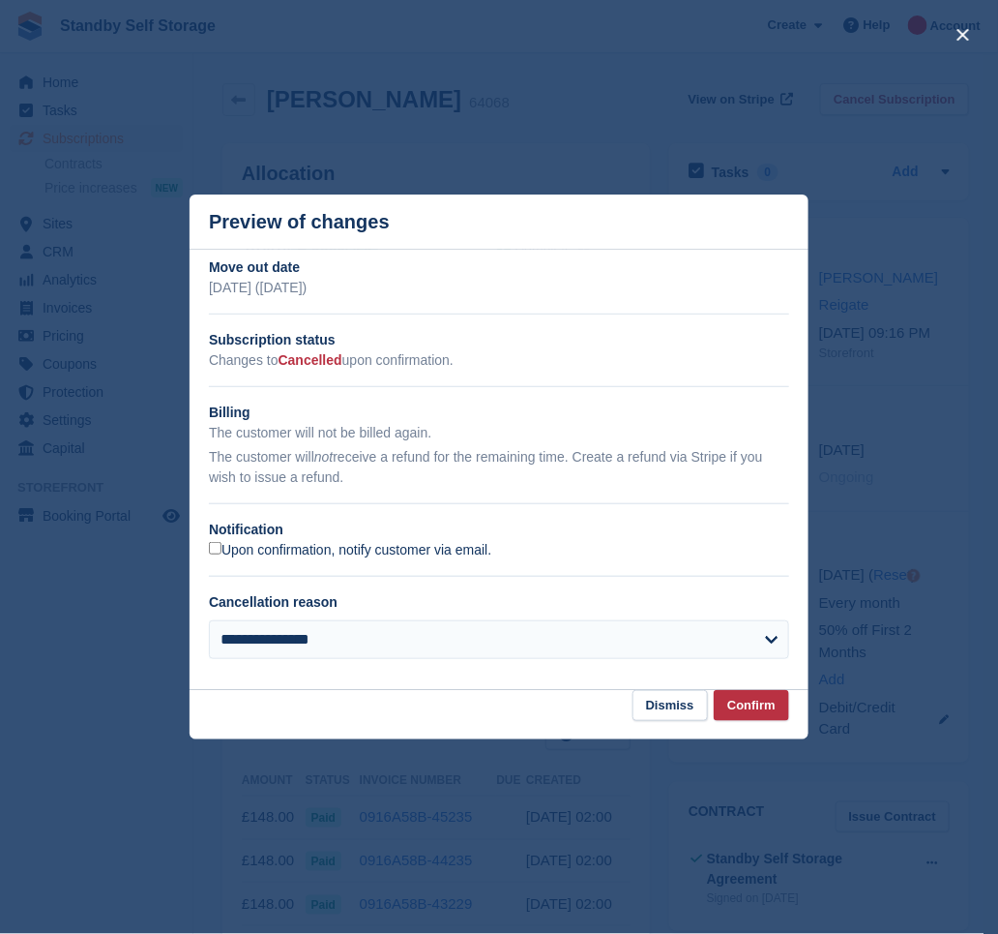
click at [327, 552] on label "Upon confirmation, notify customer via email." at bounding box center [350, 550] width 282 height 17
click at [753, 701] on button "Confirm" at bounding box center [751, 706] width 75 height 32
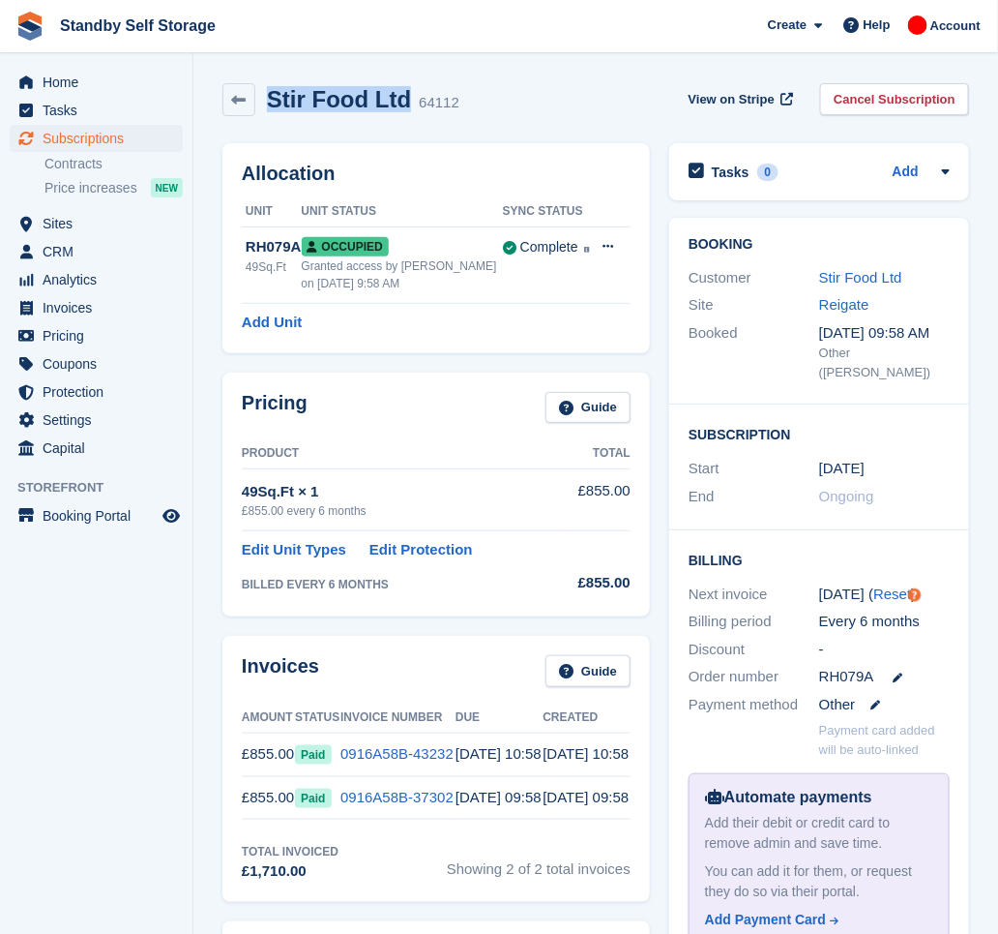
drag, startPoint x: 400, startPoint y: 107, endPoint x: 269, endPoint y: 94, distance: 131.3
click at [269, 94] on h2 "Stir Food Ltd" at bounding box center [339, 99] width 144 height 26
copy h2 "Stir Food Ltd"
drag, startPoint x: 922, startPoint y: 95, endPoint x: 896, endPoint y: 115, distance: 33.1
click at [922, 95] on link "Cancel Subscription" at bounding box center [894, 99] width 149 height 32
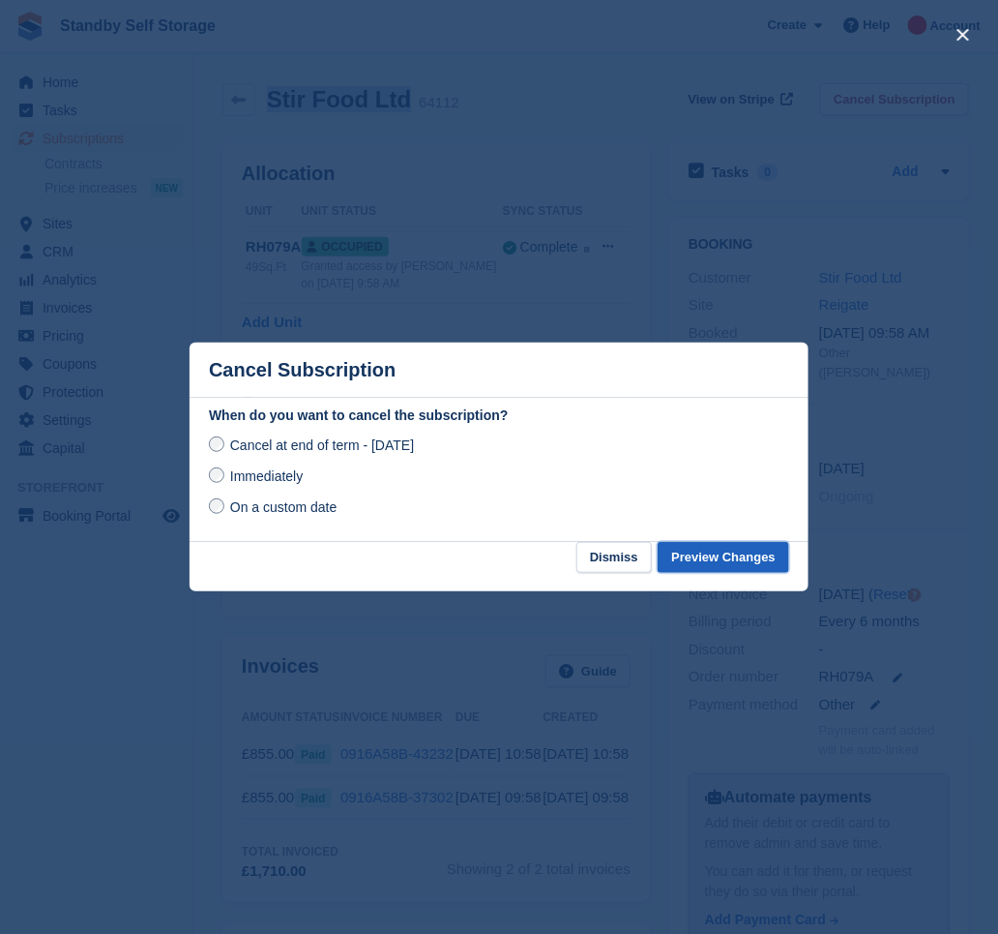
click at [707, 549] on button "Preview Changes" at bounding box center [724, 558] width 132 height 32
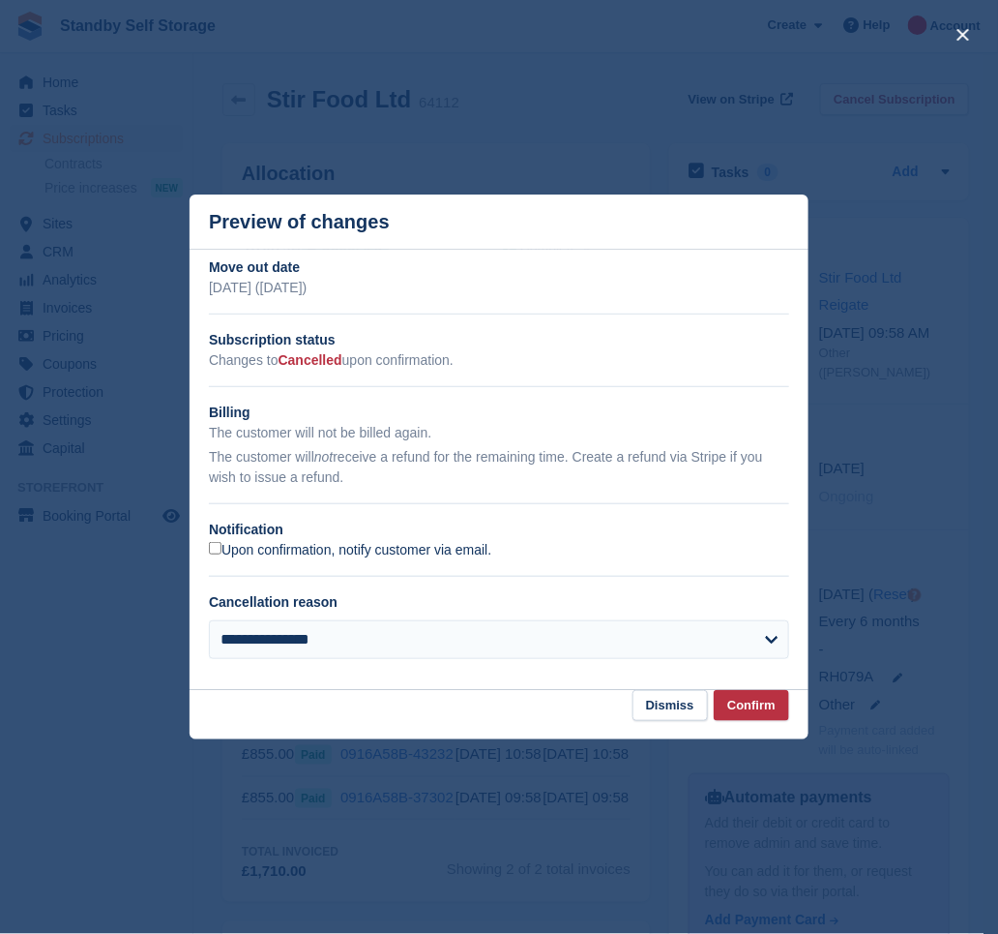
click at [228, 544] on label "Upon confirmation, notify customer via email." at bounding box center [350, 550] width 282 height 17
click at [748, 698] on button "Confirm" at bounding box center [751, 706] width 75 height 32
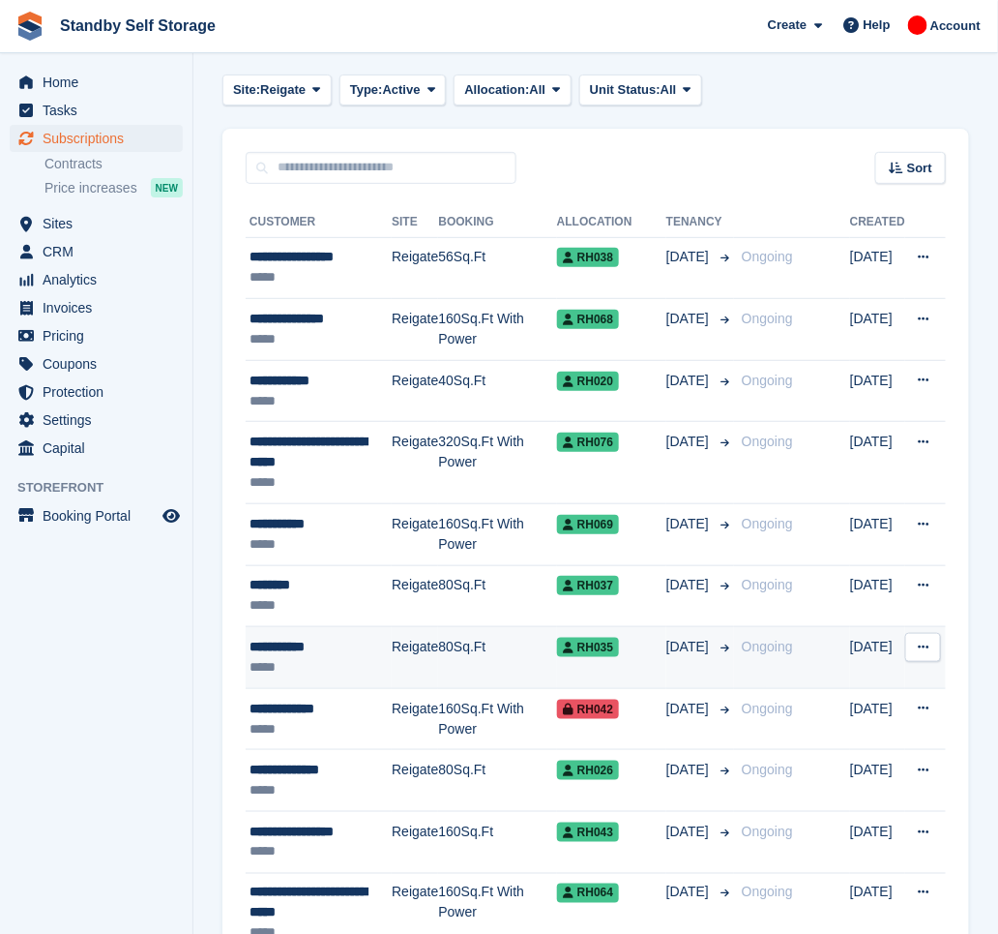
scroll to position [129, 0]
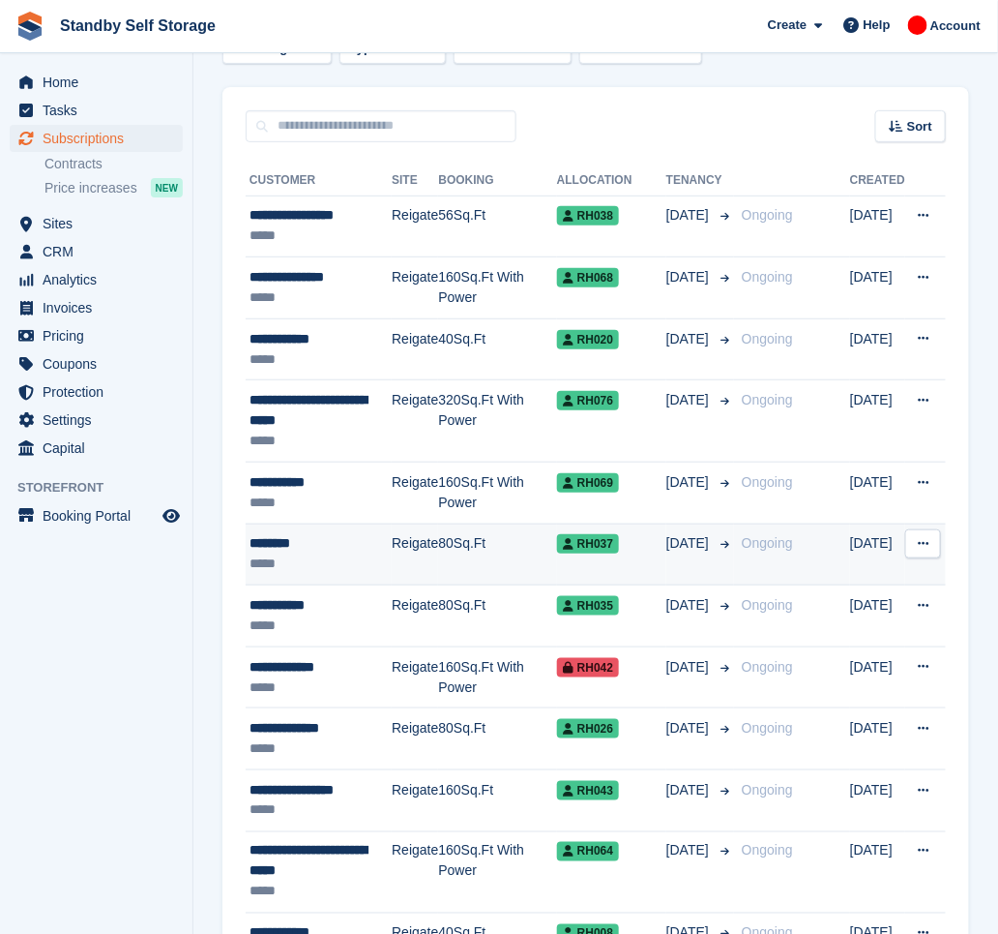
click at [678, 555] on td "[DATE]" at bounding box center [701, 554] width 68 height 62
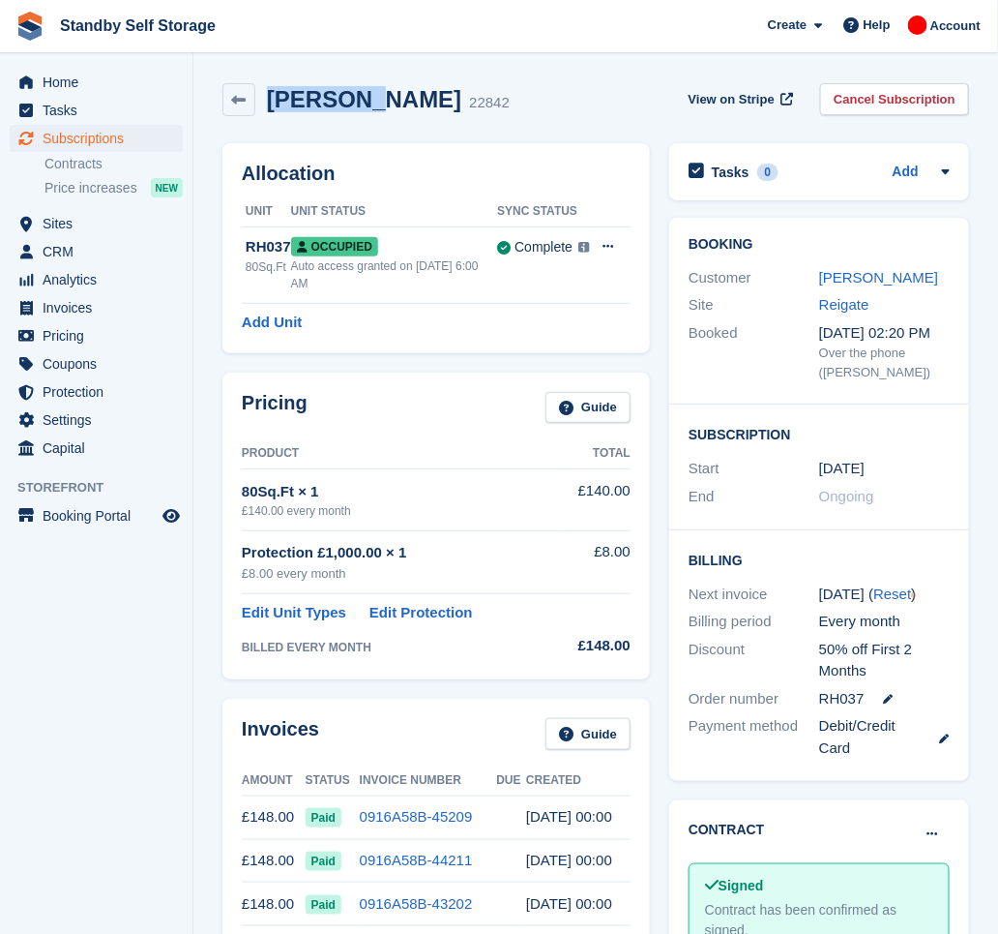
drag, startPoint x: 362, startPoint y: 104, endPoint x: 266, endPoint y: 103, distance: 95.8
click at [267, 103] on h2 "Gary Pew" at bounding box center [364, 99] width 194 height 26
copy h2 "Gary Pew"
click at [911, 97] on link "Cancel Subscription" at bounding box center [894, 99] width 149 height 32
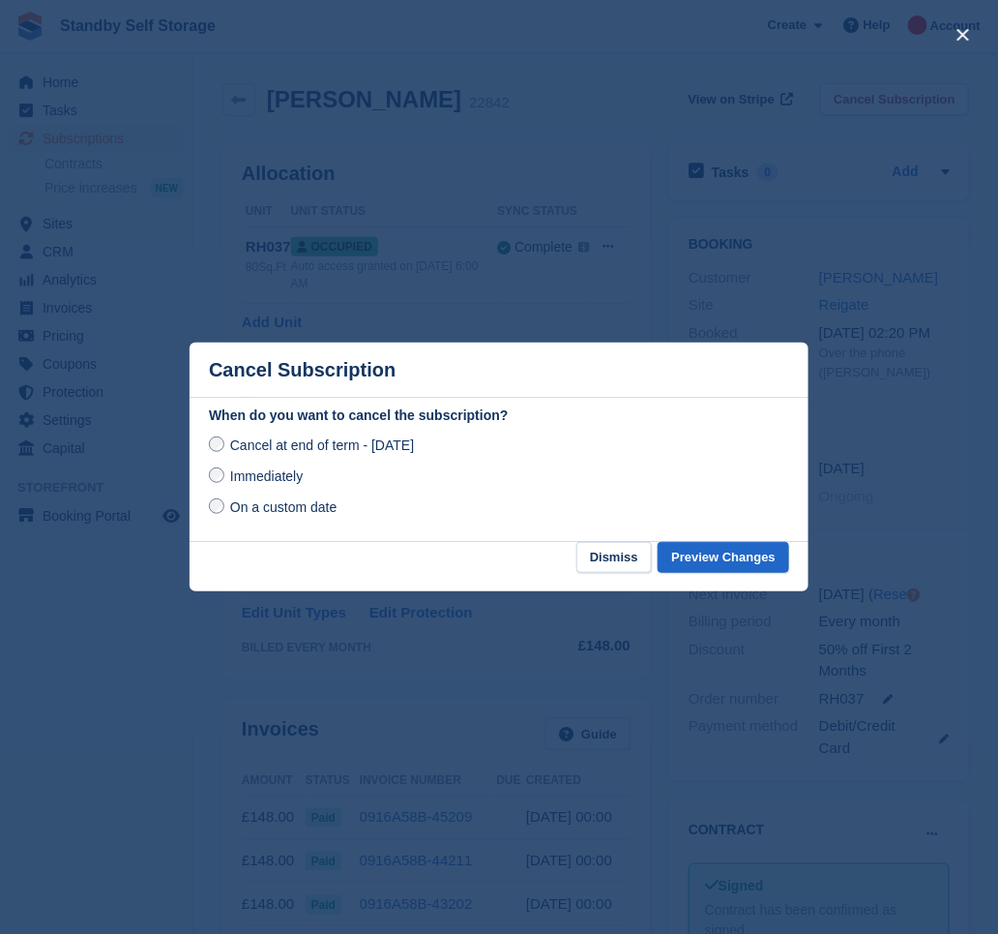
click at [246, 480] on span "Immediately" at bounding box center [266, 475] width 73 height 15
click at [720, 555] on button "Preview Changes" at bounding box center [724, 558] width 132 height 32
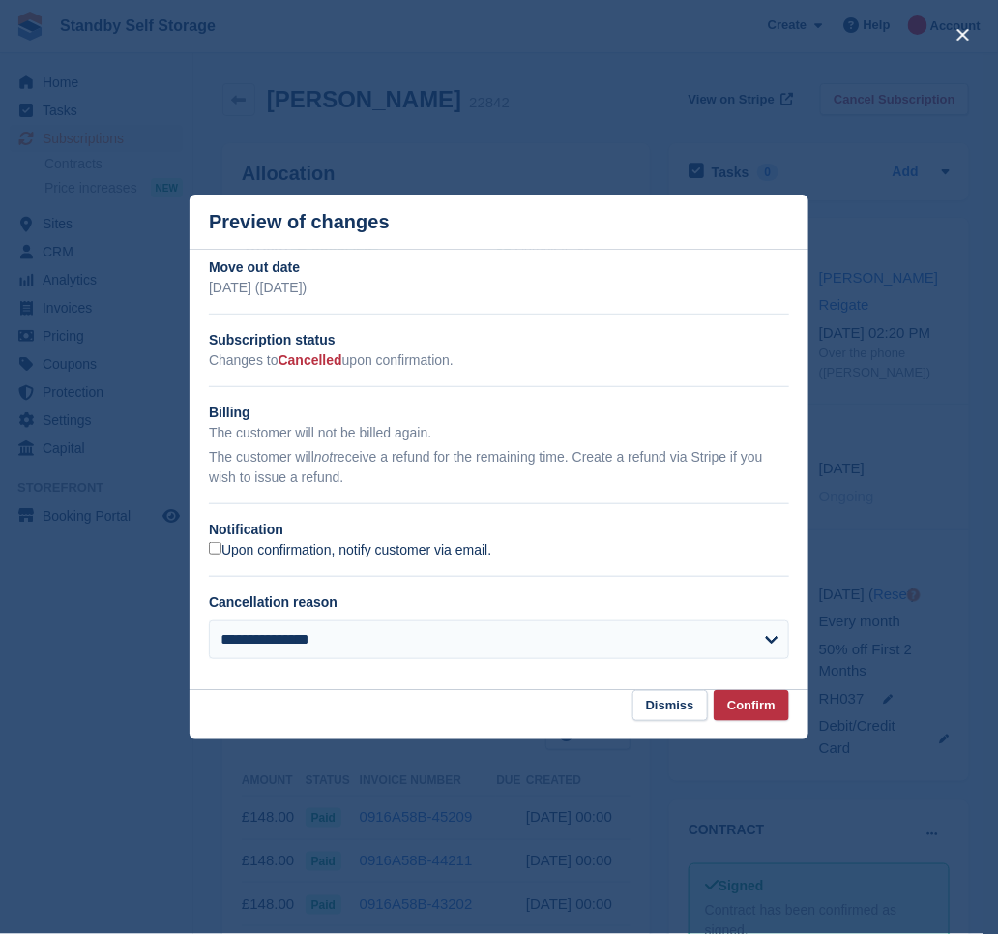
click at [312, 555] on label "Upon confirmation, notify customer via email." at bounding box center [350, 550] width 282 height 17
click at [763, 707] on button "Confirm" at bounding box center [751, 706] width 75 height 32
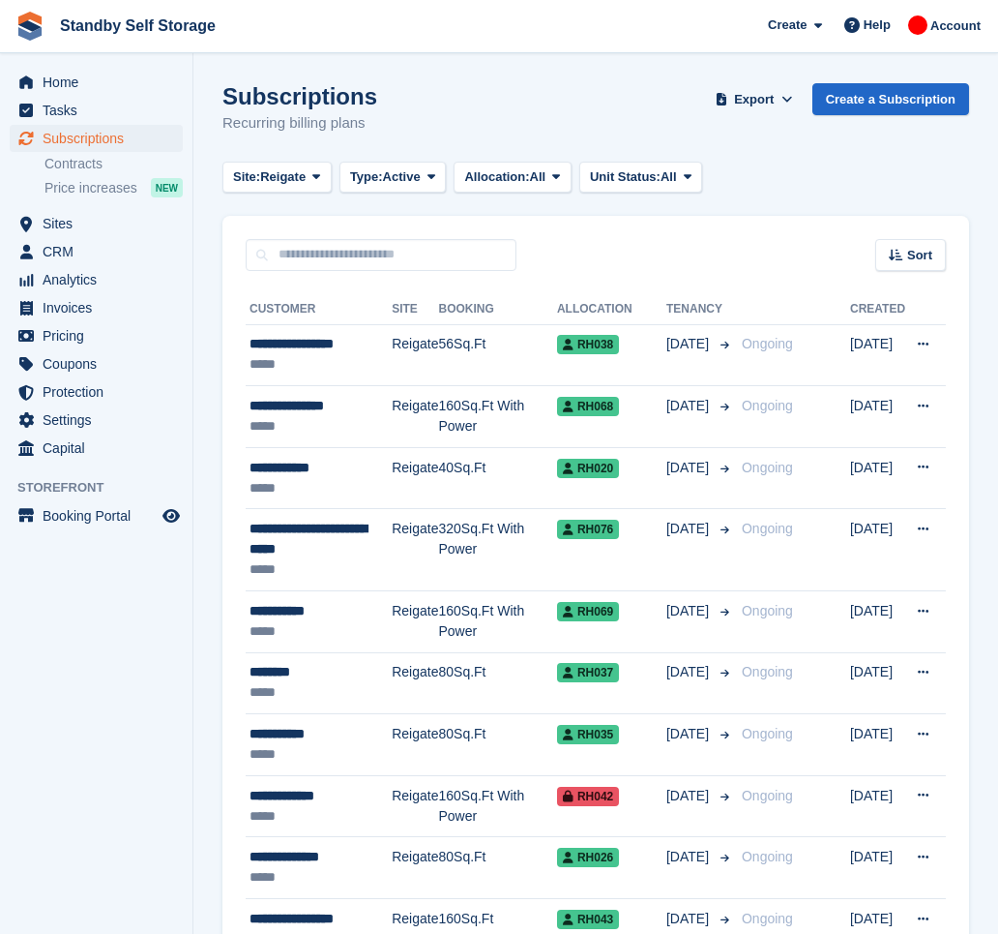
scroll to position [129, 0]
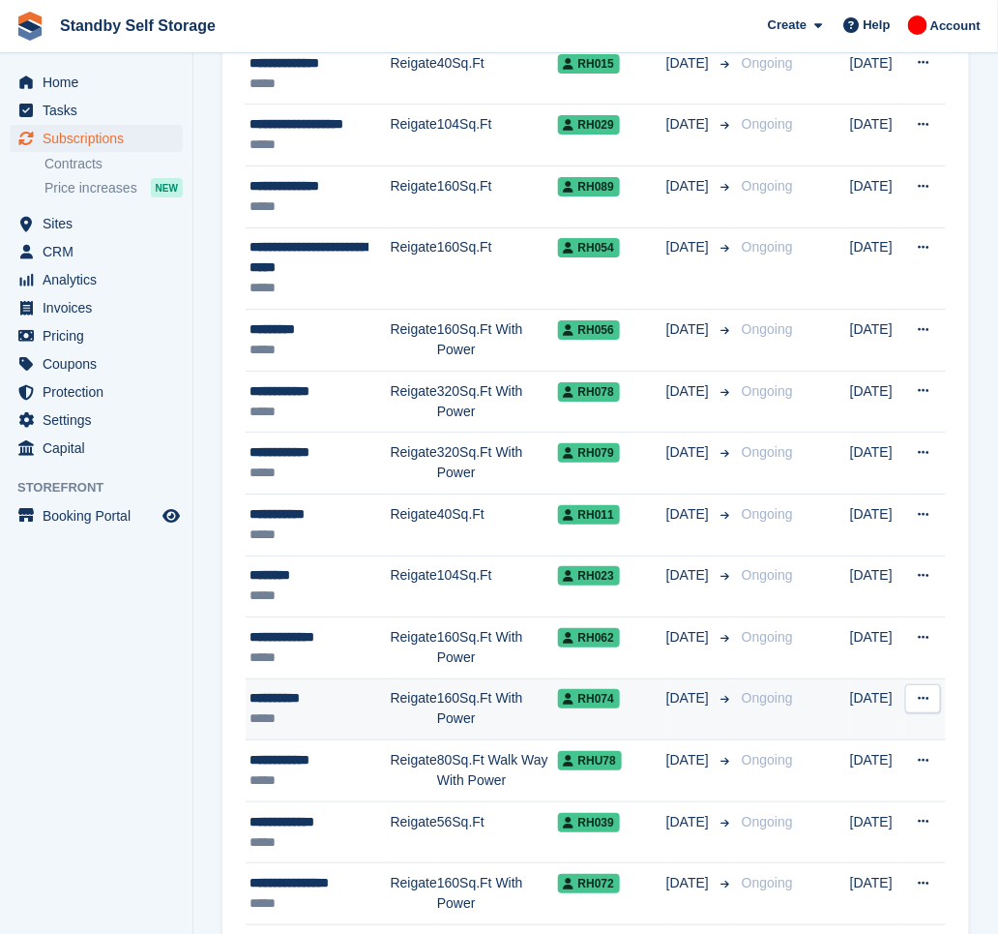
scroll to position [1804, 0]
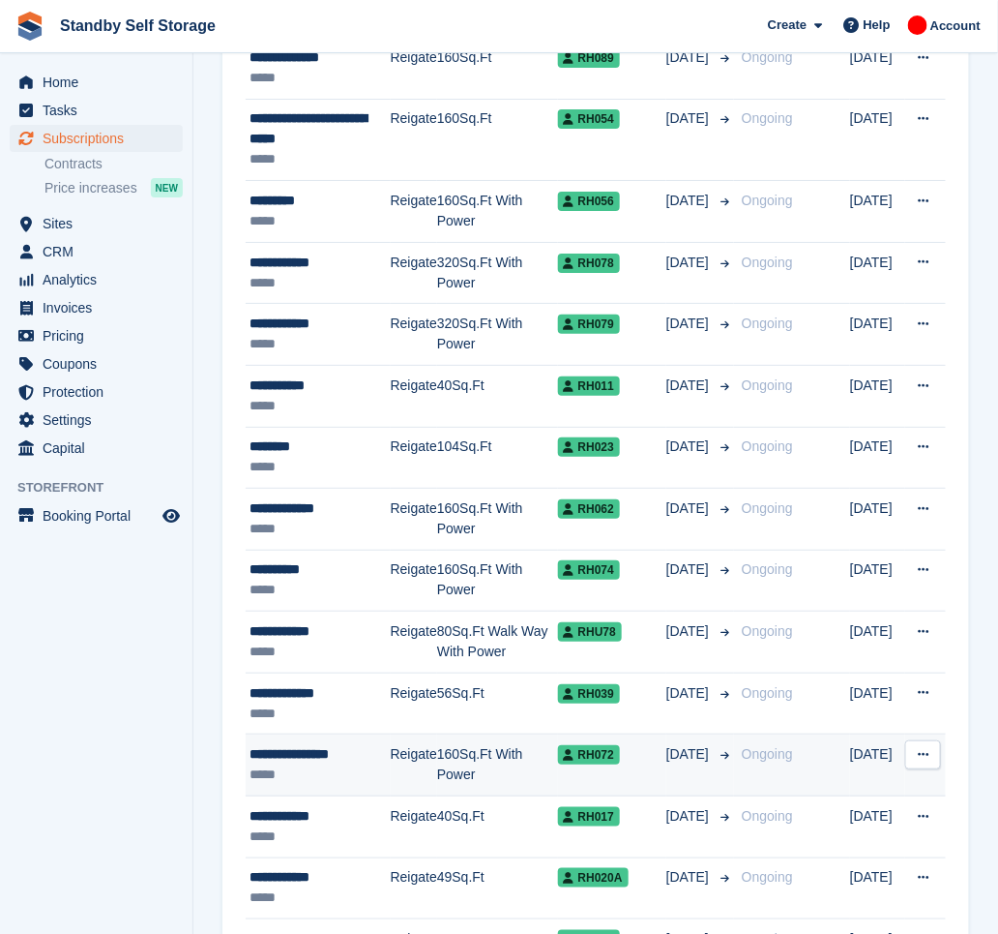
click at [640, 757] on div "RH072" at bounding box center [612, 754] width 108 height 20
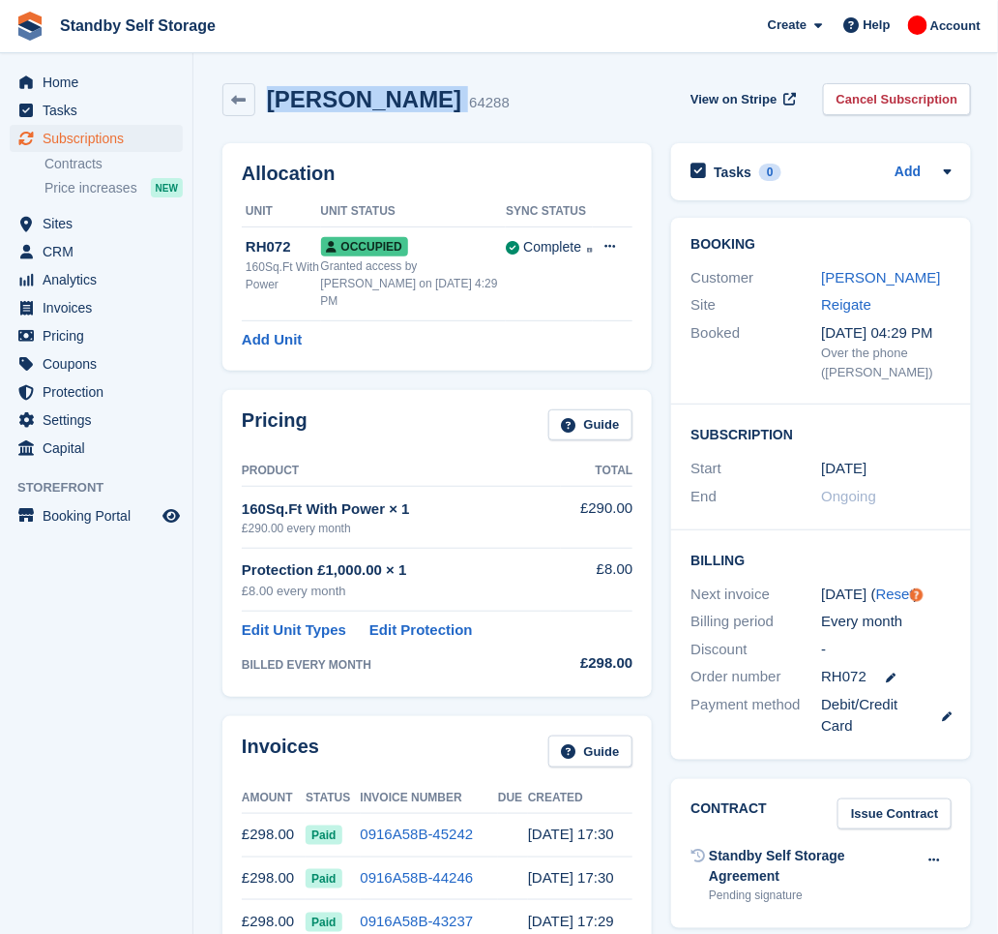
drag, startPoint x: 465, startPoint y: 103, endPoint x: 264, endPoint y: 105, distance: 201.2
click at [264, 105] on div "[PERSON_NAME] 64288" at bounding box center [382, 100] width 254 height 28
copy div "[PERSON_NAME]"
drag, startPoint x: 878, startPoint y: 103, endPoint x: 791, endPoint y: 178, distance: 115.2
click at [878, 102] on link "Cancel Subscription" at bounding box center [897, 99] width 149 height 32
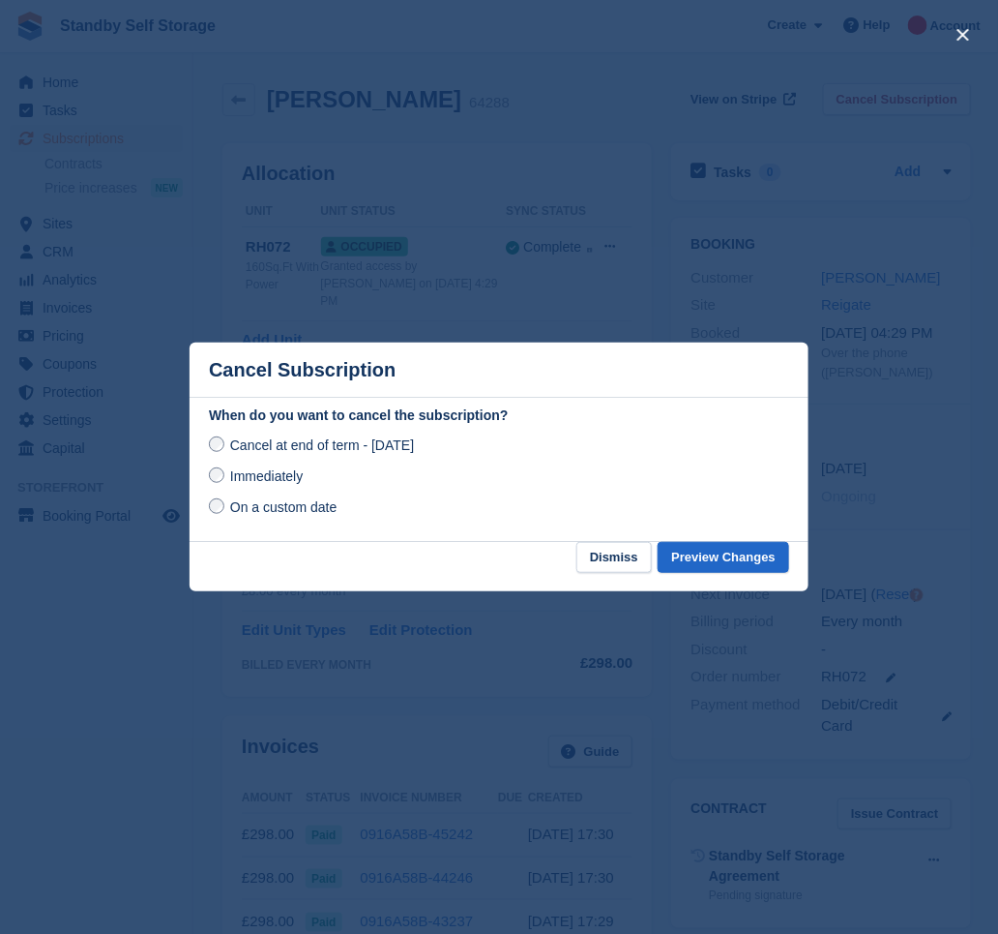
click at [266, 478] on span "Immediately" at bounding box center [266, 475] width 73 height 15
click at [730, 557] on button "Preview Changes" at bounding box center [724, 558] width 132 height 32
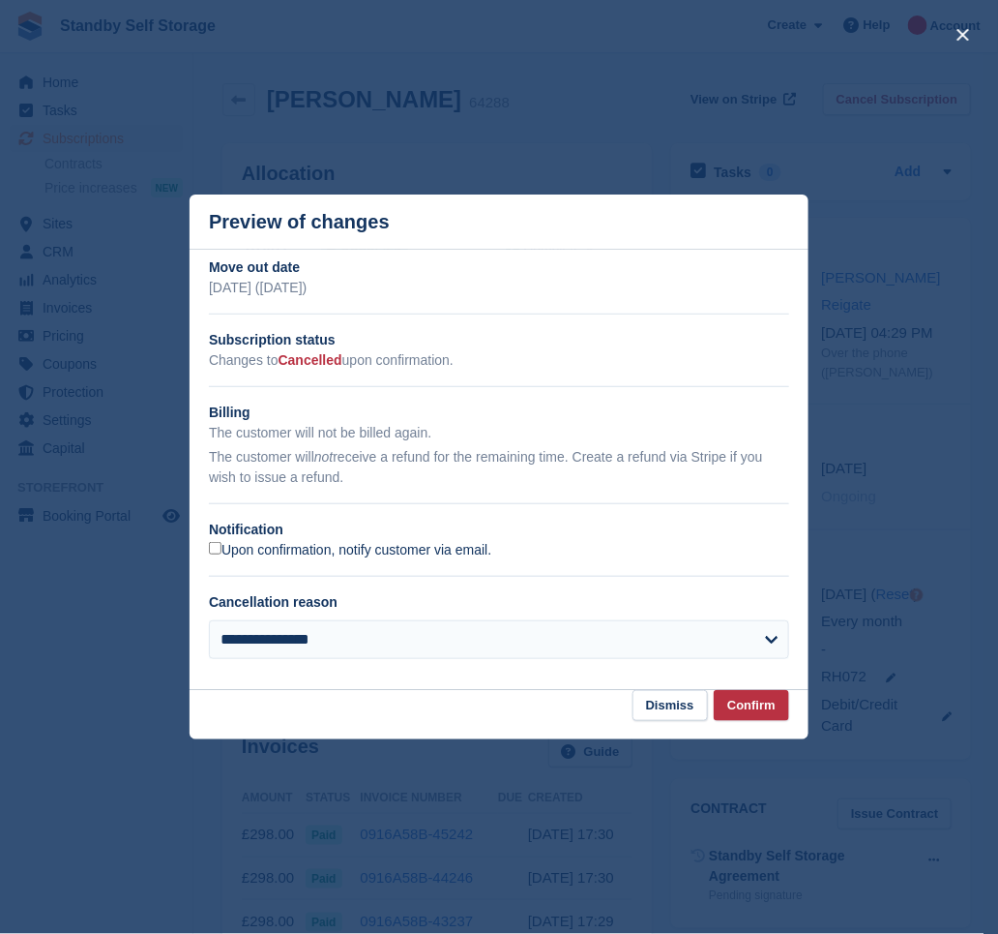
click at [291, 551] on label "Upon confirmation, notify customer via email." at bounding box center [350, 550] width 282 height 17
click at [749, 709] on button "Confirm" at bounding box center [751, 706] width 75 height 32
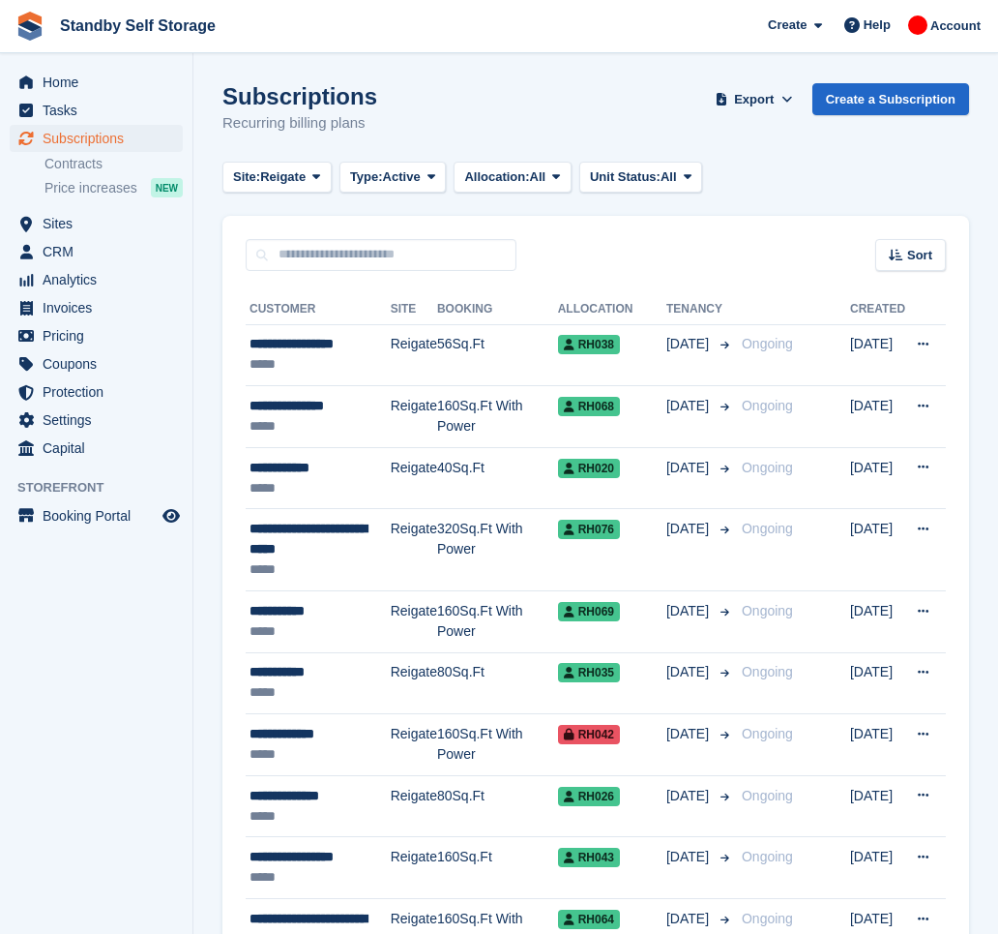
scroll to position [1804, 0]
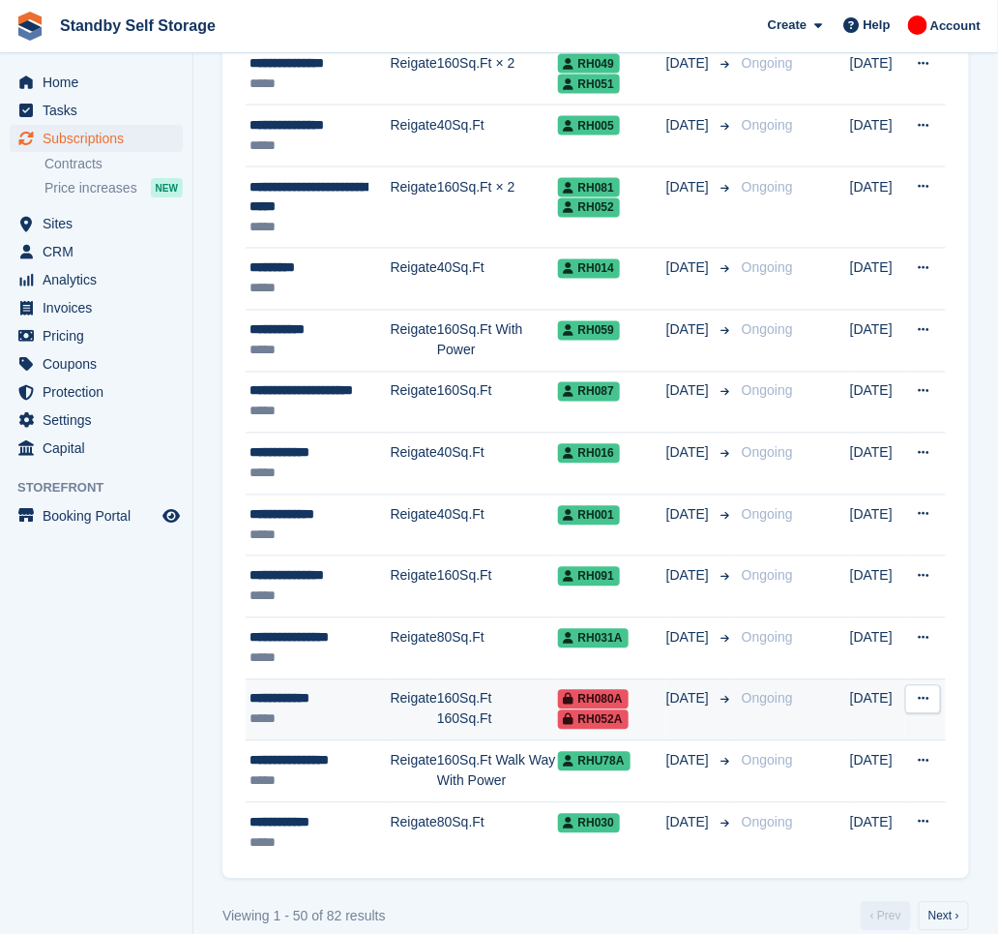
scroll to position [2653, 0]
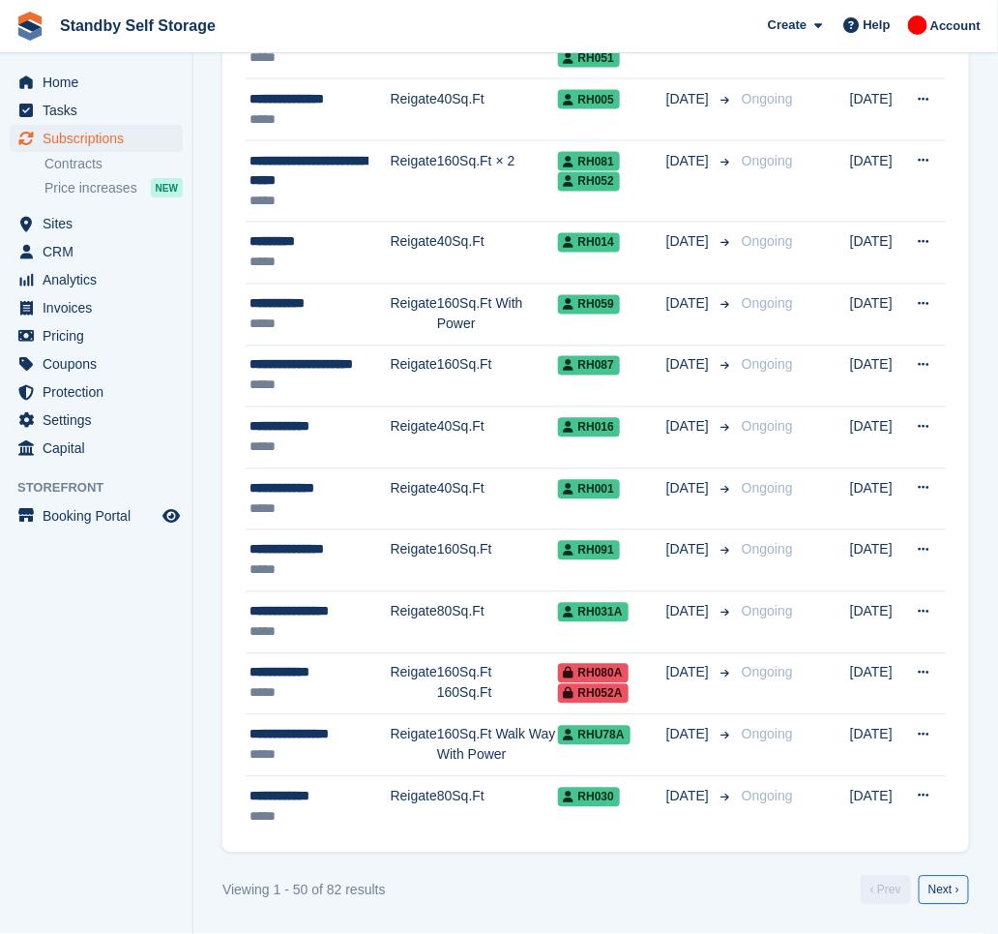
drag, startPoint x: 949, startPoint y: 895, endPoint x: 923, endPoint y: 876, distance: 31.9
click at [948, 896] on link "Next ›" at bounding box center [944, 889] width 50 height 29
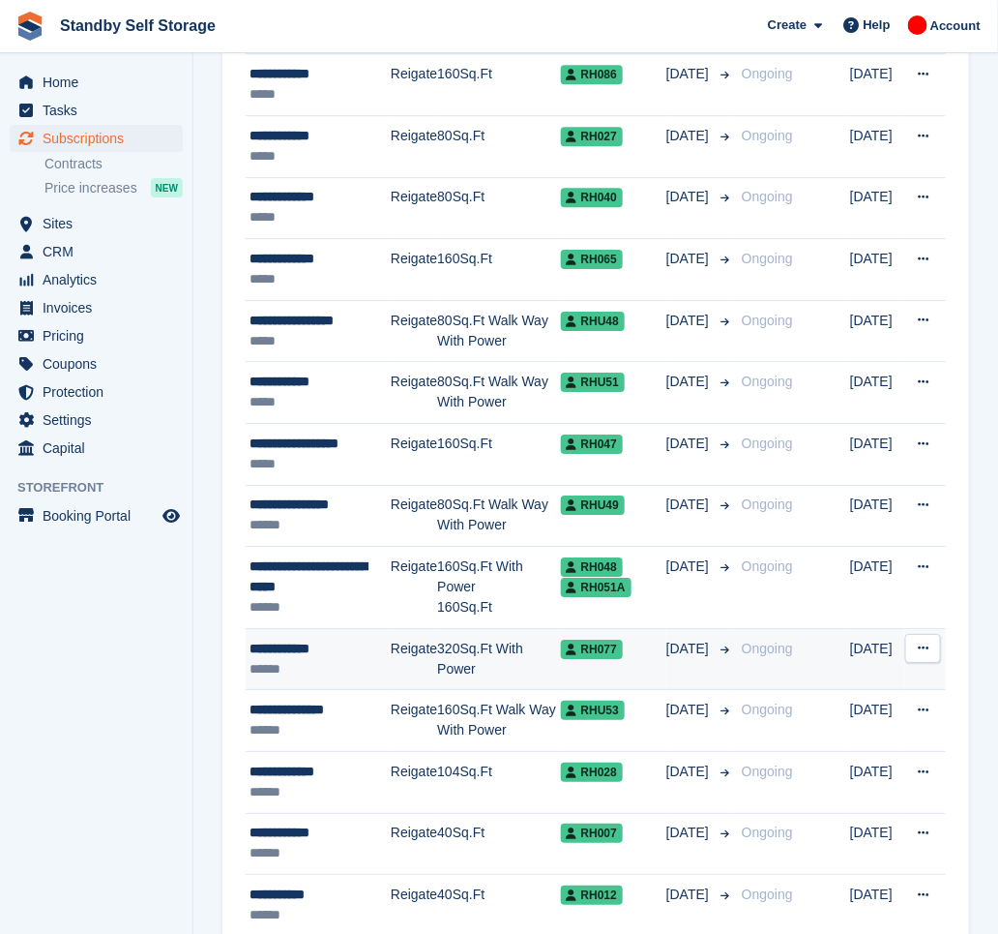
scroll to position [1519, 0]
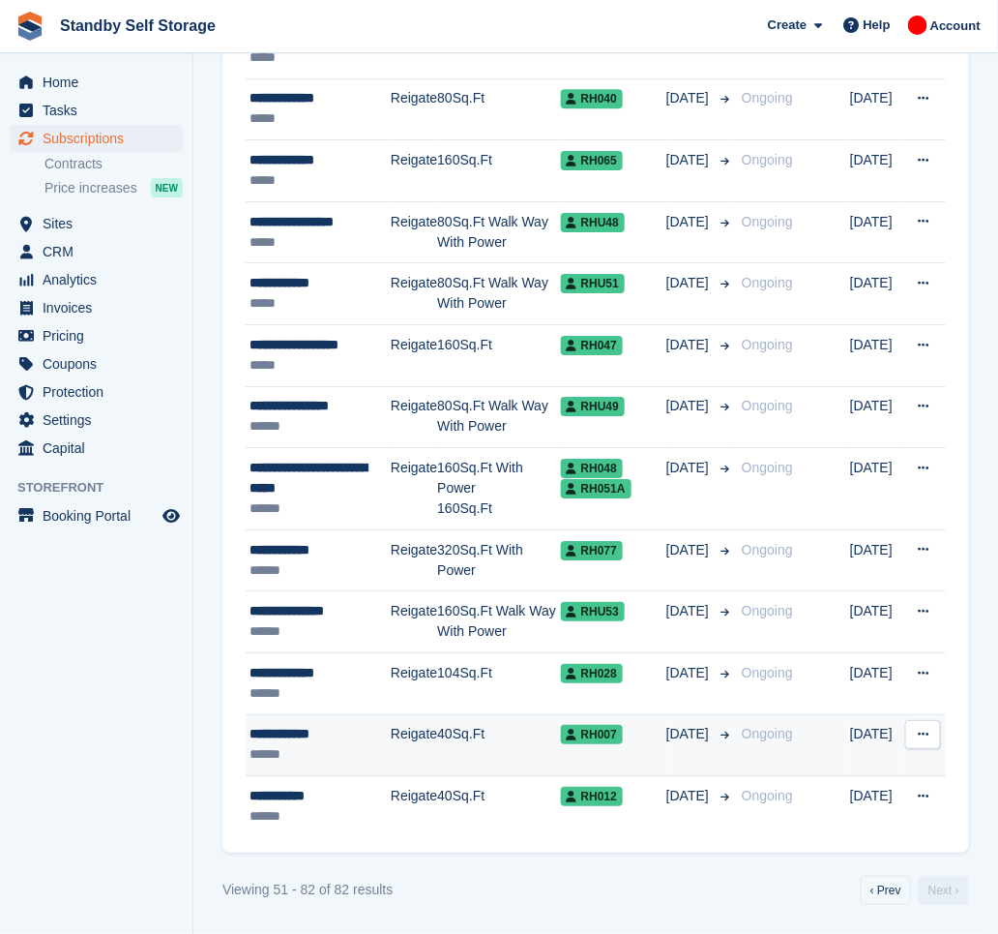
click at [695, 733] on span "[DATE]" at bounding box center [690, 734] width 46 height 20
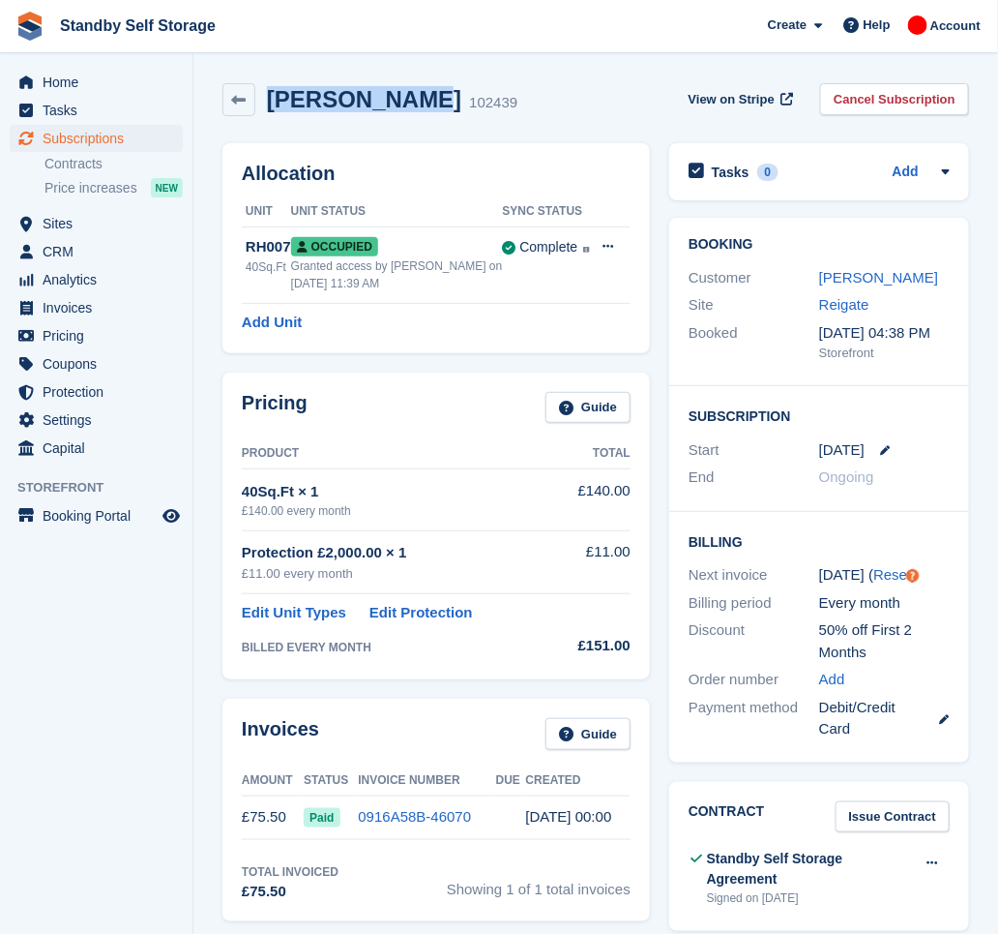
drag, startPoint x: 393, startPoint y: 88, endPoint x: 270, endPoint y: 109, distance: 124.7
click at [270, 109] on h2 "[PERSON_NAME]" at bounding box center [364, 99] width 194 height 26
copy h2 "[PERSON_NAME]"
click at [536, 87] on div "[PERSON_NAME] 102439 View on Stripe Cancel Subscription" at bounding box center [596, 99] width 747 height 33
click at [868, 102] on link "Cancel Subscription" at bounding box center [894, 99] width 149 height 32
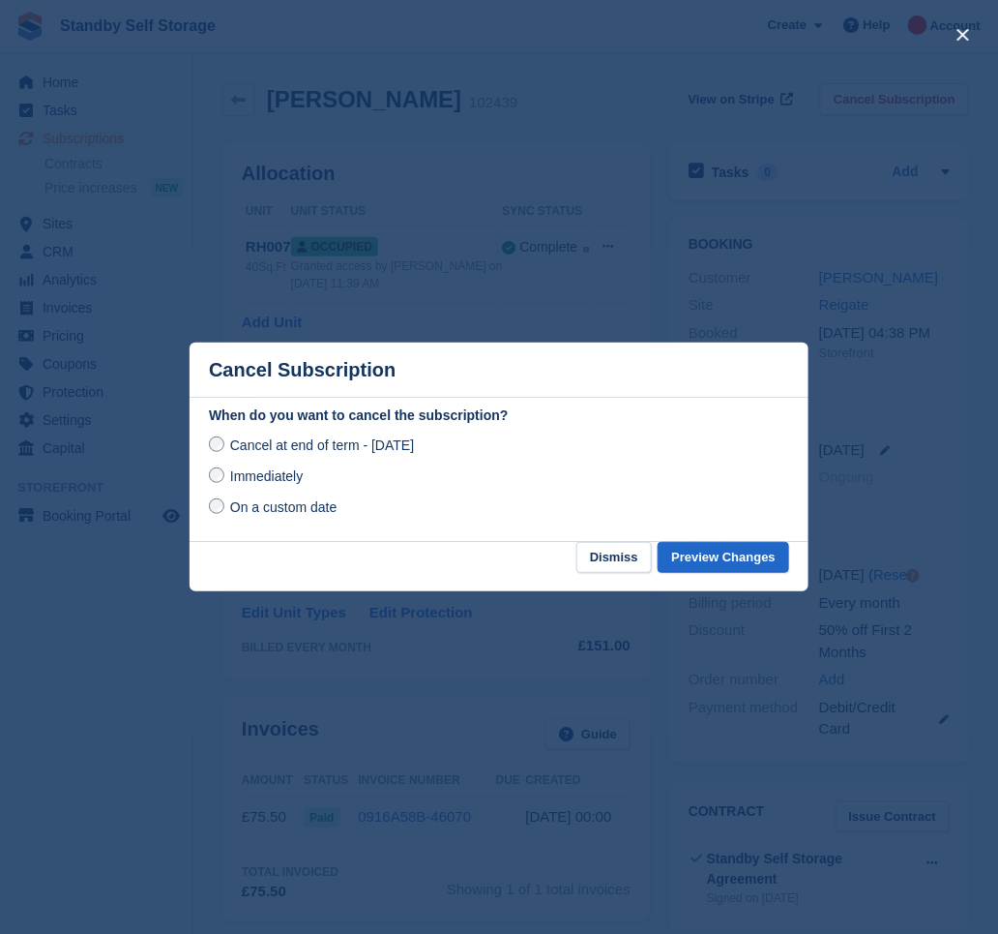
click at [283, 472] on span "Immediately" at bounding box center [266, 475] width 73 height 15
click at [755, 556] on button "Preview Changes" at bounding box center [724, 558] width 132 height 32
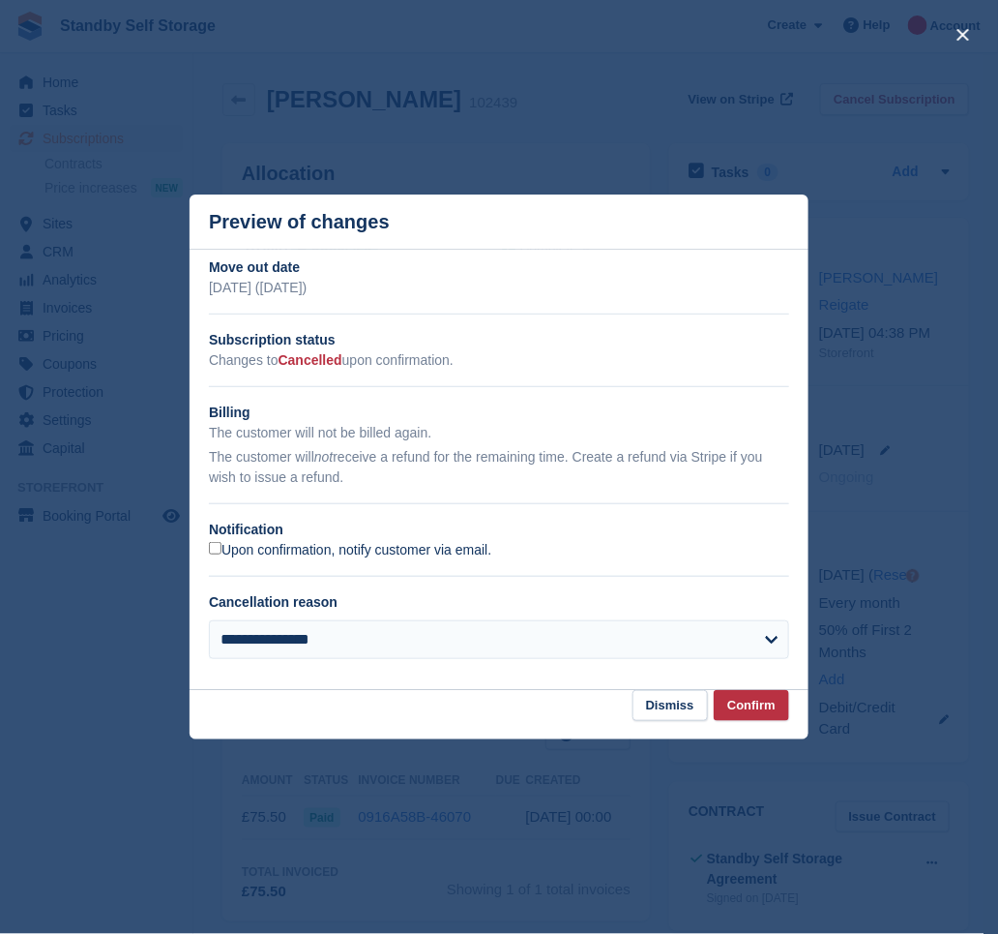
click at [303, 551] on label "Upon confirmation, notify customer via email." at bounding box center [350, 550] width 282 height 17
click at [752, 714] on button "Confirm" at bounding box center [751, 706] width 75 height 32
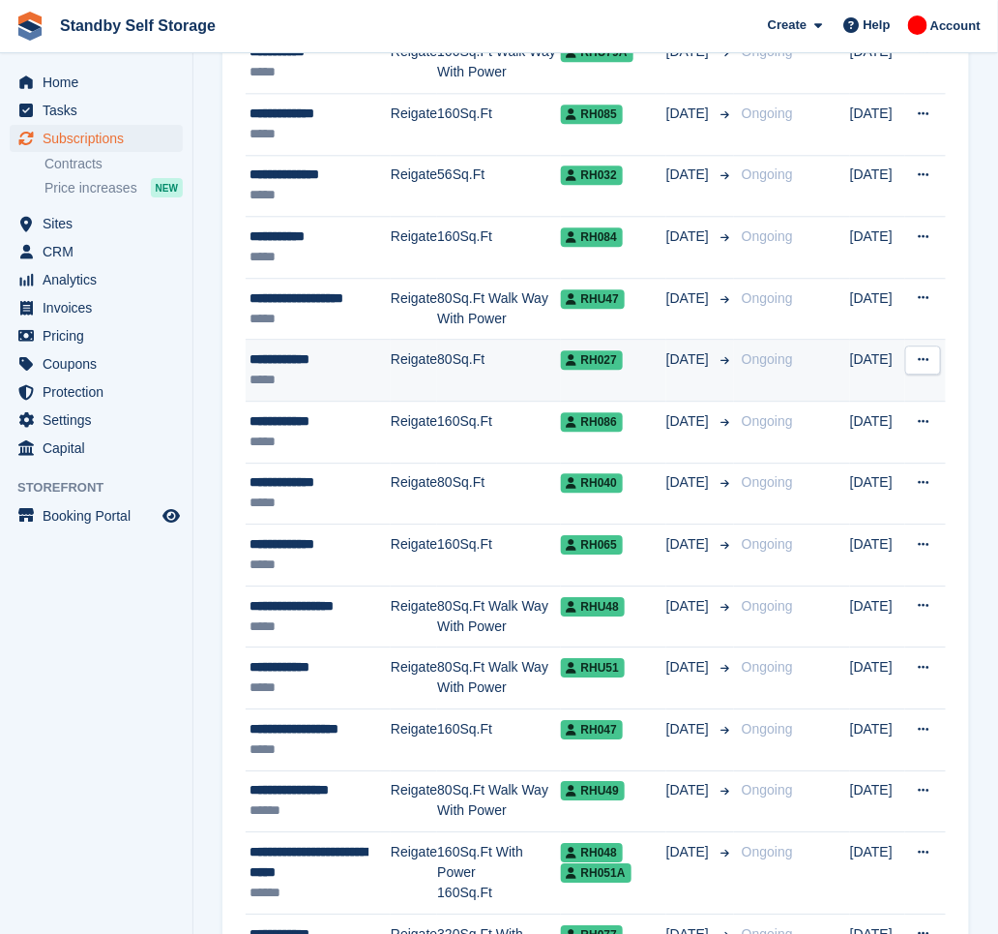
scroll to position [1070, 0]
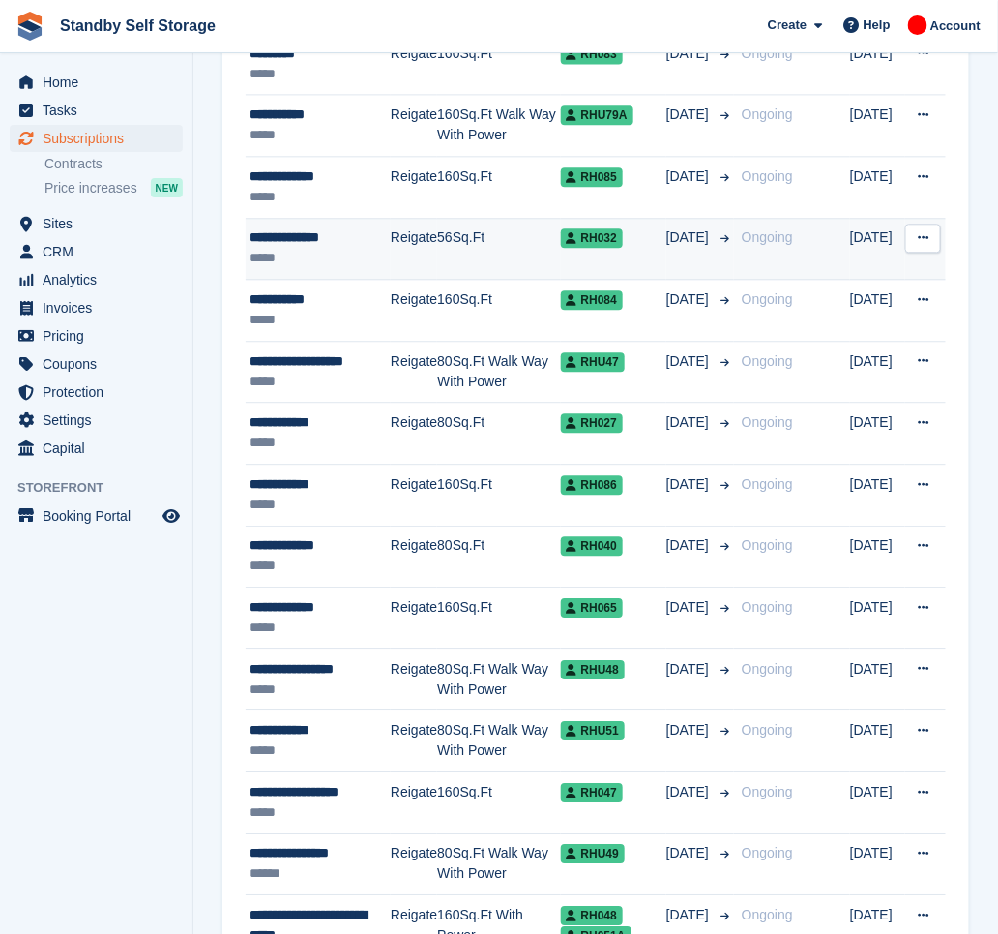
click at [685, 254] on td "[DATE]" at bounding box center [701, 249] width 68 height 62
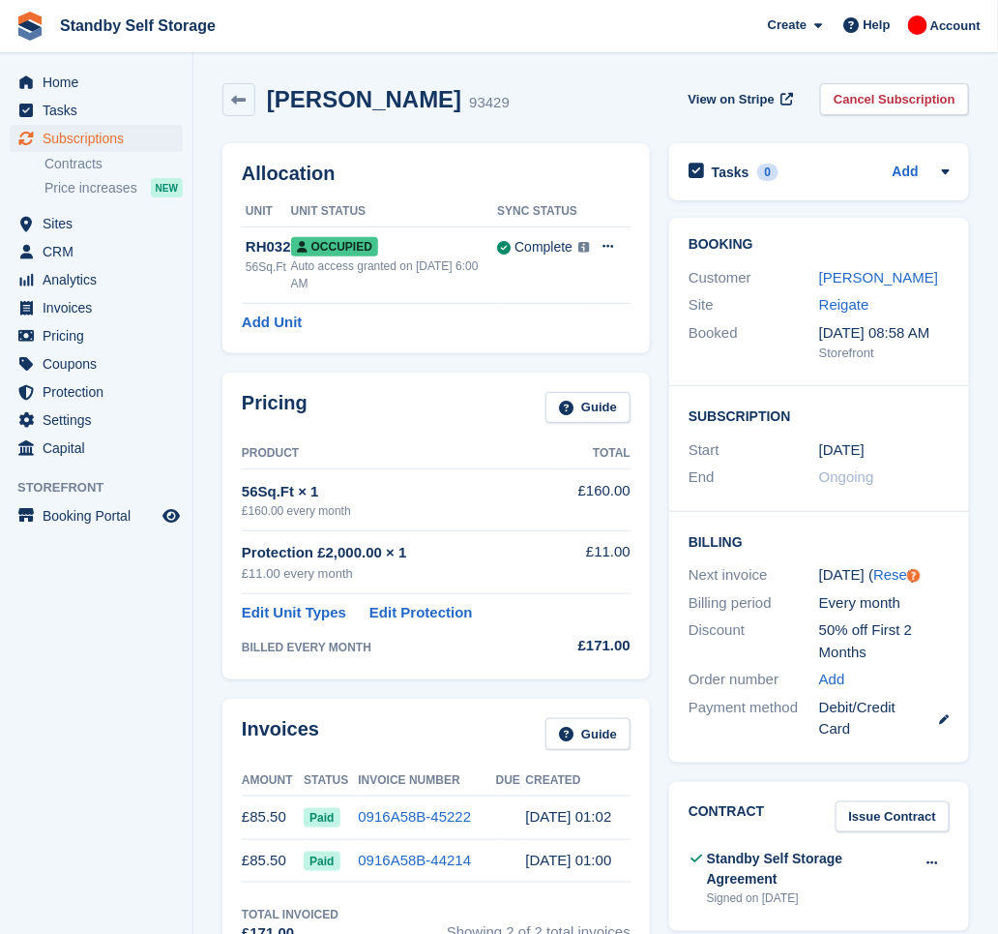
drag, startPoint x: 421, startPoint y: 94, endPoint x: 263, endPoint y: 113, distance: 158.9
click at [263, 113] on div "Miles Harrison 93429" at bounding box center [366, 99] width 287 height 33
copy h2 "Miles Harrison"
click at [902, 106] on link "Cancel Subscription" at bounding box center [894, 99] width 149 height 32
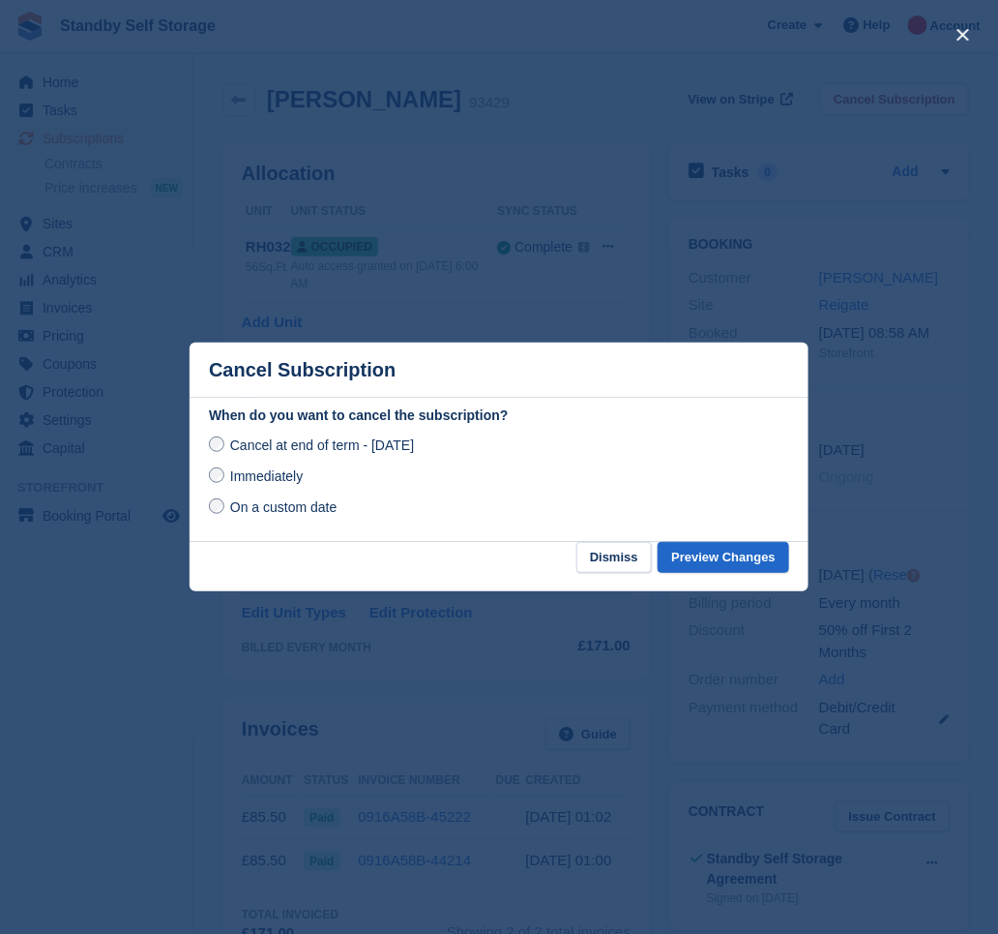
click at [269, 479] on span "Immediately" at bounding box center [266, 475] width 73 height 15
click at [697, 562] on button "Preview Changes" at bounding box center [724, 558] width 132 height 32
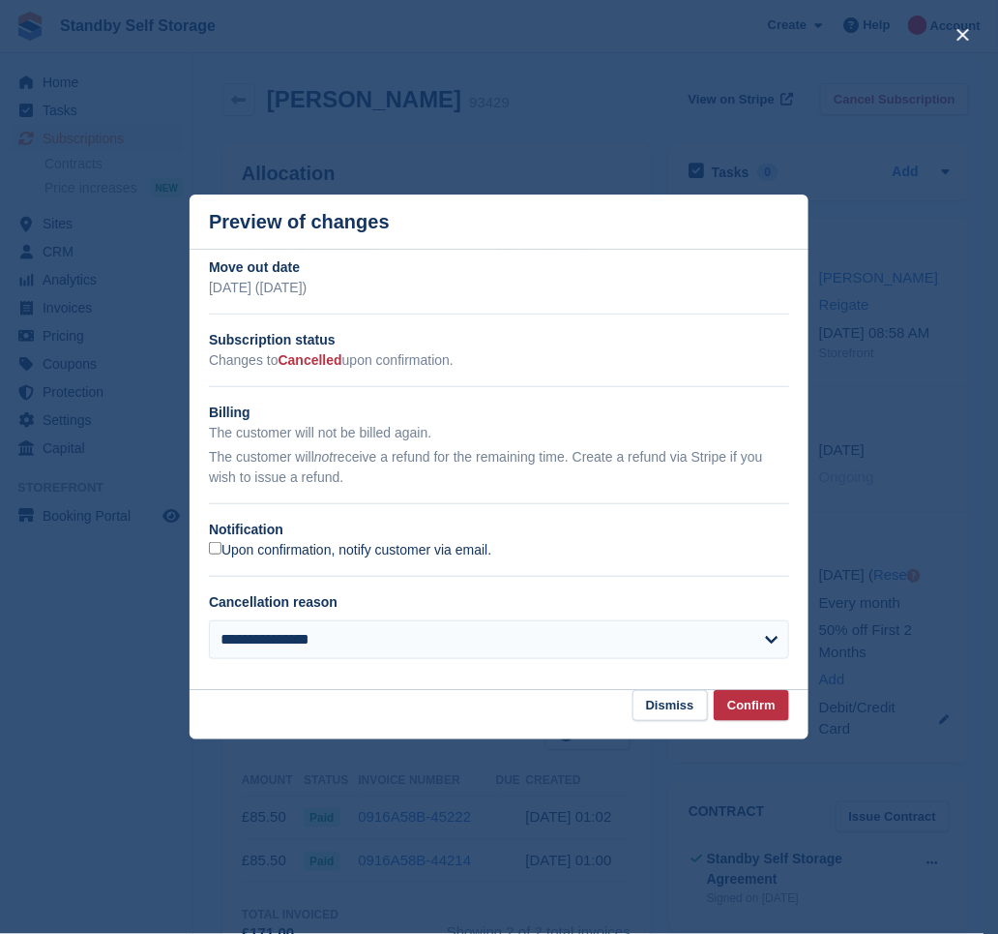
click at [339, 547] on label "Upon confirmation, notify customer via email." at bounding box center [350, 550] width 282 height 17
click at [770, 690] on section "**********" at bounding box center [499, 470] width 619 height 440
click at [769, 693] on button "Confirm" at bounding box center [751, 706] width 75 height 32
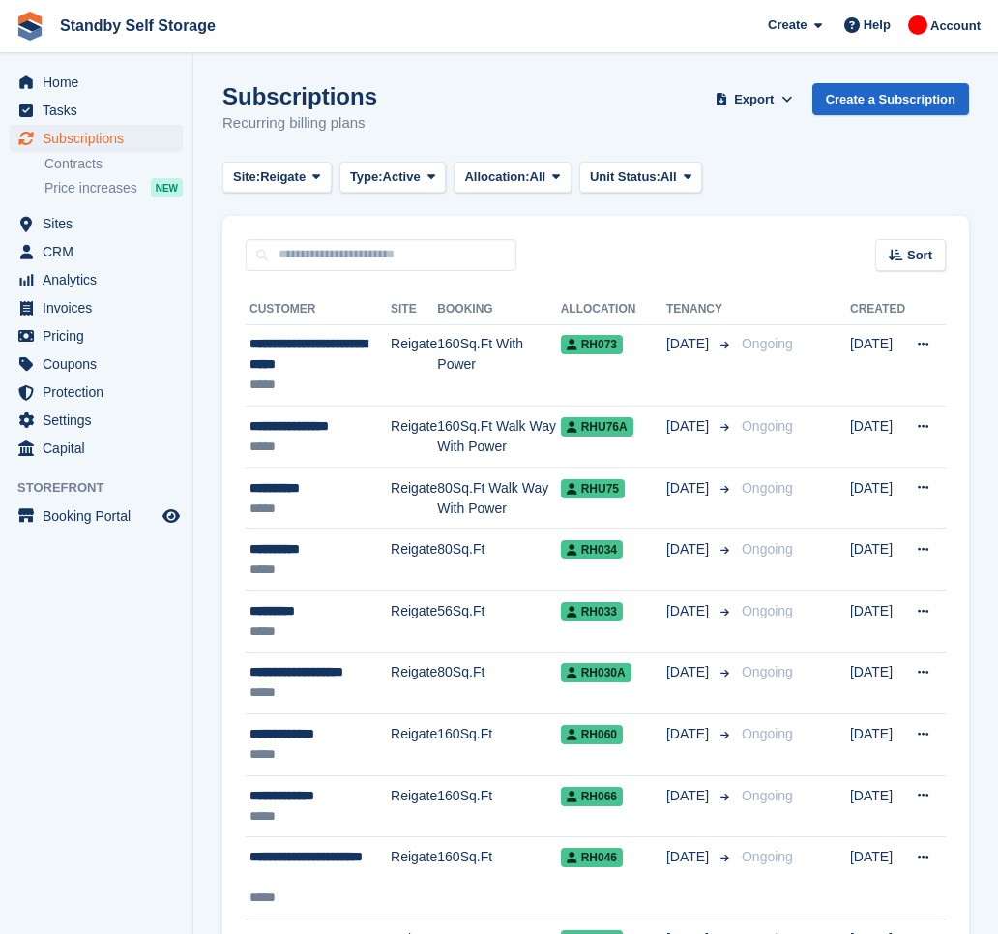
scroll to position [1070, 0]
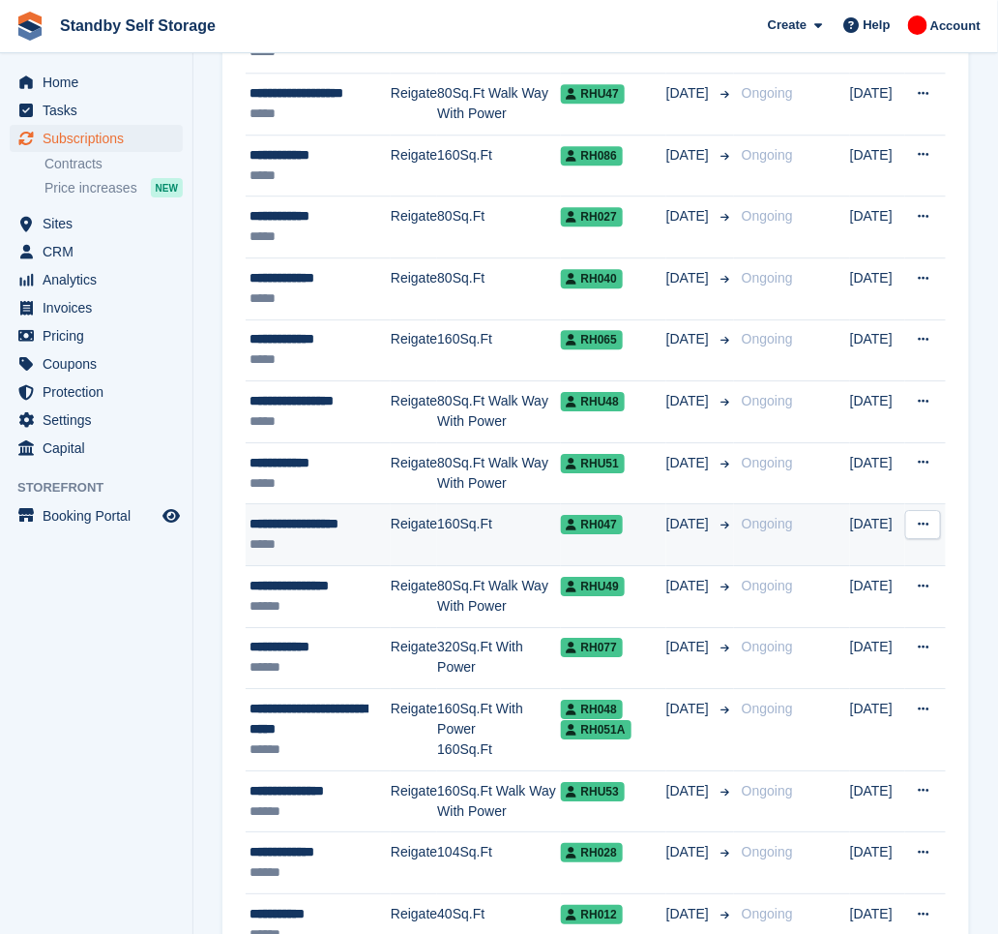
scroll to position [1395, 0]
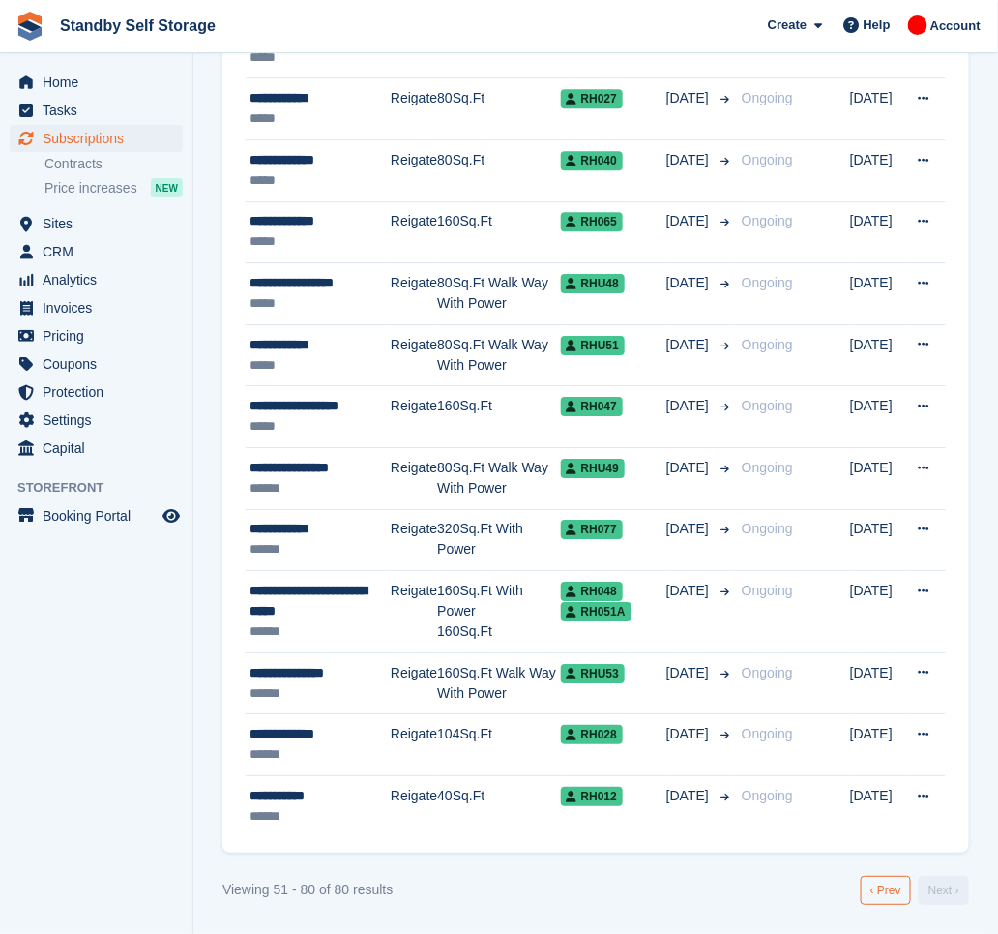
click at [884, 889] on link "‹ Prev" at bounding box center [886, 889] width 50 height 29
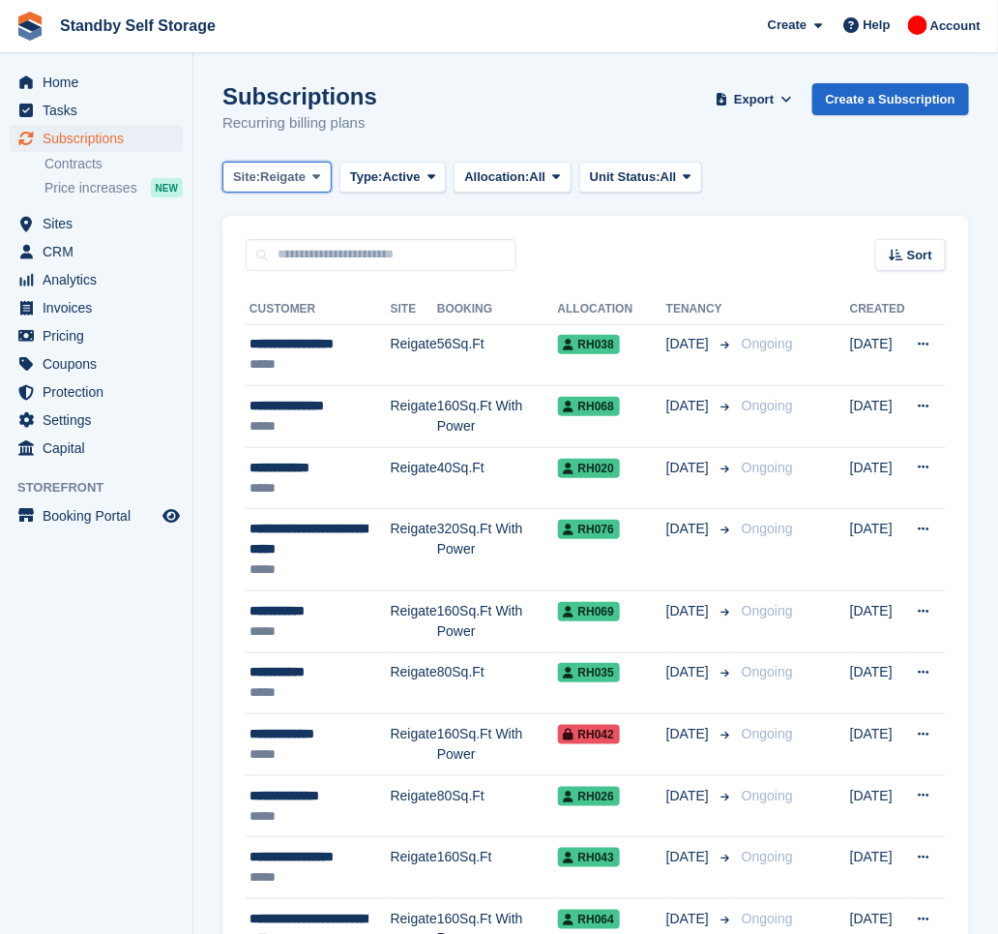
click at [306, 167] on span "Reigate" at bounding box center [282, 176] width 45 height 19
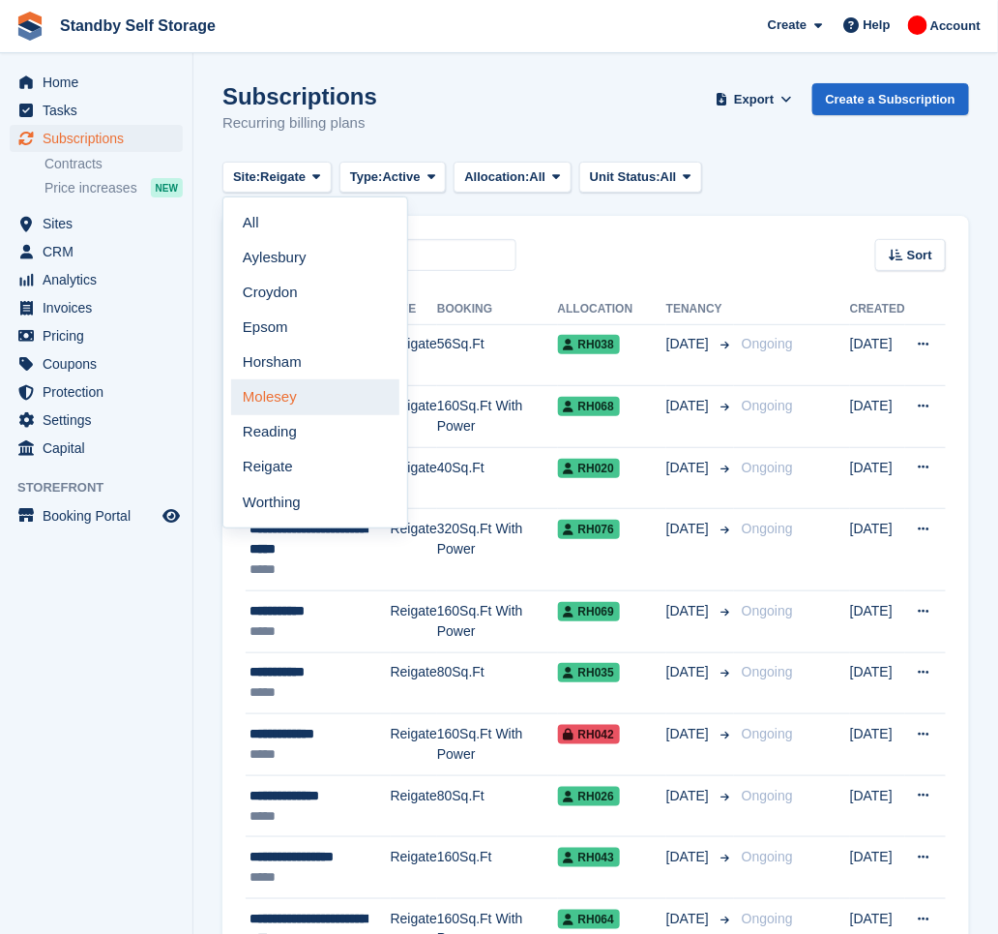
click at [329, 385] on link "Molesey" at bounding box center [315, 396] width 168 height 35
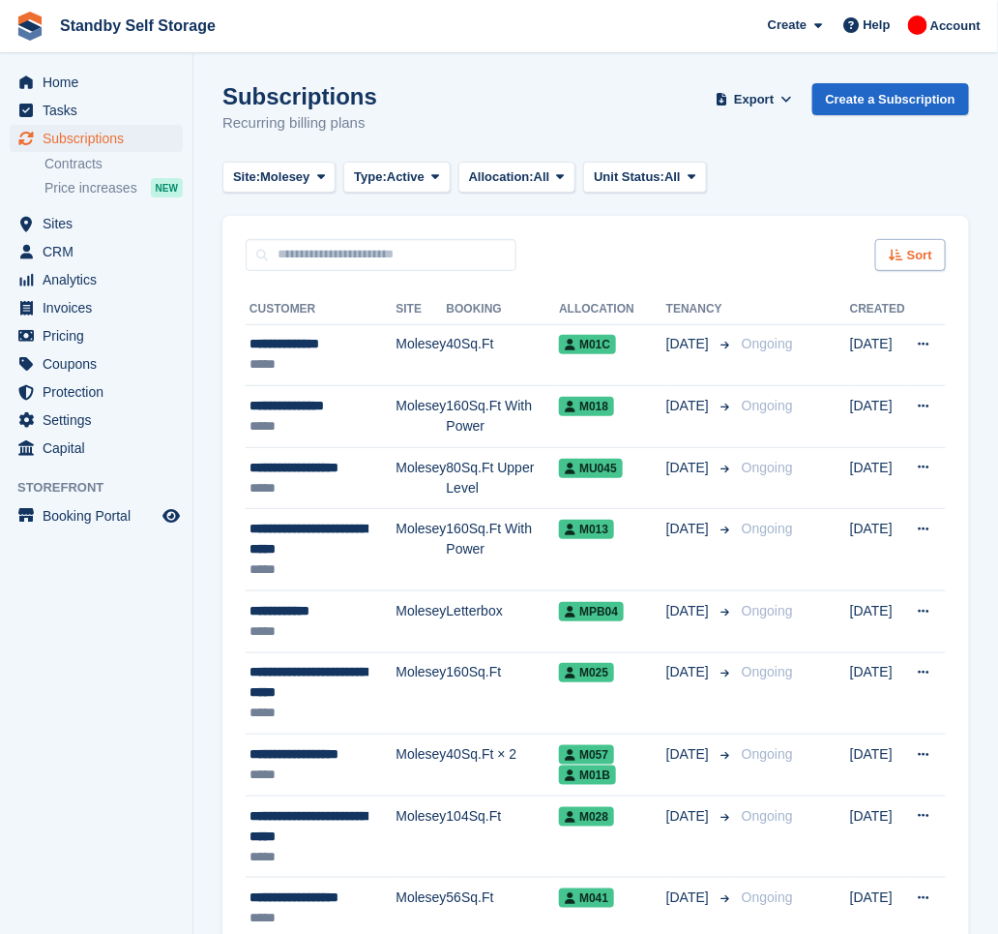
click at [925, 258] on span "Sort" at bounding box center [919, 255] width 25 height 19
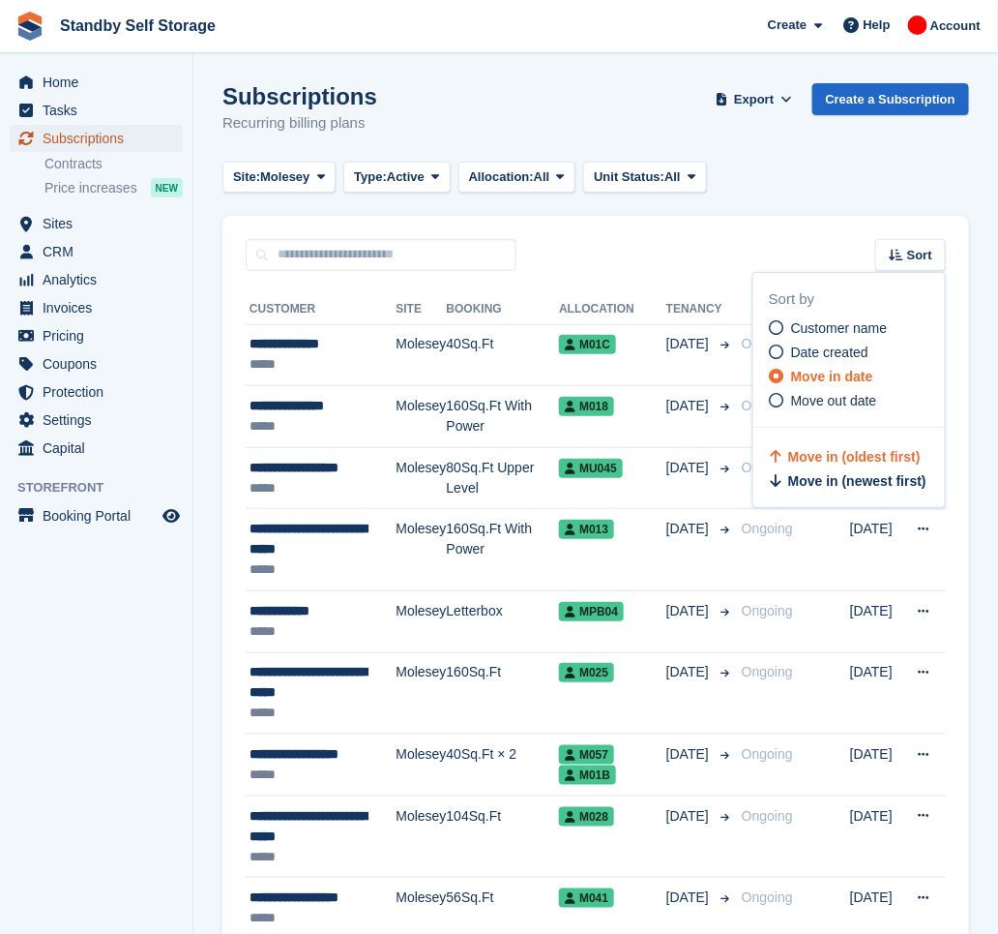
click at [105, 144] on span "Subscriptions" at bounding box center [101, 138] width 116 height 27
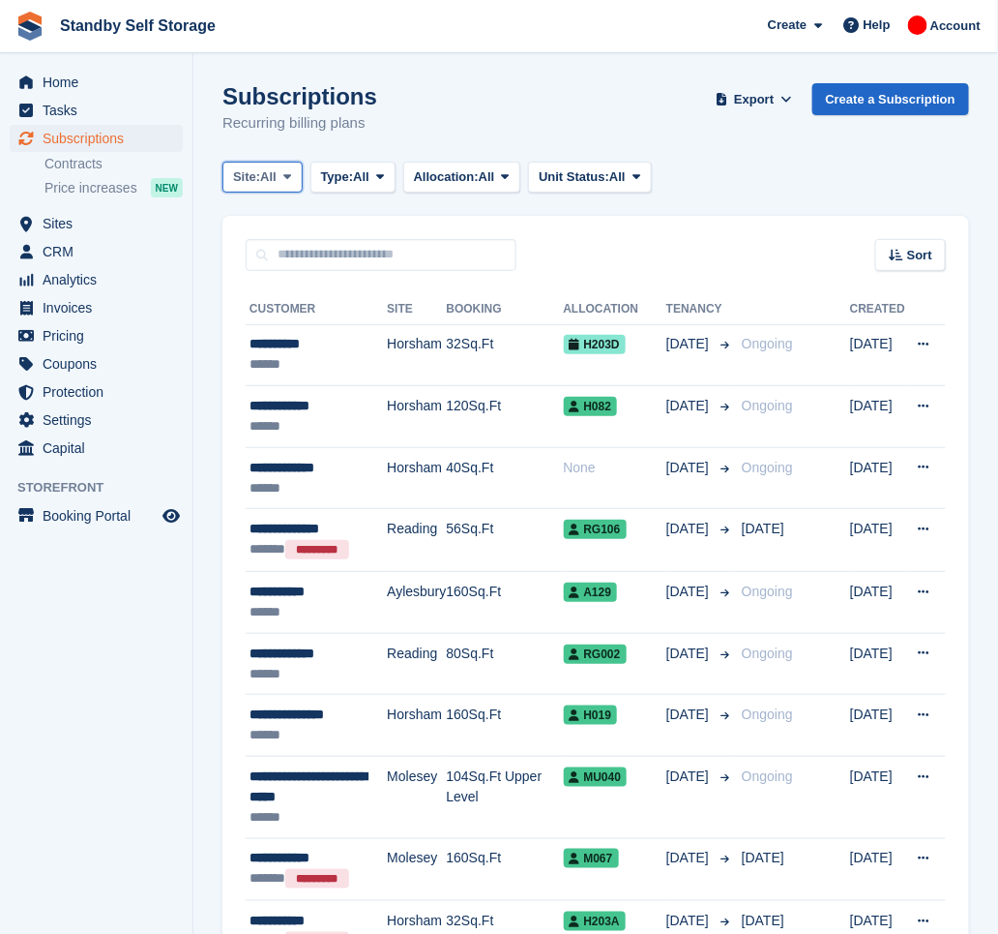
click at [268, 178] on span "All" at bounding box center [268, 176] width 16 height 19
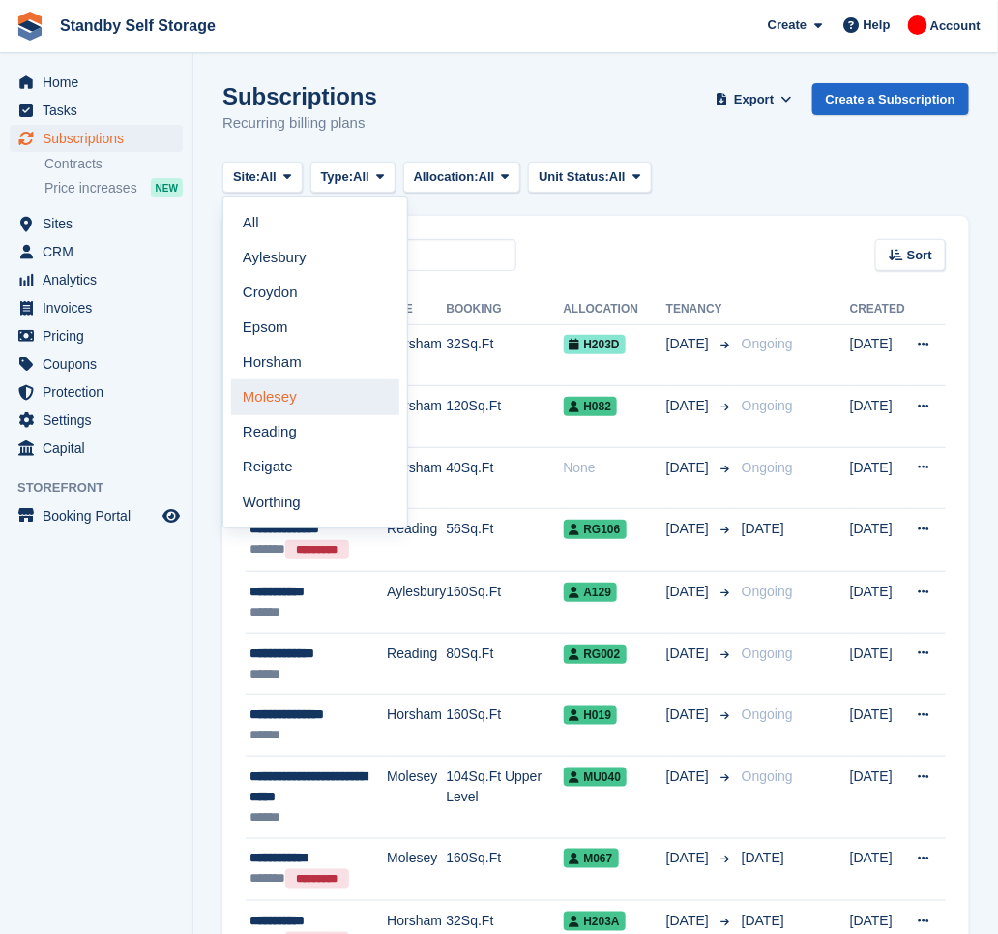
click at [317, 389] on link "Molesey" at bounding box center [315, 396] width 168 height 35
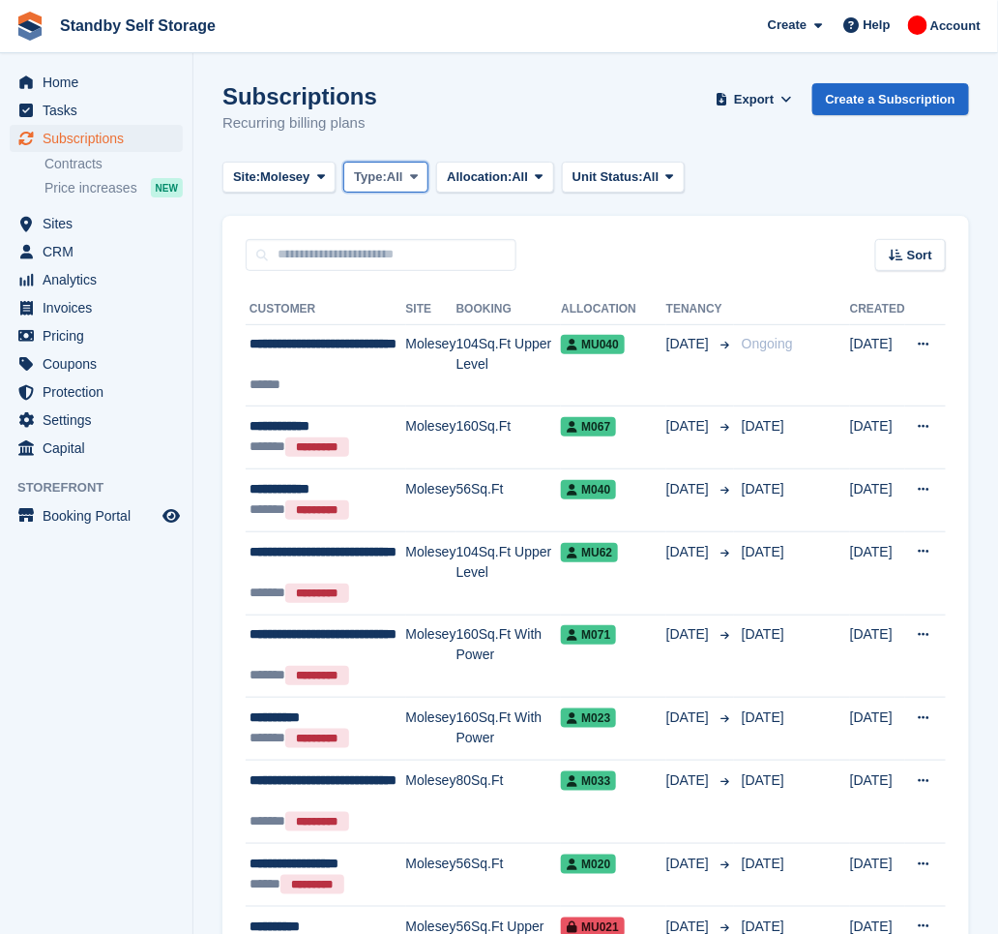
click at [359, 182] on span "Type:" at bounding box center [370, 176] width 33 height 19
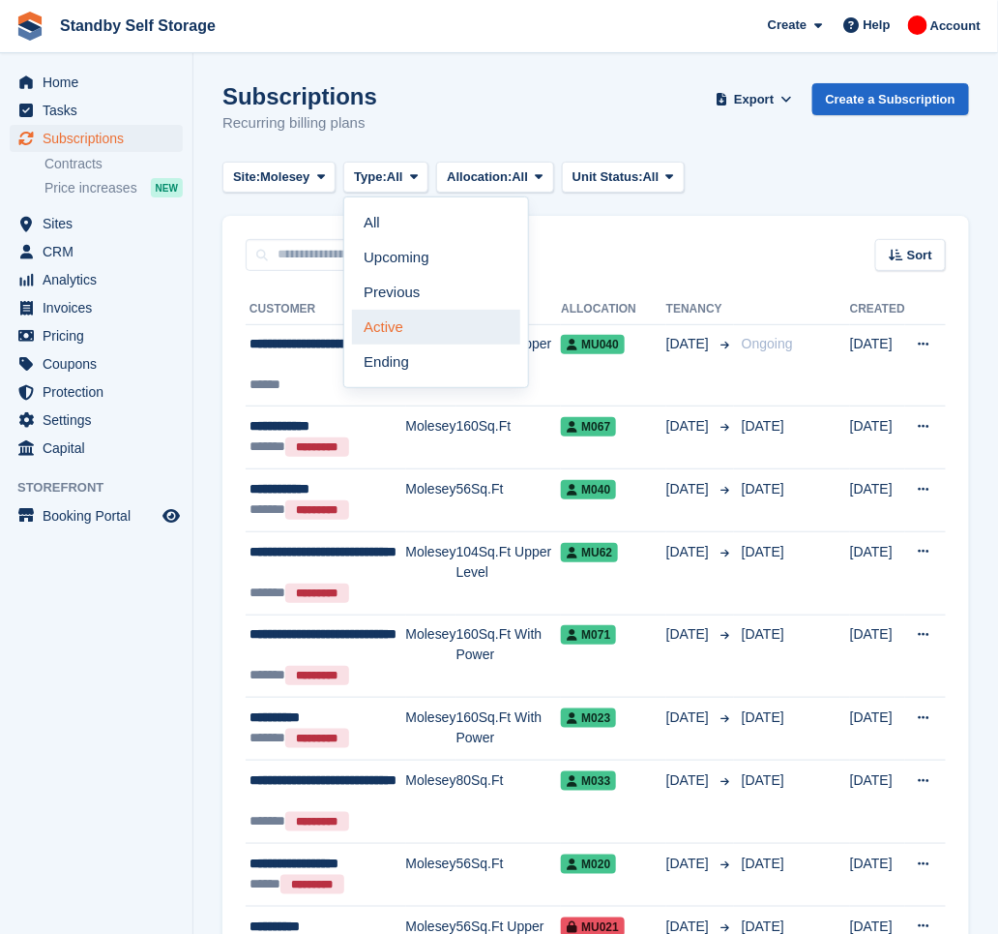
click at [414, 322] on link "Active" at bounding box center [436, 327] width 168 height 35
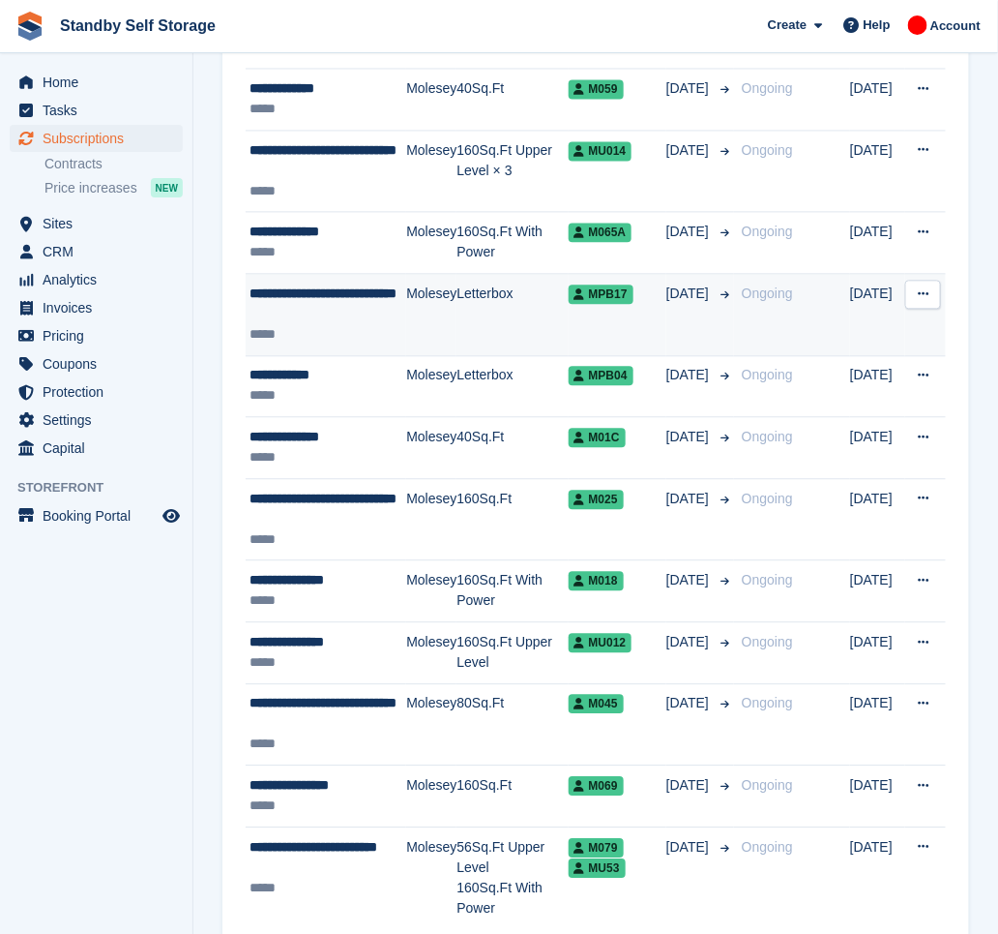
scroll to position [2912, 0]
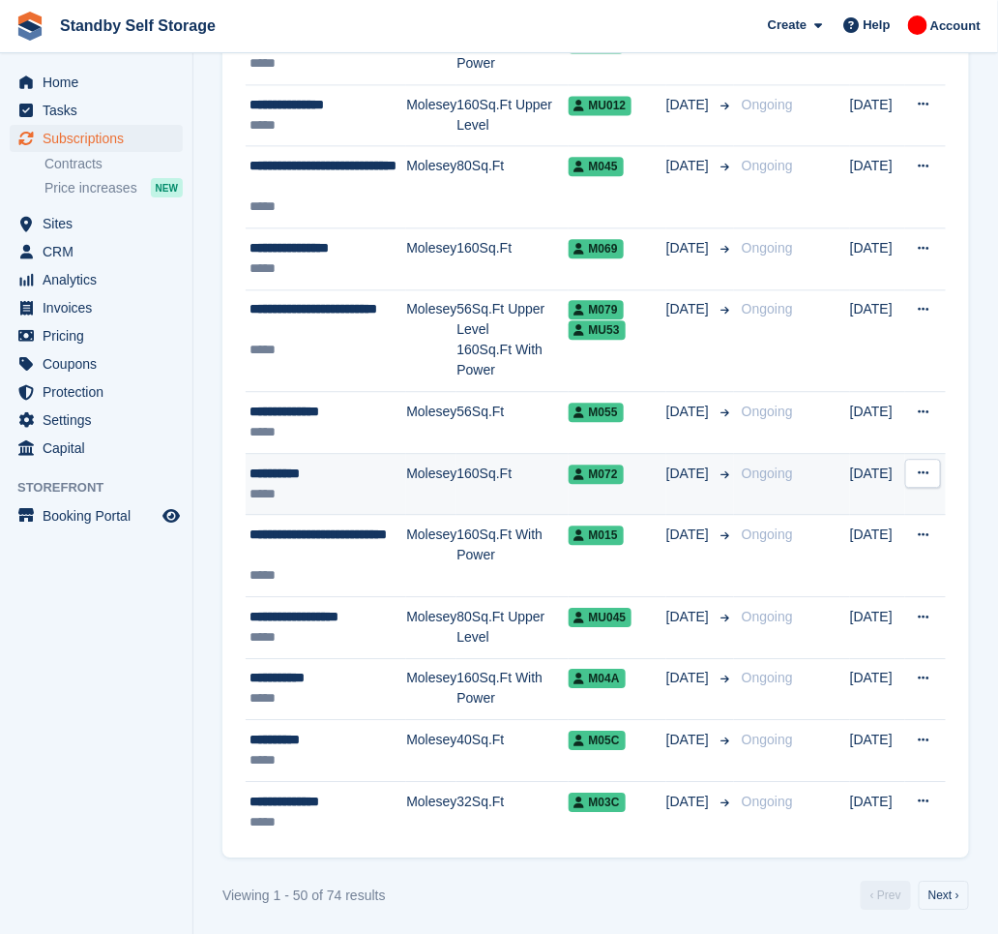
scroll to position [2931, 0]
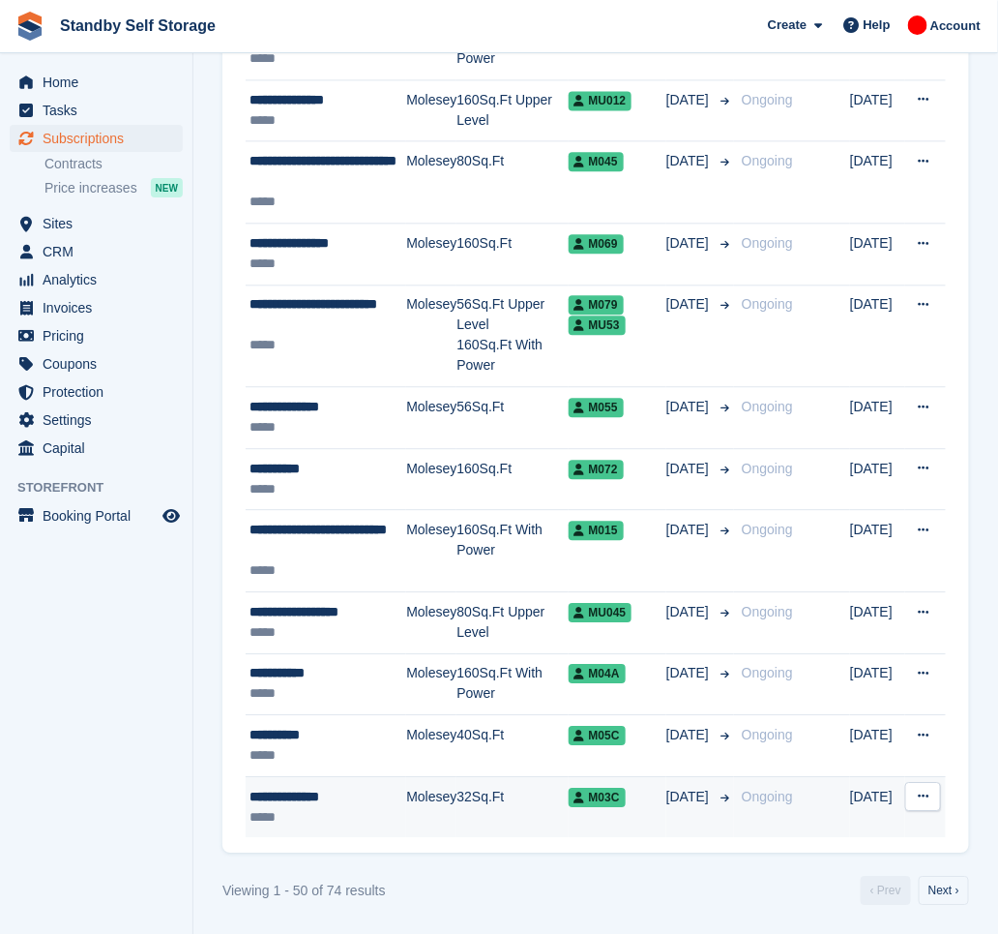
click at [376, 802] on div "**********" at bounding box center [328, 796] width 157 height 20
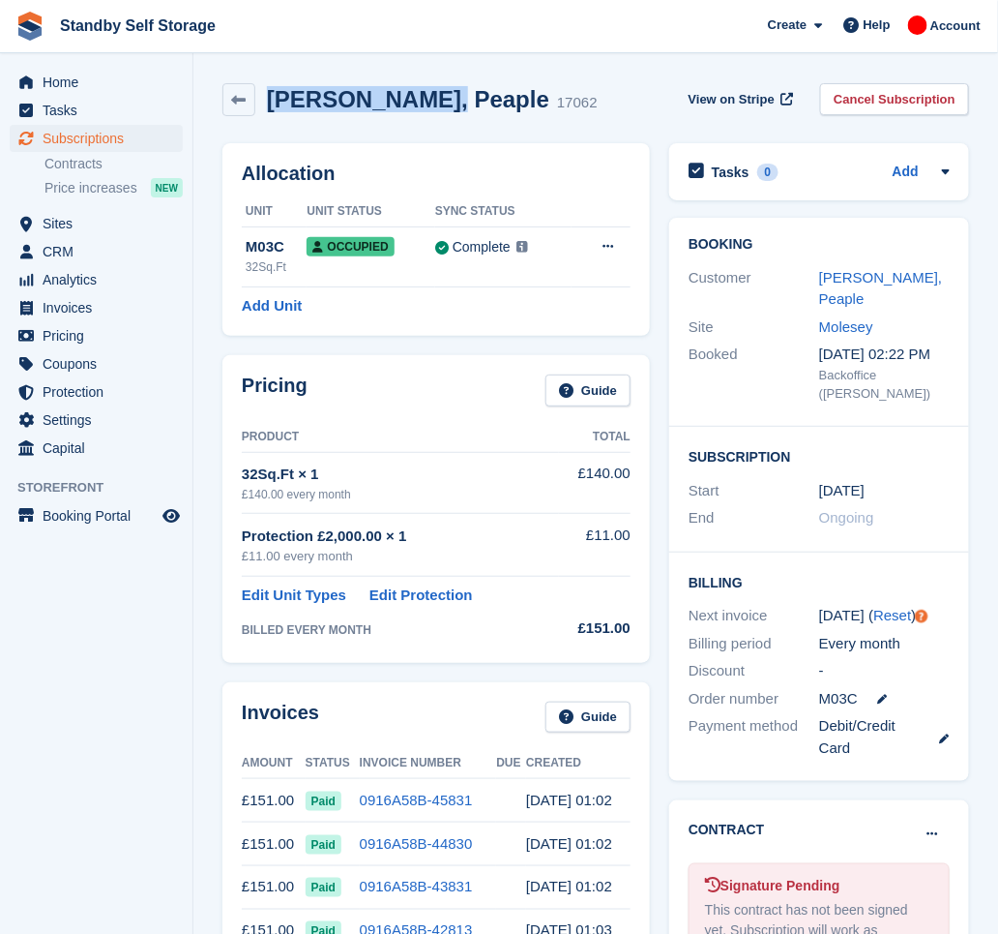
drag, startPoint x: 410, startPoint y: 104, endPoint x: 269, endPoint y: 105, distance: 141.2
click at [269, 105] on h2 "[PERSON_NAME], Peaple" at bounding box center [408, 99] width 282 height 26
copy h2 "[PERSON_NAME], Peaple"
click at [879, 88] on link "Cancel Subscription" at bounding box center [894, 99] width 149 height 32
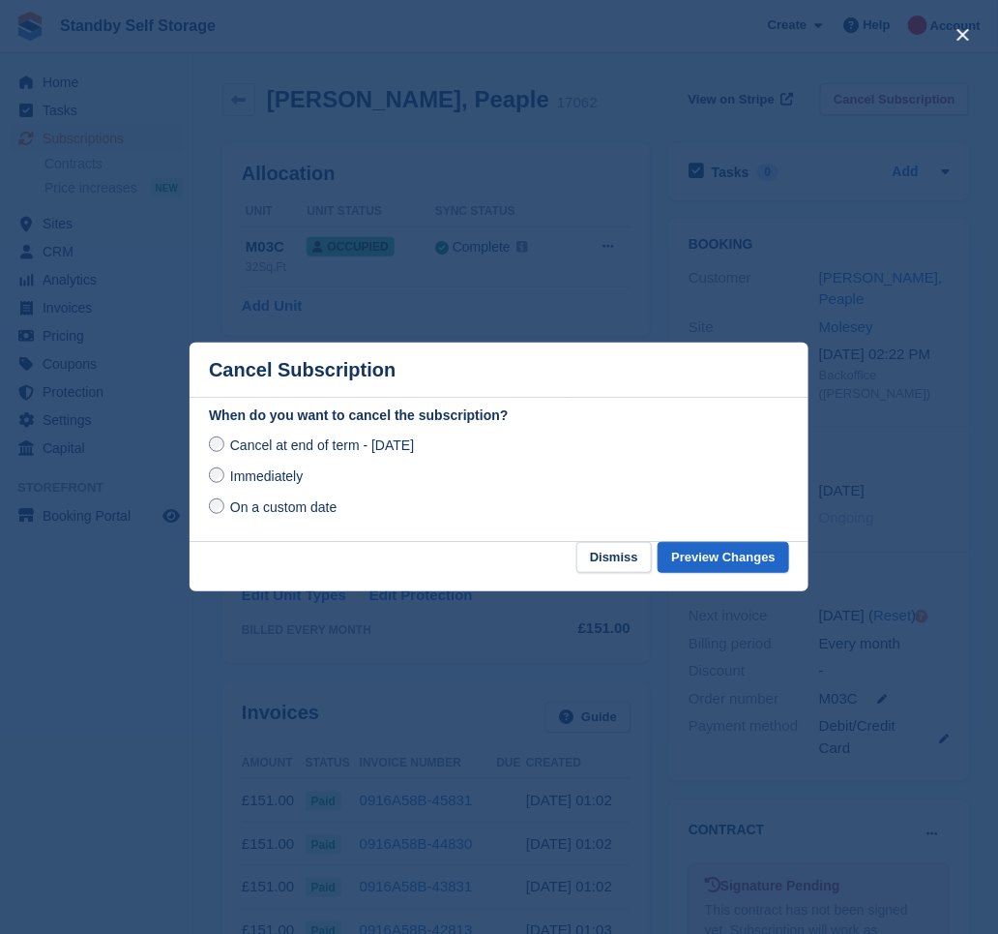
click at [243, 473] on span "Immediately" at bounding box center [266, 475] width 73 height 15
click at [698, 558] on button "Preview Changes" at bounding box center [724, 558] width 132 height 32
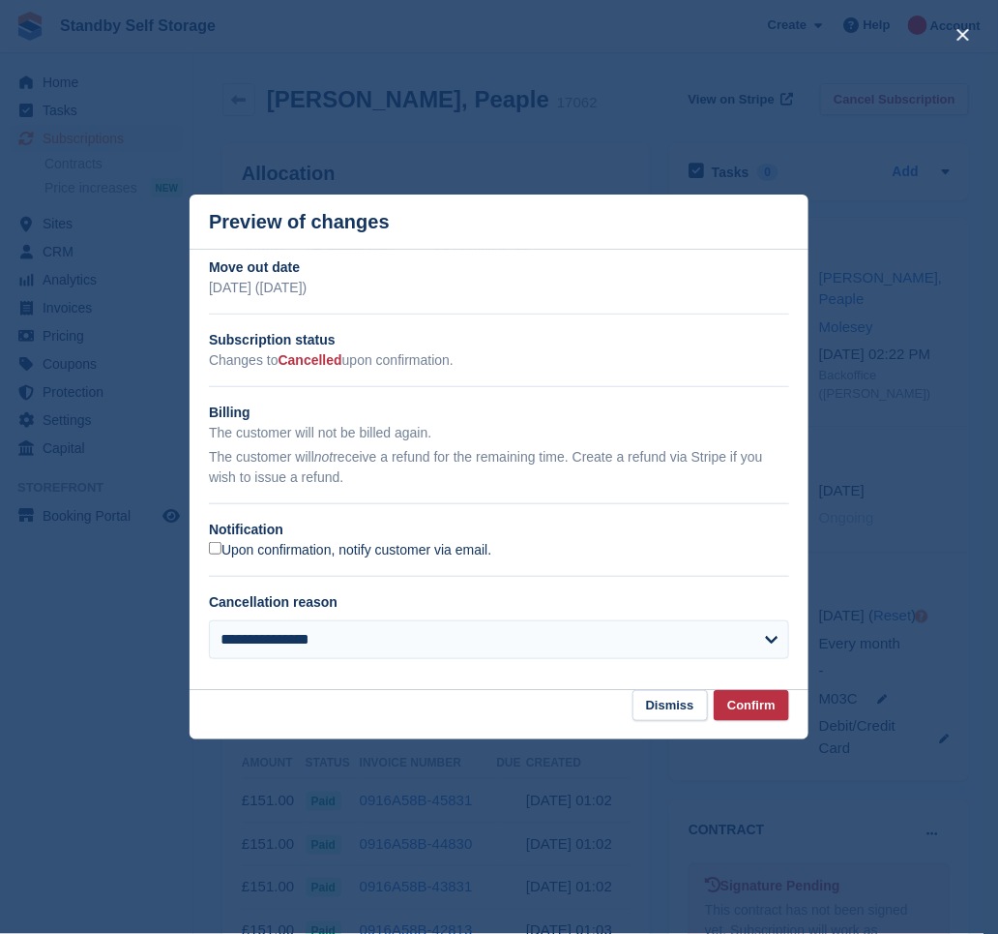
click at [285, 546] on label "Upon confirmation, notify customer via email." at bounding box center [350, 550] width 282 height 17
click at [768, 706] on button "Confirm" at bounding box center [751, 706] width 75 height 32
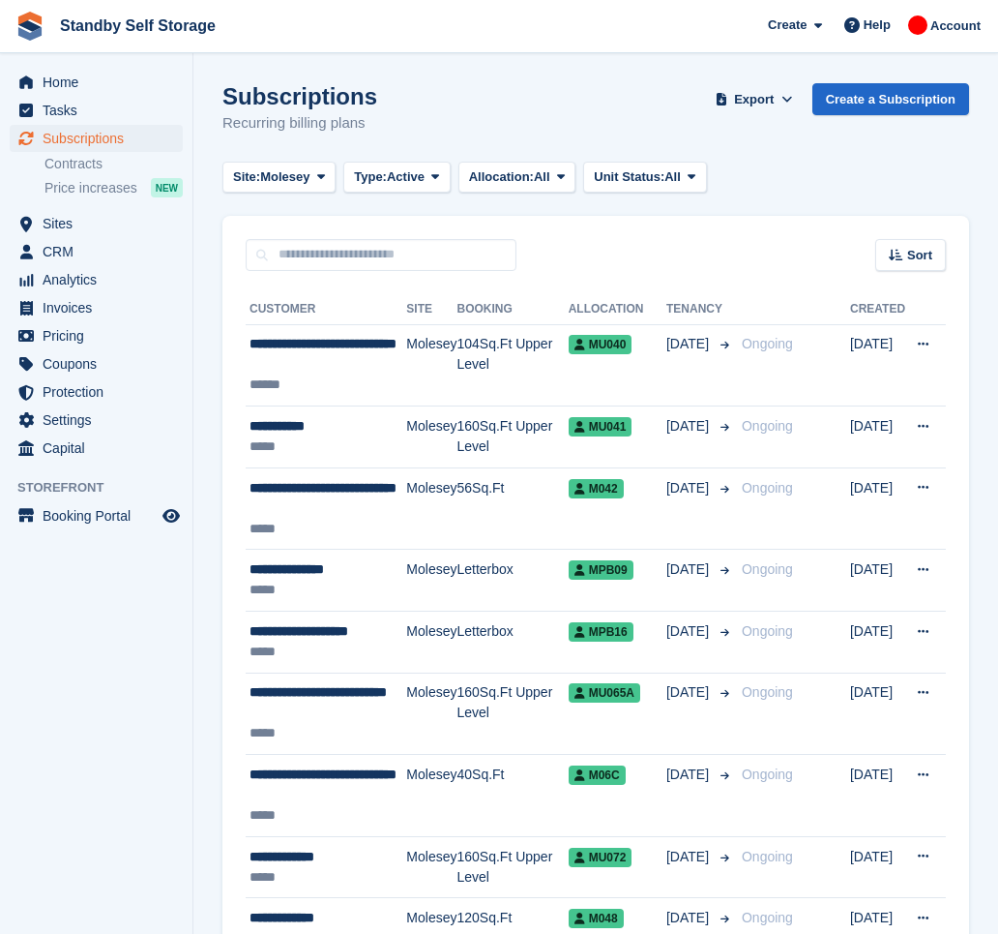
scroll to position [2931, 0]
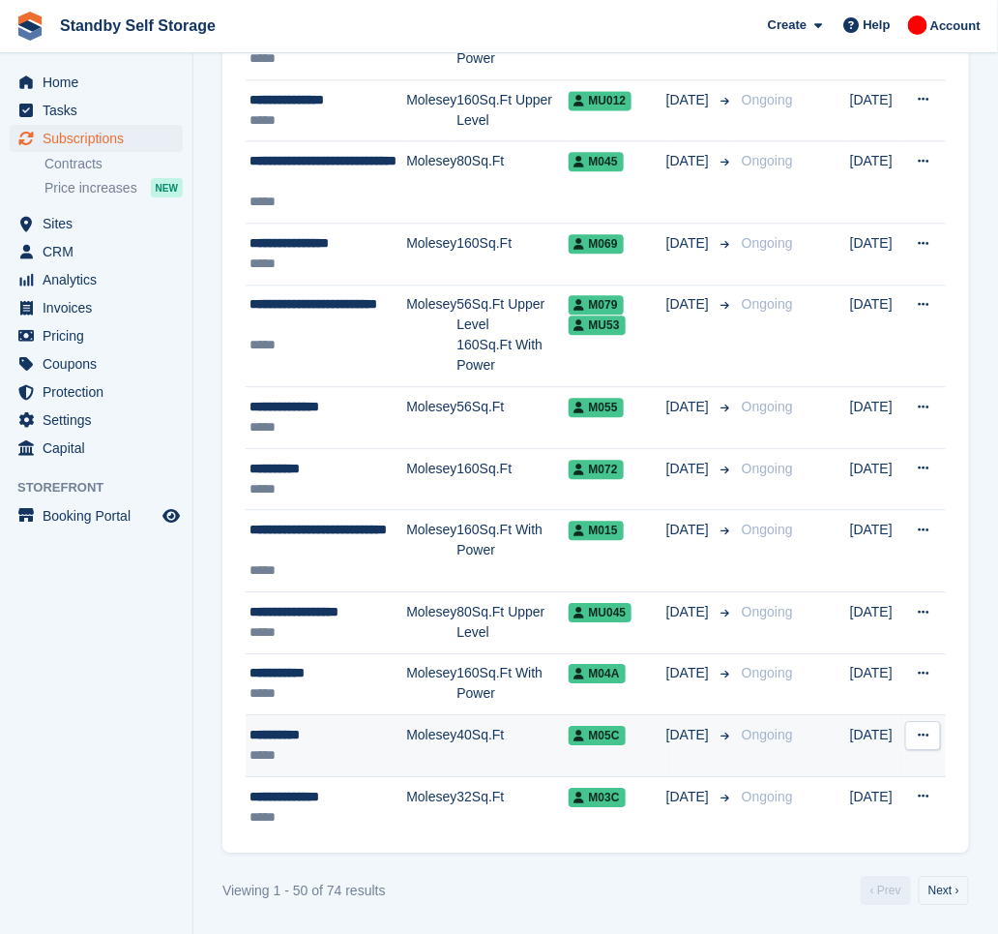
click at [345, 733] on div "**********" at bounding box center [328, 735] width 157 height 20
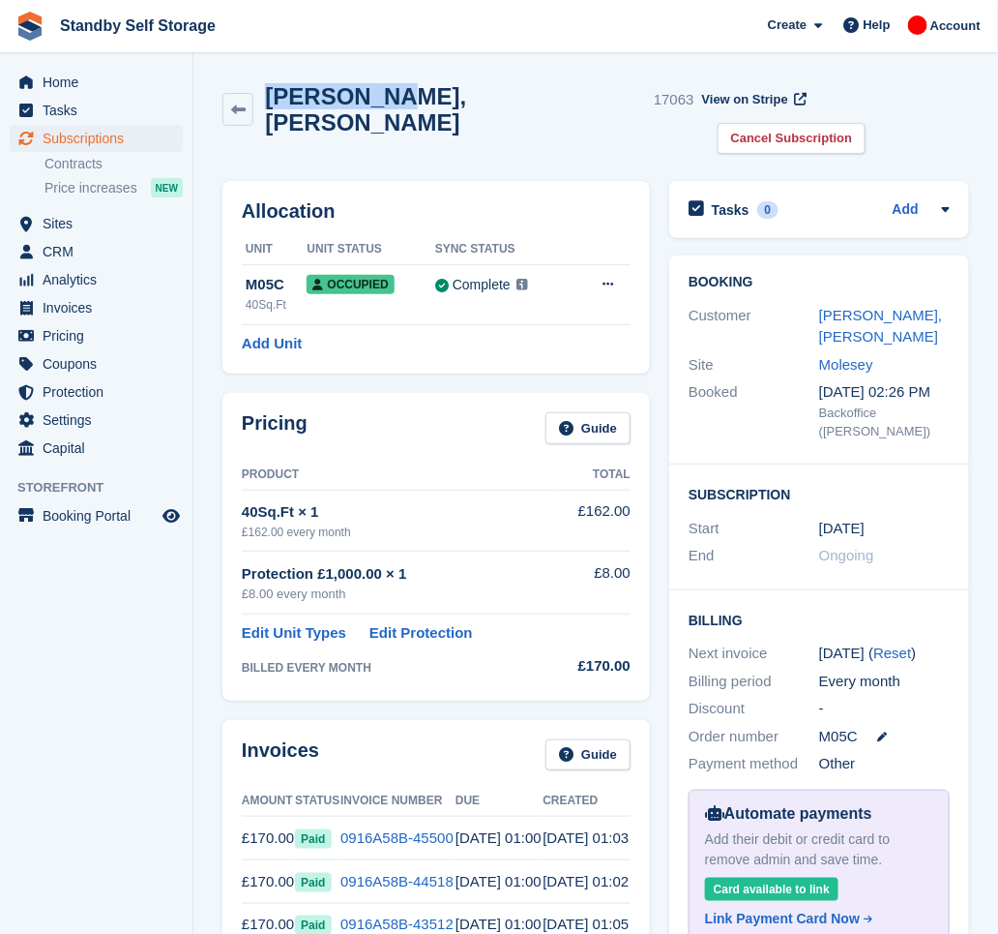
drag, startPoint x: 382, startPoint y: 97, endPoint x: 270, endPoint y: 92, distance: 112.3
click at [270, 92] on h2 "Sue, Dimon" at bounding box center [455, 109] width 381 height 52
copy h2 "Sue, Dimon"
click at [867, 123] on link "Cancel Subscription" at bounding box center [792, 139] width 149 height 32
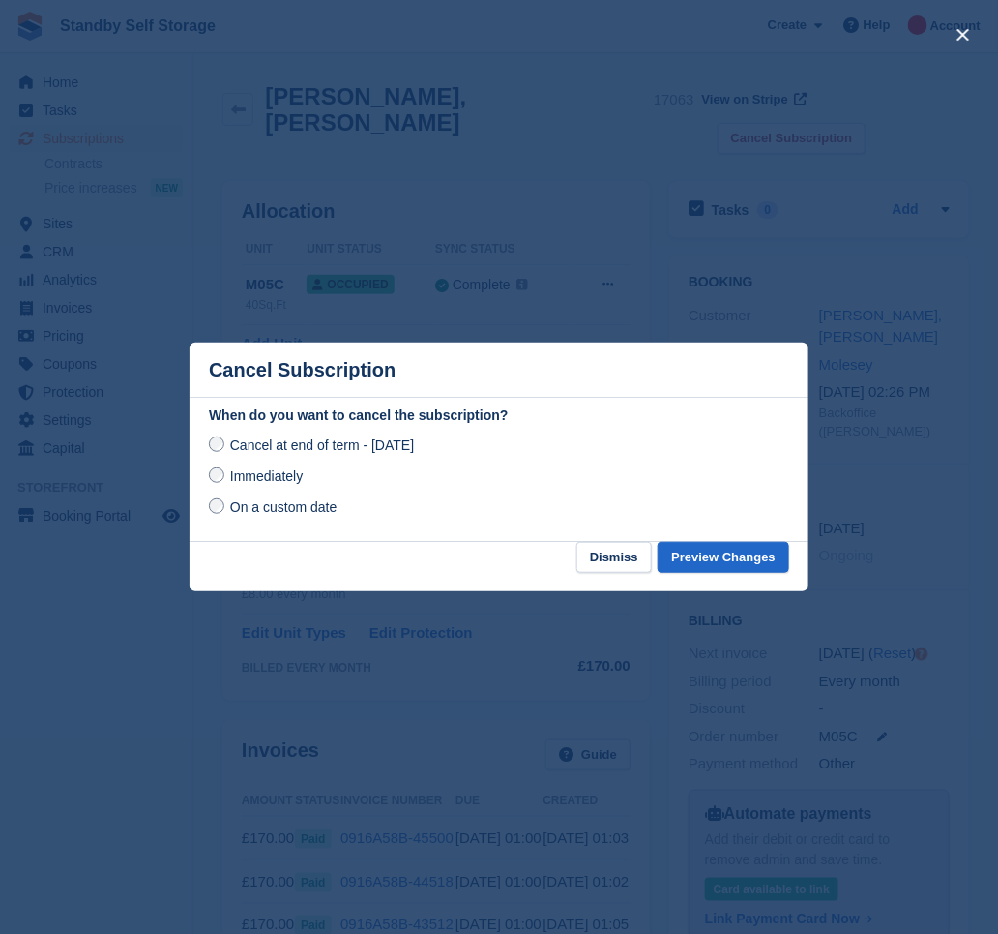
click at [251, 471] on span "Immediately" at bounding box center [266, 475] width 73 height 15
click at [776, 564] on button "Preview Changes" at bounding box center [724, 558] width 132 height 32
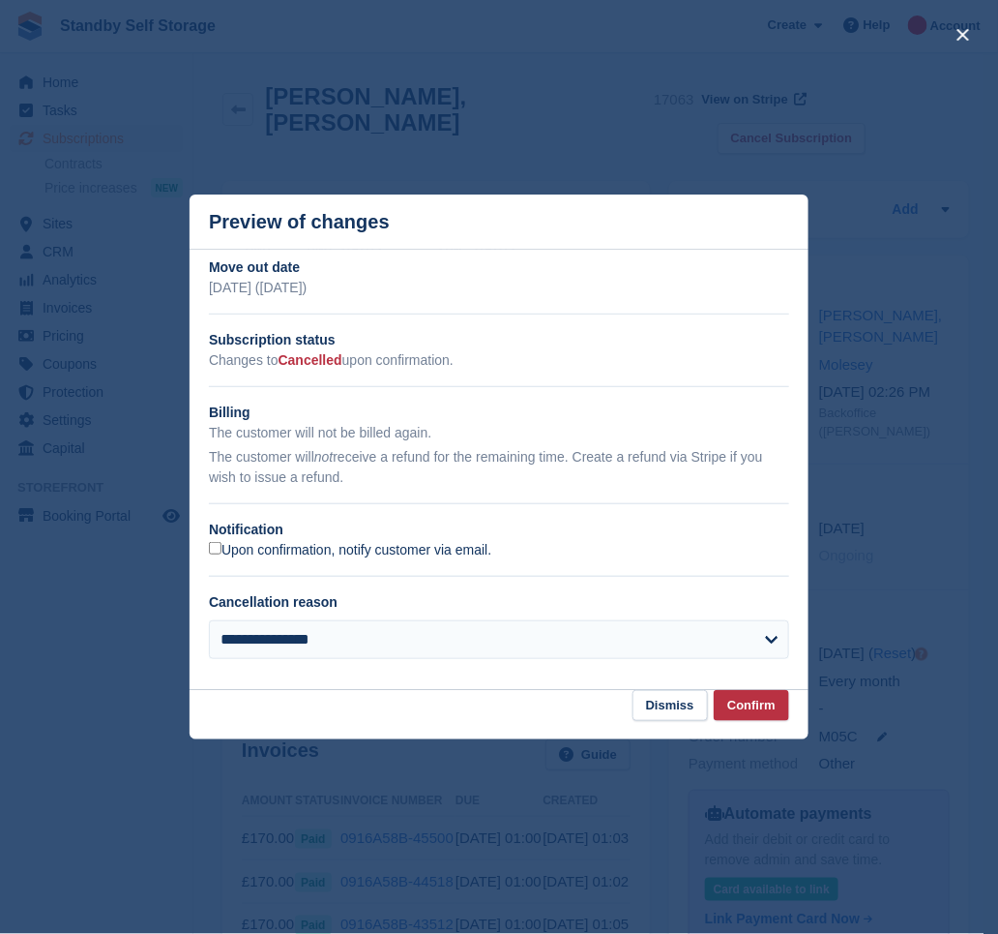
click at [313, 555] on label "Upon confirmation, notify customer via email." at bounding box center [350, 550] width 282 height 17
click at [750, 709] on button "Confirm" at bounding box center [751, 706] width 75 height 32
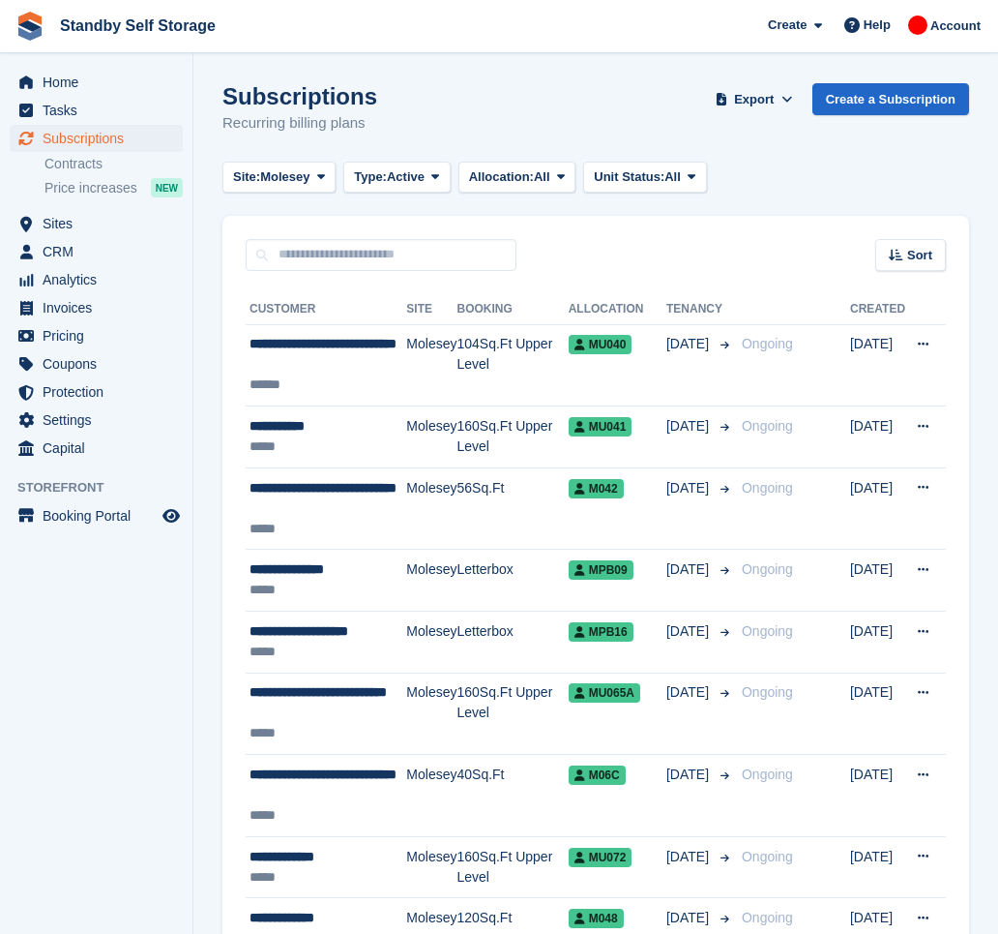
scroll to position [2931, 0]
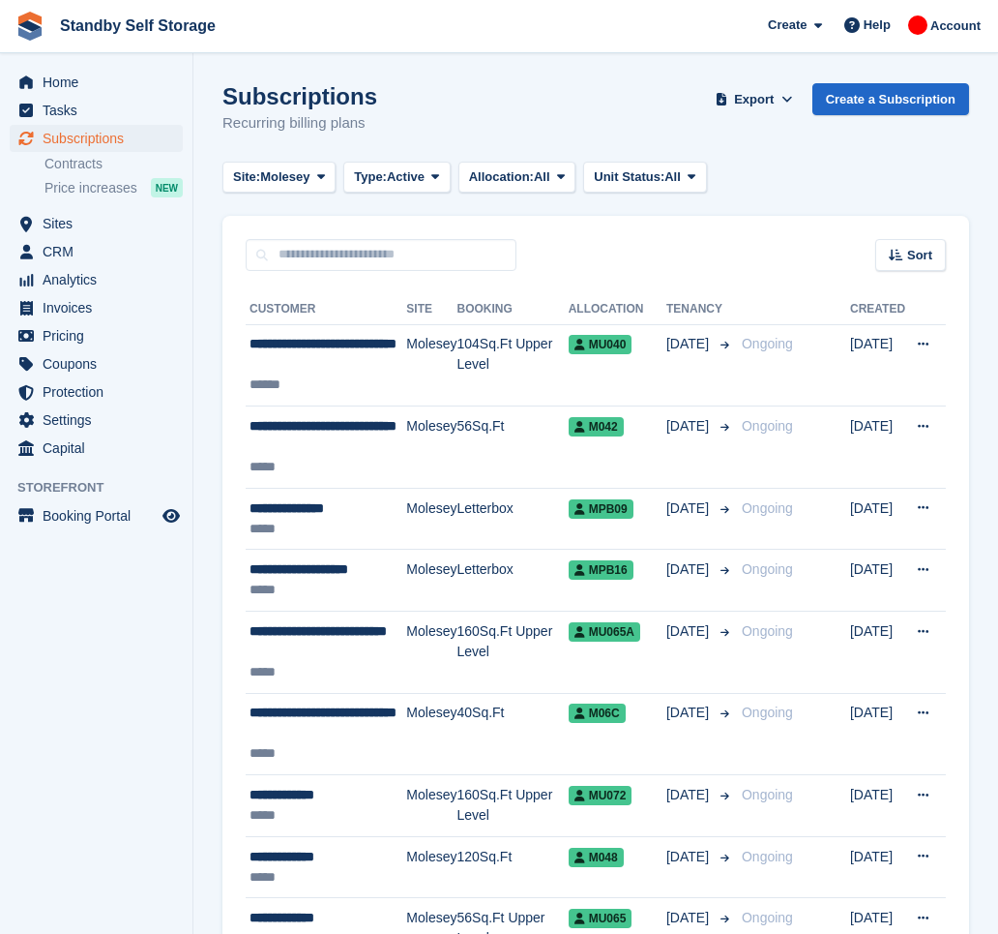
scroll to position [2930, 0]
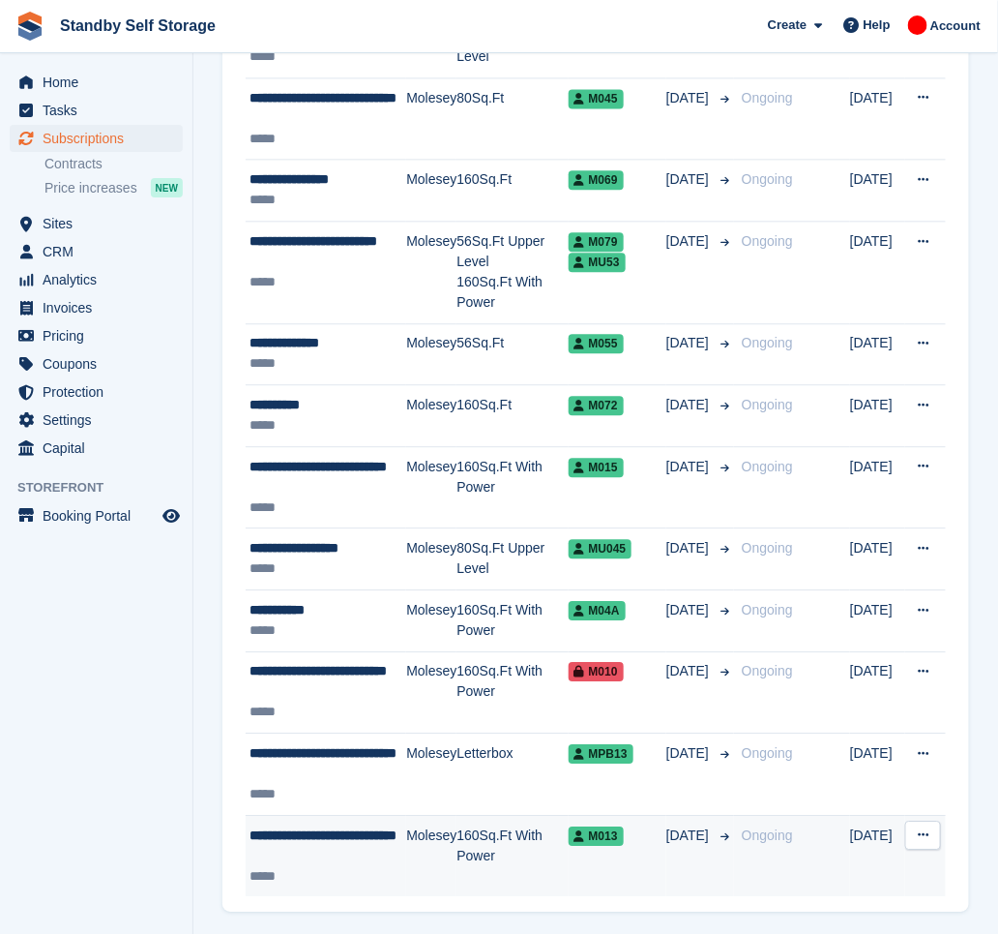
click at [389, 842] on div "**********" at bounding box center [328, 845] width 157 height 41
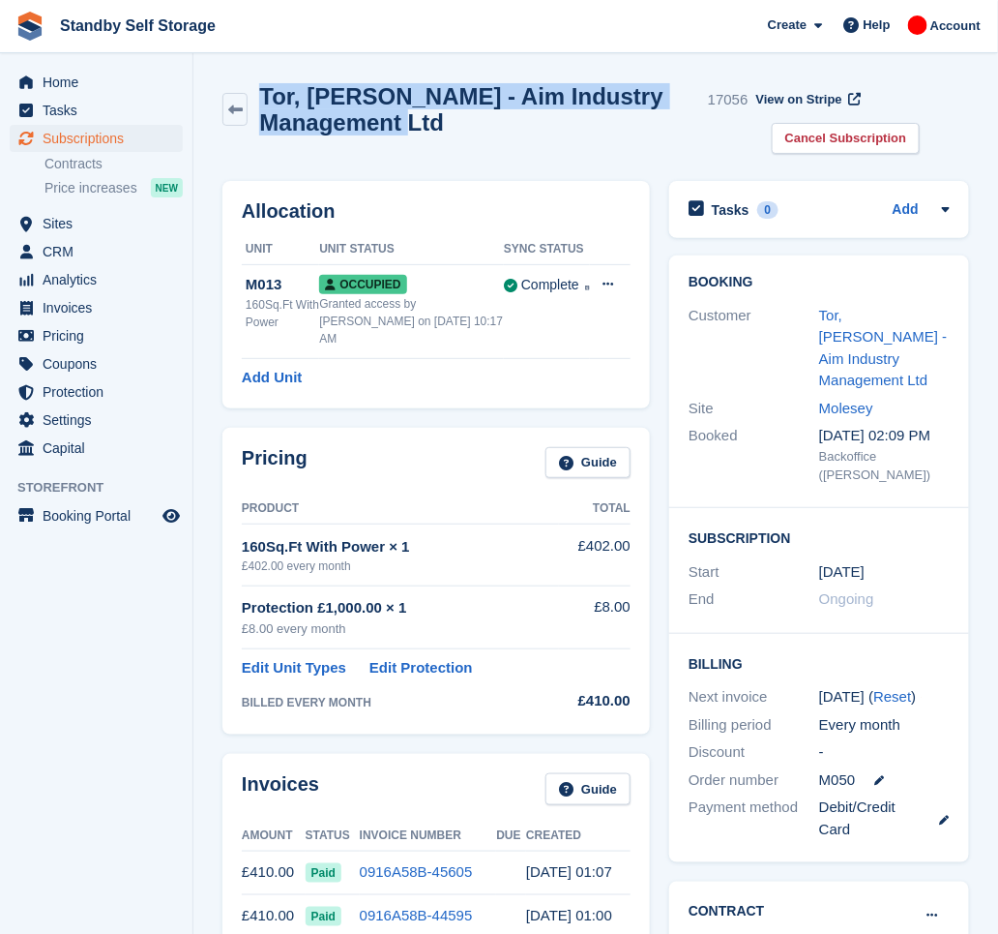
drag, startPoint x: 449, startPoint y: 134, endPoint x: 264, endPoint y: 94, distance: 189.0
click at [264, 94] on h2 "Tor, [PERSON_NAME] - Aim Industry Management Ltd" at bounding box center [479, 109] width 441 height 52
copy h2 "Tor, [PERSON_NAME] - Aim Industry Management Ltd"
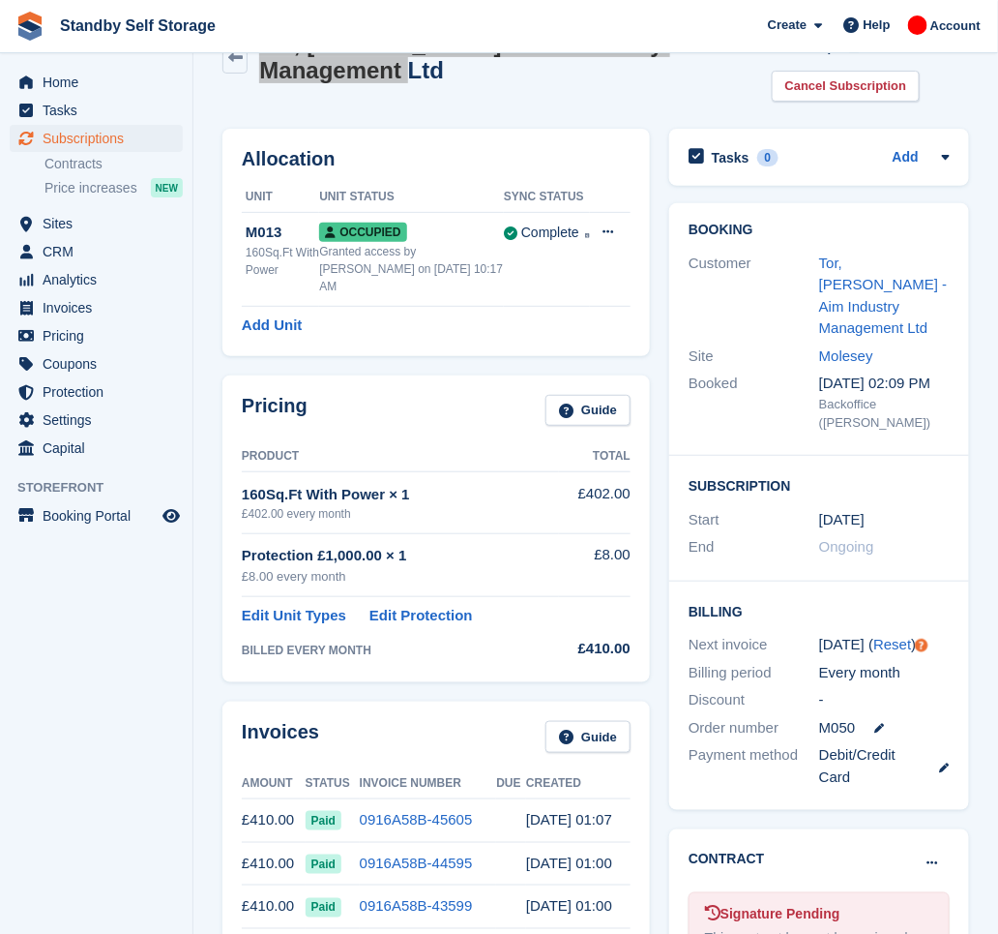
scroll to position [129, 0]
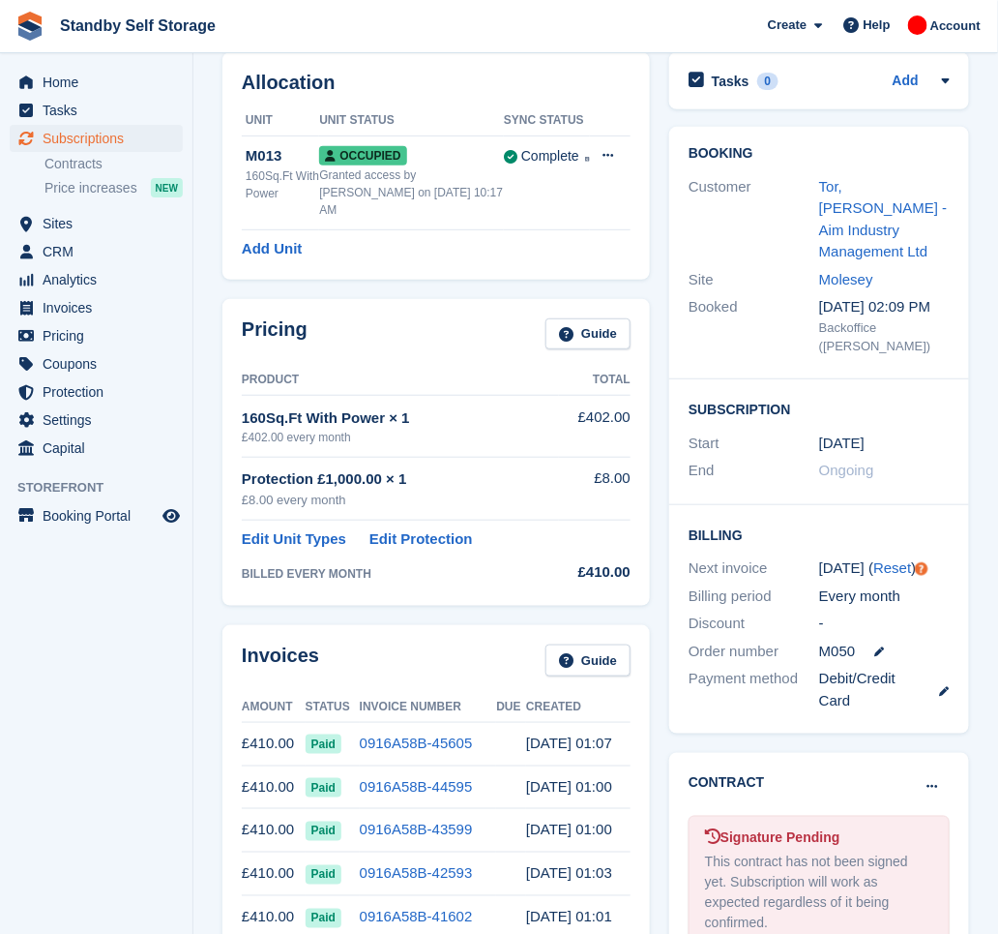
click at [100, 619] on aside "Home Tasks Subscriptions Subscriptions Subscriptions Contracts Price increases …" at bounding box center [96, 471] width 193 height 837
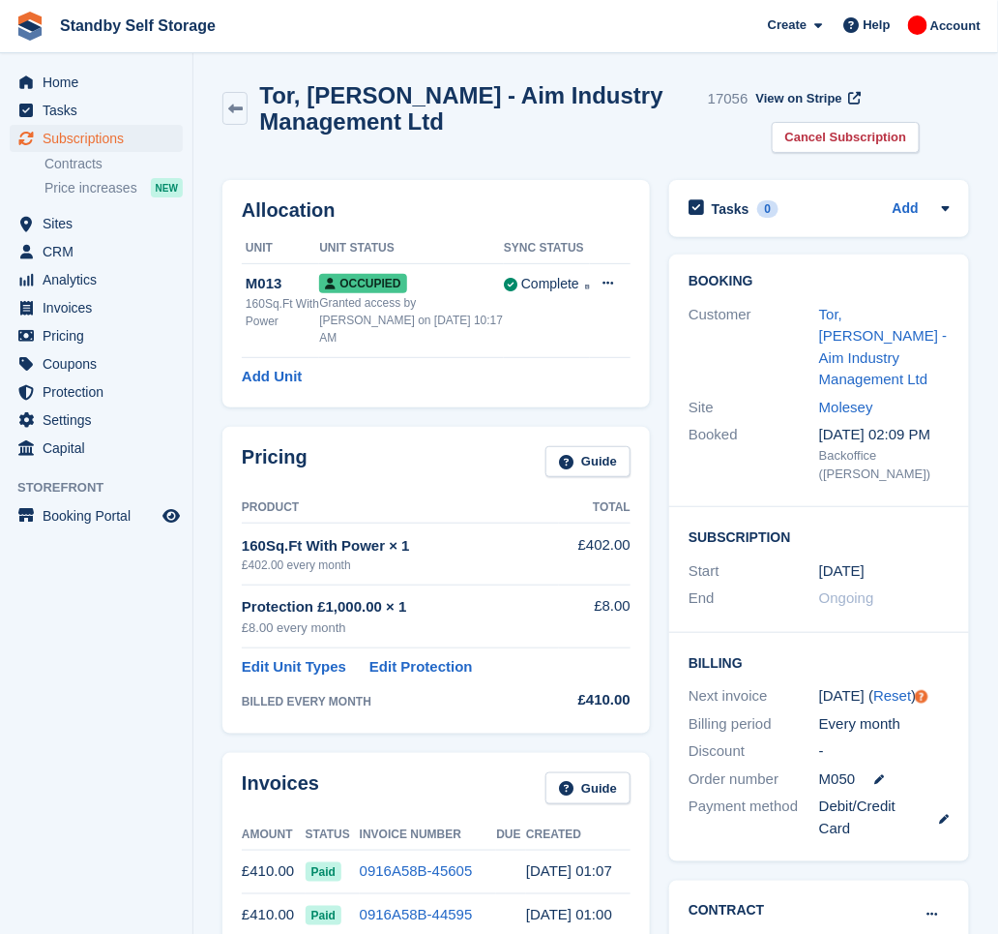
scroll to position [0, 0]
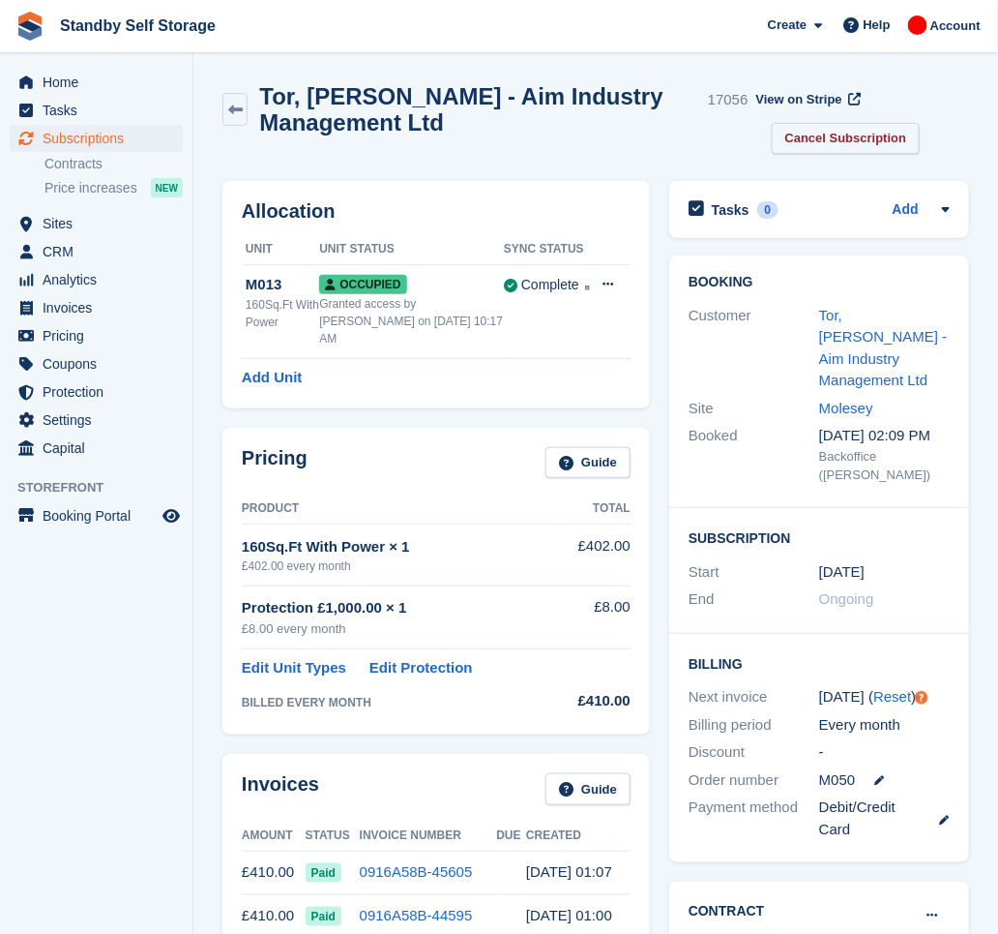
click at [823, 143] on link "Cancel Subscription" at bounding box center [846, 139] width 149 height 32
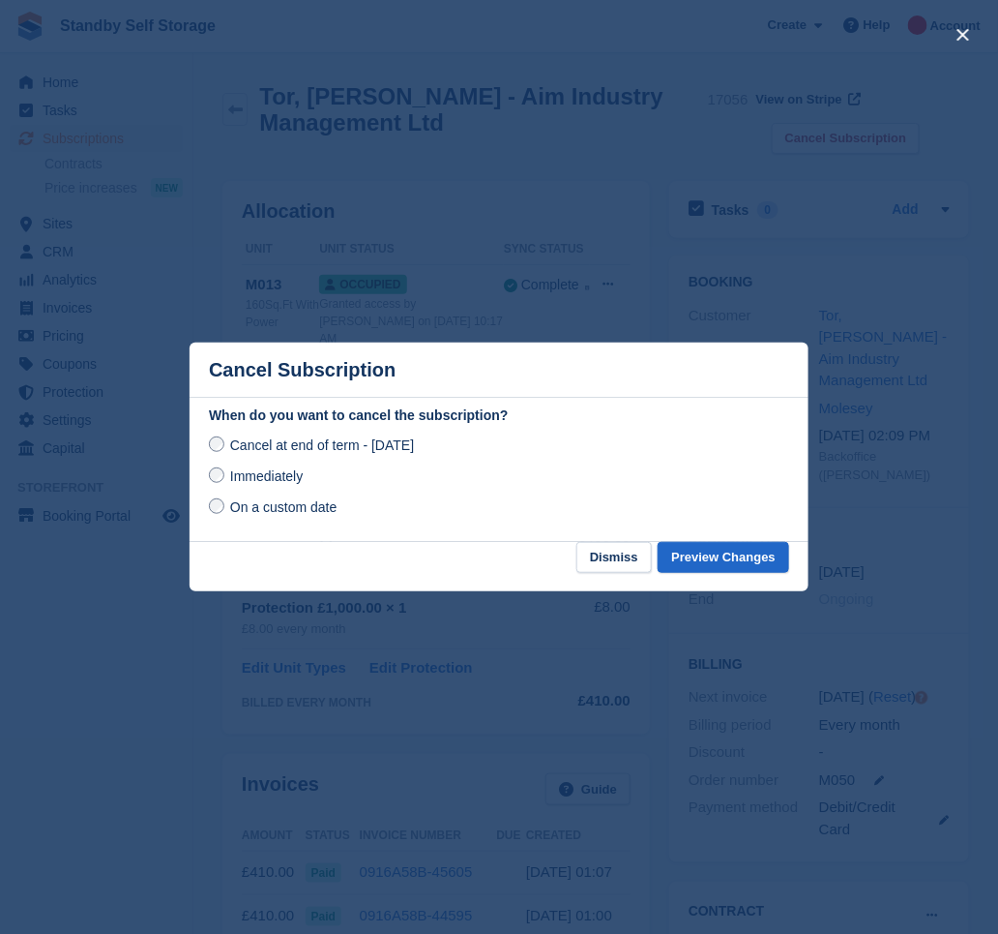
click at [288, 476] on span "Immediately" at bounding box center [266, 475] width 73 height 15
click at [743, 551] on button "Preview Changes" at bounding box center [724, 558] width 132 height 32
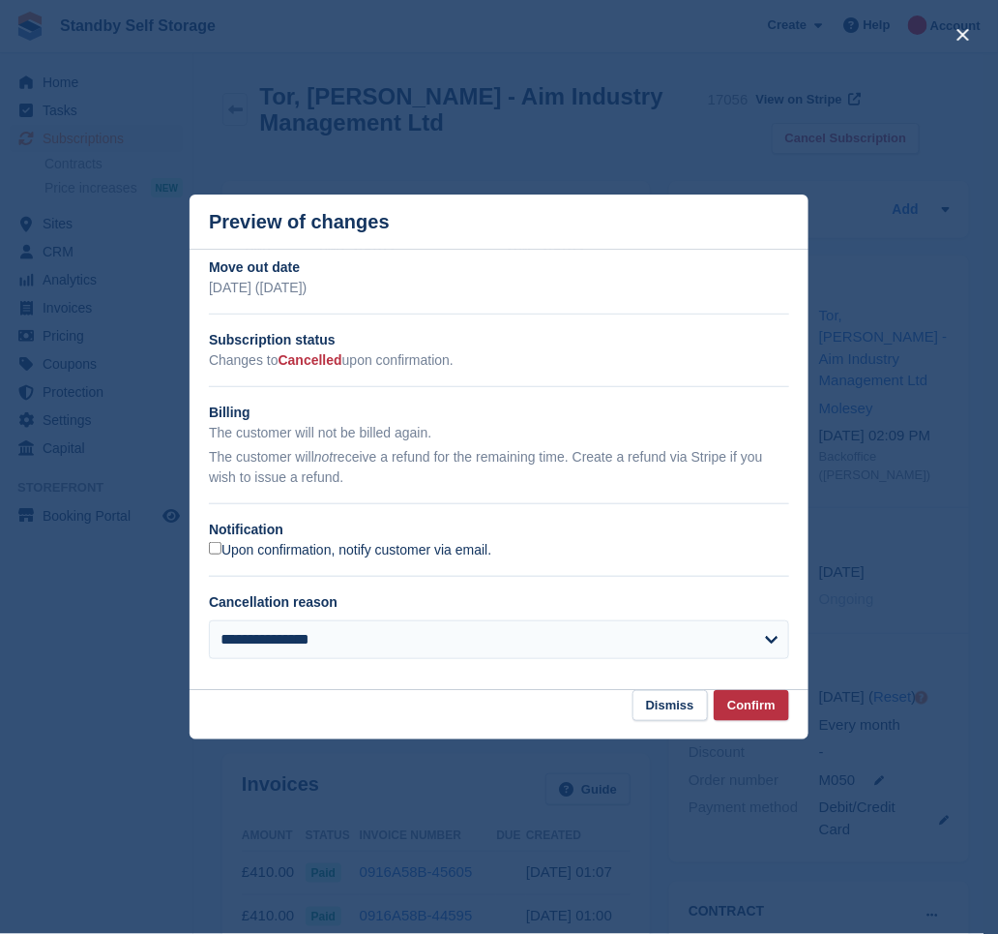
click at [306, 554] on label "Upon confirmation, notify customer via email." at bounding box center [350, 550] width 282 height 17
click at [745, 708] on button "Confirm" at bounding box center [751, 706] width 75 height 32
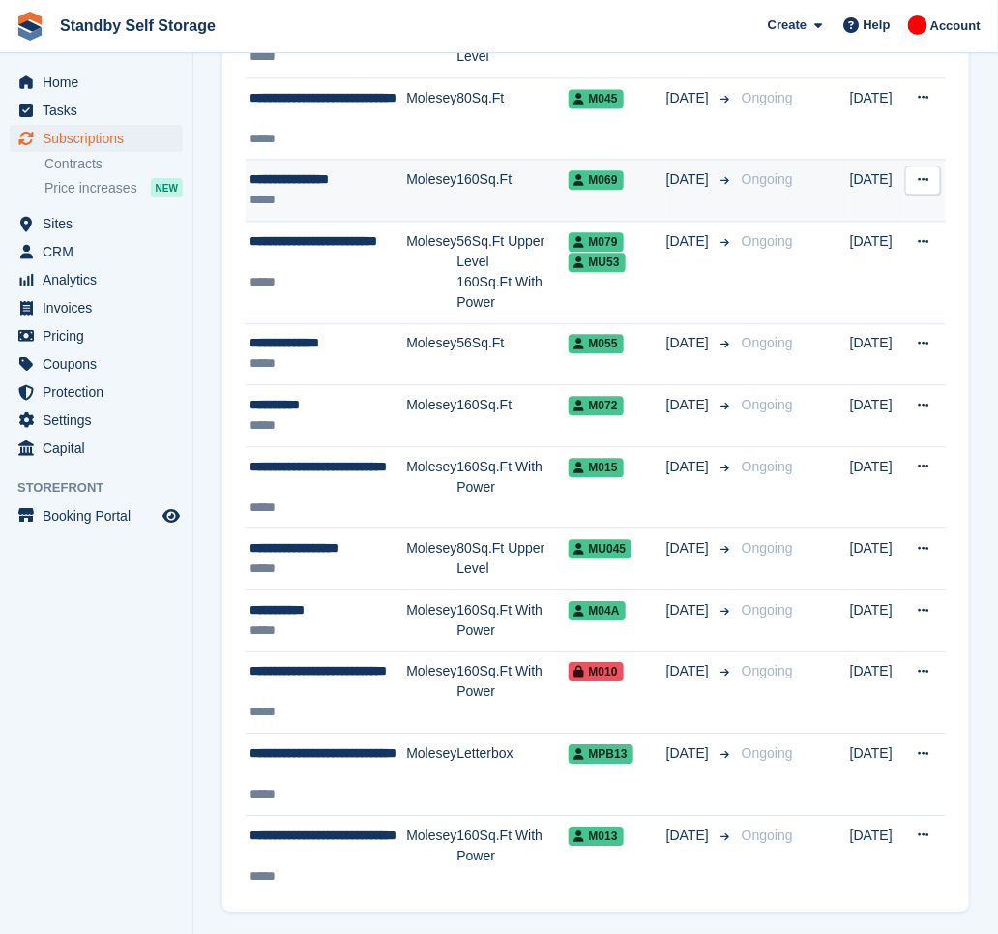
scroll to position [2930, 0]
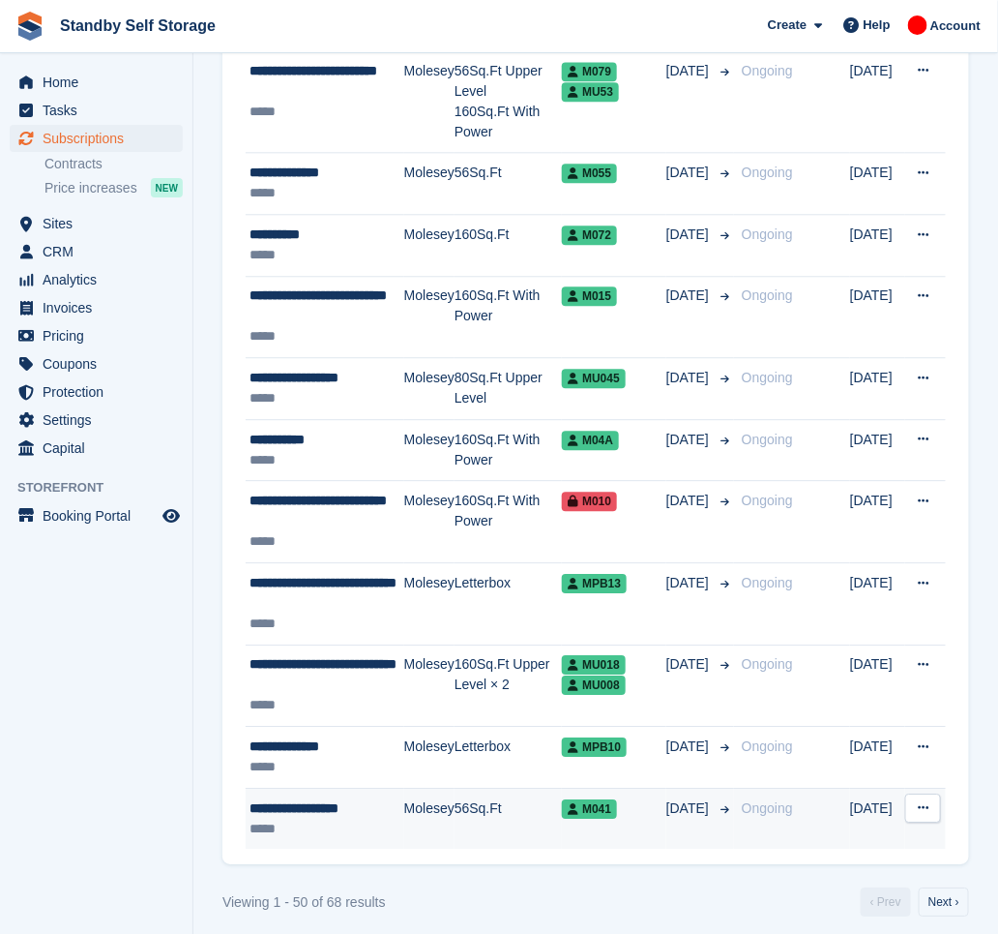
scroll to position [2992, 0]
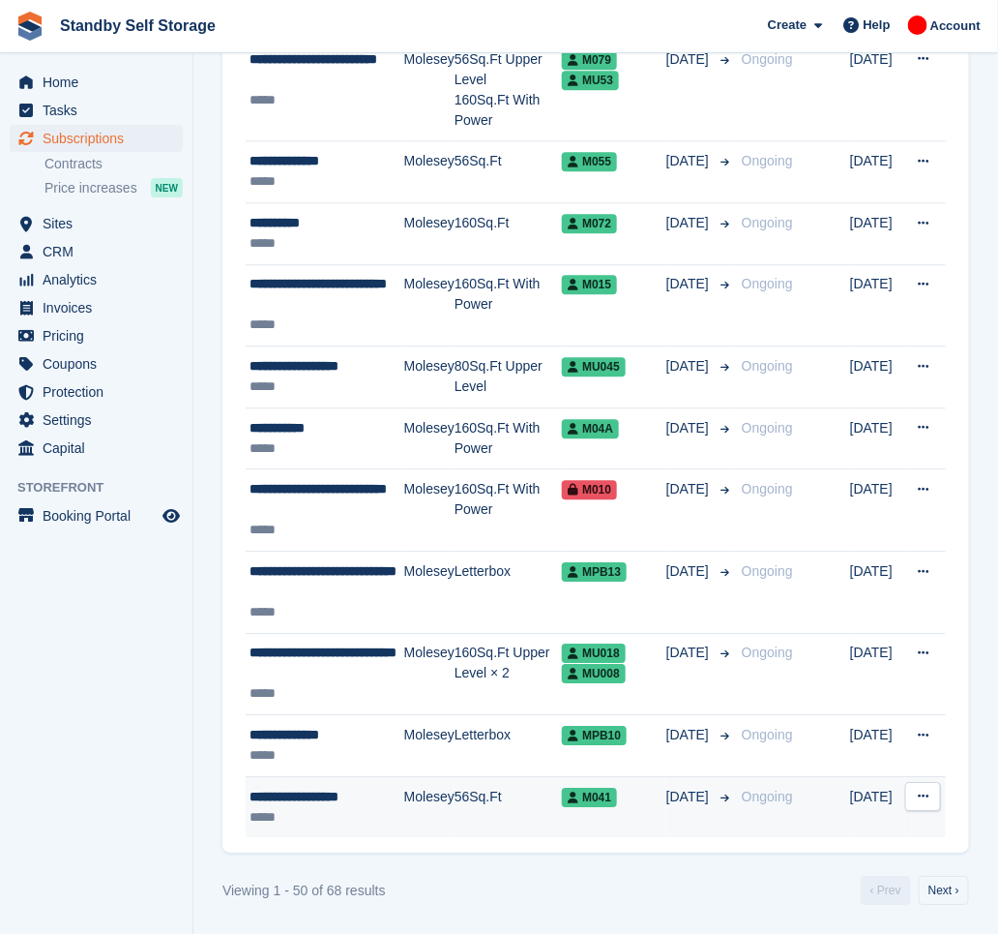
click at [380, 797] on div "**********" at bounding box center [327, 796] width 155 height 20
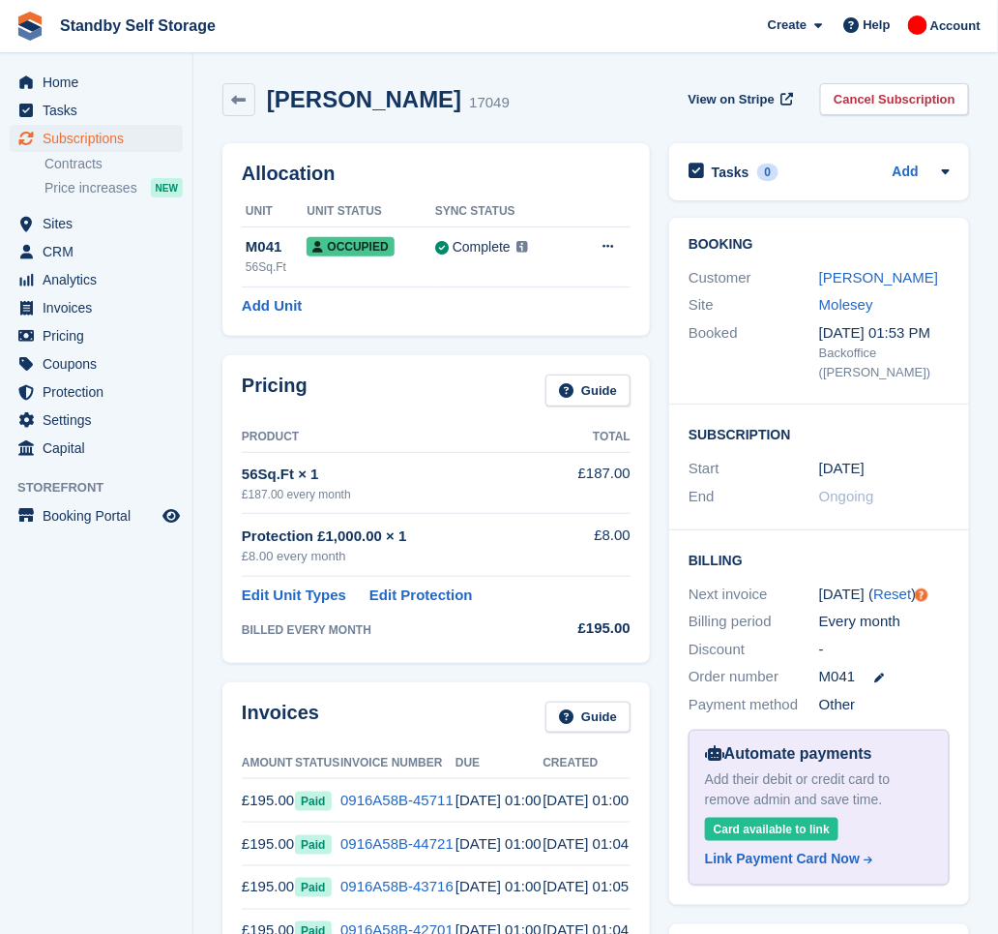
drag, startPoint x: 455, startPoint y: 105, endPoint x: 276, endPoint y: 105, distance: 179.0
click at [276, 105] on h2 "[PERSON_NAME]" at bounding box center [364, 99] width 194 height 26
click at [440, 114] on div "[PERSON_NAME] 17049" at bounding box center [366, 99] width 287 height 33
drag, startPoint x: 454, startPoint y: 103, endPoint x: 270, endPoint y: 89, distance: 184.3
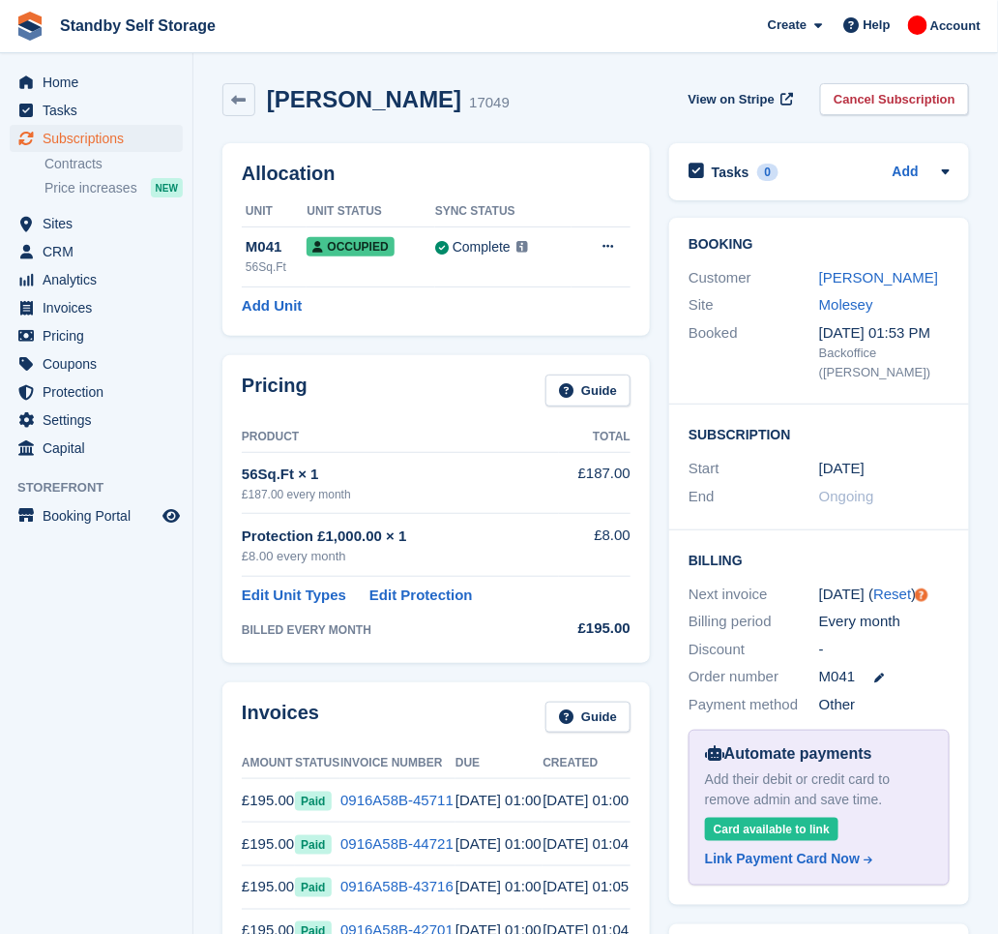
click at [270, 89] on h2 "Laura Rich - Jones" at bounding box center [364, 99] width 194 height 26
copy h2 "Laura Rich - Jones"
drag, startPoint x: 905, startPoint y: 100, endPoint x: 833, endPoint y: 134, distance: 79.6
click at [905, 100] on link "Cancel Subscription" at bounding box center [894, 99] width 149 height 32
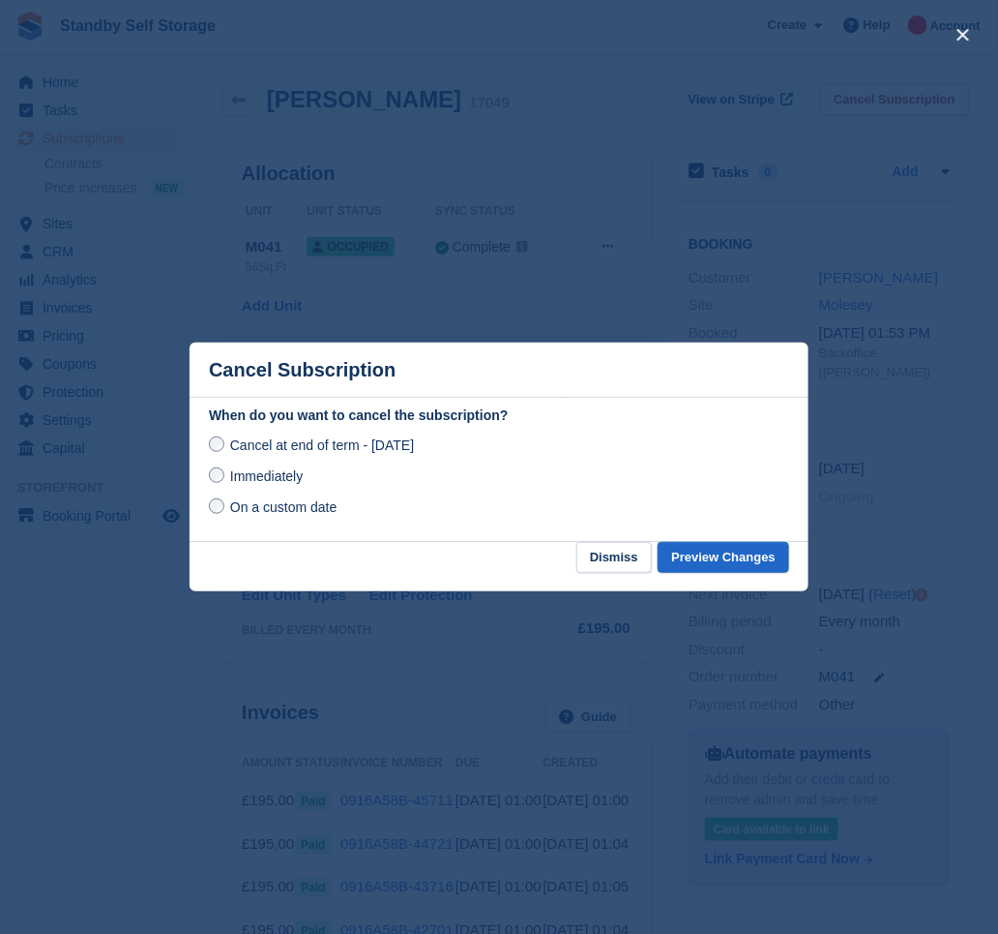
click at [225, 482] on label "Immediately" at bounding box center [256, 475] width 94 height 20
click at [700, 556] on button "Preview Changes" at bounding box center [724, 558] width 132 height 32
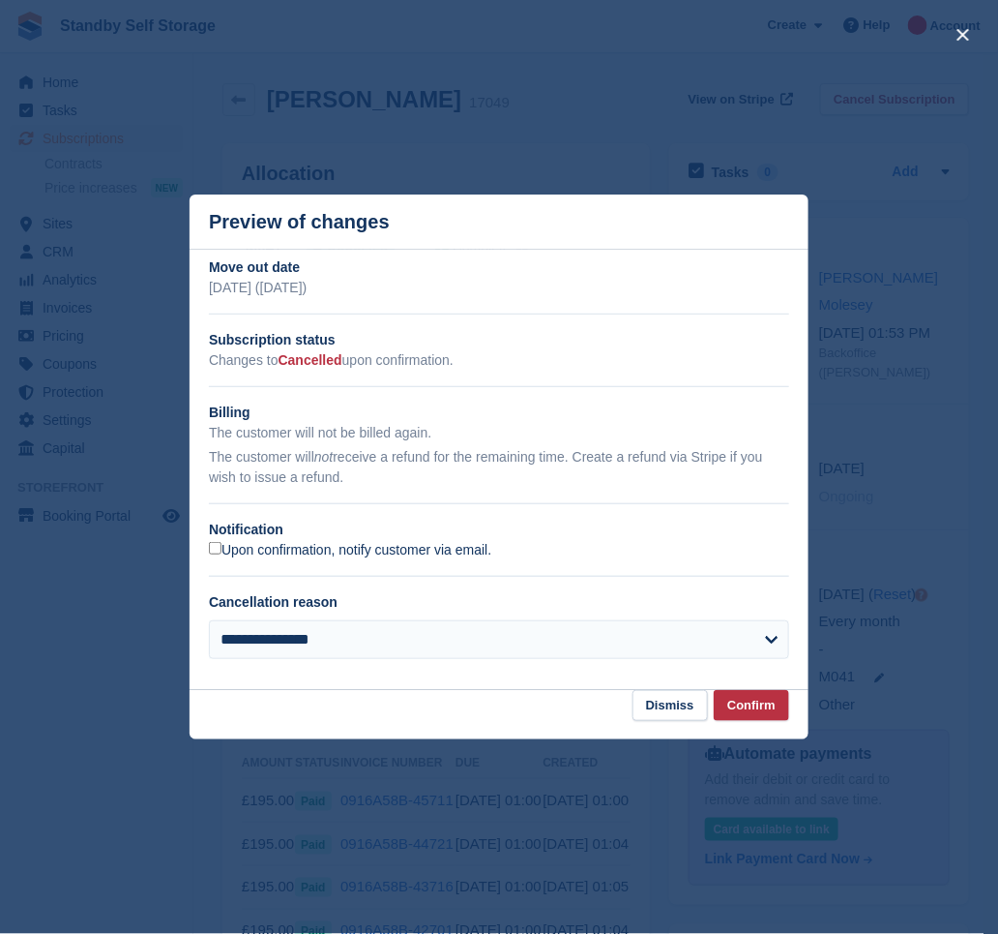
click at [279, 542] on label "Upon confirmation, notify customer via email." at bounding box center [350, 550] width 282 height 17
click at [766, 703] on button "Confirm" at bounding box center [751, 706] width 75 height 32
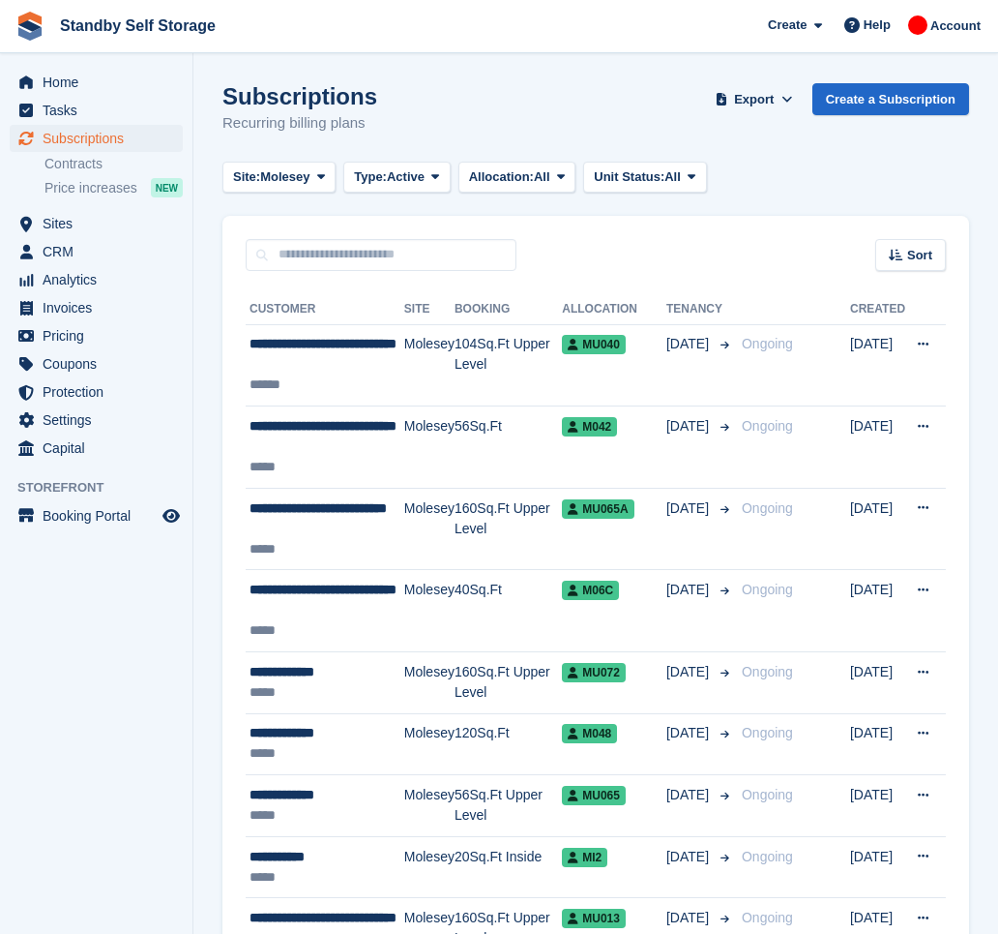
scroll to position [2992, 0]
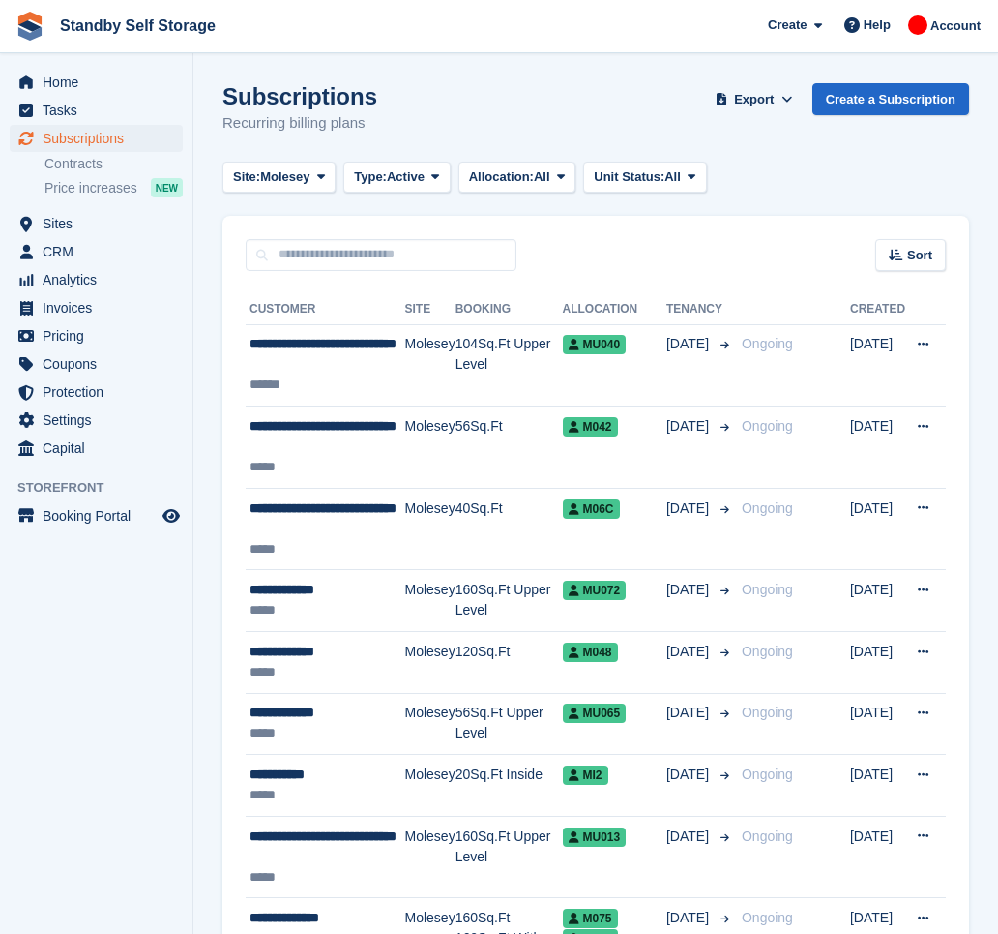
scroll to position [2973, 0]
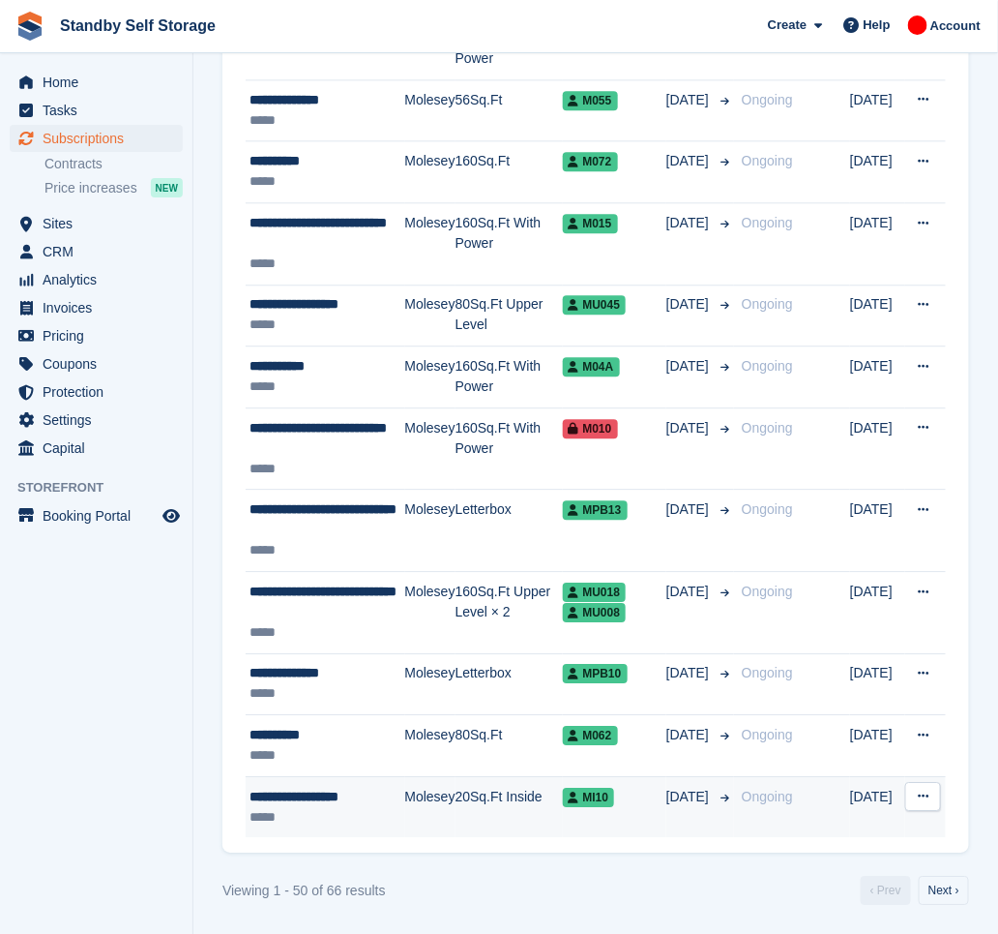
click at [419, 796] on td "Molesey" at bounding box center [430, 806] width 50 height 61
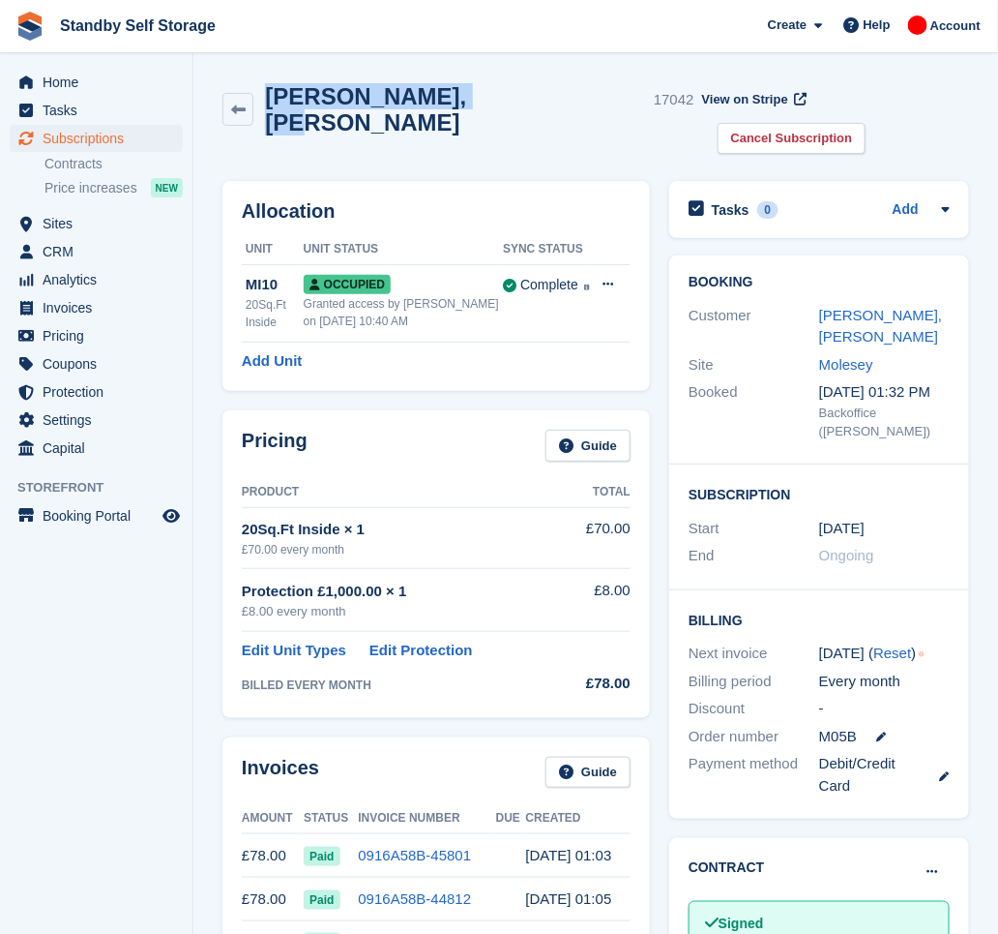
drag, startPoint x: 445, startPoint y: 104, endPoint x: 268, endPoint y: 85, distance: 178.0
click at [268, 85] on h2 "Alicja, Cieniewicz" at bounding box center [455, 109] width 381 height 52
copy h2 "Alicja, Cieniewicz"
click at [867, 123] on link "Cancel Subscription" at bounding box center [792, 139] width 149 height 32
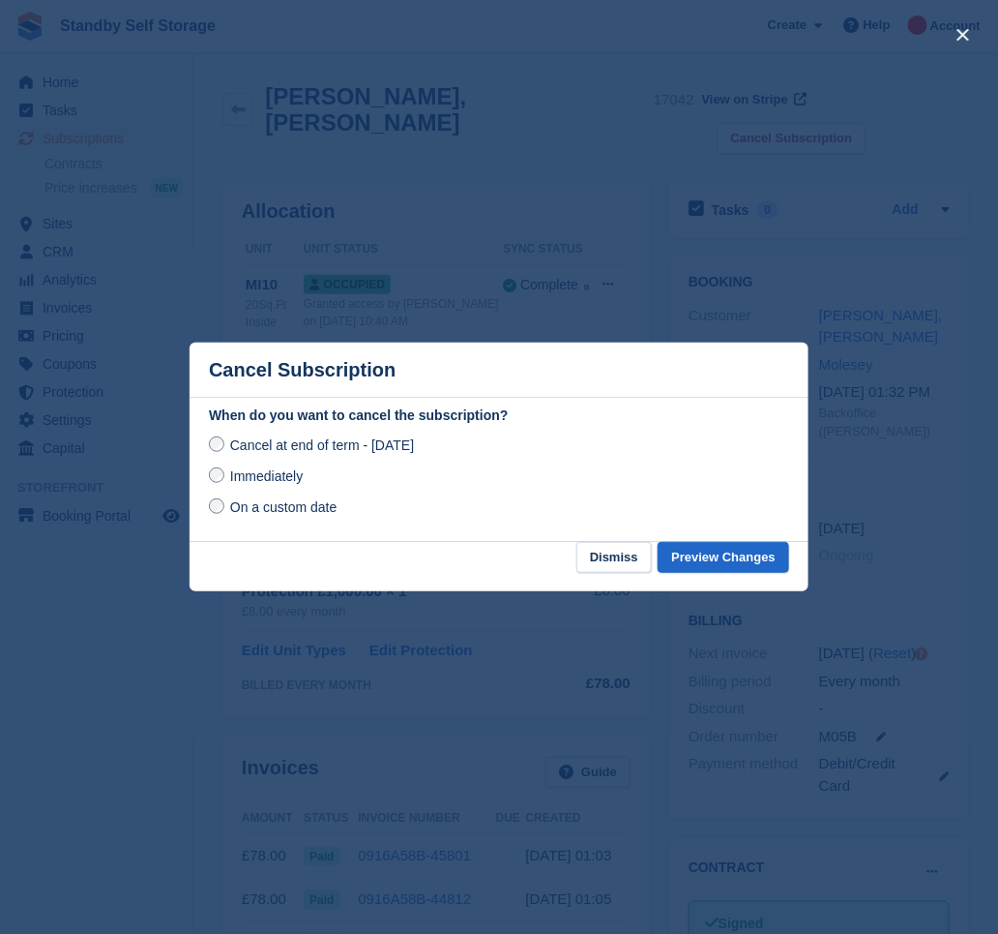
click at [275, 471] on span "Immediately" at bounding box center [266, 475] width 73 height 15
click at [689, 554] on button "Preview Changes" at bounding box center [724, 558] width 132 height 32
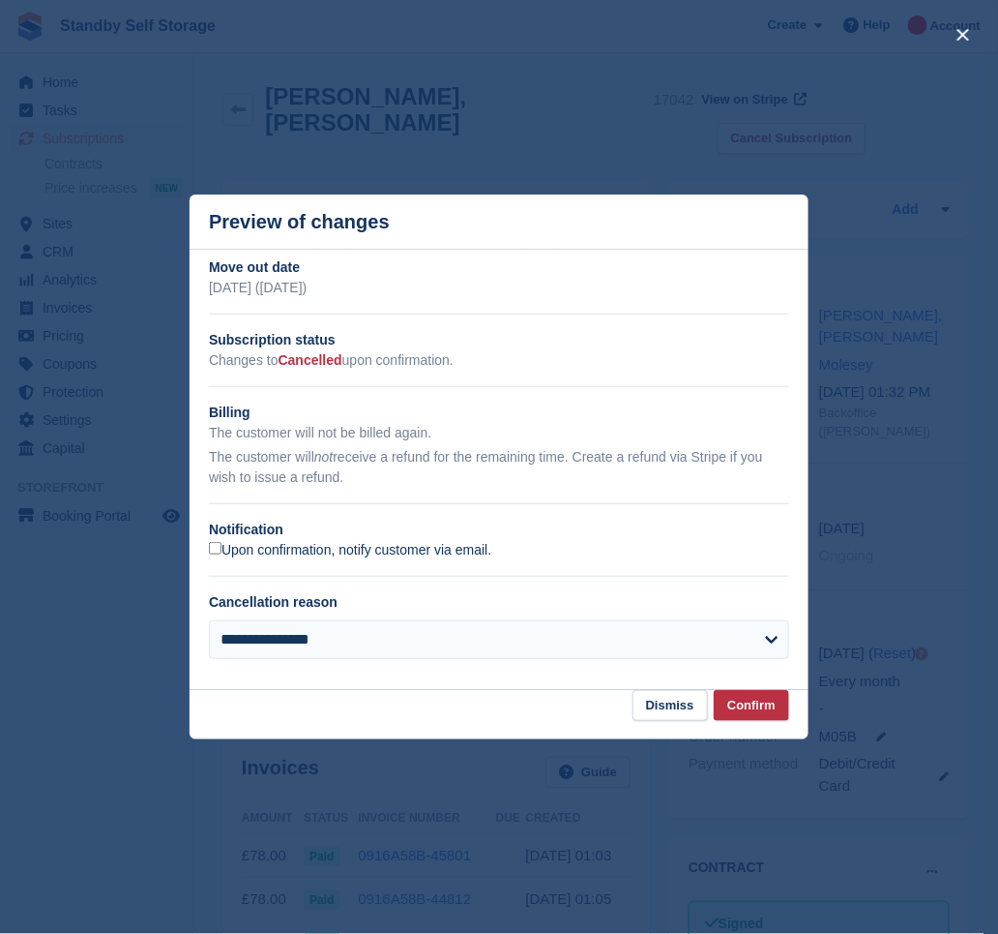
click at [378, 548] on label "Upon confirmation, notify customer via email." at bounding box center [350, 550] width 282 height 17
click at [739, 697] on button "Confirm" at bounding box center [751, 706] width 75 height 32
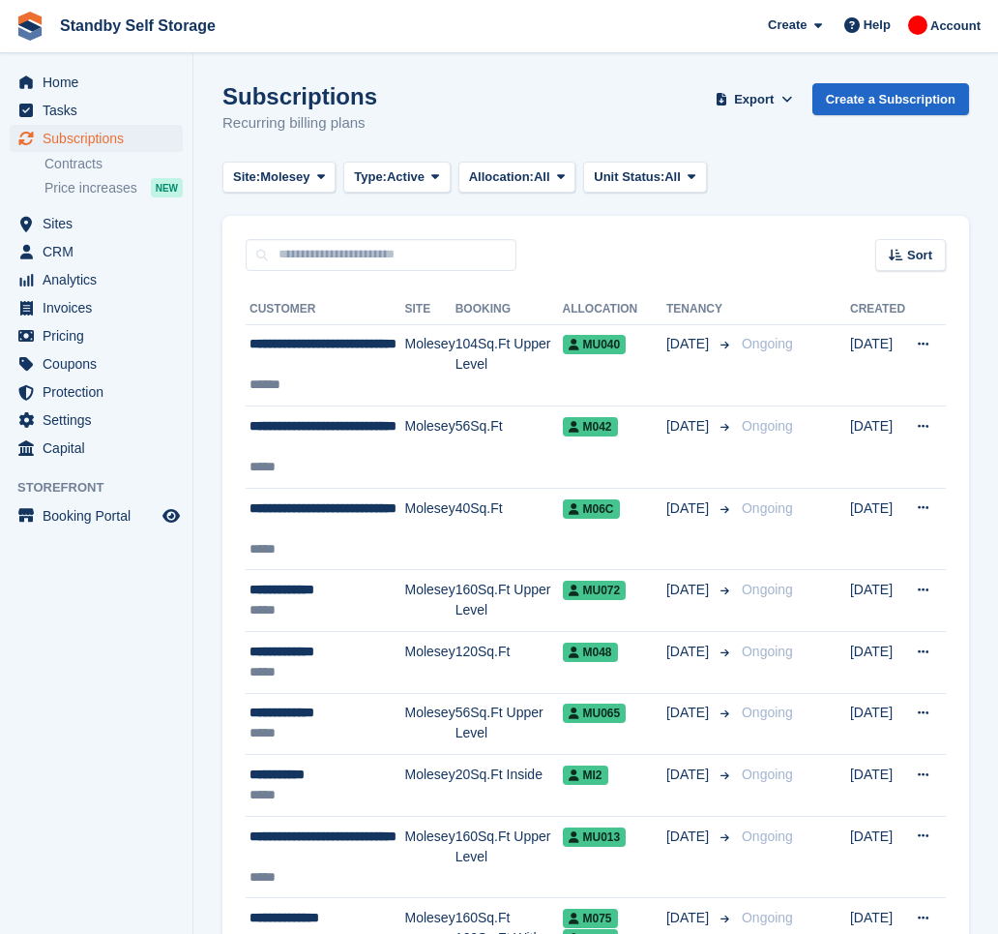
scroll to position [2973, 0]
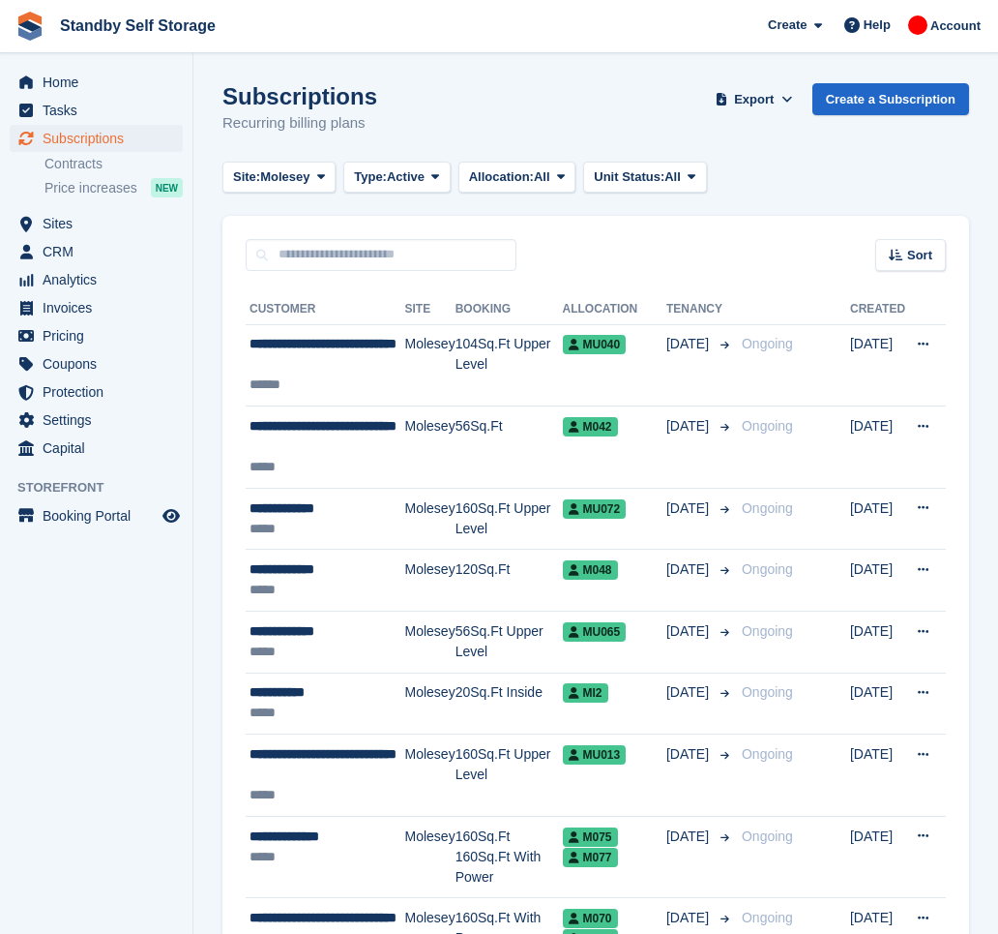
scroll to position [2992, 0]
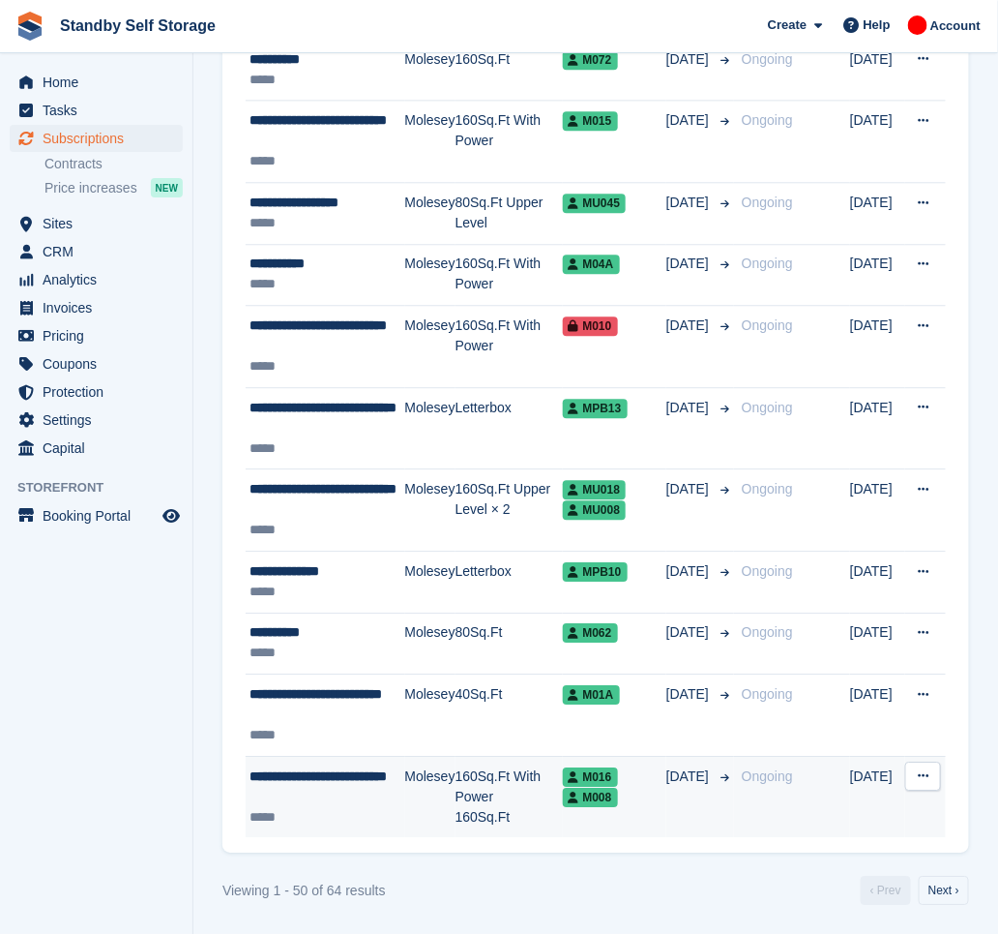
click at [437, 774] on td "Molesey" at bounding box center [430, 796] width 50 height 81
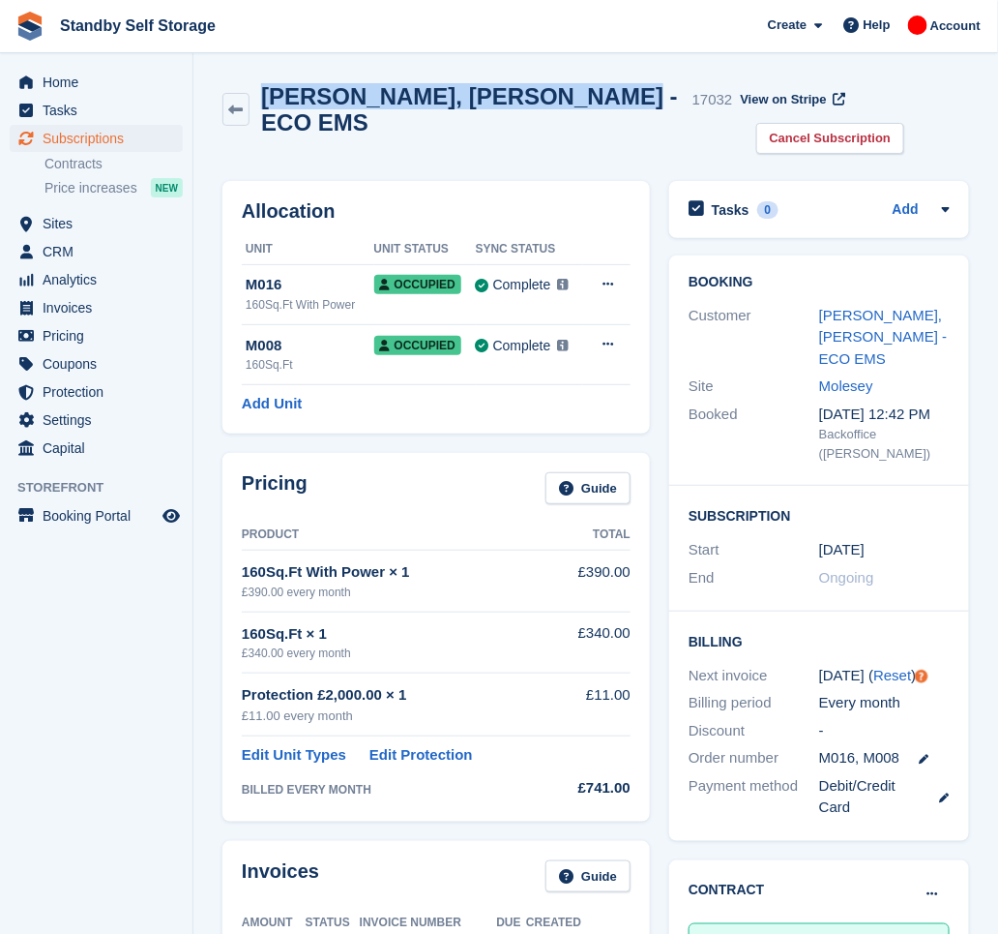
drag, startPoint x: 565, startPoint y: 103, endPoint x: 260, endPoint y: 100, distance: 304.7
click at [260, 100] on div "Stephen, Catterall - ECO EMS 17032" at bounding box center [491, 109] width 483 height 52
copy h2 "Stephen, Catterall - ECO EMS"
click at [864, 307] on link "Stephen, Catterall - ECO EMS" at bounding box center [883, 337] width 129 height 60
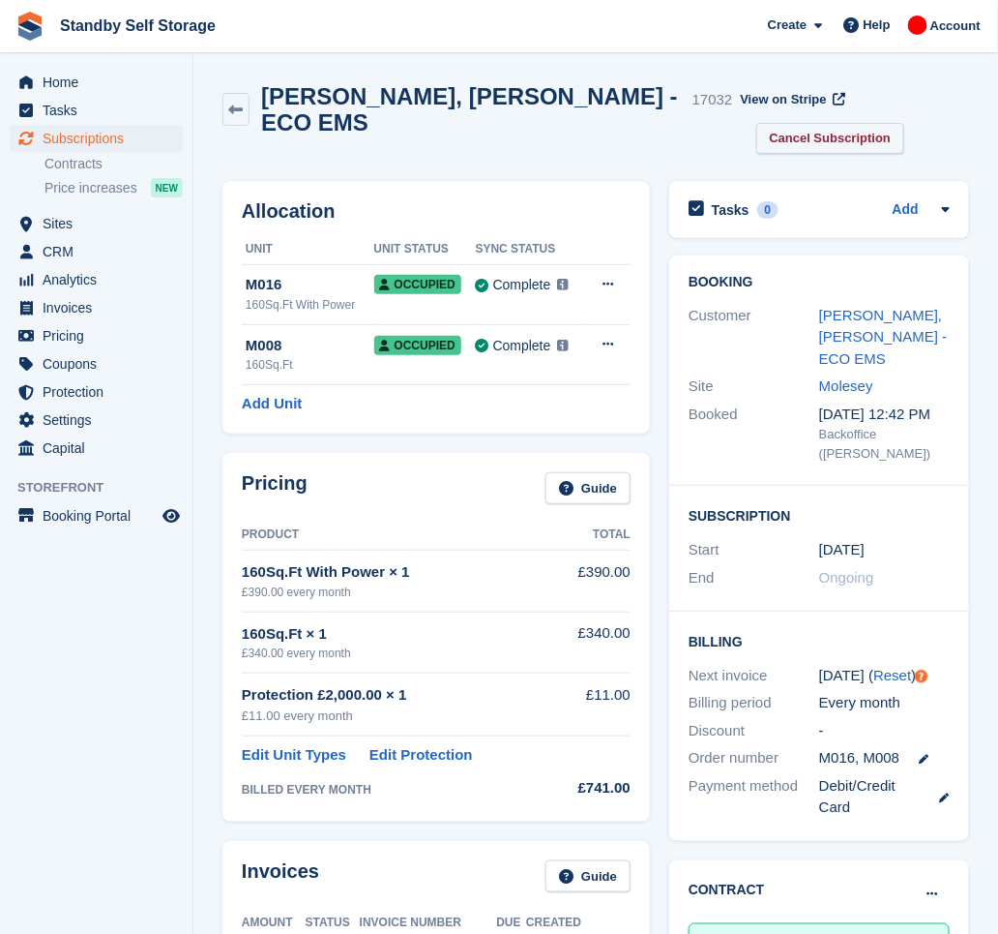
click at [867, 123] on link "Cancel Subscription" at bounding box center [831, 139] width 149 height 32
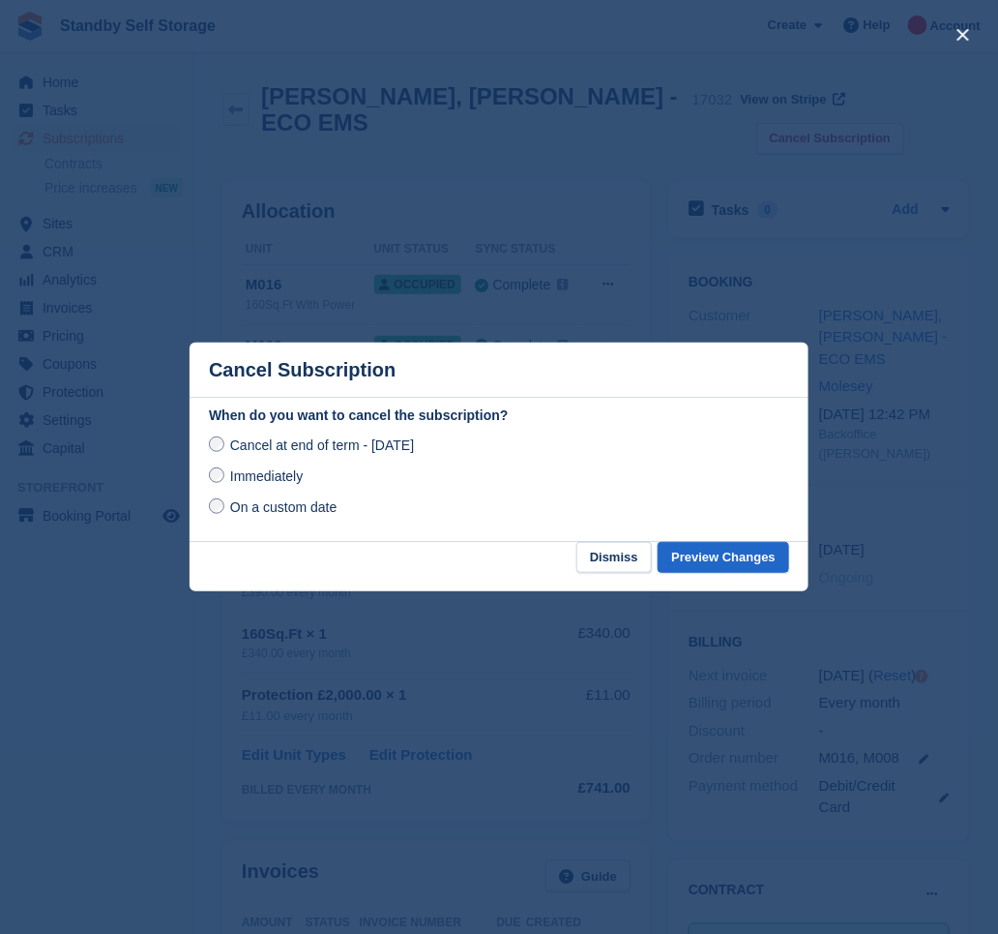
click at [271, 484] on span "Immediately" at bounding box center [266, 475] width 73 height 15
click at [719, 555] on button "Preview Changes" at bounding box center [724, 558] width 132 height 32
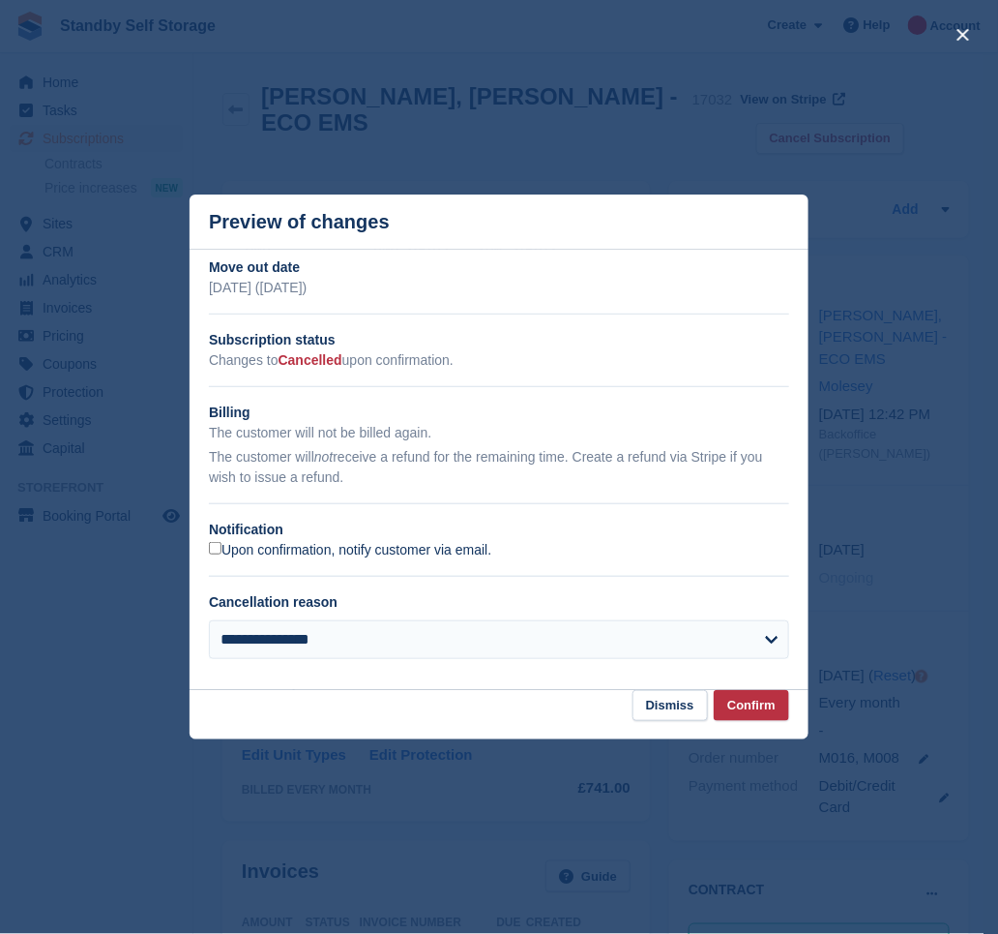
click at [259, 544] on label "Upon confirmation, notify customer via email." at bounding box center [350, 550] width 282 height 17
click at [739, 709] on button "Confirm" at bounding box center [751, 706] width 75 height 32
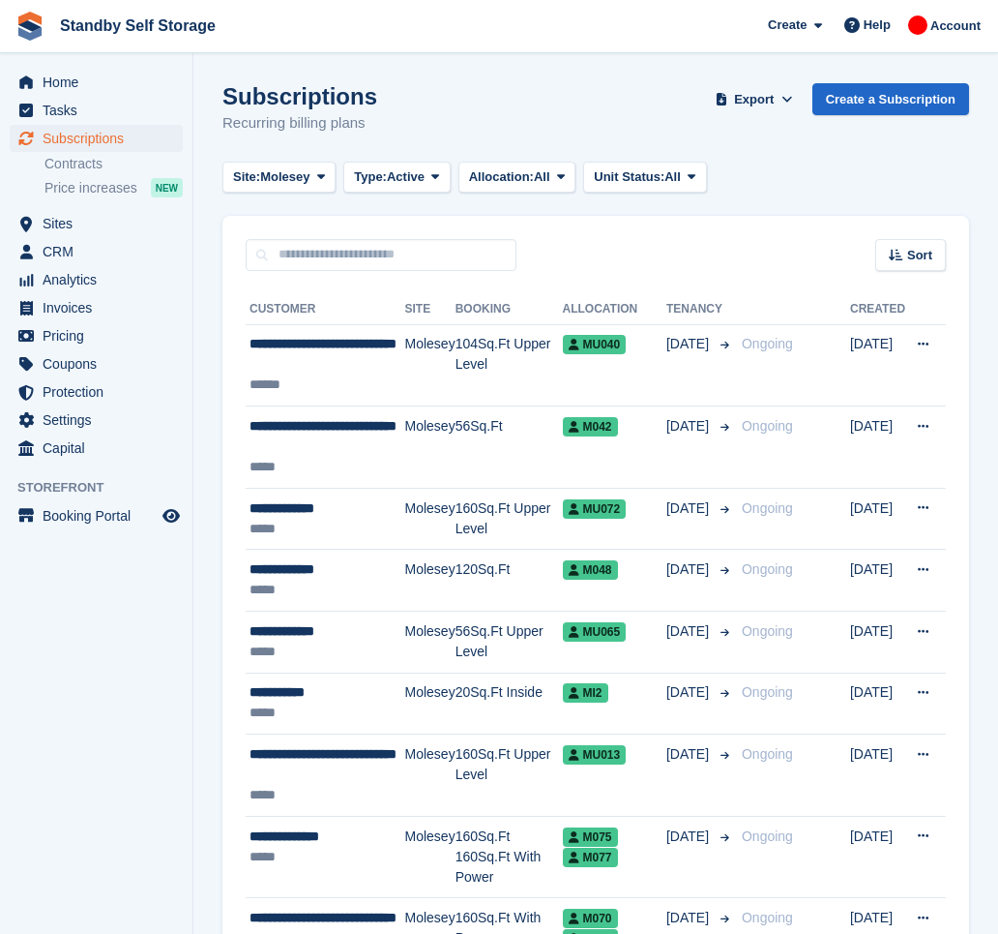
scroll to position [2992, 0]
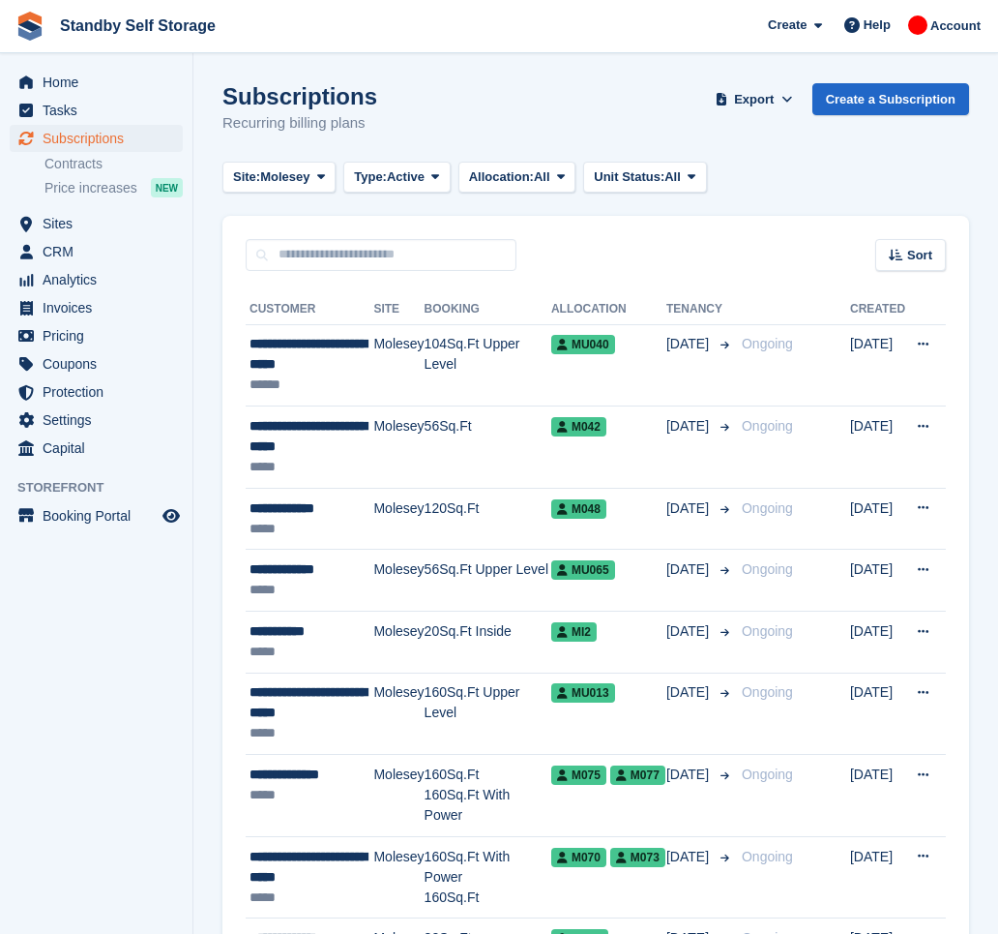
scroll to position [2973, 0]
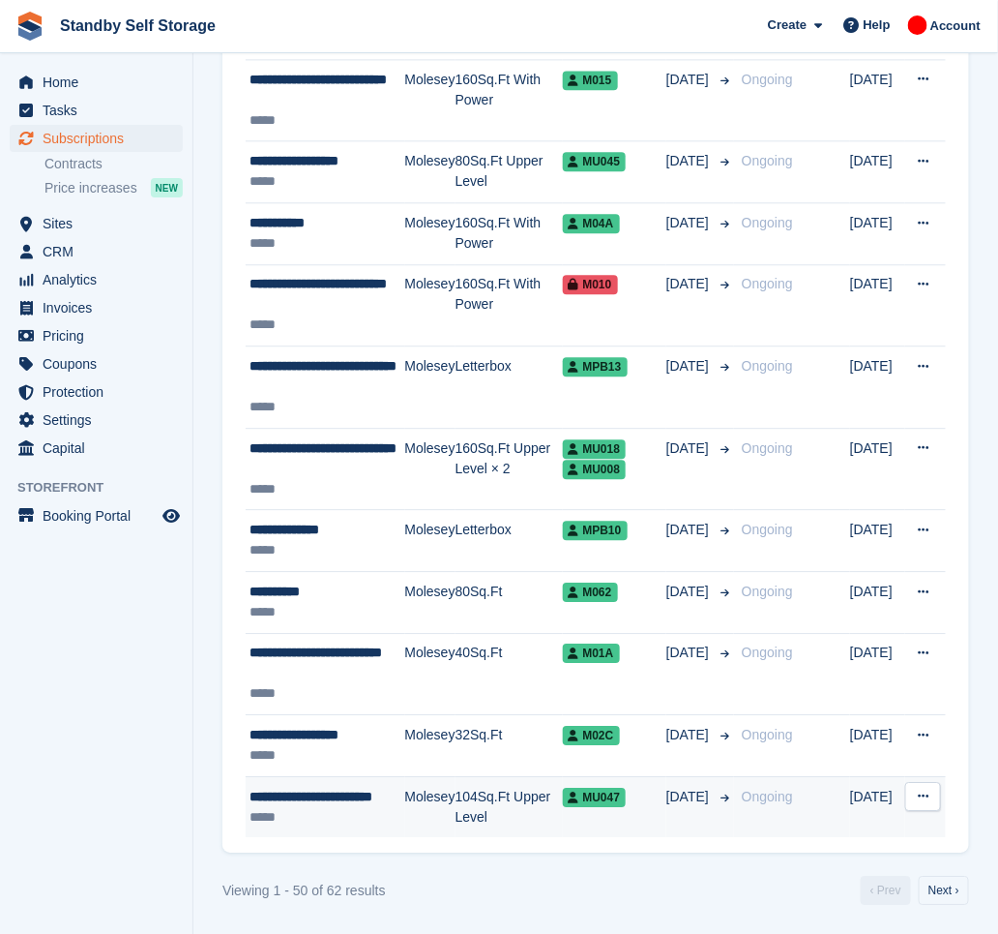
click at [365, 803] on div "**********" at bounding box center [328, 796] width 156 height 20
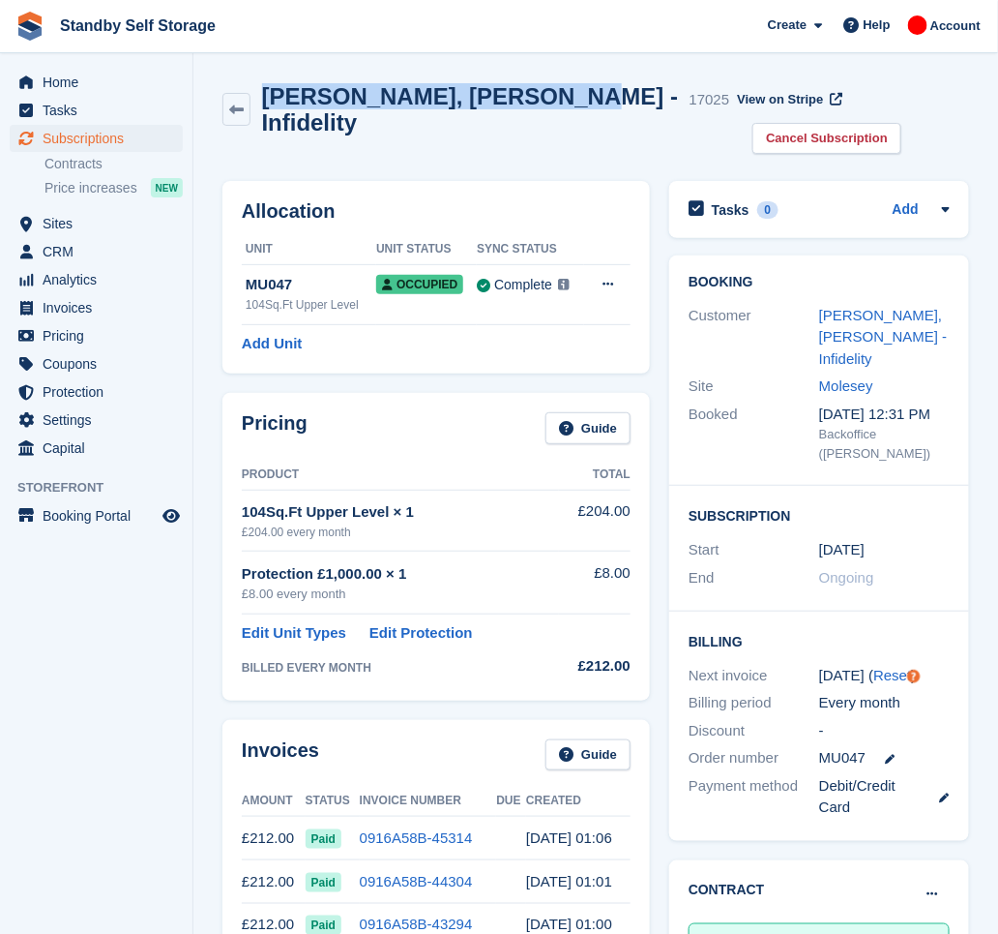
drag, startPoint x: 511, startPoint y: 102, endPoint x: 268, endPoint y: 104, distance: 242.8
click at [268, 104] on h2 "Simon, Byles - Infidelity" at bounding box center [472, 109] width 420 height 52
copy h2 "Simon, Byles - Infidelity"
click at [859, 123] on link "Cancel Subscription" at bounding box center [827, 139] width 149 height 32
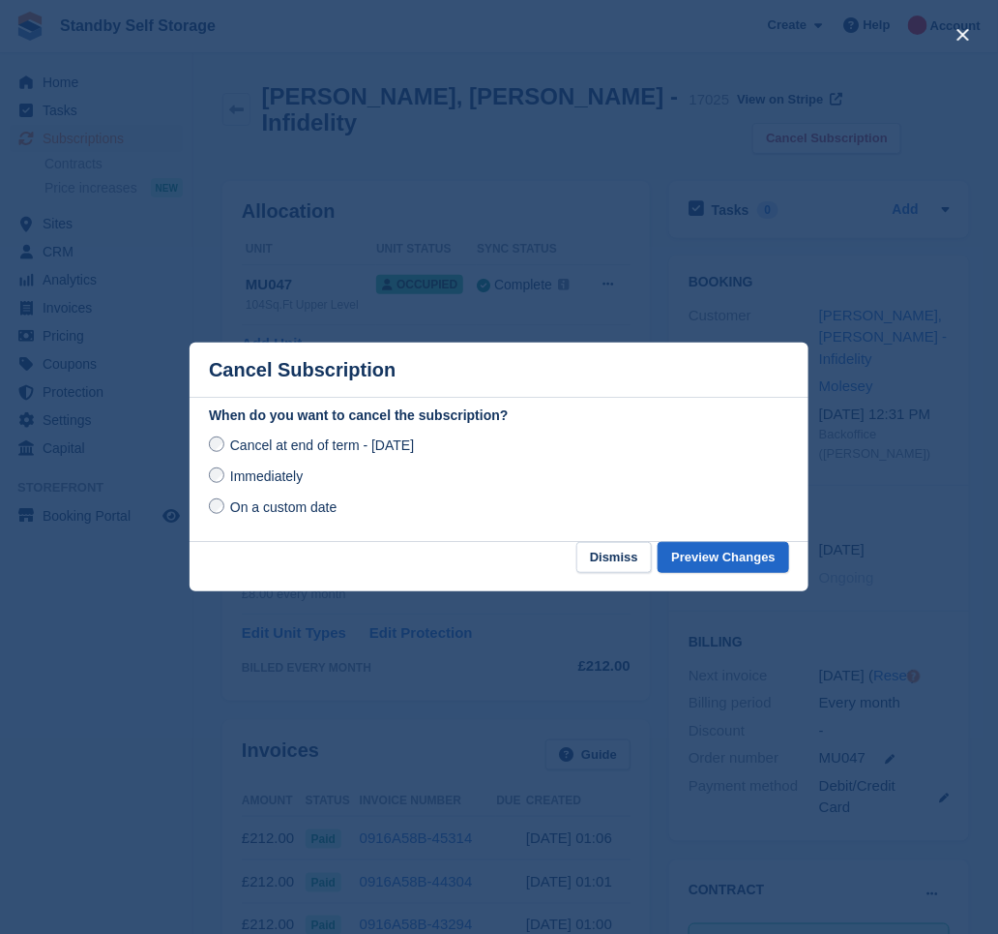
click at [276, 481] on span "Immediately" at bounding box center [266, 475] width 73 height 15
click at [718, 553] on button "Preview Changes" at bounding box center [724, 558] width 132 height 32
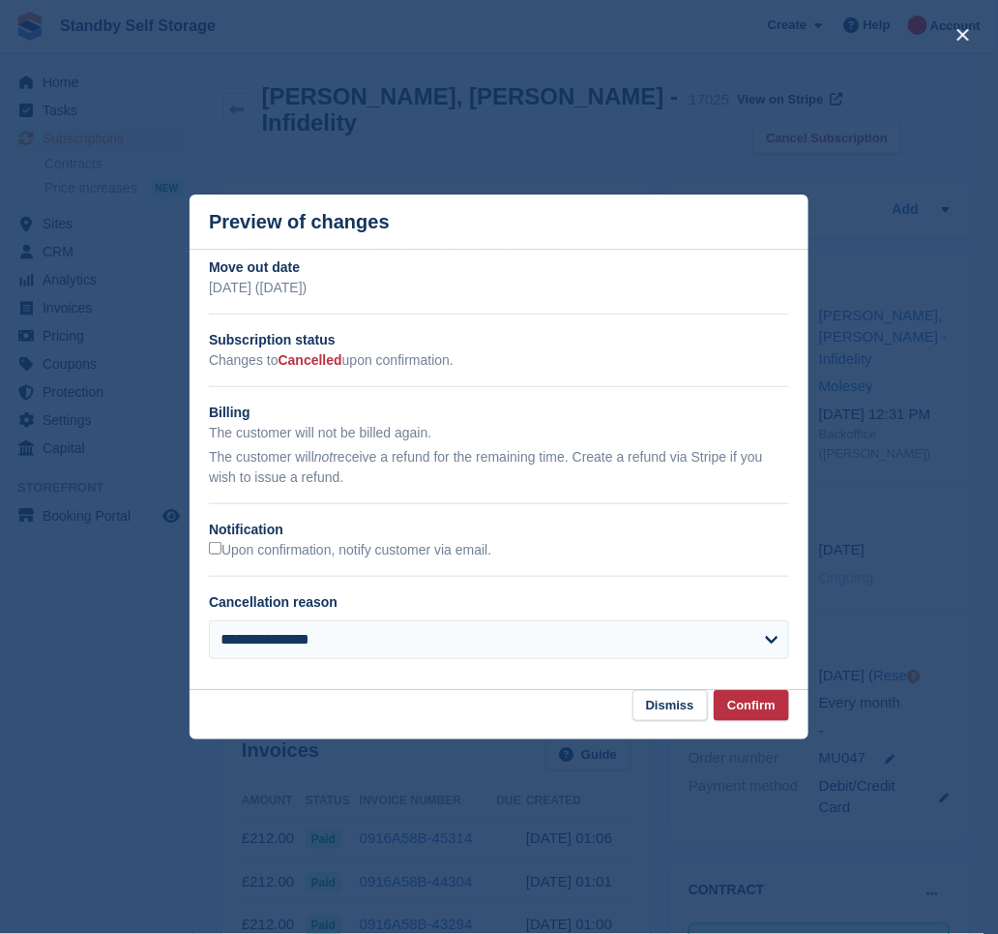
click at [270, 560] on div "Upon confirmation, notify customer via email." at bounding box center [499, 550] width 580 height 20
click at [292, 546] on label "Upon confirmation, notify customer via email." at bounding box center [350, 550] width 282 height 17
click at [757, 711] on button "Confirm" at bounding box center [751, 706] width 75 height 32
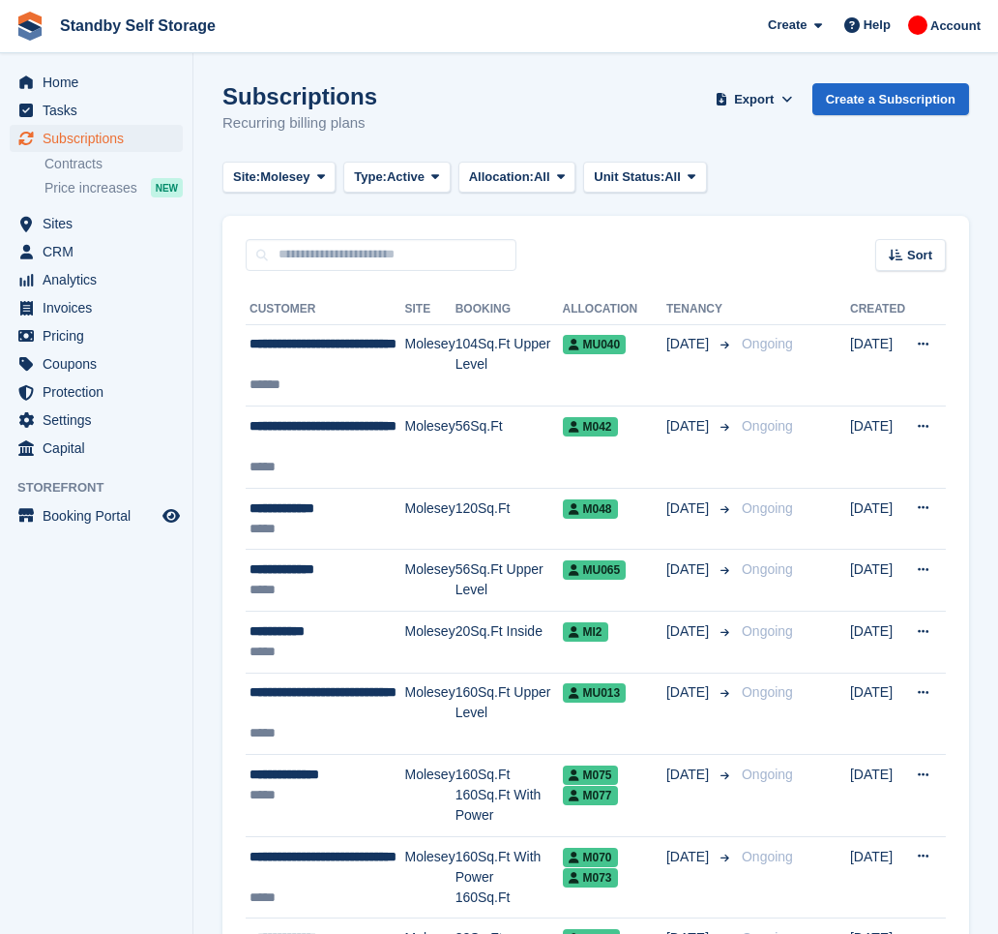
scroll to position [2973, 0]
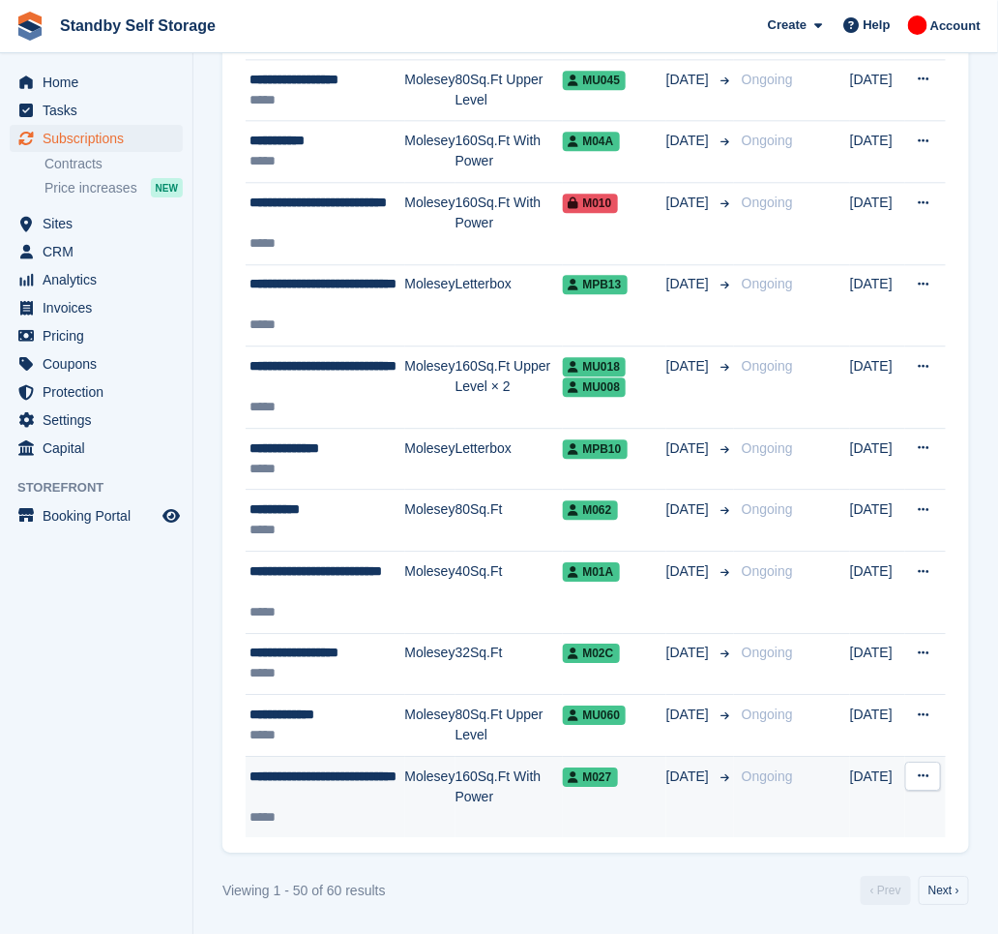
scroll to position [2992, 0]
click at [334, 796] on div "**********" at bounding box center [328, 786] width 156 height 41
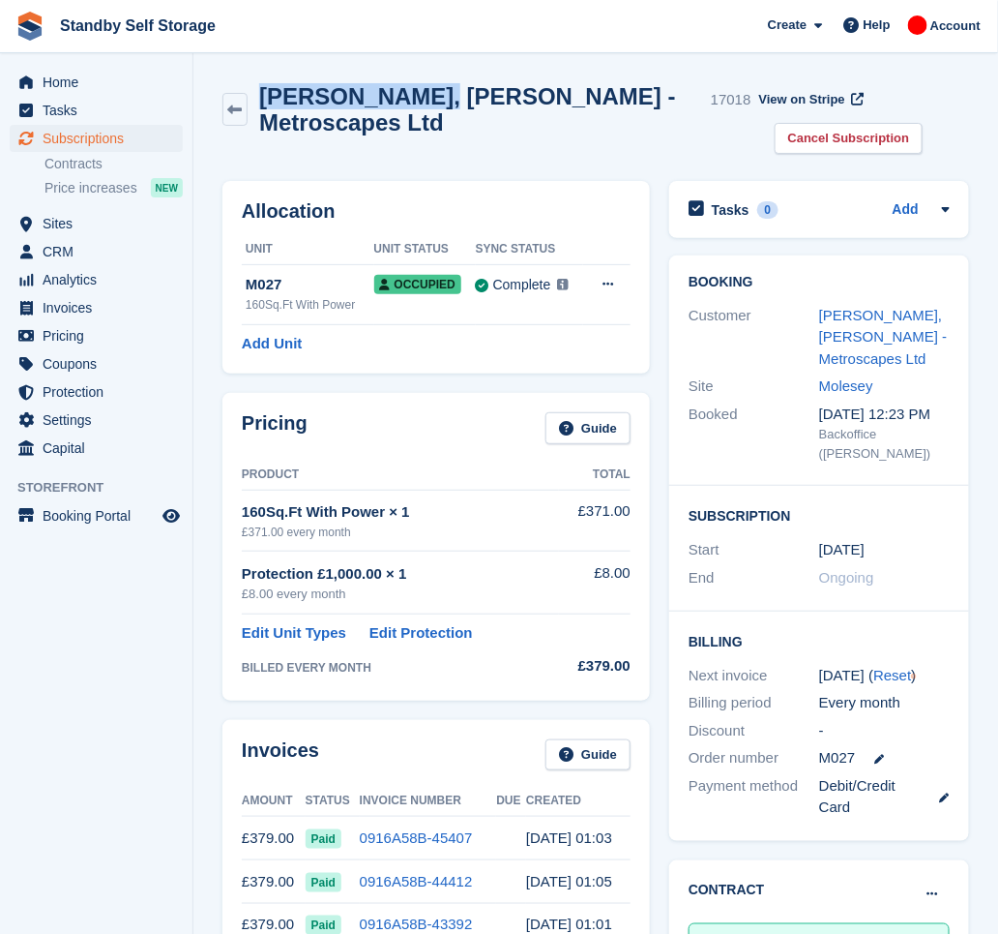
drag, startPoint x: 269, startPoint y: 101, endPoint x: 413, endPoint y: 107, distance: 144.3
click at [413, 107] on h2 "[PERSON_NAME], [PERSON_NAME] - Metroscapes Ltd" at bounding box center [481, 109] width 444 height 52
copy h2 "[PERSON_NAME], [PERSON_NAME]"
click at [62, 136] on span "Subscriptions" at bounding box center [101, 138] width 116 height 27
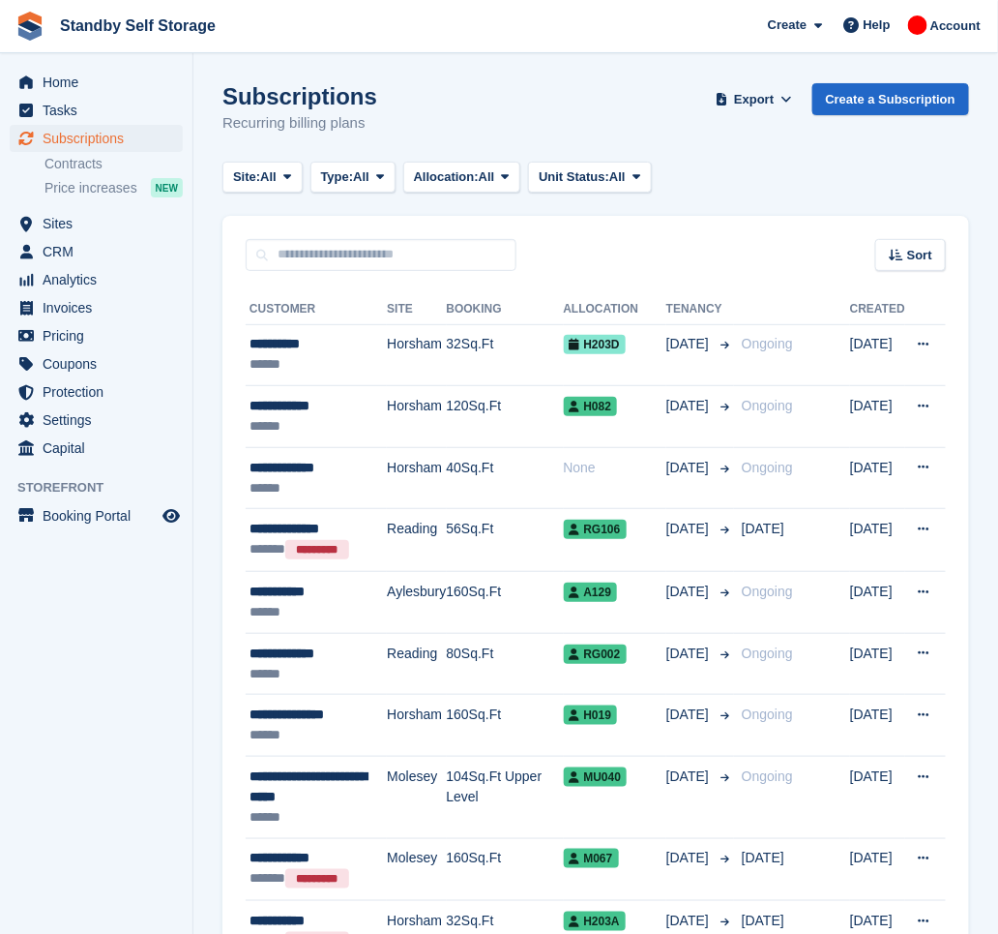
click at [342, 237] on div "Sort Sort by Customer name Date created Move in date Move out date Created (old…" at bounding box center [596, 243] width 747 height 55
click at [353, 252] on input "text" at bounding box center [381, 255] width 271 height 32
type input "***"
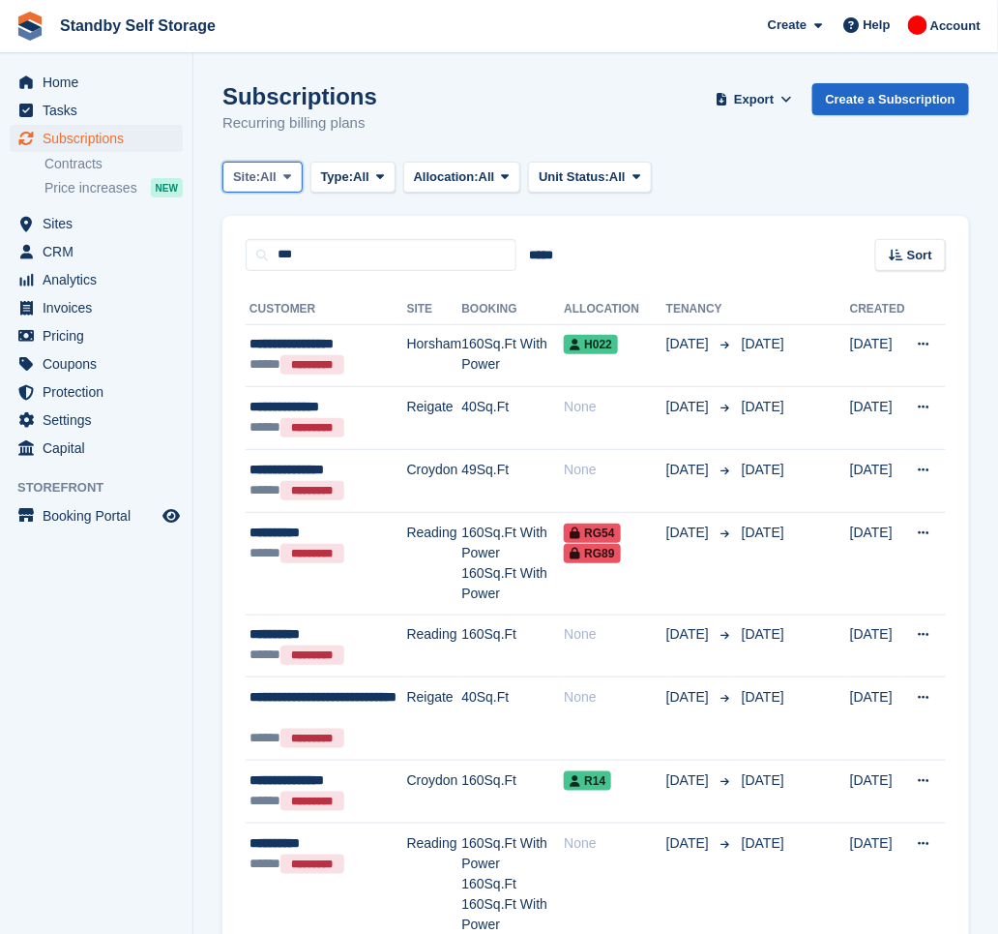
click at [272, 178] on span "All" at bounding box center [268, 176] width 16 height 19
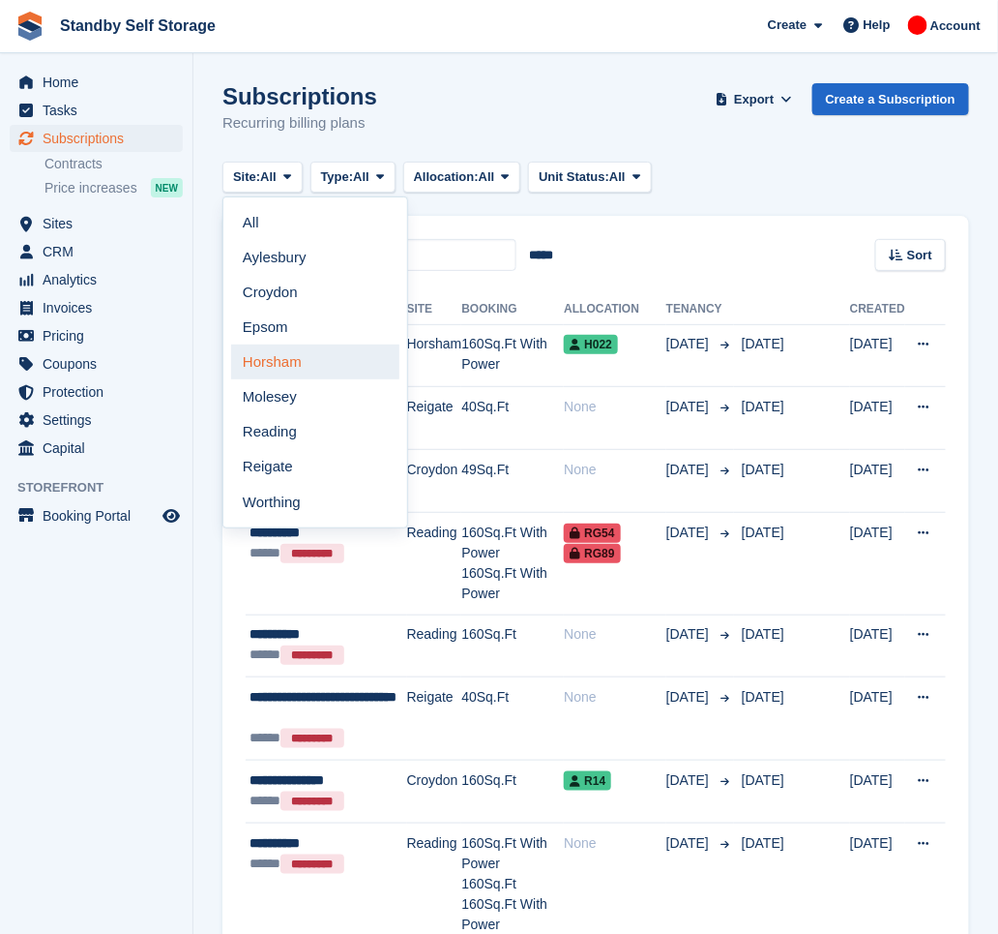
click at [294, 368] on link "Horsham" at bounding box center [315, 361] width 168 height 35
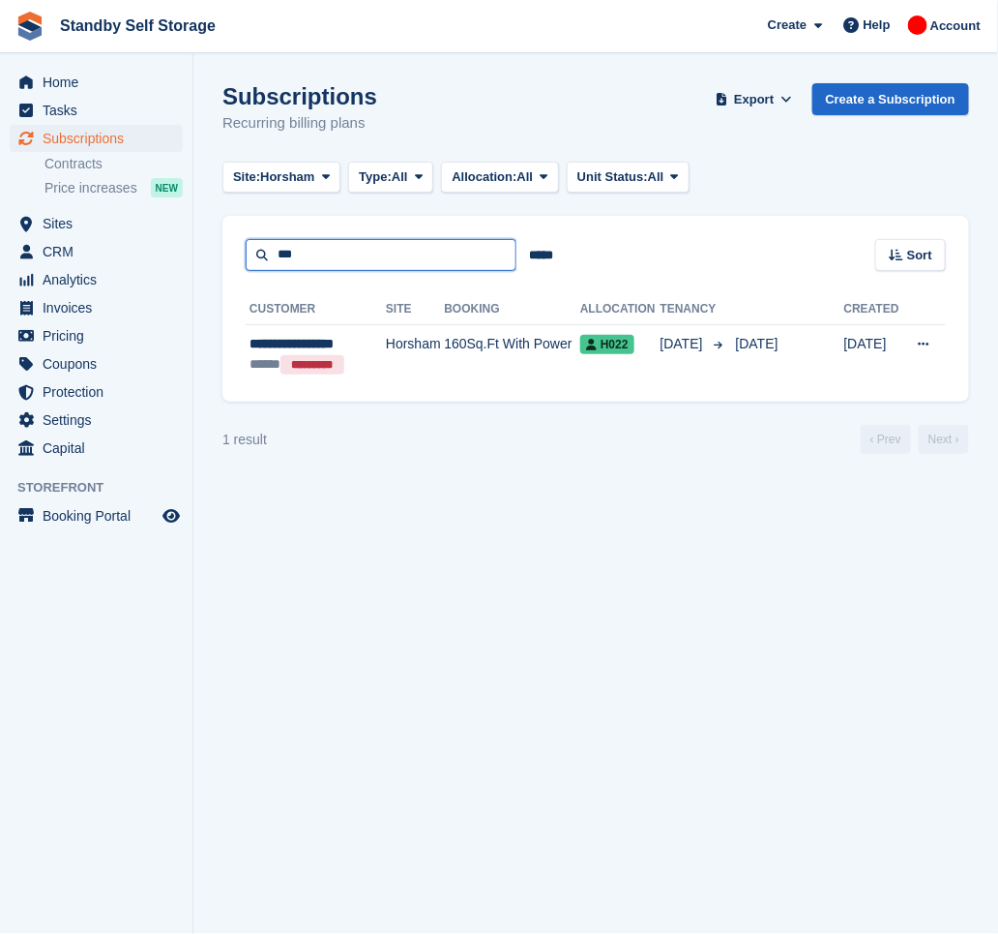
drag, startPoint x: 338, startPoint y: 257, endPoint x: 208, endPoint y: 247, distance: 130.1
click at [208, 247] on section "Subscriptions Recurring billing plans Export Export Subscriptions Export a CSV …" at bounding box center [595, 467] width 805 height 934
type input "****"
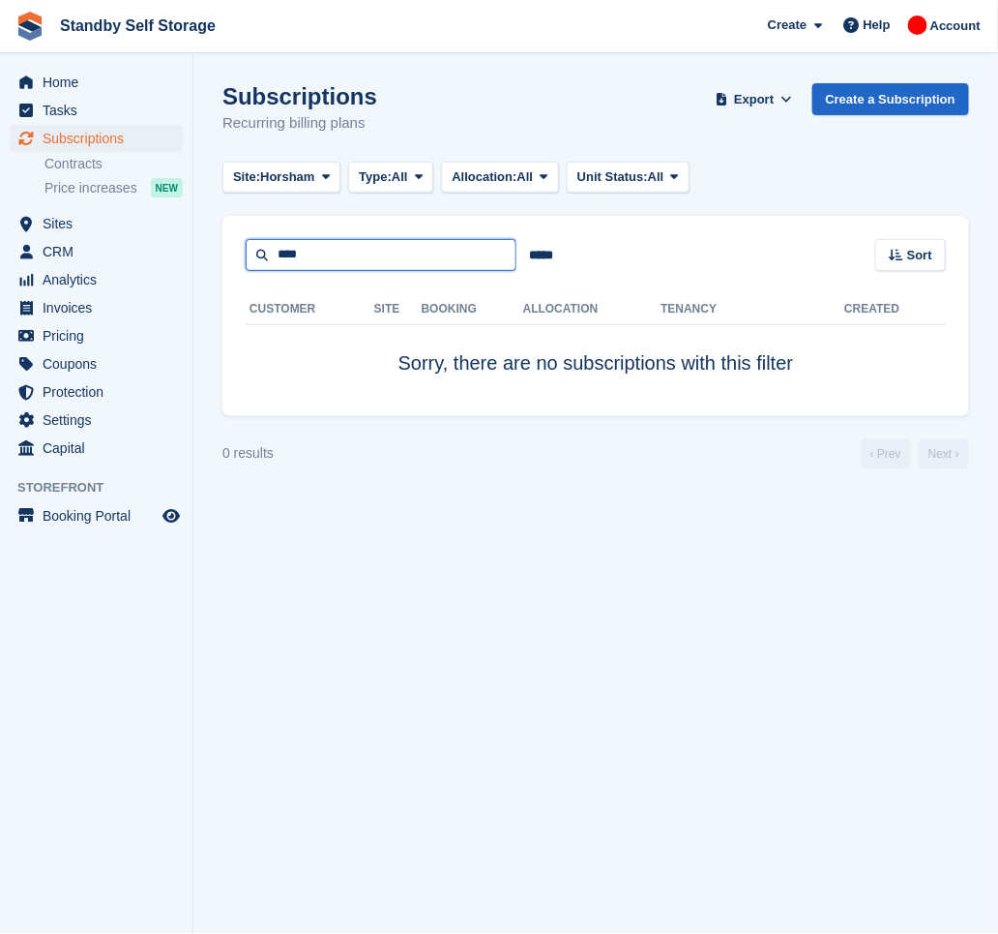
drag, startPoint x: 335, startPoint y: 255, endPoint x: 223, endPoint y: 273, distance: 112.6
click at [223, 273] on div "**** ***** Sort Sort by Customer name Date created Move in date Move out date C…" at bounding box center [596, 316] width 747 height 200
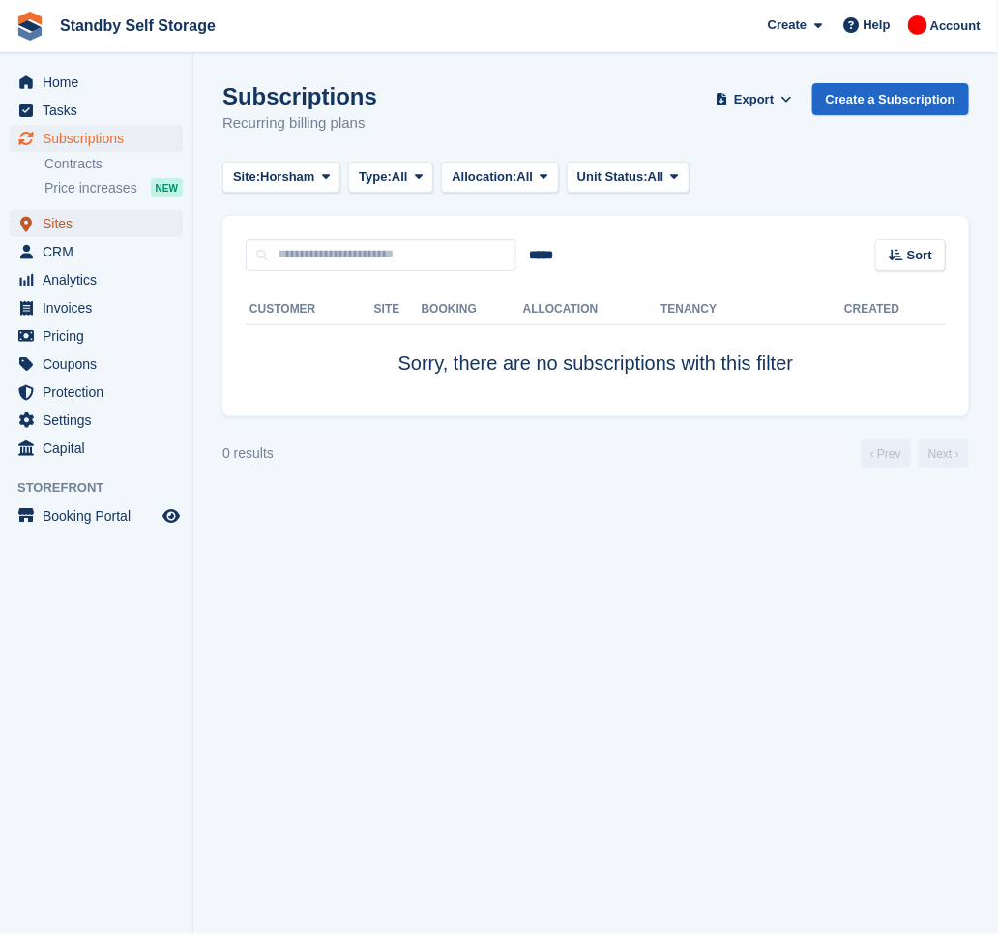
click at [59, 224] on span "Sites" at bounding box center [101, 223] width 116 height 27
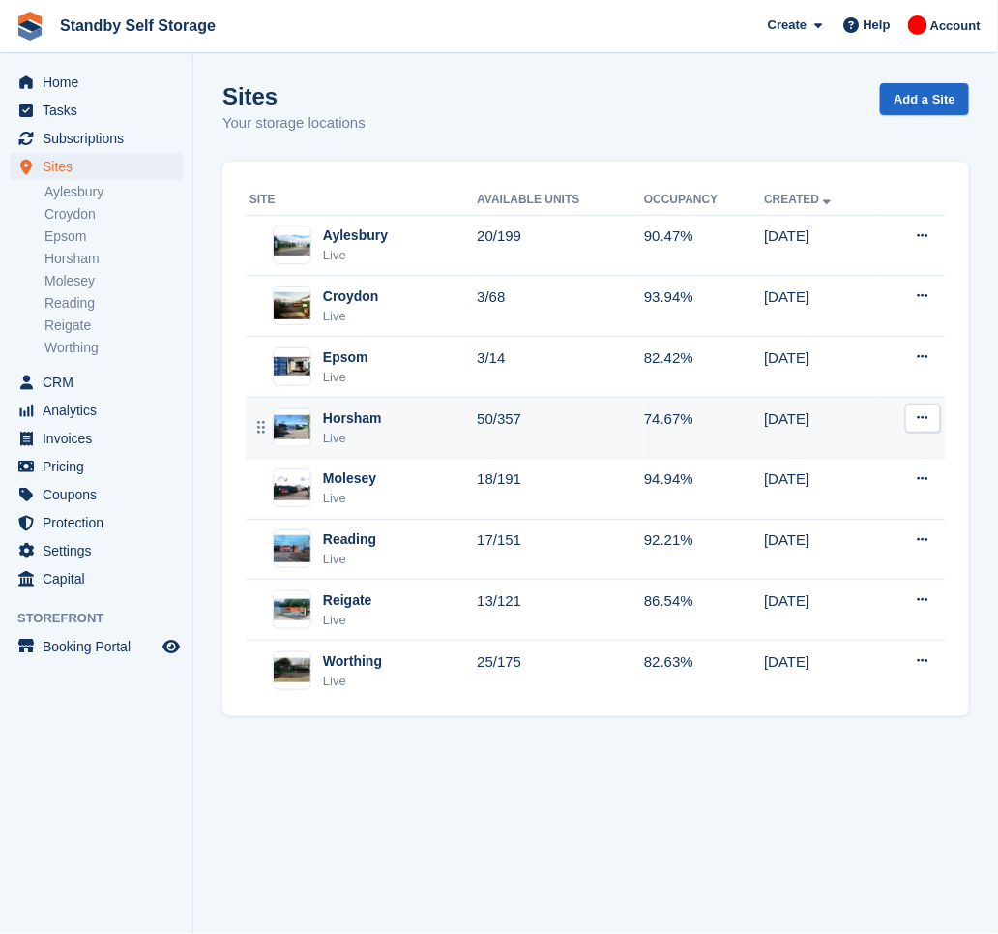
click at [367, 427] on div "Horsham" at bounding box center [352, 418] width 59 height 20
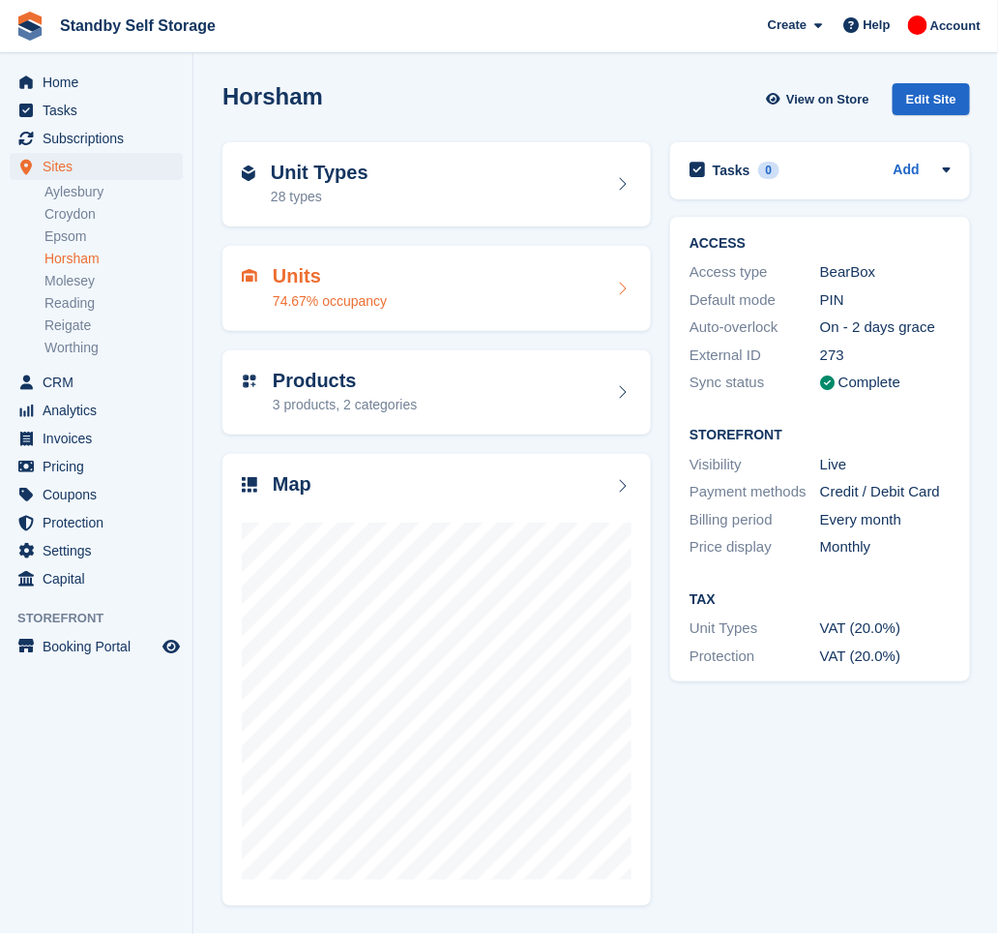
click at [376, 284] on h2 "Units" at bounding box center [330, 276] width 114 height 22
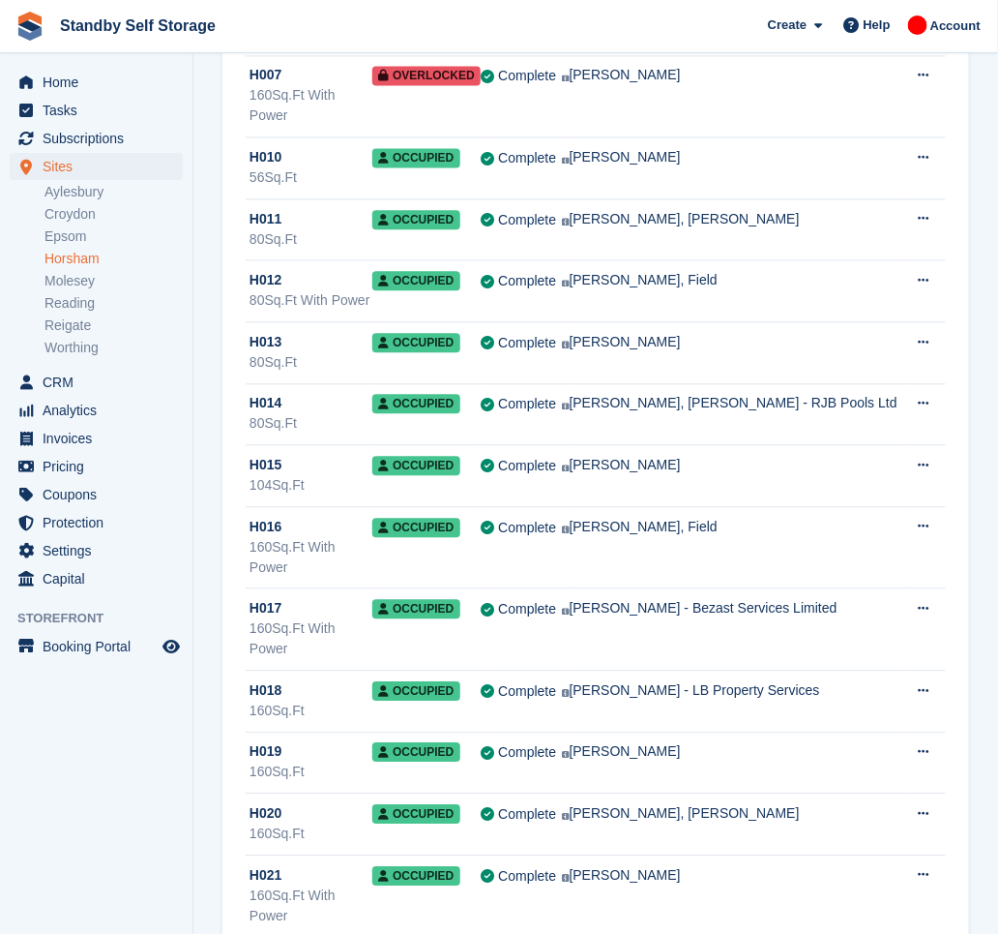
scroll to position [1031, 0]
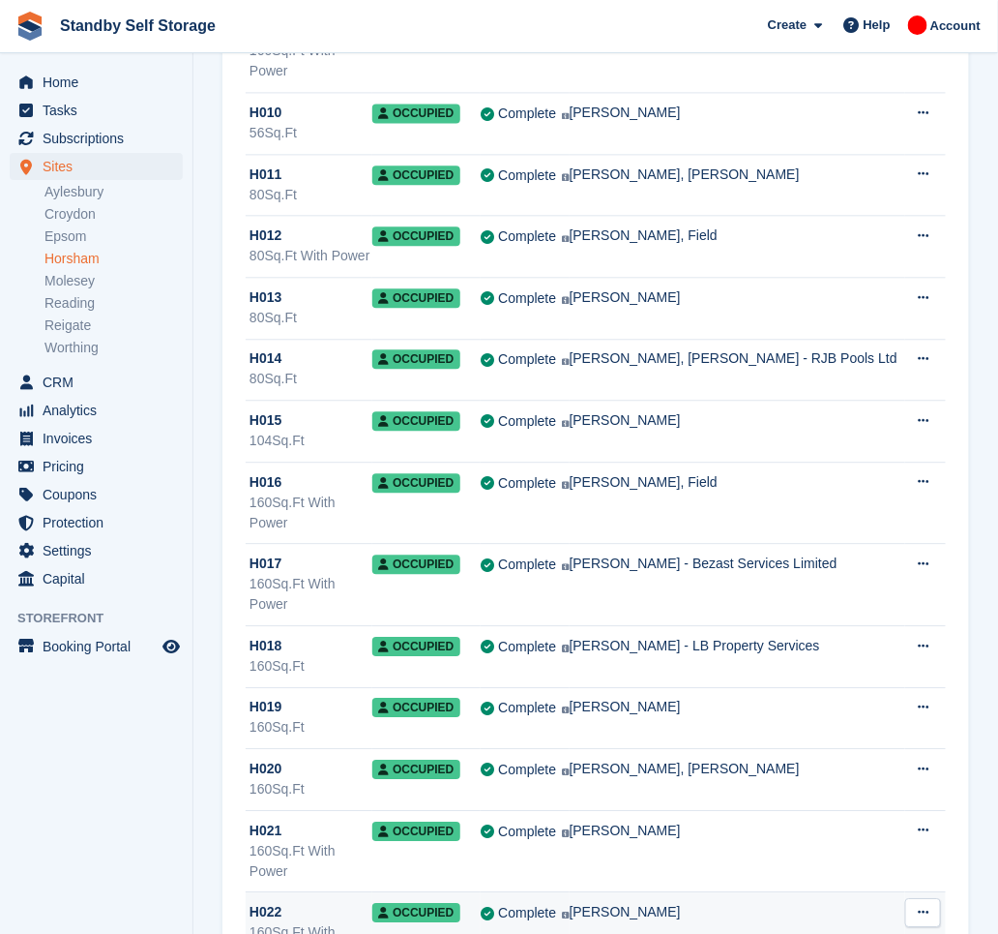
click at [315, 922] on div "160Sq.Ft With Power" at bounding box center [311, 942] width 123 height 41
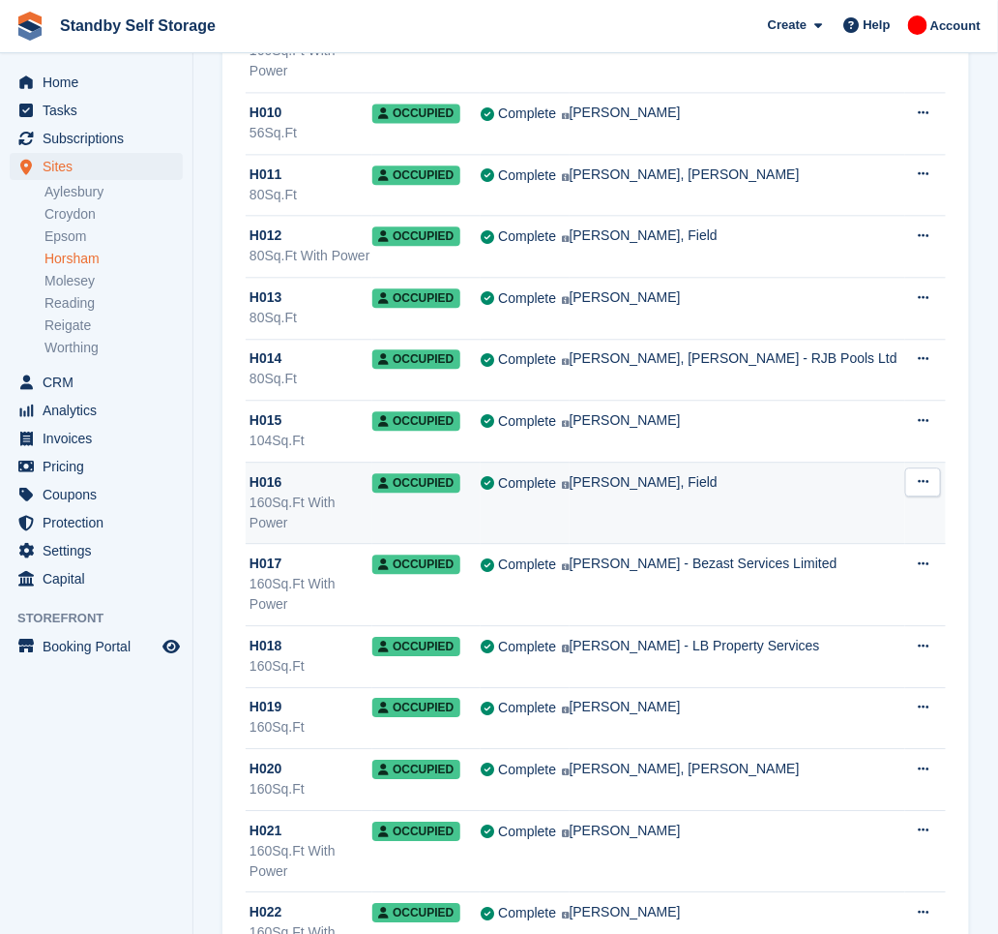
scroll to position [1031, 0]
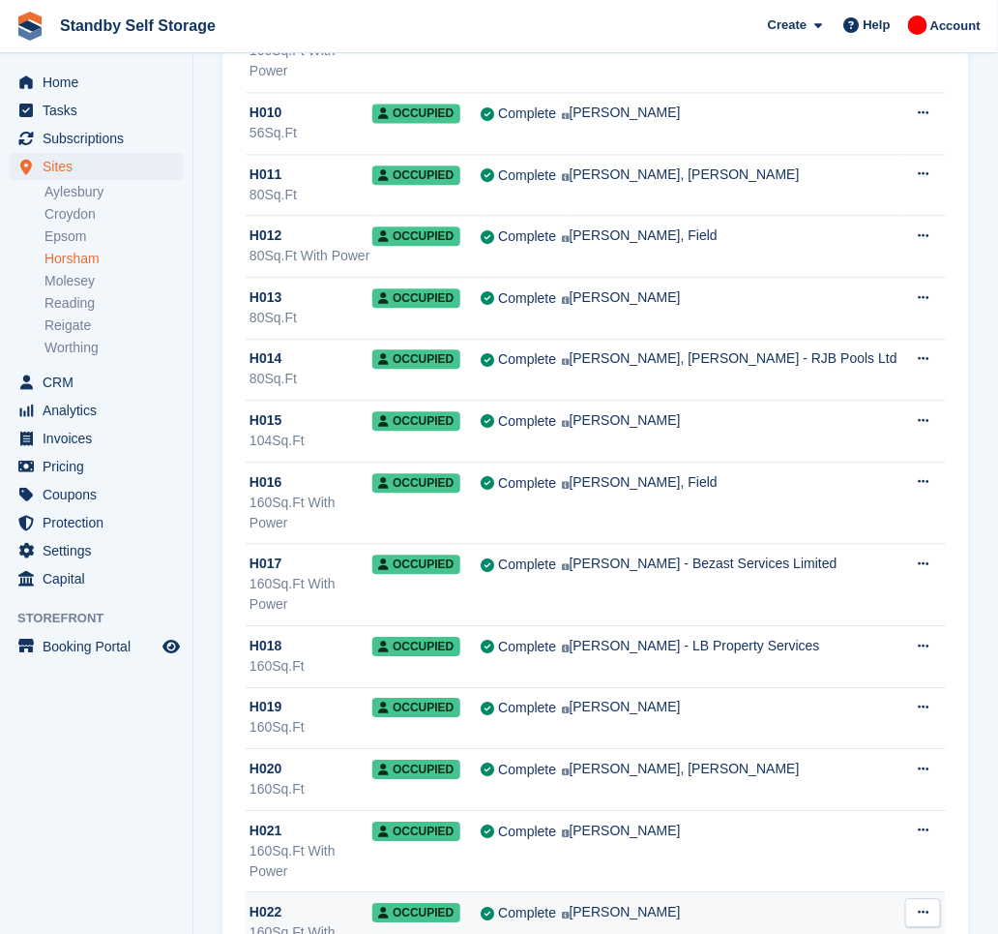
click at [321, 902] on div "H022" at bounding box center [311, 912] width 123 height 20
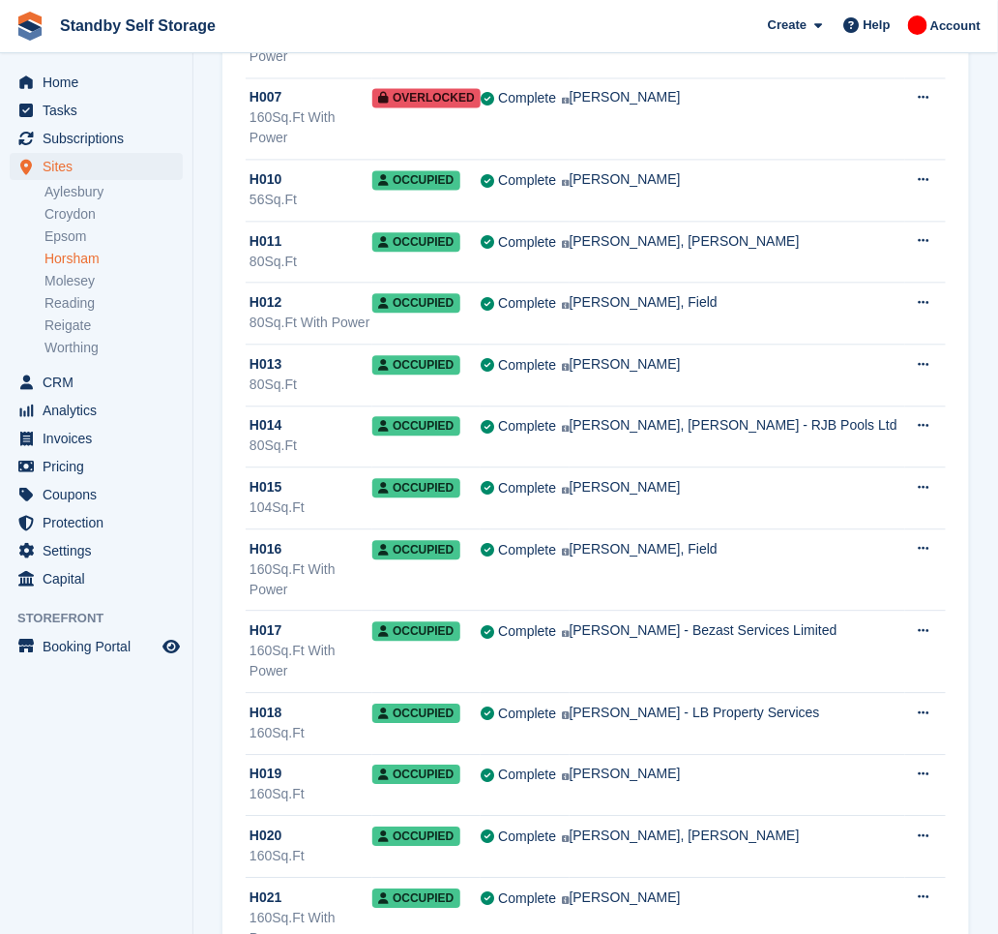
scroll to position [903, 0]
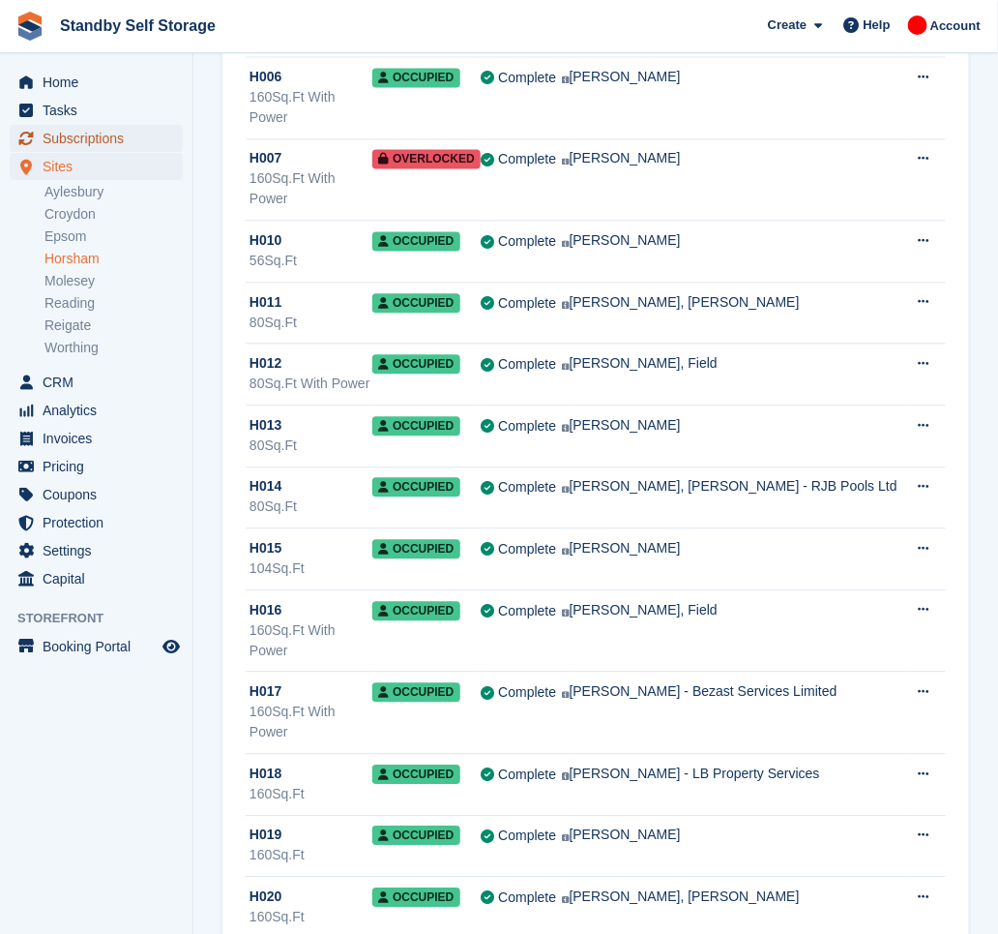
click at [96, 140] on span "Subscriptions" at bounding box center [101, 138] width 116 height 27
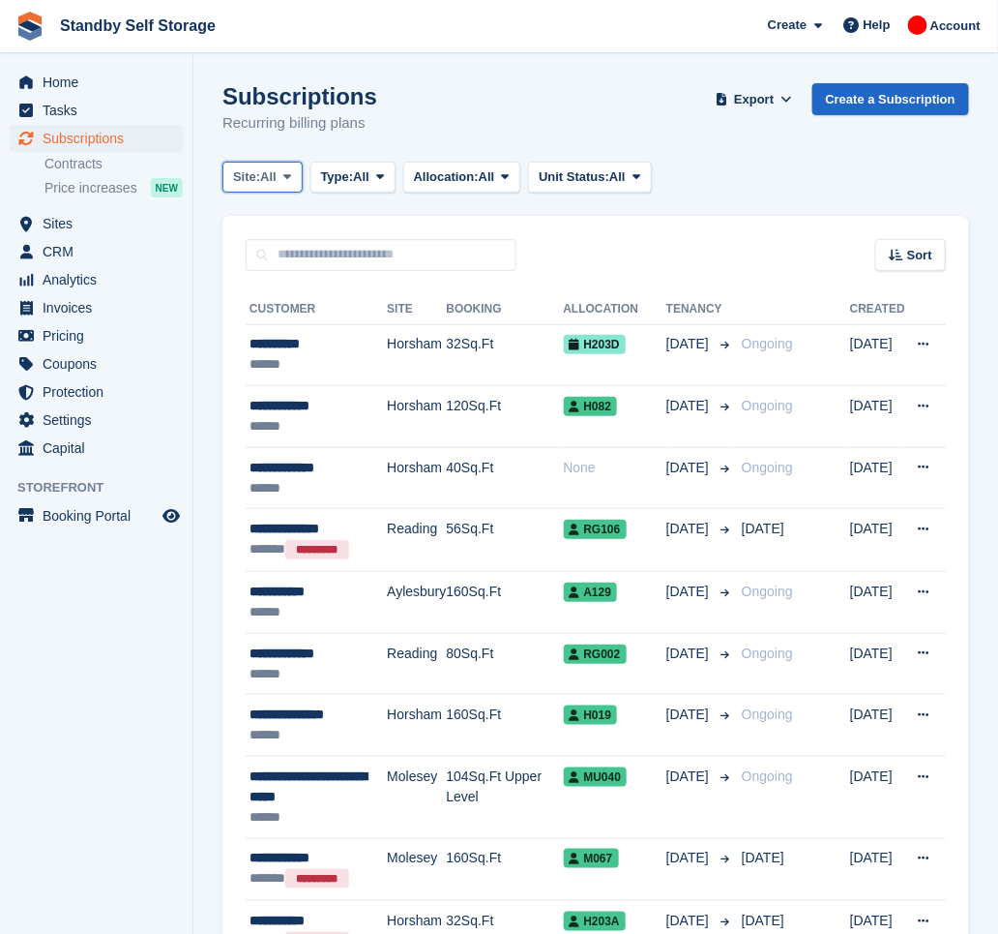
click at [282, 183] on span at bounding box center [287, 176] width 15 height 15
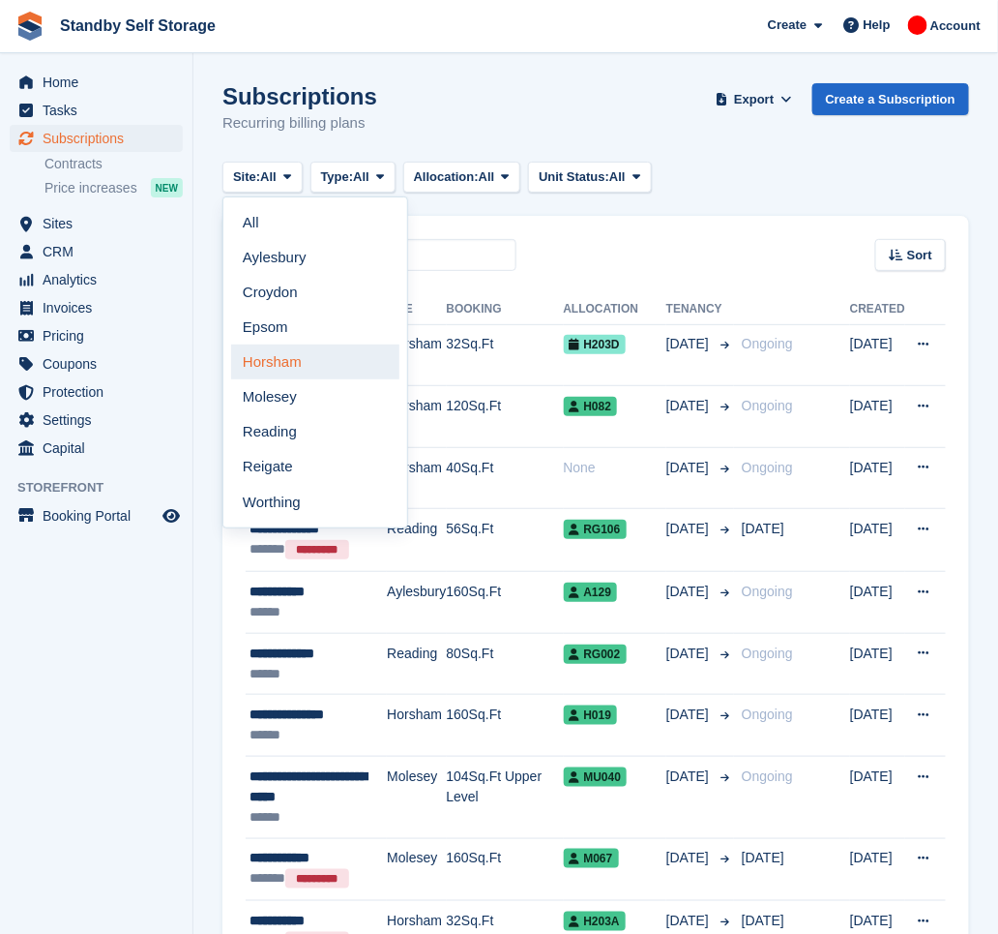
click at [301, 360] on link "Horsham" at bounding box center [315, 361] width 168 height 35
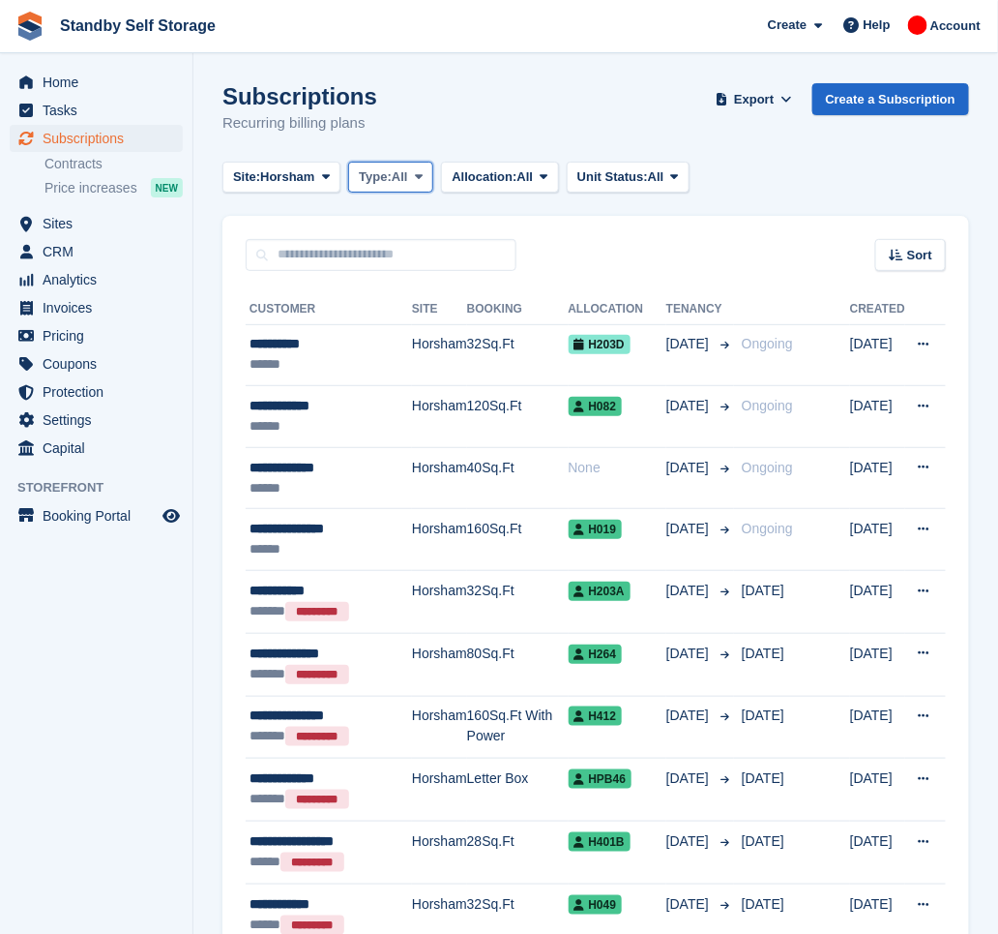
click at [351, 176] on button "Type: All" at bounding box center [390, 178] width 85 height 32
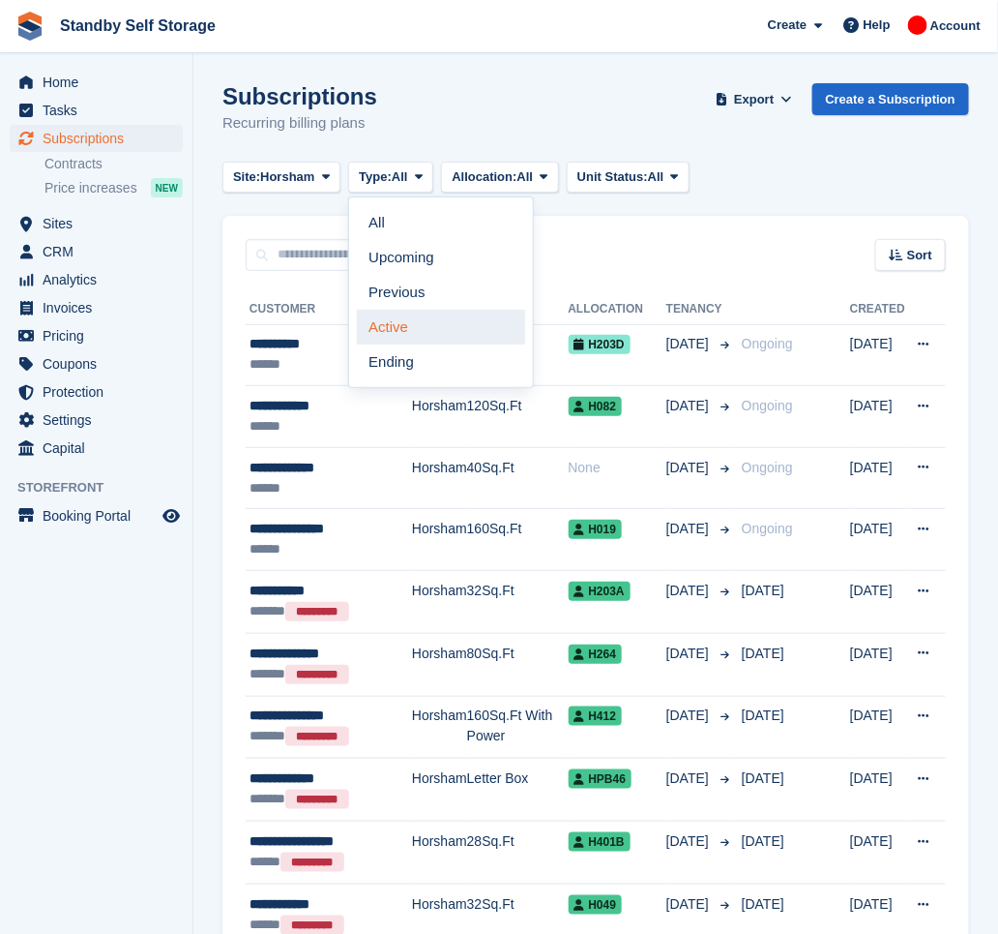
click at [402, 325] on link "Active" at bounding box center [441, 327] width 168 height 35
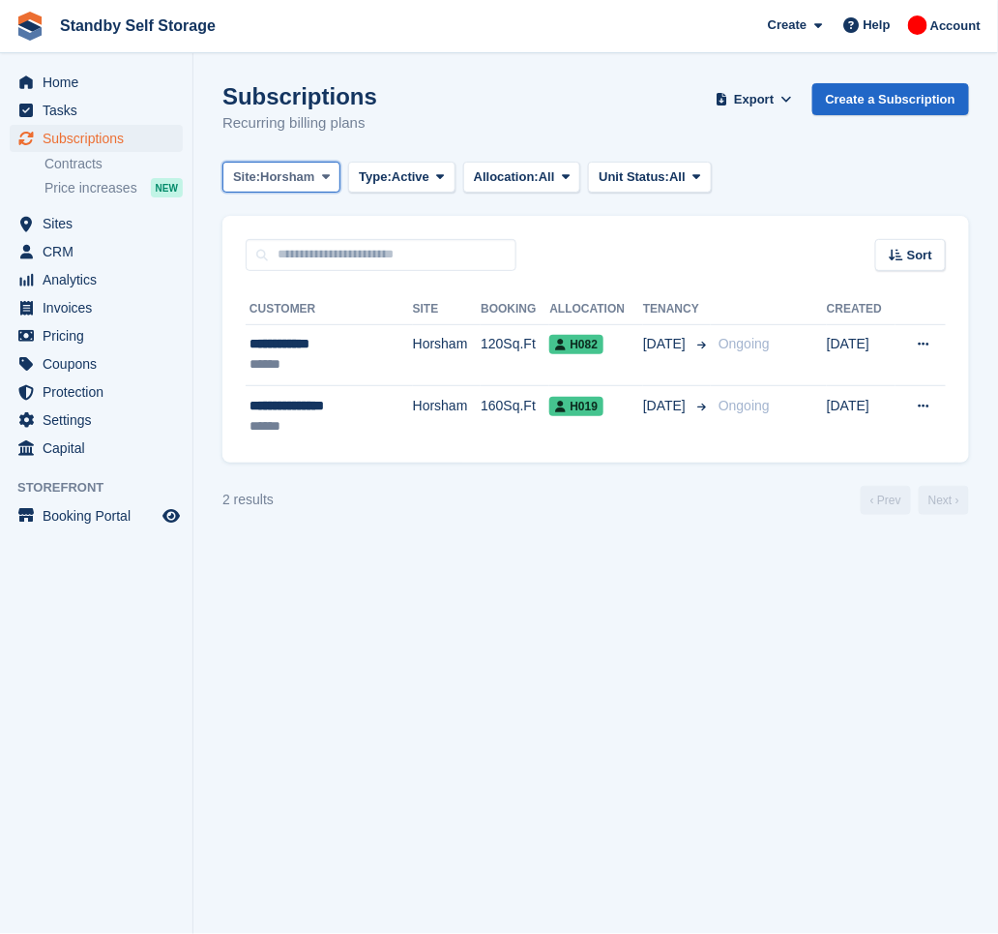
click at [320, 178] on span at bounding box center [325, 176] width 15 height 15
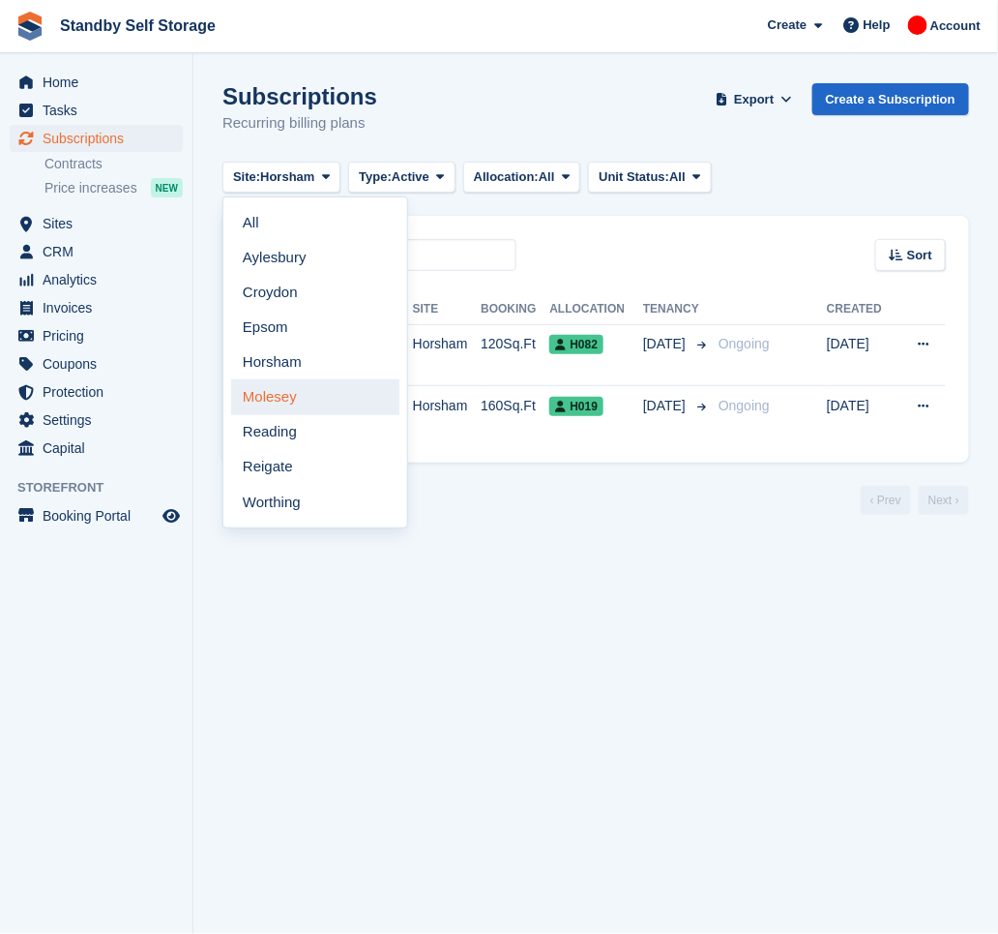
click at [313, 400] on link "Molesey" at bounding box center [315, 396] width 168 height 35
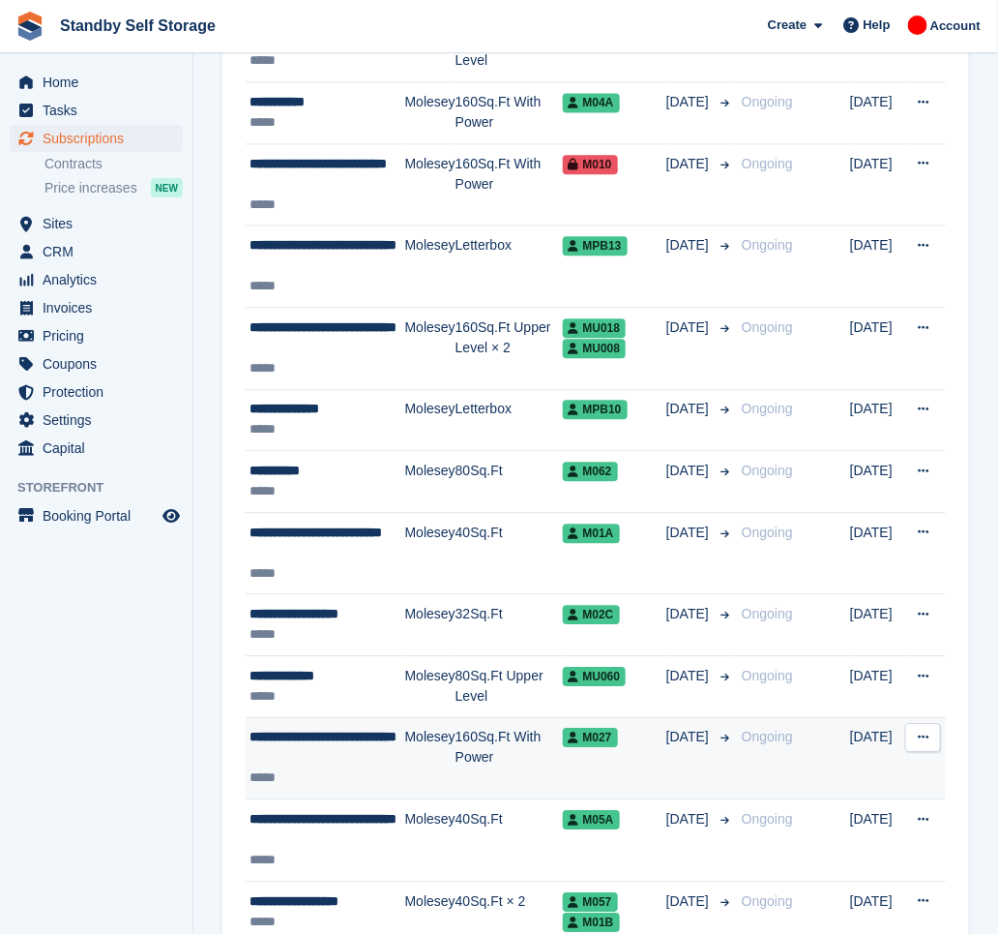
scroll to position [3015, 0]
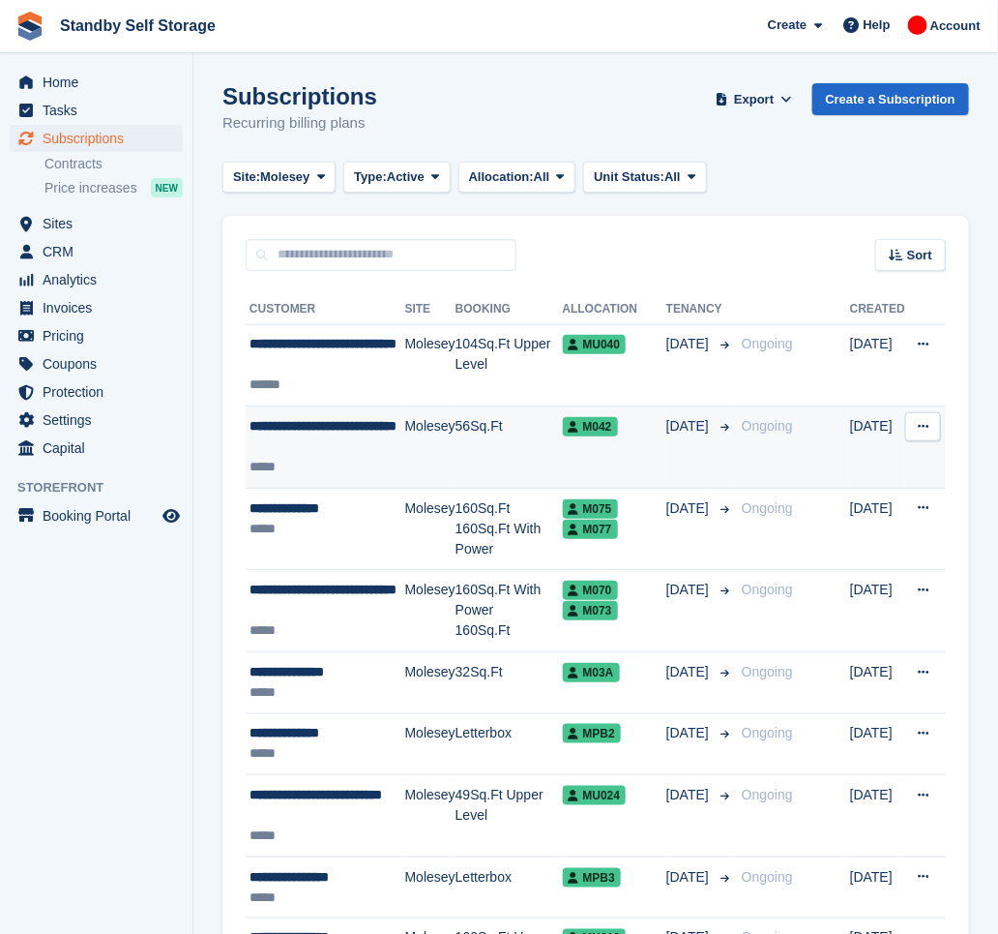
click at [379, 440] on div "**********" at bounding box center [328, 436] width 156 height 41
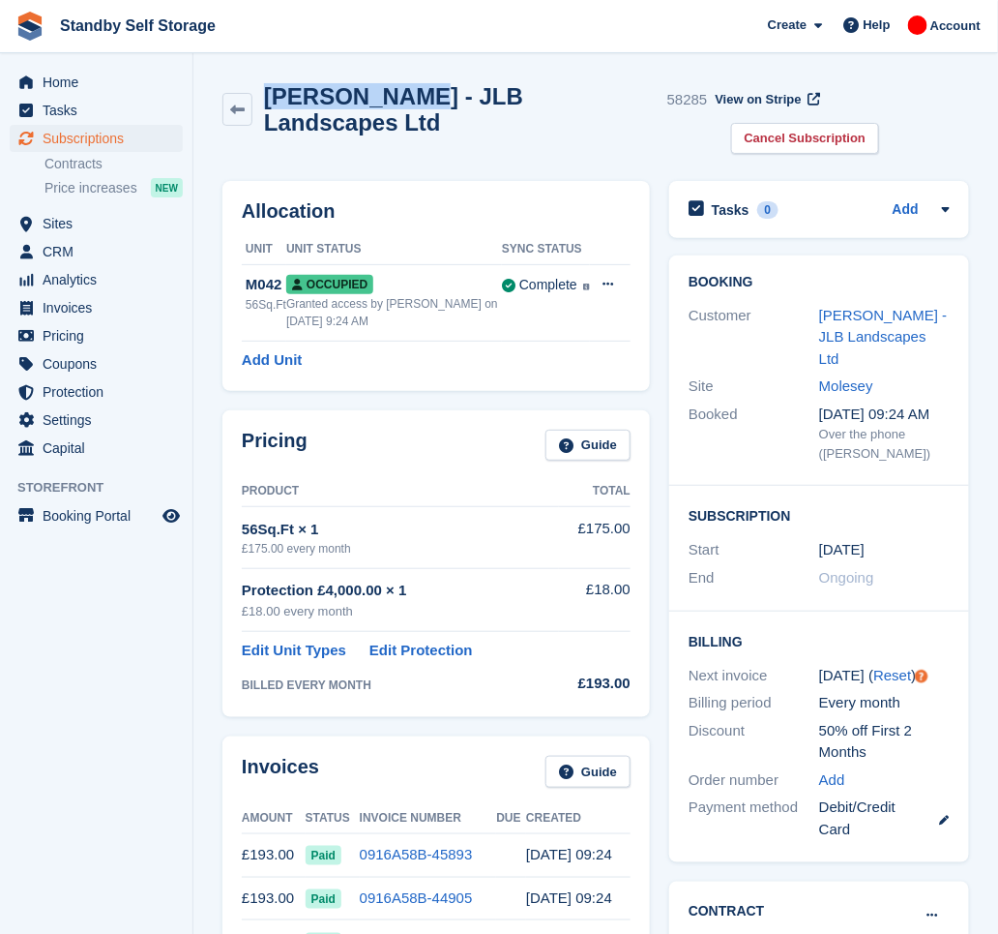
drag, startPoint x: 404, startPoint y: 98, endPoint x: 260, endPoint y: 110, distance: 144.7
click at [260, 110] on div "Jamie Barrow - JLB Landscapes Ltd 58285" at bounding box center [480, 109] width 456 height 52
copy h2 "Jamie Barrow"
click at [880, 123] on link "Cancel Subscription" at bounding box center [805, 139] width 149 height 32
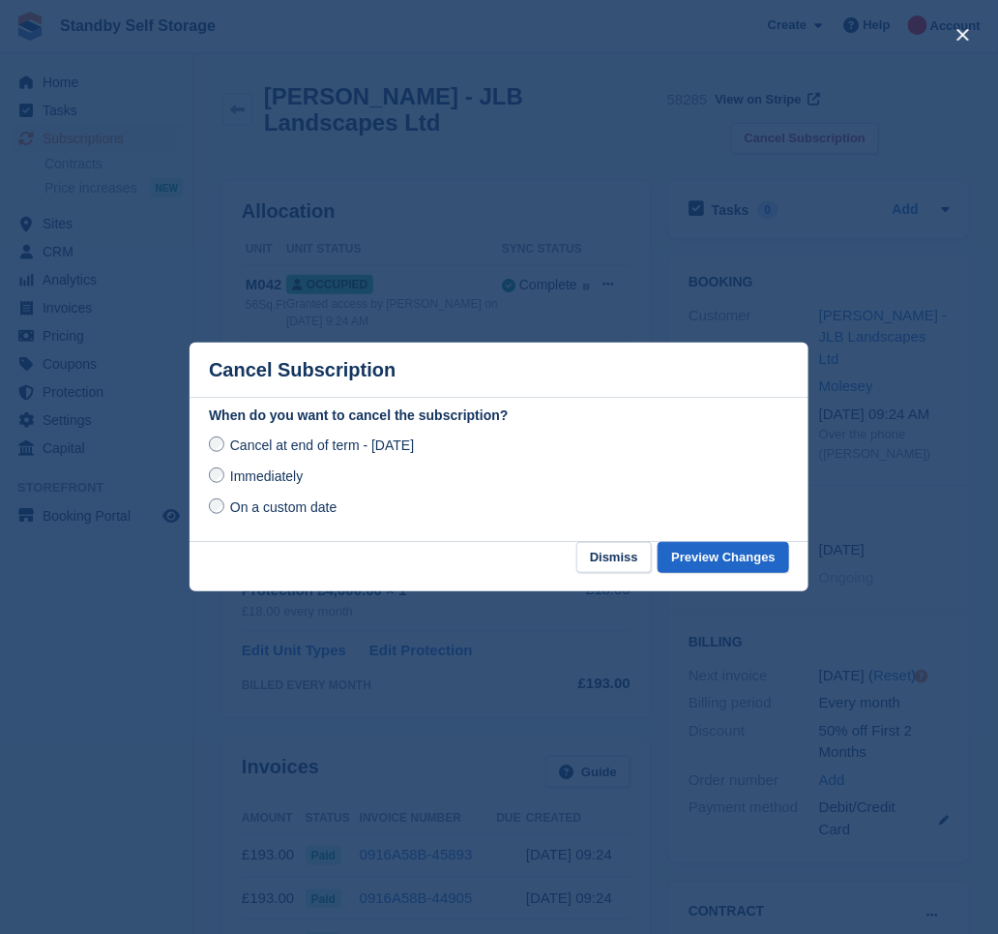
click at [291, 474] on span "Immediately" at bounding box center [266, 475] width 73 height 15
click at [731, 551] on button "Preview Changes" at bounding box center [724, 558] width 132 height 32
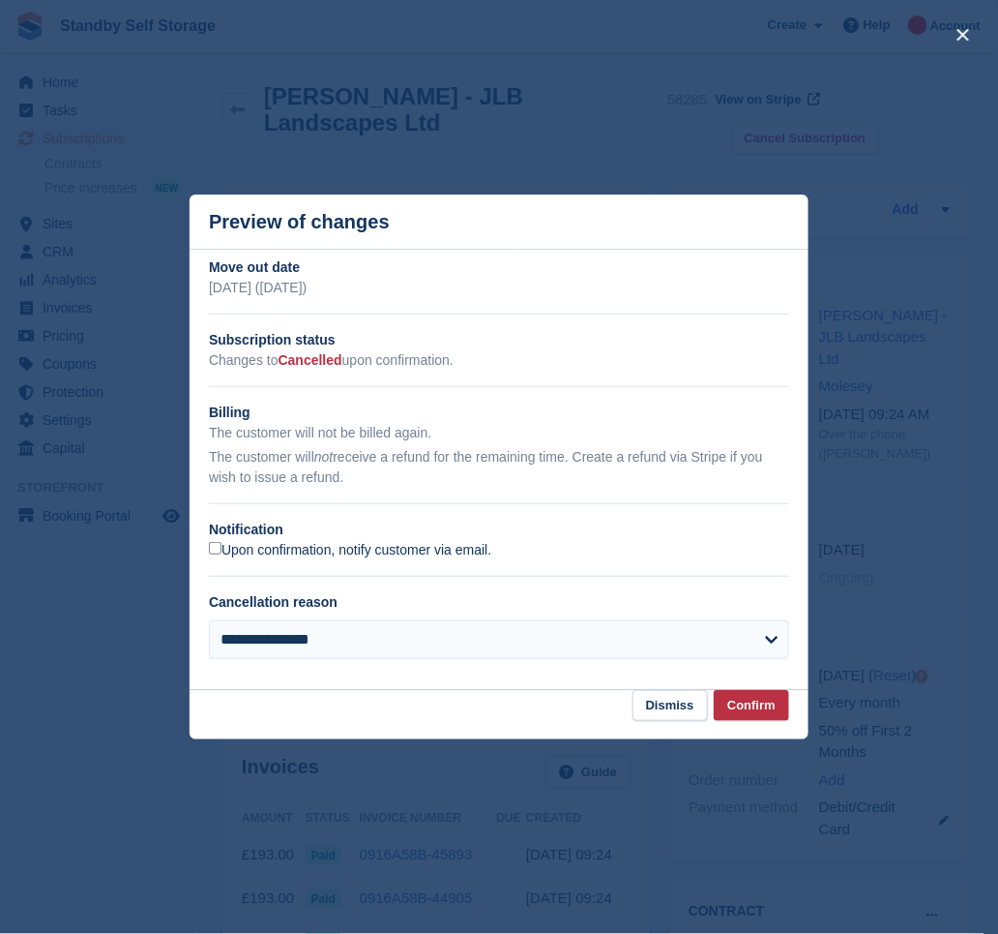
click at [357, 555] on label "Upon confirmation, notify customer via email." at bounding box center [350, 550] width 282 height 17
click at [772, 705] on button "Confirm" at bounding box center [751, 706] width 75 height 32
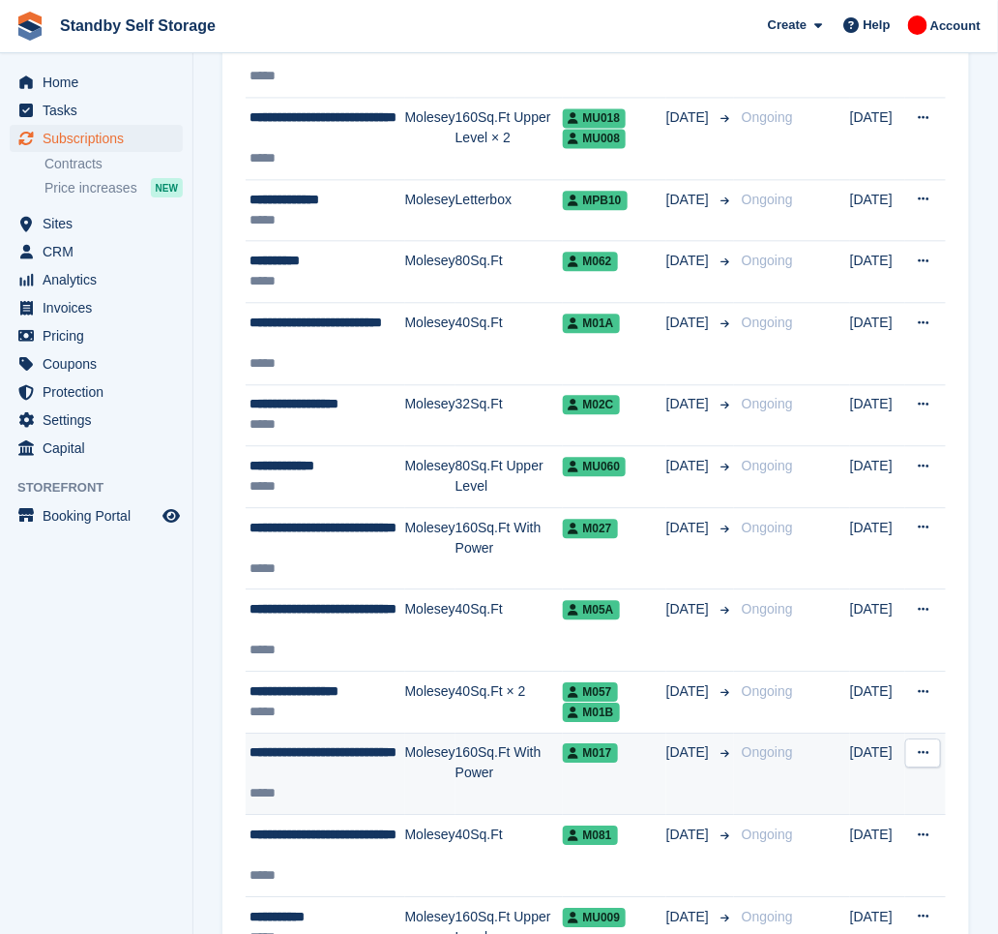
scroll to position [2995, 0]
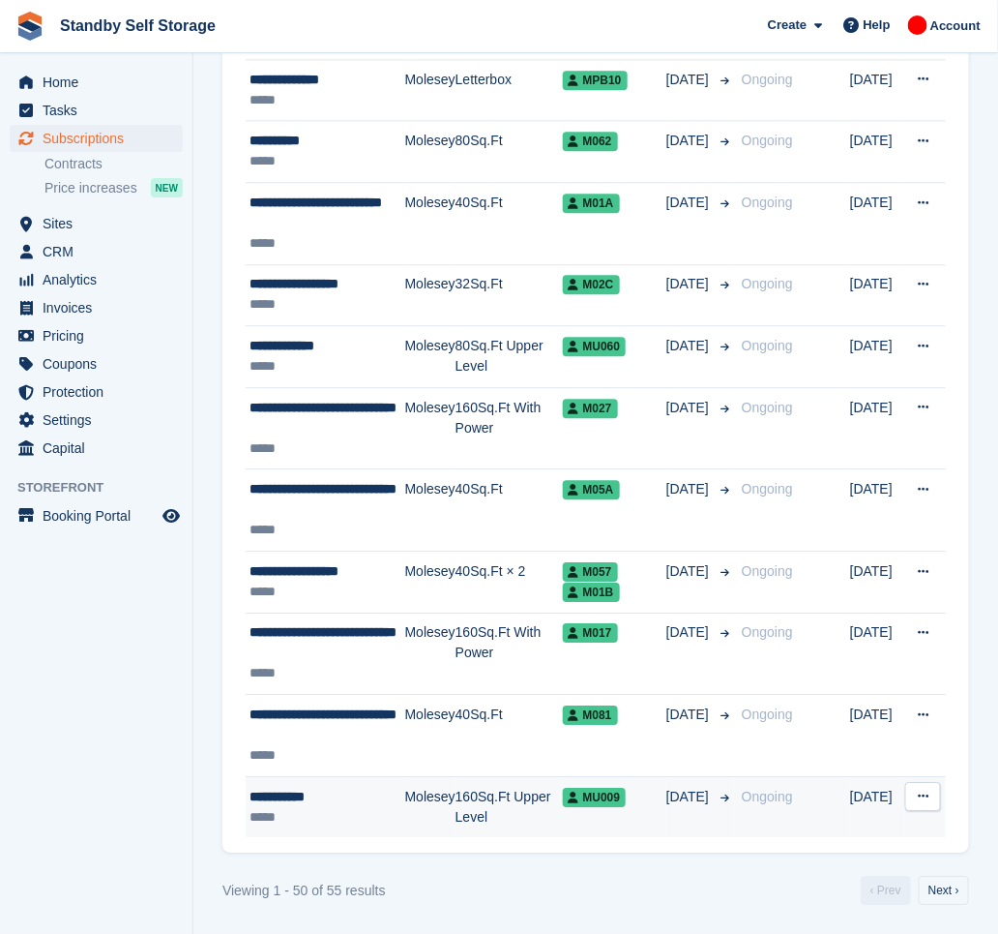
click at [350, 807] on div "*****" at bounding box center [328, 817] width 156 height 20
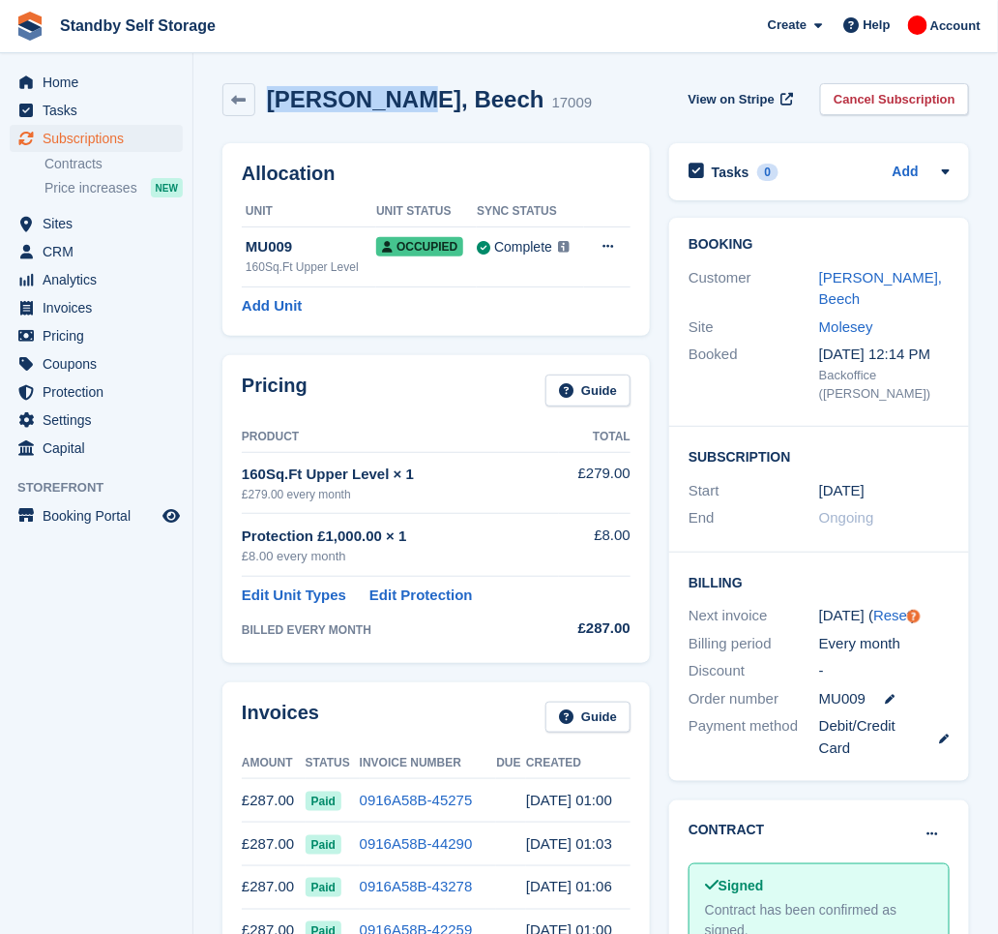
drag, startPoint x: 389, startPoint y: 100, endPoint x: 268, endPoint y: 76, distance: 123.1
click at [268, 76] on div "[PERSON_NAME], Beech 17009 View on Stripe Cancel Subscription" at bounding box center [596, 104] width 766 height 60
copy h2 "[PERSON_NAME], Beech"
drag, startPoint x: 853, startPoint y: 104, endPoint x: 783, endPoint y: 150, distance: 84.5
click at [853, 104] on link "Cancel Subscription" at bounding box center [894, 99] width 149 height 32
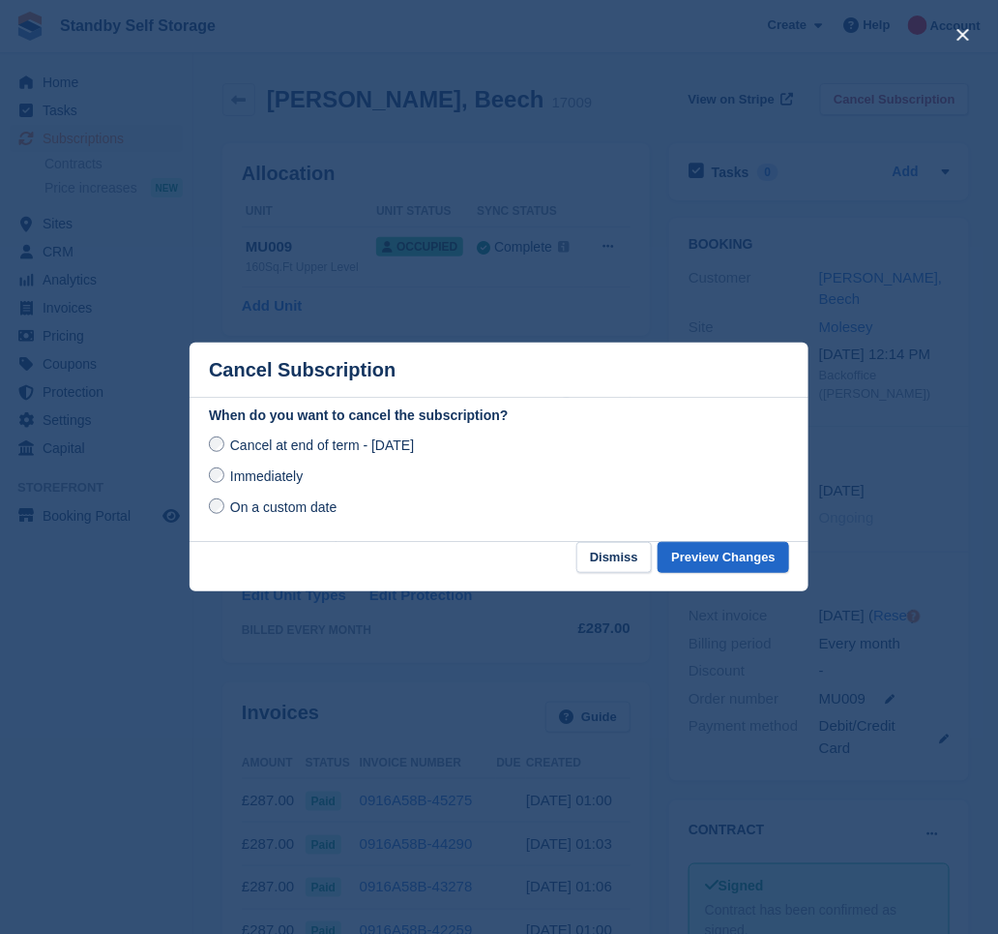
click at [261, 470] on span "Immediately" at bounding box center [266, 475] width 73 height 15
click at [733, 562] on button "Preview Changes" at bounding box center [724, 558] width 132 height 32
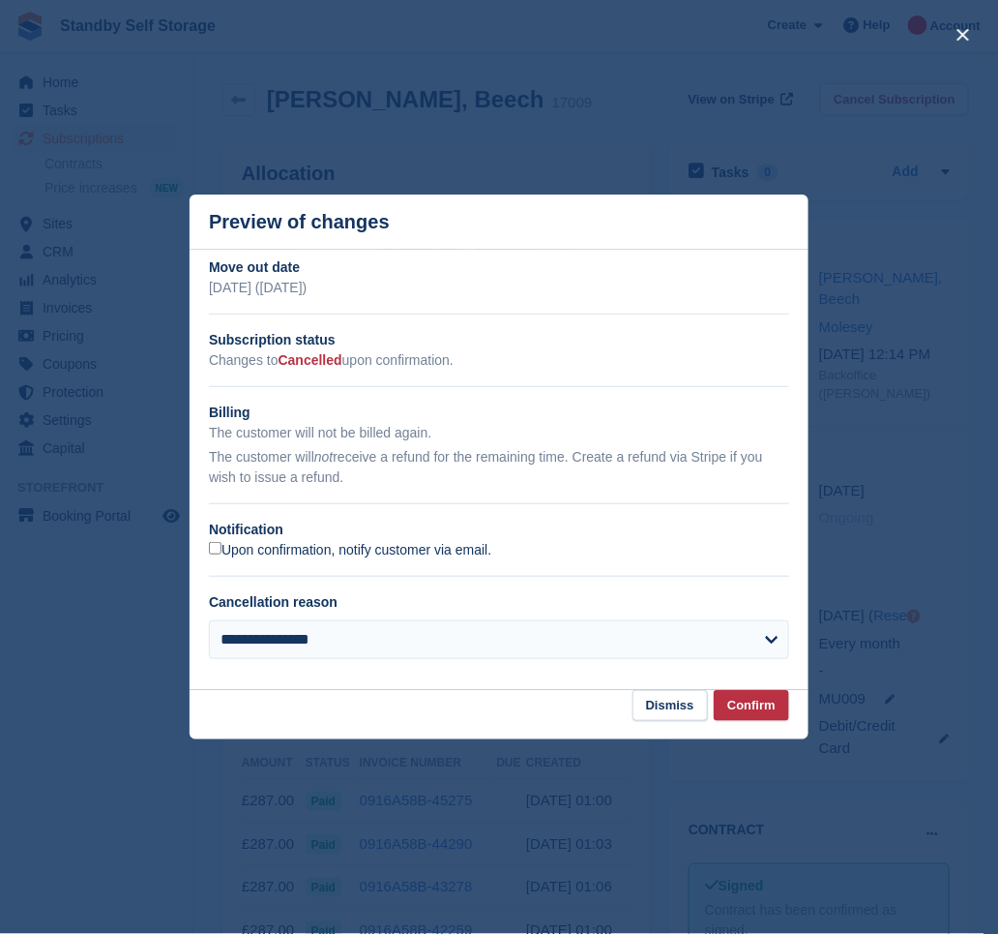
click at [257, 551] on label "Upon confirmation, notify customer via email." at bounding box center [350, 550] width 282 height 17
click at [750, 708] on button "Confirm" at bounding box center [751, 706] width 75 height 32
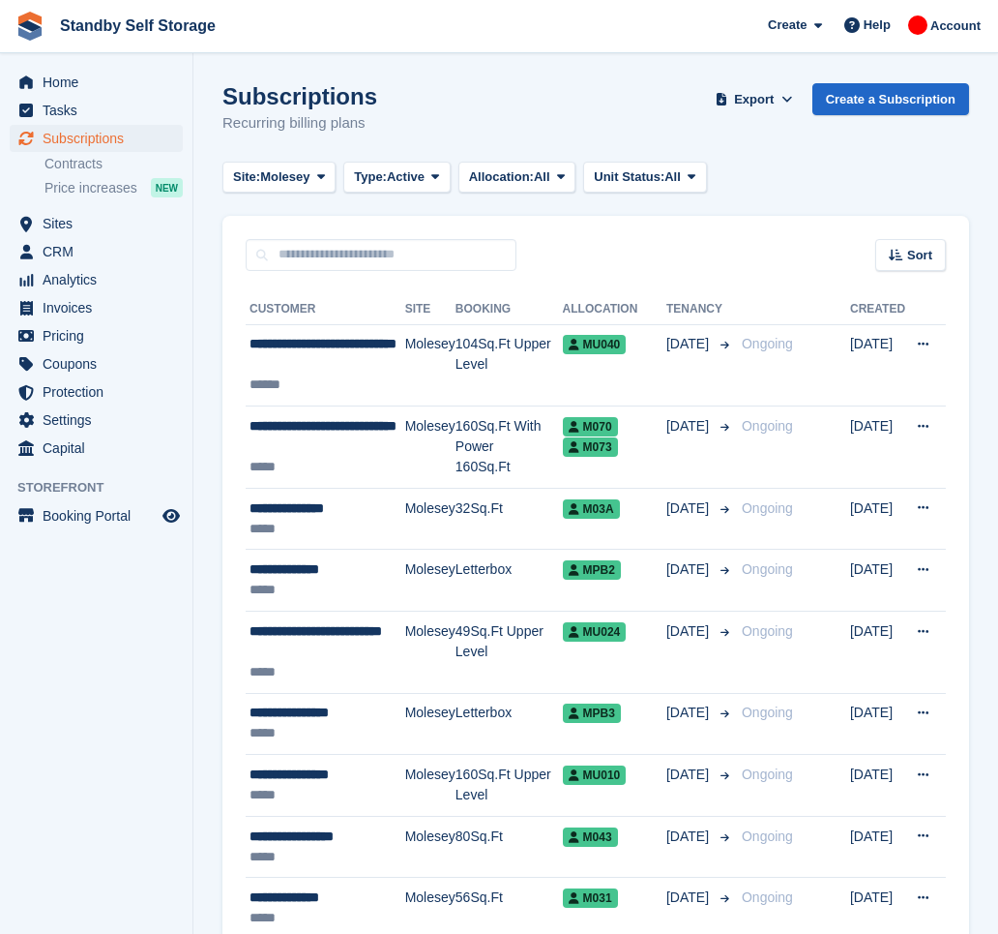
scroll to position [2995, 0]
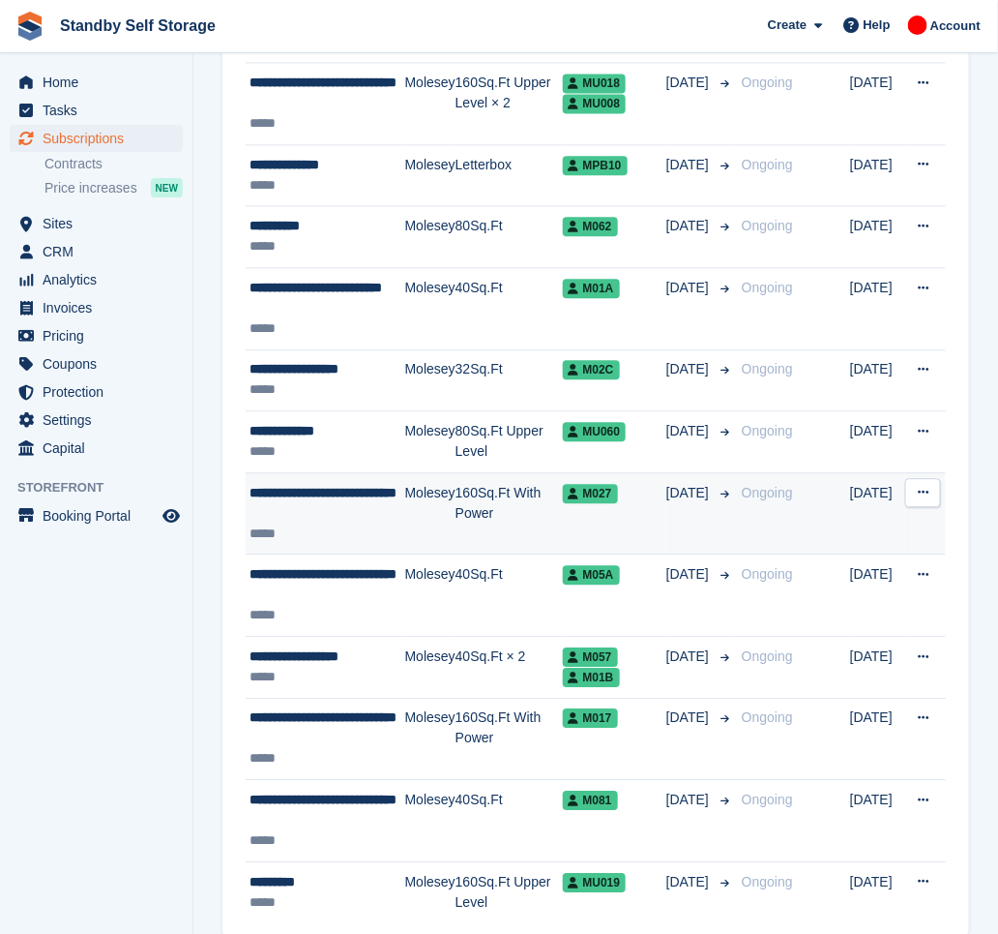
scroll to position [2995, 0]
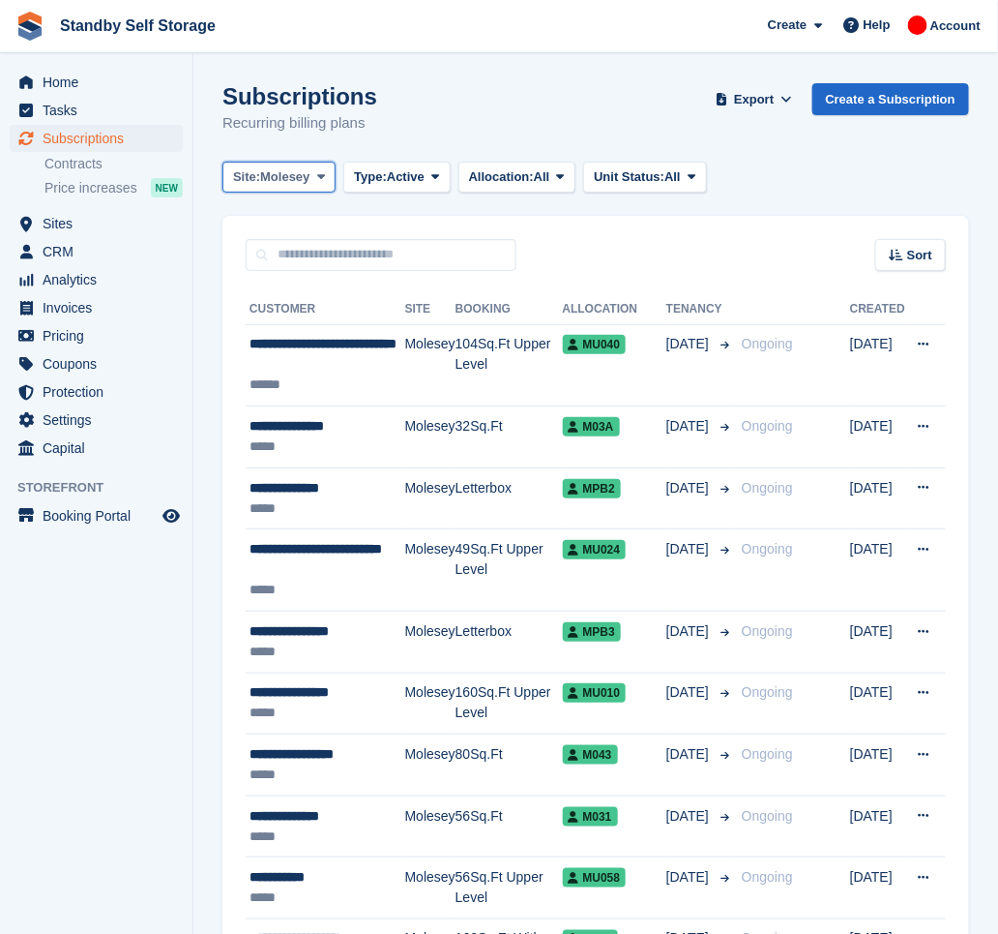
click at [310, 167] on span "Molesey" at bounding box center [284, 176] width 49 height 19
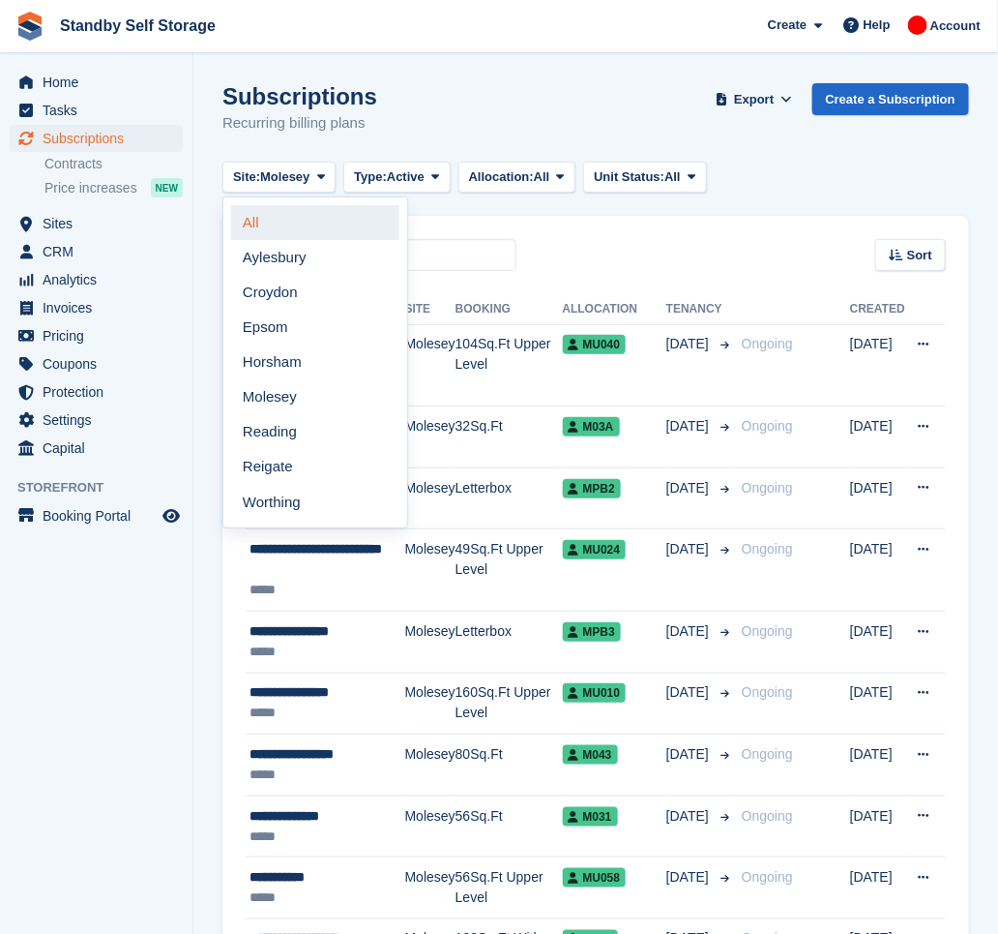
click at [312, 213] on link "All" at bounding box center [315, 222] width 168 height 35
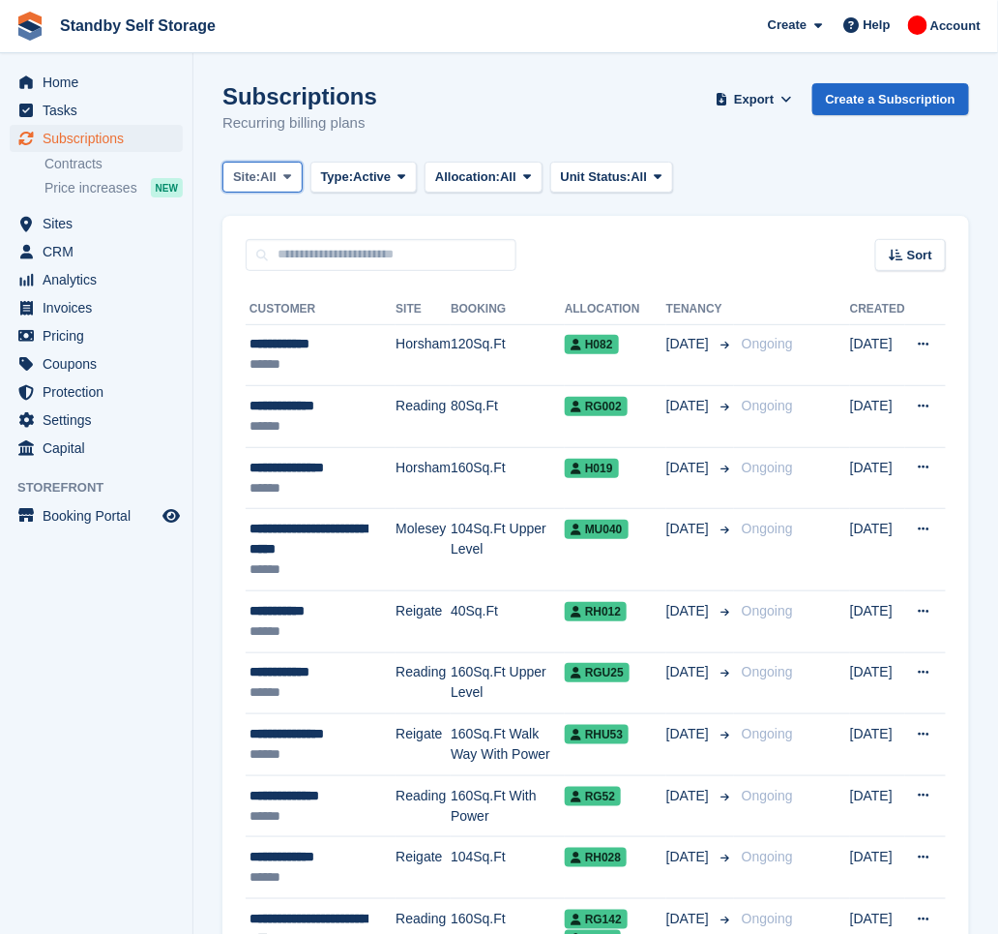
click at [283, 180] on span at bounding box center [287, 176] width 15 height 15
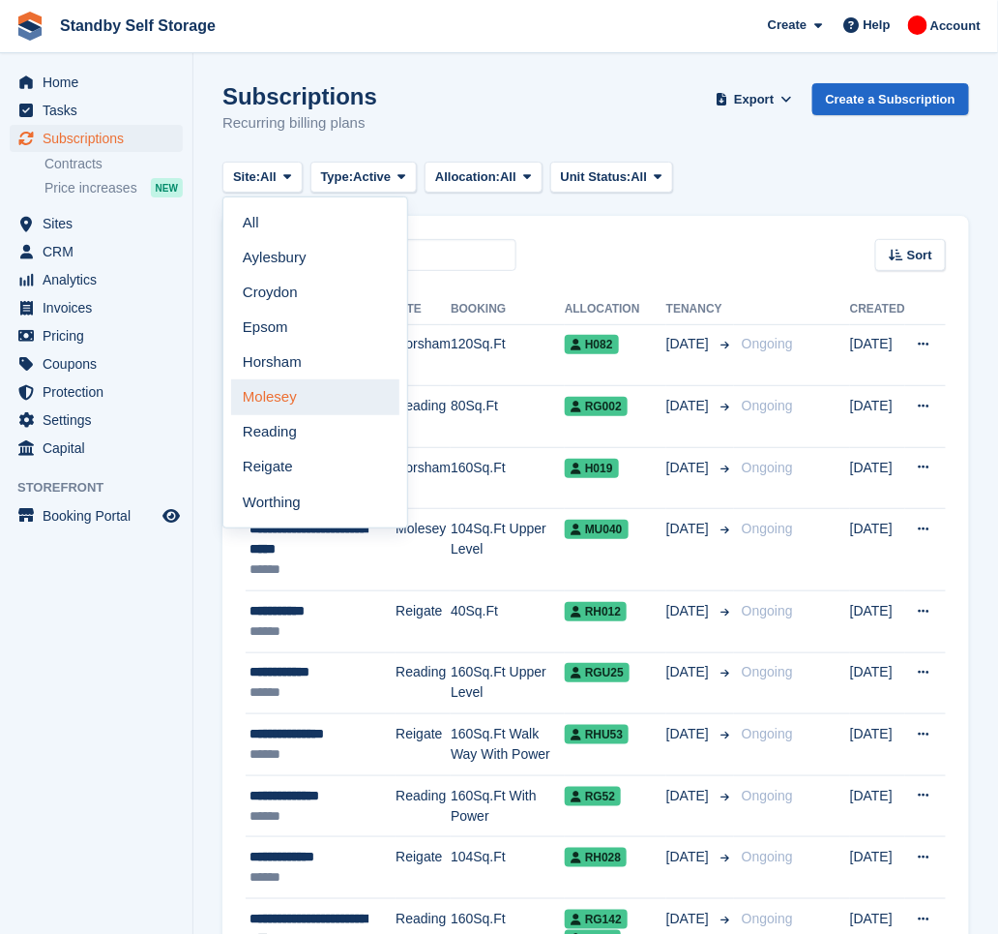
click at [307, 395] on link "Molesey" at bounding box center [315, 396] width 168 height 35
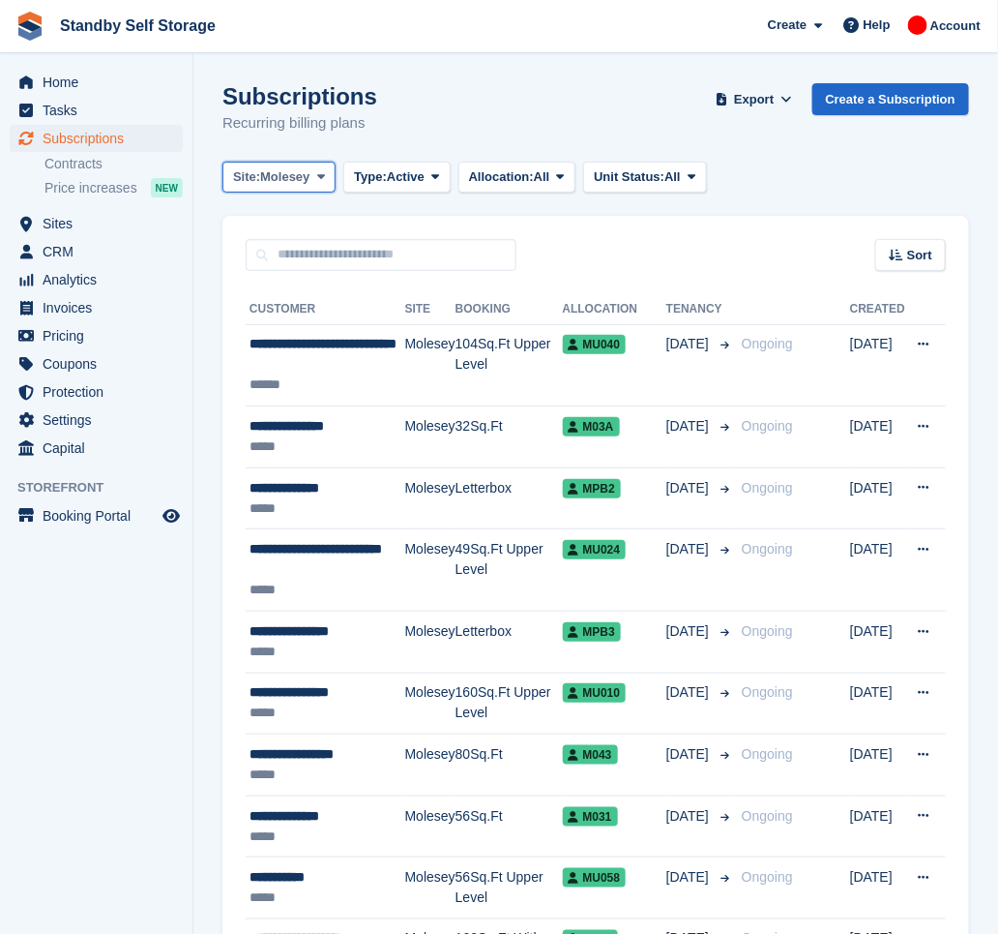
click at [307, 183] on span "Molesey" at bounding box center [284, 176] width 49 height 19
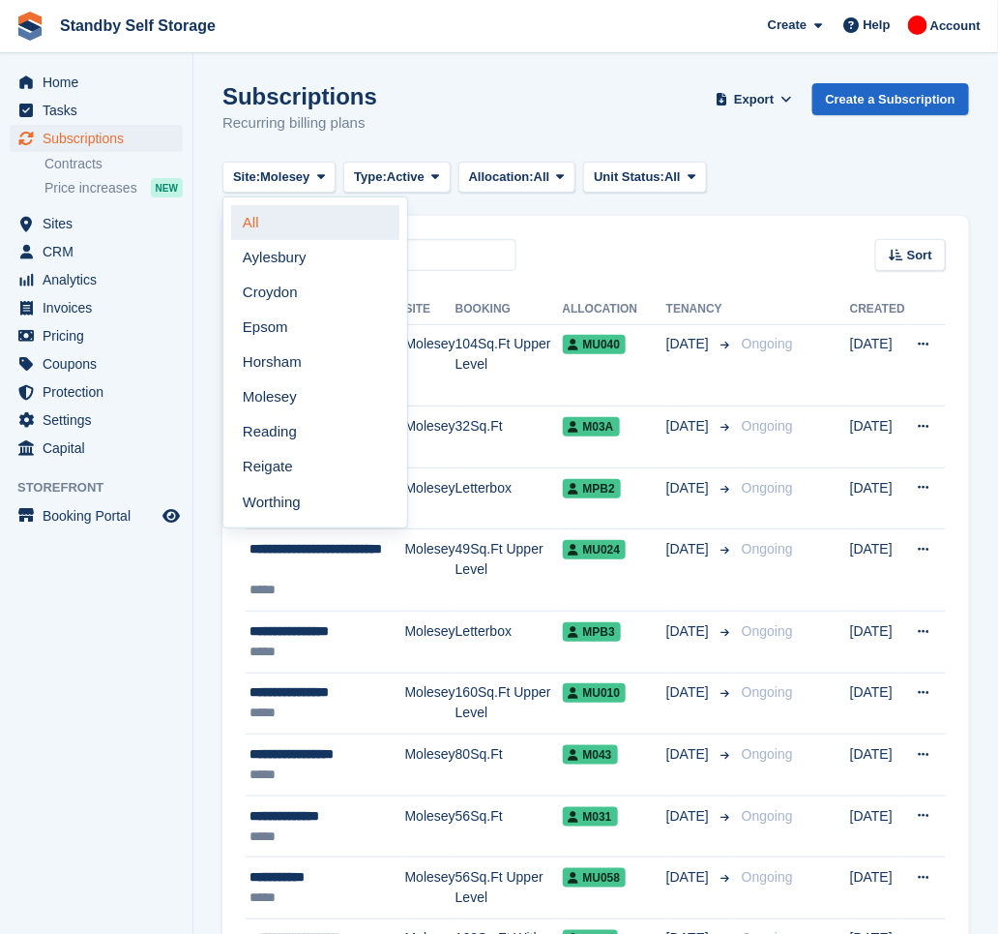
click at [292, 224] on link "All" at bounding box center [315, 222] width 168 height 35
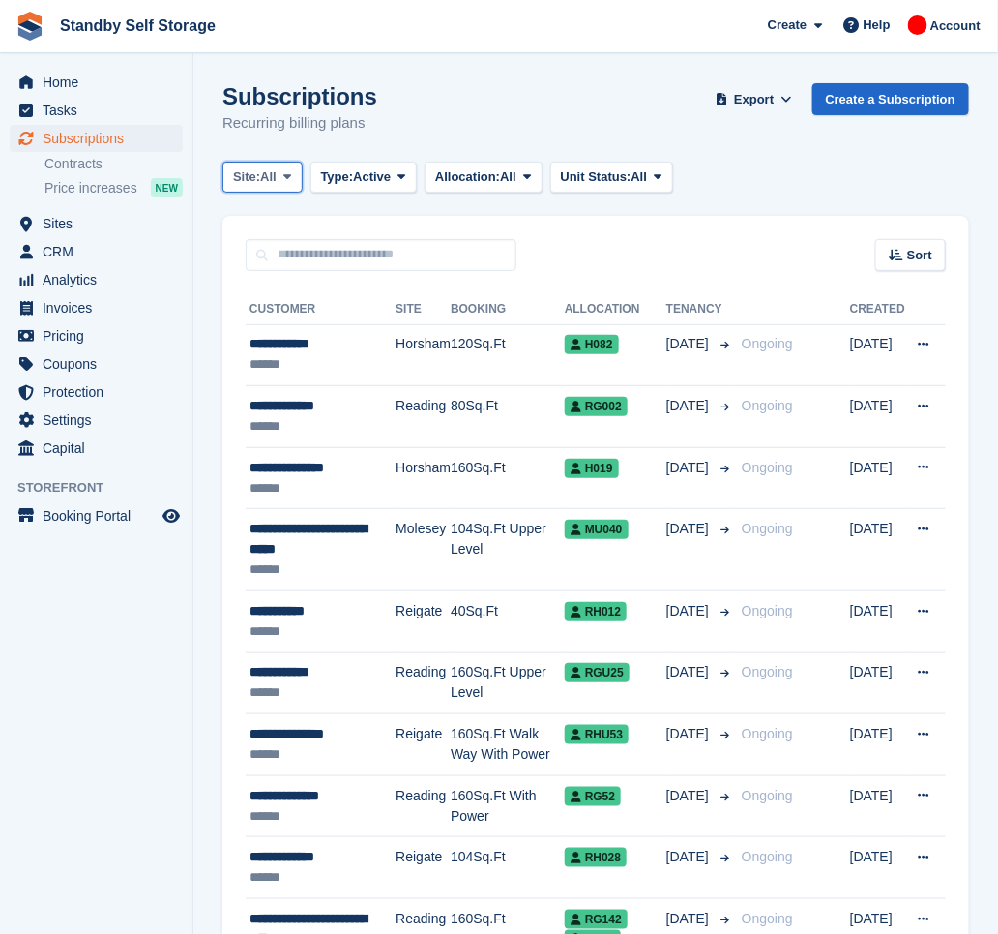
click at [275, 180] on span "All" at bounding box center [268, 176] width 16 height 19
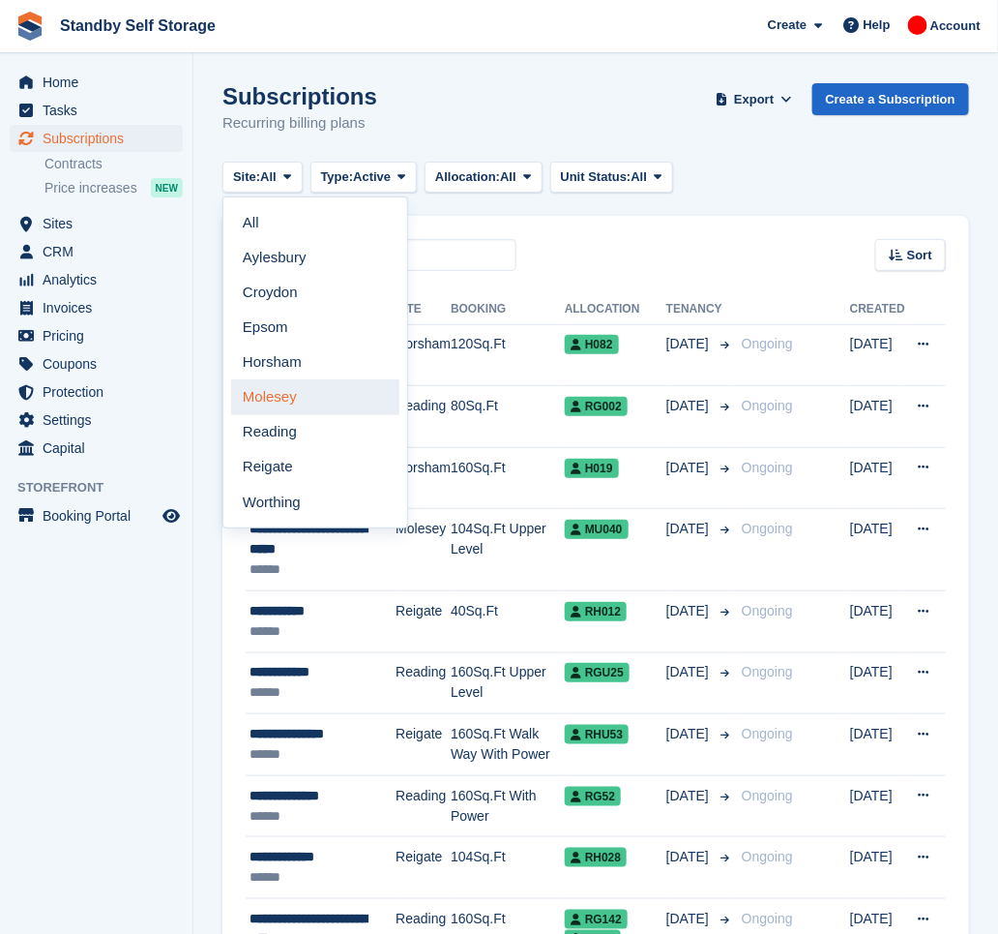
click at [298, 398] on link "Molesey" at bounding box center [315, 396] width 168 height 35
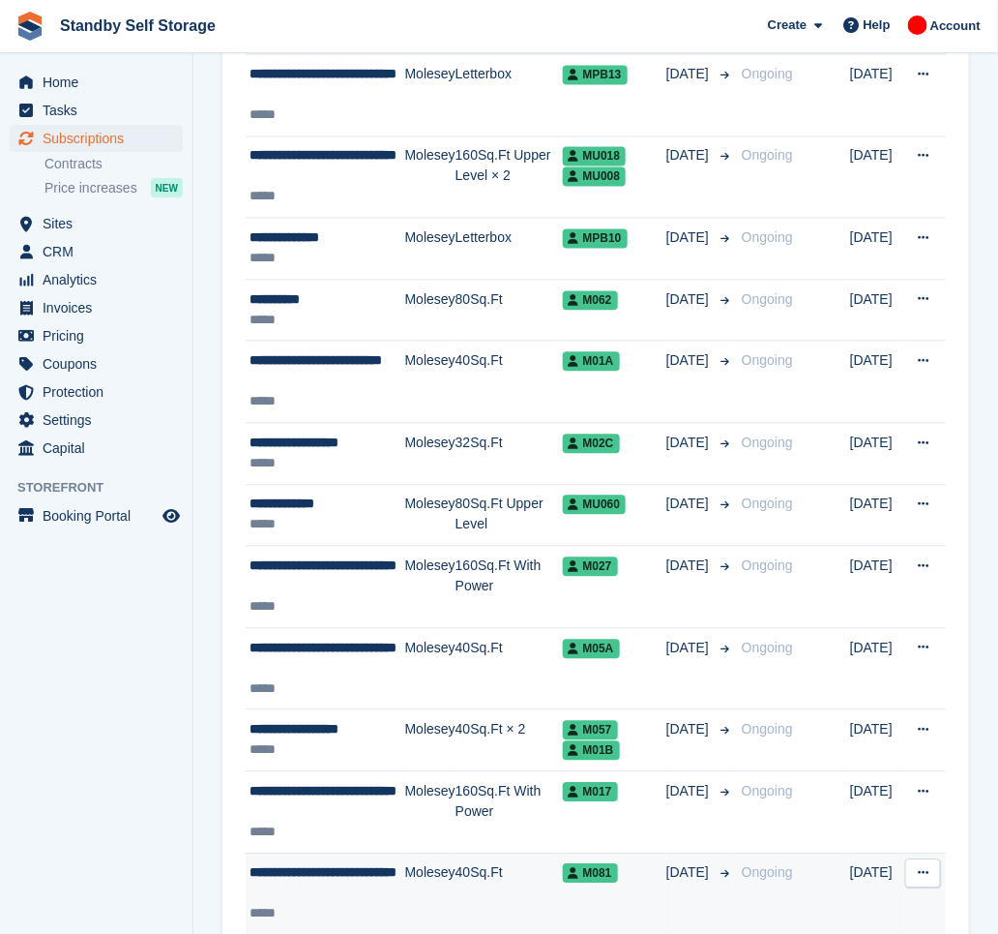
scroll to position [2995, 0]
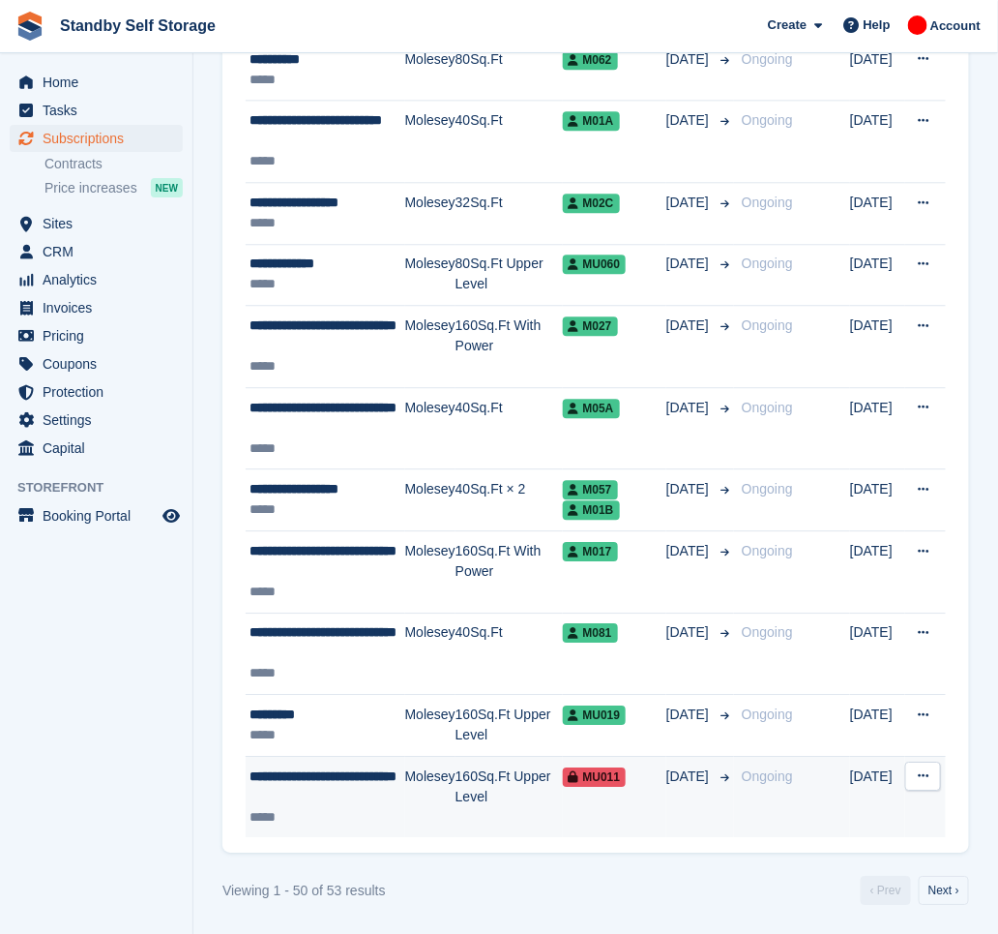
click at [348, 778] on div "**********" at bounding box center [328, 786] width 156 height 41
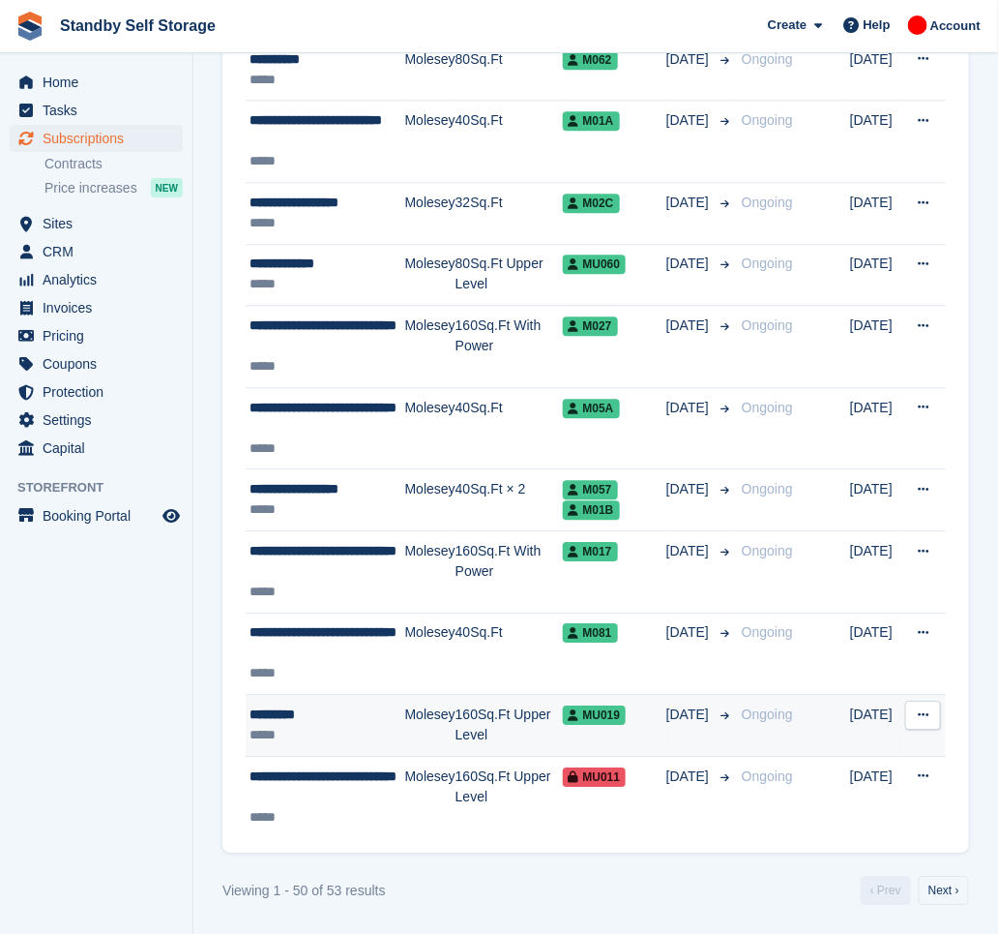
click at [410, 737] on td "Molesey" at bounding box center [430, 726] width 50 height 62
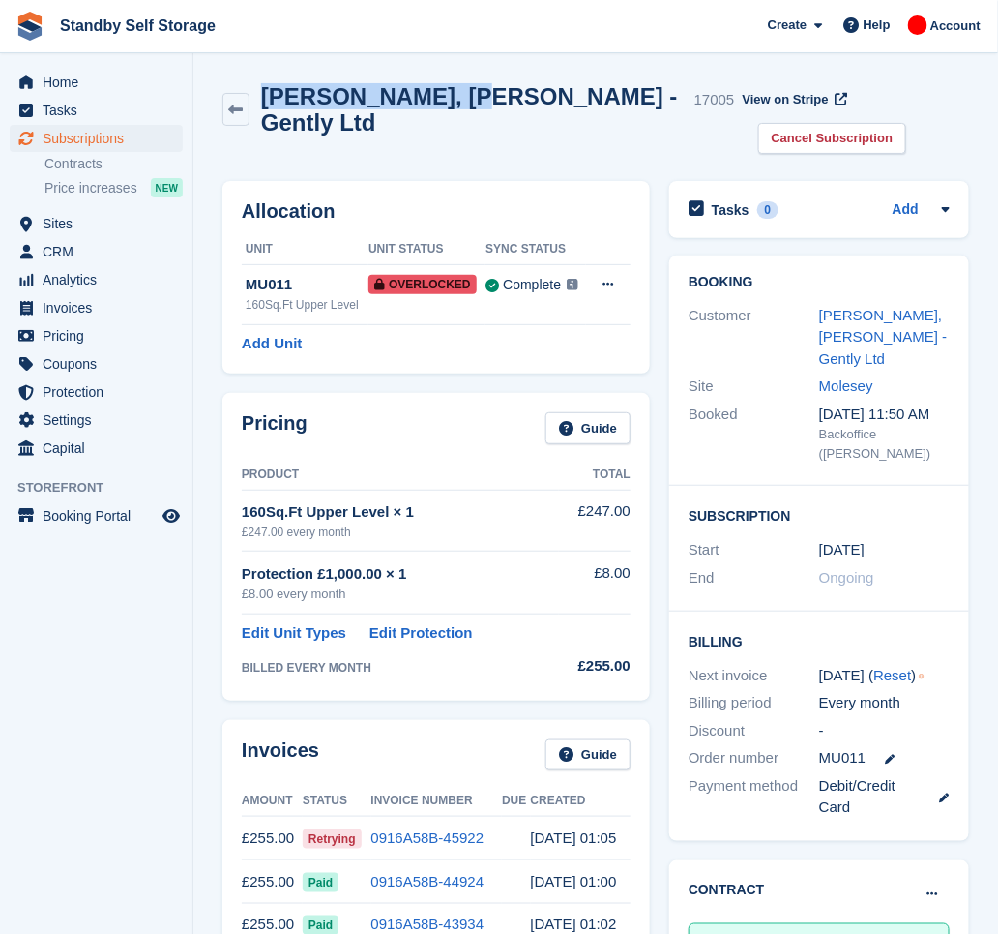
drag, startPoint x: 435, startPoint y: 100, endPoint x: 269, endPoint y: 78, distance: 167.7
click at [269, 78] on div "Stuart, [PERSON_NAME] - Gently Ltd 17005 View on Stripe Cancel Subscription" at bounding box center [596, 123] width 766 height 98
click at [880, 123] on link "Cancel Subscription" at bounding box center [832, 139] width 149 height 32
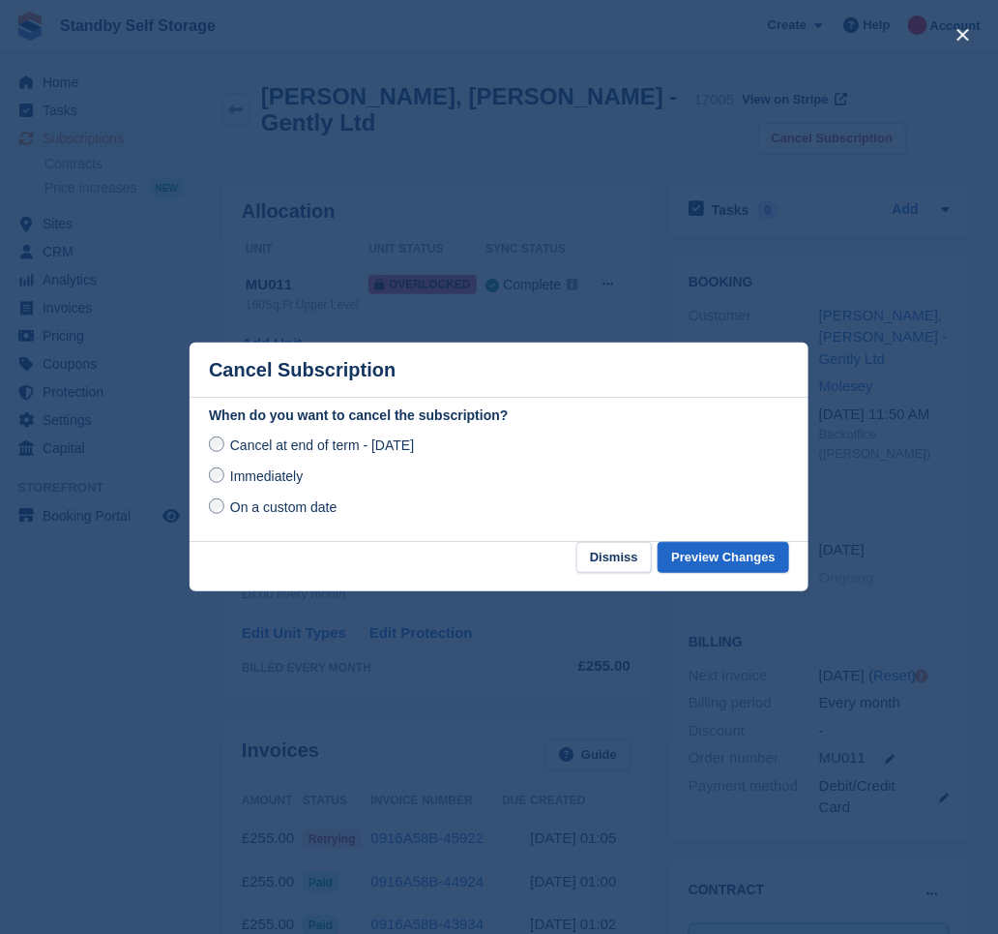
click at [232, 477] on span "Immediately" at bounding box center [266, 475] width 73 height 15
click at [707, 563] on button "Preview Changes" at bounding box center [724, 558] width 132 height 32
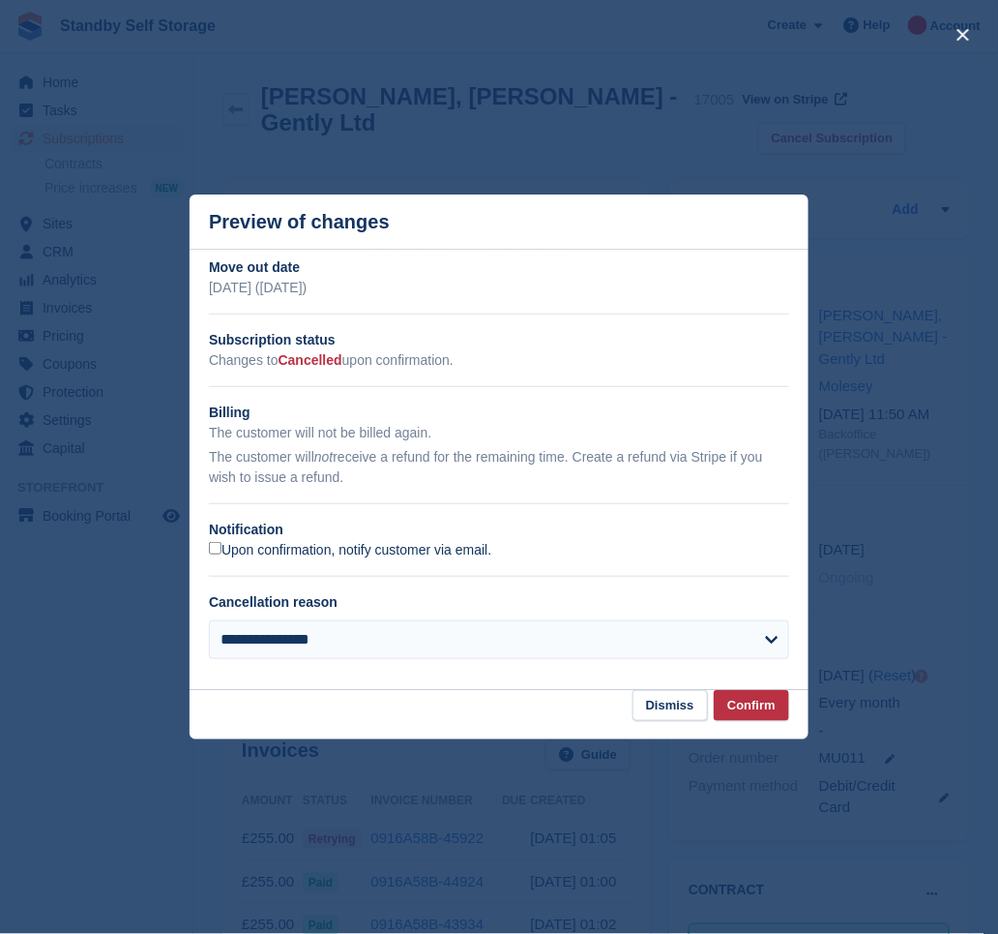
click at [263, 550] on label "Upon confirmation, notify customer via email." at bounding box center [350, 550] width 282 height 17
click at [758, 713] on button "Confirm" at bounding box center [751, 706] width 75 height 32
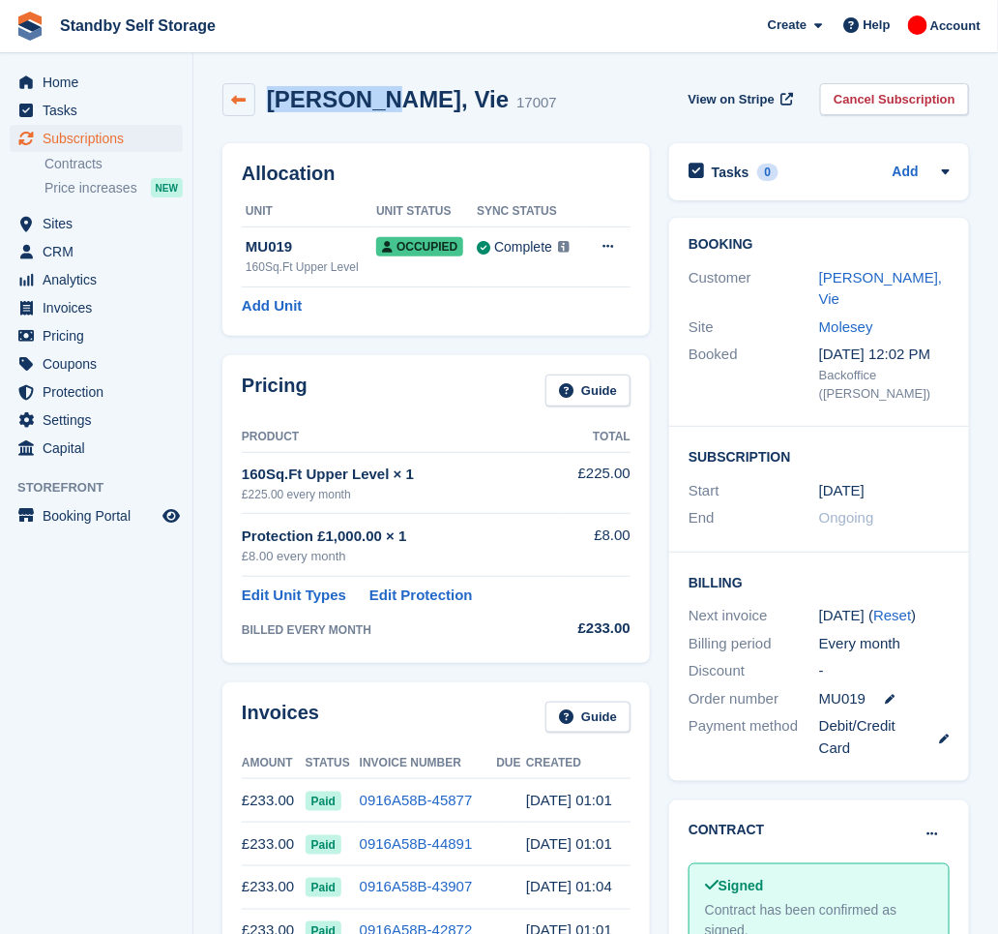
drag, startPoint x: 361, startPoint y: 101, endPoint x: 252, endPoint y: 98, distance: 109.4
click at [252, 98] on div "[PERSON_NAME], Vie 17007" at bounding box center [390, 99] width 335 height 33
copy div "[PERSON_NAME], Vie"
drag, startPoint x: 891, startPoint y: 93, endPoint x: 685, endPoint y: 201, distance: 232.8
click at [891, 93] on link "Cancel Subscription" at bounding box center [894, 99] width 149 height 32
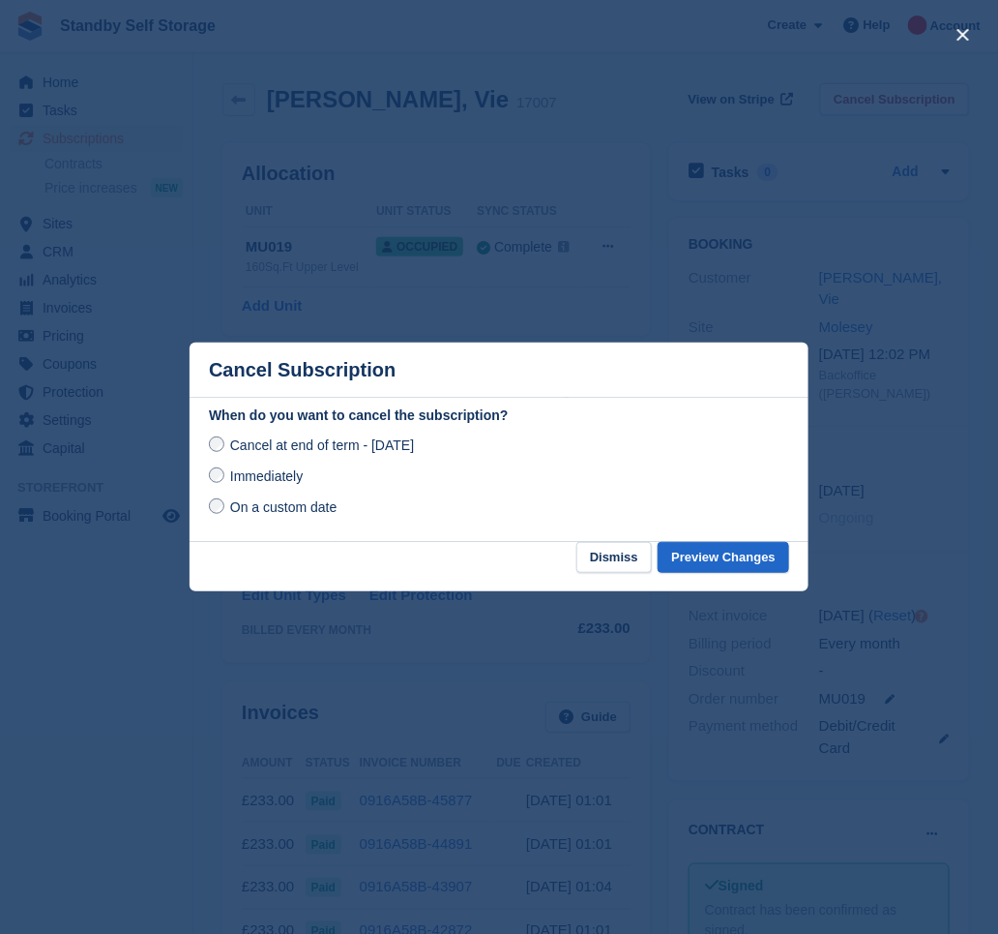
click at [241, 481] on span "Immediately" at bounding box center [266, 475] width 73 height 15
click at [746, 567] on button "Preview Changes" at bounding box center [724, 558] width 132 height 32
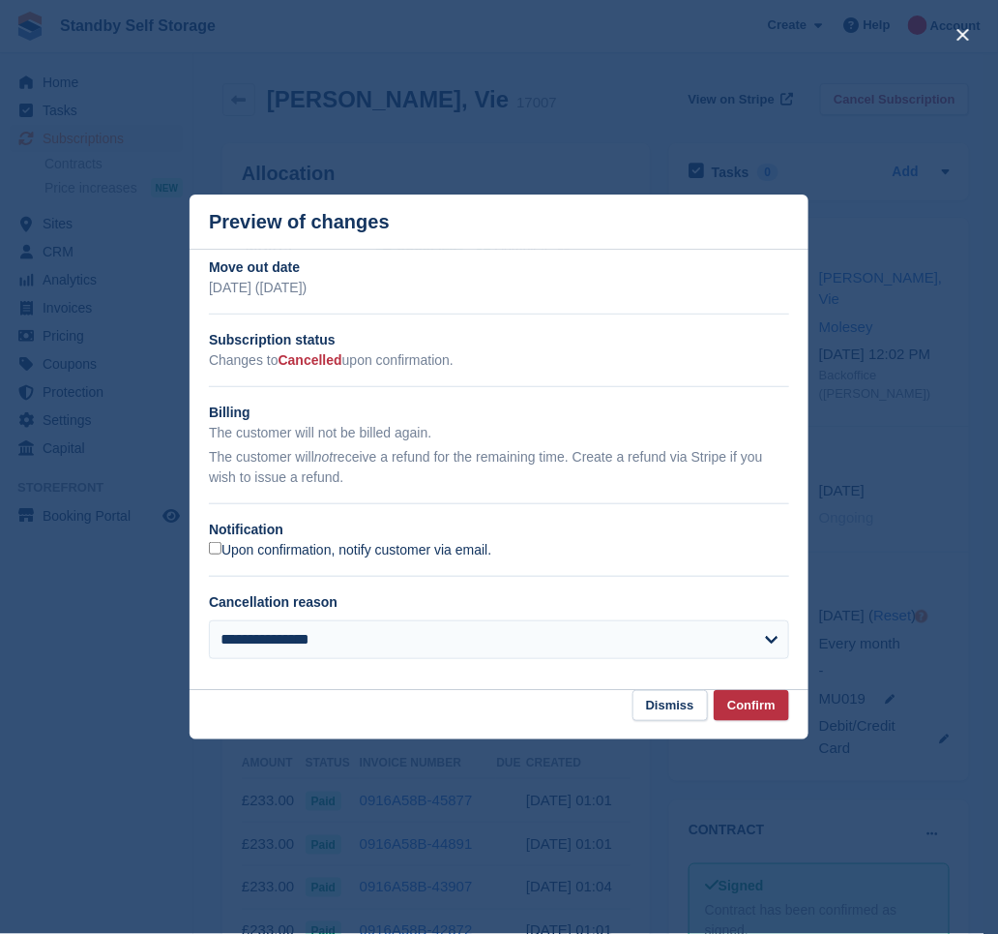
click at [246, 548] on label "Upon confirmation, notify customer via email." at bounding box center [350, 550] width 282 height 17
click at [743, 707] on button "Confirm" at bounding box center [751, 706] width 75 height 32
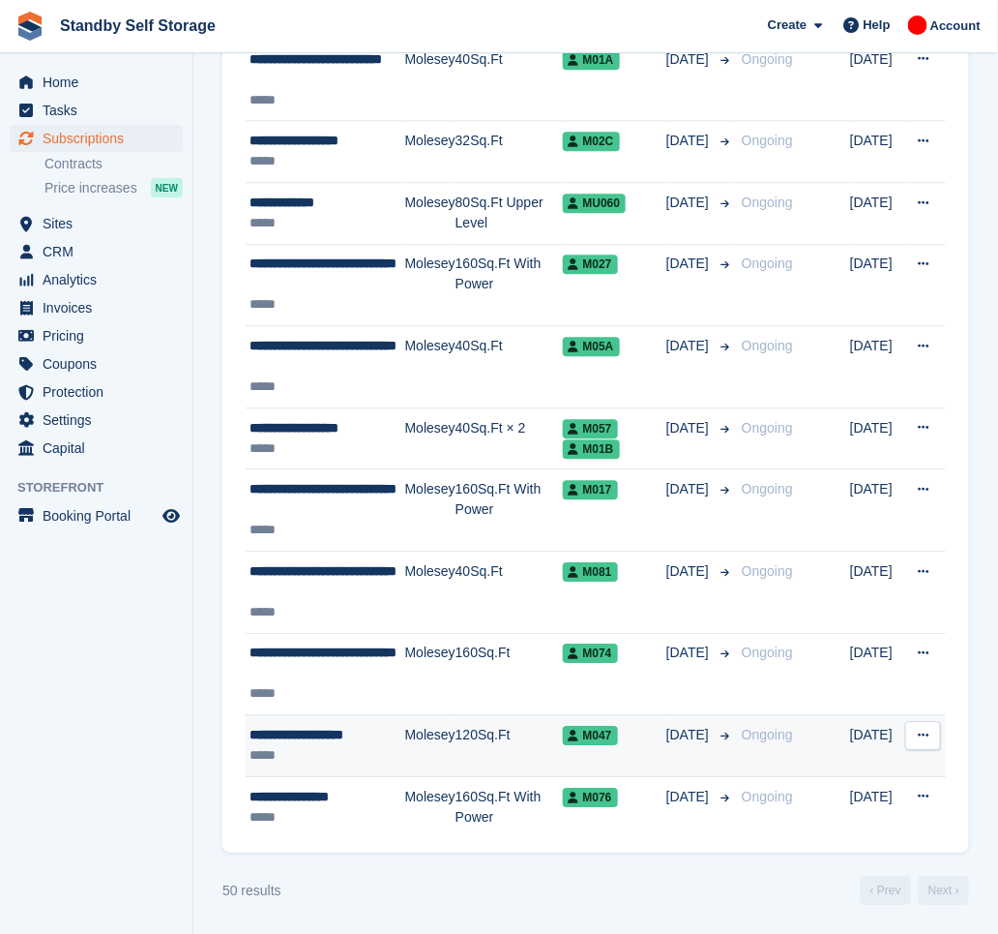
scroll to position [2995, 0]
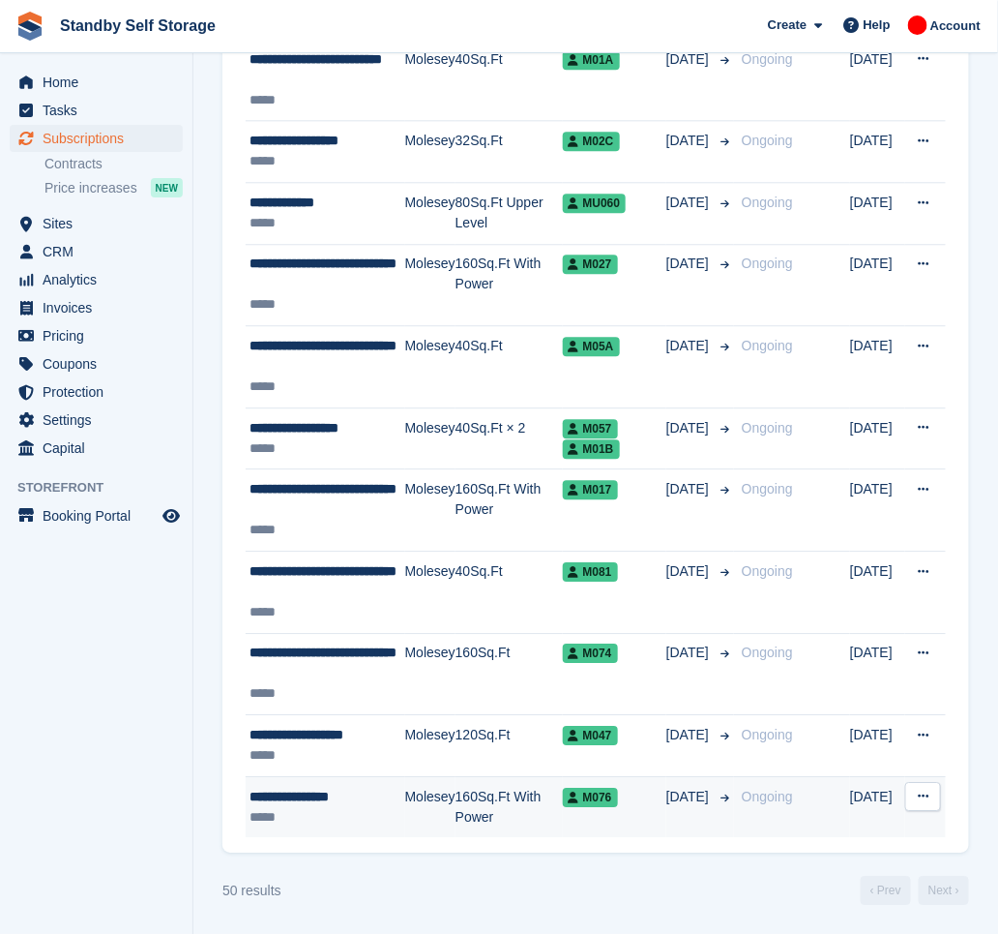
click at [396, 810] on div "*****" at bounding box center [328, 817] width 156 height 20
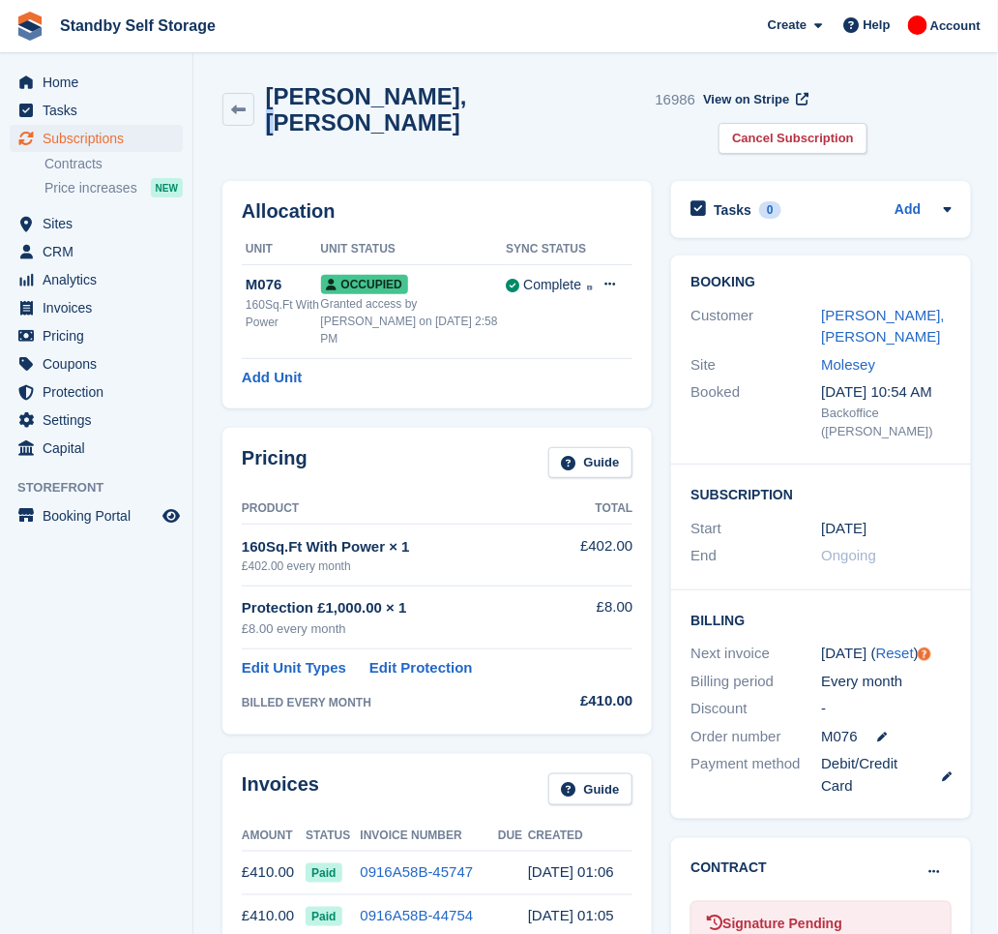
click at [442, 98] on h2 "Maciej, Bakowski" at bounding box center [457, 109] width 382 height 52
click at [445, 100] on div "Maciej, Bakowski 16986" at bounding box center [475, 109] width 442 height 52
drag, startPoint x: 449, startPoint y: 101, endPoint x: 266, endPoint y: 86, distance: 183.4
click at [266, 86] on div "Maciej, Bakowski 16986" at bounding box center [475, 109] width 442 height 52
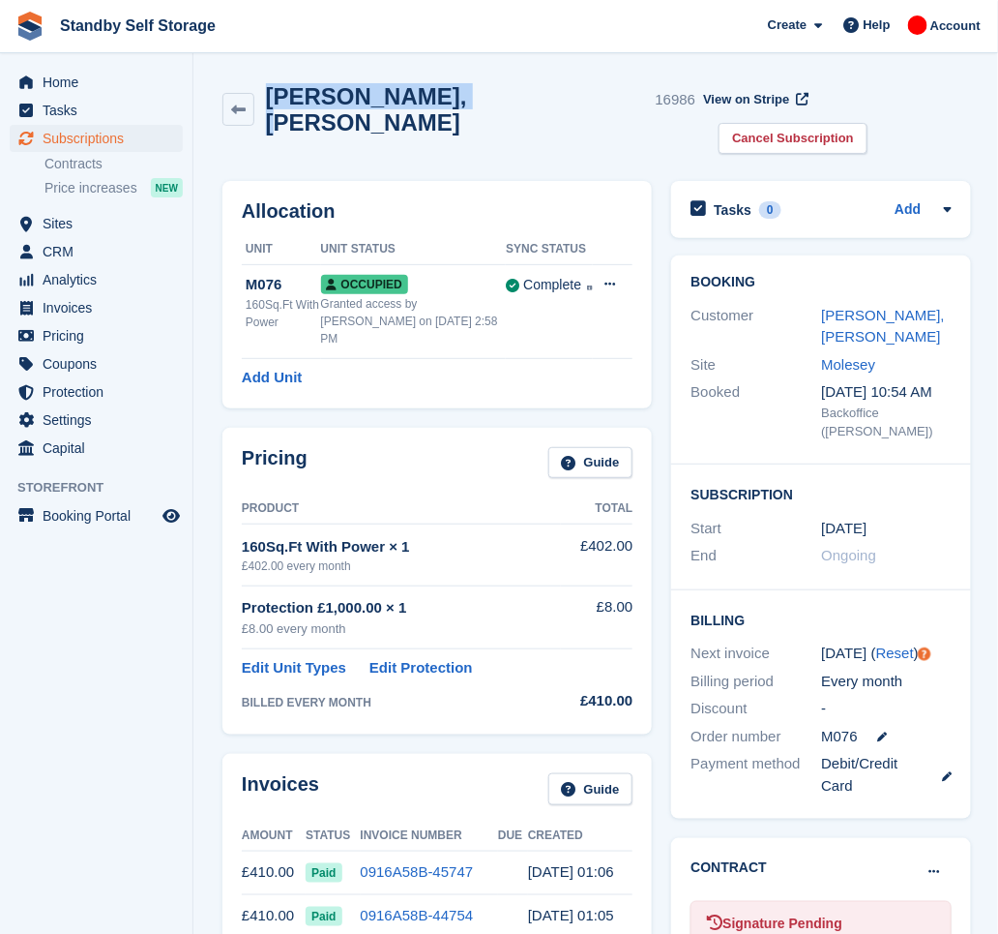
copy h2 "Maciej, Bakowski"
click at [868, 123] on link "Cancel Subscription" at bounding box center [793, 139] width 149 height 32
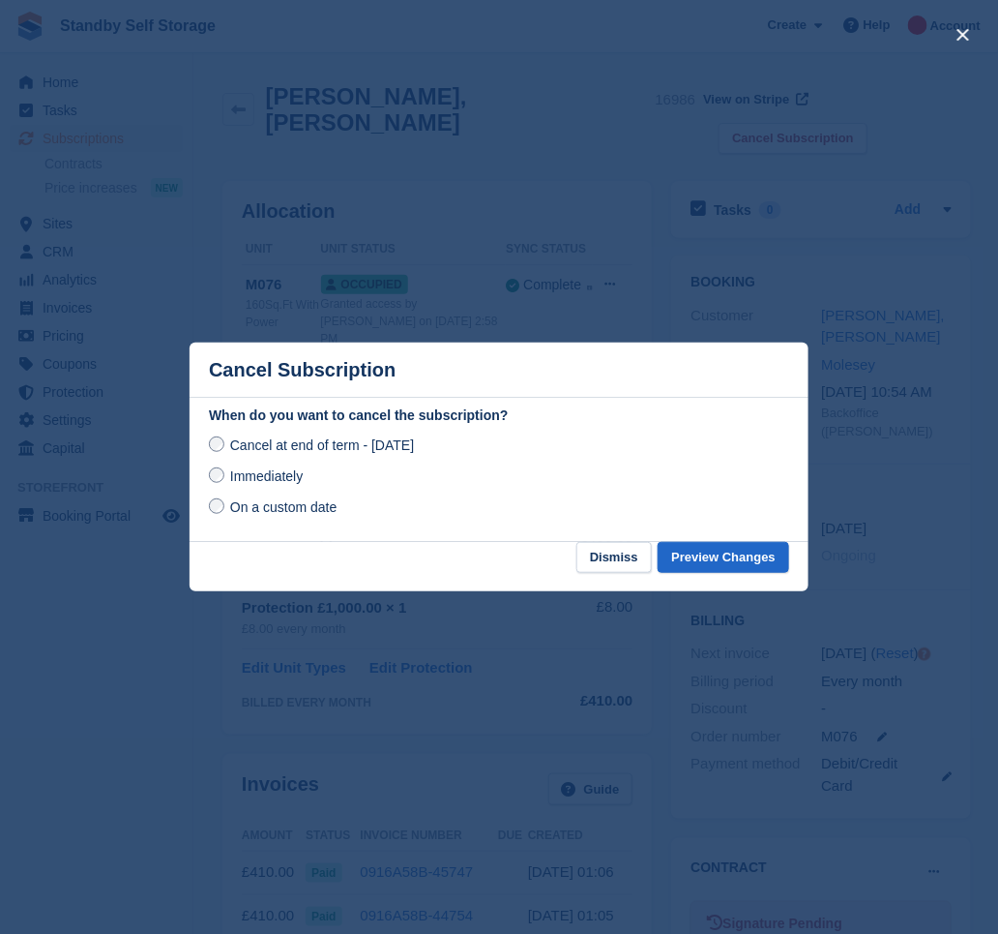
click at [224, 479] on label "Immediately" at bounding box center [256, 475] width 94 height 20
click at [730, 559] on button "Preview Changes" at bounding box center [724, 558] width 132 height 32
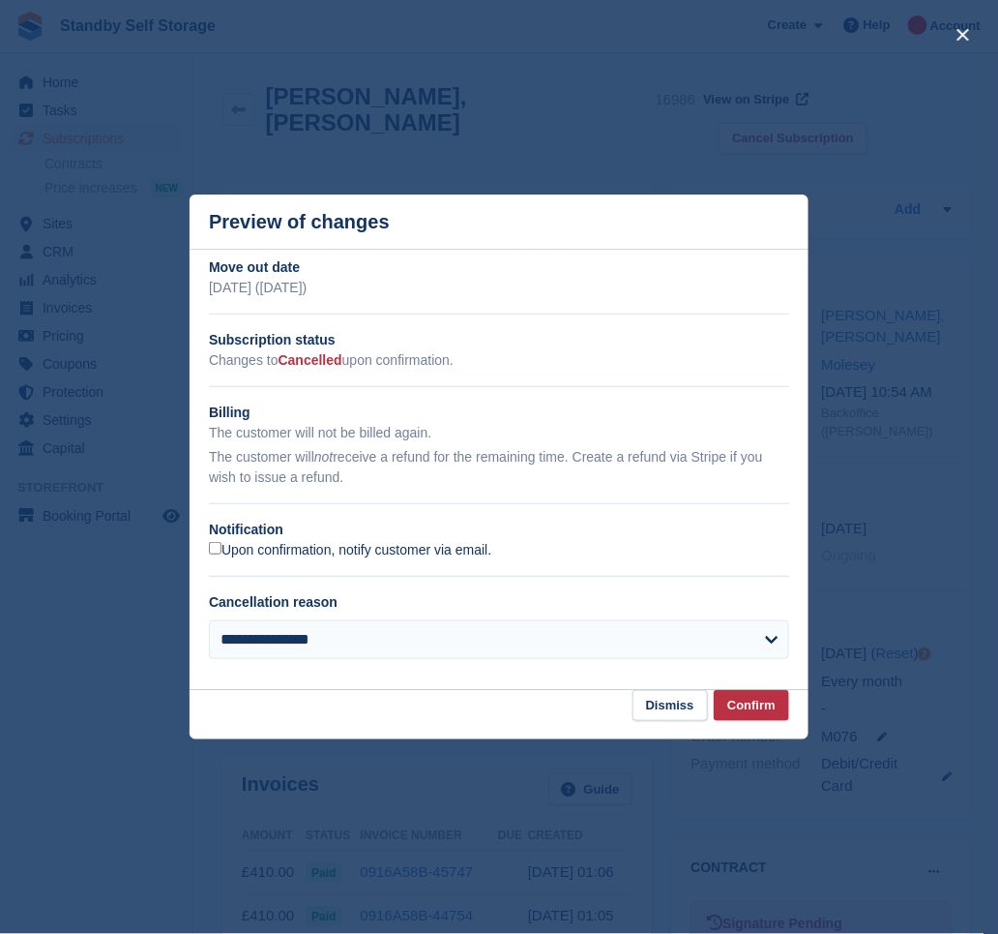
click at [290, 553] on label "Upon confirmation, notify customer via email." at bounding box center [350, 550] width 282 height 17
click at [766, 716] on button "Confirm" at bounding box center [751, 706] width 75 height 32
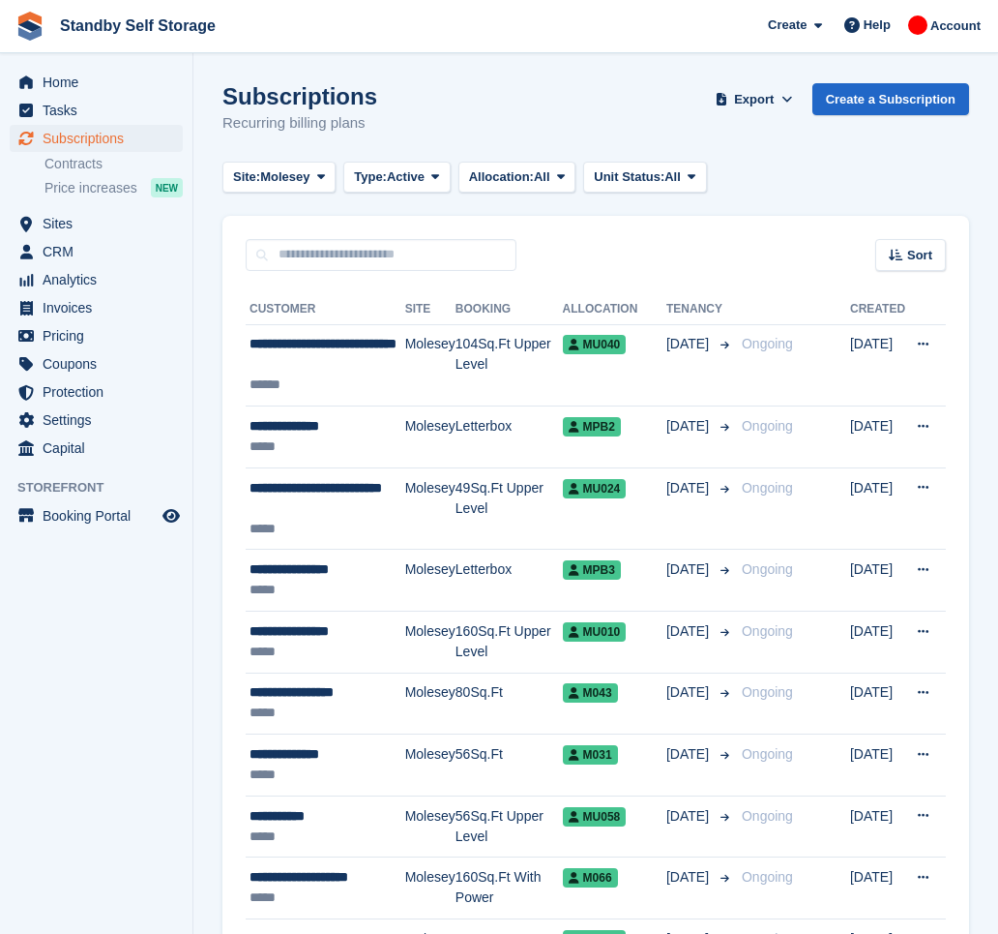
scroll to position [2995, 0]
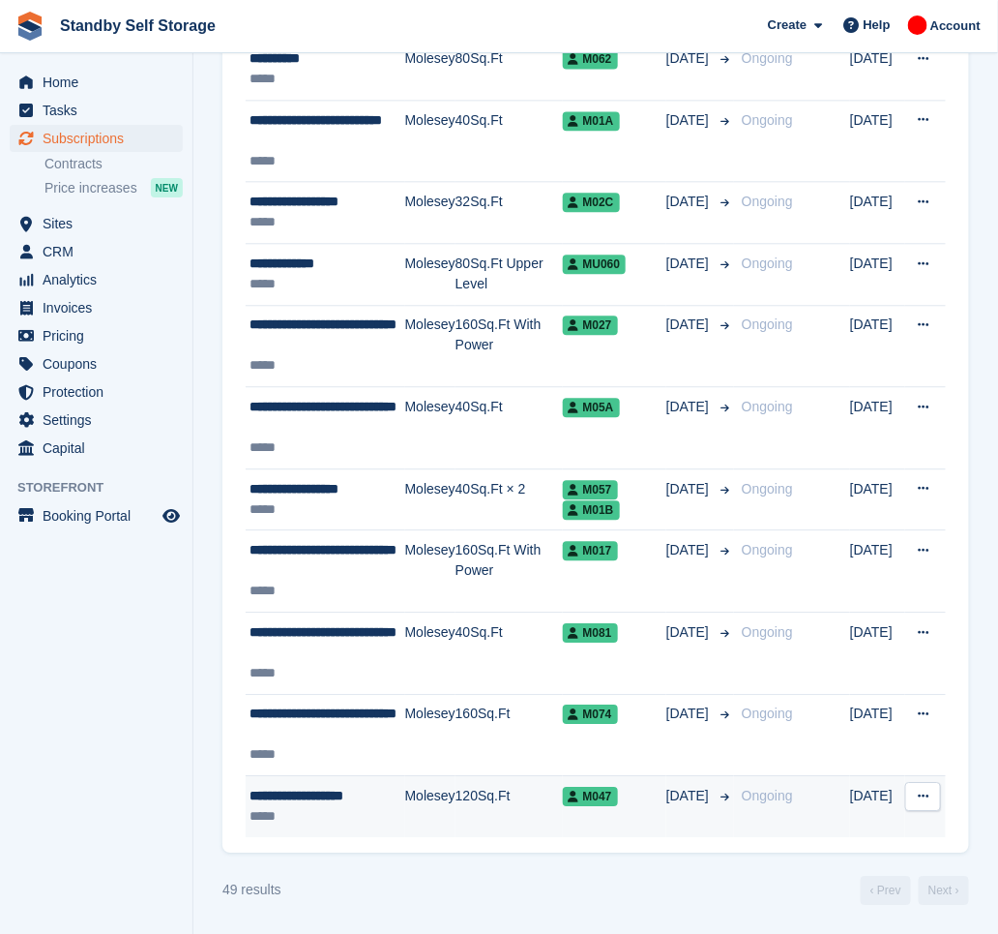
click at [435, 785] on td "Molesey" at bounding box center [430, 806] width 50 height 61
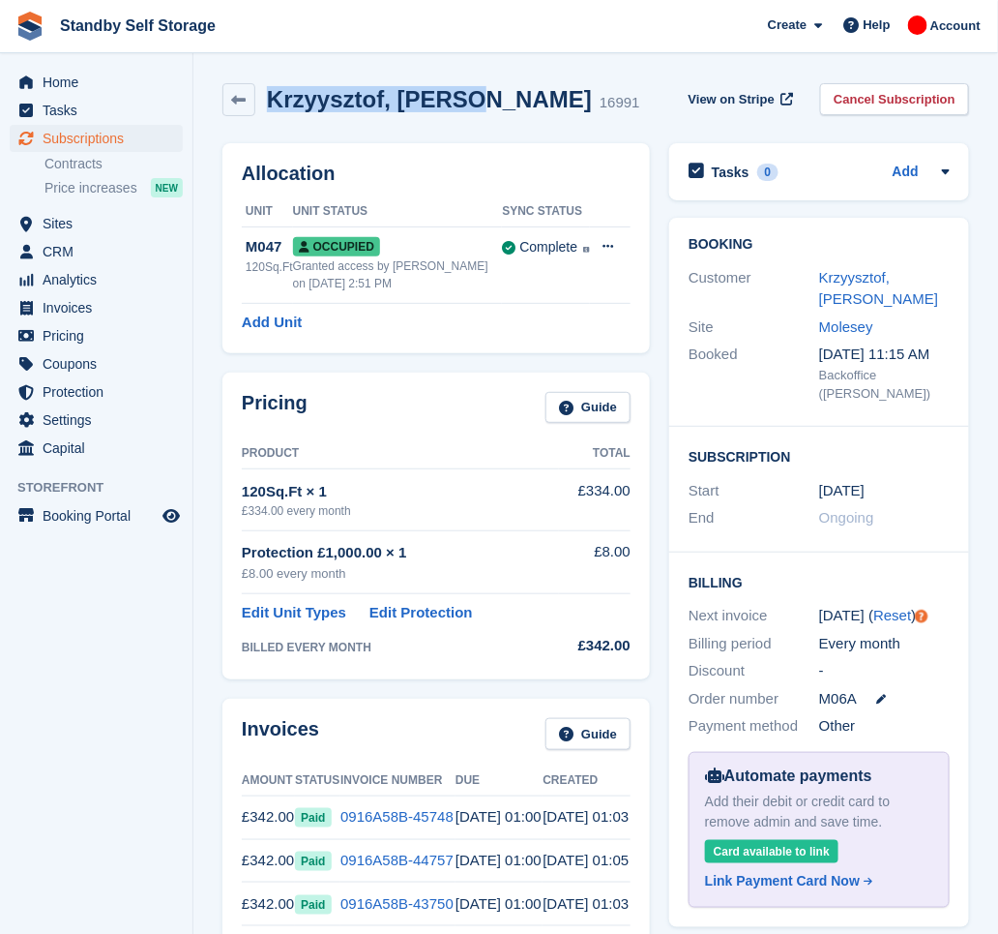
drag, startPoint x: 464, startPoint y: 104, endPoint x: 270, endPoint y: 110, distance: 194.5
click at [270, 110] on h2 "Krzyysztof, [PERSON_NAME]" at bounding box center [429, 99] width 325 height 26
copy h2 "Krzyysztof, Wielgu"
click at [875, 109] on link "Cancel Subscription" at bounding box center [894, 99] width 149 height 32
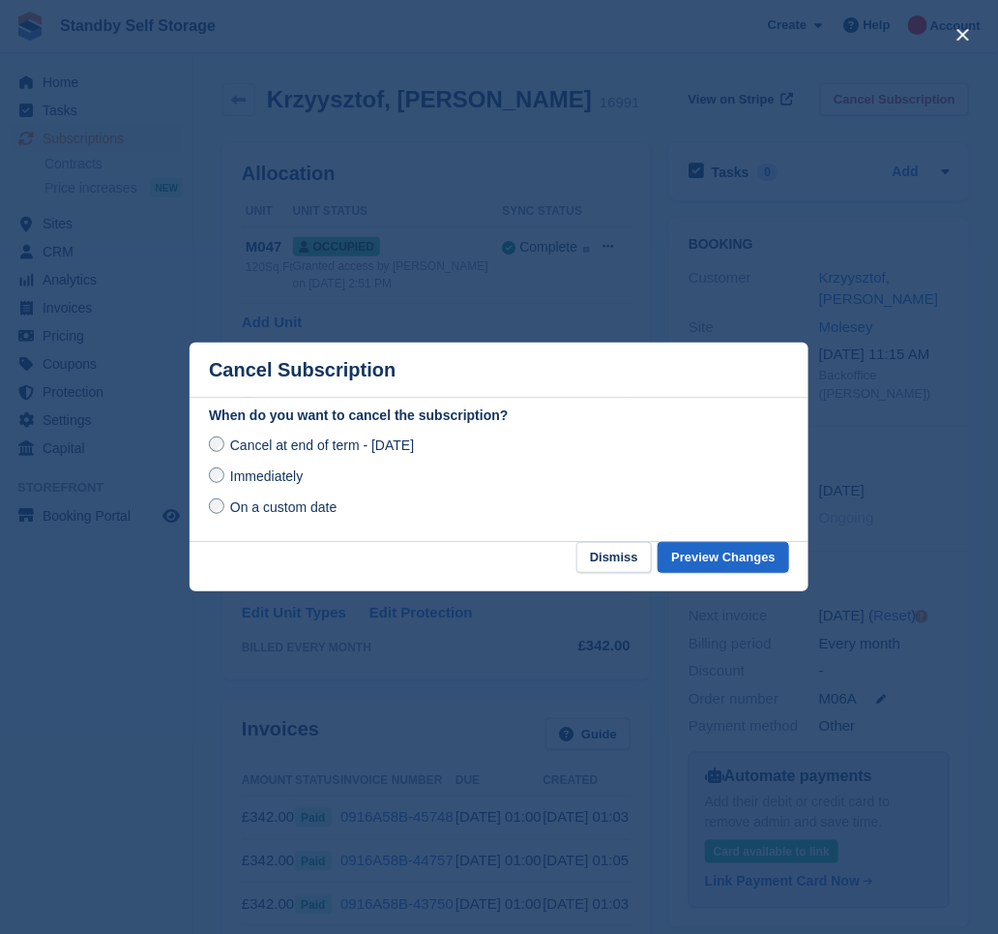
click at [227, 480] on label "Immediately" at bounding box center [256, 475] width 94 height 20
click at [721, 561] on button "Preview Changes" at bounding box center [724, 558] width 132 height 32
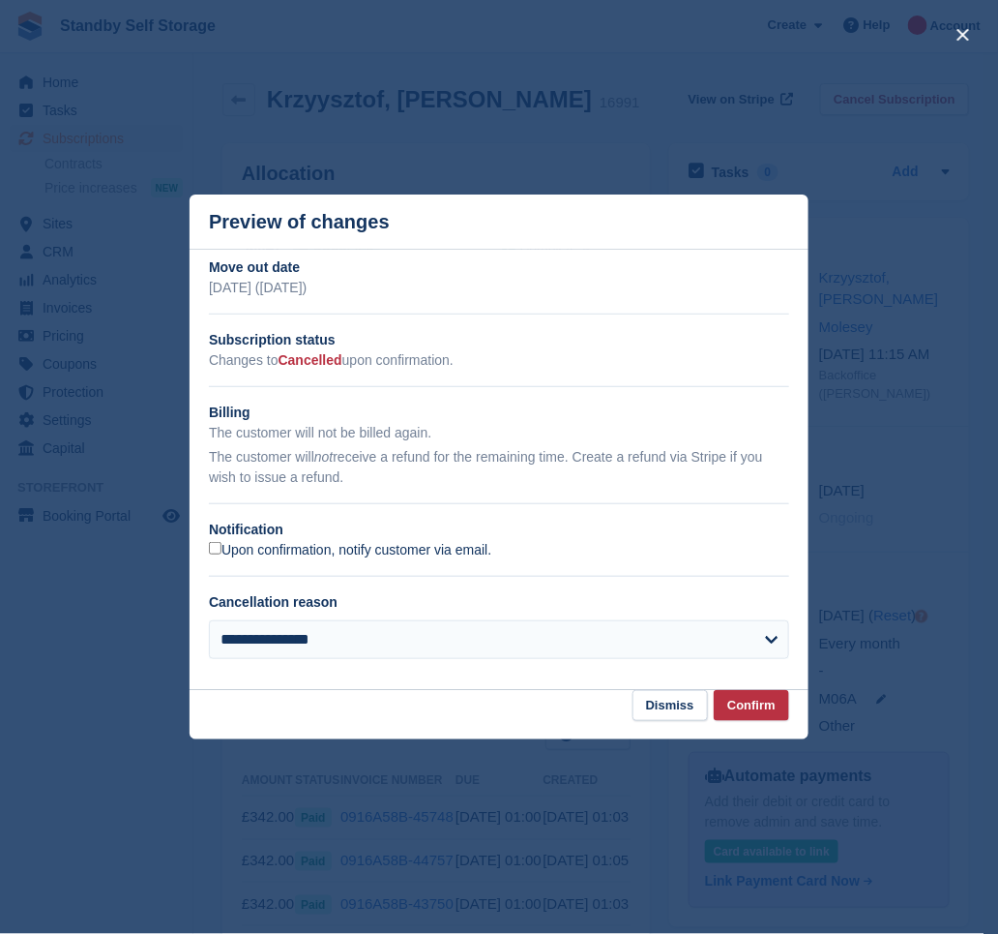
click at [260, 551] on label "Upon confirmation, notify customer via email." at bounding box center [350, 550] width 282 height 17
click at [761, 702] on button "Confirm" at bounding box center [751, 706] width 75 height 32
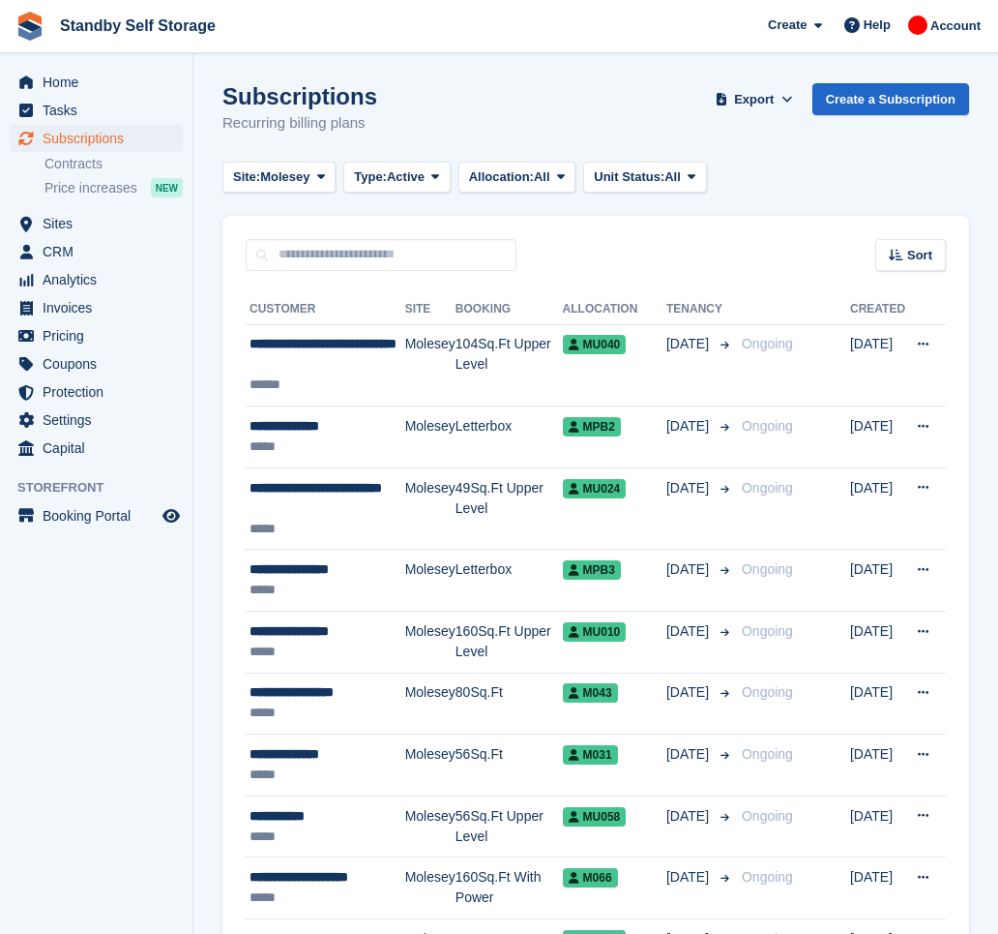
scroll to position [2933, 0]
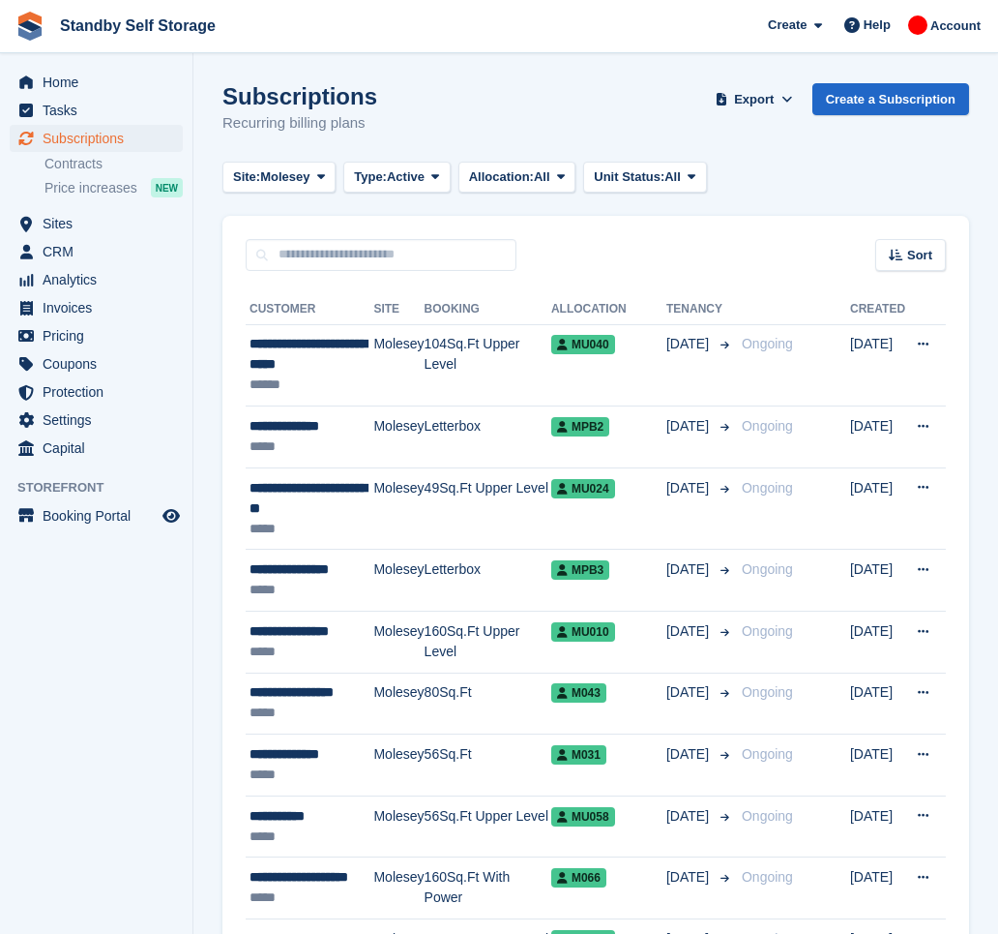
scroll to position [2872, 0]
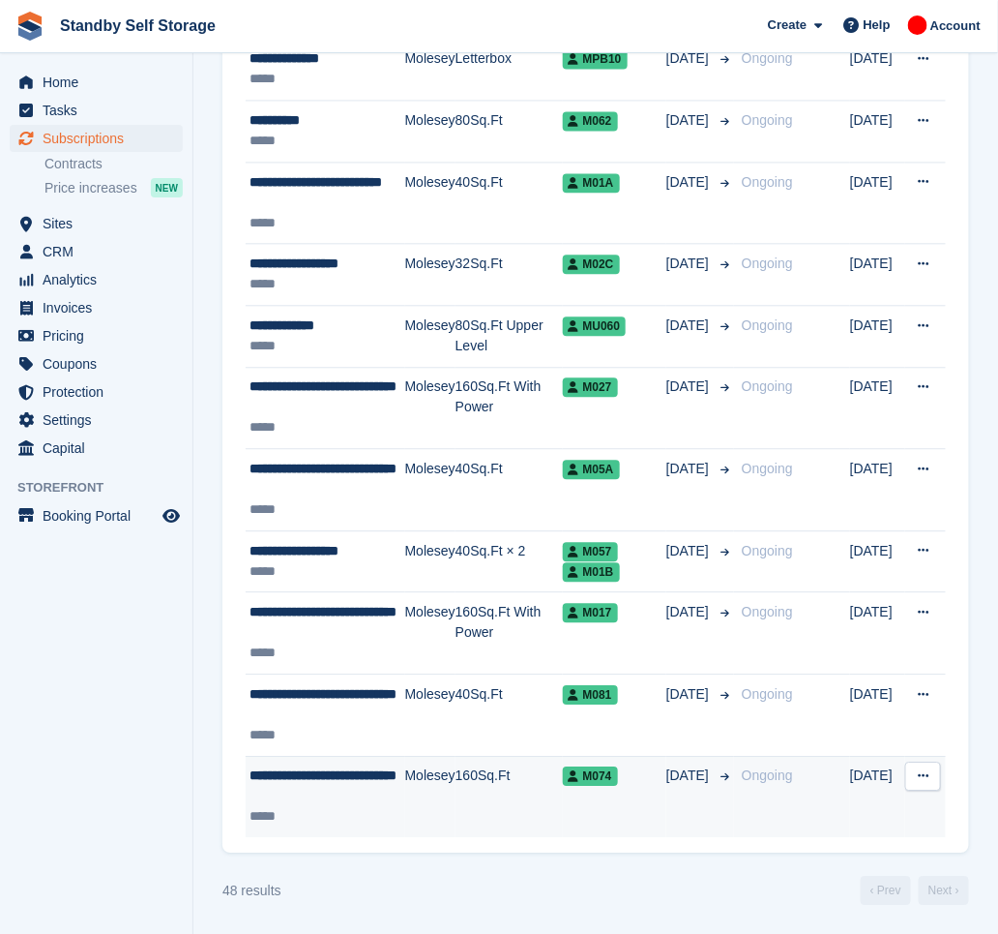
click at [421, 784] on td "Molesey" at bounding box center [430, 796] width 50 height 81
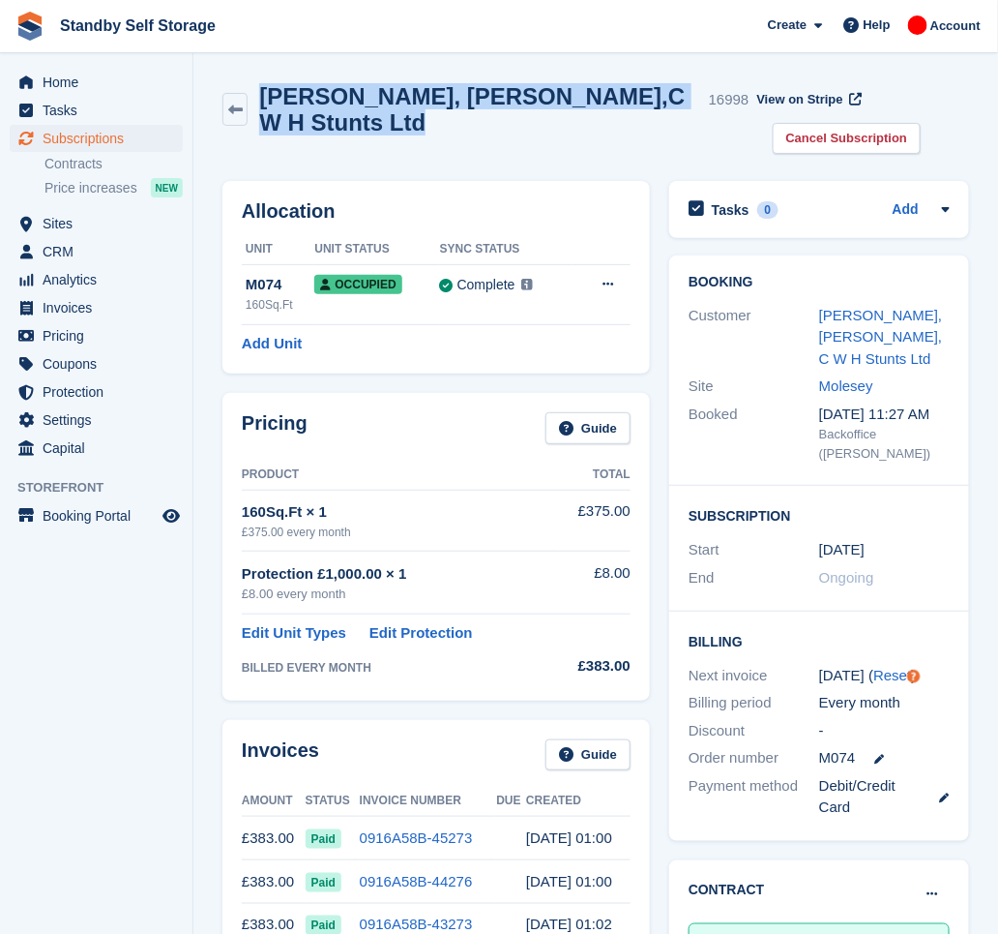
drag, startPoint x: 376, startPoint y: 114, endPoint x: 269, endPoint y: 81, distance: 112.3
click at [269, 83] on h2 "[PERSON_NAME], [PERSON_NAME],C W H Stunts Ltd" at bounding box center [480, 109] width 442 height 52
copy h2 "[PERSON_NAME], [PERSON_NAME],C W H Stunts Ltd"
drag, startPoint x: 824, startPoint y: 134, endPoint x: 758, endPoint y: 196, distance: 91.0
click at [824, 133] on link "Cancel Subscription" at bounding box center [847, 139] width 149 height 32
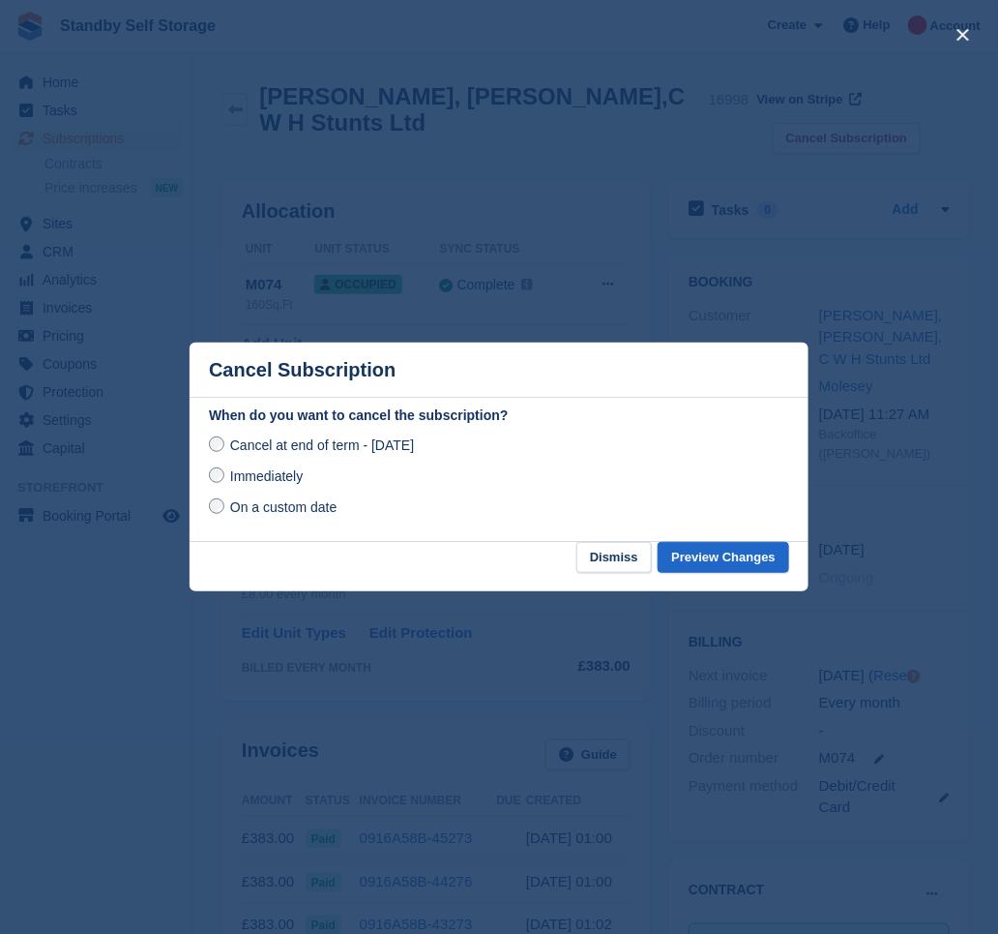
click at [235, 475] on span "Immediately" at bounding box center [266, 475] width 73 height 15
click at [727, 564] on button "Preview Changes" at bounding box center [724, 558] width 132 height 32
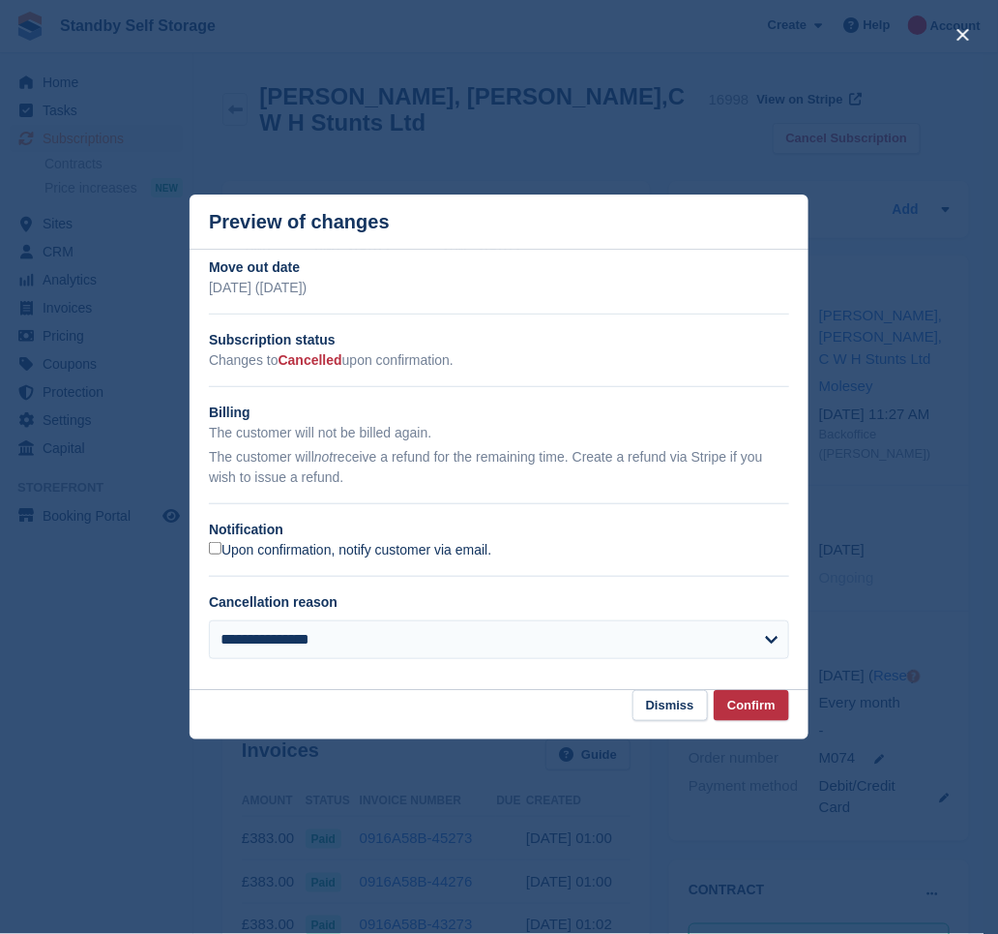
click at [236, 551] on label "Upon confirmation, notify customer via email." at bounding box center [350, 550] width 282 height 17
click at [729, 707] on button "Confirm" at bounding box center [751, 706] width 75 height 32
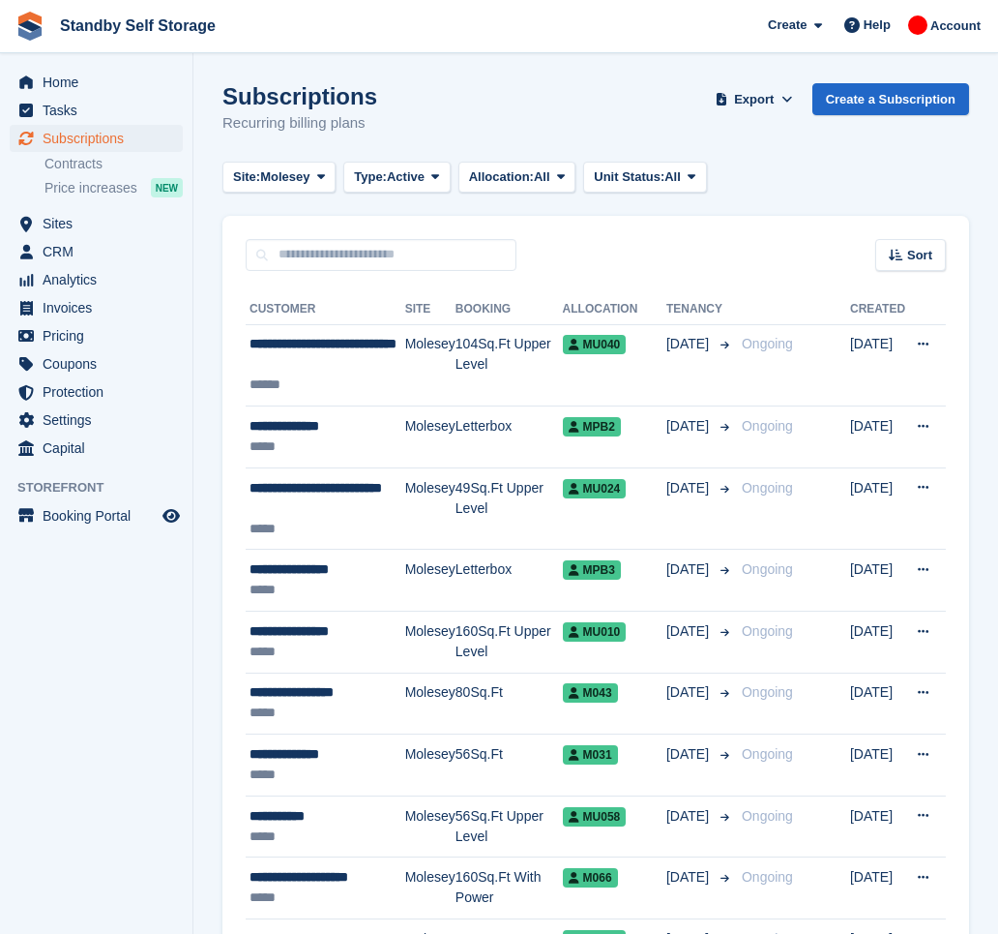
scroll to position [2872, 0]
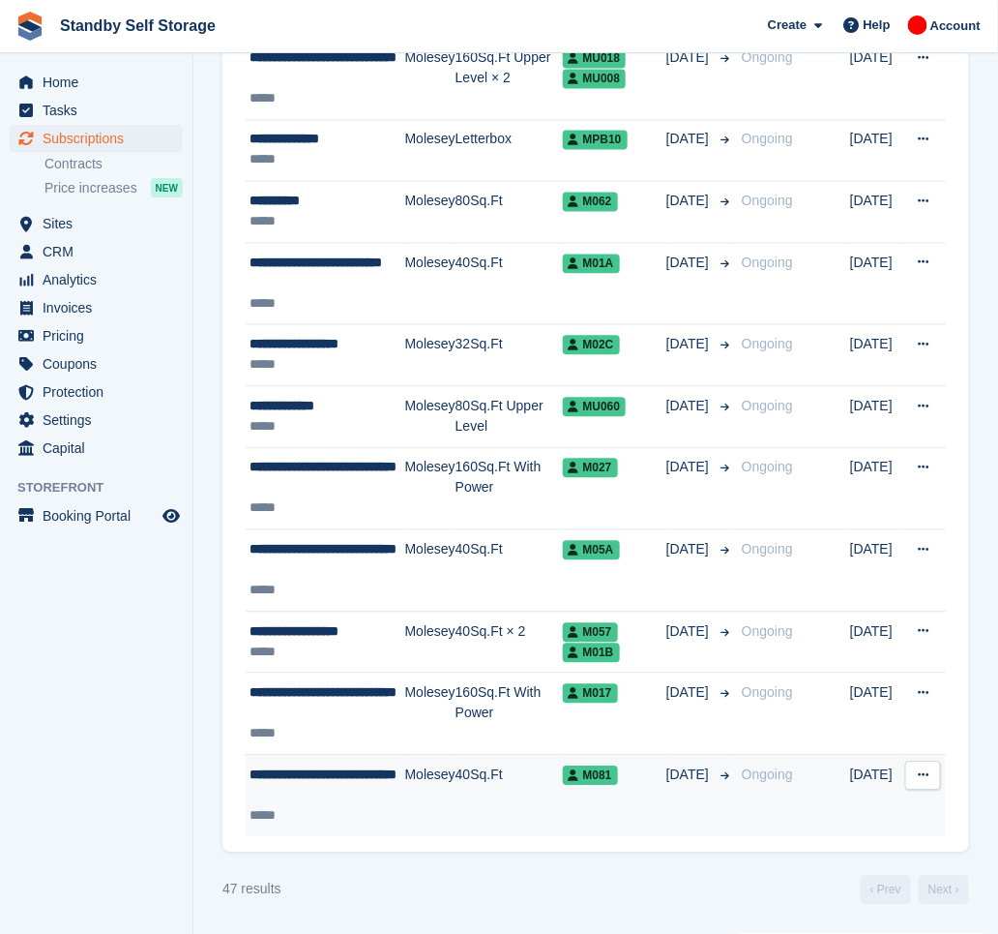
click at [392, 801] on div "**********" at bounding box center [328, 785] width 156 height 41
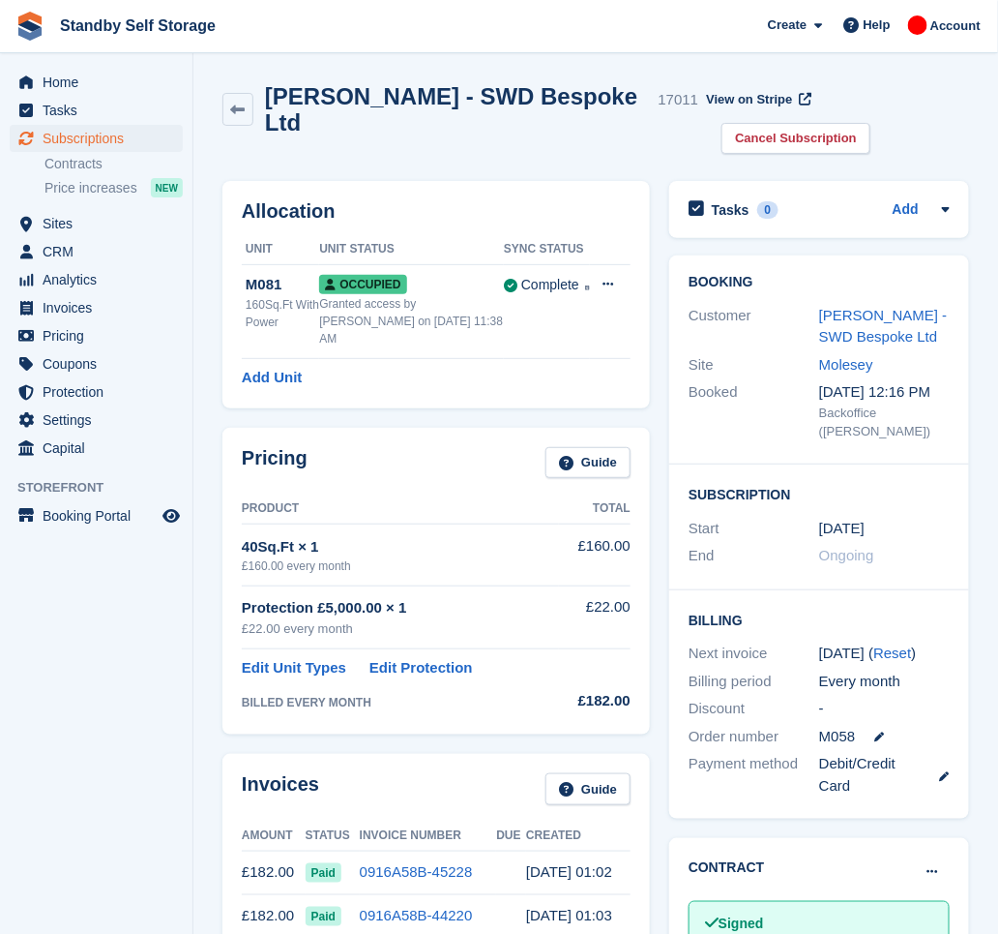
drag, startPoint x: 414, startPoint y: 118, endPoint x: 240, endPoint y: 77, distance: 178.8
click at [240, 77] on div "Kesavan, Veerasingam - SWD Bespoke Ltd 17011 View on Stripe Cancel Subscription" at bounding box center [596, 123] width 766 height 98
copy h2 "Kesavan, Veerasingam - SWD Bespoke Ltd"
click at [806, 139] on link "Cancel Subscription" at bounding box center [796, 139] width 149 height 32
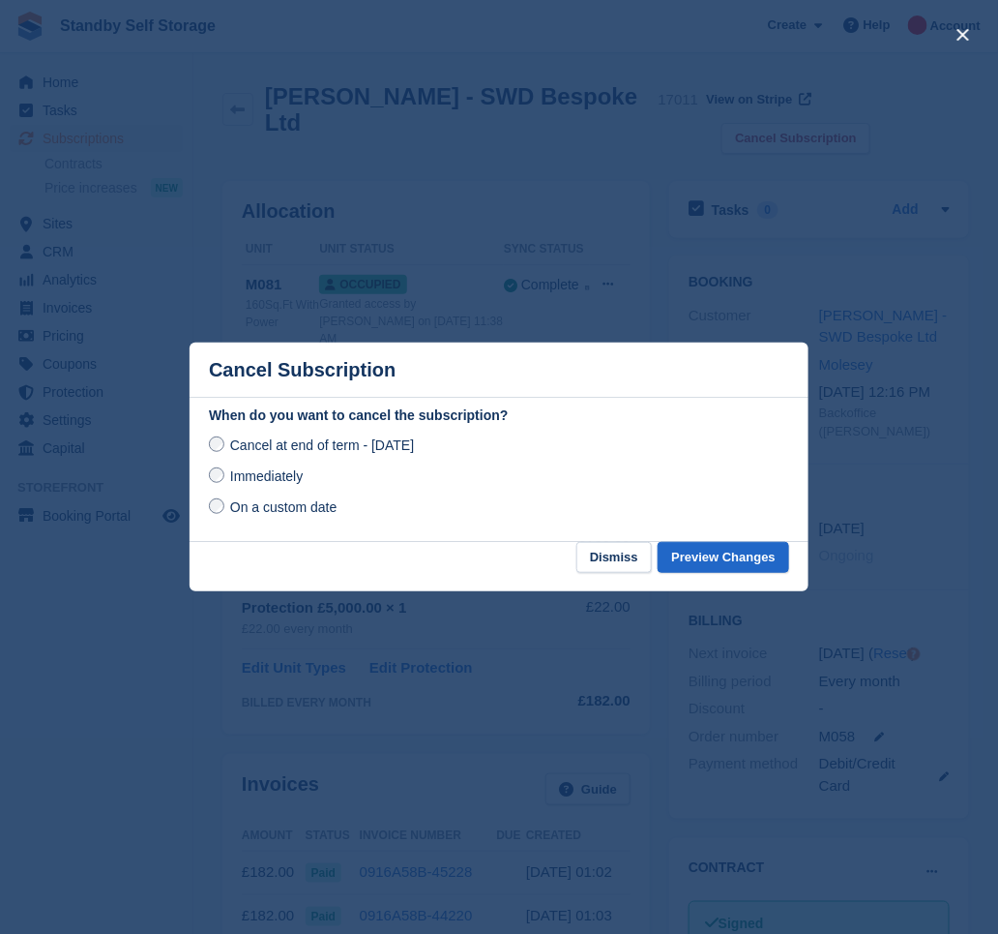
click at [253, 482] on span "Immediately" at bounding box center [266, 475] width 73 height 15
click at [717, 553] on button "Preview Changes" at bounding box center [724, 558] width 132 height 32
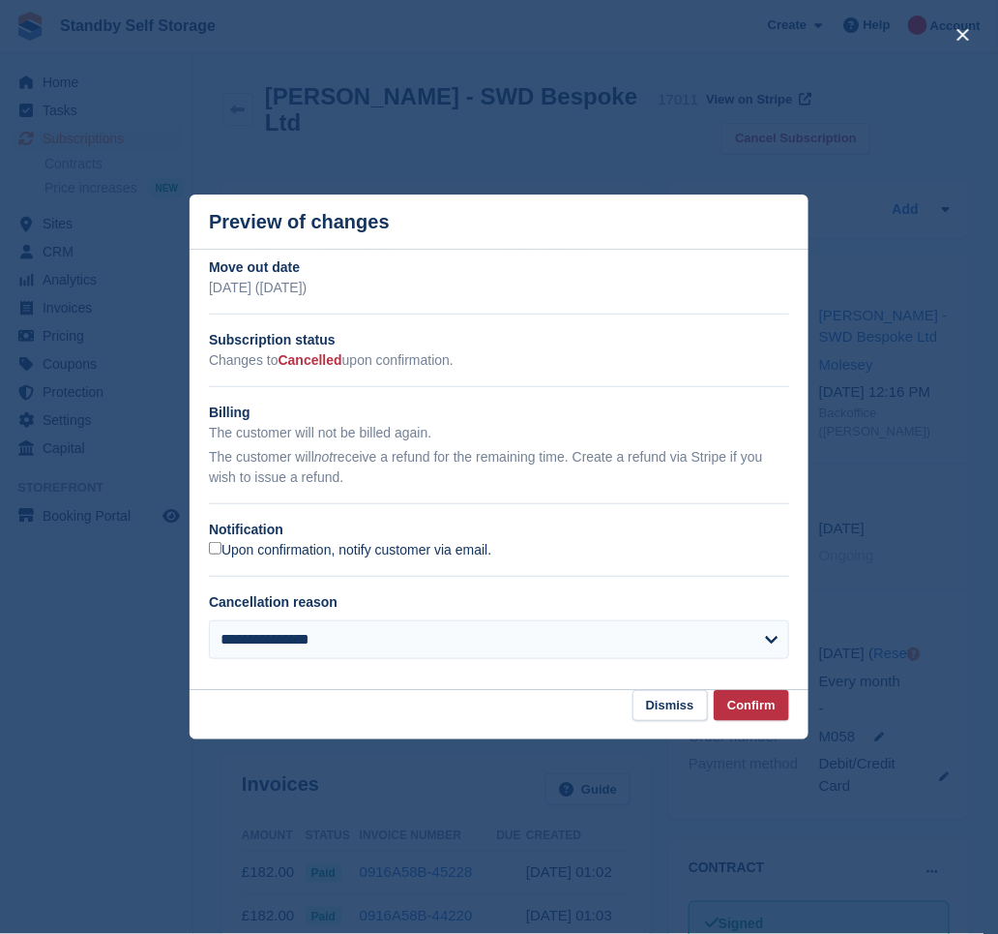
click at [238, 550] on label "Upon confirmation, notify customer via email." at bounding box center [350, 550] width 282 height 17
click at [761, 708] on button "Confirm" at bounding box center [751, 706] width 75 height 32
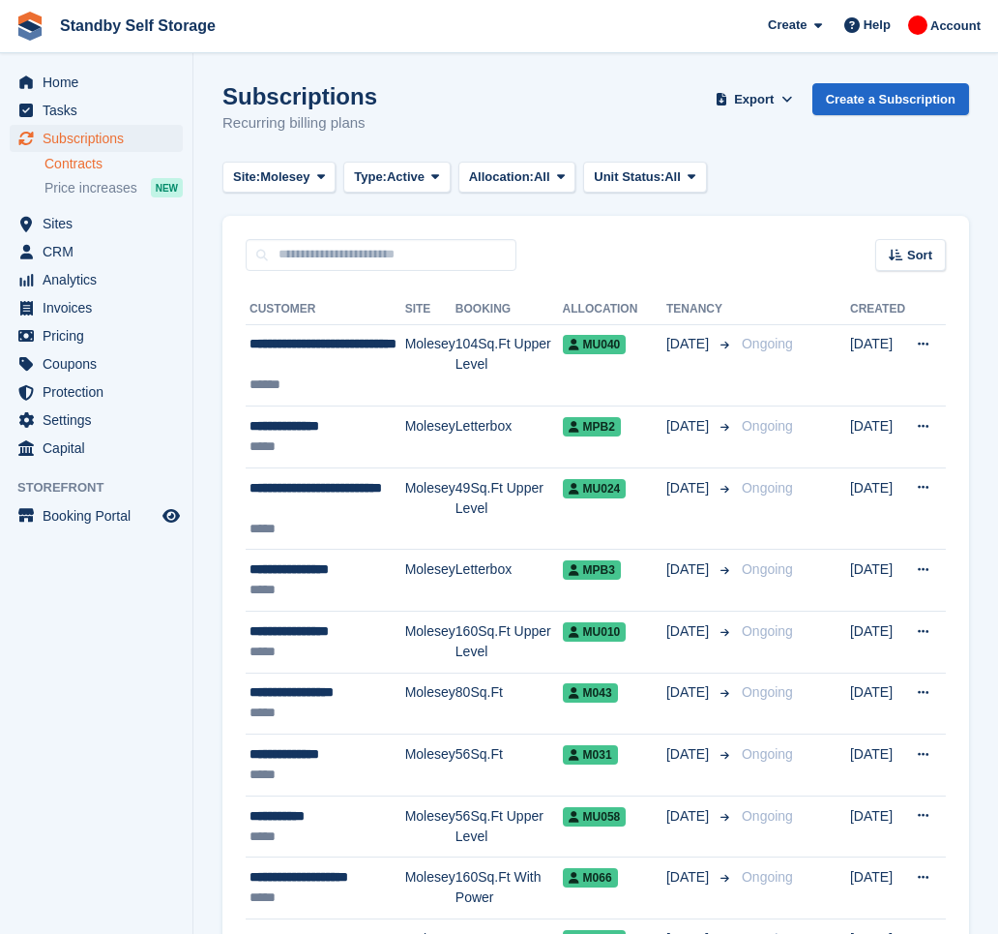
scroll to position [2790, 0]
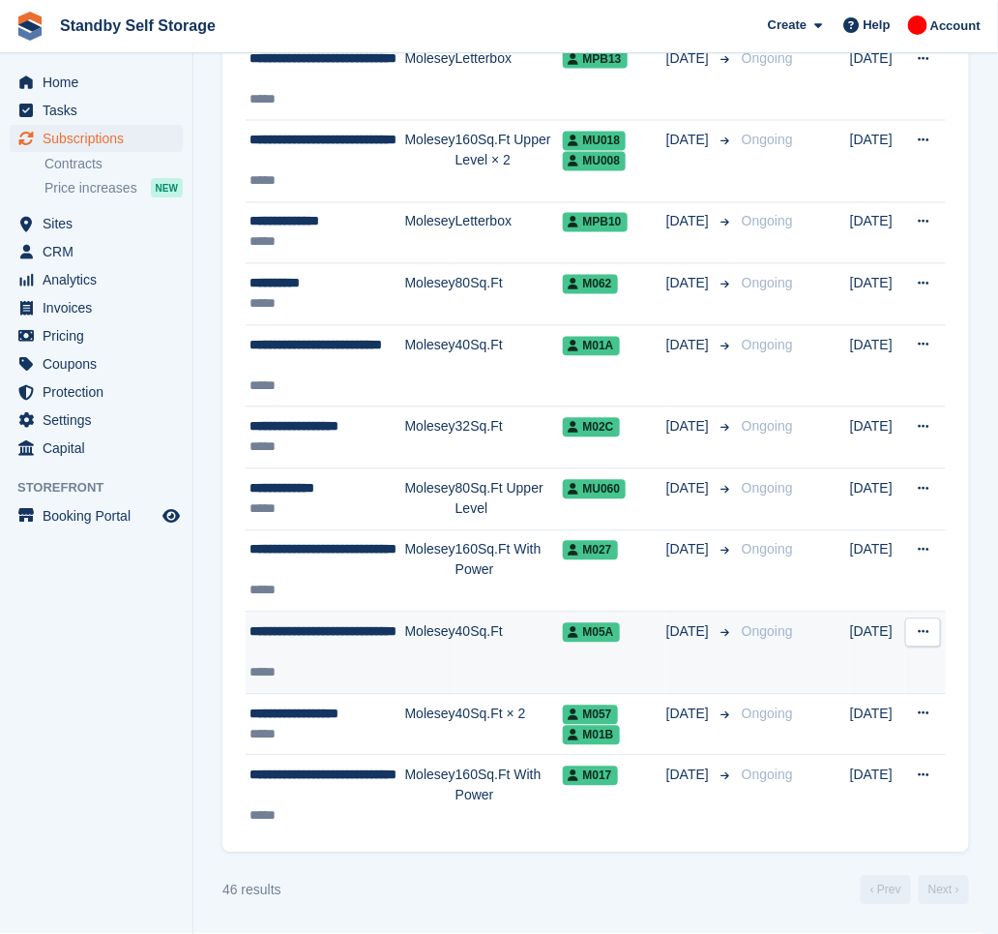
scroll to position [2709, 0]
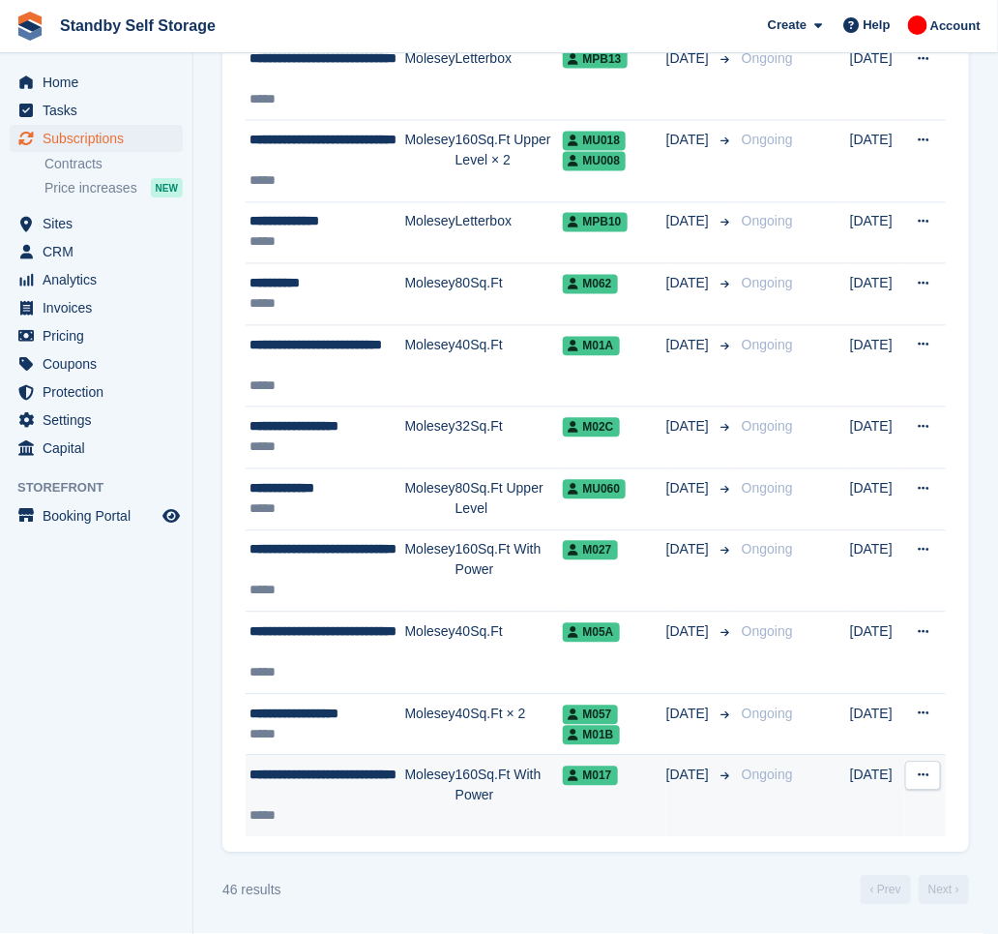
click at [341, 786] on div "**********" at bounding box center [328, 785] width 156 height 41
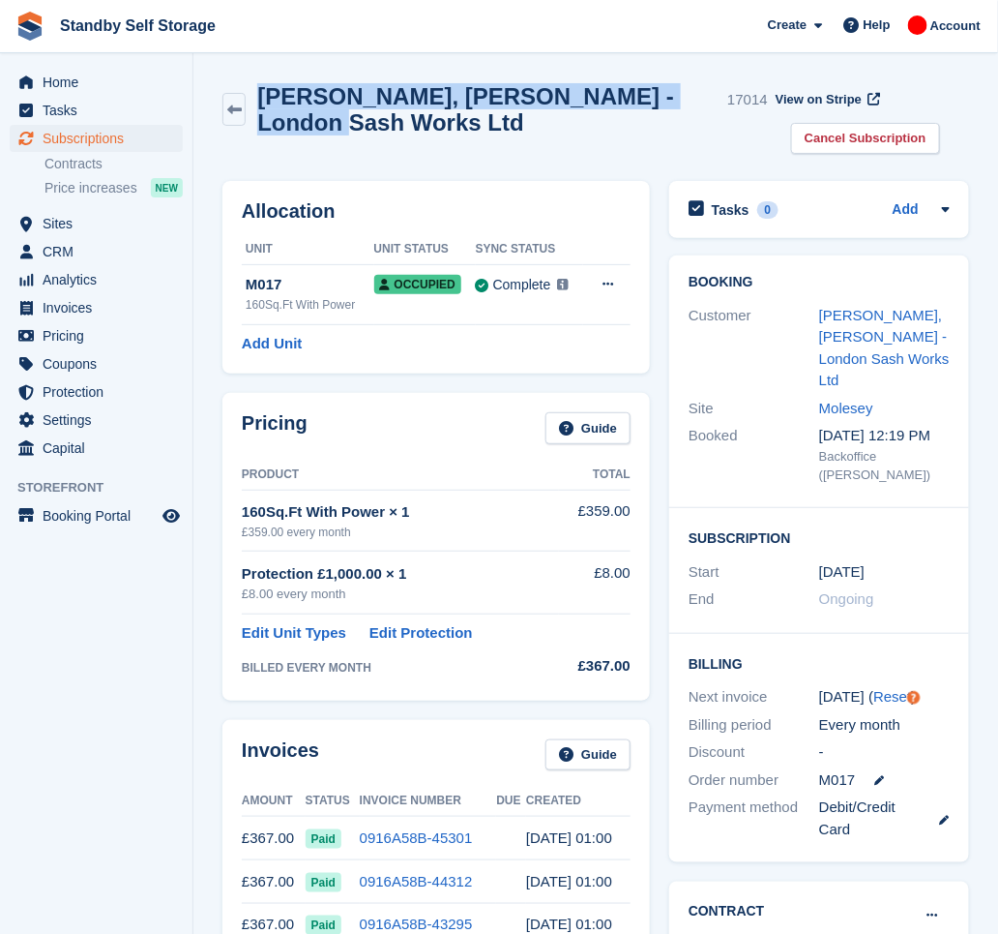
drag, startPoint x: 325, startPoint y: 134, endPoint x: 260, endPoint y: 92, distance: 77.5
click at [260, 92] on div "Adam, Vanstone - London Sash Works Ltd 17014 View on Stripe Cancel Subscription" at bounding box center [596, 118] width 747 height 71
copy h2 "Adam, Vanstone - London Sash Works Ltd"
click at [814, 139] on link "Cancel Subscription" at bounding box center [865, 139] width 149 height 32
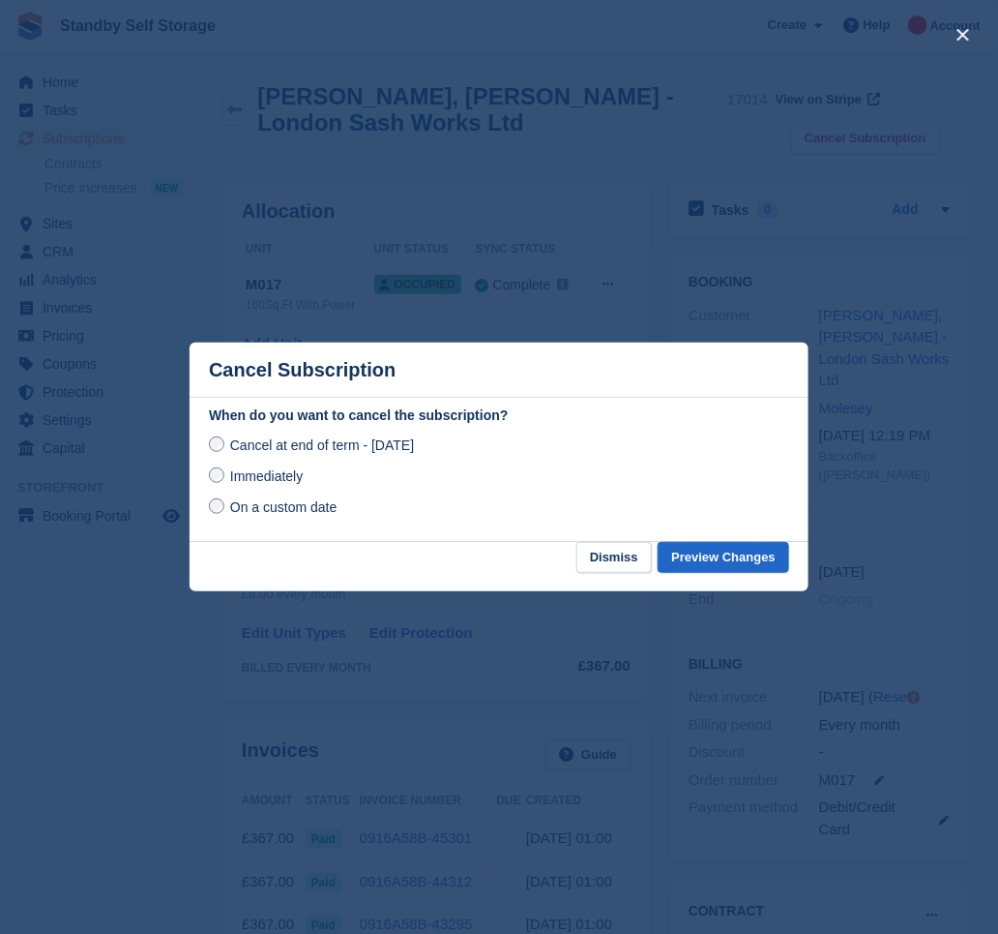
click at [265, 477] on span "Immediately" at bounding box center [266, 475] width 73 height 15
click at [699, 550] on button "Preview Changes" at bounding box center [724, 558] width 132 height 32
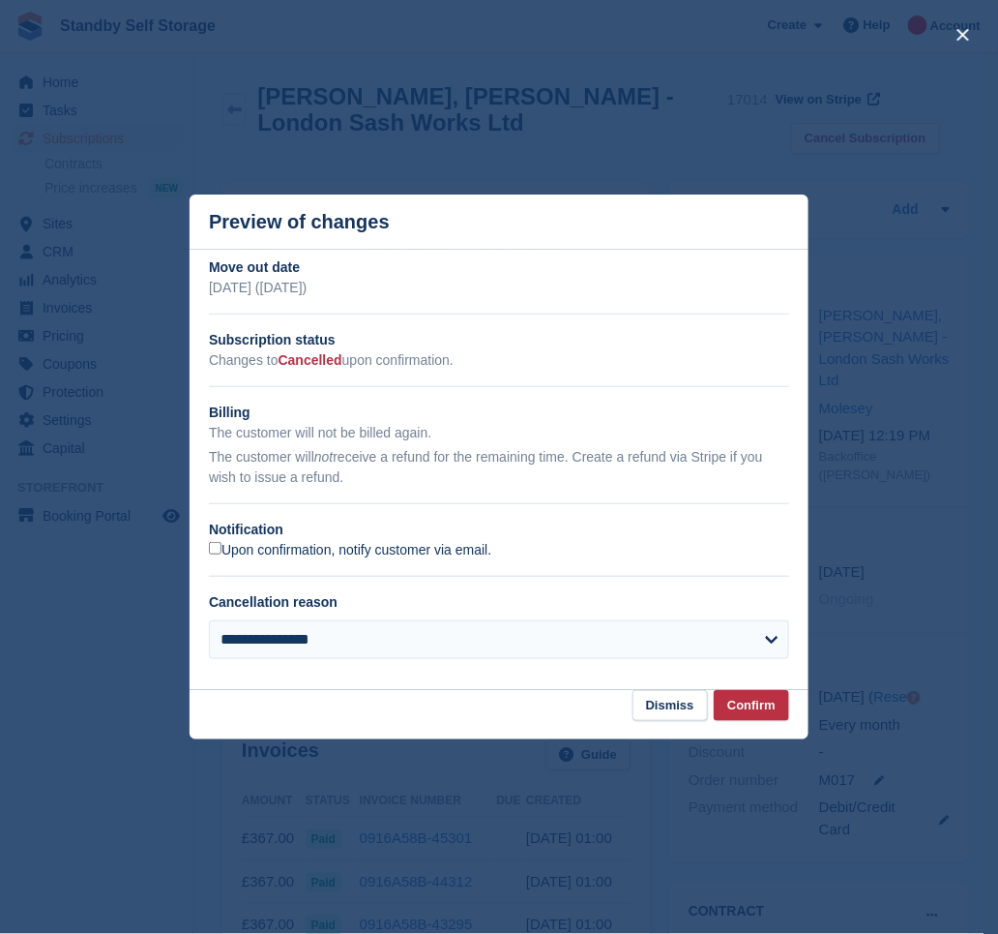
click at [285, 556] on label "Upon confirmation, notify customer via email." at bounding box center [350, 550] width 282 height 17
click at [740, 712] on button "Confirm" at bounding box center [751, 706] width 75 height 32
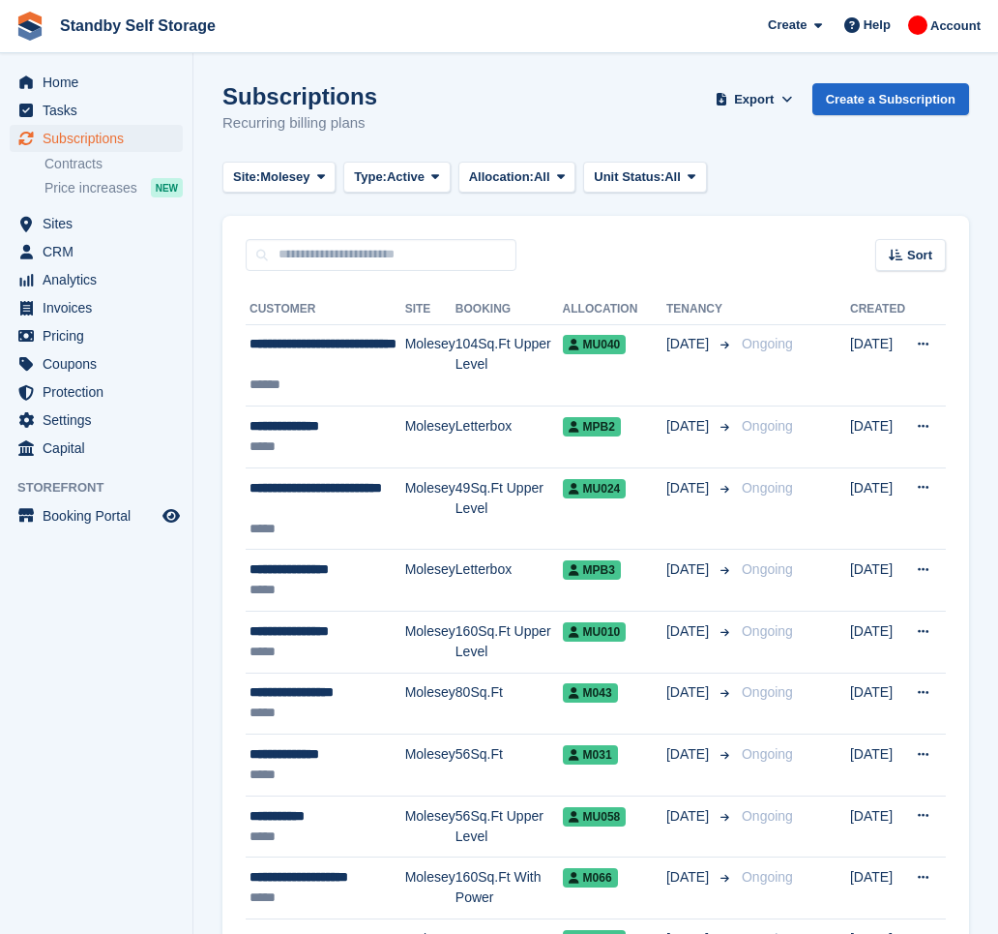
scroll to position [2709, 0]
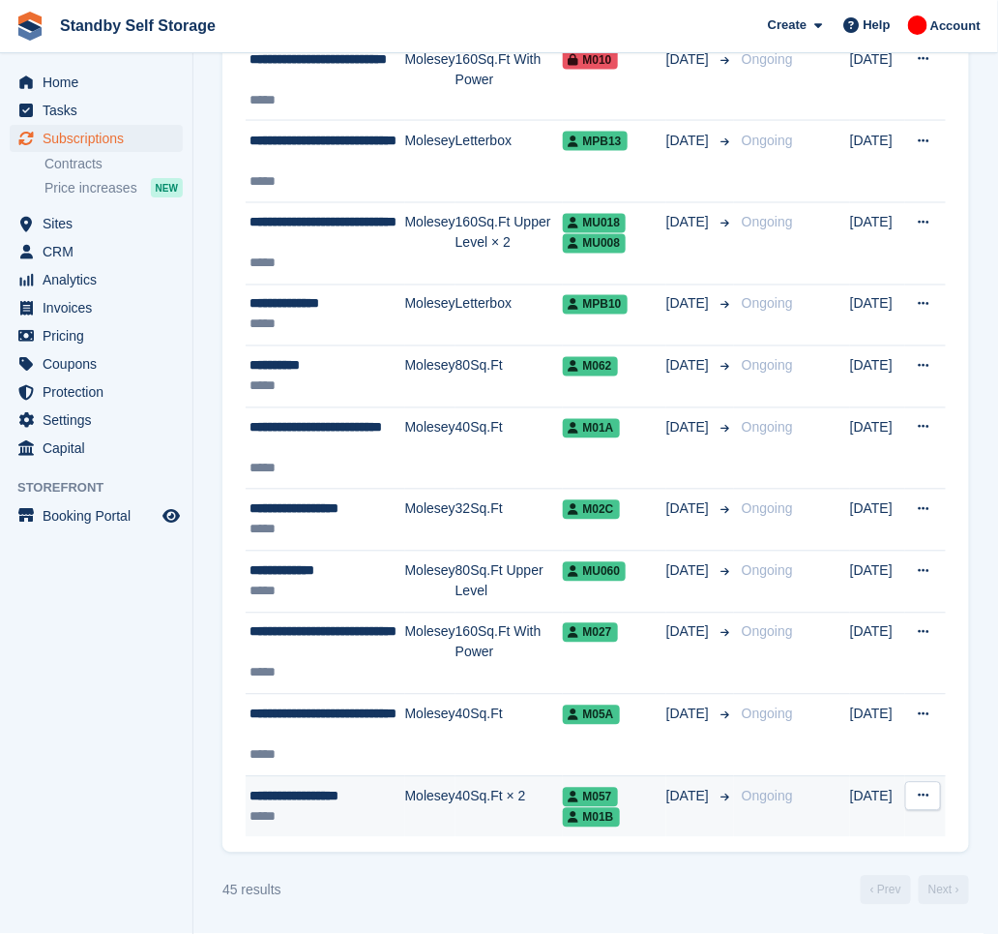
click at [414, 793] on td "Molesey" at bounding box center [430, 806] width 50 height 61
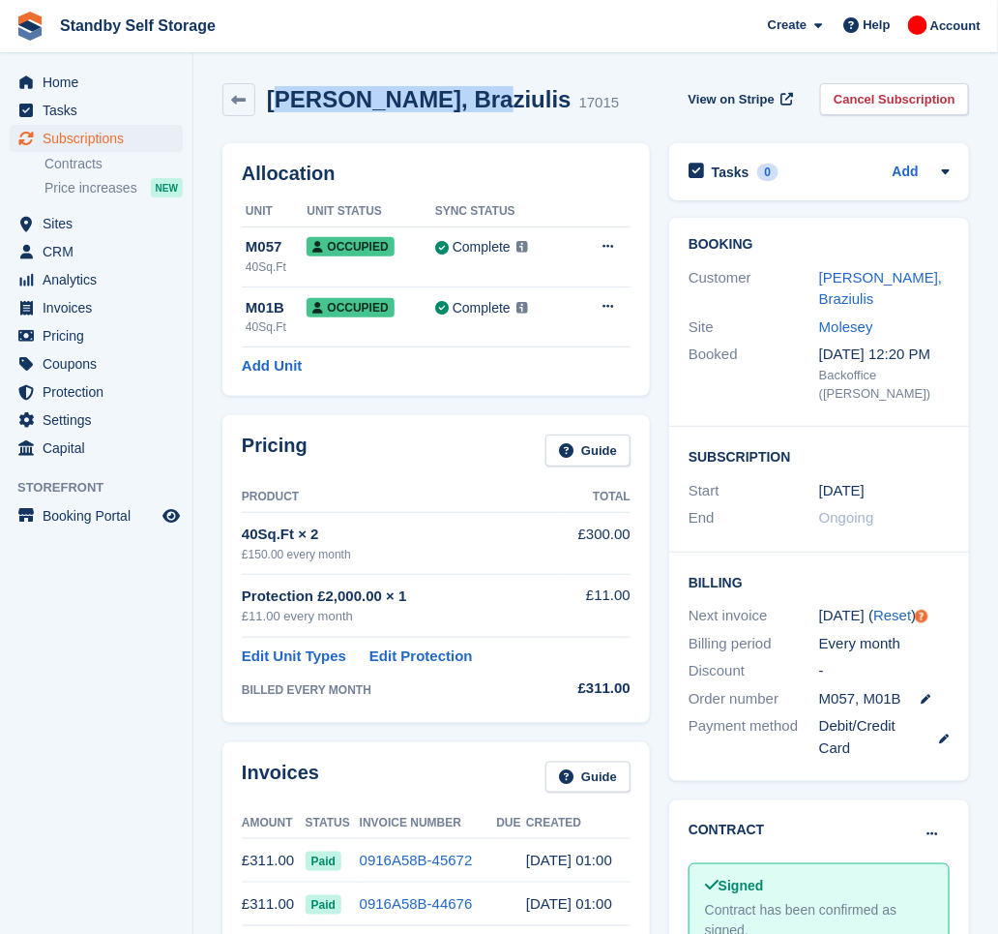
drag, startPoint x: 447, startPoint y: 103, endPoint x: 275, endPoint y: 100, distance: 172.2
click at [275, 100] on h2 "Renatas, Braziulis" at bounding box center [419, 99] width 305 height 26
copy h2 "enatas, Braziulis"
drag, startPoint x: 875, startPoint y: 98, endPoint x: 790, endPoint y: 166, distance: 109.4
click at [875, 98] on link "Cancel Subscription" at bounding box center [894, 99] width 149 height 32
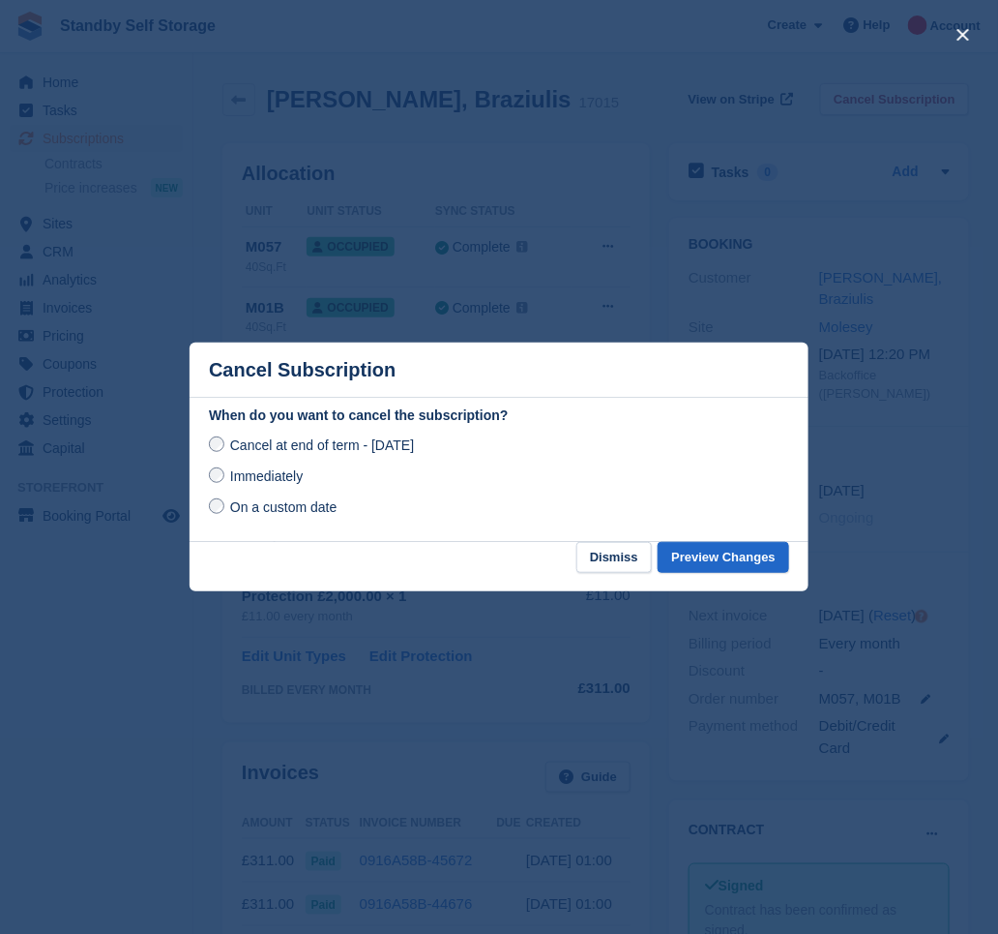
click at [270, 474] on span "Immediately" at bounding box center [266, 475] width 73 height 15
click at [714, 563] on button "Preview Changes" at bounding box center [724, 558] width 132 height 32
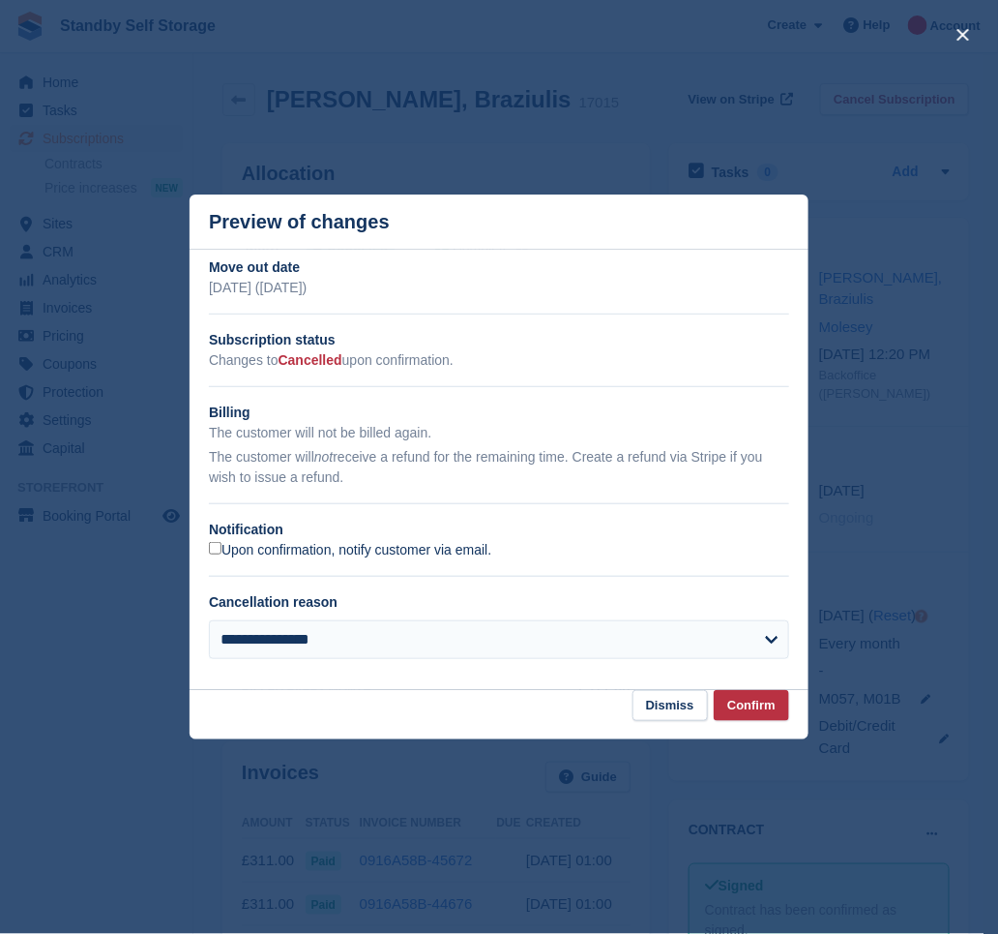
click at [273, 549] on label "Upon confirmation, notify customer via email." at bounding box center [350, 550] width 282 height 17
click at [772, 710] on button "Confirm" at bounding box center [751, 706] width 75 height 32
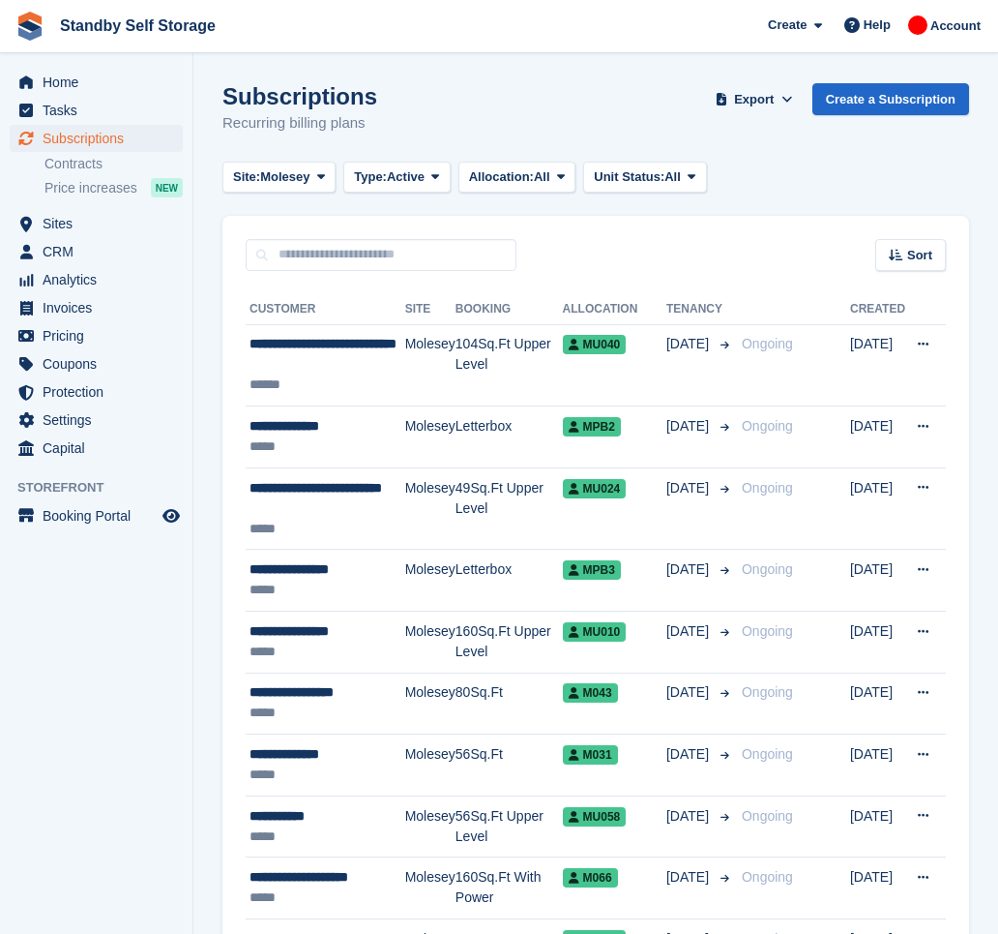
scroll to position [2626, 0]
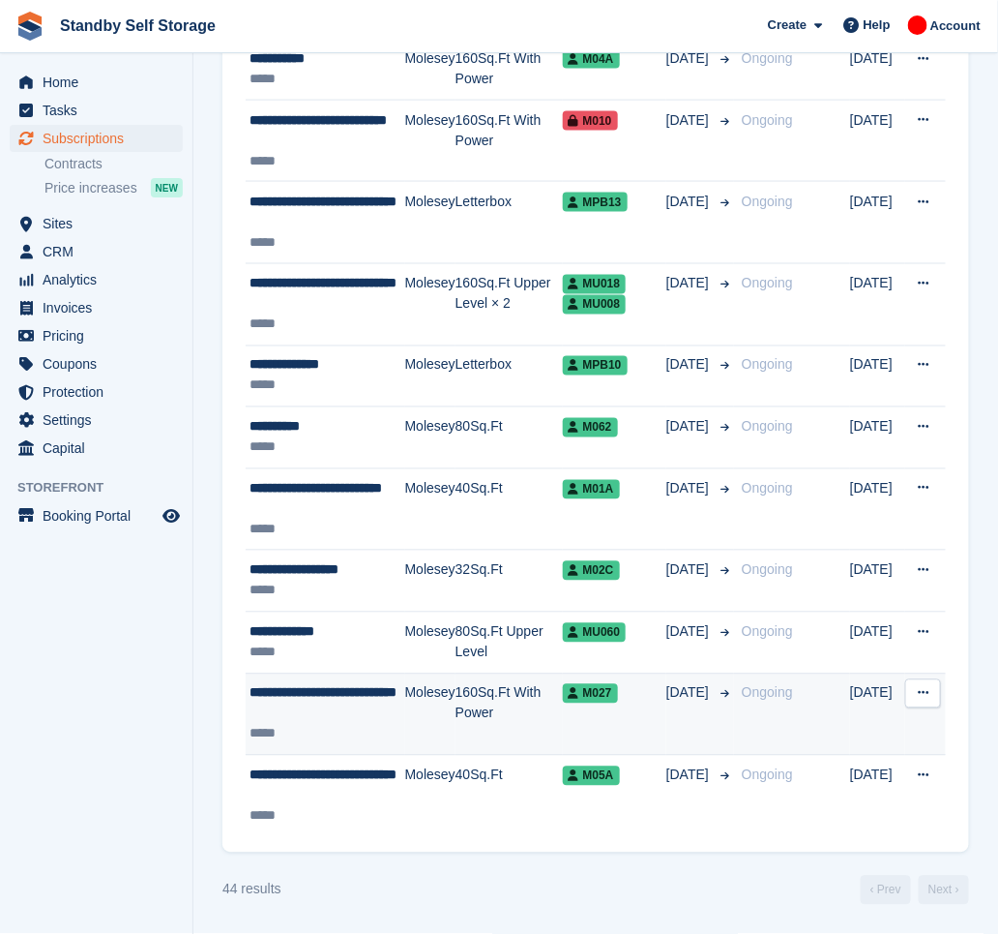
drag, startPoint x: 384, startPoint y: 793, endPoint x: 478, endPoint y: 722, distance: 118.0
click at [393, 788] on div "**********" at bounding box center [328, 785] width 156 height 41
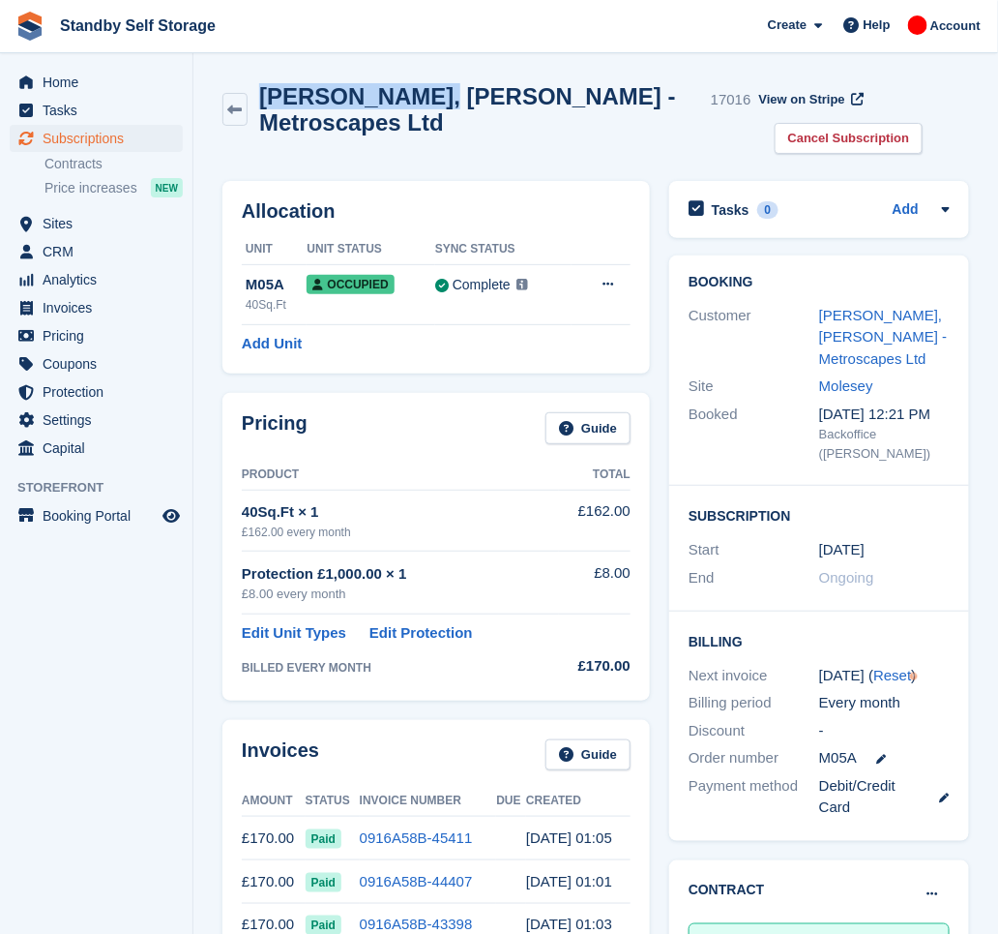
drag, startPoint x: 410, startPoint y: 101, endPoint x: 265, endPoint y: 109, distance: 145.4
click at [265, 109] on div "[PERSON_NAME], [PERSON_NAME] - Metroscapes Ltd 17016" at bounding box center [500, 109] width 504 height 52
copy h2 "[PERSON_NAME], [PERSON_NAME]"
click at [880, 123] on link "Cancel Subscription" at bounding box center [849, 139] width 149 height 32
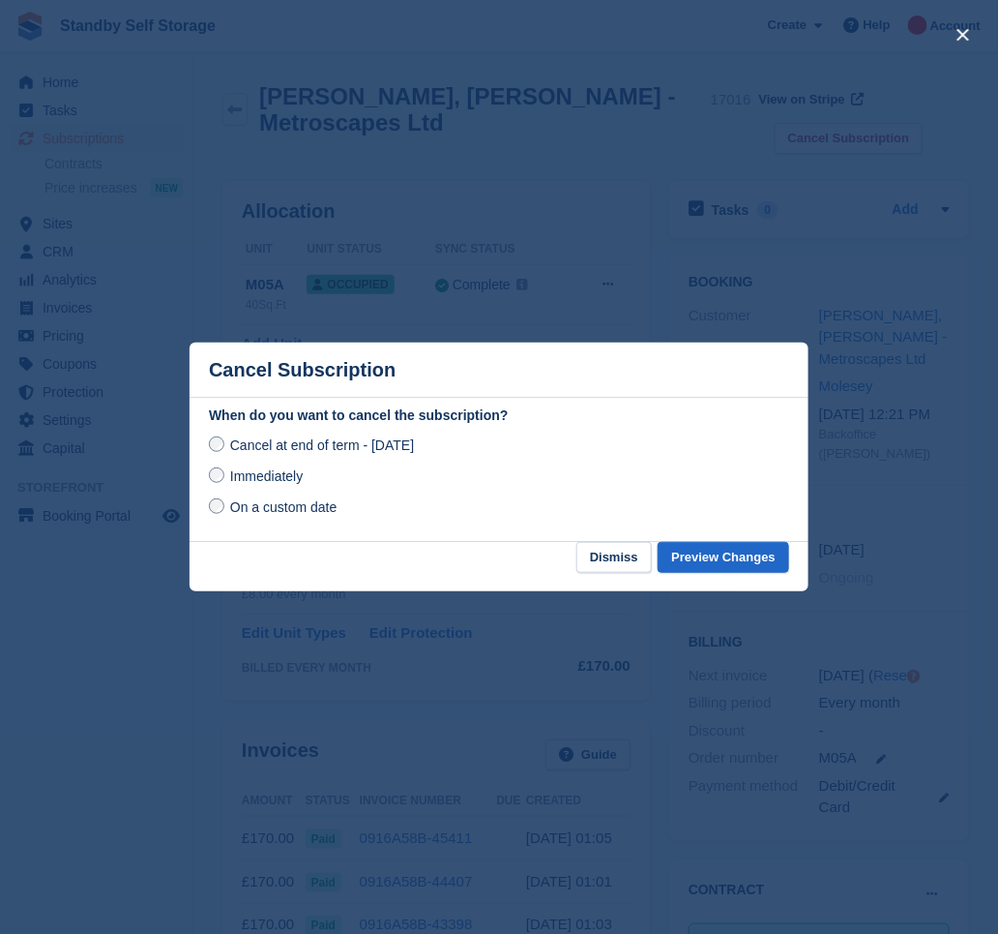
click at [277, 474] on span "Immediately" at bounding box center [266, 475] width 73 height 15
click at [724, 556] on button "Preview Changes" at bounding box center [724, 558] width 132 height 32
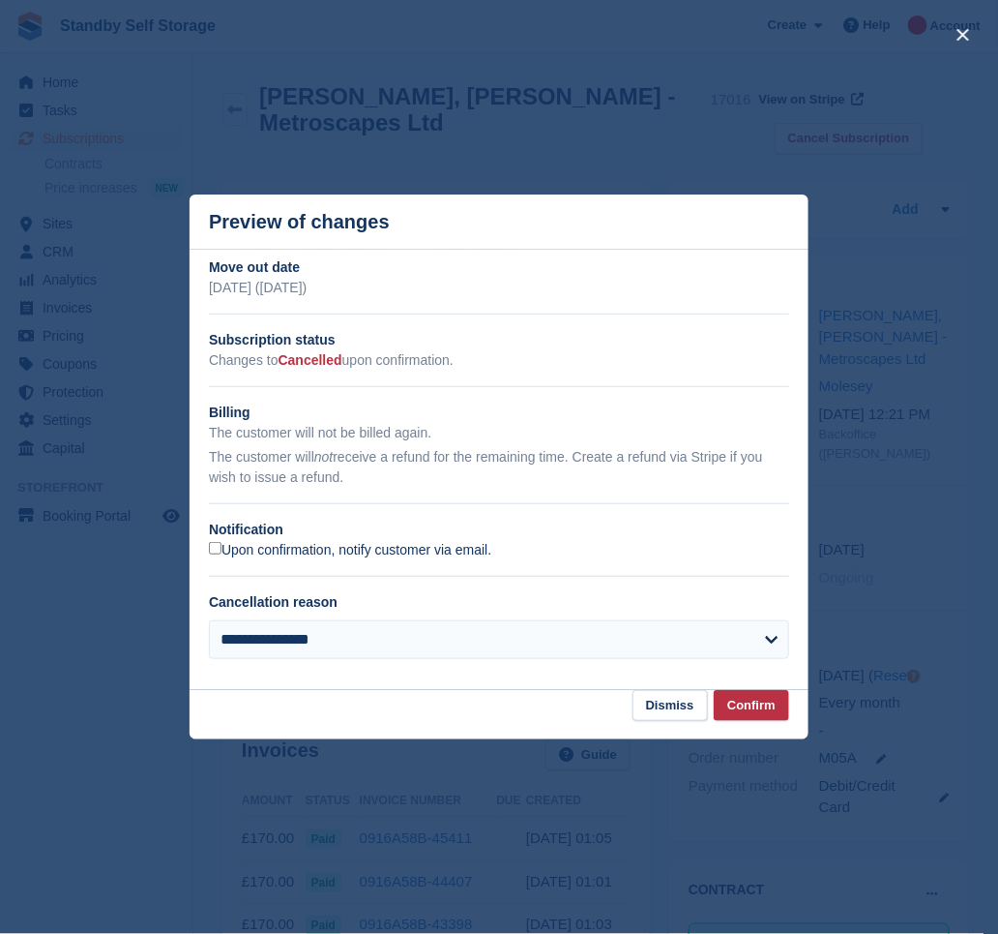
click at [253, 550] on label "Upon confirmation, notify customer via email." at bounding box center [350, 550] width 282 height 17
click at [755, 700] on button "Confirm" at bounding box center [751, 706] width 75 height 32
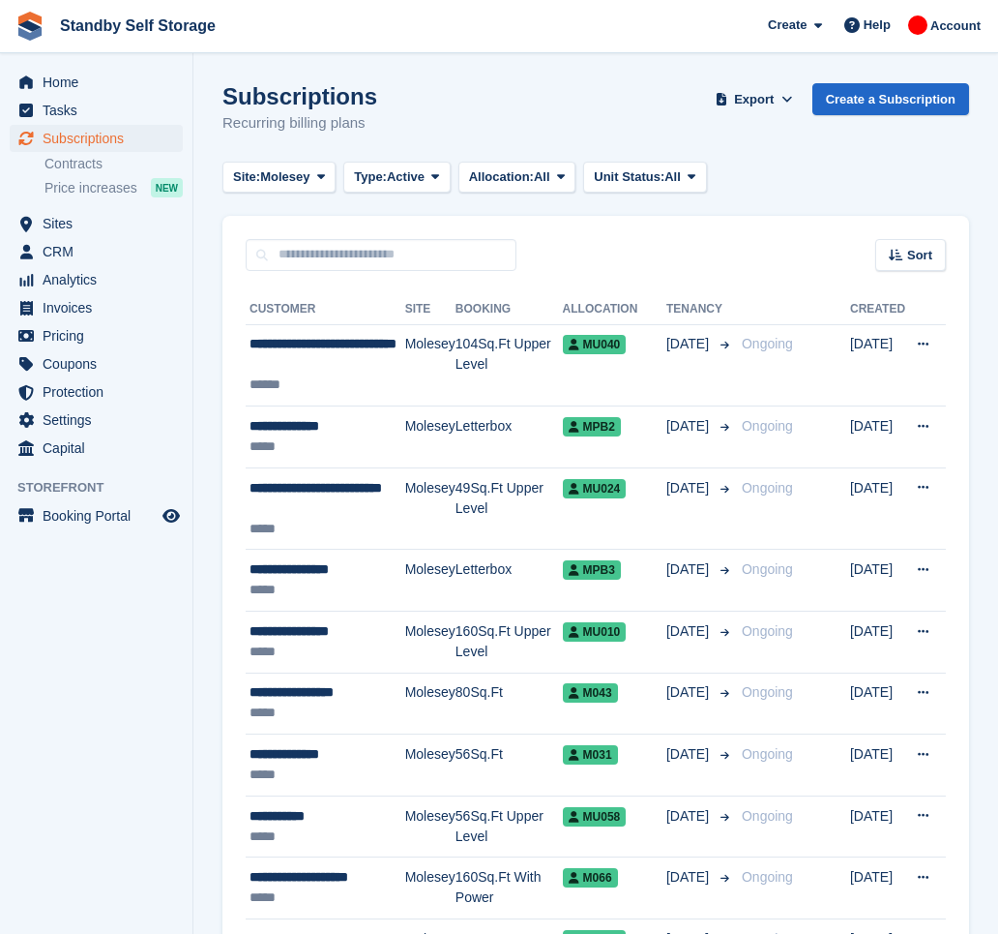
scroll to position [2562, 0]
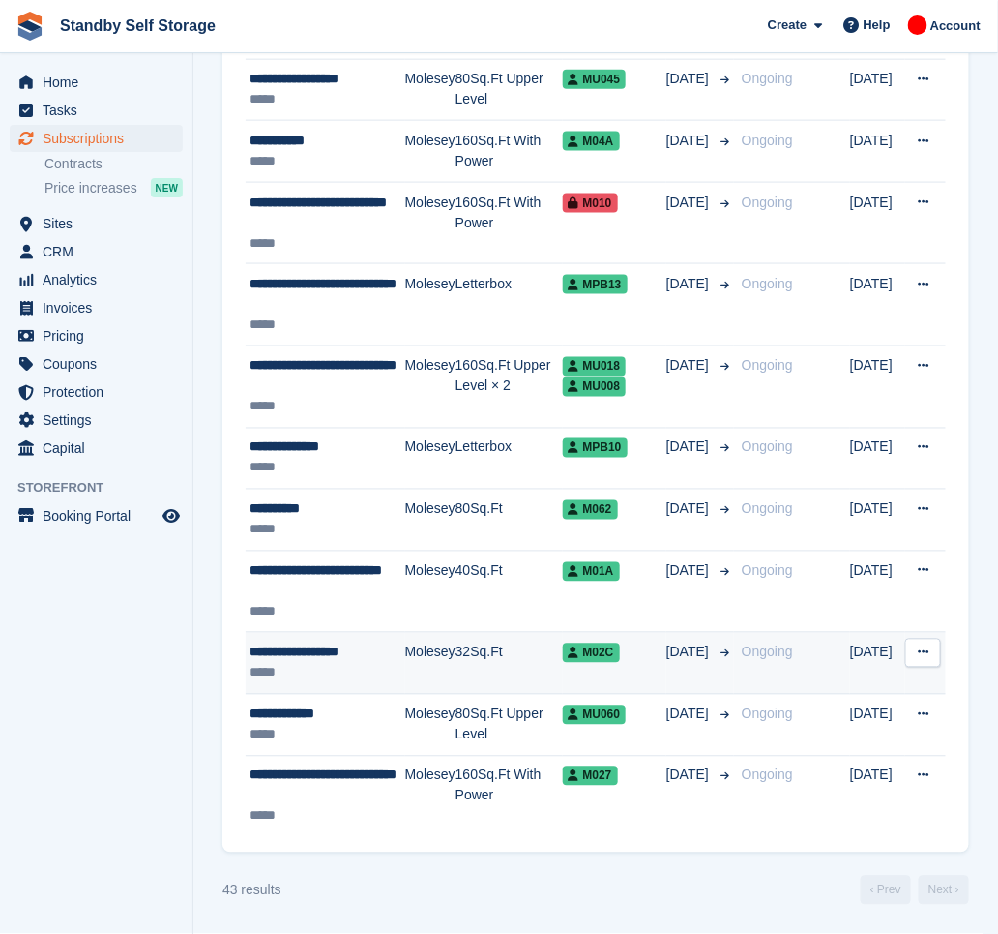
scroll to position [2480, 0]
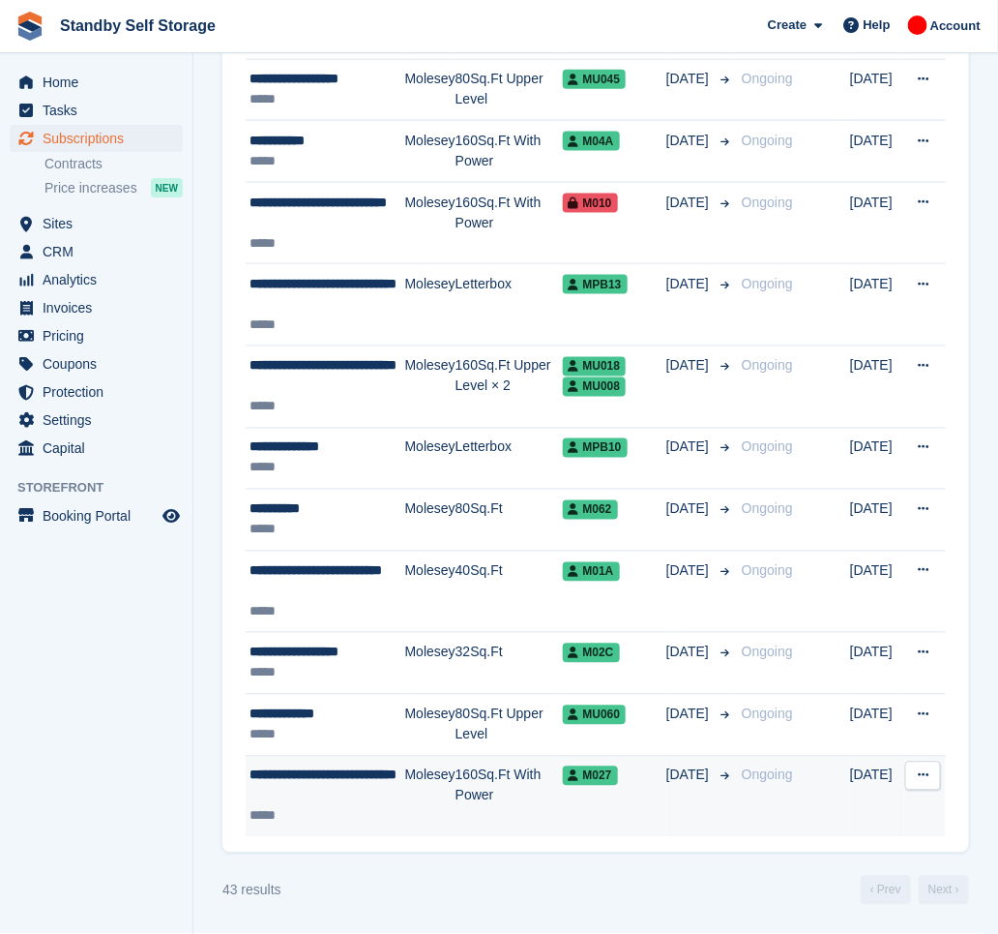
click at [373, 783] on div "**********" at bounding box center [328, 785] width 156 height 41
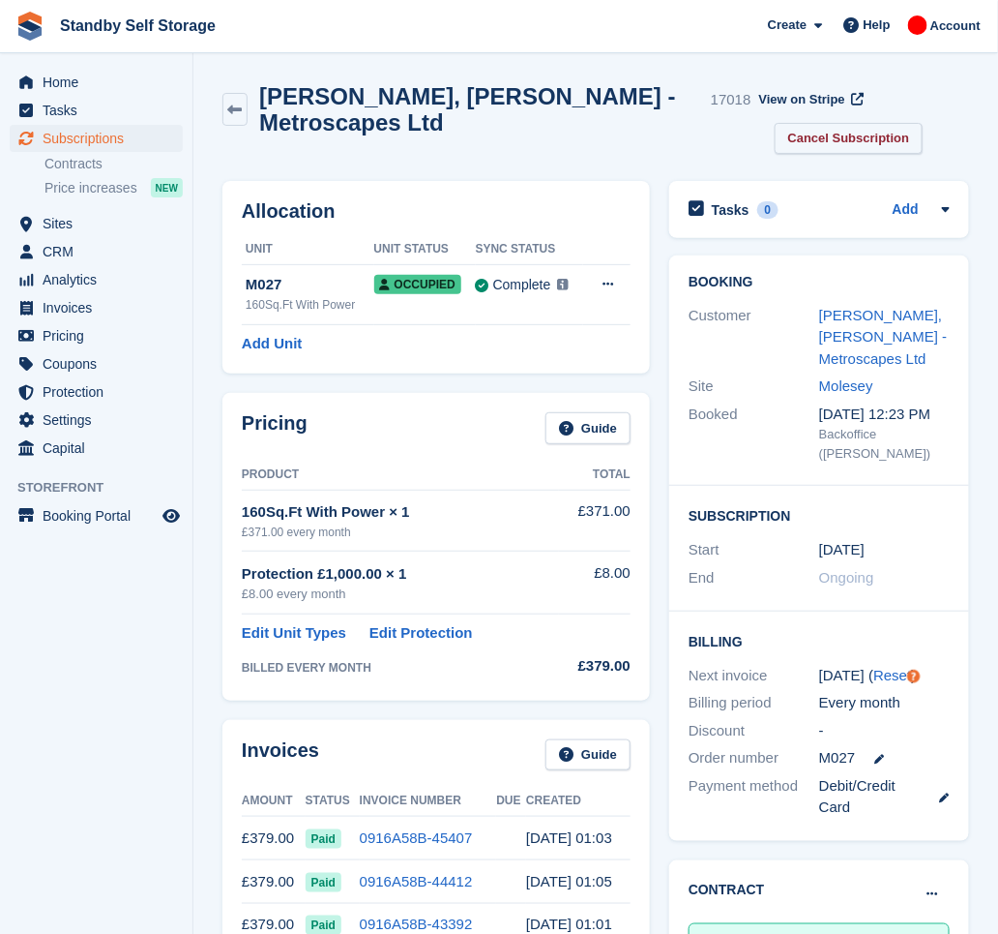
click at [880, 123] on link "Cancel Subscription" at bounding box center [849, 139] width 149 height 32
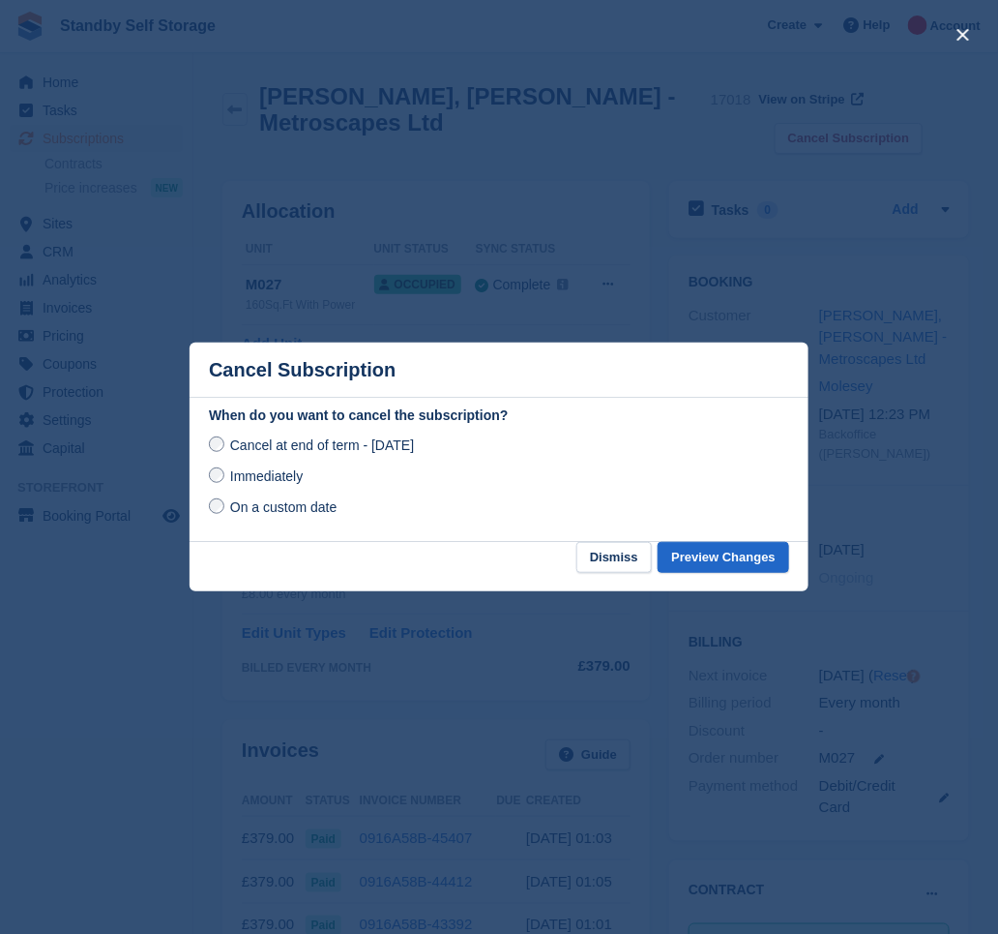
click at [282, 477] on span "Immediately" at bounding box center [266, 475] width 73 height 15
click at [727, 559] on button "Preview Changes" at bounding box center [724, 558] width 132 height 32
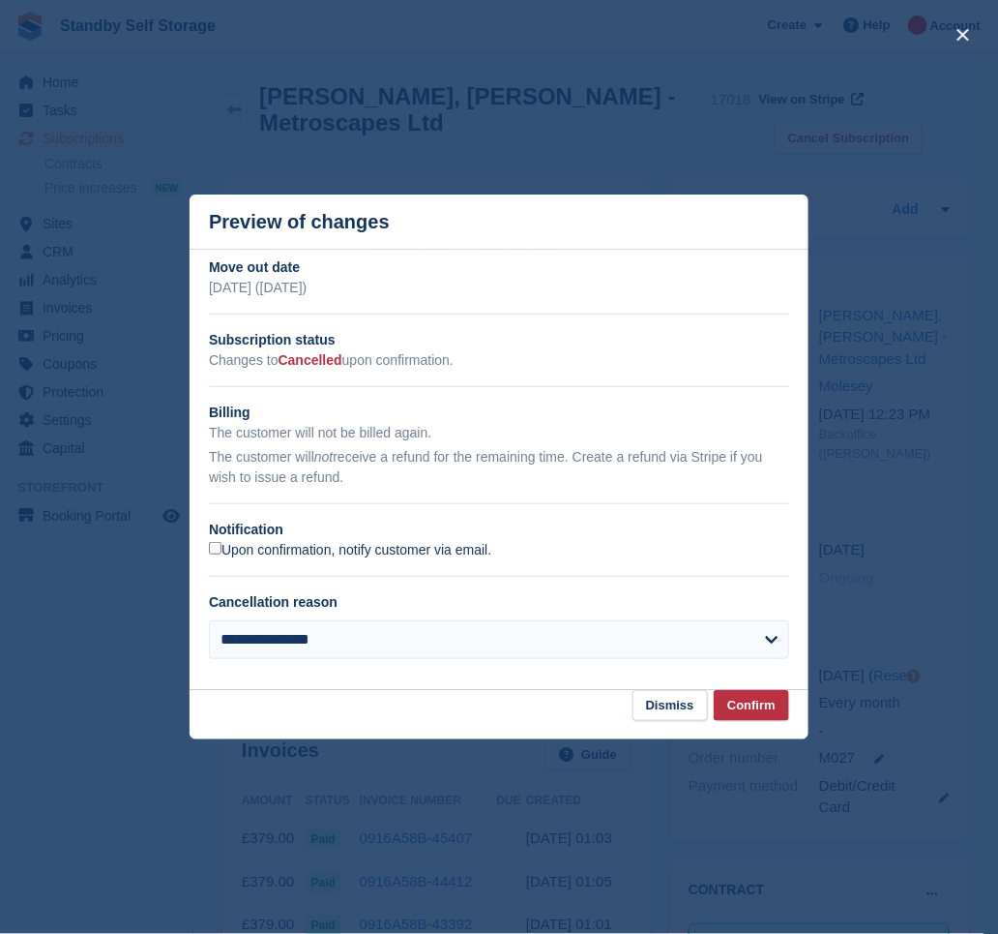
click at [232, 554] on label "Upon confirmation, notify customer via email." at bounding box center [350, 550] width 282 height 17
click at [768, 716] on button "Confirm" at bounding box center [751, 706] width 75 height 32
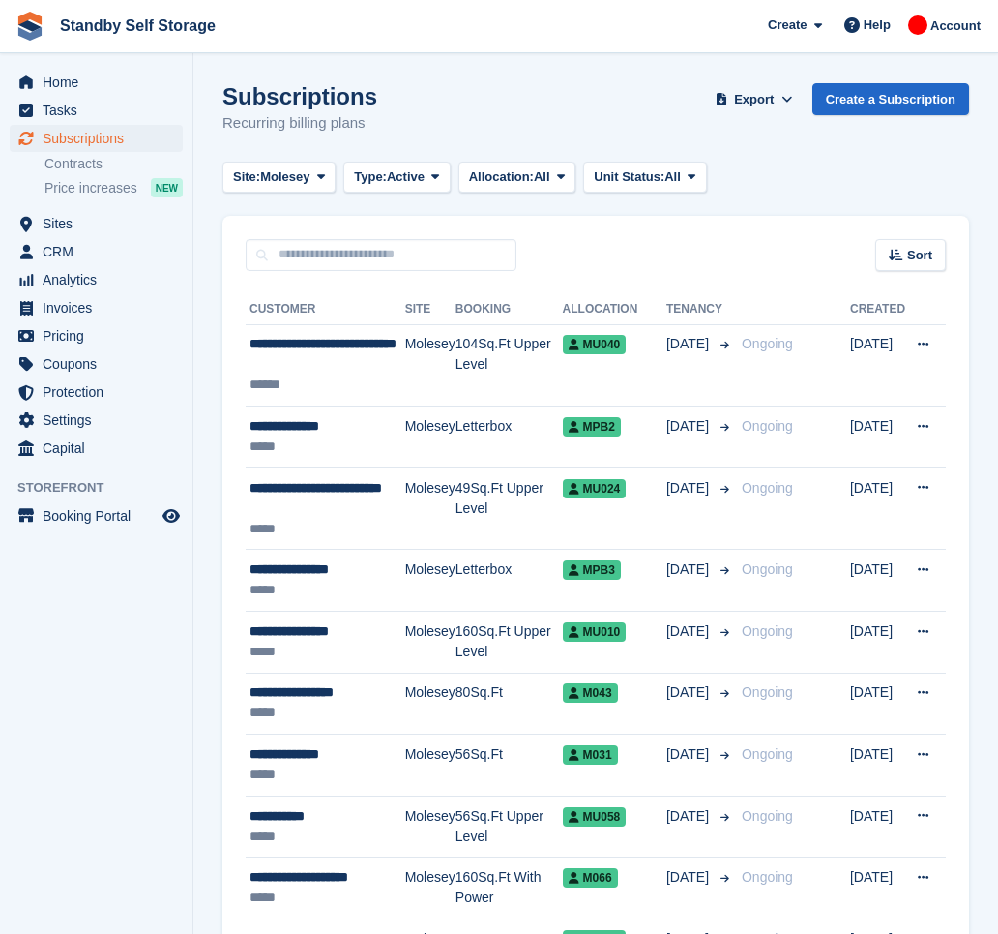
scroll to position [2480, 0]
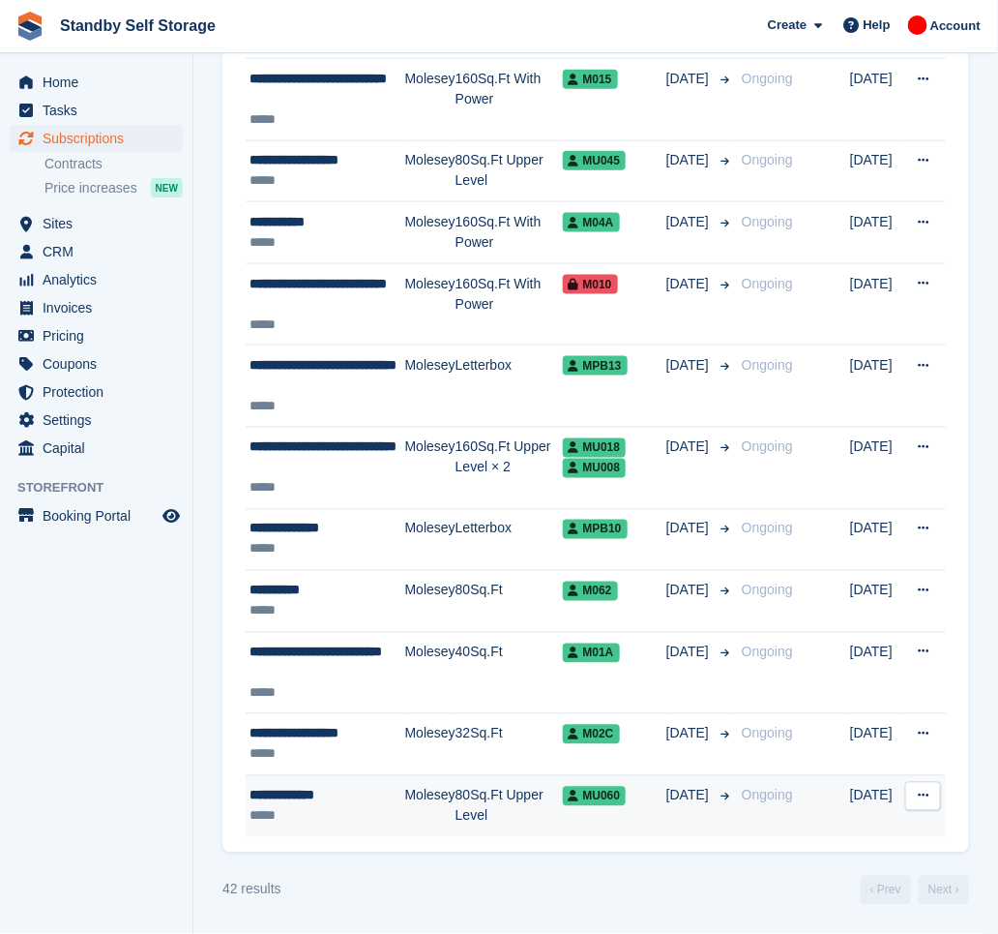
click at [361, 795] on div "**********" at bounding box center [328, 796] width 156 height 20
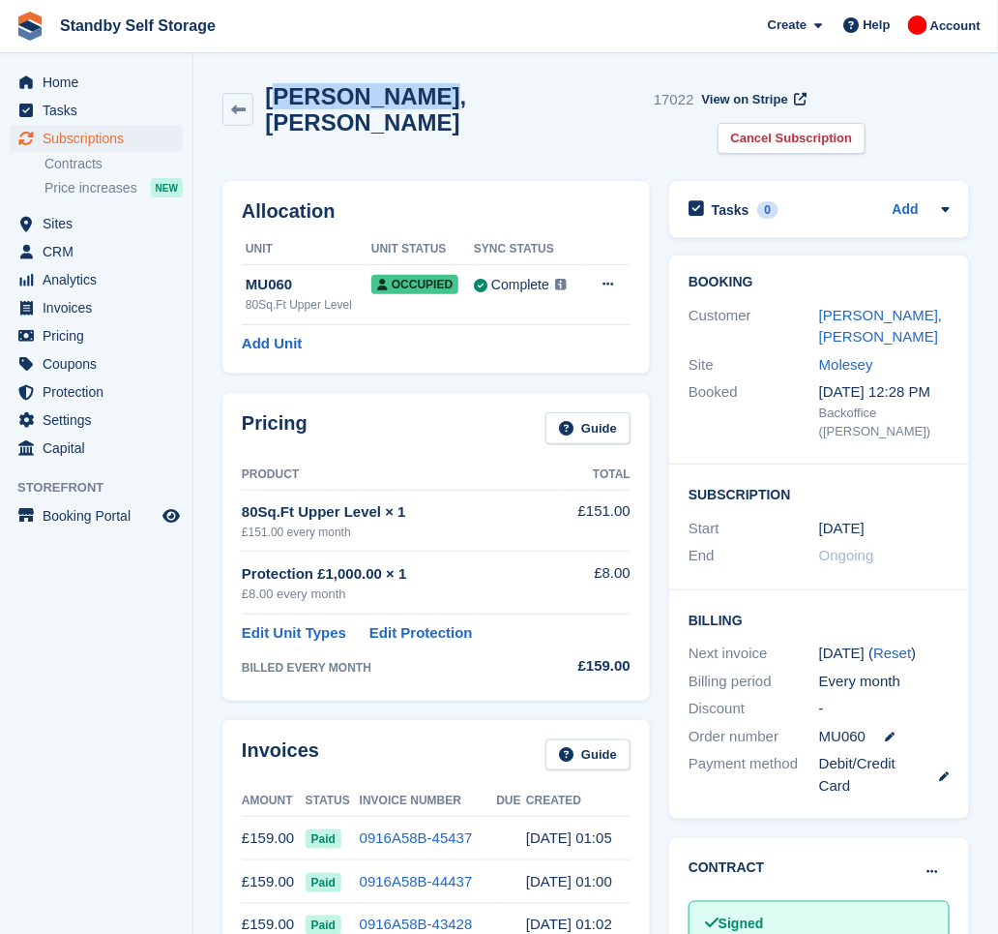
drag, startPoint x: 402, startPoint y: 102, endPoint x: 275, endPoint y: 94, distance: 127.9
click at [275, 94] on h2 "[PERSON_NAME], [PERSON_NAME]" at bounding box center [455, 109] width 381 height 52
copy h2 "[PERSON_NAME]"
click at [867, 123] on link "Cancel Subscription" at bounding box center [792, 139] width 149 height 32
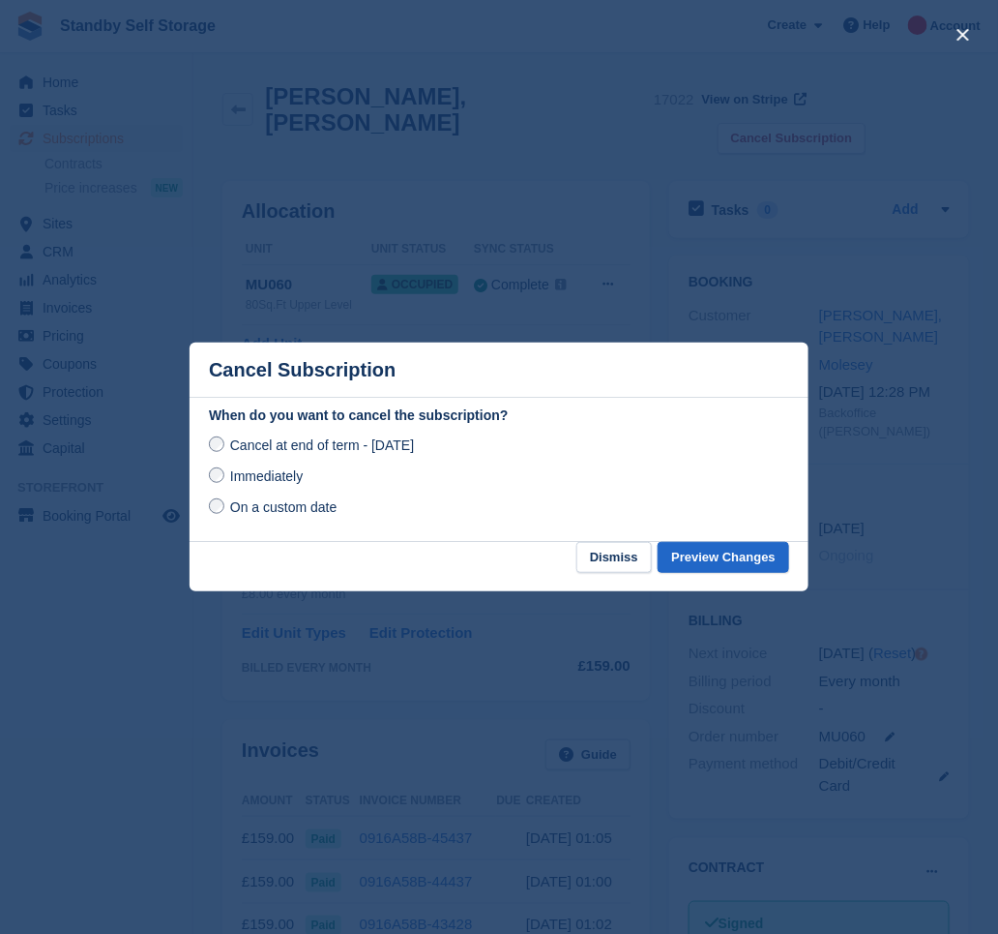
click at [242, 479] on span "Immediately" at bounding box center [266, 475] width 73 height 15
click at [749, 559] on button "Preview Changes" at bounding box center [724, 558] width 132 height 32
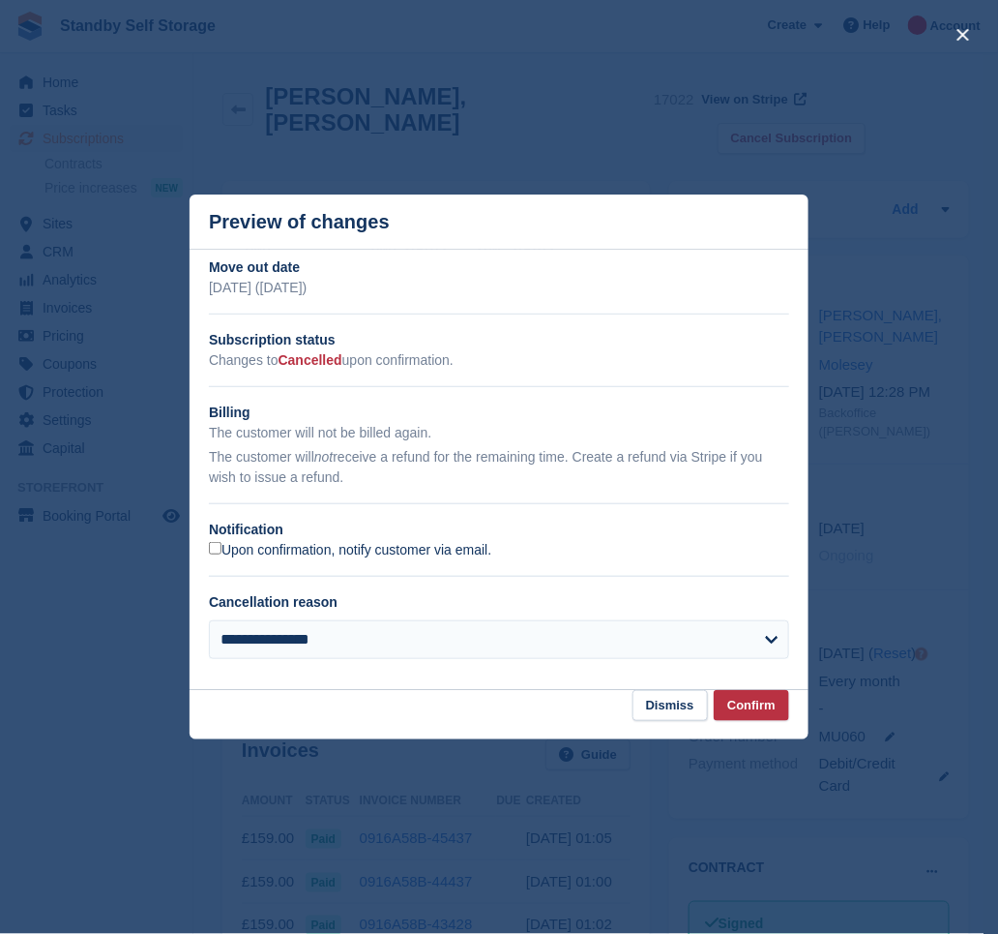
click at [302, 549] on label "Upon confirmation, notify customer via email." at bounding box center [350, 550] width 282 height 17
drag, startPoint x: 730, startPoint y: 698, endPoint x: 703, endPoint y: 676, distance: 35.1
click at [730, 700] on button "Confirm" at bounding box center [751, 706] width 75 height 32
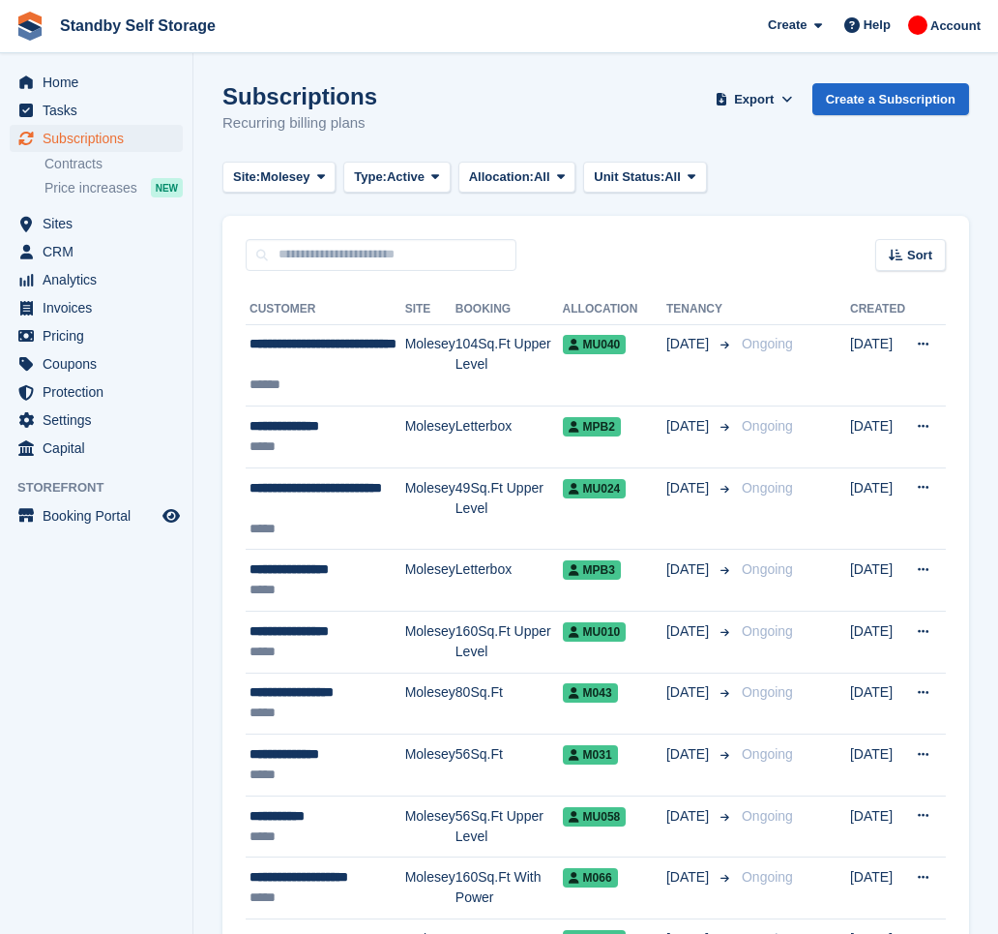
scroll to position [2397, 0]
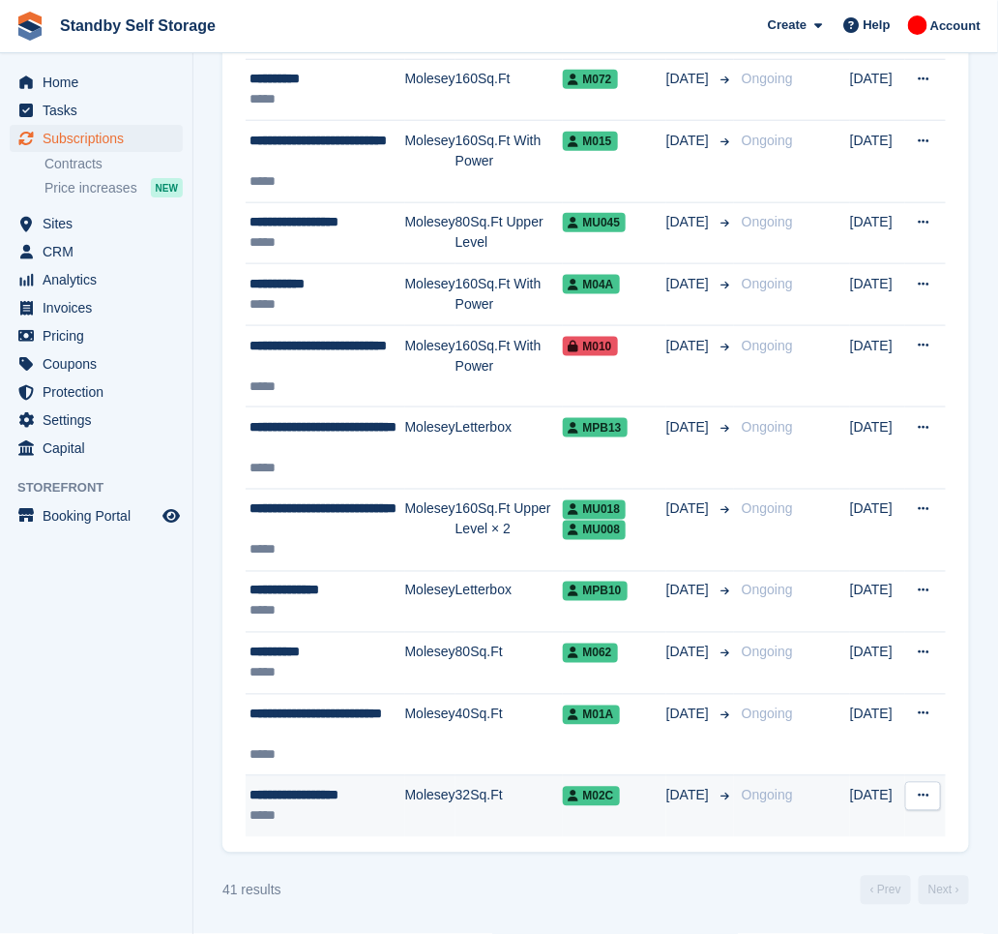
click at [375, 806] on div "*****" at bounding box center [328, 816] width 156 height 20
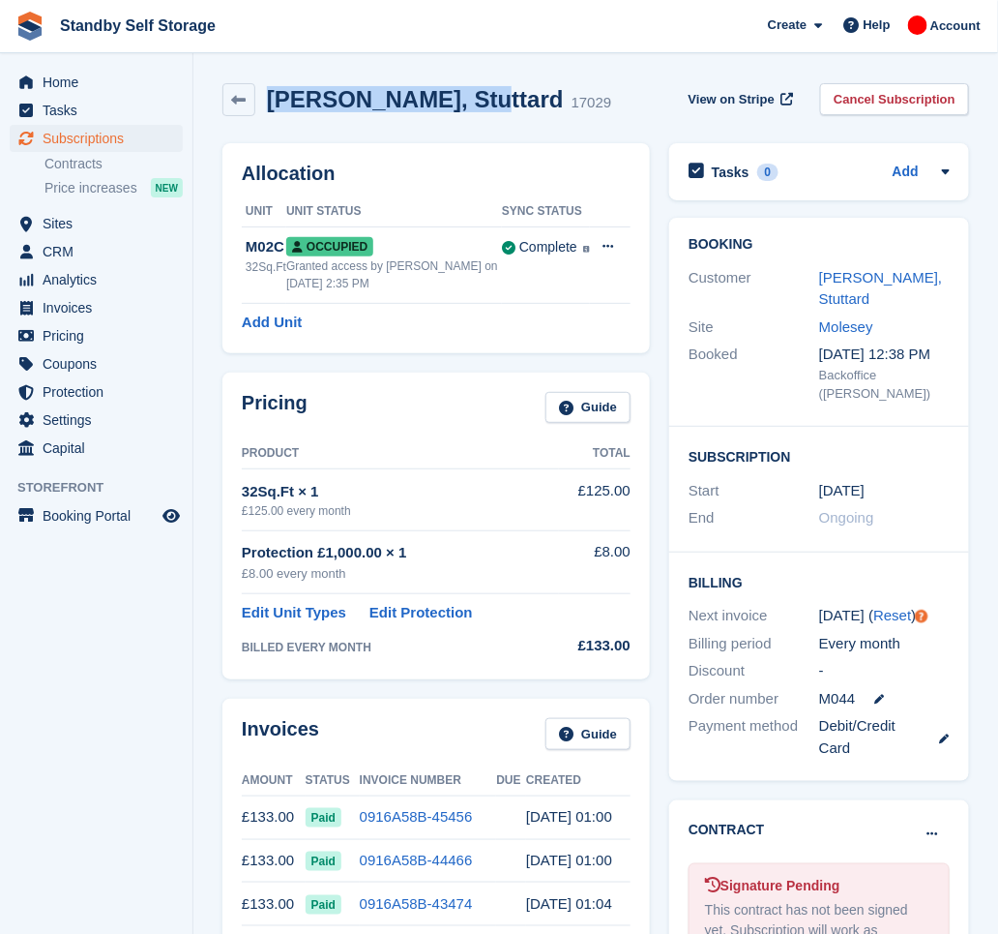
drag, startPoint x: 449, startPoint y: 98, endPoint x: 264, endPoint y: 86, distance: 185.1
click at [264, 86] on div "Nicholas, Stuttard 17029" at bounding box center [433, 100] width 356 height 28
copy h2 "Nicholas, Stuttard"
click at [852, 99] on link "Cancel Subscription" at bounding box center [894, 99] width 149 height 32
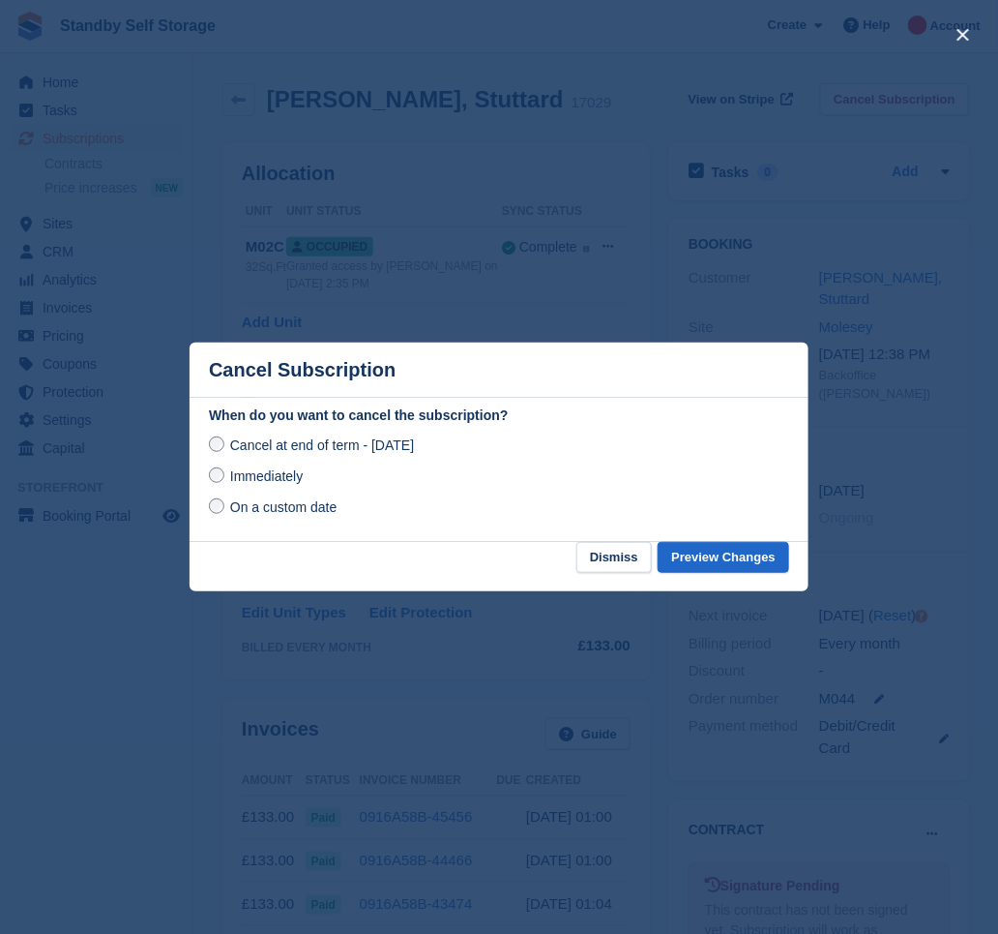
click at [244, 477] on span "Immediately" at bounding box center [266, 475] width 73 height 15
click at [698, 565] on button "Preview Changes" at bounding box center [724, 558] width 132 height 32
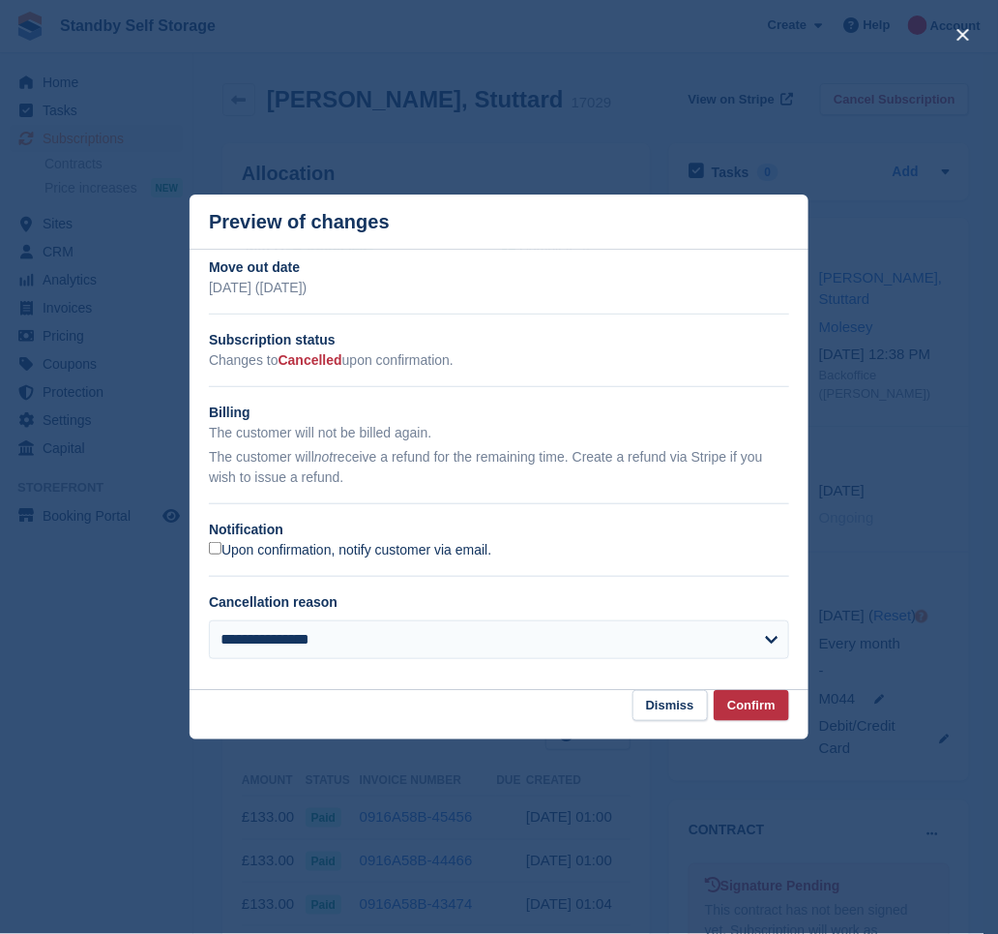
click at [244, 547] on label "Upon confirmation, notify customer via email." at bounding box center [350, 550] width 282 height 17
click at [760, 708] on button "Confirm" at bounding box center [751, 706] width 75 height 32
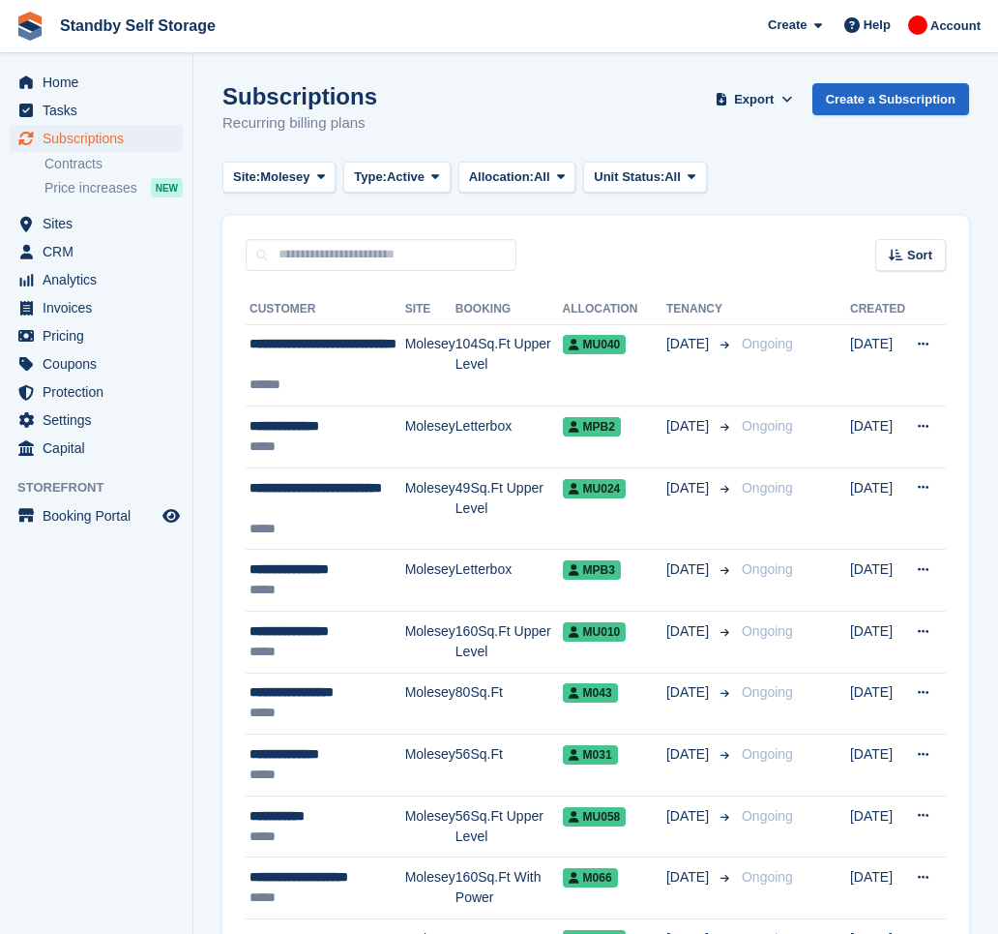
scroll to position [2337, 0]
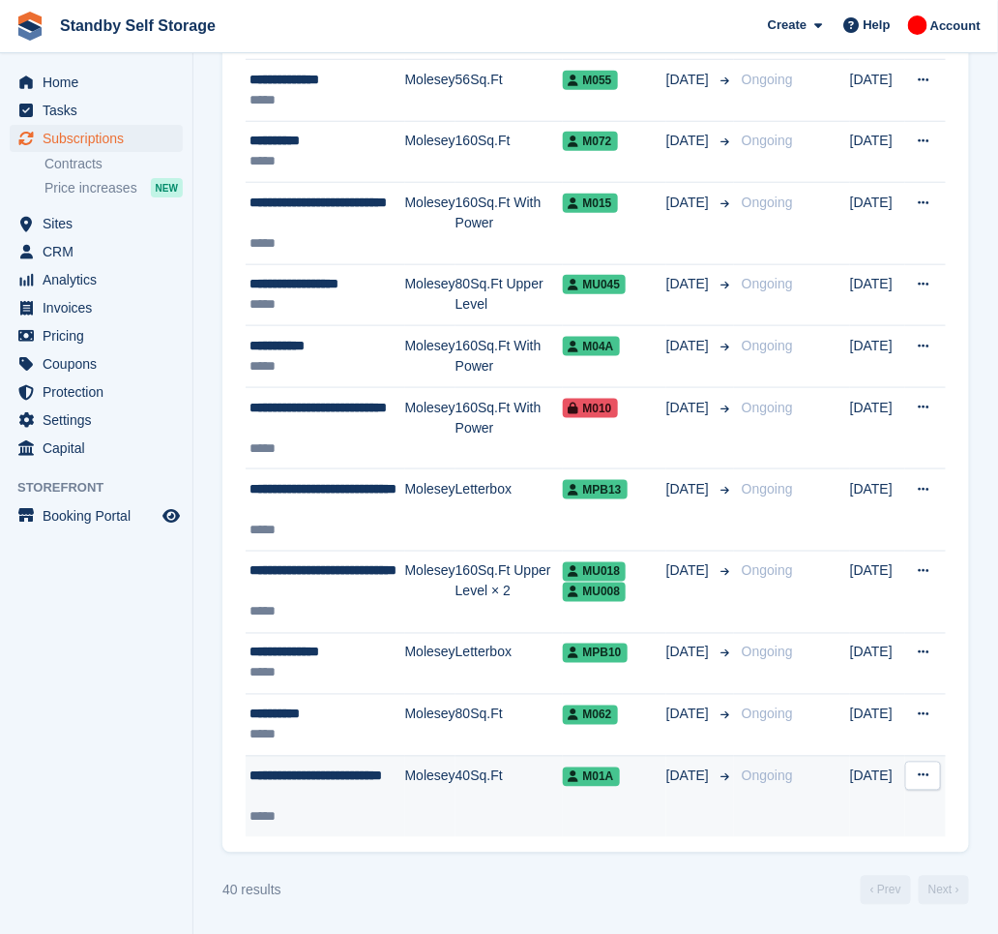
click at [449, 784] on td "Molesey" at bounding box center [430, 796] width 50 height 81
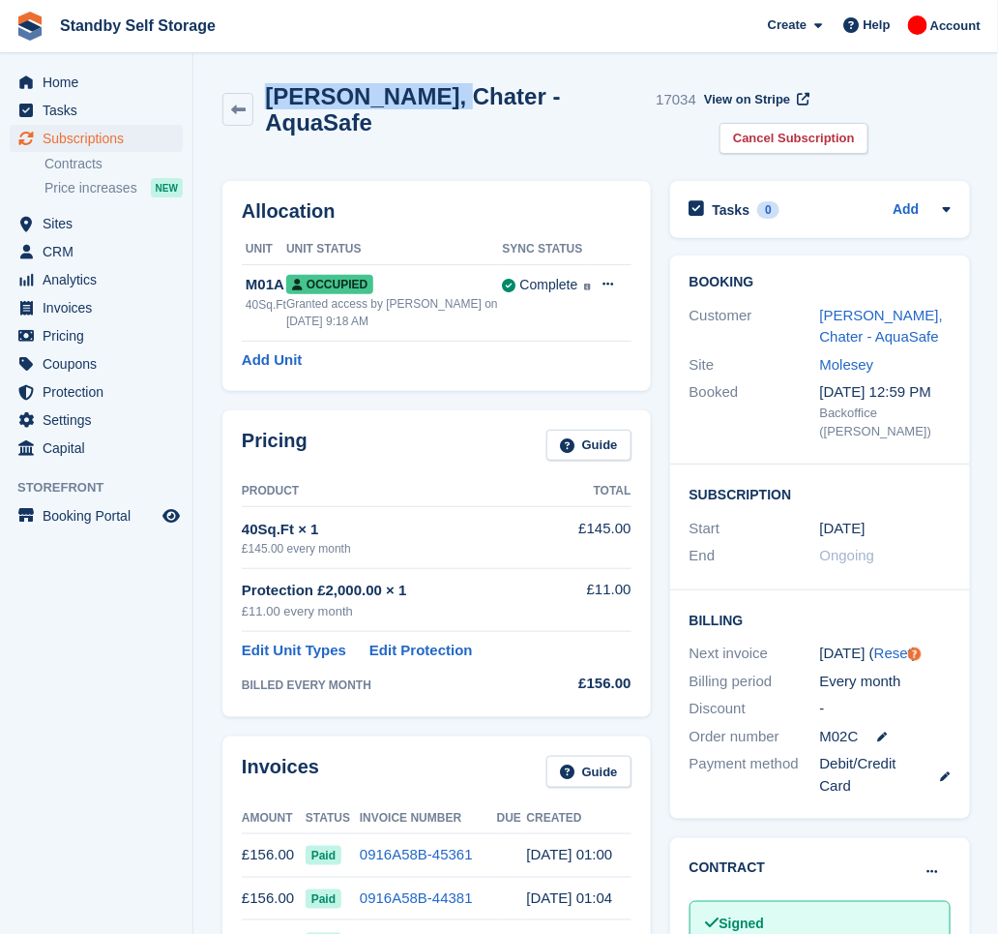
drag, startPoint x: 434, startPoint y: 105, endPoint x: 267, endPoint y: 99, distance: 167.5
click at [267, 99] on h2 "[PERSON_NAME], Chater - AquaSafe" at bounding box center [456, 109] width 383 height 52
copy h2 "Laurence, Chate"
click at [869, 123] on link "Cancel Subscription" at bounding box center [794, 139] width 149 height 32
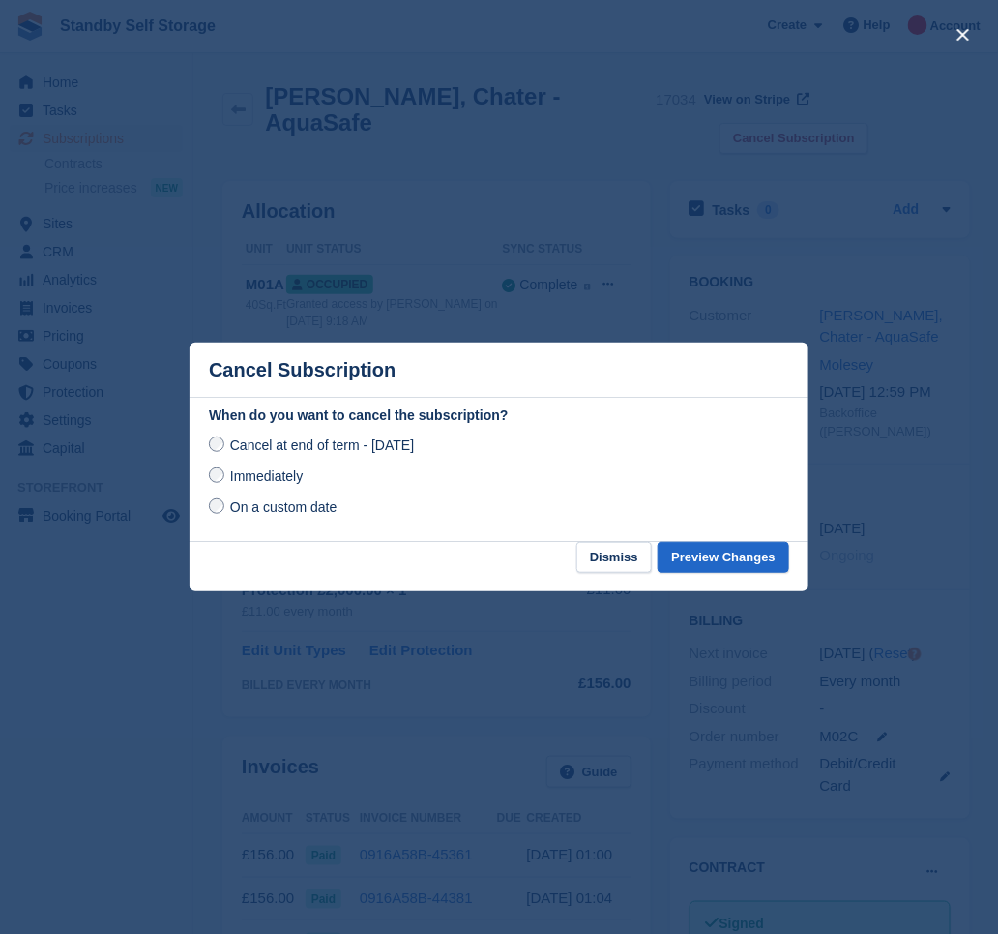
click at [243, 478] on span "Immediately" at bounding box center [266, 475] width 73 height 15
click at [714, 562] on button "Preview Changes" at bounding box center [724, 558] width 132 height 32
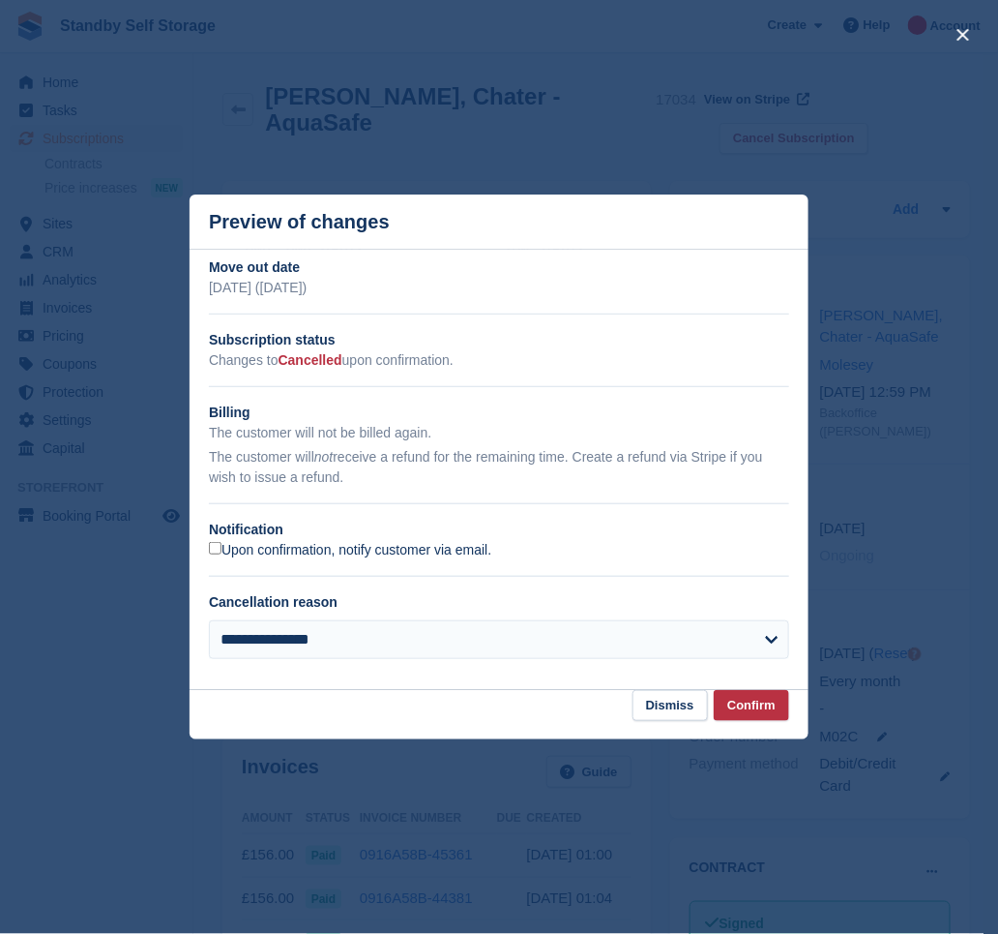
click at [246, 554] on label "Upon confirmation, notify customer via email." at bounding box center [350, 550] width 282 height 17
click at [743, 702] on button "Confirm" at bounding box center [751, 706] width 75 height 32
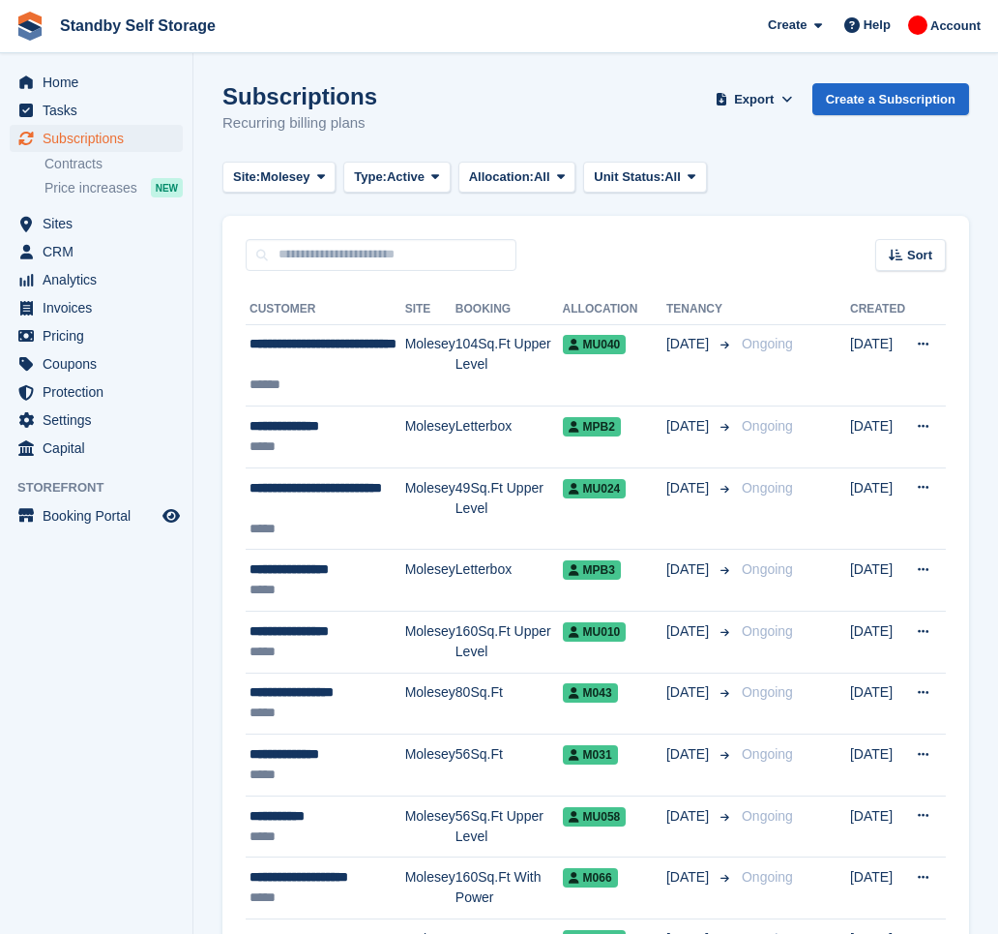
scroll to position [2275, 0]
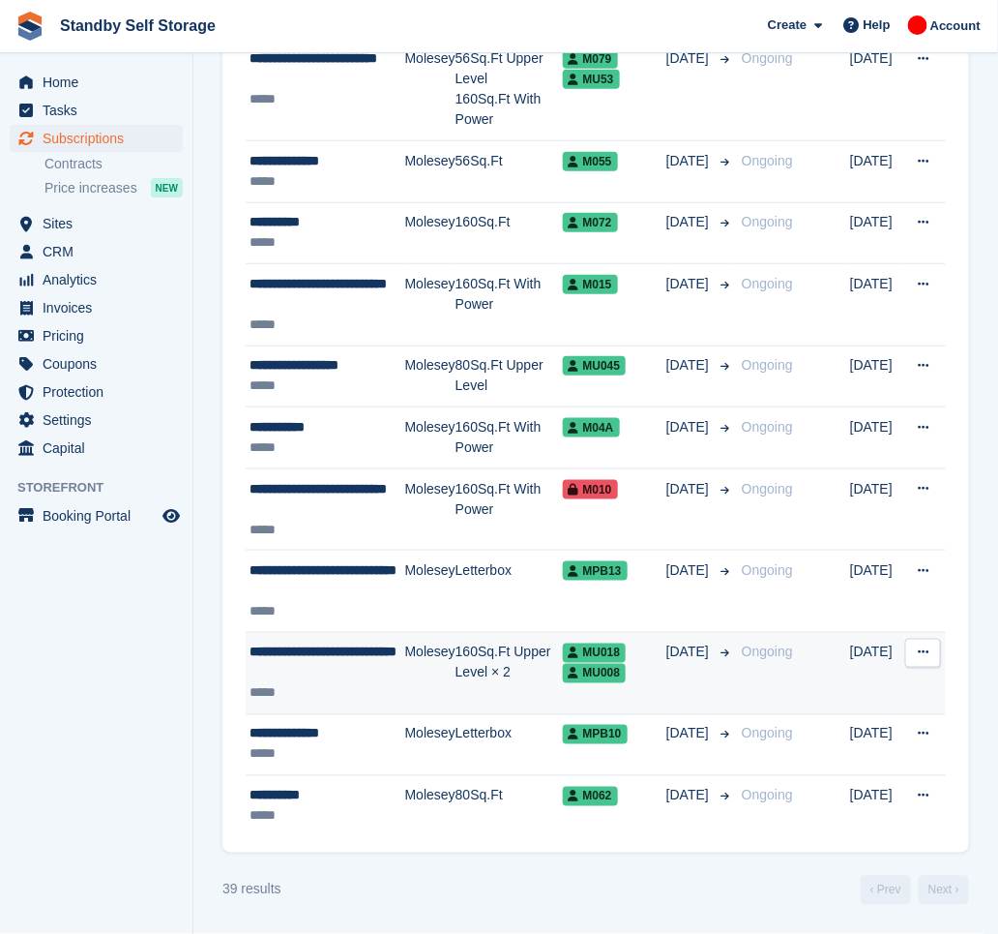
scroll to position [2193, 0]
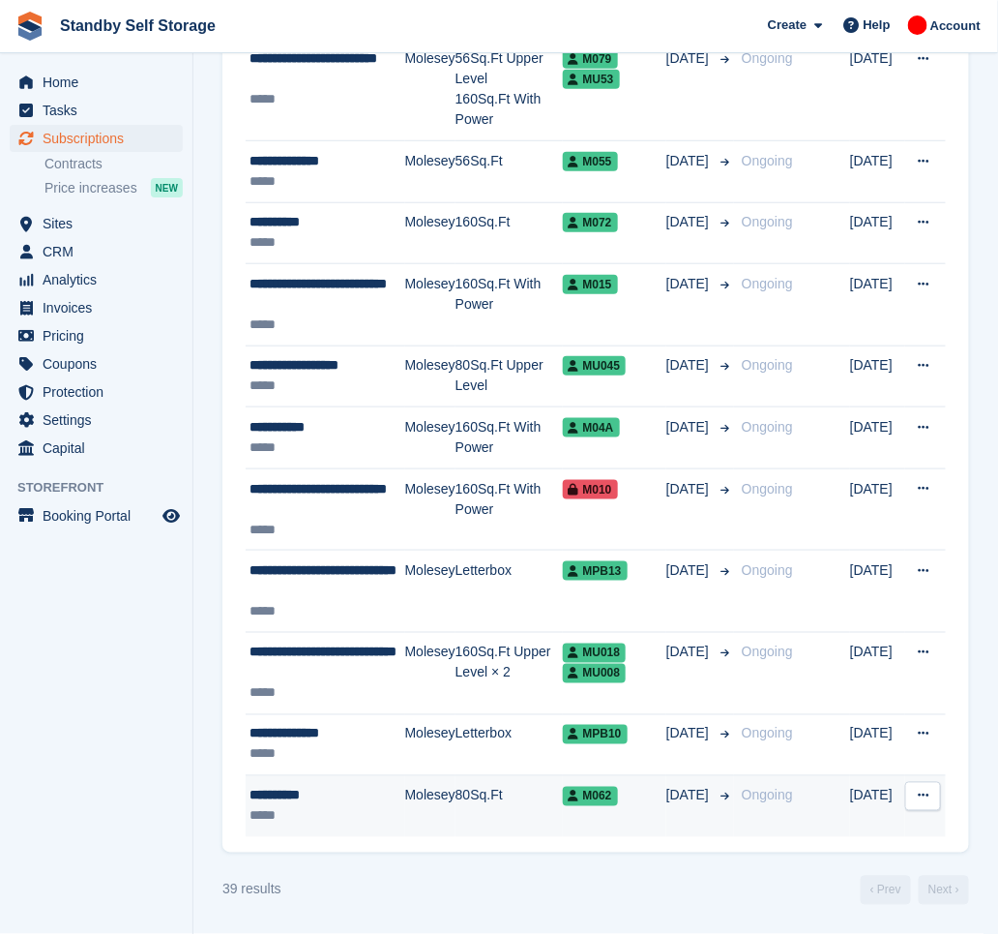
click at [442, 812] on td "Molesey" at bounding box center [430, 806] width 50 height 61
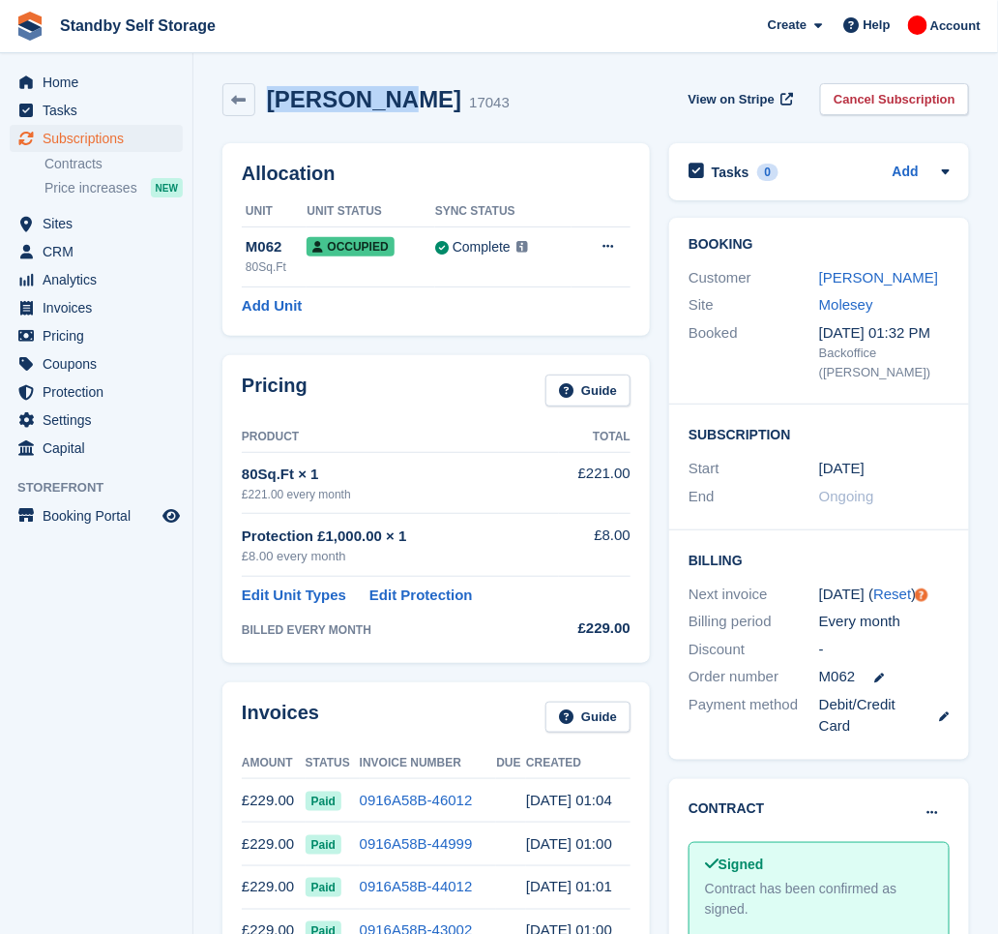
drag, startPoint x: 387, startPoint y: 106, endPoint x: 266, endPoint y: 106, distance: 120.9
click at [266, 106] on div "Adam Saidi 17043" at bounding box center [382, 100] width 254 height 28
copy h2 "Adam Saidi"
click at [903, 93] on link "Cancel Subscription" at bounding box center [894, 99] width 149 height 32
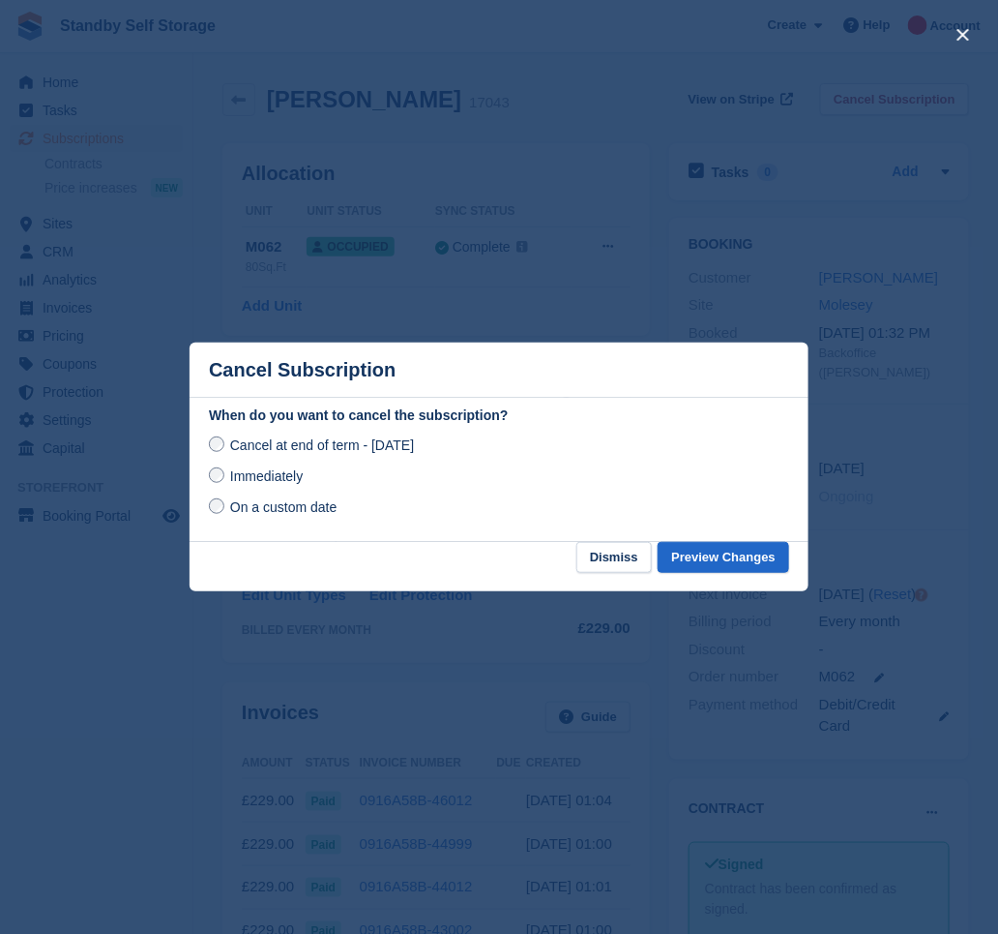
click at [256, 476] on span "Immediately" at bounding box center [266, 475] width 73 height 15
click at [707, 564] on button "Preview Changes" at bounding box center [724, 558] width 132 height 32
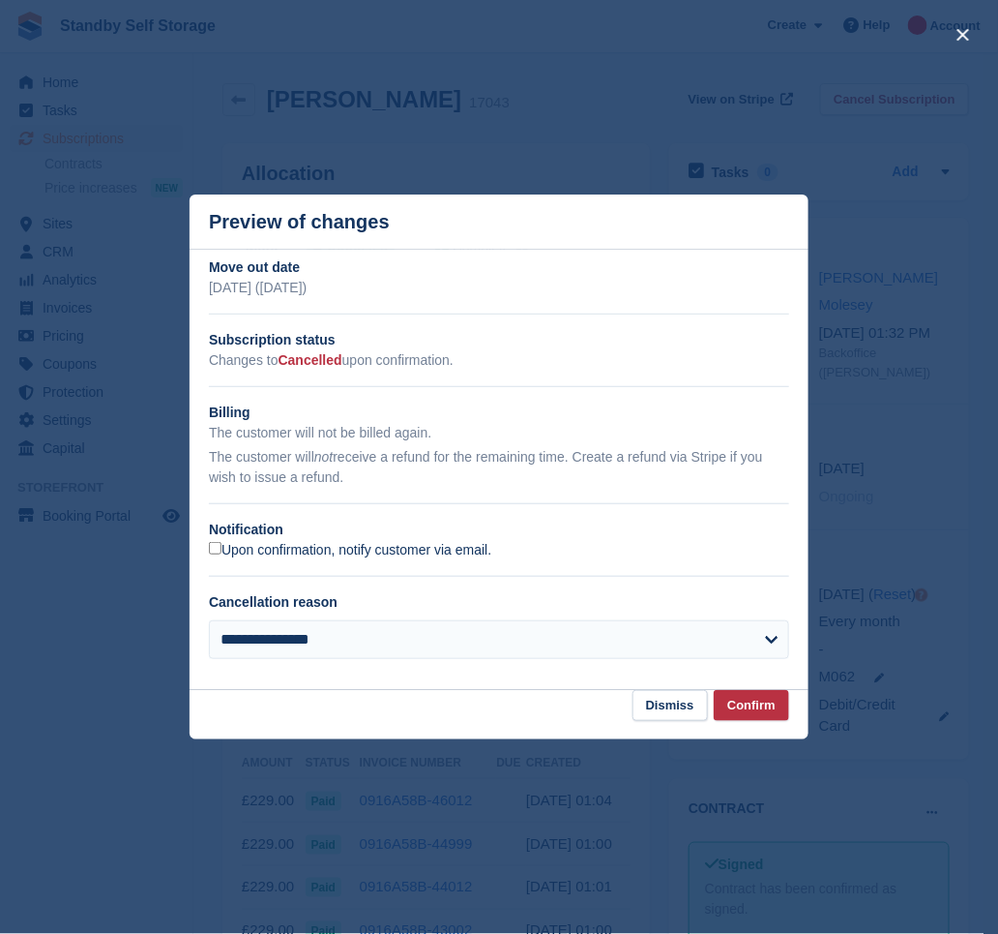
click at [267, 559] on label "Upon confirmation, notify customer via email." at bounding box center [350, 550] width 282 height 17
click at [764, 720] on button "Confirm" at bounding box center [751, 706] width 75 height 32
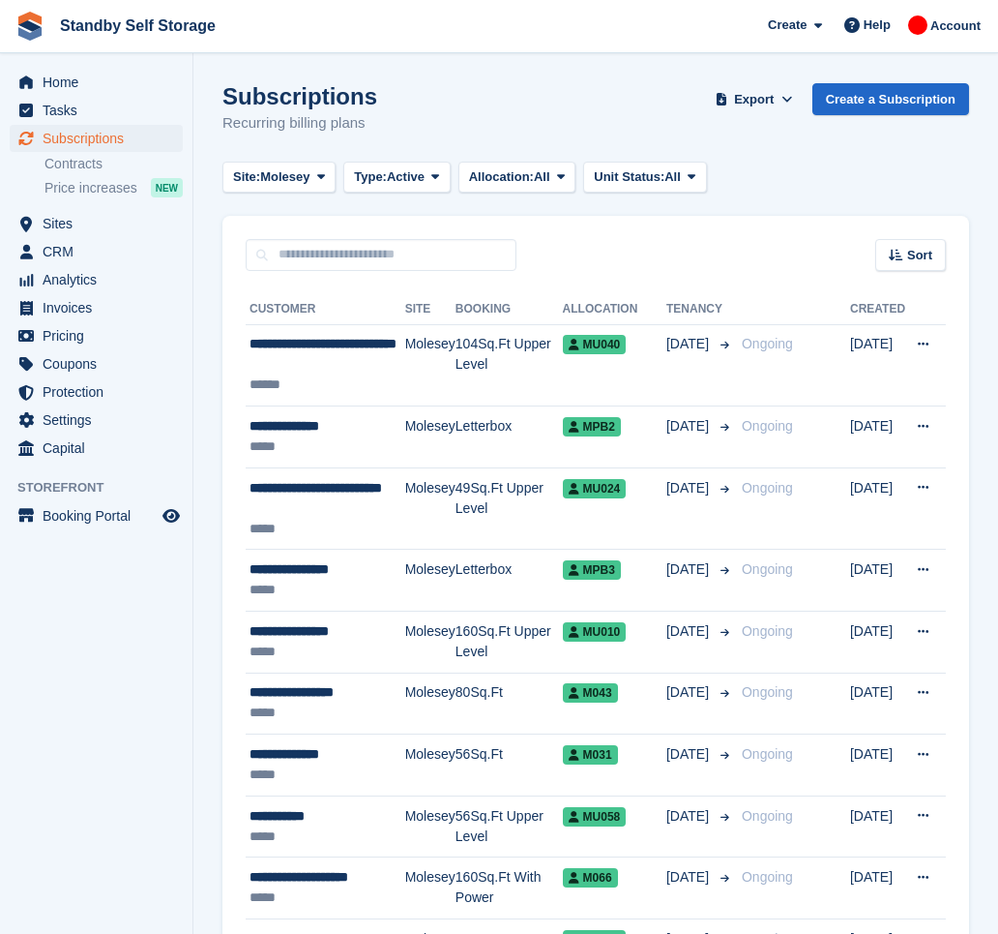
scroll to position [2193, 0]
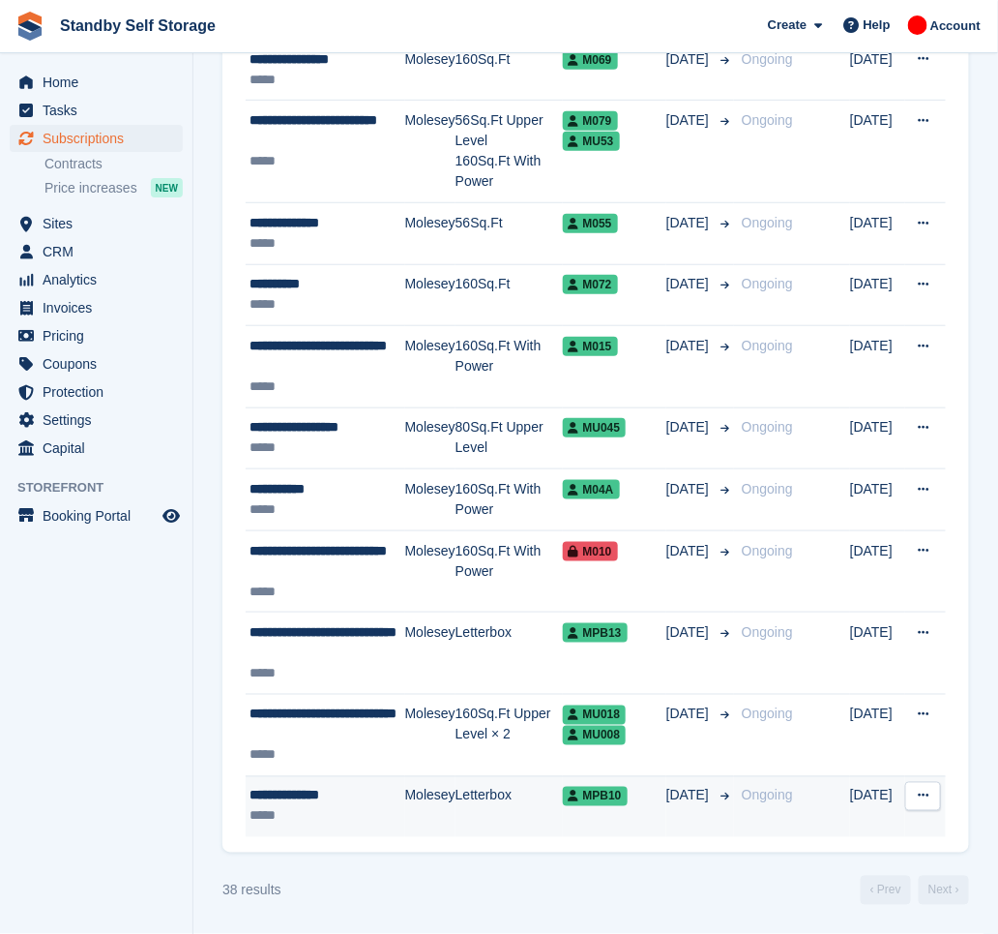
click at [399, 797] on div "**********" at bounding box center [328, 796] width 156 height 20
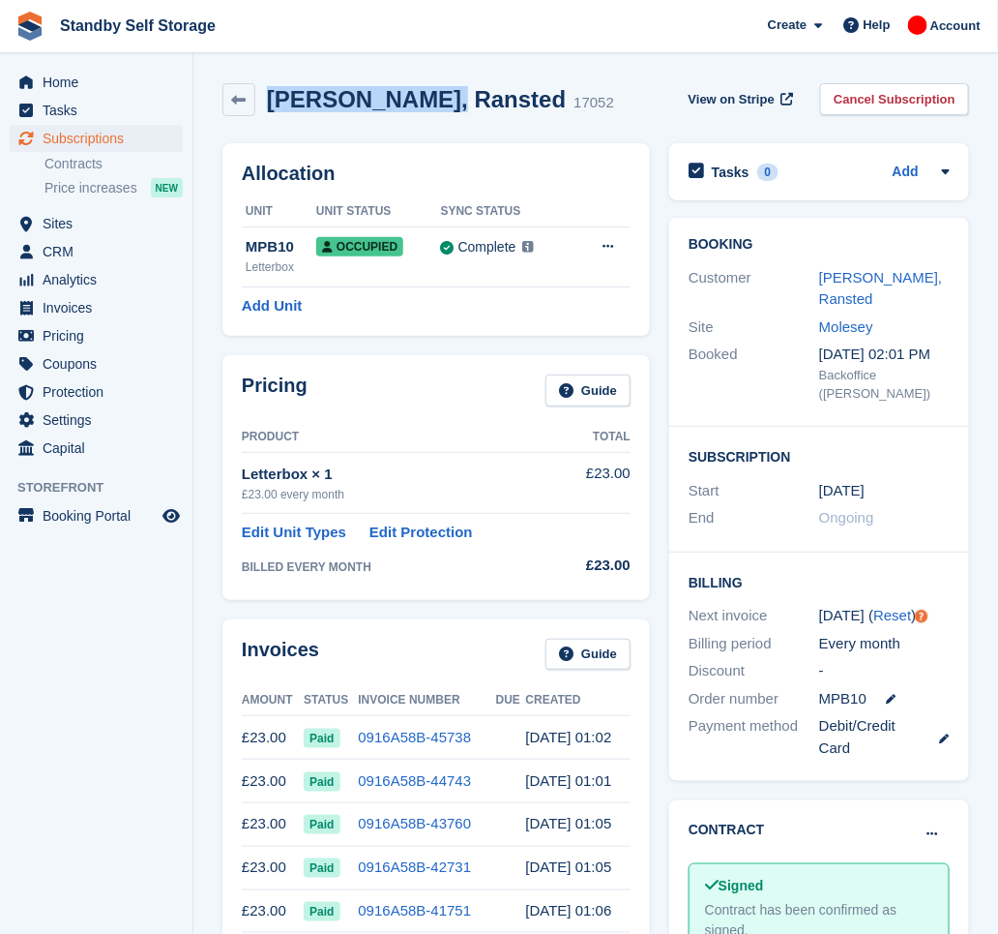
drag, startPoint x: 424, startPoint y: 102, endPoint x: 270, endPoint y: 106, distance: 153.9
click at [270, 106] on h2 "[PERSON_NAME], Ransted" at bounding box center [416, 99] width 299 height 26
copy h2 "James, Ransted"
click at [884, 104] on link "Cancel Subscription" at bounding box center [894, 99] width 149 height 32
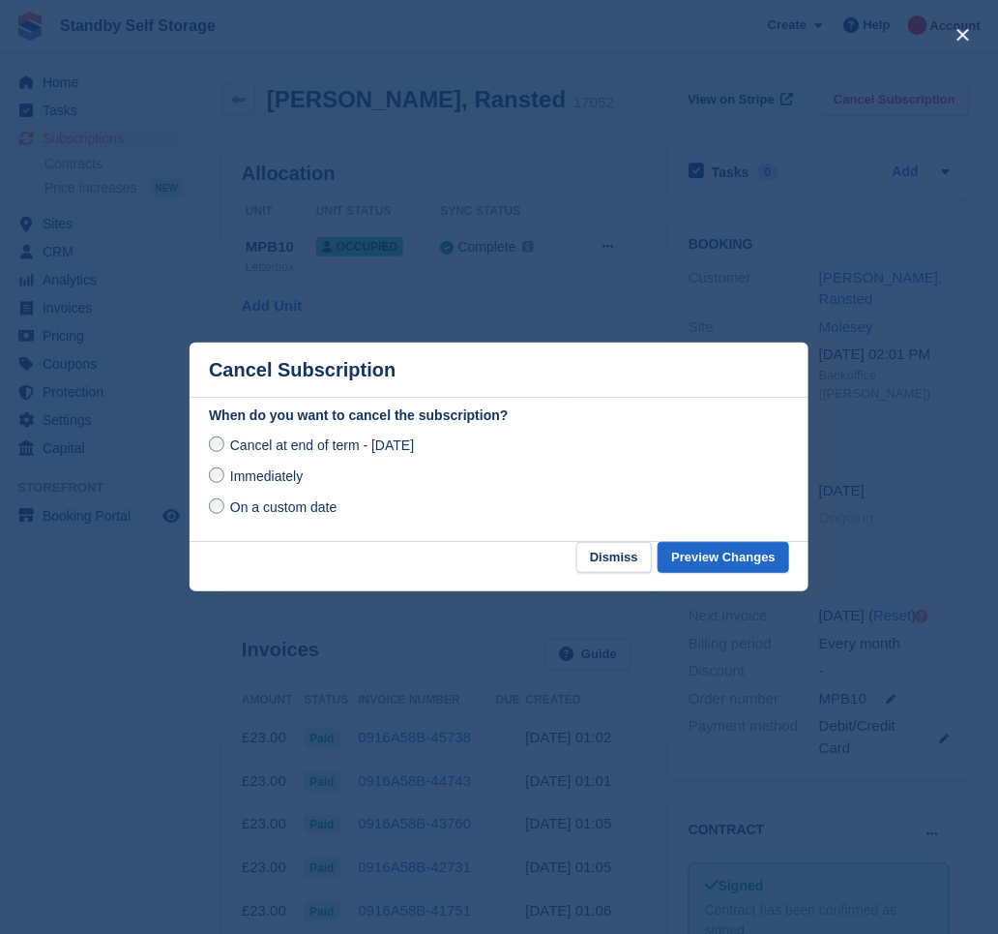
click at [279, 482] on span "Immediately" at bounding box center [266, 475] width 73 height 15
click at [707, 557] on button "Preview Changes" at bounding box center [724, 558] width 132 height 32
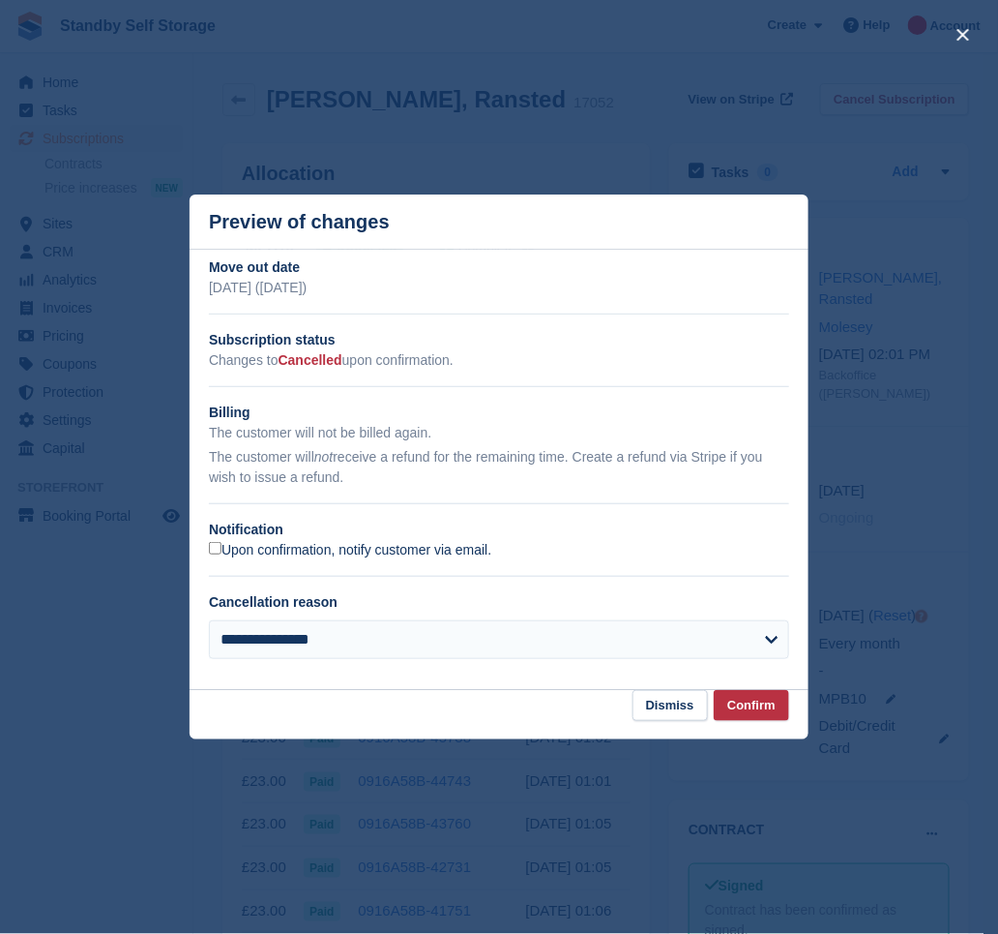
click at [367, 557] on label "Upon confirmation, notify customer via email." at bounding box center [350, 550] width 282 height 17
click at [734, 702] on button "Confirm" at bounding box center [751, 706] width 75 height 32
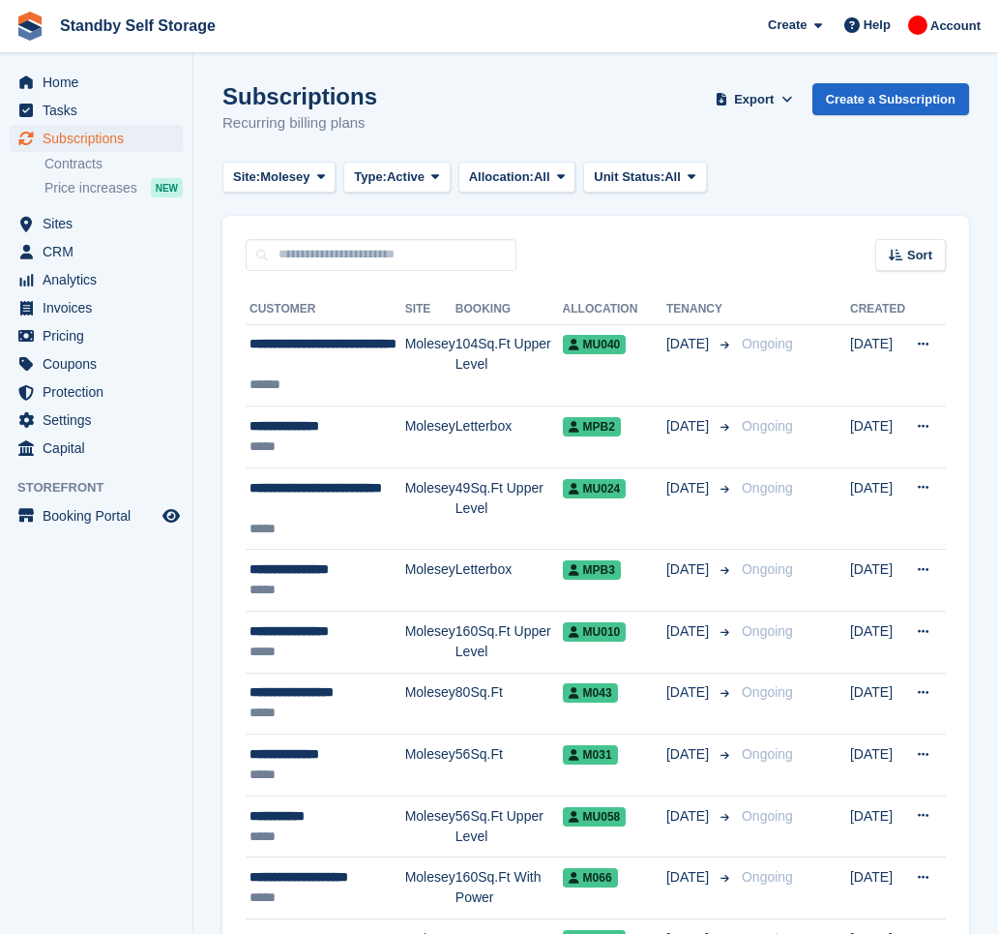
scroll to position [2131, 0]
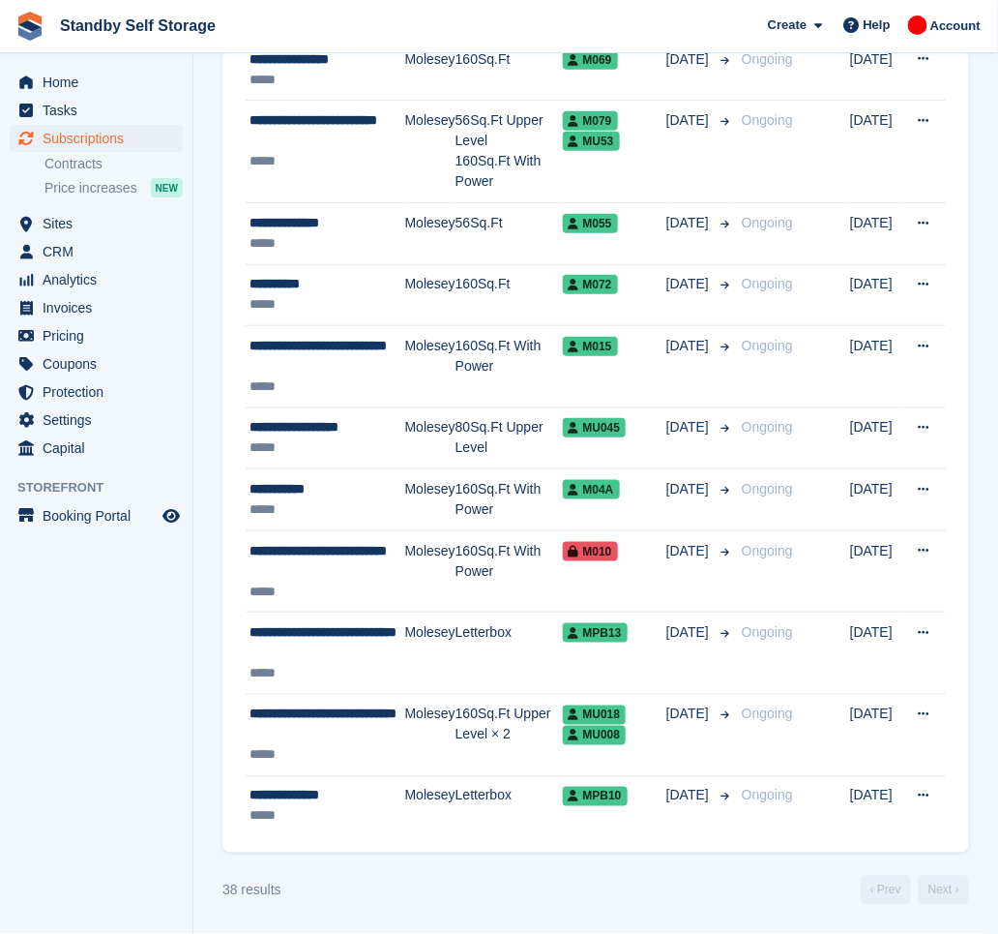
click at [157, 731] on aside "Home Tasks Subscriptions Subscriptions Subscriptions Contracts Price increases …" at bounding box center [96, 471] width 193 height 837
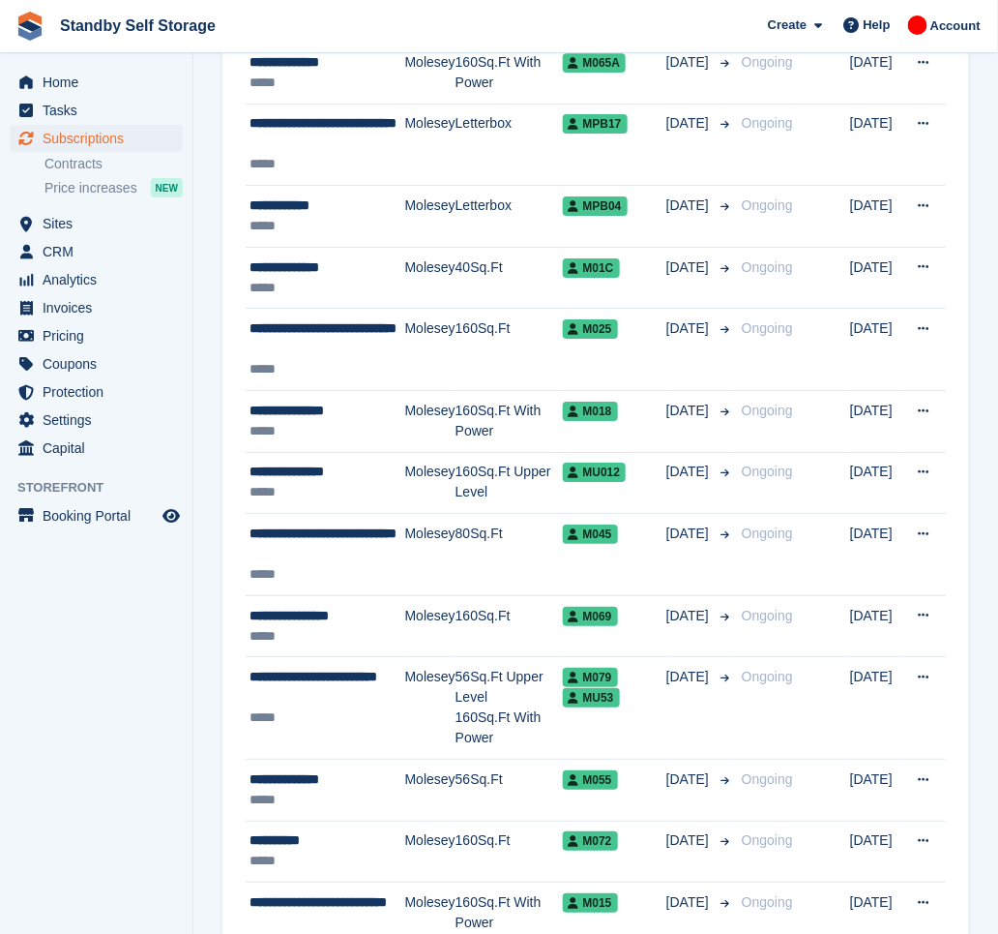
scroll to position [2069, 0]
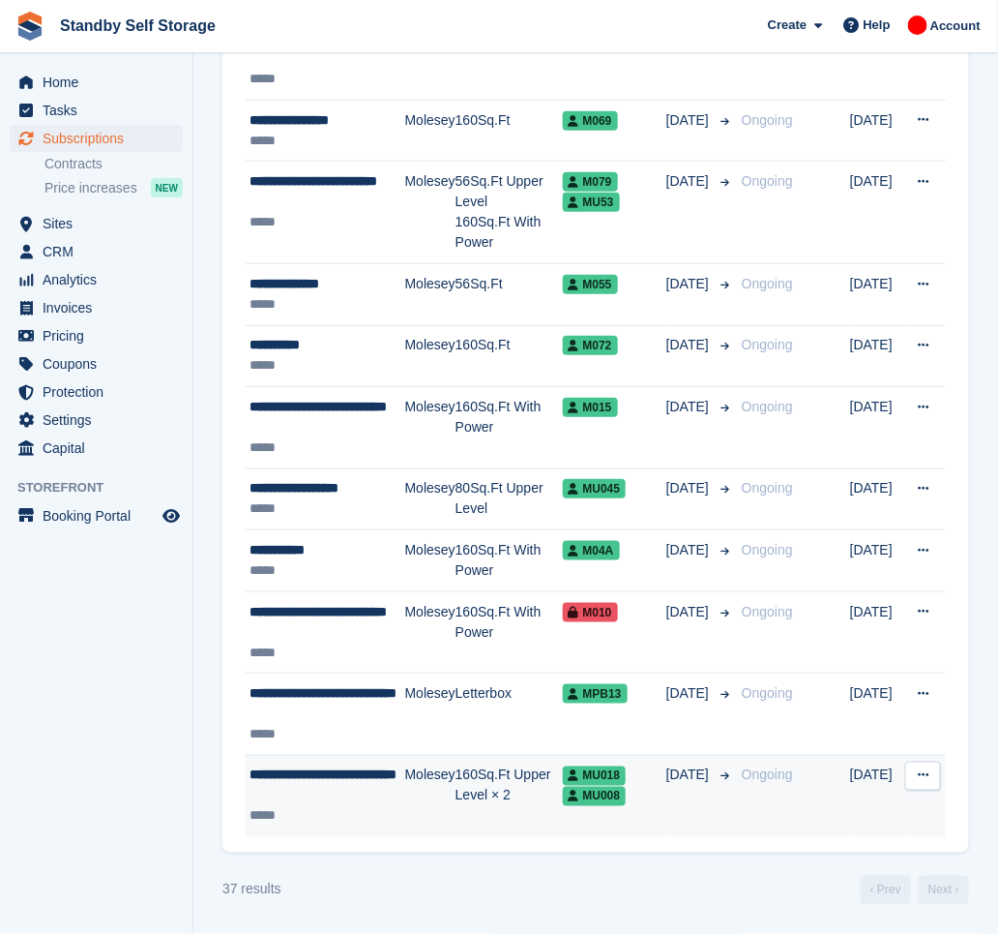
click at [481, 814] on td "160Sq.Ft Upper Level × 2" at bounding box center [509, 796] width 107 height 81
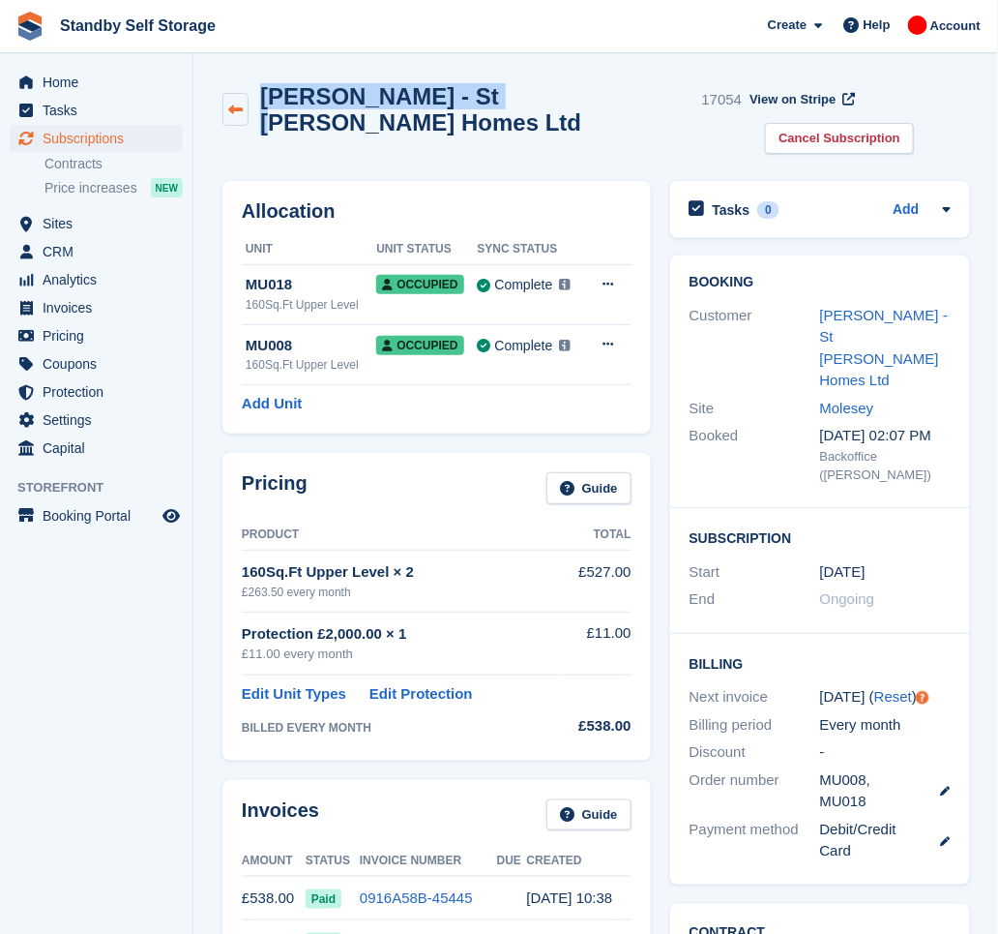
drag, startPoint x: 492, startPoint y: 94, endPoint x: 235, endPoint y: 103, distance: 257.5
click at [235, 103] on div "Alexander Brotherton - St Charles Homes Ltd 17054" at bounding box center [482, 109] width 519 height 52
copy div "Alexander Brotherton"
drag, startPoint x: 780, startPoint y: 144, endPoint x: 586, endPoint y: 207, distance: 203.4
click at [780, 144] on link "Cancel Subscription" at bounding box center [839, 139] width 149 height 32
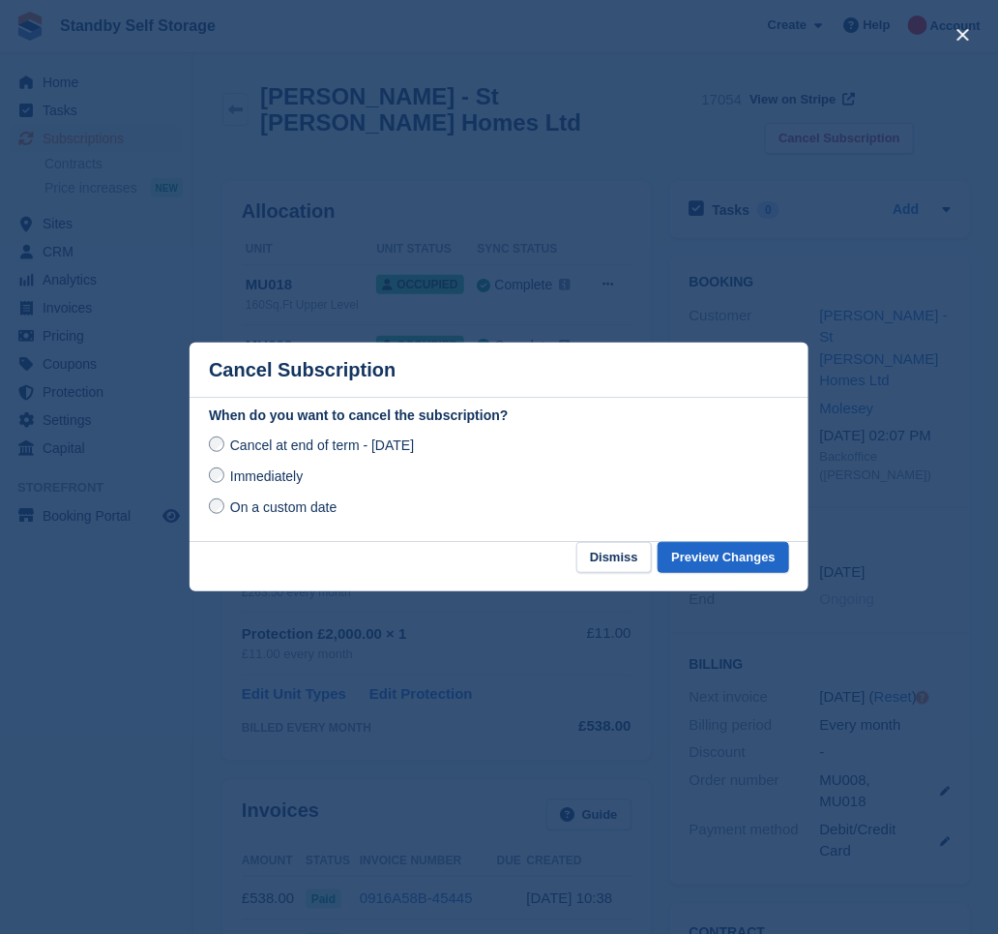
click at [255, 474] on span "Immediately" at bounding box center [266, 475] width 73 height 15
click at [681, 556] on button "Preview Changes" at bounding box center [724, 558] width 132 height 32
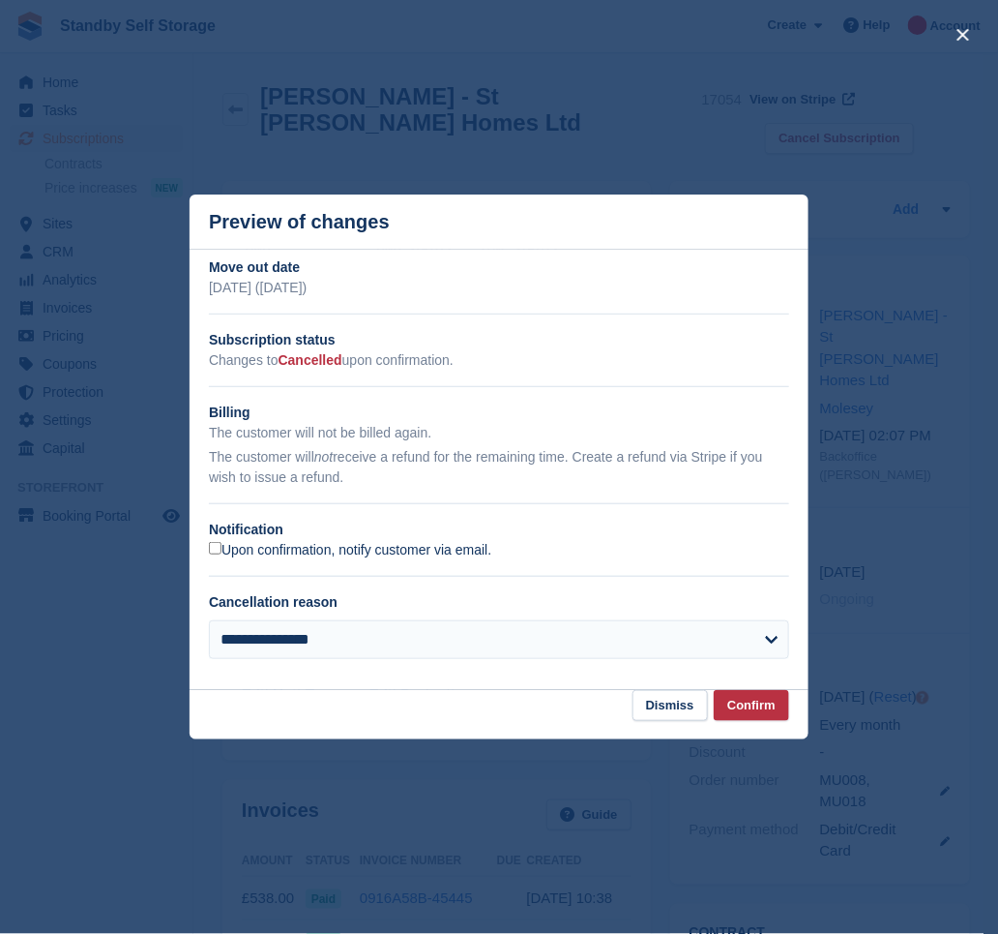
drag, startPoint x: 273, startPoint y: 546, endPoint x: 299, endPoint y: 559, distance: 29.4
click at [273, 547] on label "Upon confirmation, notify customer via email." at bounding box center [350, 550] width 282 height 17
drag, startPoint x: 752, startPoint y: 700, endPoint x: 741, endPoint y: 697, distance: 11.0
click at [754, 701] on button "Confirm" at bounding box center [751, 706] width 75 height 32
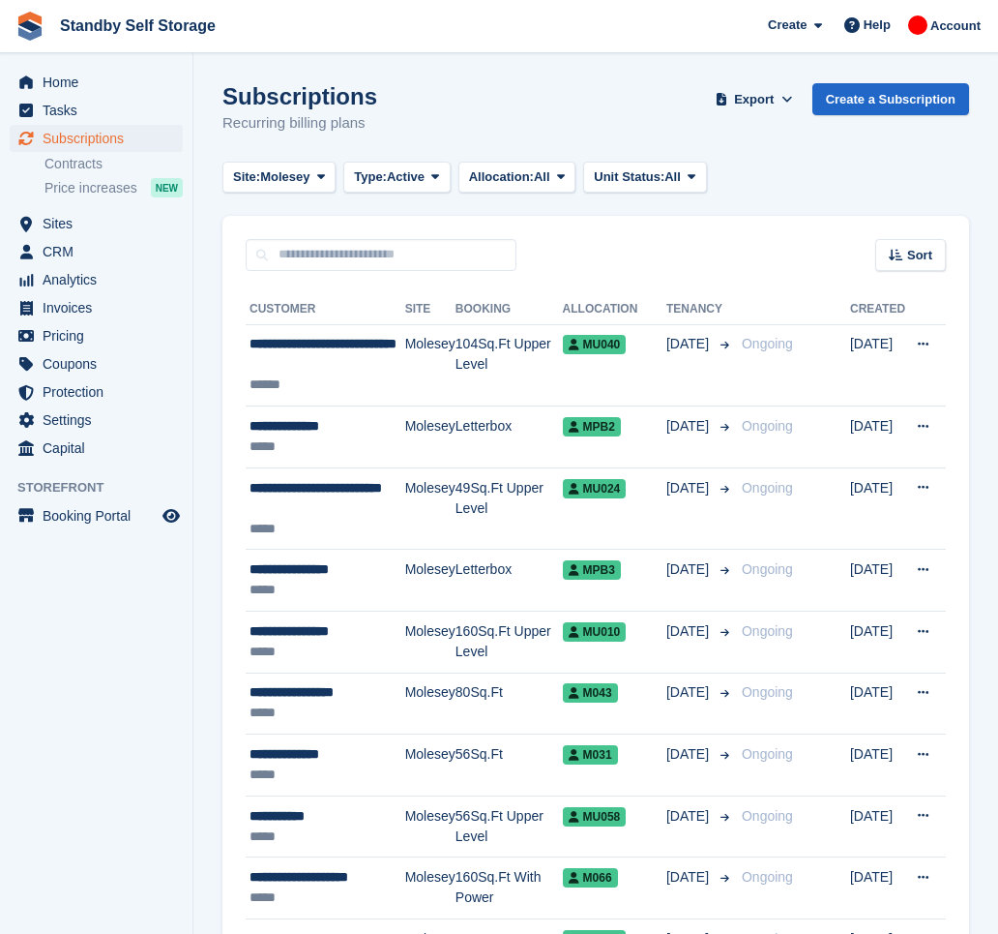
scroll to position [2069, 0]
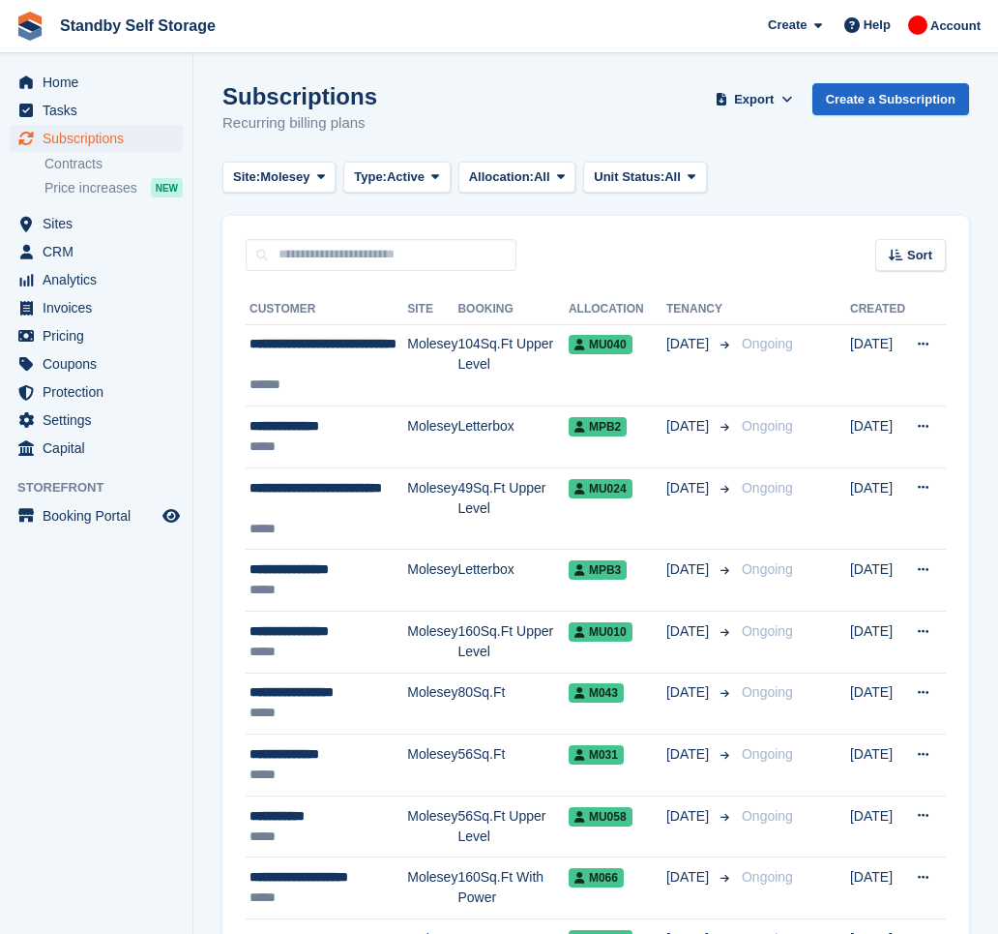
scroll to position [1988, 0]
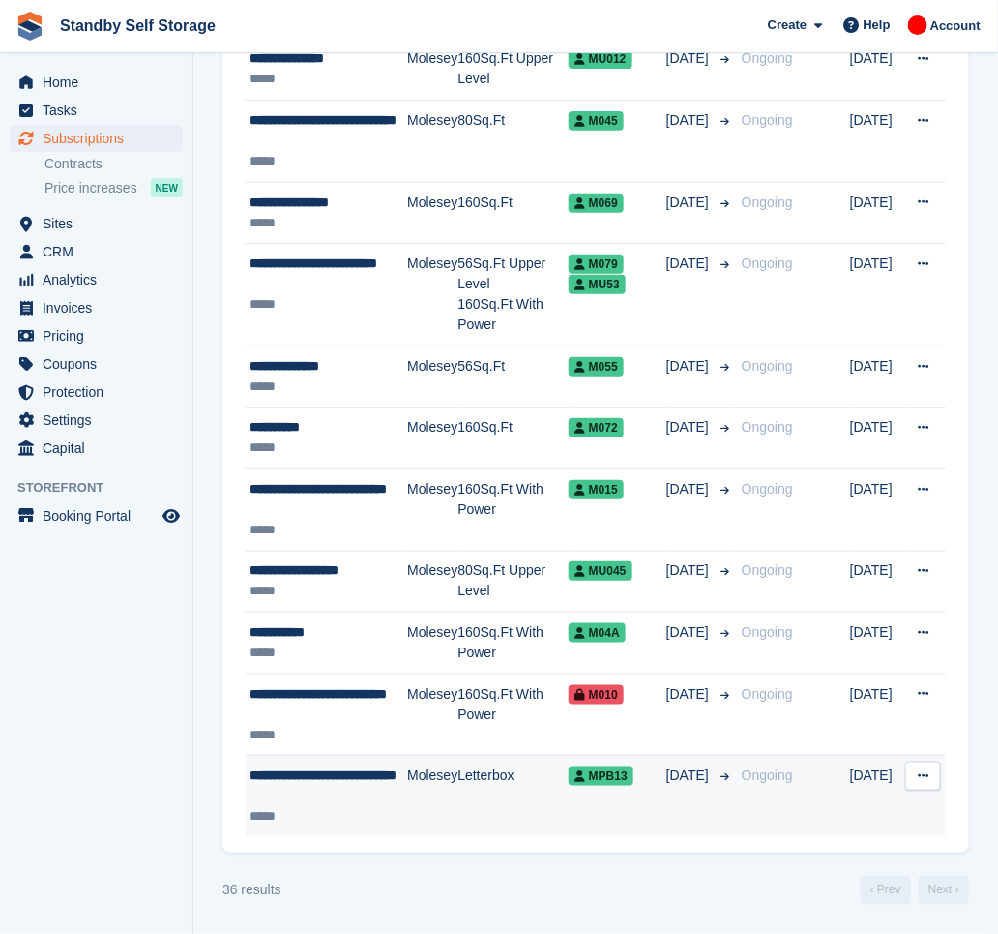
click at [407, 788] on td "Molesey" at bounding box center [432, 796] width 50 height 81
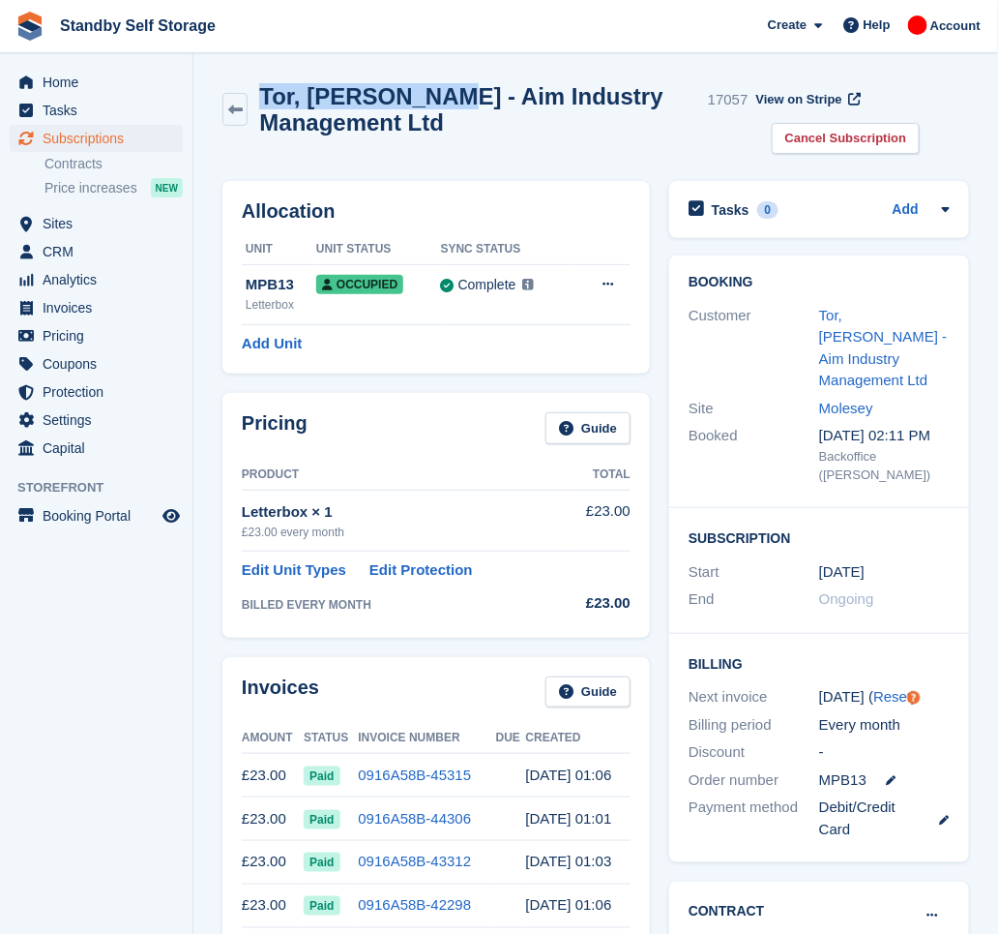
drag, startPoint x: 433, startPoint y: 98, endPoint x: 261, endPoint y: 104, distance: 172.3
click at [261, 104] on h2 "Tor, Pennington - Aim Industry Management Ltd" at bounding box center [479, 109] width 441 height 52
copy h2 "Tor, Pennington"
click at [872, 143] on link "Cancel Subscription" at bounding box center [846, 139] width 149 height 32
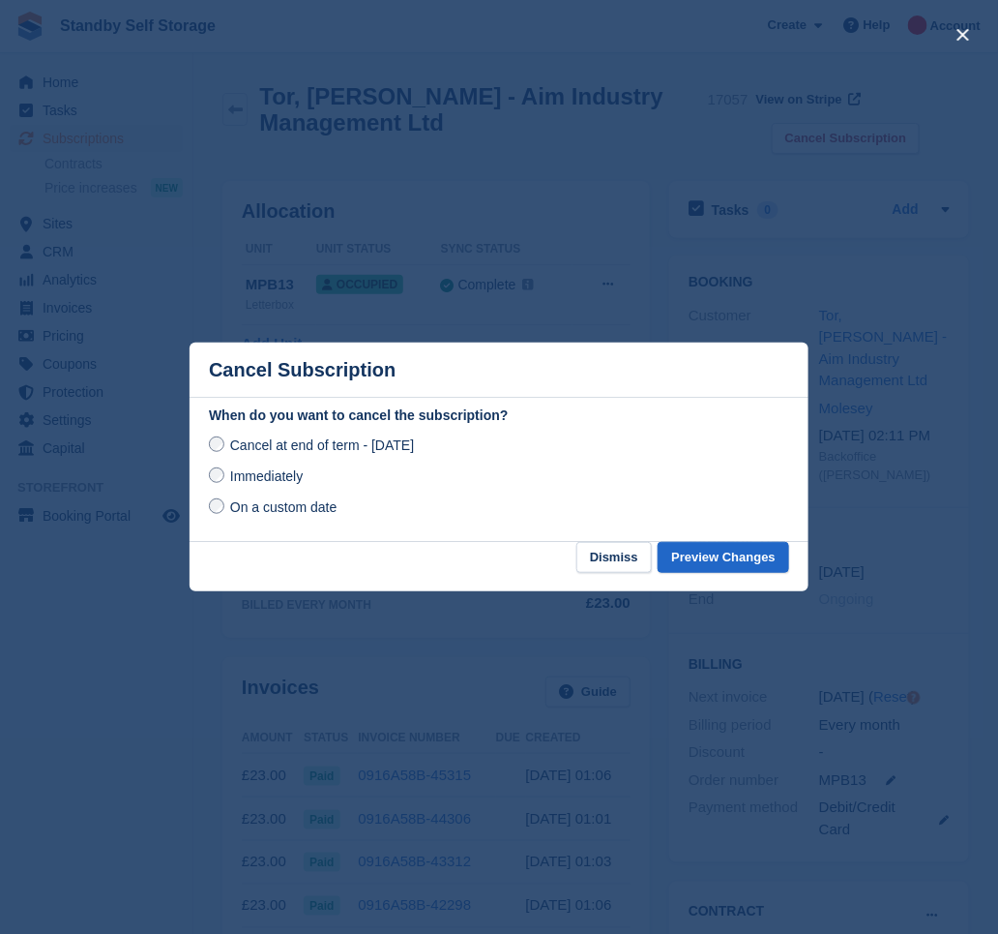
click at [280, 479] on span "Immediately" at bounding box center [266, 475] width 73 height 15
click at [723, 557] on button "Preview Changes" at bounding box center [724, 558] width 132 height 32
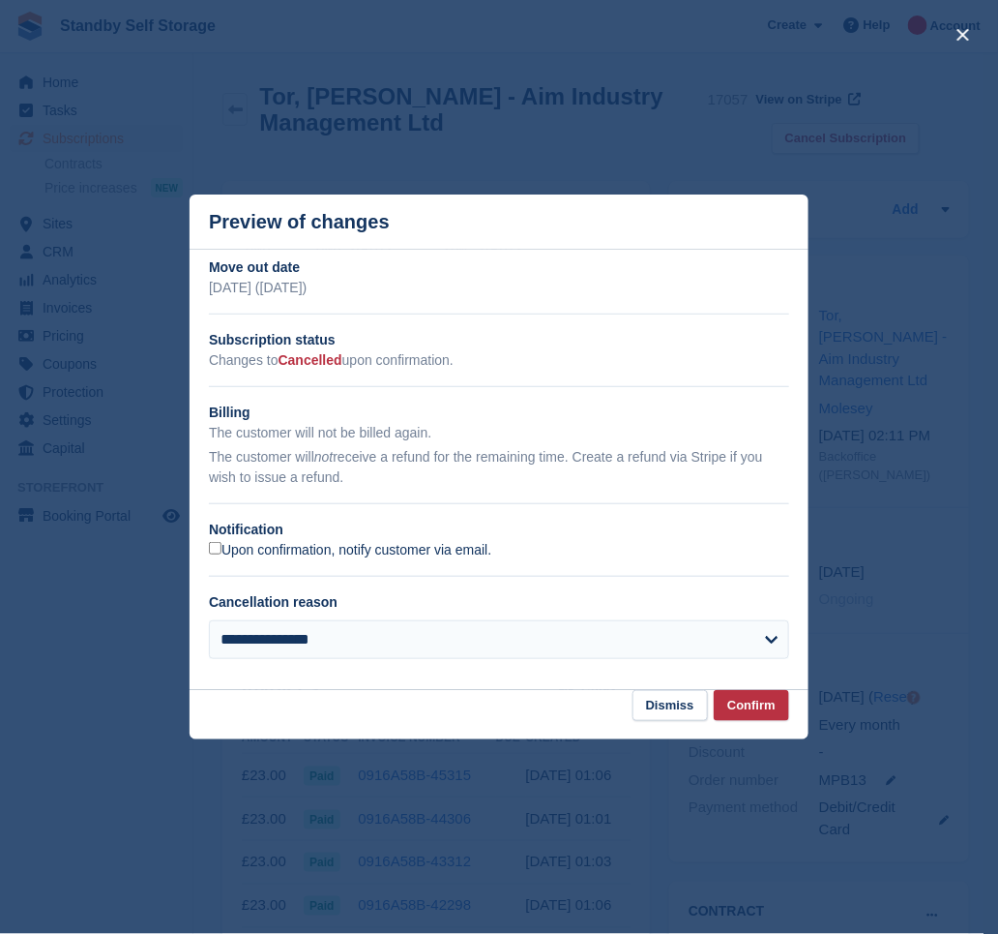
click at [245, 551] on label "Upon confirmation, notify customer via email." at bounding box center [350, 550] width 282 height 17
click at [755, 707] on button "Confirm" at bounding box center [751, 706] width 75 height 32
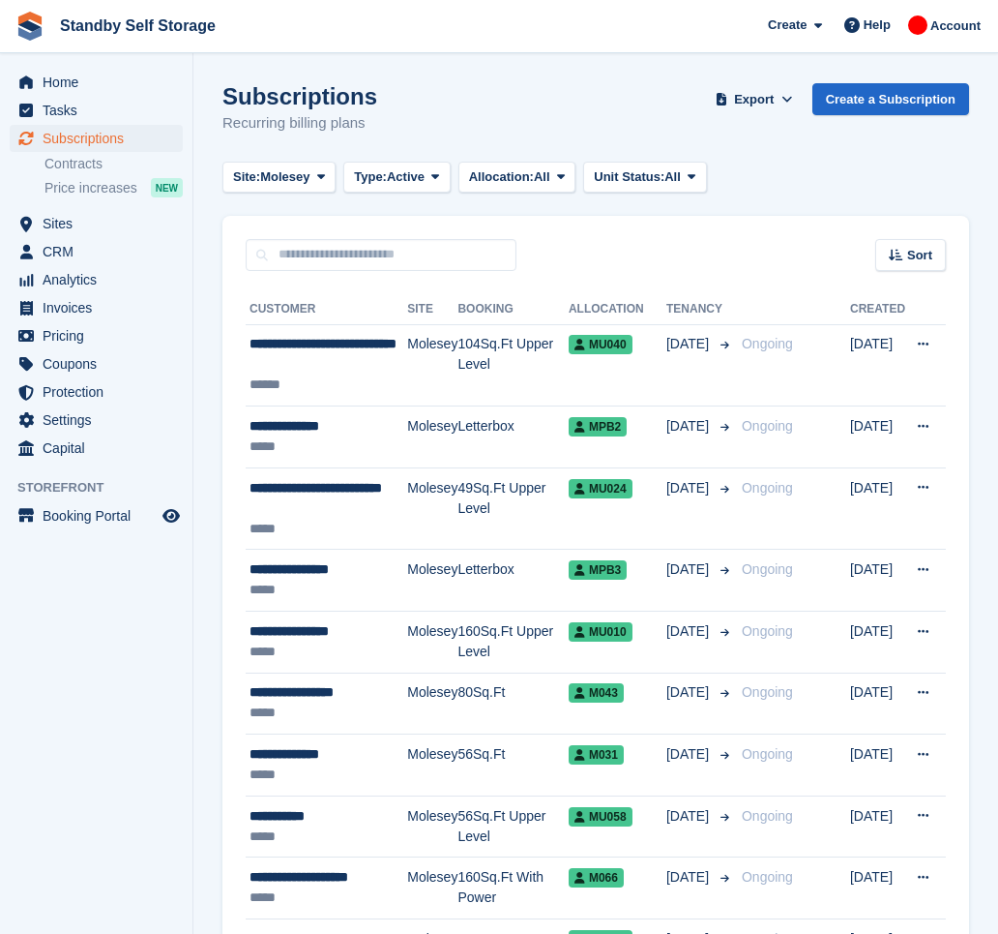
scroll to position [1988, 0]
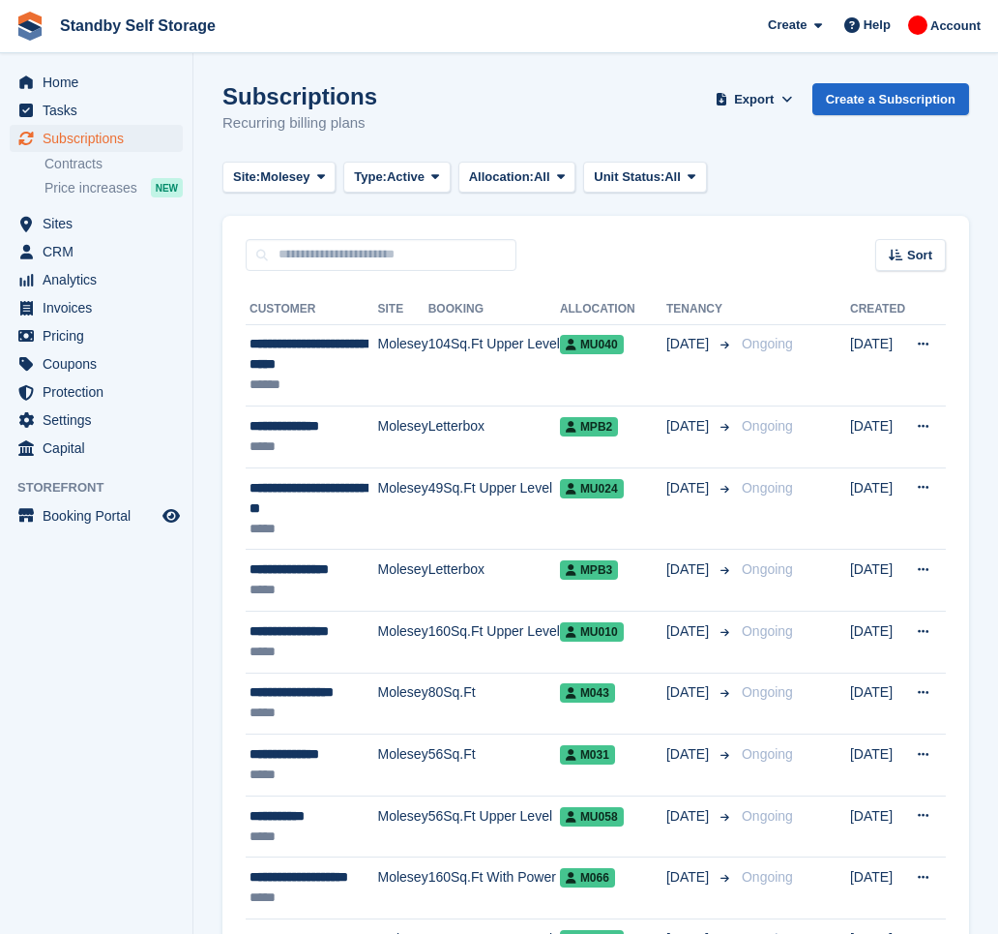
scroll to position [1907, 0]
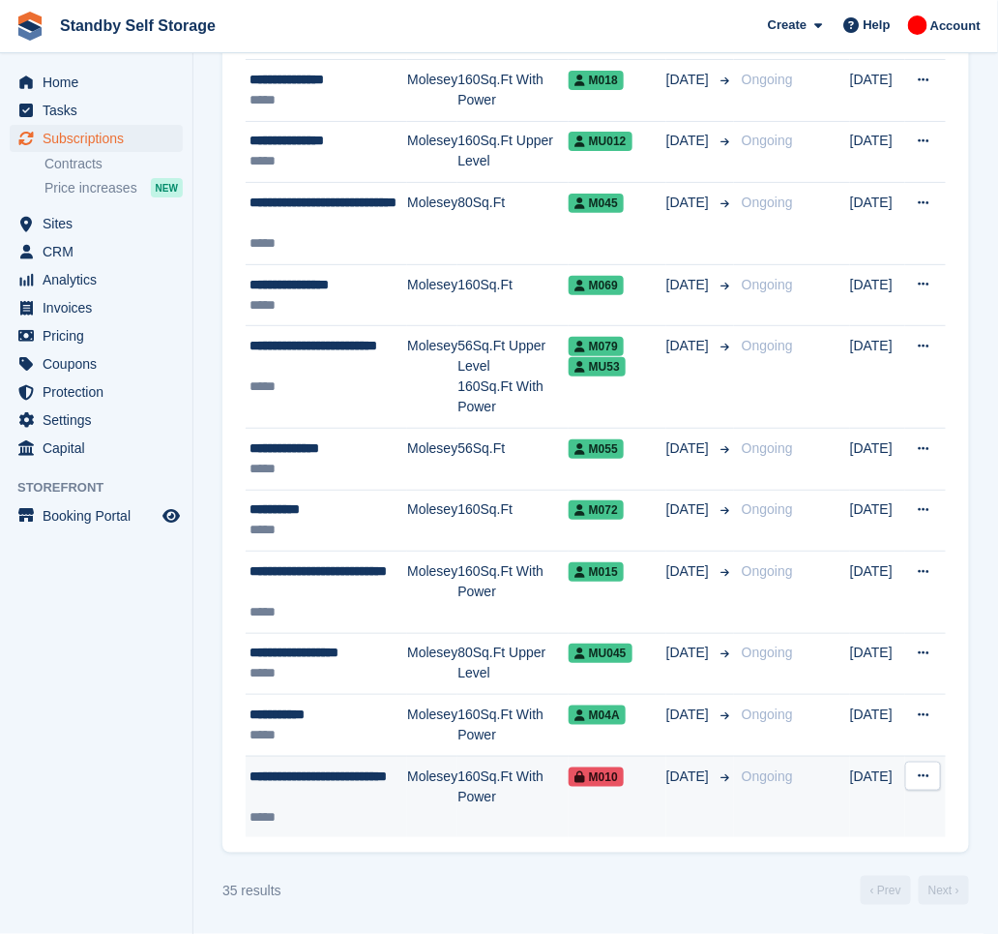
click at [393, 797] on div "**********" at bounding box center [329, 786] width 158 height 41
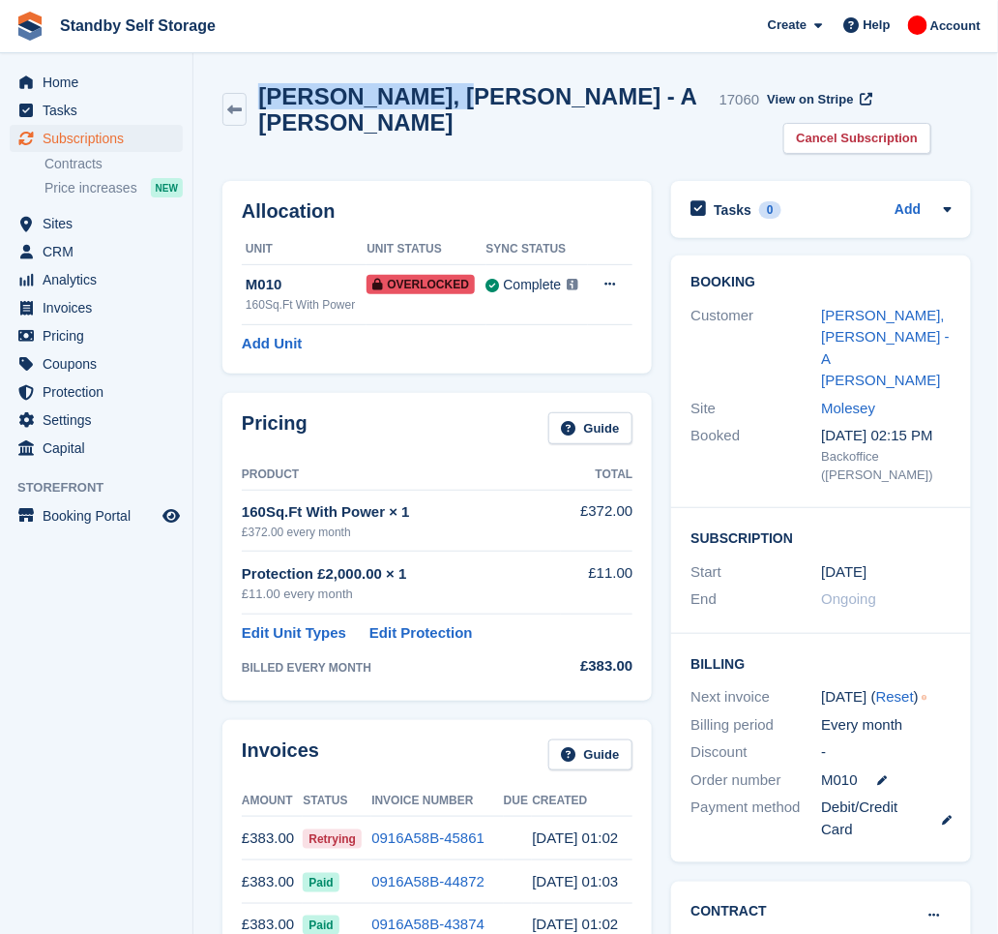
drag, startPoint x: 447, startPoint y: 101, endPoint x: 265, endPoint y: 103, distance: 181.9
click at [265, 103] on div "[PERSON_NAME], [PERSON_NAME] - A [PERSON_NAME] 17060" at bounding box center [503, 109] width 513 height 52
copy h2 "[PERSON_NAME], [PERSON_NAME]"
click at [922, 123] on link "Cancel Subscription" at bounding box center [858, 139] width 149 height 32
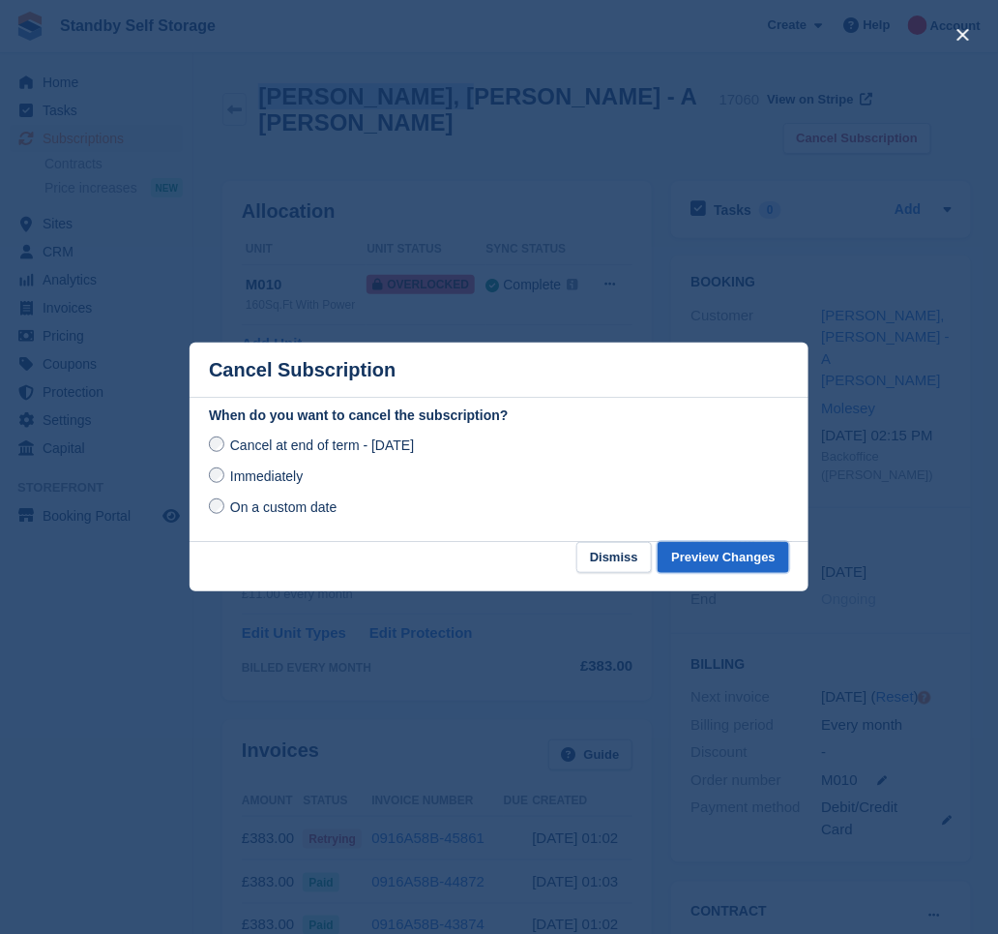
click at [701, 554] on button "Preview Changes" at bounding box center [724, 558] width 132 height 32
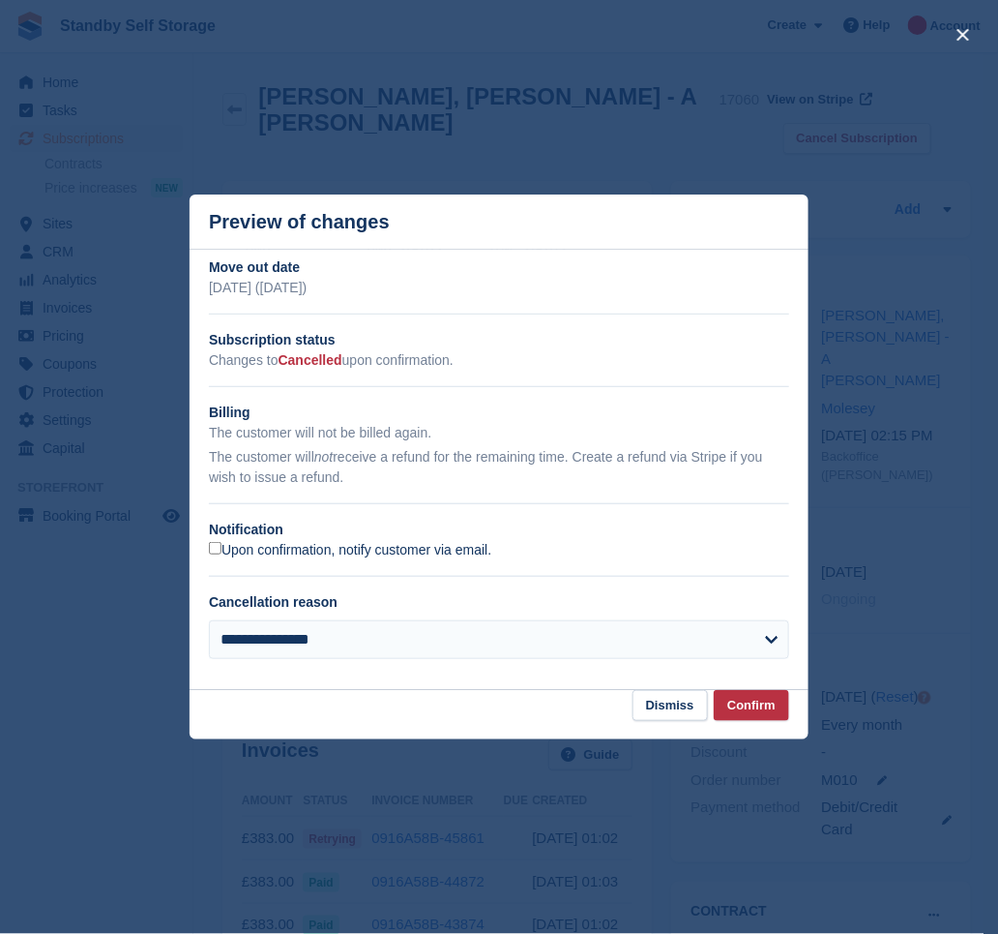
click at [289, 554] on label "Upon confirmation, notify customer via email." at bounding box center [350, 550] width 282 height 17
click at [761, 703] on button "Confirm" at bounding box center [751, 706] width 75 height 32
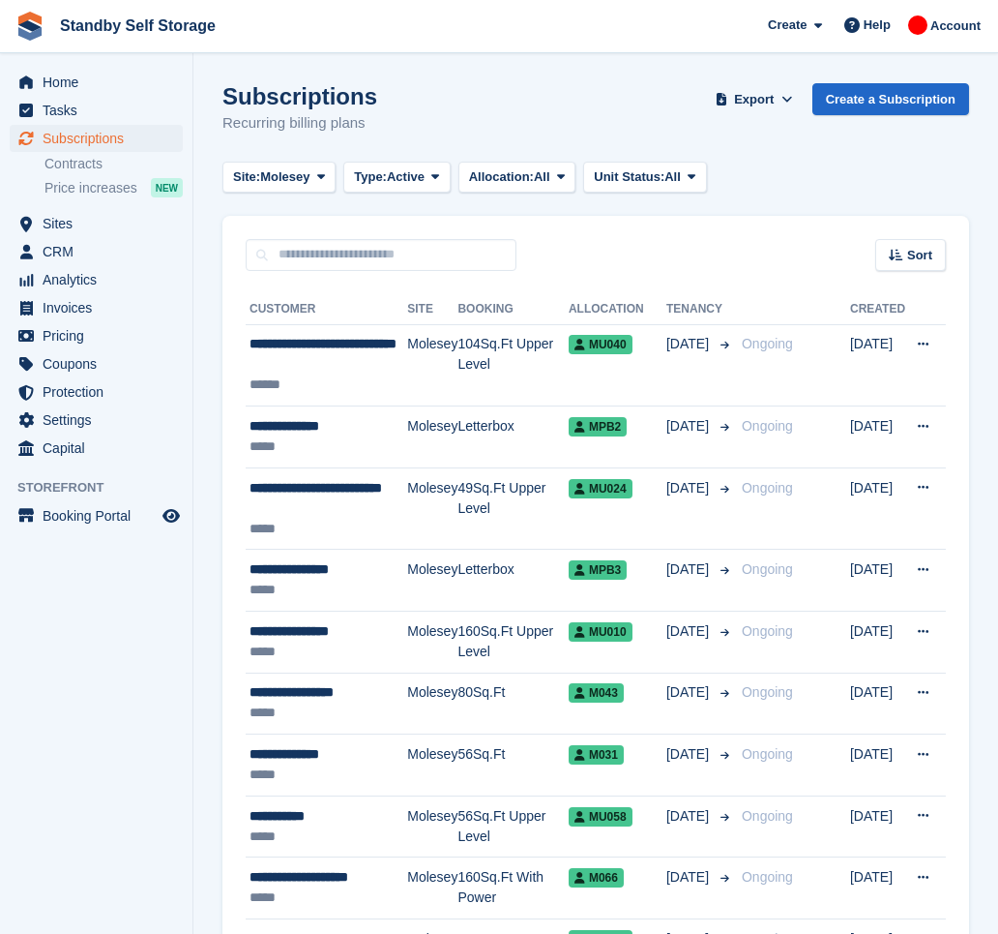
scroll to position [1907, 0]
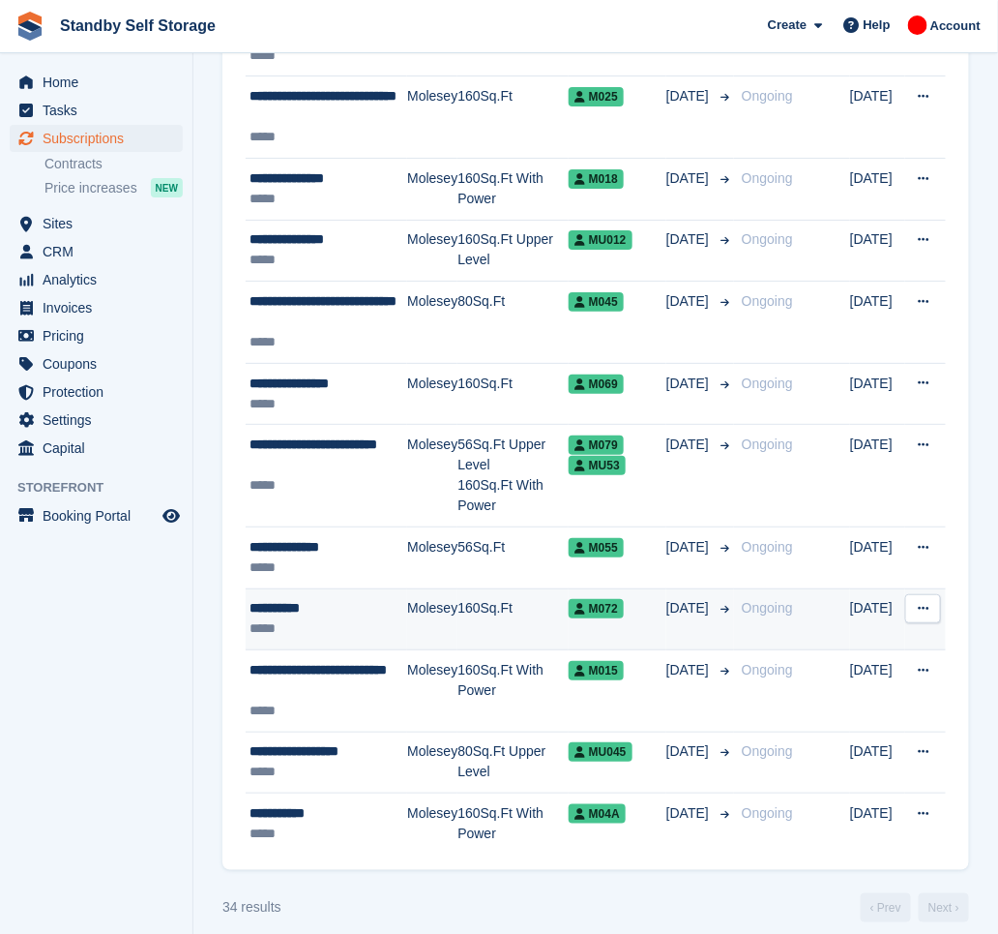
scroll to position [1824, 0]
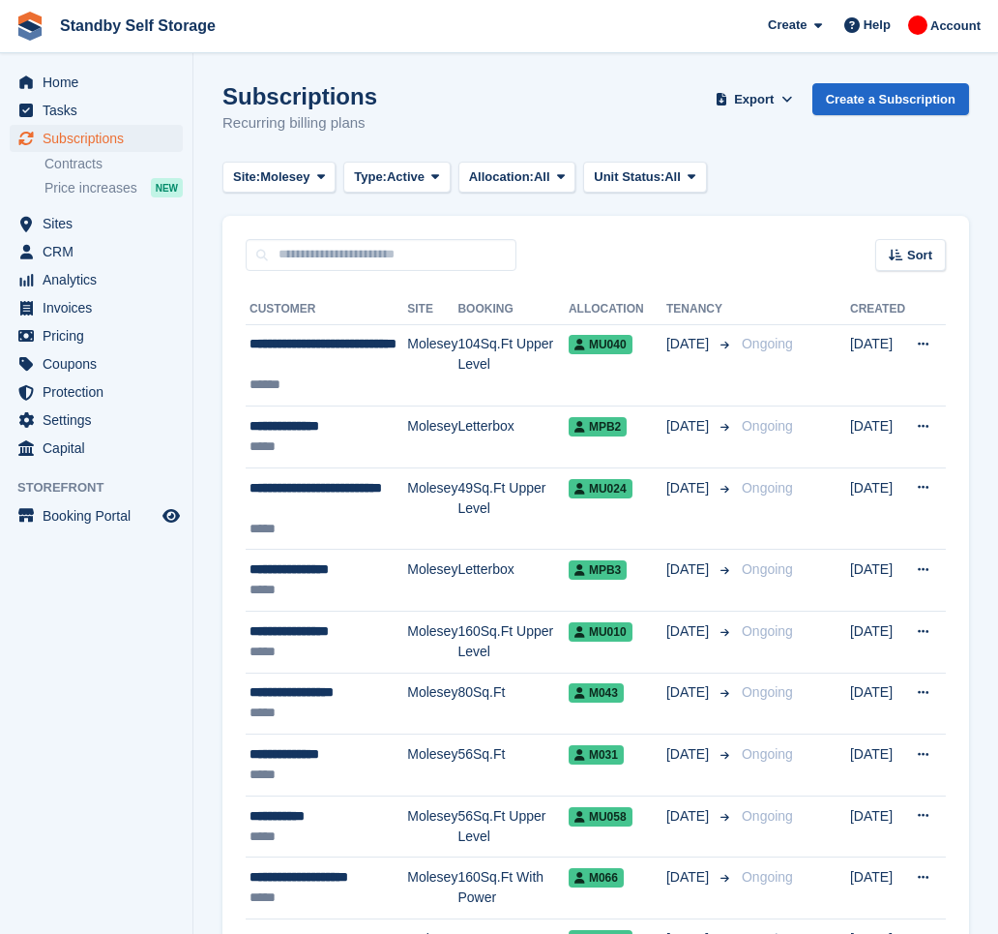
scroll to position [1824, 0]
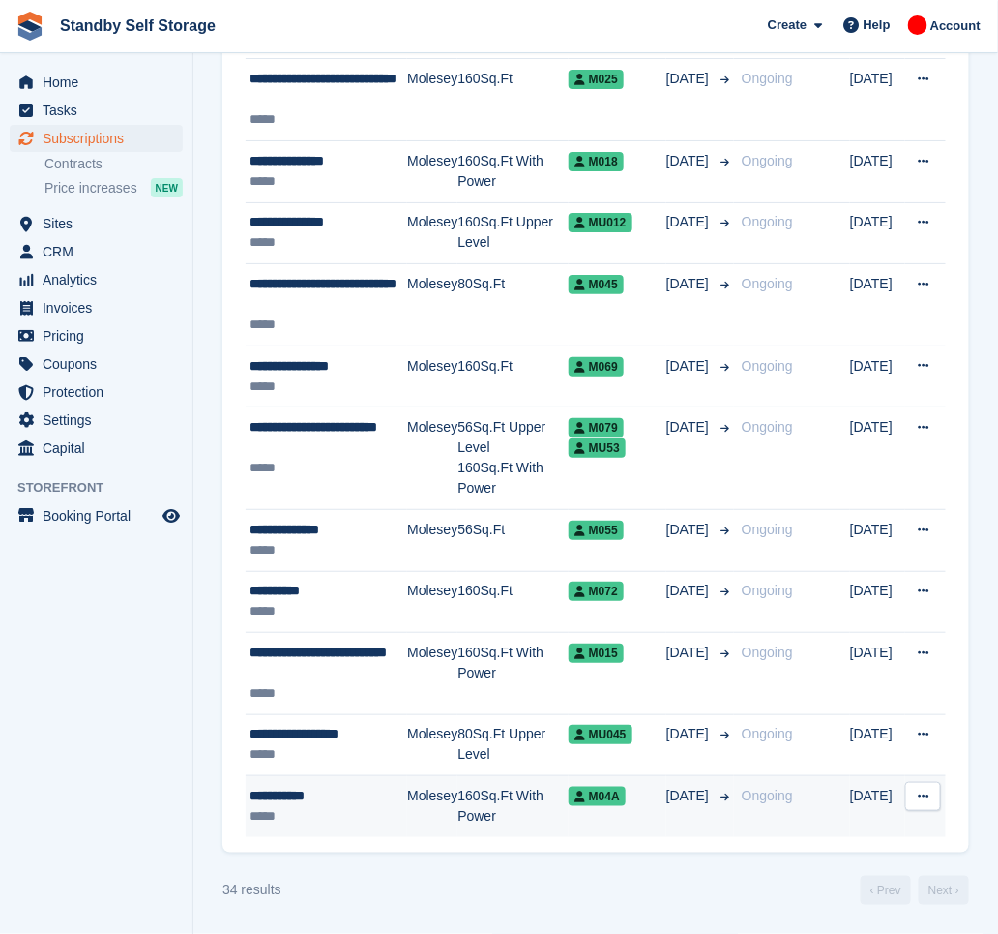
click at [310, 786] on div "**********" at bounding box center [329, 796] width 158 height 20
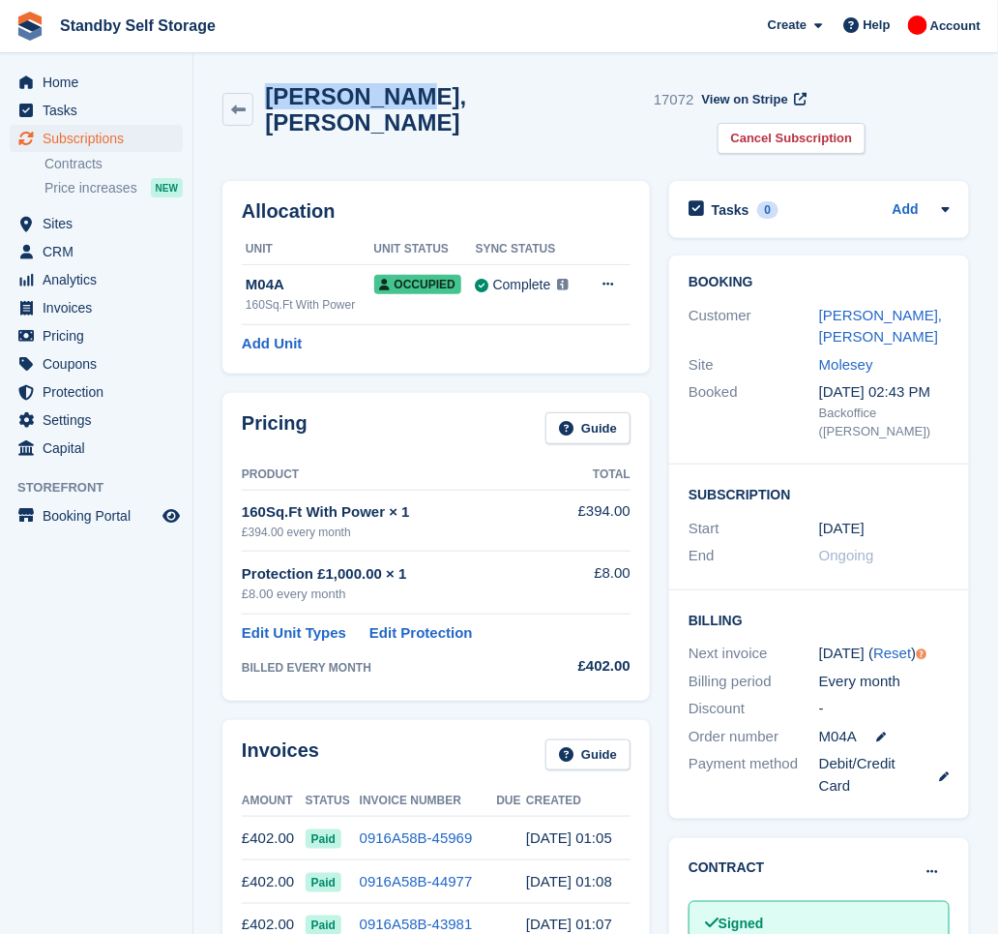
drag, startPoint x: 401, startPoint y: 100, endPoint x: 271, endPoint y: 104, distance: 129.7
click at [271, 104] on h2 "[PERSON_NAME], [PERSON_NAME]" at bounding box center [455, 109] width 381 height 52
copy h2 "Leo, Munday"
click at [867, 123] on link "Cancel Subscription" at bounding box center [792, 139] width 149 height 32
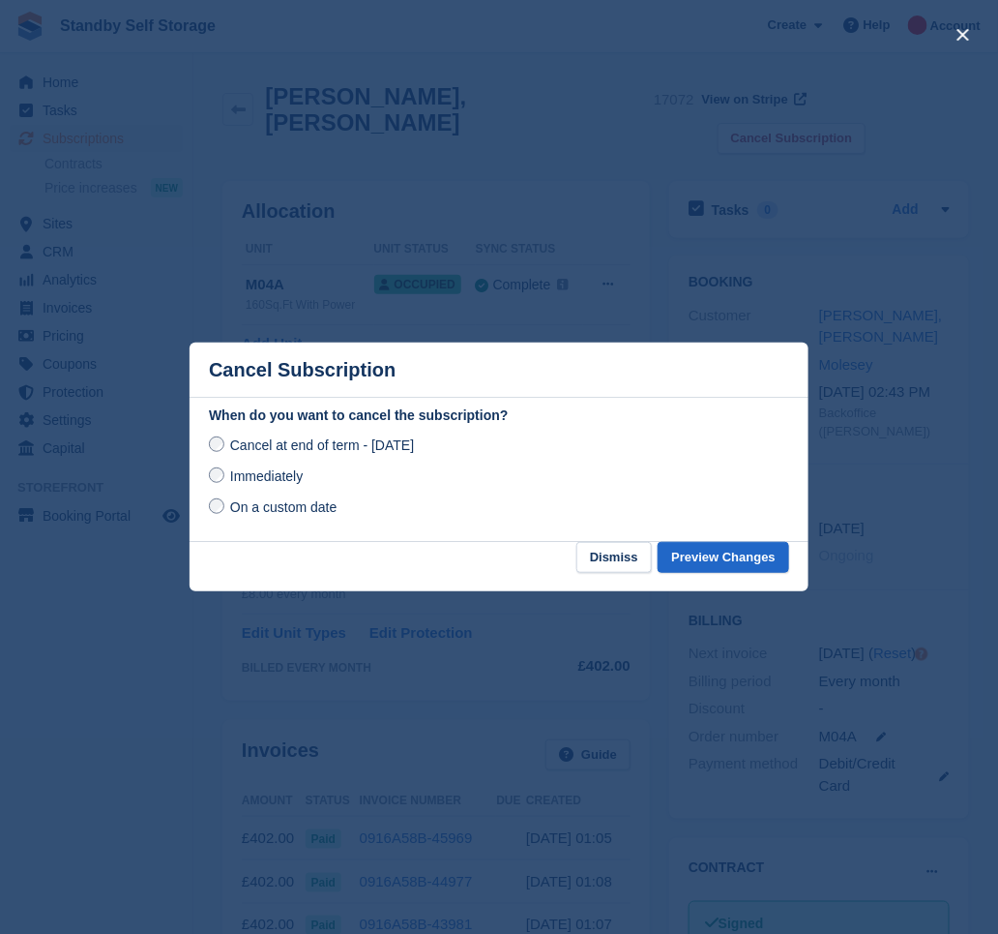
click at [283, 488] on div "Immediately" at bounding box center [499, 475] width 580 height 23
click at [292, 478] on span "Immediately" at bounding box center [266, 475] width 73 height 15
click at [715, 554] on button "Preview Changes" at bounding box center [724, 558] width 132 height 32
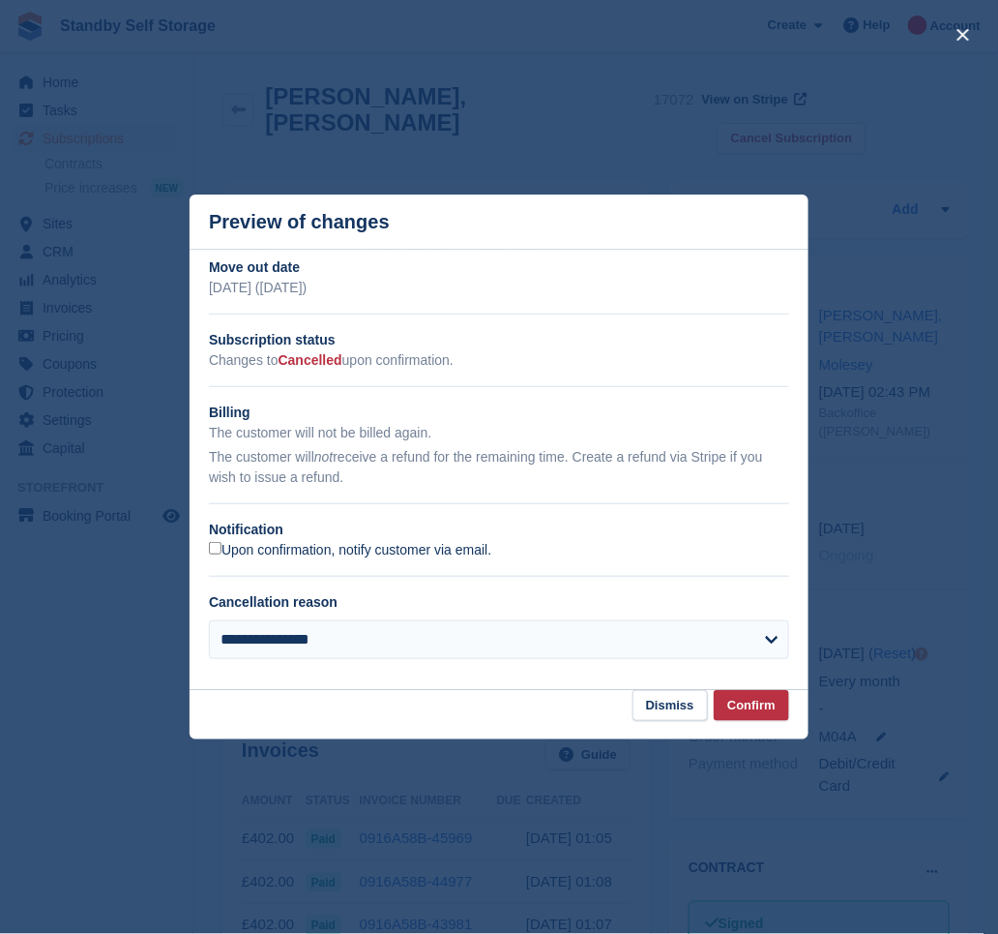
click at [285, 554] on label "Upon confirmation, notify customer via email." at bounding box center [350, 550] width 282 height 17
click at [727, 703] on button "Confirm" at bounding box center [751, 706] width 75 height 32
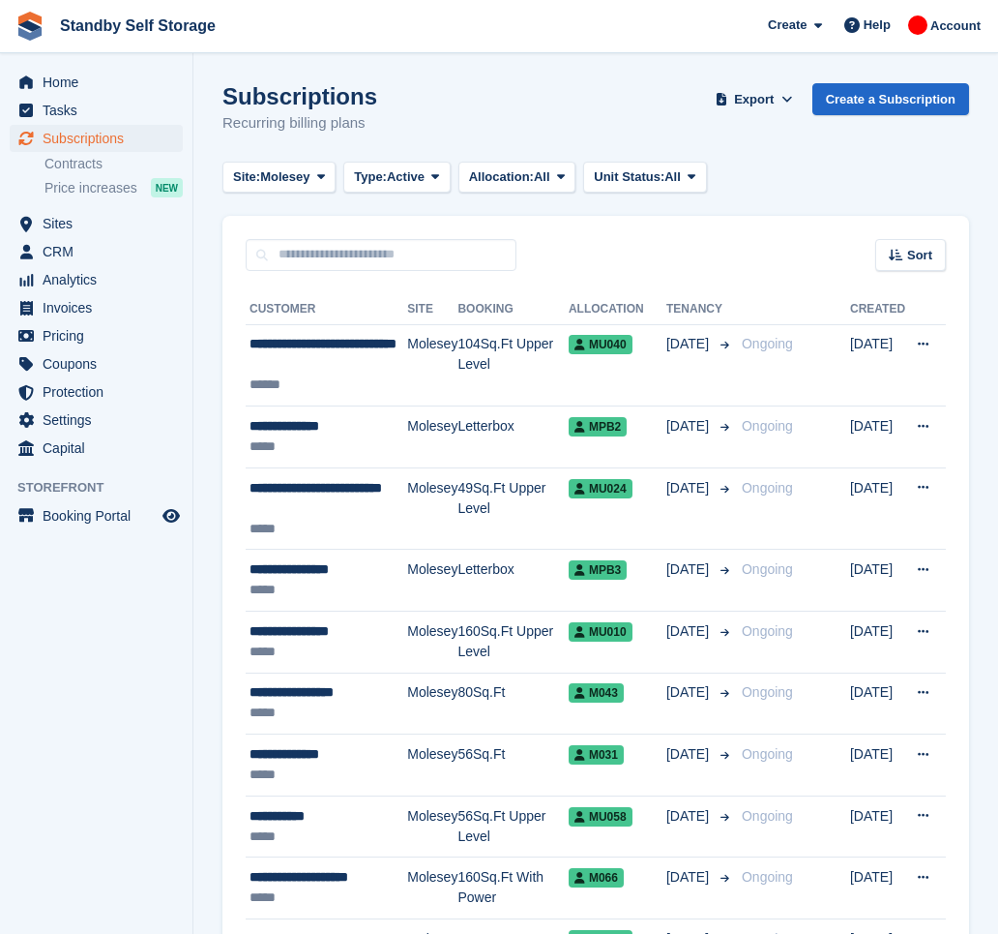
scroll to position [1824, 0]
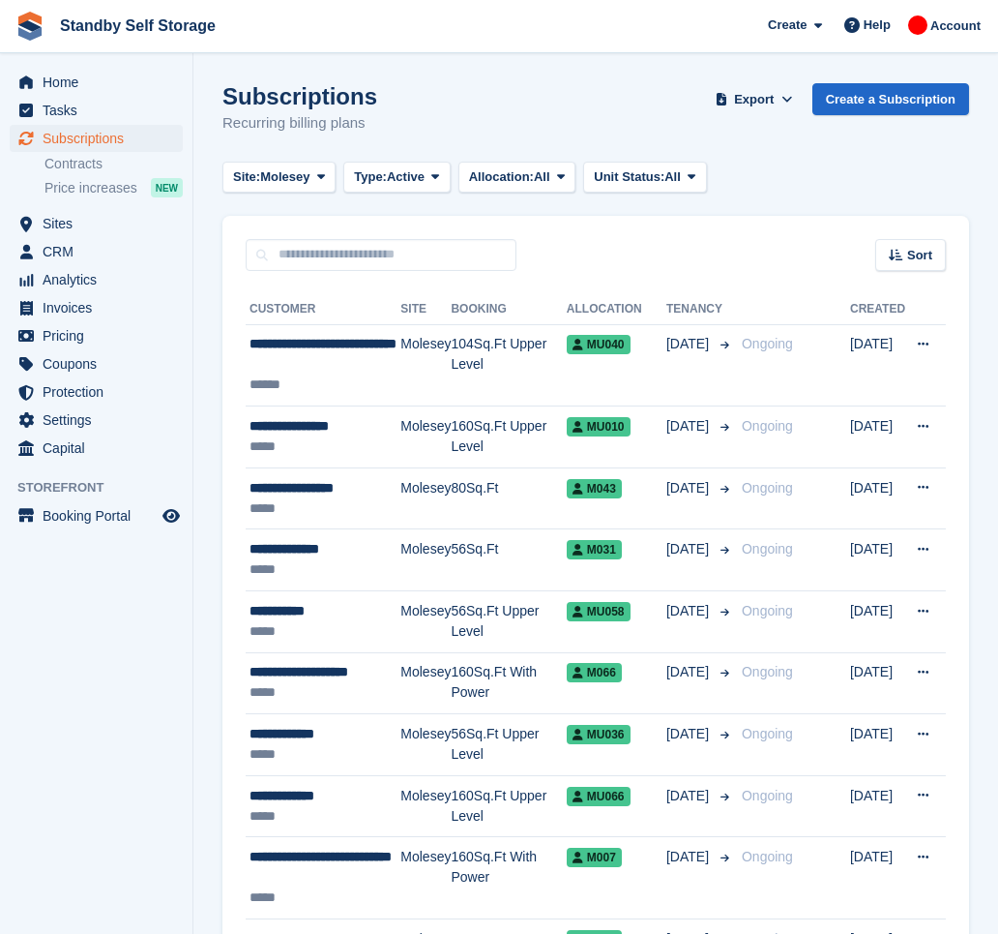
scroll to position [1558, 0]
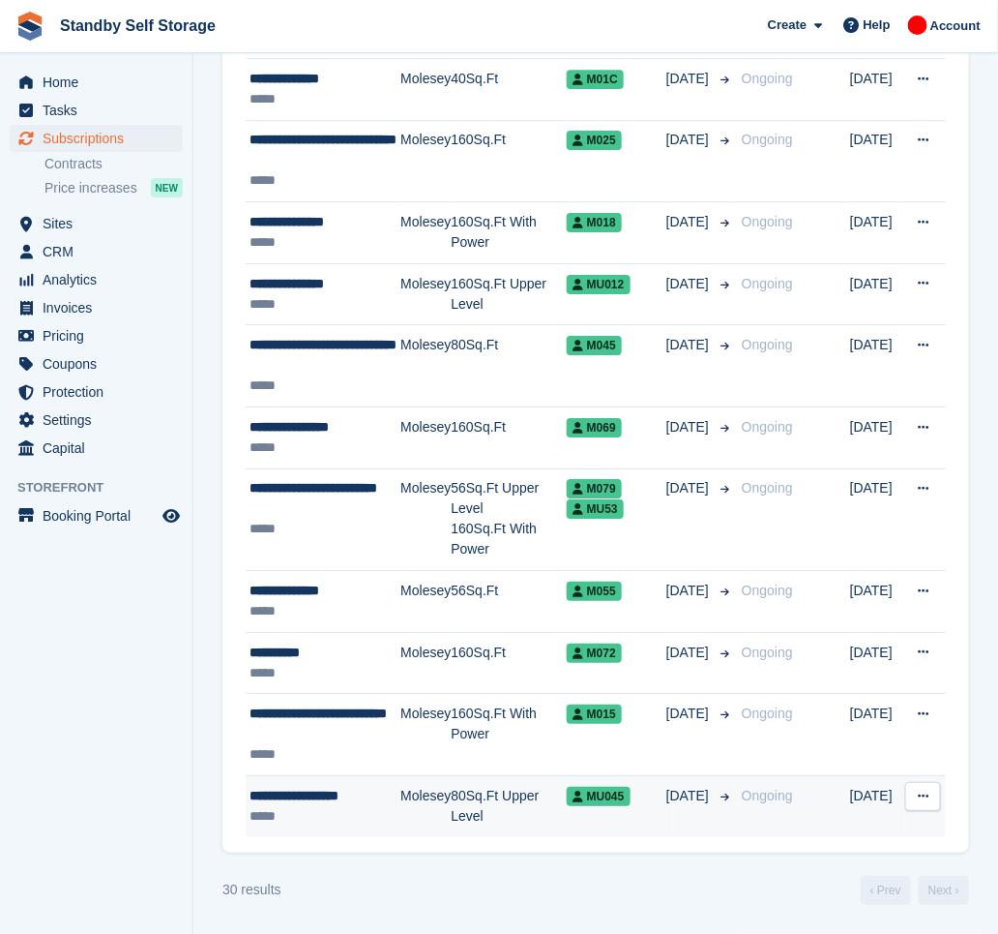
click at [391, 797] on div "**********" at bounding box center [325, 796] width 151 height 20
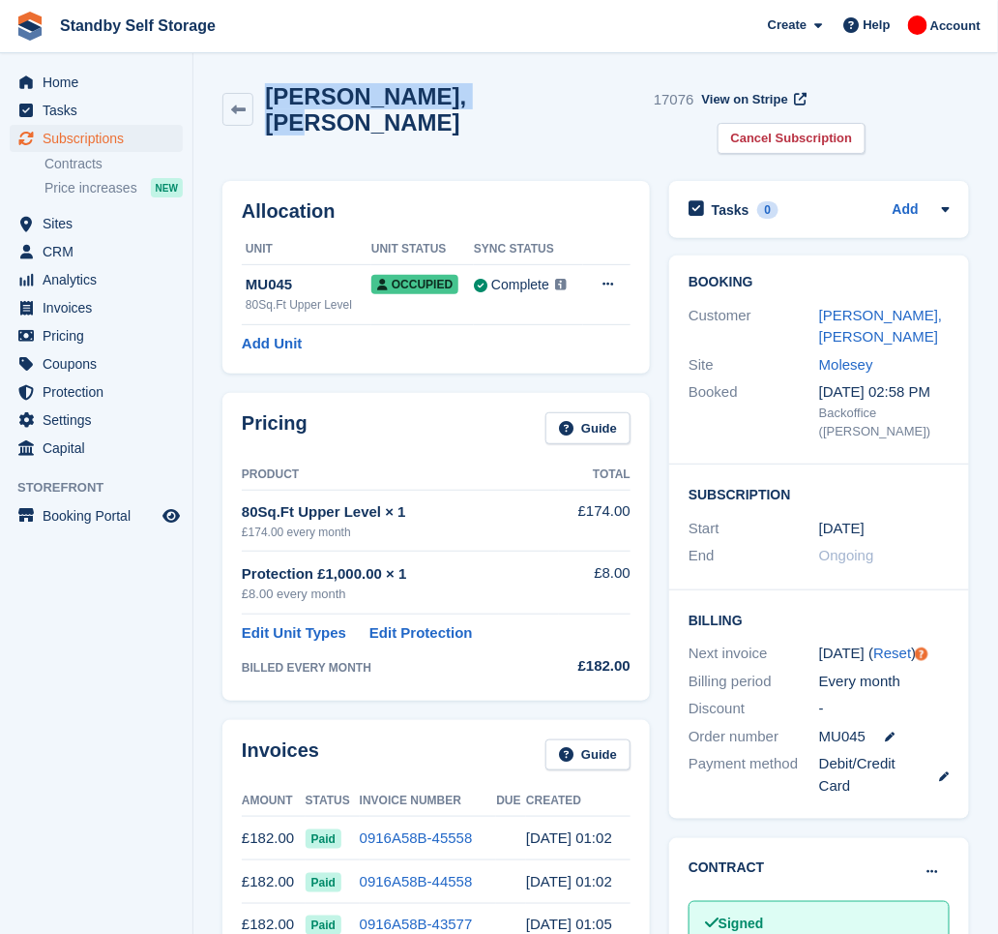
drag, startPoint x: 467, startPoint y: 99, endPoint x: 269, endPoint y: 90, distance: 198.5
click at [269, 90] on div "Stuart, Douthwaite 17076" at bounding box center [473, 109] width 440 height 52
copy h2 "Stuart, Douthwaite"
click at [867, 123] on link "Cancel Subscription" at bounding box center [792, 139] width 149 height 32
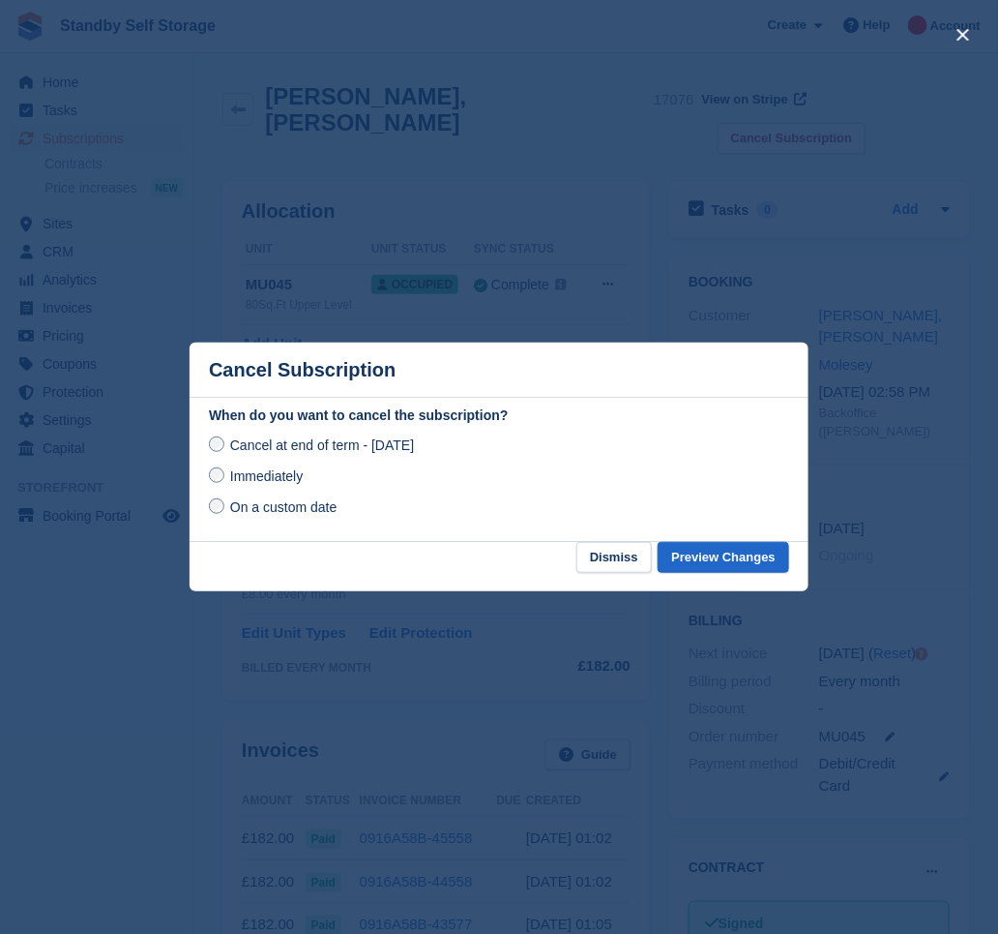
click at [284, 478] on span "Immediately" at bounding box center [266, 475] width 73 height 15
click at [712, 549] on button "Preview Changes" at bounding box center [724, 558] width 132 height 32
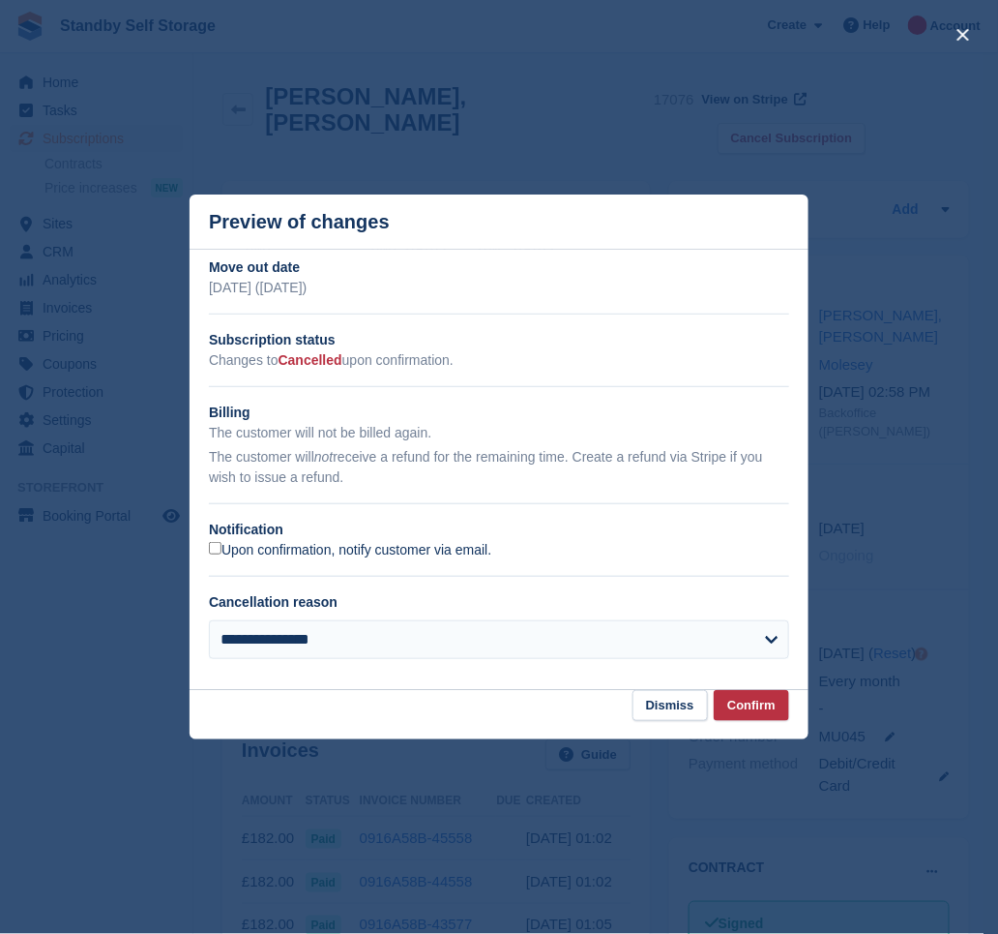
click at [251, 551] on label "Upon confirmation, notify customer via email." at bounding box center [350, 550] width 282 height 17
click at [733, 708] on button "Confirm" at bounding box center [751, 706] width 75 height 32
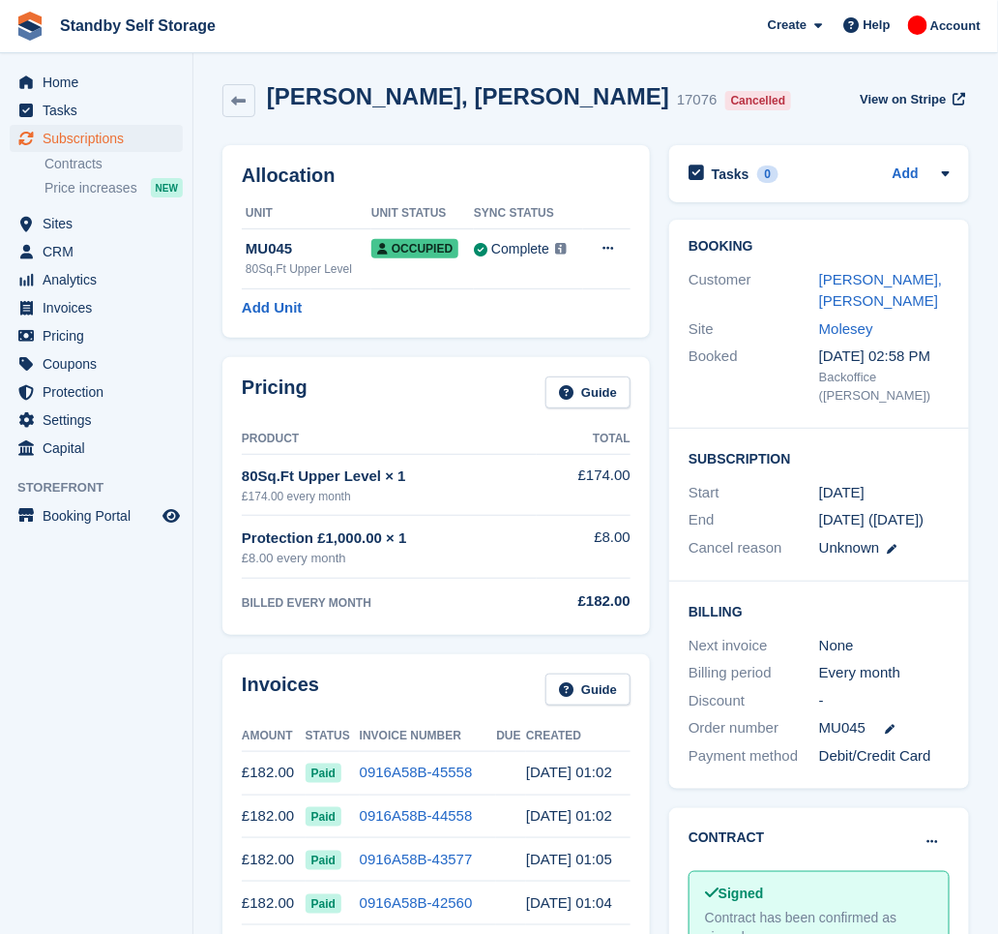
drag, startPoint x: 91, startPoint y: 1, endPoint x: 717, endPoint y: 76, distance: 630.4
click at [727, 78] on div "Stuart, Douthwaite 17076 Cancelled View on Stripe" at bounding box center [596, 105] width 766 height 62
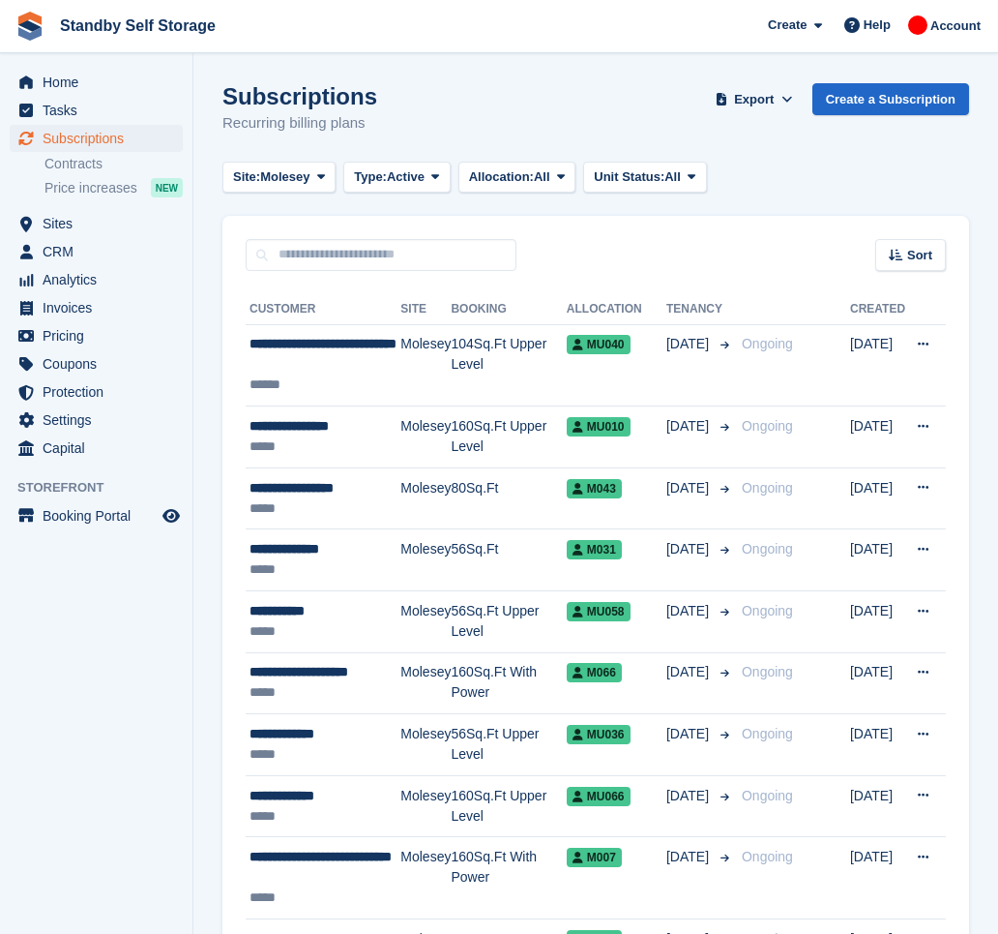
scroll to position [1558, 0]
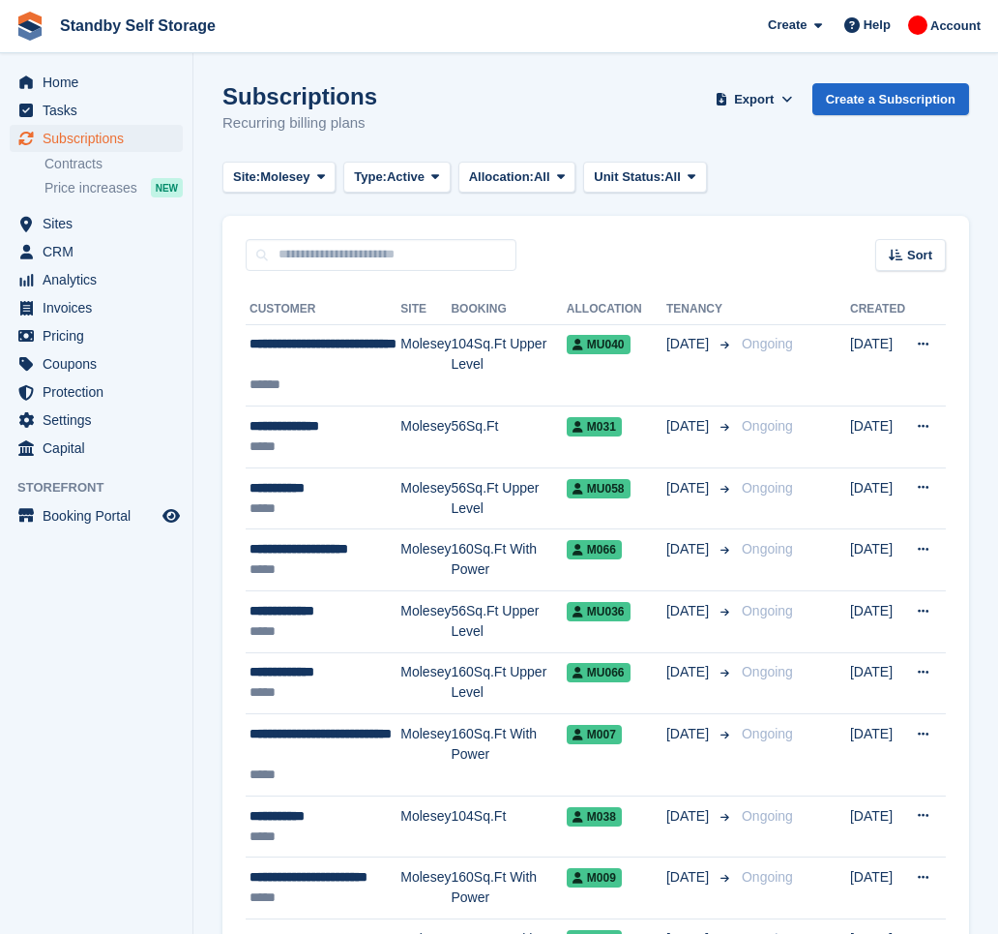
scroll to position [1373, 0]
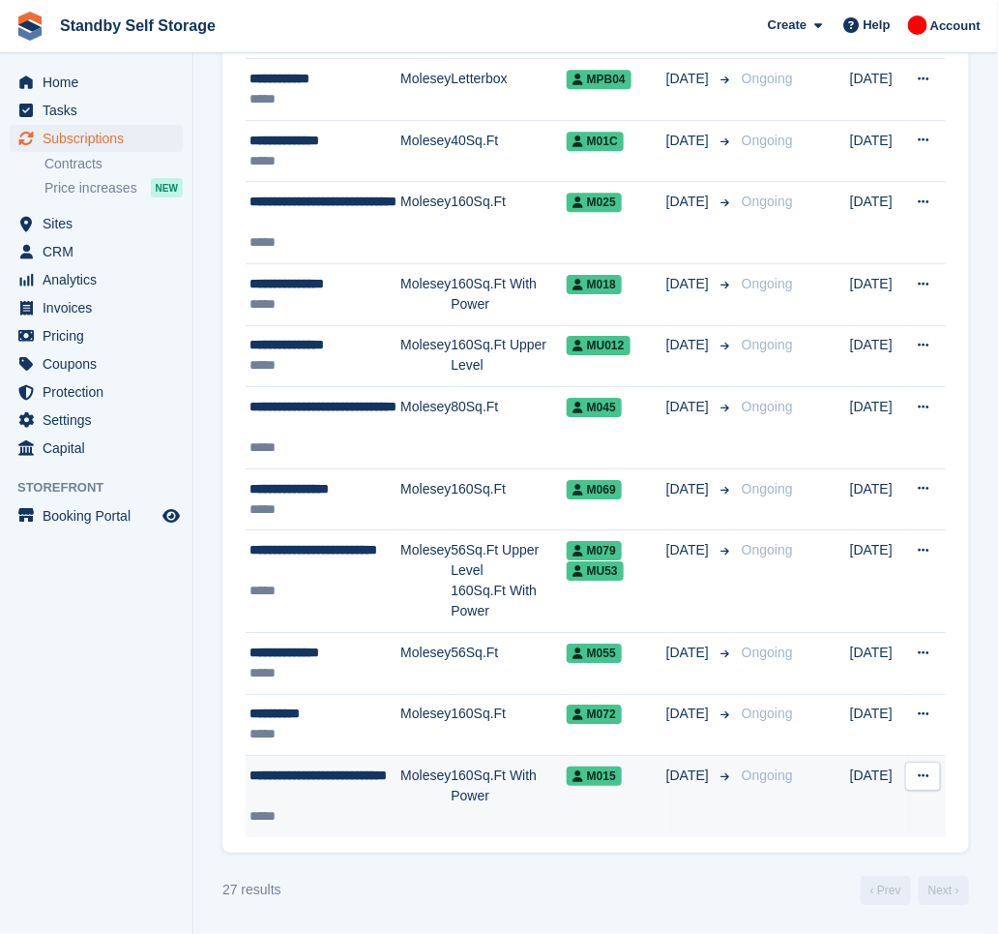
click at [436, 789] on td "Molesey" at bounding box center [426, 796] width 50 height 81
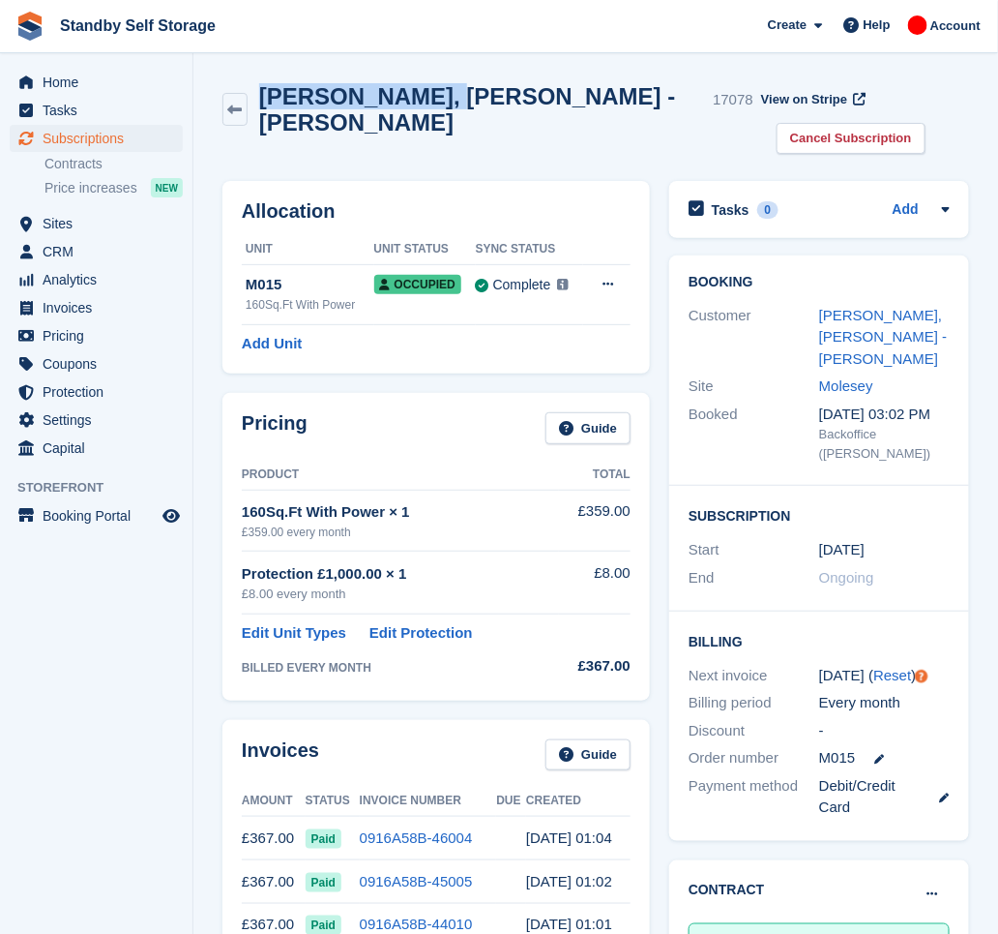
drag, startPoint x: 431, startPoint y: 98, endPoint x: 259, endPoint y: 76, distance: 173.5
click at [259, 76] on div "[PERSON_NAME], [PERSON_NAME] - [PERSON_NAME] 17078 View on Stripe Cancel Subscr…" at bounding box center [596, 123] width 766 height 98
copy div "[PERSON_NAME], [PERSON_NAME]"
click at [894, 123] on link "Cancel Subscription" at bounding box center [851, 139] width 149 height 32
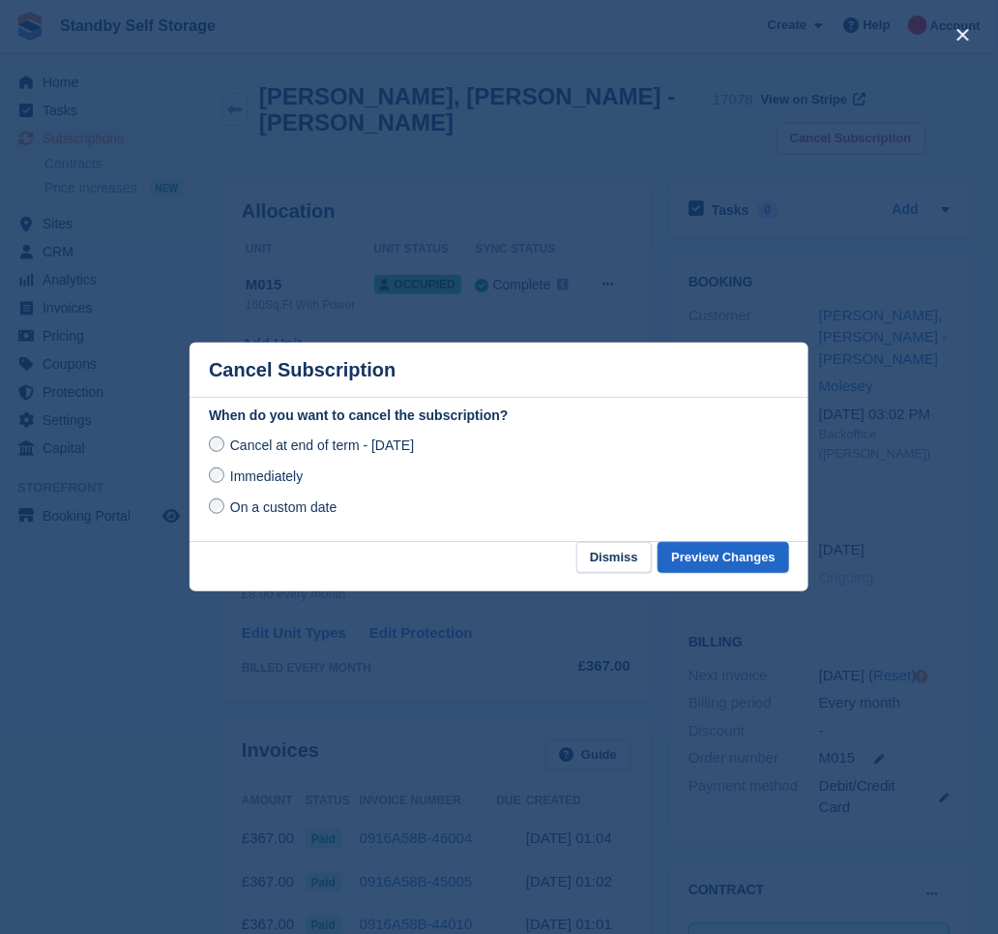
click at [272, 484] on span "Immediately" at bounding box center [266, 475] width 73 height 15
click at [763, 562] on button "Preview Changes" at bounding box center [724, 558] width 132 height 32
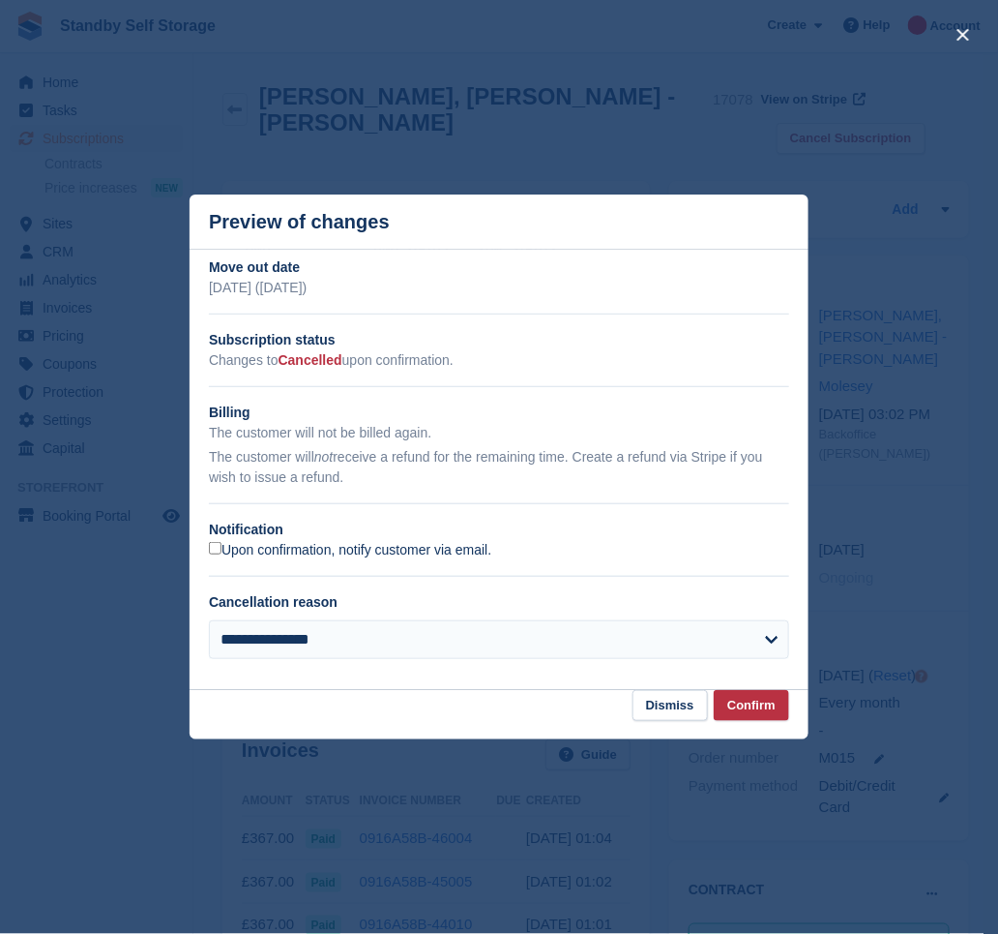
click at [294, 551] on label "Upon confirmation, notify customer via email." at bounding box center [350, 550] width 282 height 17
click at [771, 708] on button "Confirm" at bounding box center [751, 706] width 75 height 32
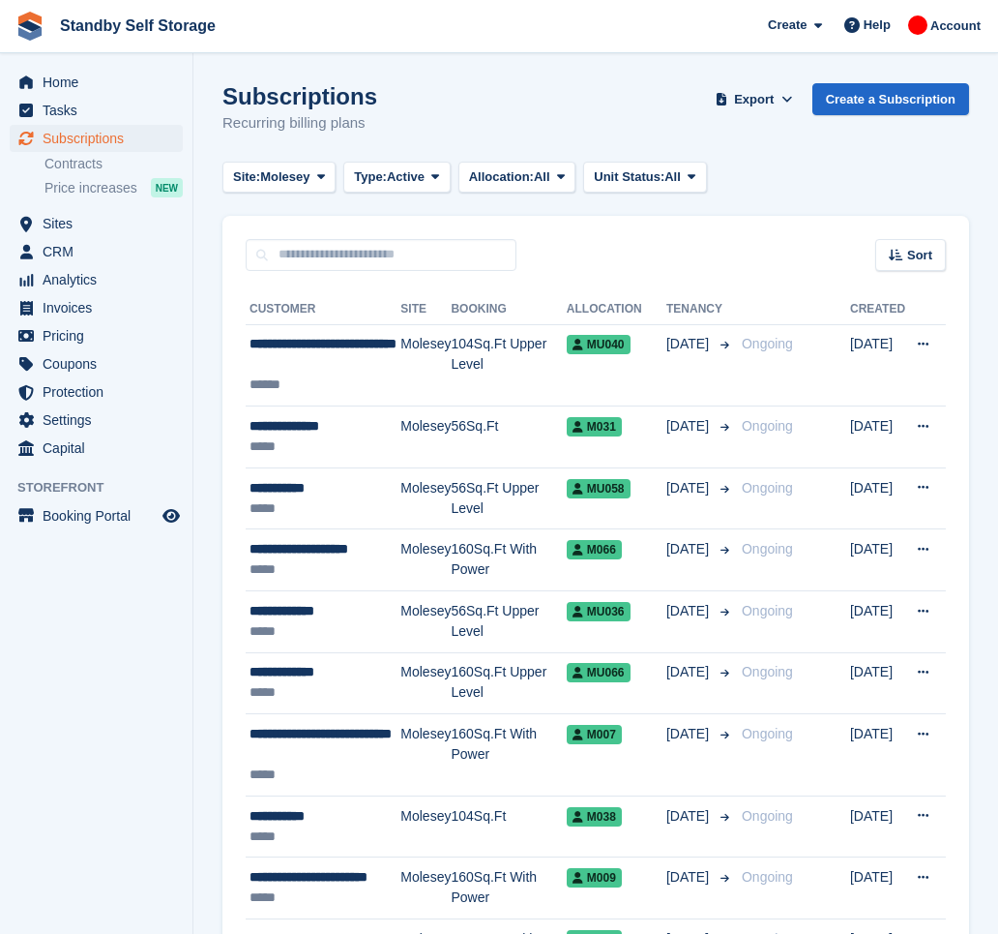
scroll to position [1373, 0]
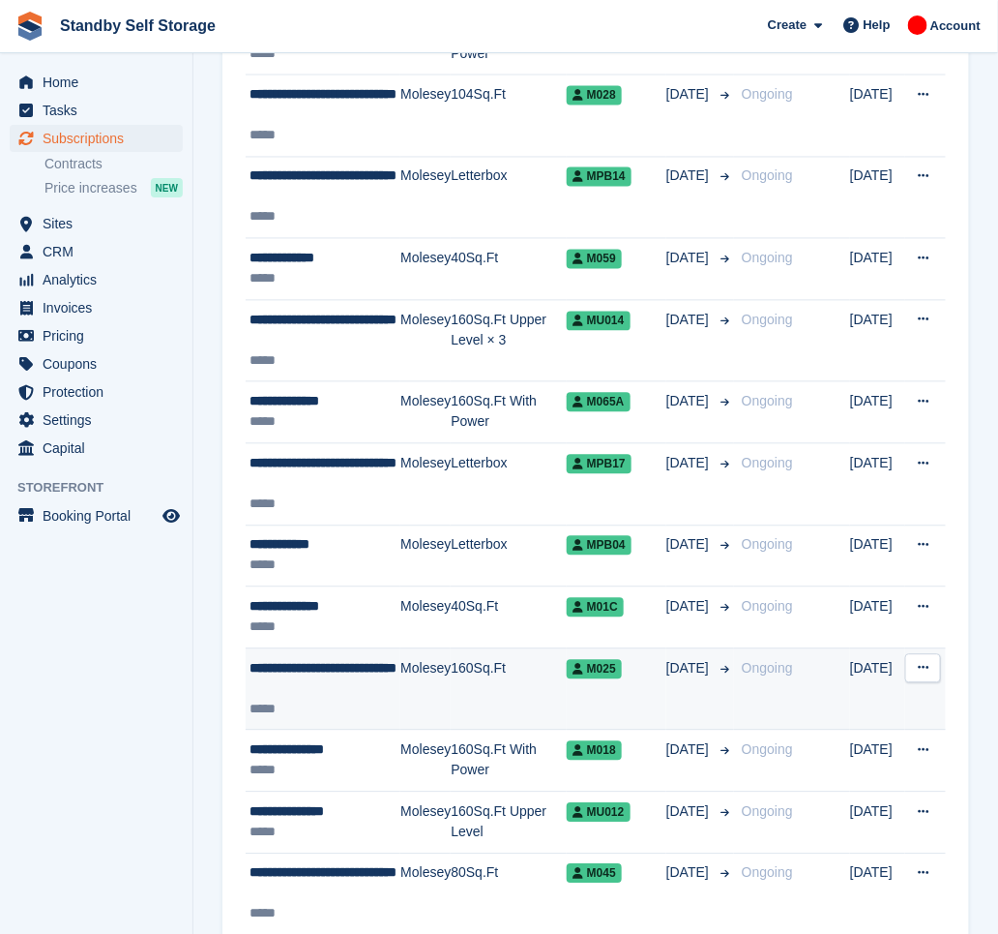
scroll to position [1230, 0]
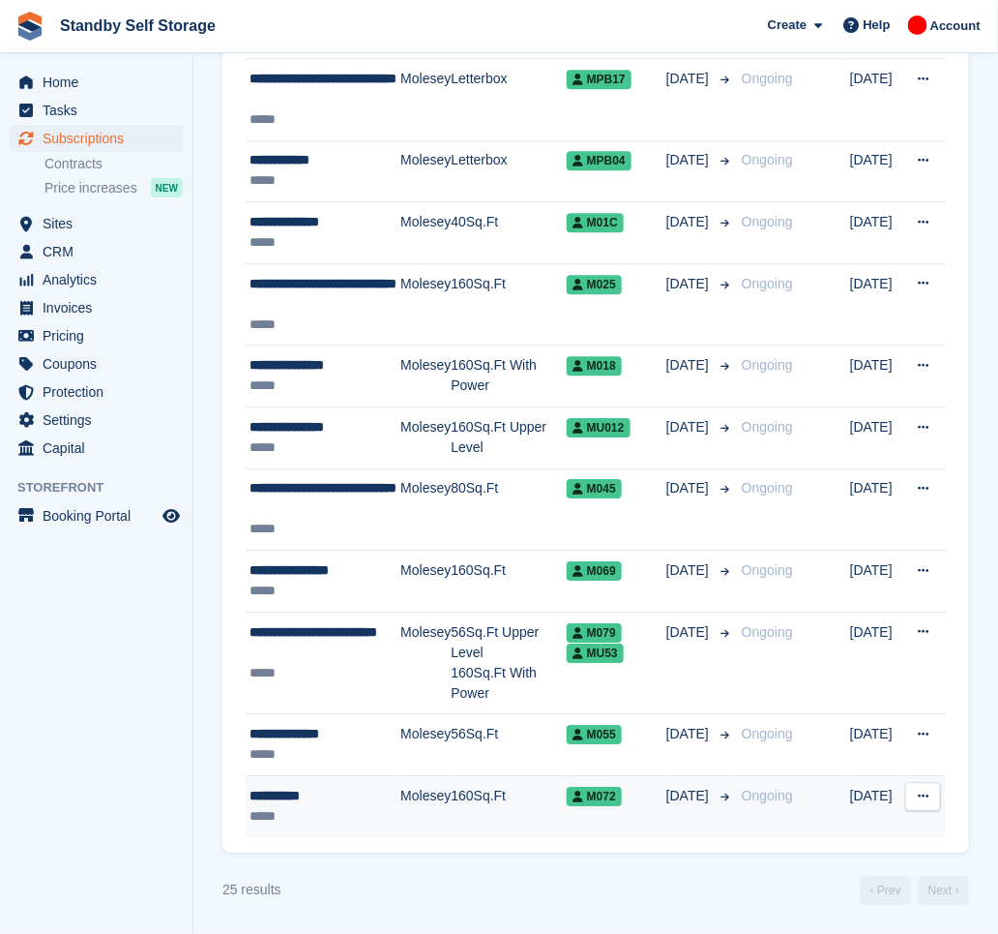
click at [360, 801] on div "**********" at bounding box center [325, 796] width 151 height 20
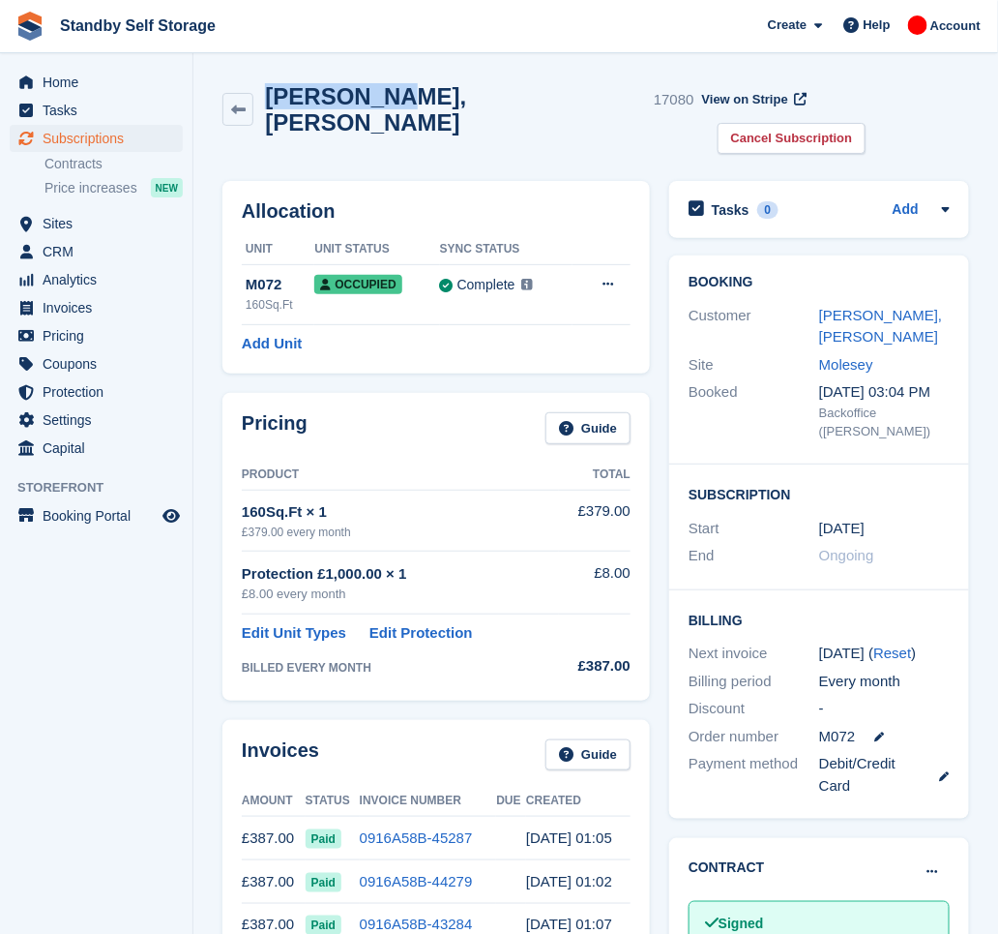
drag, startPoint x: 362, startPoint y: 99, endPoint x: 254, endPoint y: 128, distance: 111.2
click at [254, 128] on div "[PERSON_NAME], [PERSON_NAME] 17080 View on Stripe Cancel Subscription" at bounding box center [596, 123] width 766 height 98
copy div "[PERSON_NAME], [PERSON_NAME]"
click at [867, 123] on link "Cancel Subscription" at bounding box center [792, 139] width 149 height 32
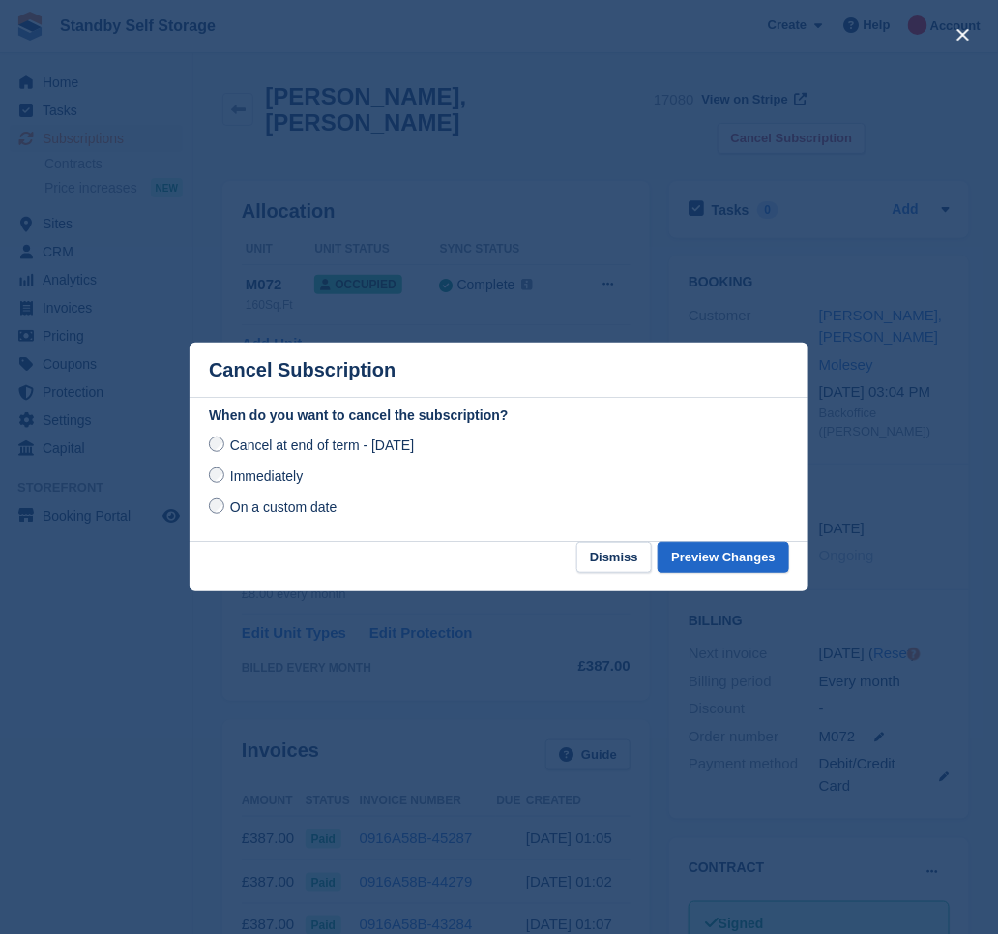
click at [275, 480] on span "Immediately" at bounding box center [266, 475] width 73 height 15
click at [697, 556] on button "Preview Changes" at bounding box center [724, 558] width 132 height 32
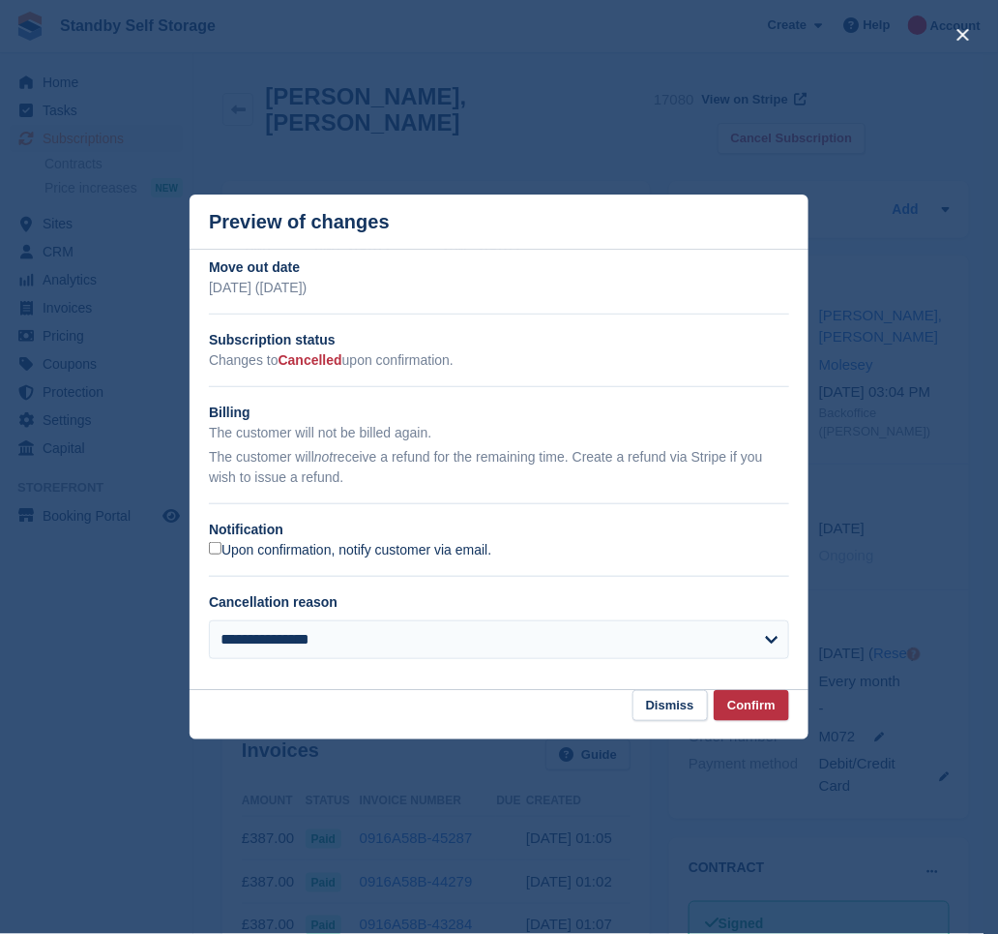
click at [271, 552] on label "Upon confirmation, notify customer via email." at bounding box center [350, 550] width 282 height 17
click at [736, 712] on button "Confirm" at bounding box center [751, 706] width 75 height 32
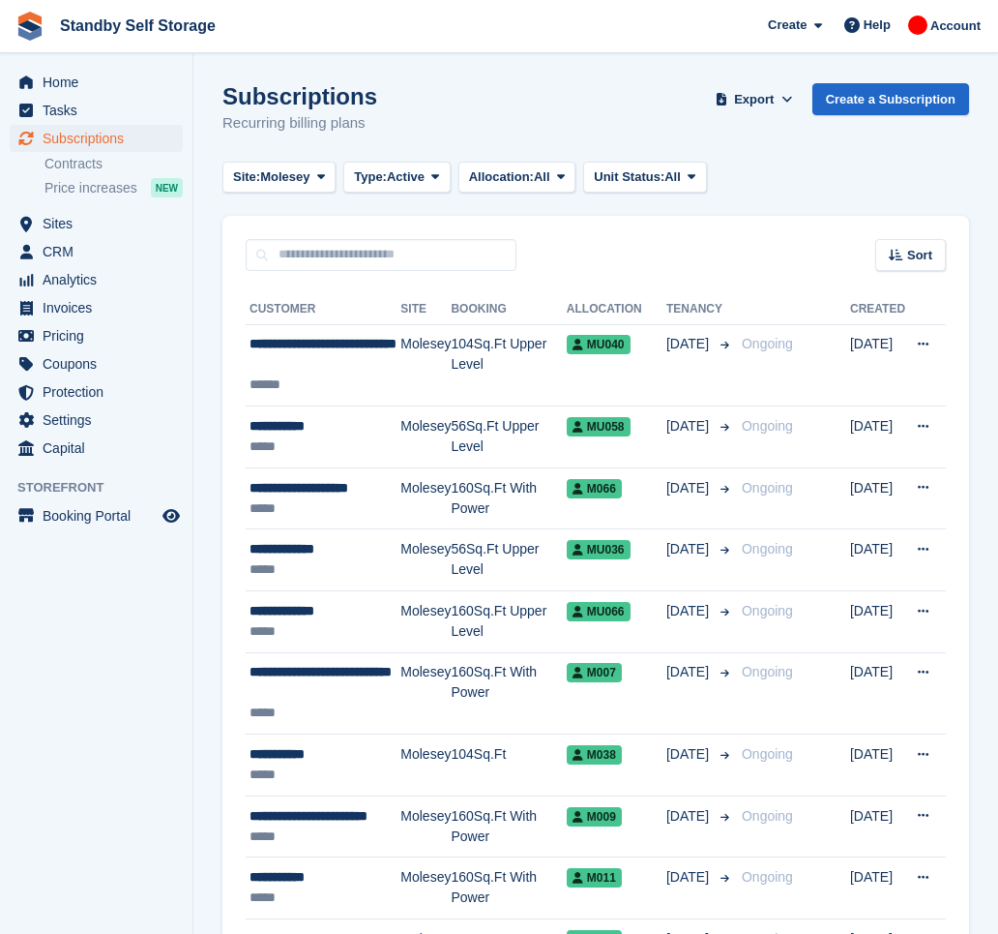
scroll to position [1230, 0]
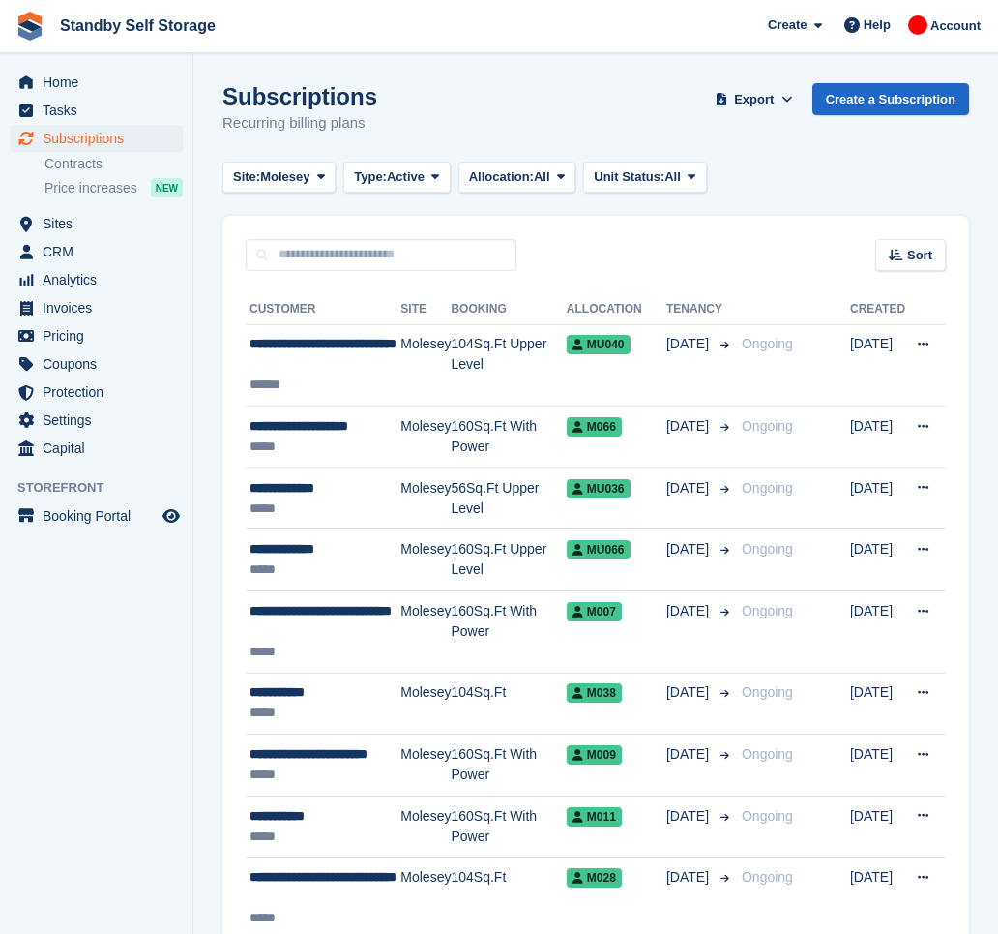
scroll to position [1106, 0]
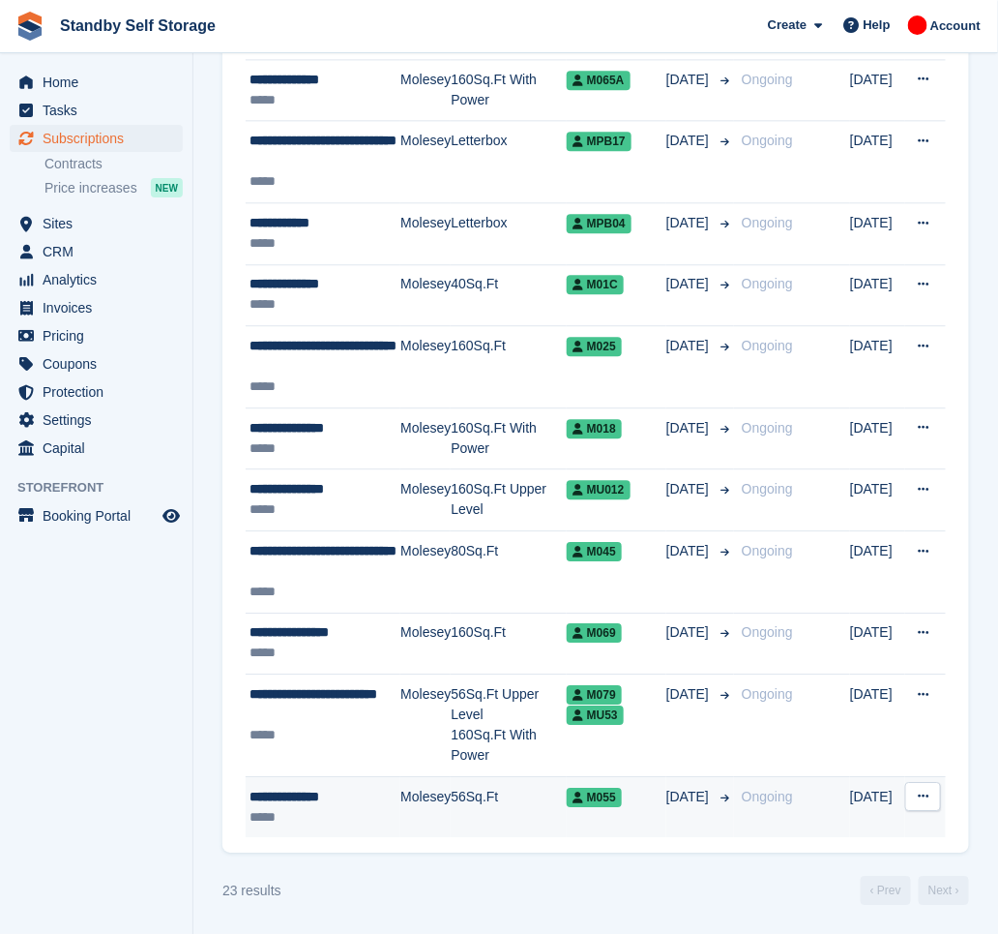
click at [645, 806] on div "M055" at bounding box center [617, 796] width 100 height 20
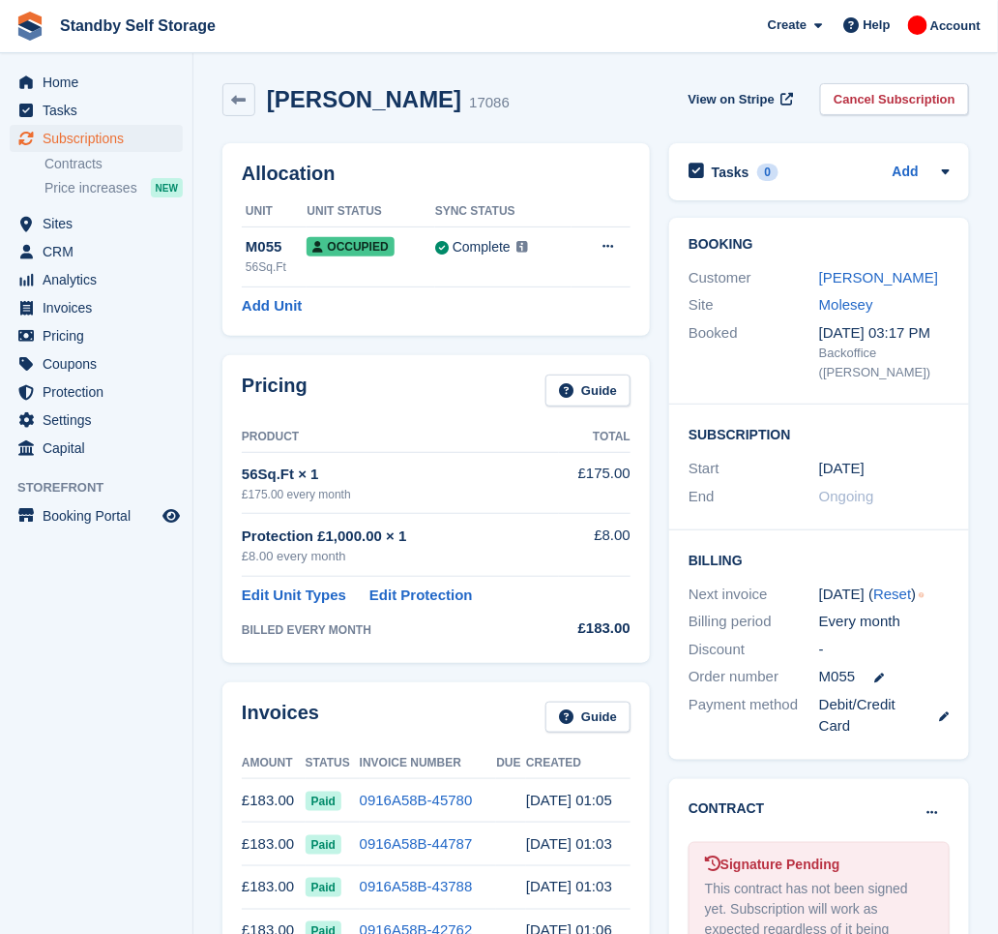
drag, startPoint x: 415, startPoint y: 100, endPoint x: 265, endPoint y: 103, distance: 150.0
click at [265, 103] on div "Simon, Francis 17086" at bounding box center [382, 100] width 254 height 28
copy h2 "Simon, Francis"
drag, startPoint x: 599, startPoint y: 122, endPoint x: 613, endPoint y: 122, distance: 14.5
click at [599, 122] on div "Simon, Francis 17086 View on Stripe Cancel Subscription" at bounding box center [596, 104] width 766 height 60
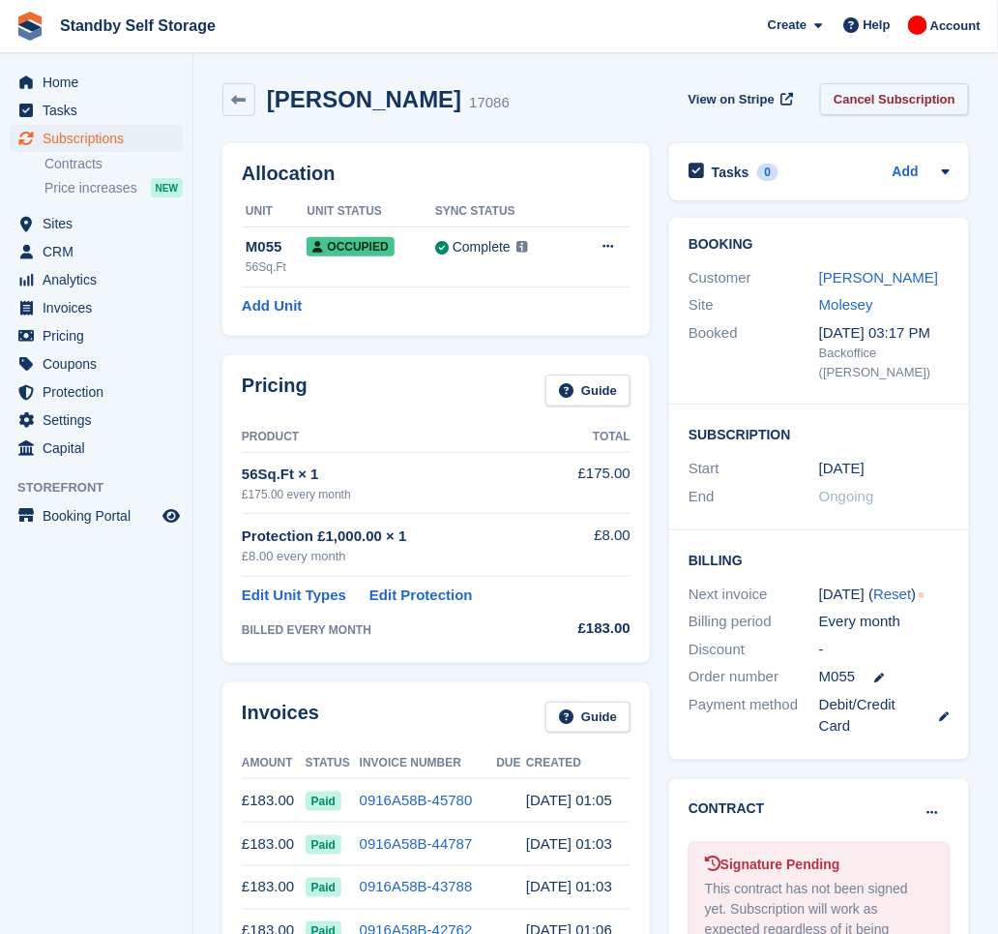
click at [882, 101] on link "Cancel Subscription" at bounding box center [894, 99] width 149 height 32
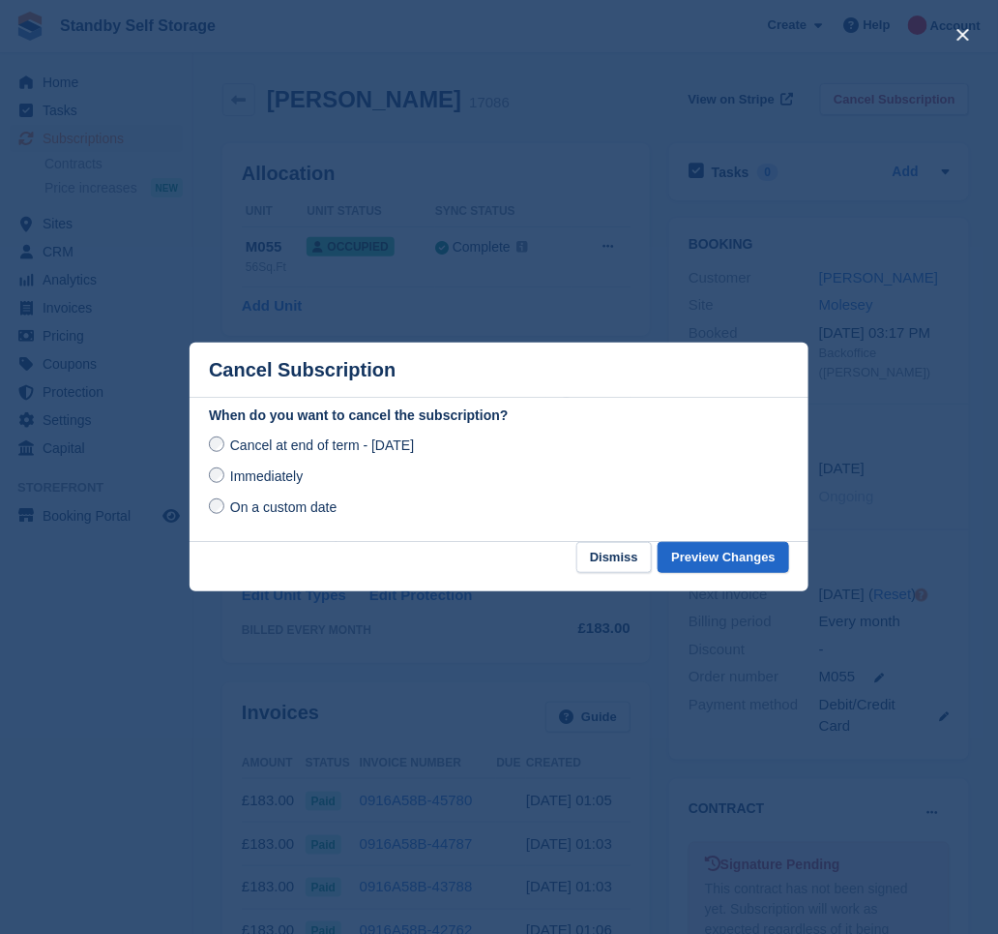
click at [276, 479] on span "Immediately" at bounding box center [266, 475] width 73 height 15
click at [690, 553] on button "Preview Changes" at bounding box center [724, 558] width 132 height 32
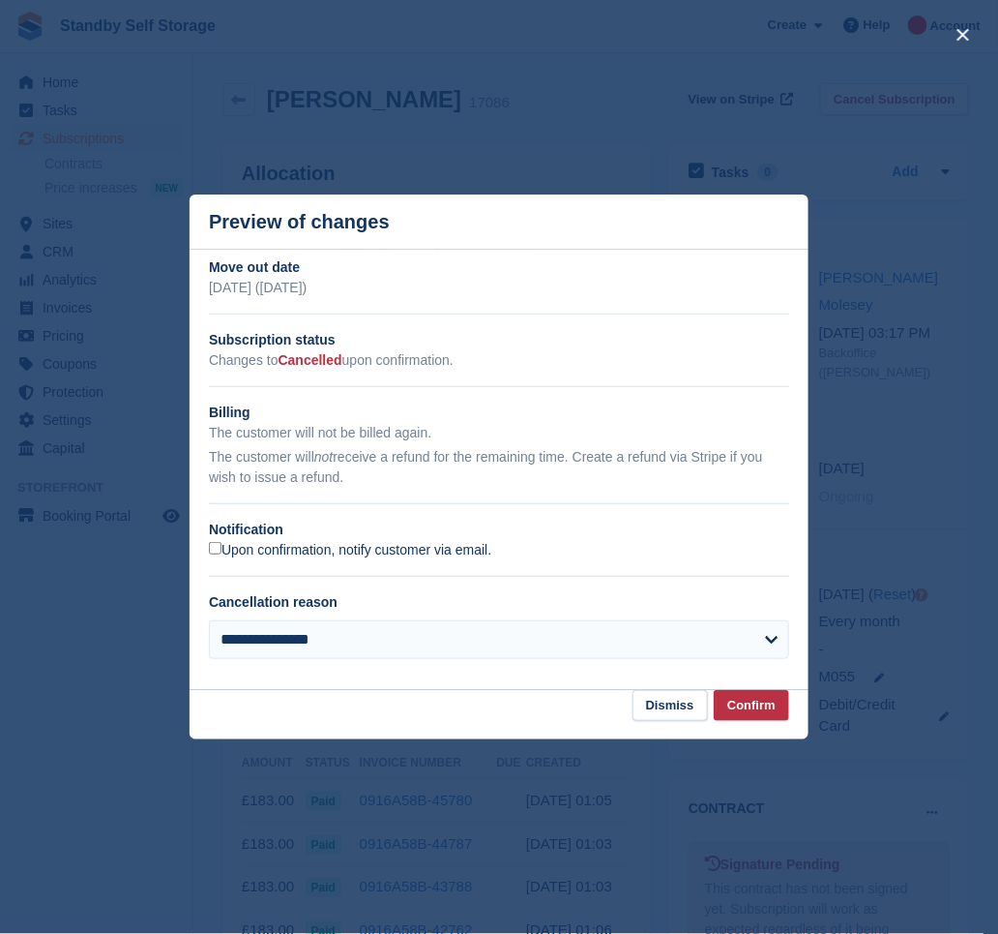
click at [354, 549] on label "Upon confirmation, notify customer via email." at bounding box center [350, 550] width 282 height 17
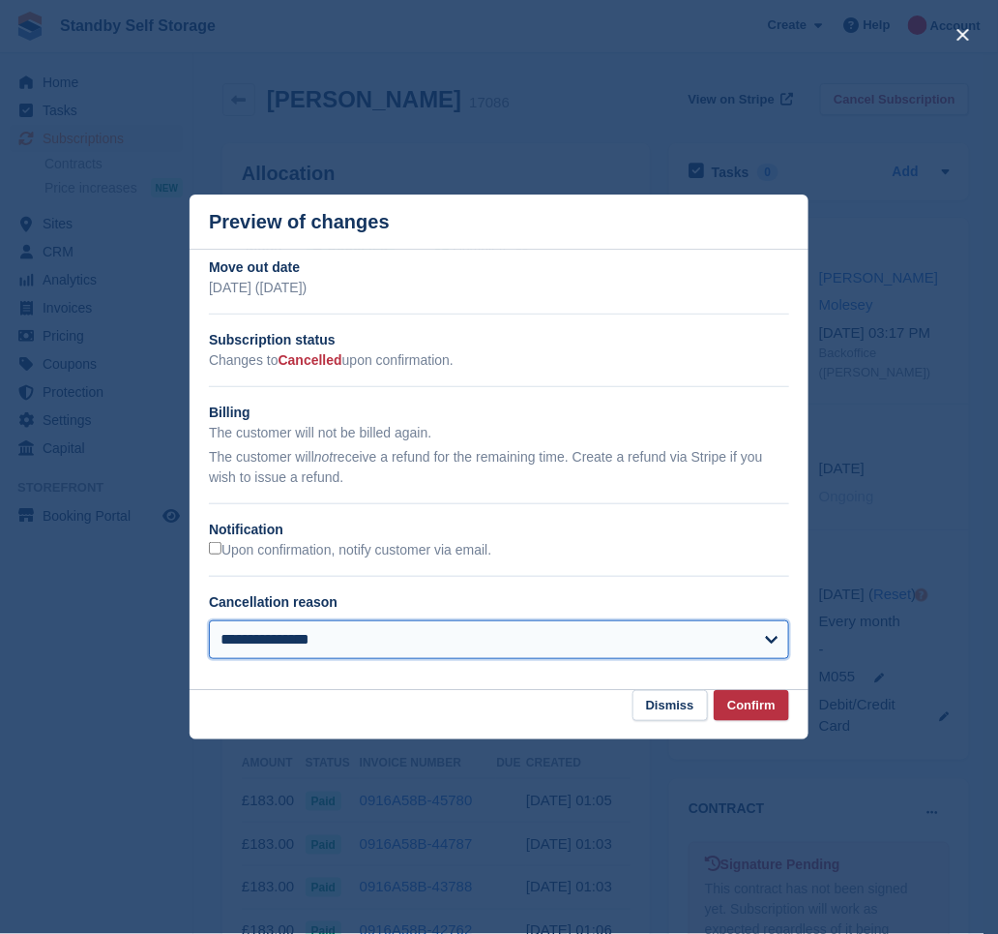
click at [354, 639] on select "**********" at bounding box center [499, 639] width 580 height 39
select select "*****"
click at [209, 621] on select "**********" at bounding box center [499, 639] width 580 height 39
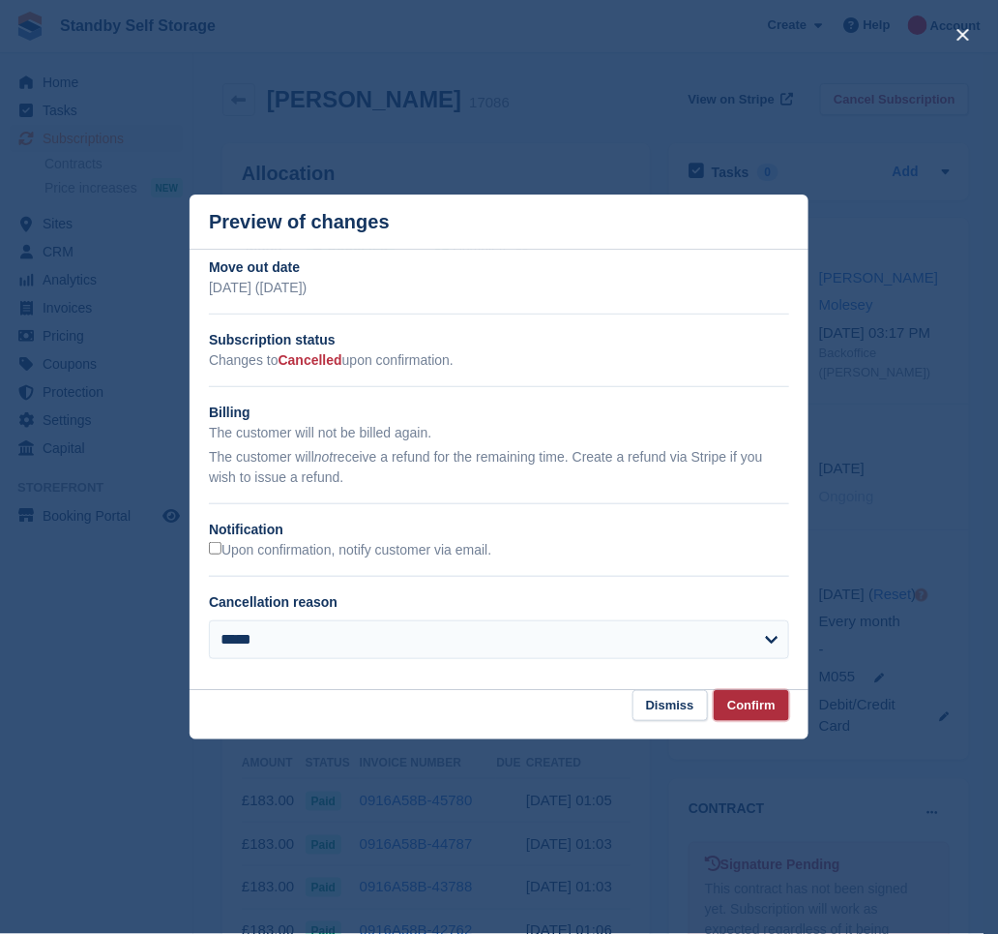
click at [753, 707] on button "Confirm" at bounding box center [751, 706] width 75 height 32
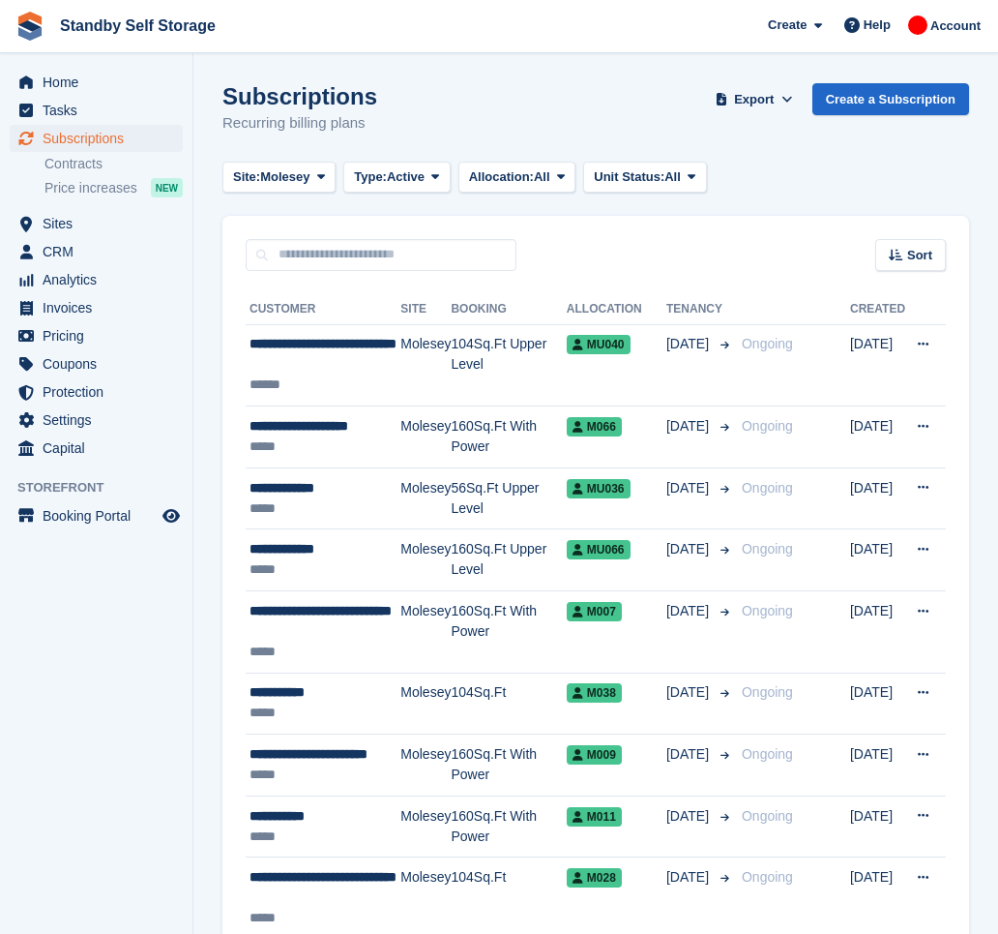
scroll to position [1106, 0]
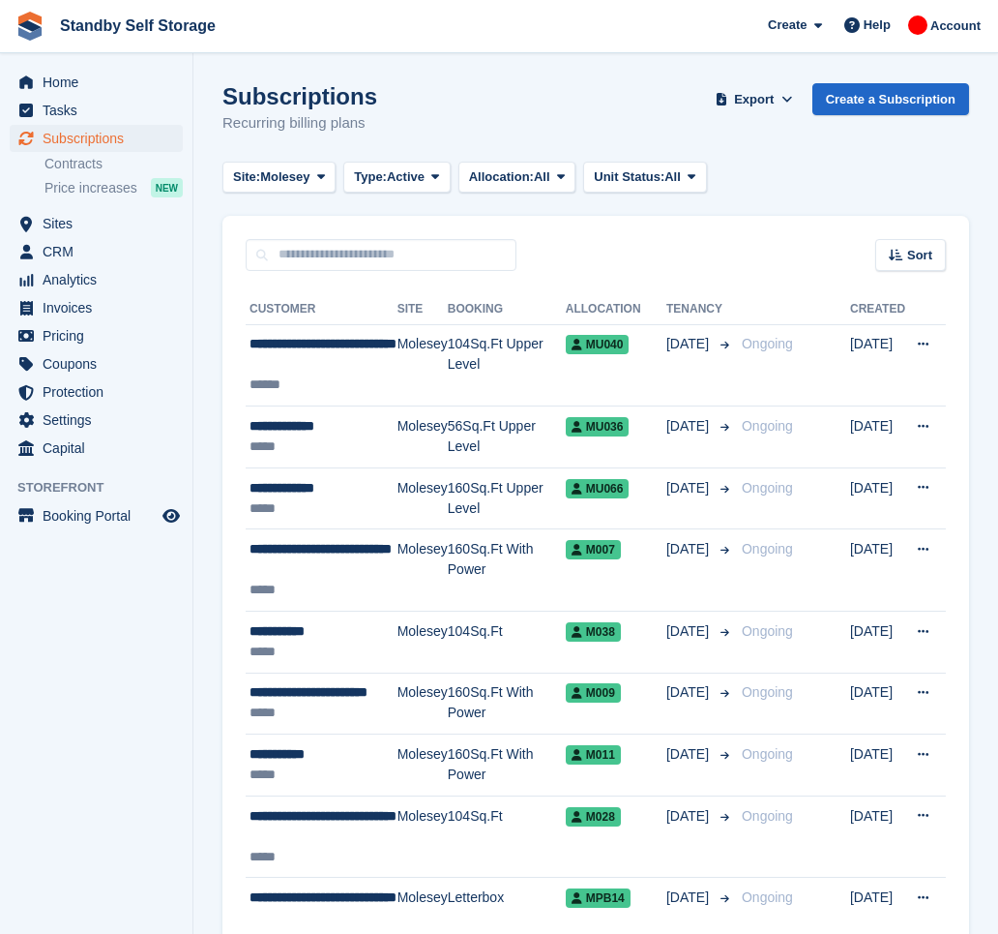
scroll to position [983, 0]
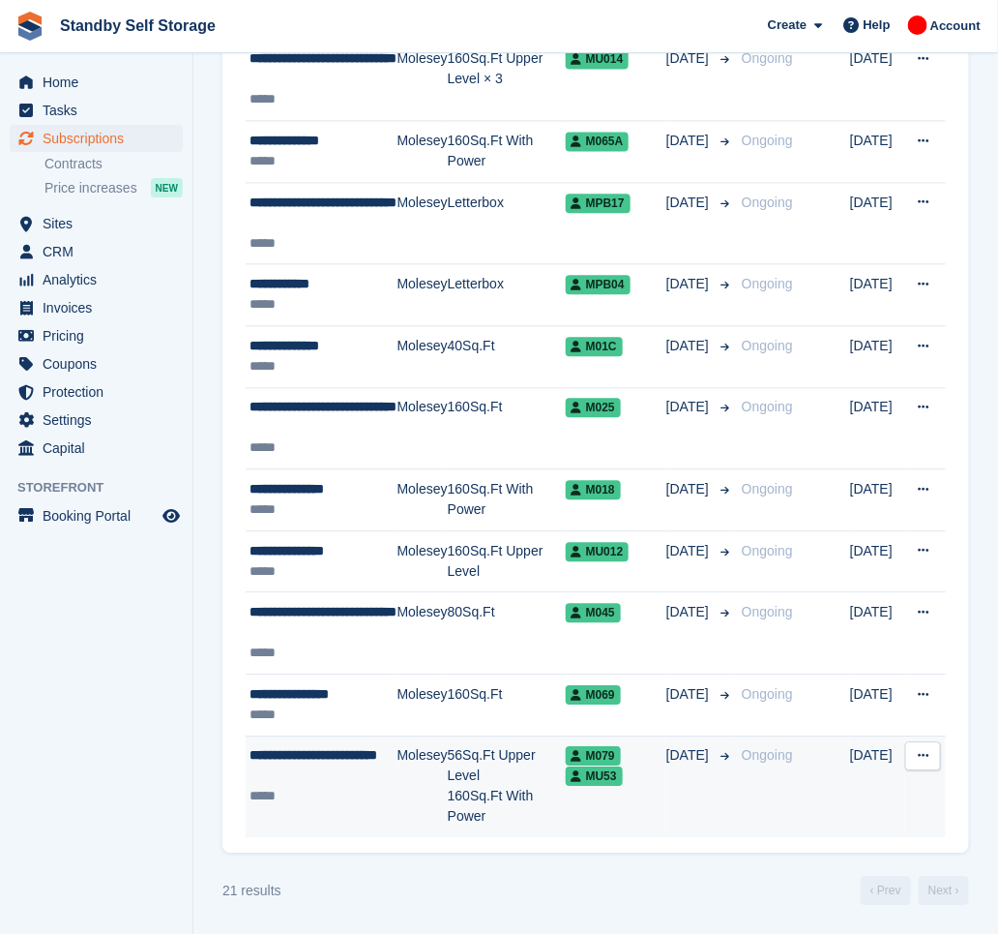
click at [352, 764] on div "**********" at bounding box center [324, 765] width 148 height 41
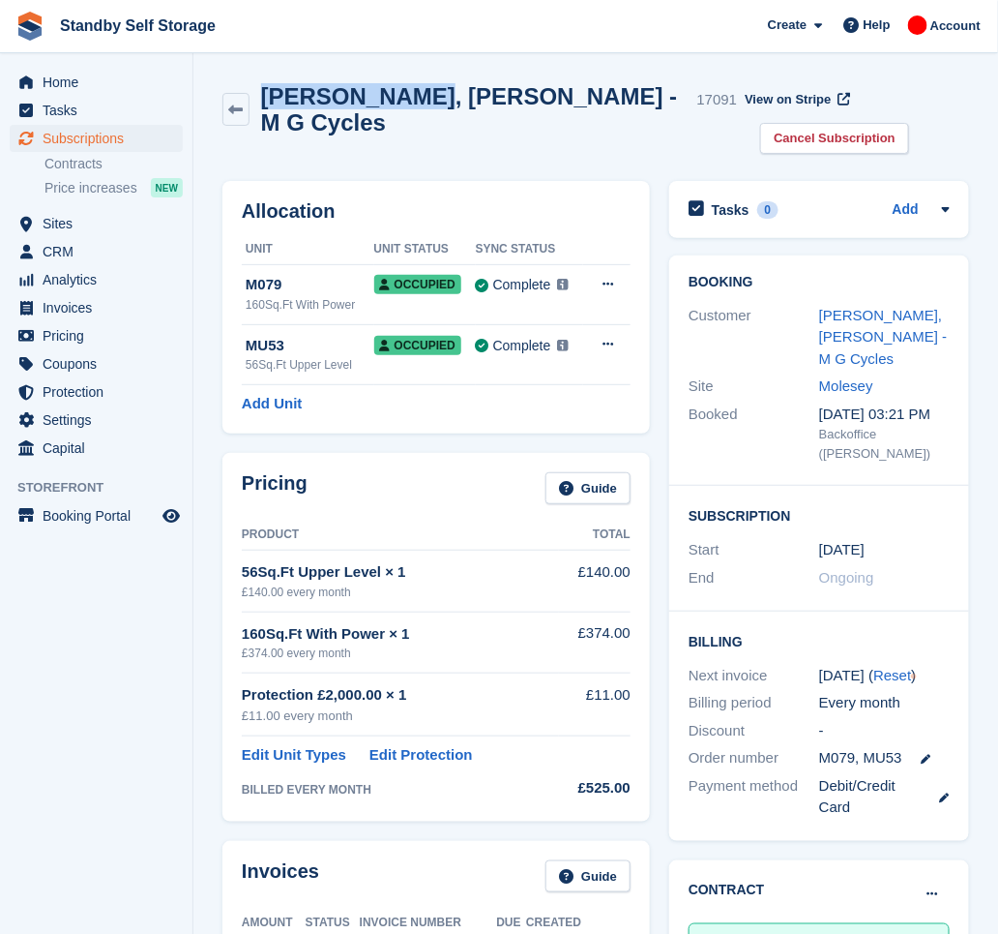
drag, startPoint x: 399, startPoint y: 99, endPoint x: 259, endPoint y: 86, distance: 139.9
click at [259, 86] on div "[PERSON_NAME], [PERSON_NAME] - M G Cycles 17091" at bounding box center [494, 109] width 489 height 52
copy h2 "[PERSON_NAME], [PERSON_NAME]"
click at [902, 123] on link "Cancel Subscription" at bounding box center [834, 139] width 149 height 32
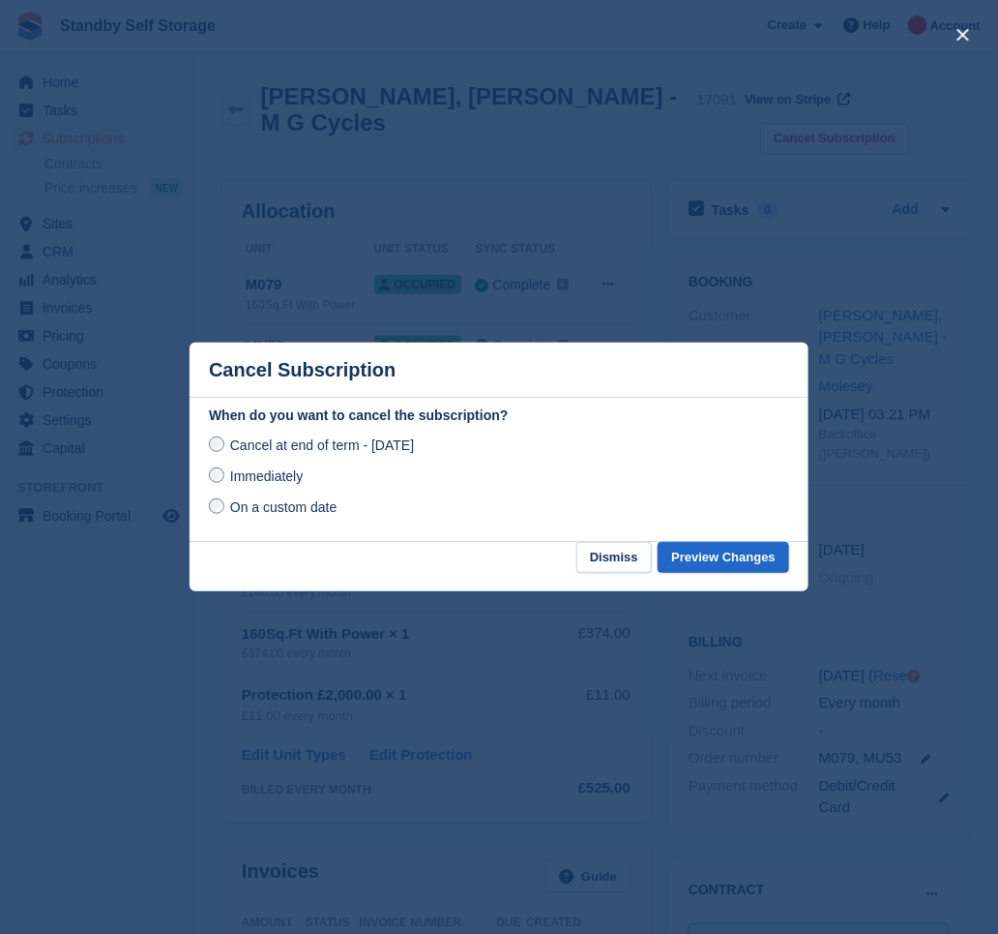
click at [287, 478] on span "Immediately" at bounding box center [266, 475] width 73 height 15
click at [756, 564] on button "Preview Changes" at bounding box center [724, 558] width 132 height 32
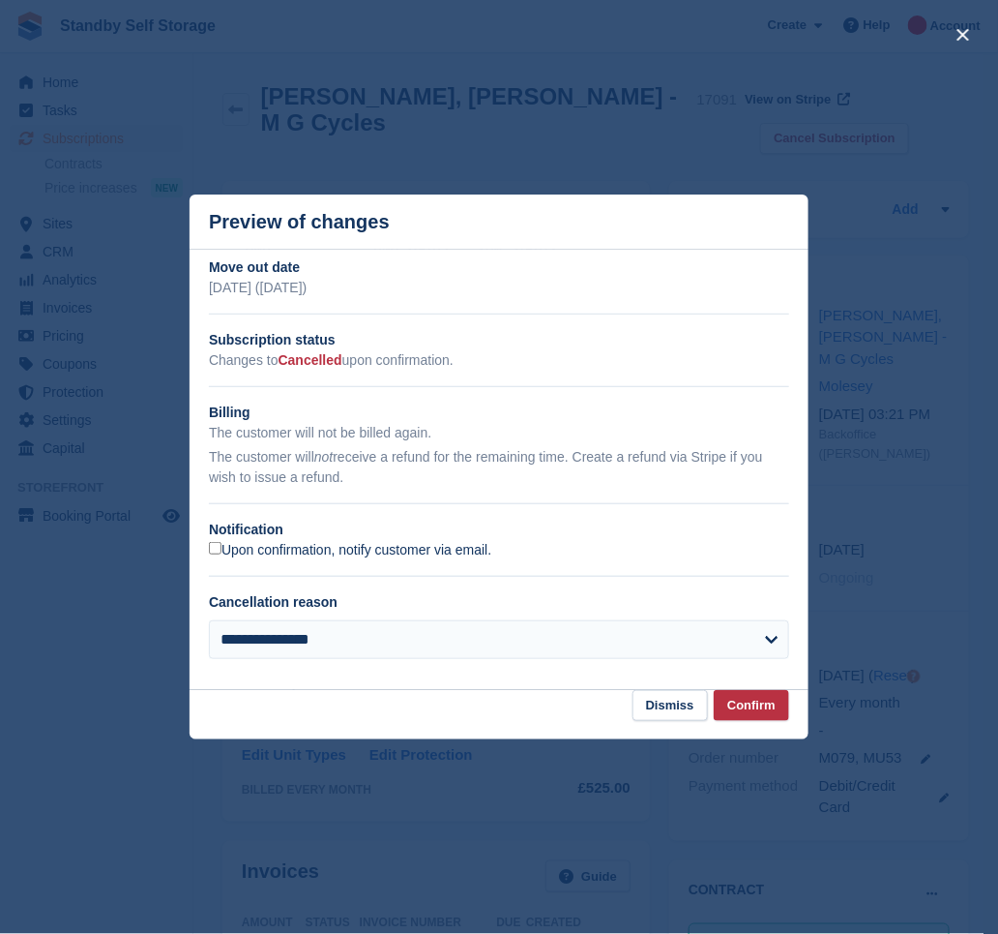
click at [263, 554] on label "Upon confirmation, notify customer via email." at bounding box center [350, 550] width 282 height 17
click at [735, 703] on button "Confirm" at bounding box center [751, 706] width 75 height 32
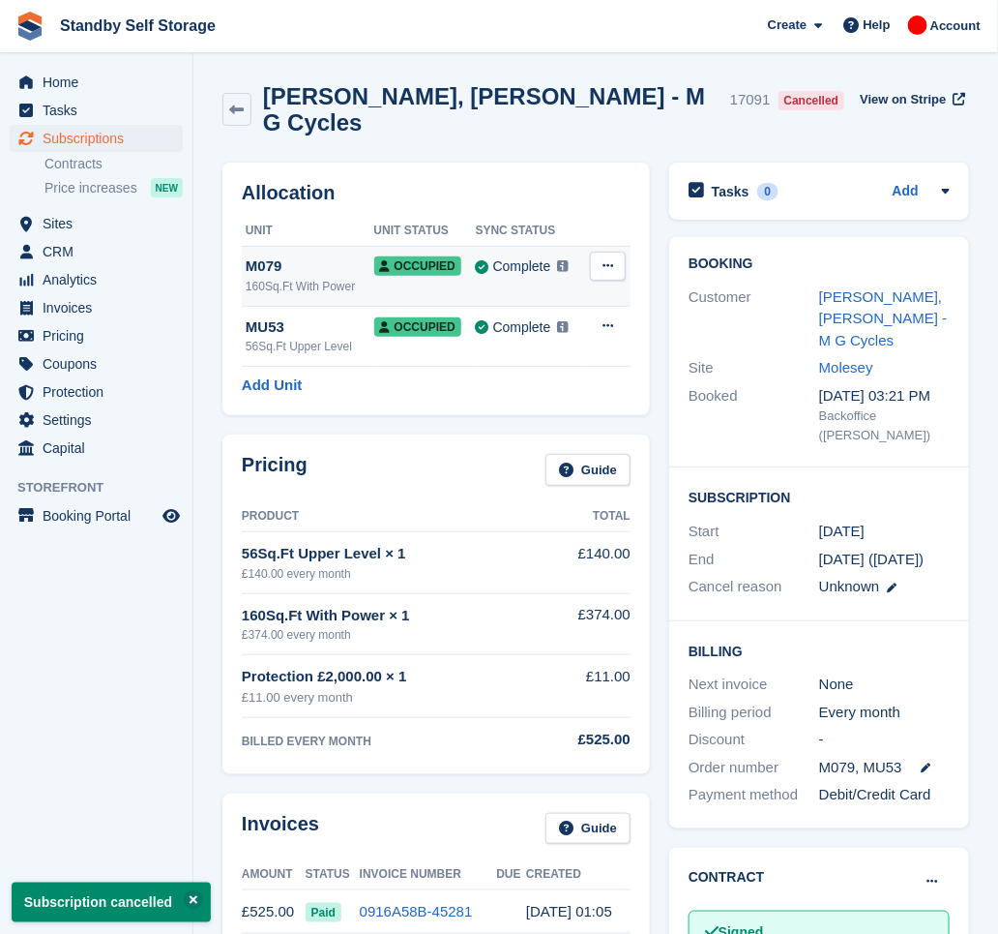
click at [595, 252] on button at bounding box center [608, 266] width 36 height 29
click at [519, 195] on div "Allocation Unit Unit Status Sync Status M079 160Sq.Ft With Power Occupied Compl…" at bounding box center [437, 289] width 428 height 252
